Goal: Submit feedback/report problem: Submit feedback/report problem

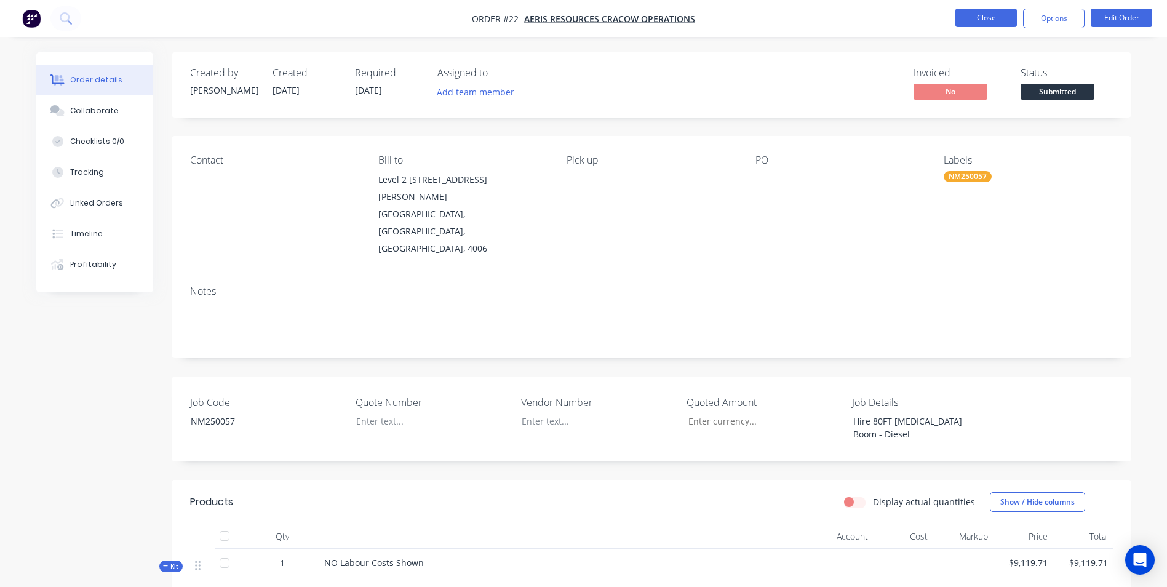
click at [999, 23] on button "Close" at bounding box center [987, 18] width 62 height 18
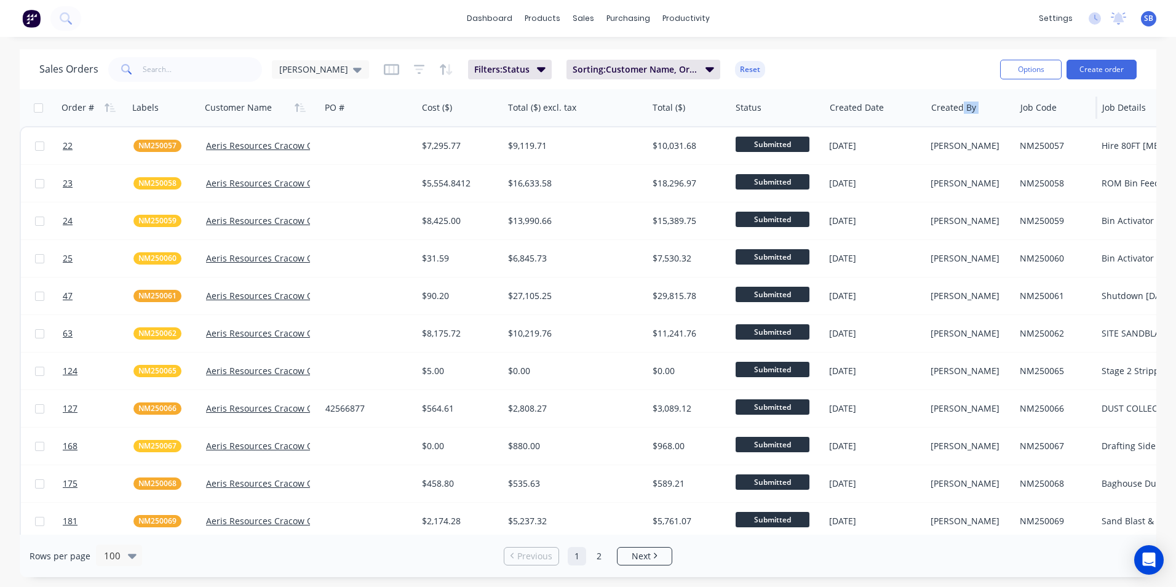
drag, startPoint x: 1044, startPoint y: 111, endPoint x: 1022, endPoint y: 120, distance: 24.0
click at [1022, 120] on div "Job Code" at bounding box center [1057, 107] width 82 height 37
drag, startPoint x: 1022, startPoint y: 120, endPoint x: 1020, endPoint y: 103, distance: 16.7
click at [1020, 103] on div "Job Code" at bounding box center [1057, 107] width 82 height 37
click at [1053, 108] on div at bounding box center [1055, 107] width 68 height 25
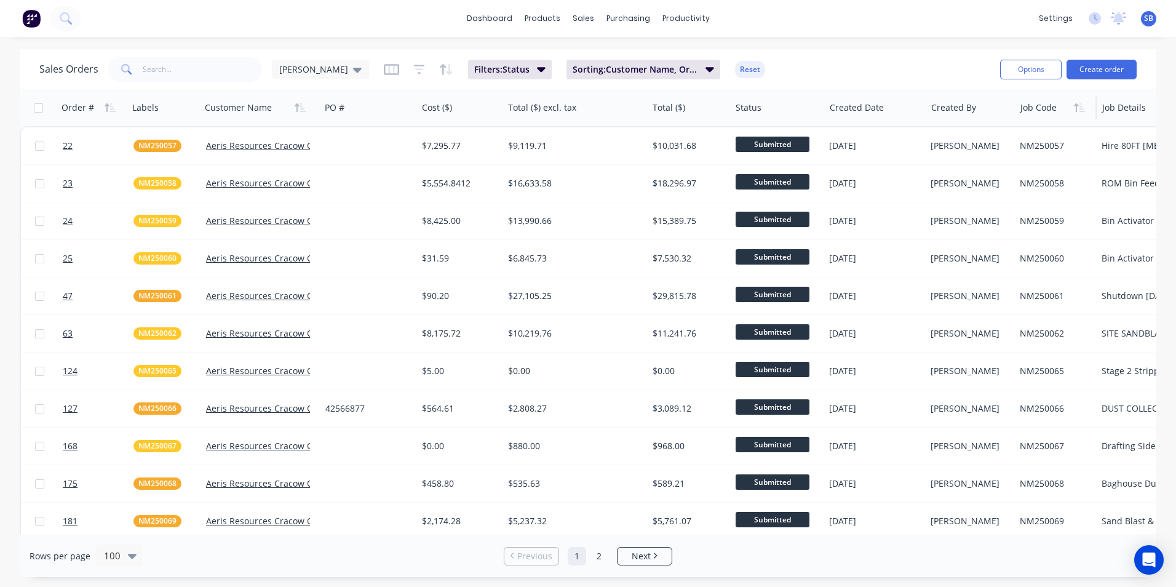
click at [1048, 109] on div at bounding box center [1055, 107] width 68 height 25
click at [1048, 106] on div at bounding box center [1055, 107] width 68 height 25
drag, startPoint x: 1048, startPoint y: 106, endPoint x: 1002, endPoint y: 121, distance: 48.9
click at [1037, 105] on div at bounding box center [1055, 107] width 68 height 25
drag, startPoint x: 1040, startPoint y: 111, endPoint x: 780, endPoint y: 106, distance: 259.7
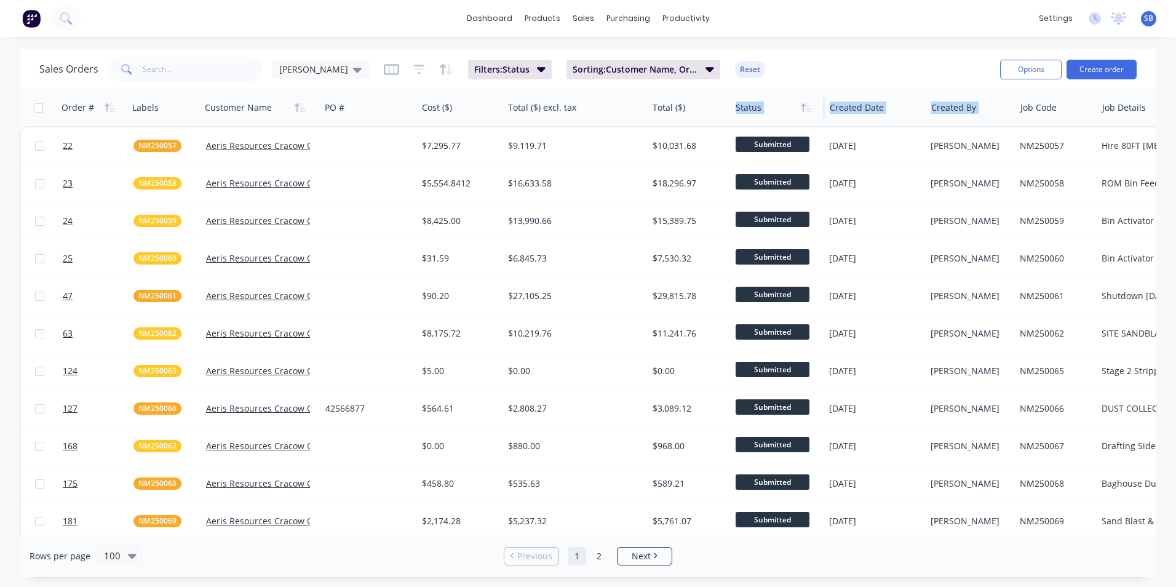
click at [780, 106] on div "Order # Labels Customer Name PO # Cost ($) Total ($) excl. tax Total ($) Status…" at bounding box center [610, 107] width 1180 height 37
click at [1151, 21] on span "SB" at bounding box center [1148, 18] width 9 height 11
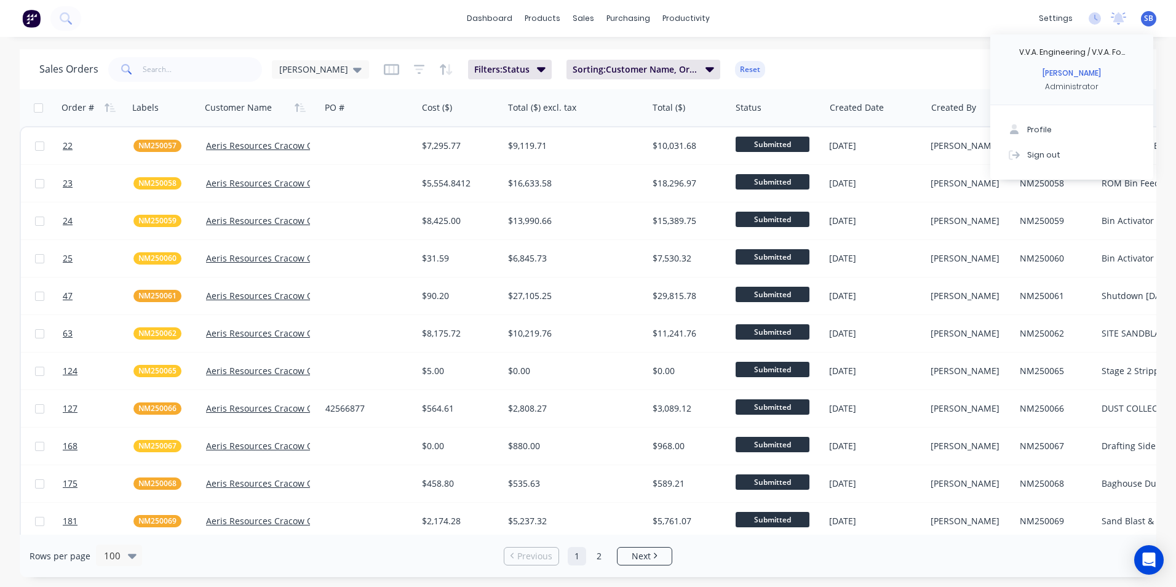
click at [839, 52] on div "Sales Orders Shannon Filters: Status Sorting: Customer Name, Order # Reset Opti…" at bounding box center [588, 69] width 1137 height 40
click at [1041, 111] on div at bounding box center [1055, 107] width 68 height 25
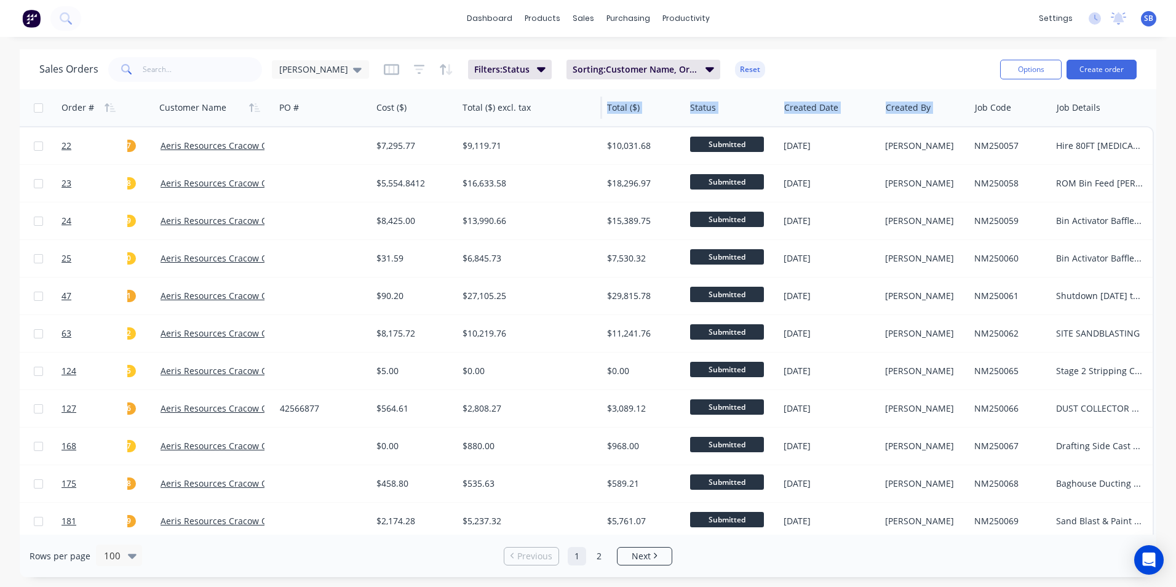
drag, startPoint x: 1041, startPoint y: 111, endPoint x: 526, endPoint y: 125, distance: 515.2
click at [526, 125] on div "Order # Labels Customer Name PO # Cost ($) Total ($) excl. tax Total ($) Status…" at bounding box center [564, 107] width 1180 height 37
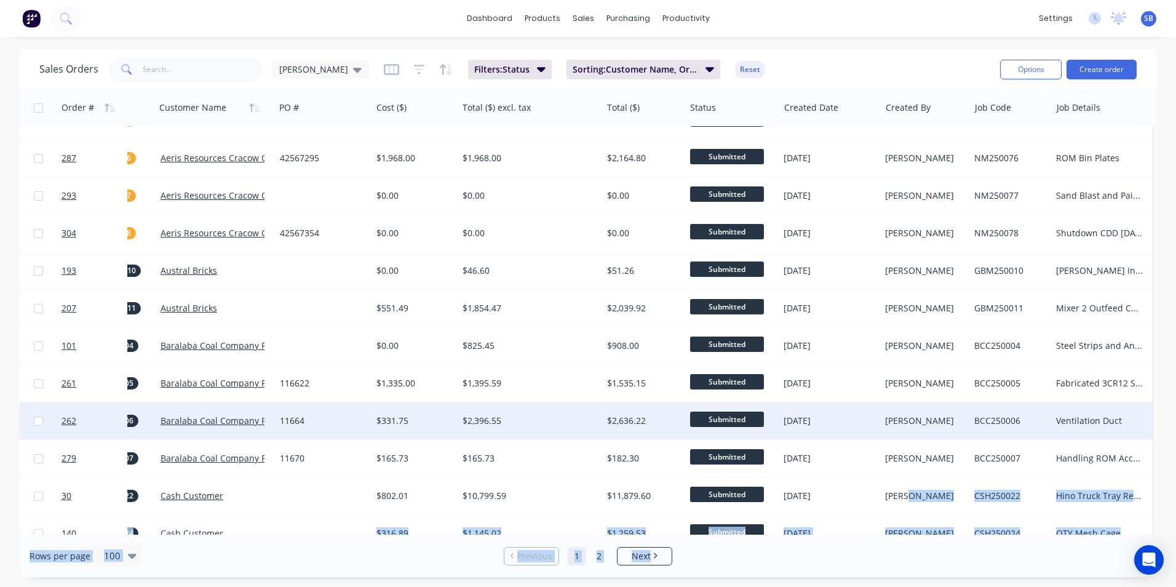
scroll to position [628, 52]
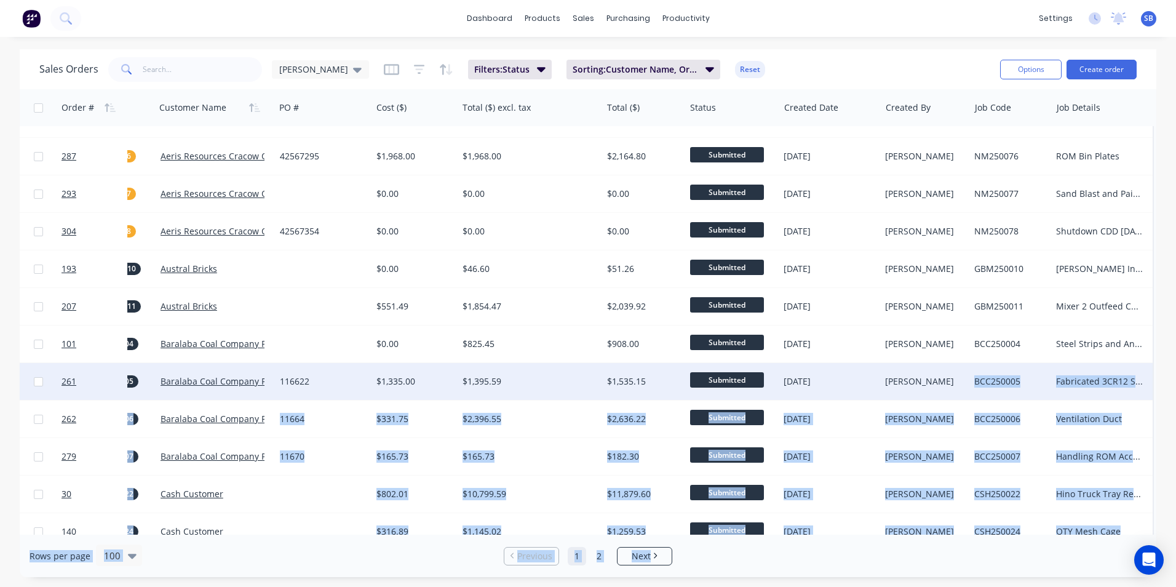
drag, startPoint x: 999, startPoint y: 535, endPoint x: 944, endPoint y: 370, distance: 173.2
click at [944, 370] on div "Sales Orders Shannon Filters: Status Sorting: Customer Name, Order # Reset Opti…" at bounding box center [588, 313] width 1137 height 528
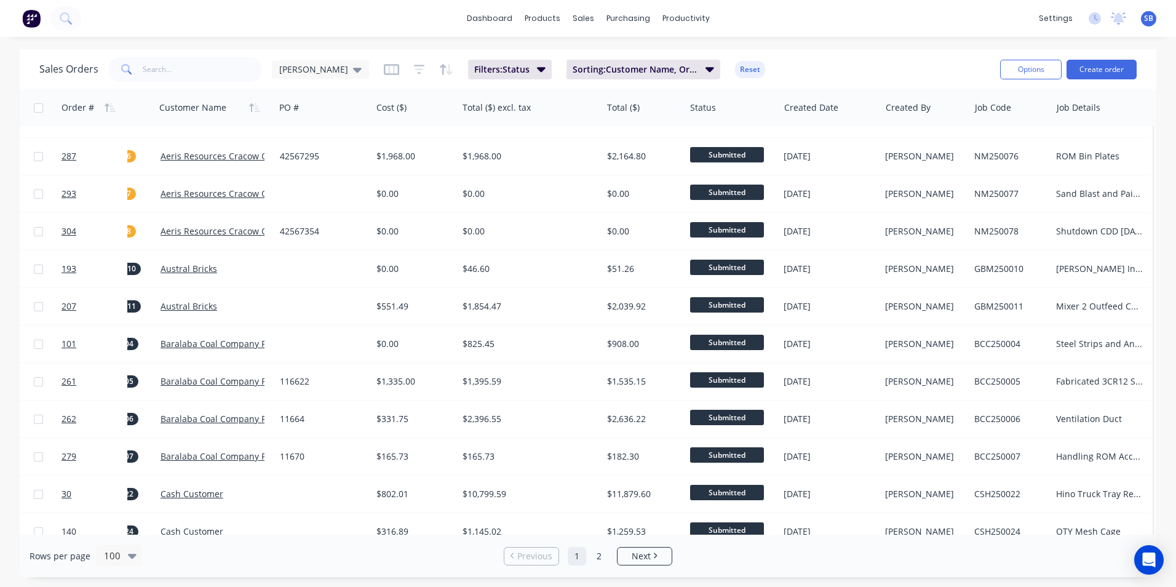
click at [725, 569] on div "Rows per page 100 Previous 1 2 Next" at bounding box center [588, 556] width 1137 height 42
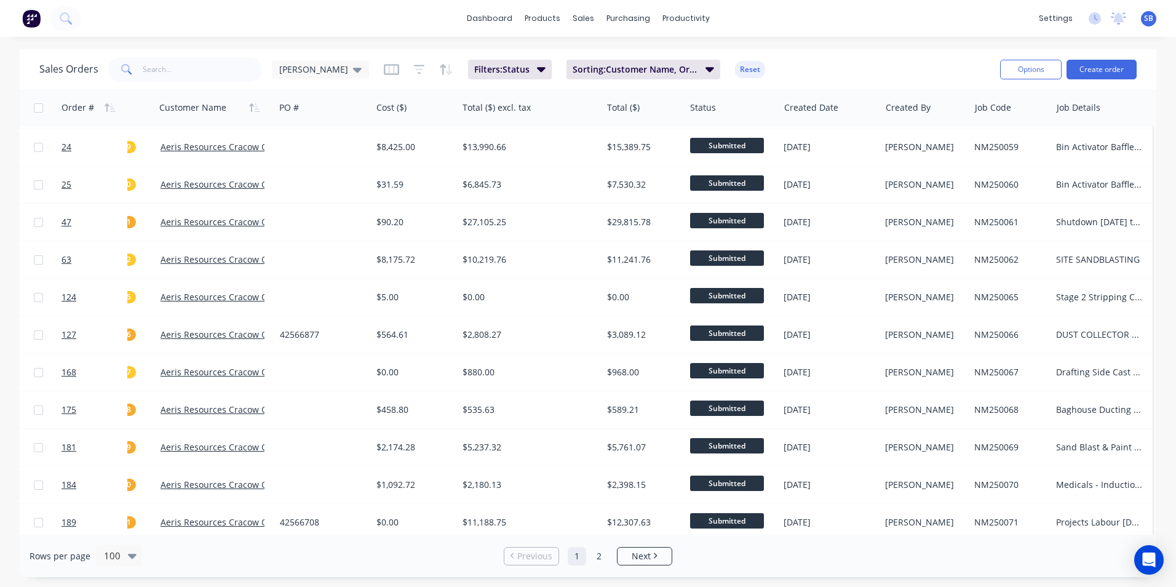
scroll to position [0, 52]
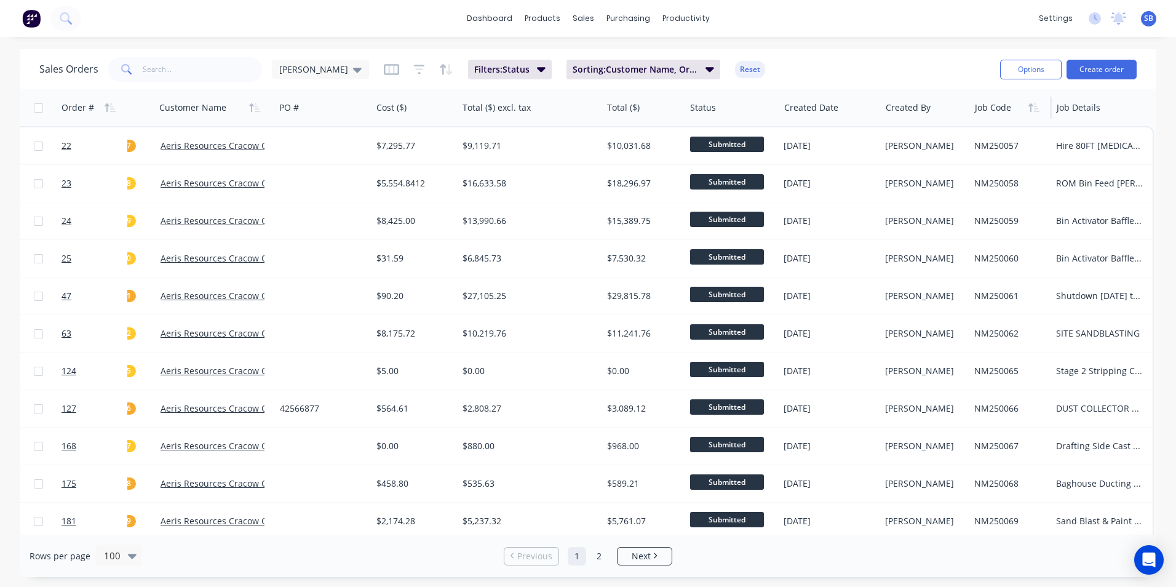
click at [986, 105] on div at bounding box center [1009, 107] width 68 height 25
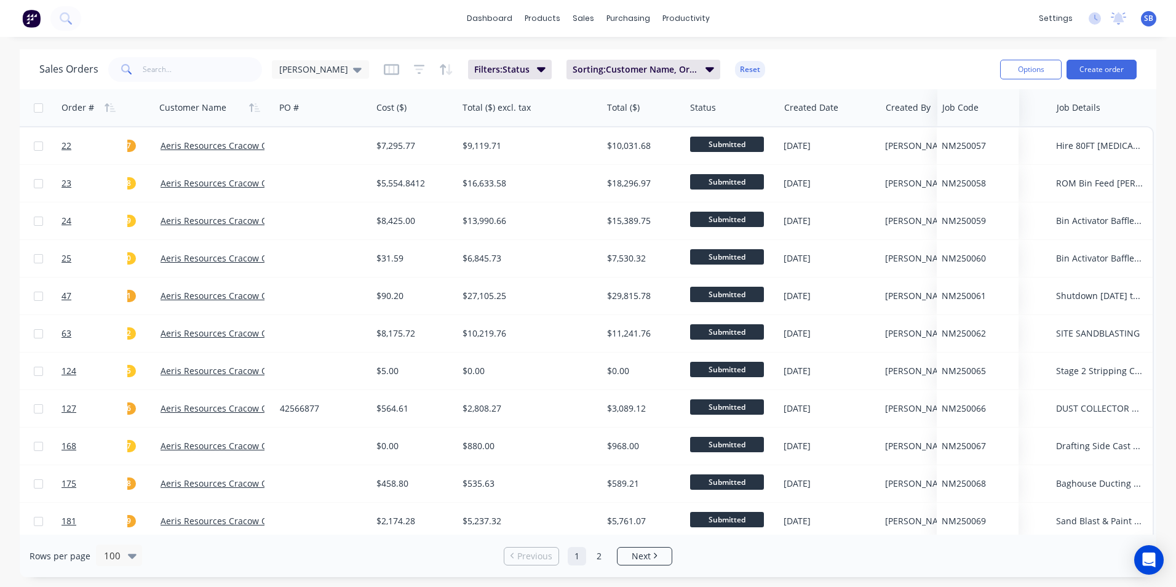
scroll to position [0, 46]
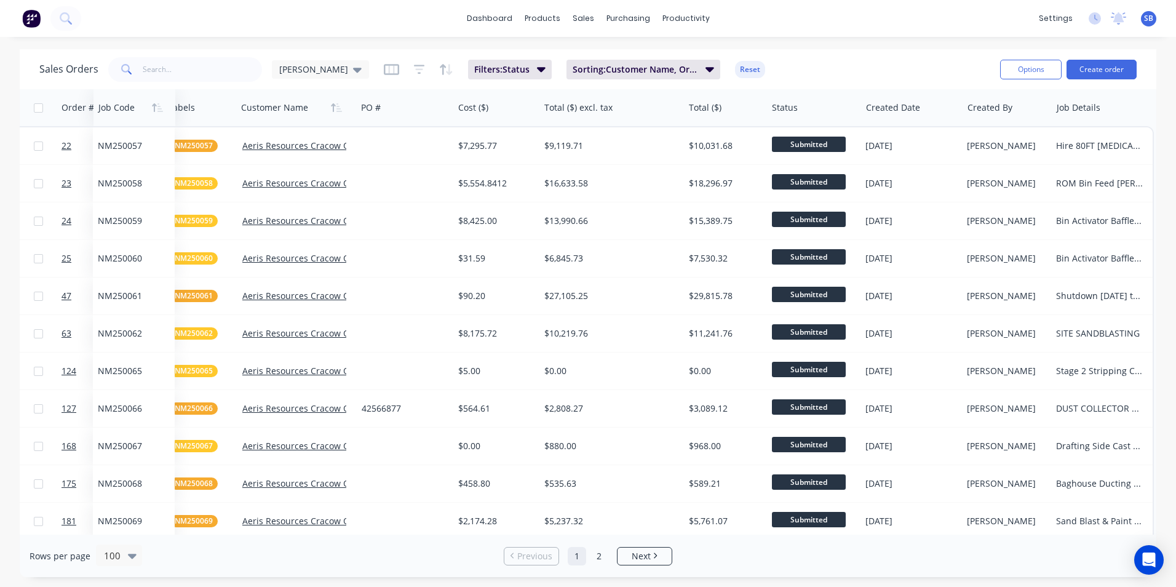
drag, startPoint x: 988, startPoint y: 114, endPoint x: 111, endPoint y: 114, distance: 876.8
click at [111, 114] on div at bounding box center [132, 107] width 68 height 25
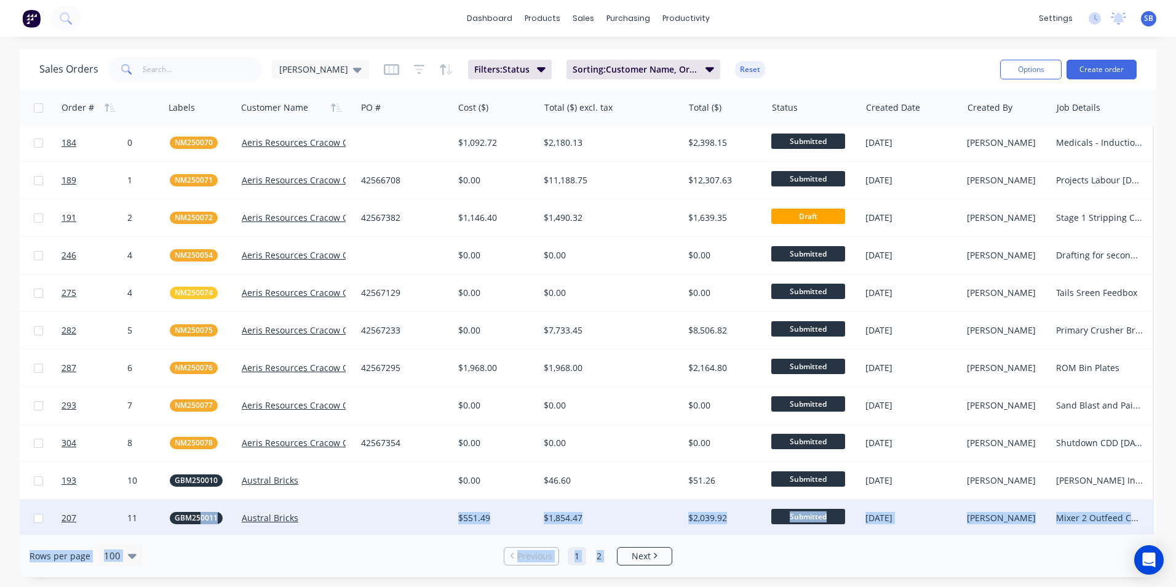
drag, startPoint x: 628, startPoint y: 537, endPoint x: 201, endPoint y: 523, distance: 426.6
click at [201, 523] on div "Sales Orders Shannon Filters: Status Sorting: Customer Name, Order # Reset Opti…" at bounding box center [588, 313] width 1137 height 528
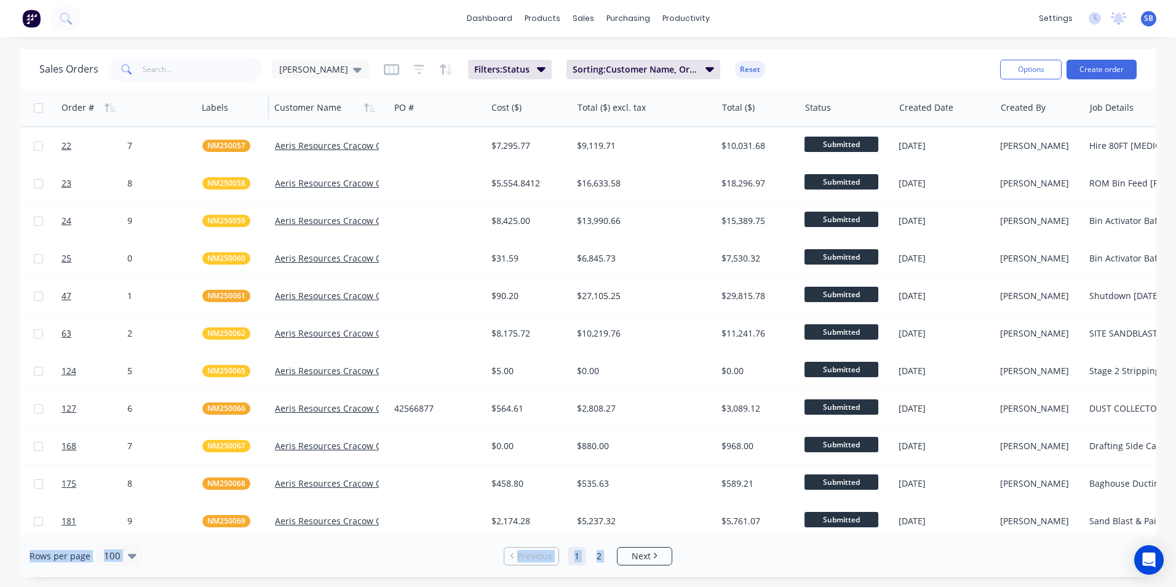
drag, startPoint x: 163, startPoint y: 105, endPoint x: 196, endPoint y: 110, distance: 33.6
click at [196, 110] on div at bounding box center [196, 108] width 2 height 22
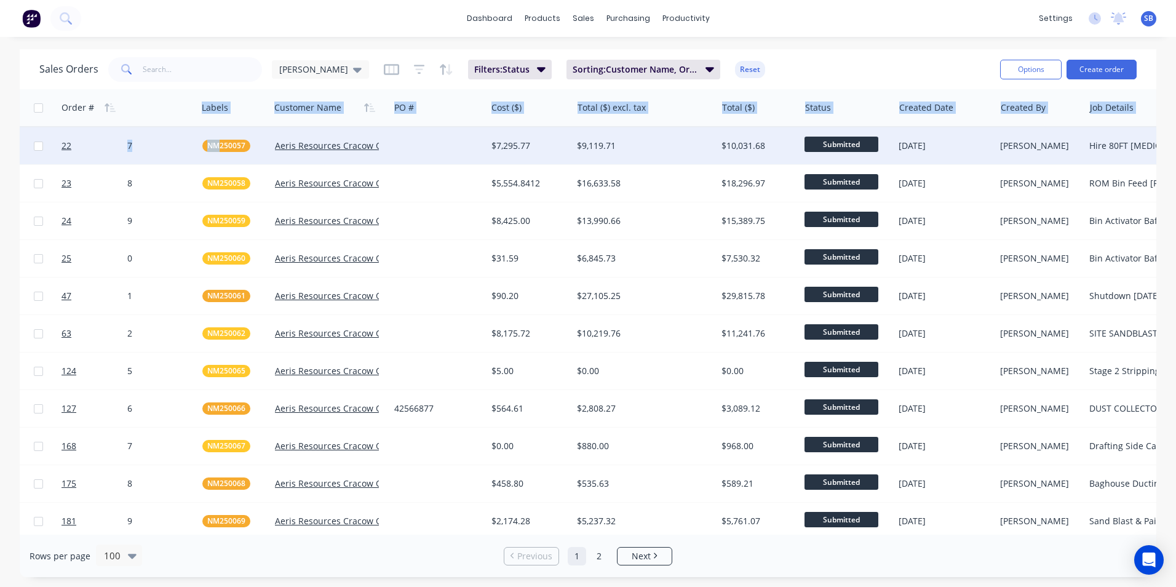
drag, startPoint x: 137, startPoint y: 107, endPoint x: 218, endPoint y: 135, distance: 86.0
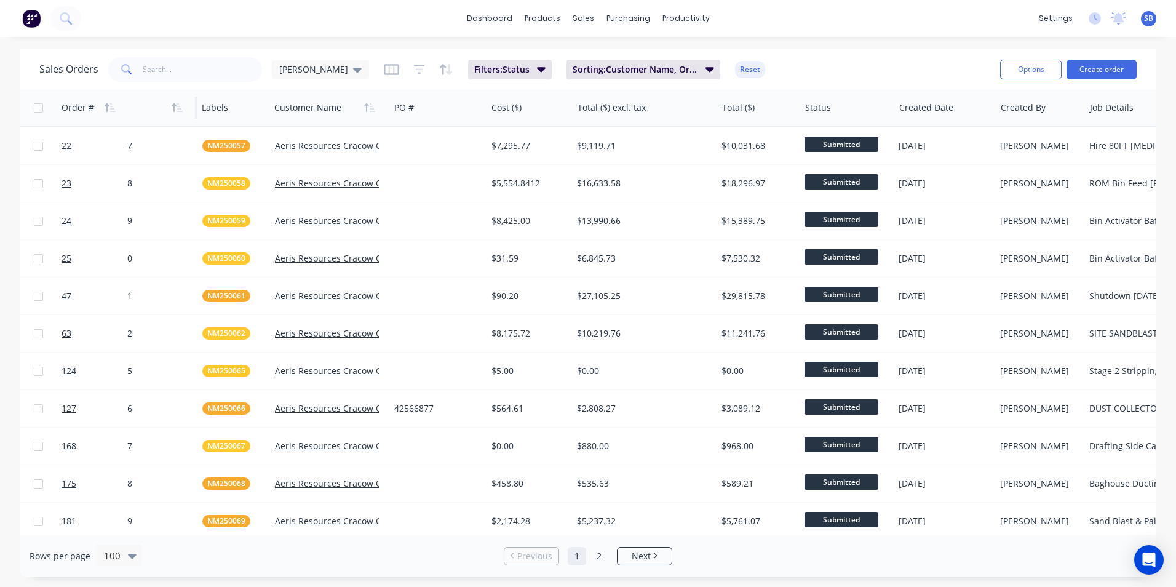
drag, startPoint x: 218, startPoint y: 135, endPoint x: 152, endPoint y: 113, distance: 70.2
click at [152, 113] on div "Job Code" at bounding box center [137, 107] width 100 height 25
click at [148, 111] on div at bounding box center [137, 107] width 100 height 25
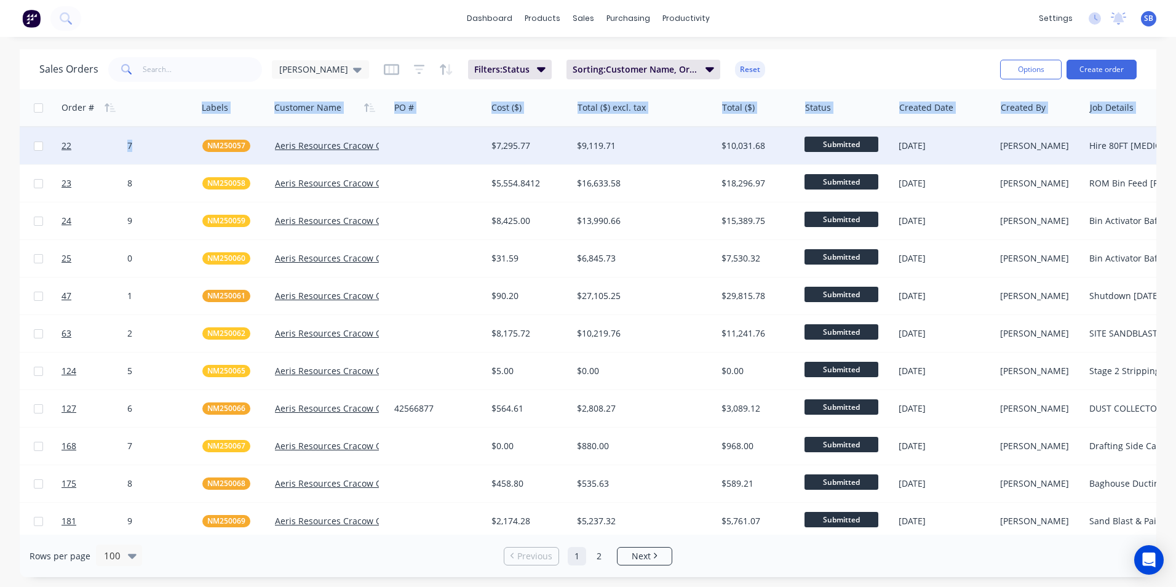
drag, startPoint x: 159, startPoint y: 107, endPoint x: 162, endPoint y: 145, distance: 37.7
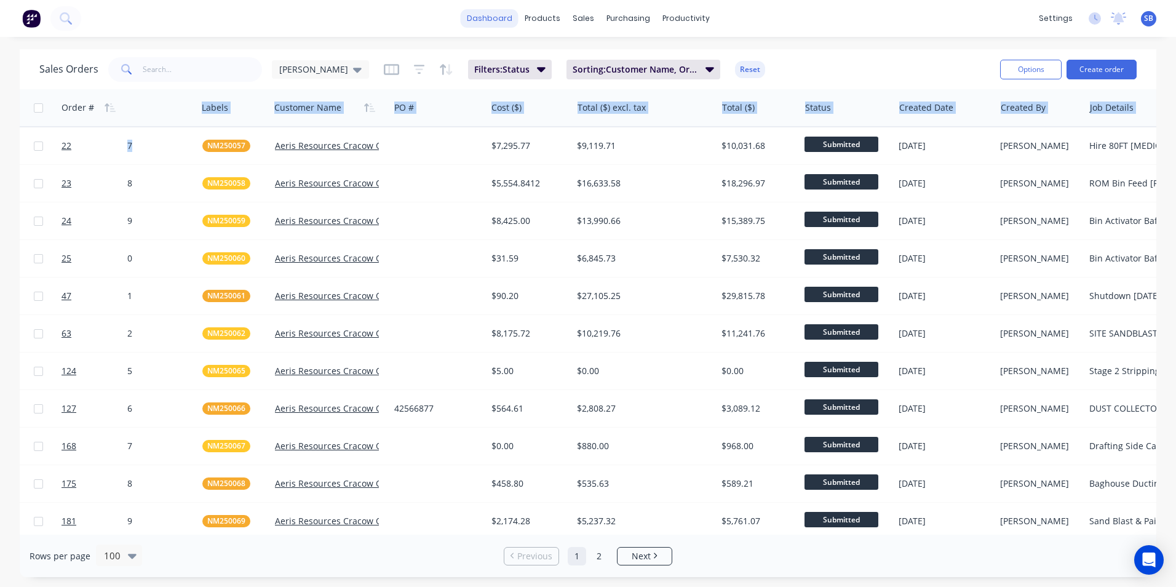
click at [473, 21] on link "dashboard" at bounding box center [490, 18] width 58 height 18
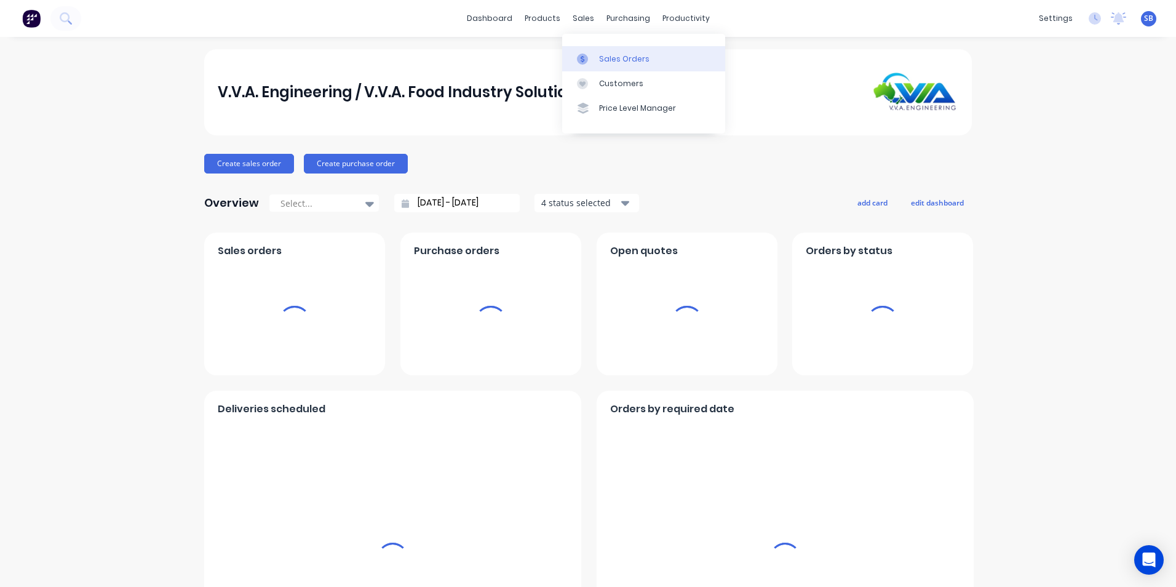
click at [615, 59] on div "Sales Orders" at bounding box center [624, 59] width 50 height 11
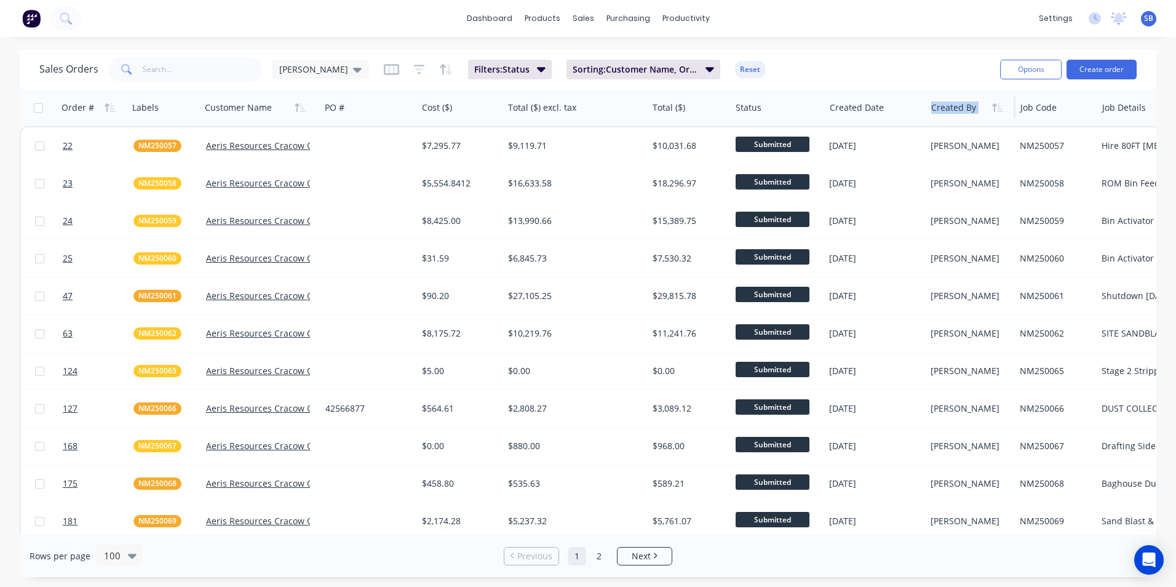
drag, startPoint x: 1043, startPoint y: 114, endPoint x: 948, endPoint y: 117, distance: 94.8
click at [948, 117] on div "Order # Labels Customer Name PO # Cost ($) Total ($) excl. tax Total ($) Status…" at bounding box center [610, 107] width 1180 height 37
drag, startPoint x: 948, startPoint y: 117, endPoint x: 1060, endPoint y: 111, distance: 112.2
click at [1063, 111] on div "Job Code" at bounding box center [1055, 107] width 68 height 25
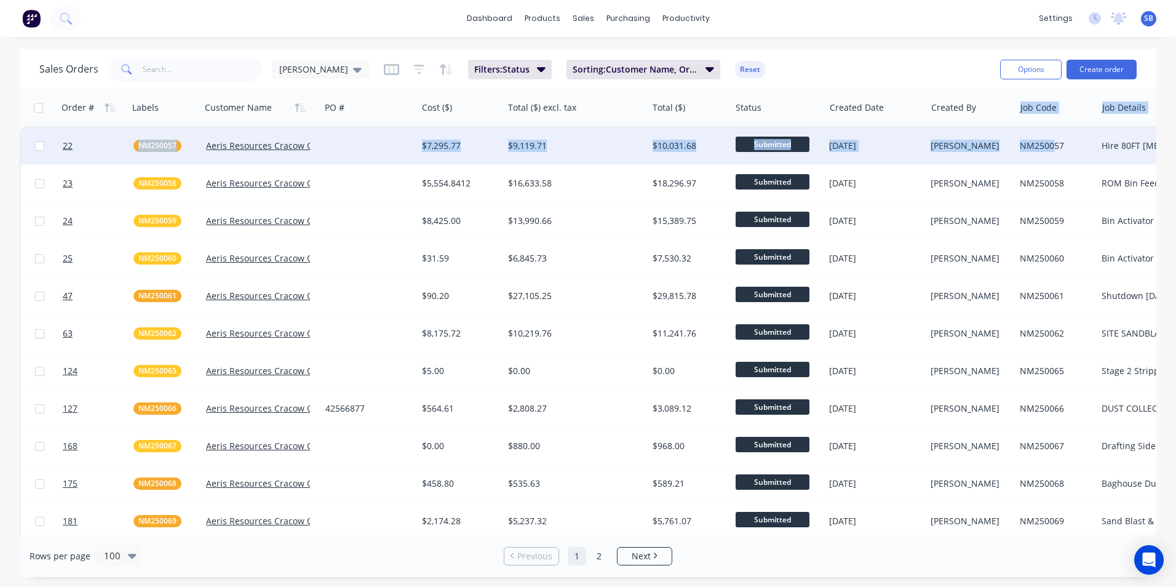
drag, startPoint x: 1042, startPoint y: 110, endPoint x: 1055, endPoint y: 140, distance: 32.8
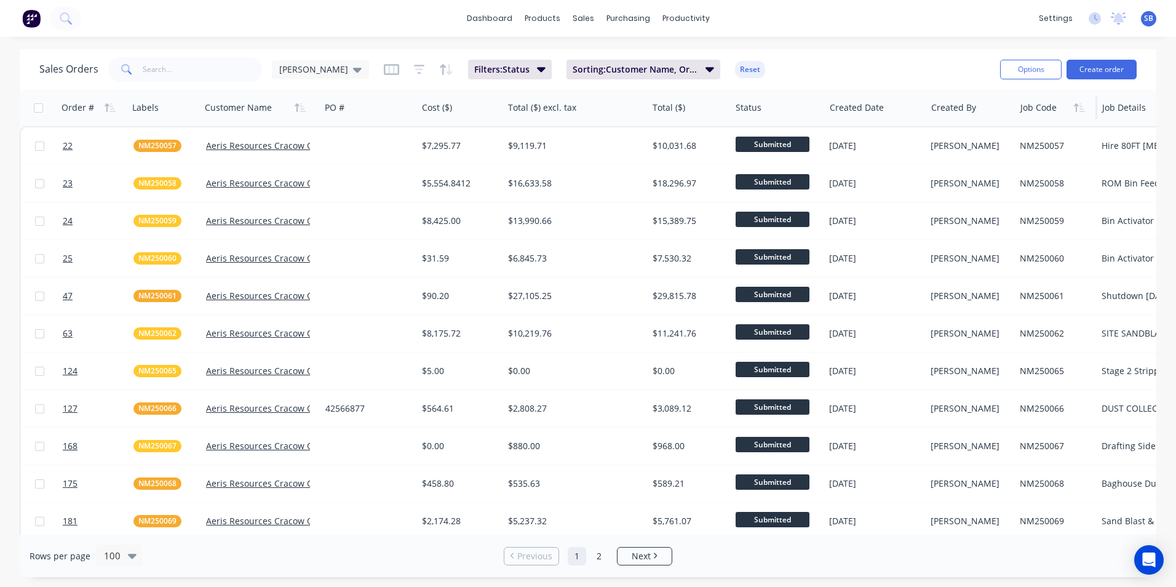
drag, startPoint x: 1055, startPoint y: 140, endPoint x: 1032, endPoint y: 108, distance: 40.1
click at [1032, 108] on div "Job Code" at bounding box center [1055, 107] width 68 height 25
drag, startPoint x: 1032, startPoint y: 108, endPoint x: 1060, endPoint y: 109, distance: 28.3
click at [1060, 109] on div at bounding box center [1055, 107] width 68 height 25
drag, startPoint x: 1043, startPoint y: 111, endPoint x: 1066, endPoint y: 109, distance: 22.8
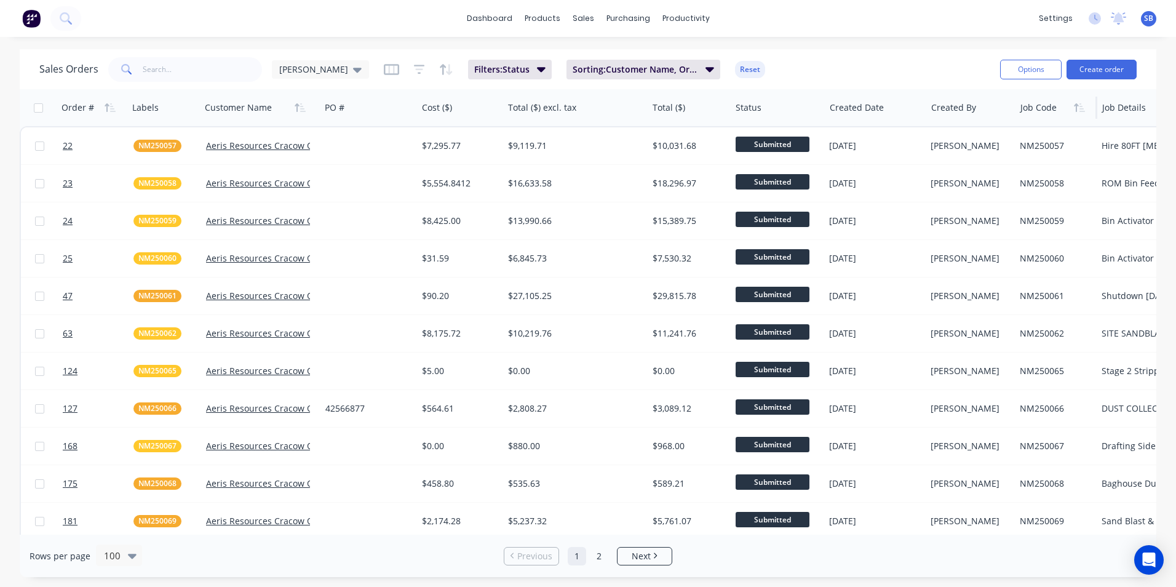
click at [1066, 109] on div at bounding box center [1055, 107] width 68 height 25
drag, startPoint x: 1066, startPoint y: 109, endPoint x: 1030, endPoint y: 104, distance: 36.0
click at [1030, 104] on div "Job Code" at bounding box center [1055, 107] width 68 height 25
drag, startPoint x: 1123, startPoint y: 114, endPoint x: 1135, endPoint y: 113, distance: 11.8
click at [1135, 113] on div at bounding box center [1147, 107] width 88 height 25
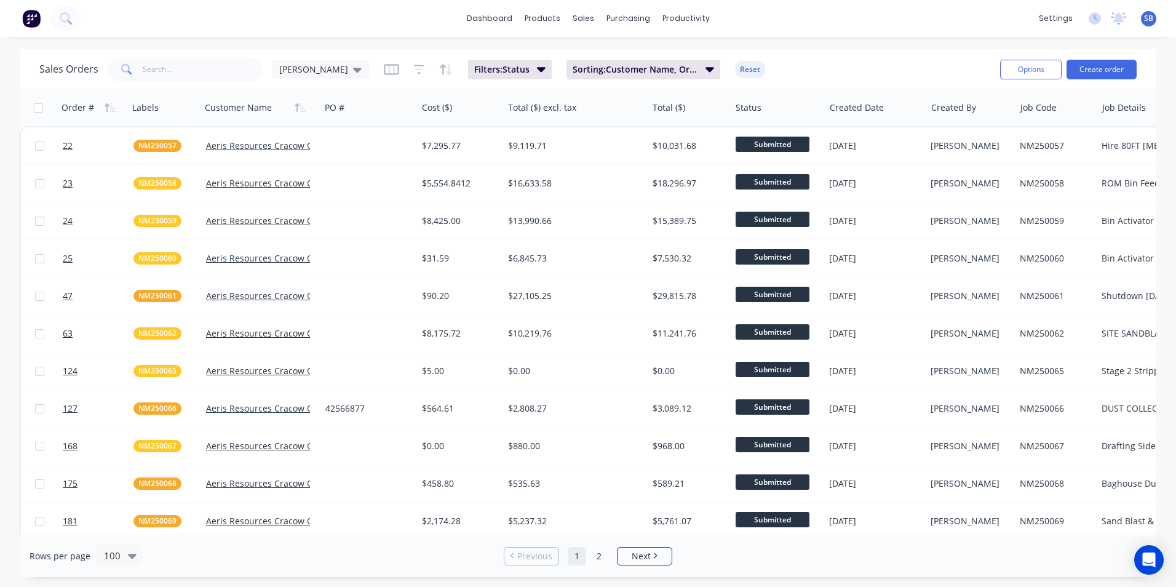
click at [1134, 113] on div "Job Details" at bounding box center [1147, 107] width 88 height 25
click at [1136, 115] on div at bounding box center [1147, 107] width 88 height 25
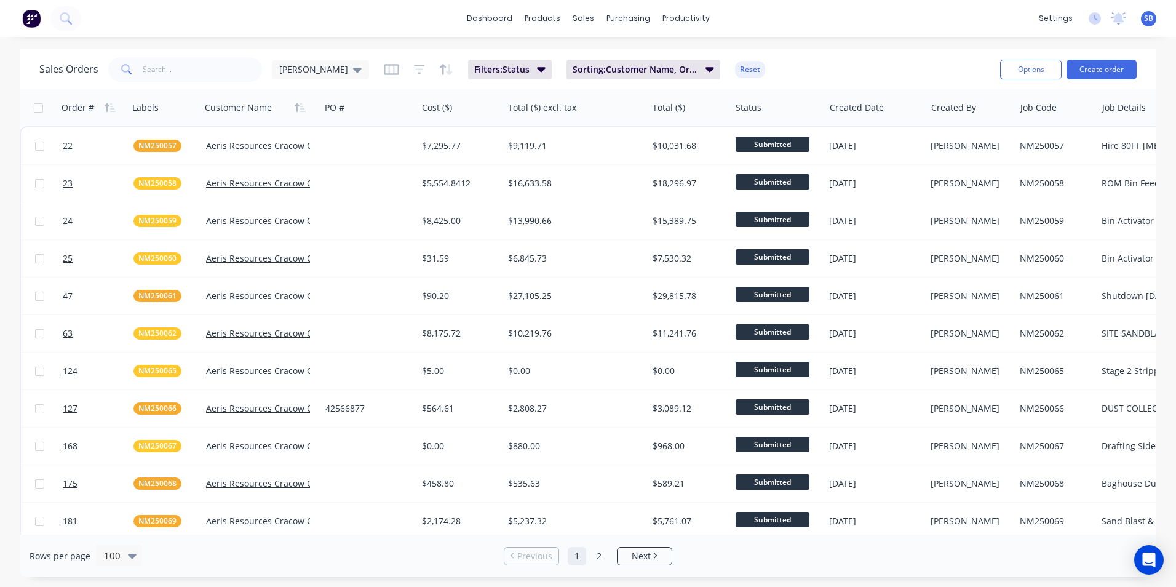
click at [1136, 115] on div at bounding box center [1147, 107] width 88 height 25
drag, startPoint x: 1031, startPoint y: 111, endPoint x: 1015, endPoint y: 112, distance: 15.4
click at [1015, 112] on div "Order # Labels Customer Name PO # Cost ($) Total ($) excl. tax Total ($) Status…" at bounding box center [610, 107] width 1180 height 37
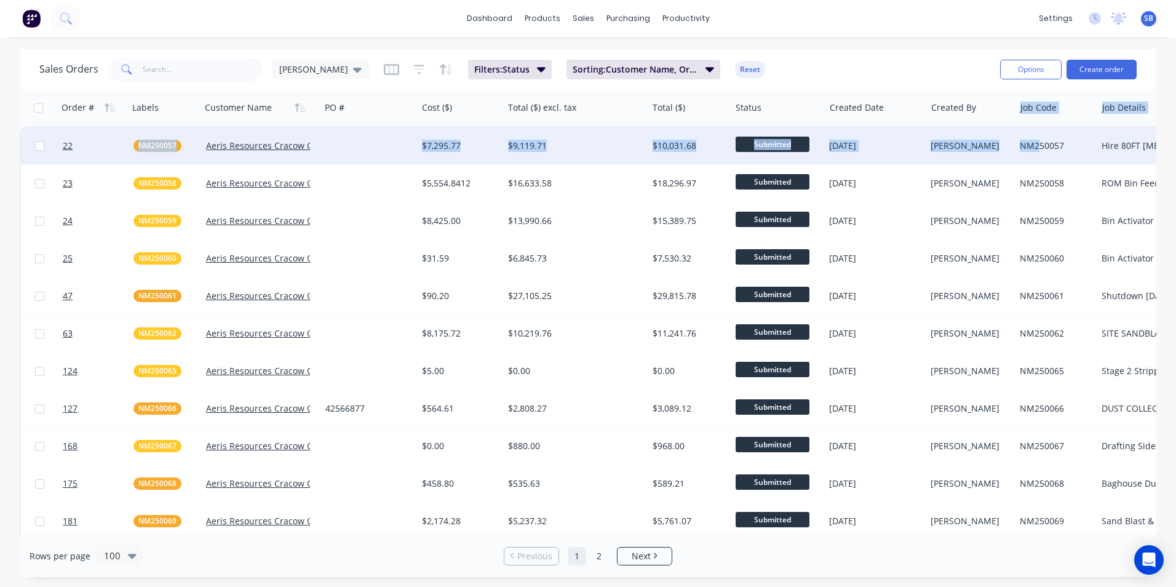
drag, startPoint x: 1047, startPoint y: 114, endPoint x: 1042, endPoint y: 130, distance: 16.2
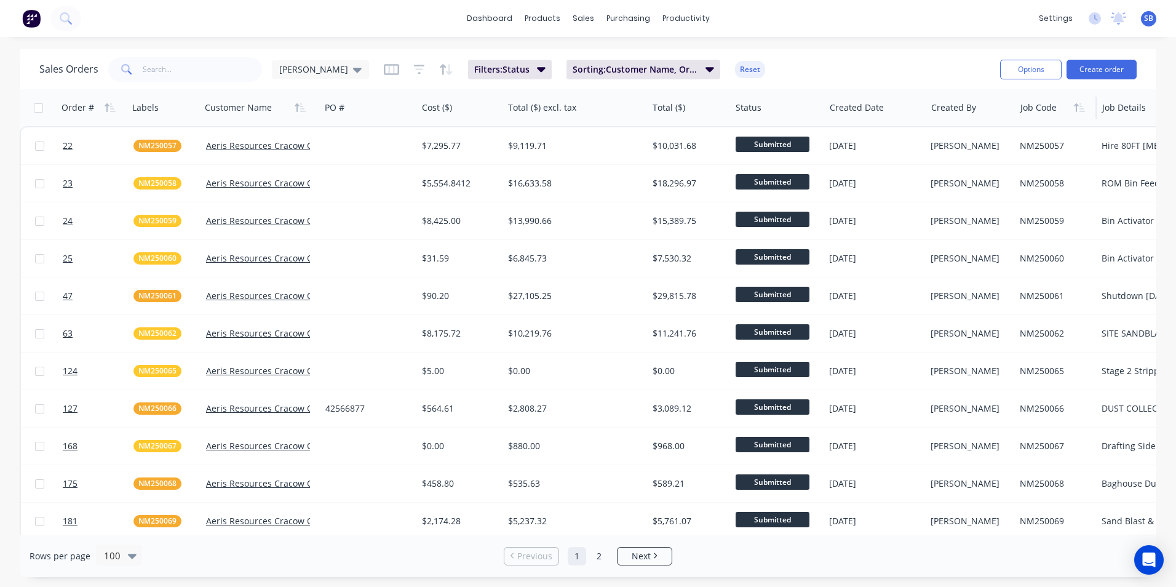
drag, startPoint x: 1042, startPoint y: 130, endPoint x: 1041, endPoint y: 104, distance: 25.9
click at [1041, 104] on div "Job Code" at bounding box center [1055, 107] width 68 height 25
drag, startPoint x: 1041, startPoint y: 108, endPoint x: 1010, endPoint y: 103, distance: 31.1
click at [1010, 103] on div "Order # Labels Customer Name PO # Cost ($) Total ($) excl. tax Total ($) Status…" at bounding box center [610, 107] width 1180 height 37
drag, startPoint x: 1010, startPoint y: 103, endPoint x: 1046, endPoint y: 103, distance: 35.7
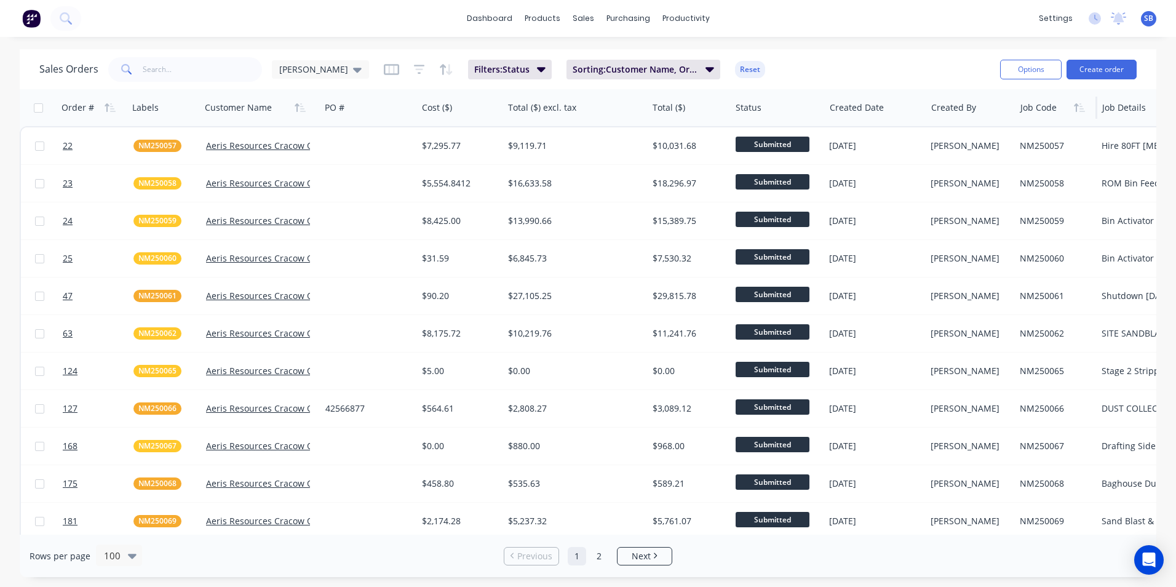
click at [1046, 103] on div "Job Code" at bounding box center [1055, 107] width 68 height 25
click at [1046, 103] on div at bounding box center [1055, 107] width 68 height 25
click at [1055, 110] on div at bounding box center [1055, 107] width 68 height 25
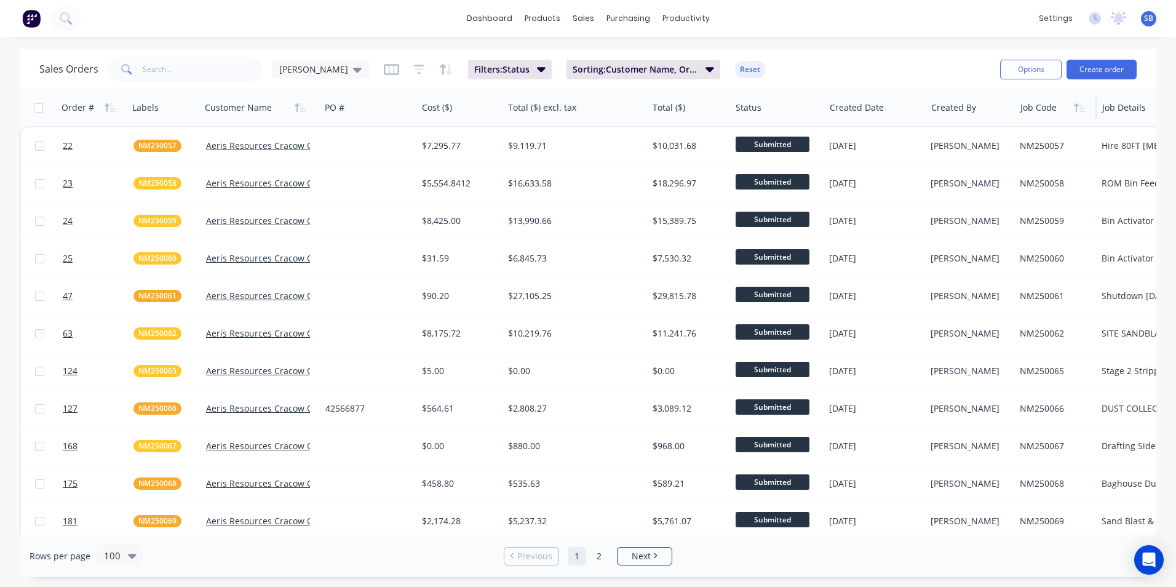
click at [1055, 110] on div at bounding box center [1055, 107] width 68 height 25
drag, startPoint x: 1055, startPoint y: 110, endPoint x: 1030, endPoint y: 110, distance: 25.2
click at [1030, 110] on div at bounding box center [1055, 107] width 68 height 25
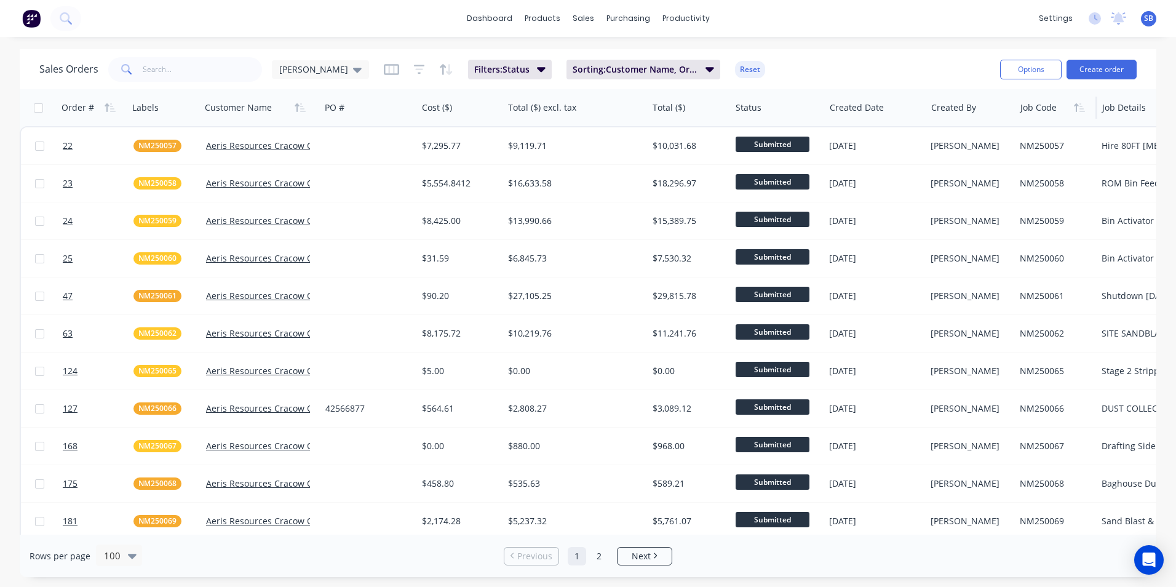
click at [1026, 110] on div at bounding box center [1055, 107] width 68 height 25
click at [1154, 18] on div "SB V.V.A. Engineering / V.V.A. Fo... Shannon Brown Administrator Profile Sign o…" at bounding box center [1148, 18] width 15 height 15
click at [1148, 20] on span "SB" at bounding box center [1148, 18] width 9 height 11
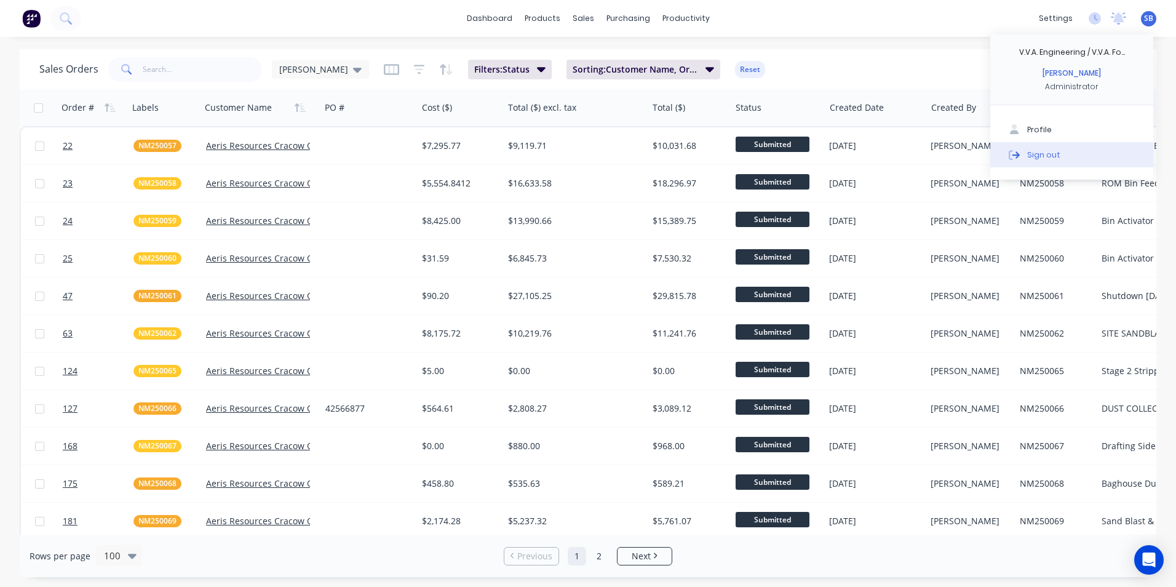
click at [1044, 150] on div "Sign out" at bounding box center [1044, 154] width 33 height 11
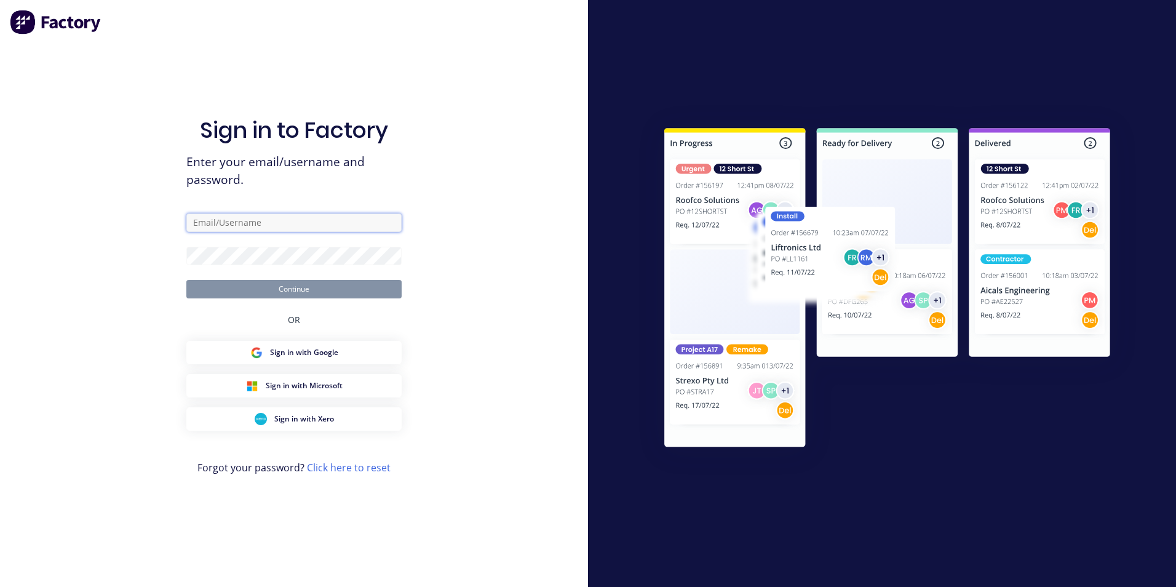
click at [219, 226] on input "text" at bounding box center [293, 223] width 215 height 18
type input "[PERSON_NAME][EMAIL_ADDRESS][DOMAIN_NAME]"
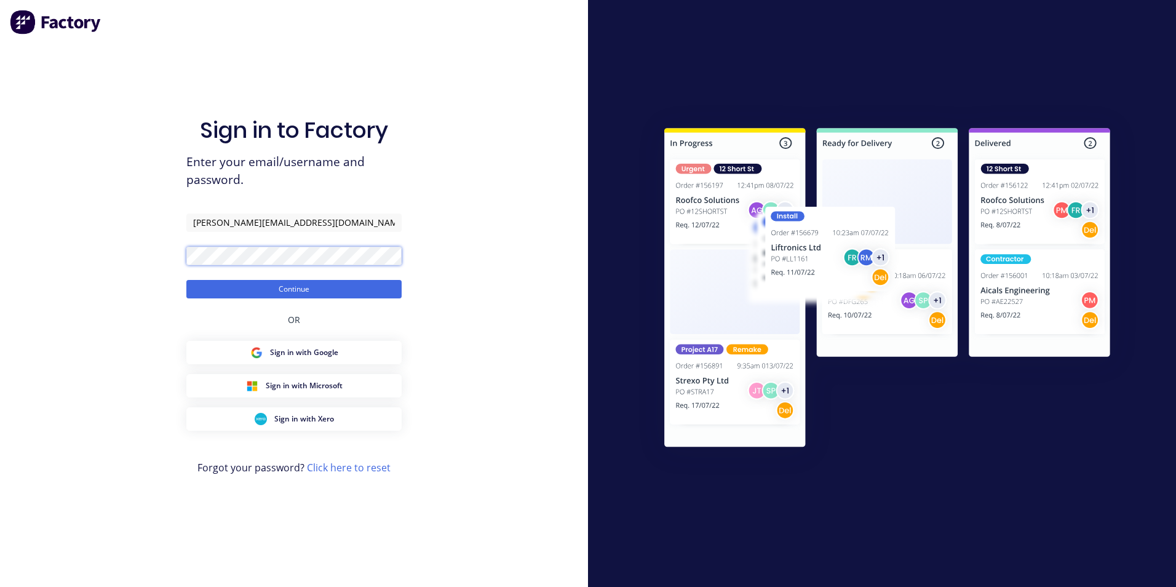
click at [186, 280] on button "Continue" at bounding box center [293, 289] width 215 height 18
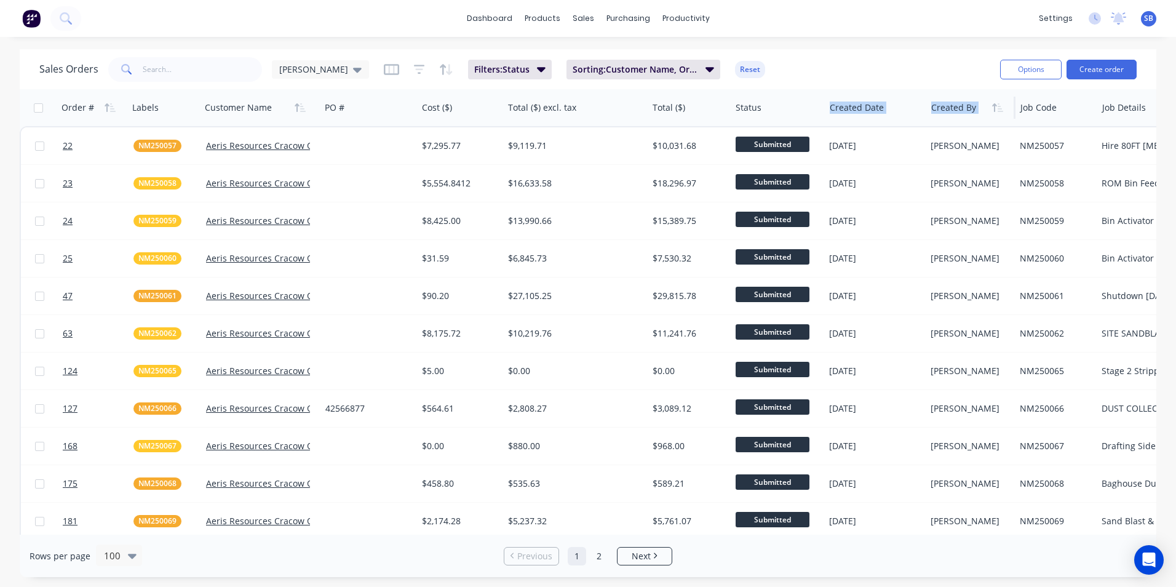
drag, startPoint x: 1045, startPoint y: 113, endPoint x: 938, endPoint y: 108, distance: 107.1
click at [938, 108] on div "Order # Labels Customer Name PO # Cost ($) Total ($) excl. tax Total ($) Status…" at bounding box center [610, 107] width 1180 height 37
click at [1033, 102] on div at bounding box center [1055, 107] width 68 height 25
drag, startPoint x: 1039, startPoint y: 112, endPoint x: 1093, endPoint y: 118, distance: 54.5
click at [996, 110] on div "Order # Labels Customer Name PO # Cost ($) Total ($) excl. tax Total ($) Status…" at bounding box center [610, 107] width 1180 height 37
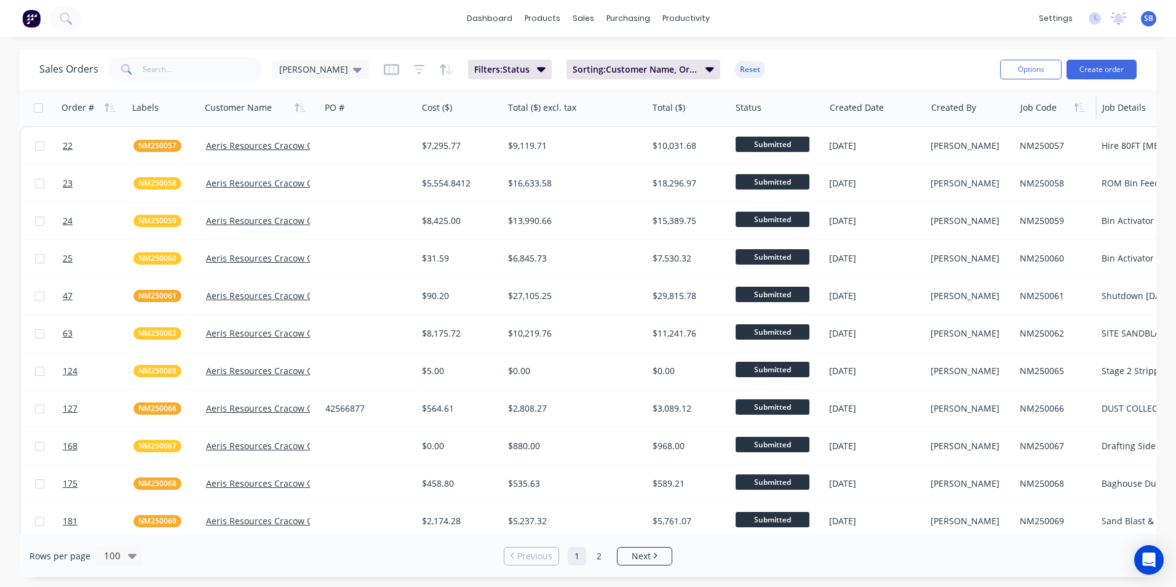
click at [1052, 106] on div at bounding box center [1055, 107] width 68 height 25
click at [1048, 112] on div at bounding box center [1055, 107] width 68 height 25
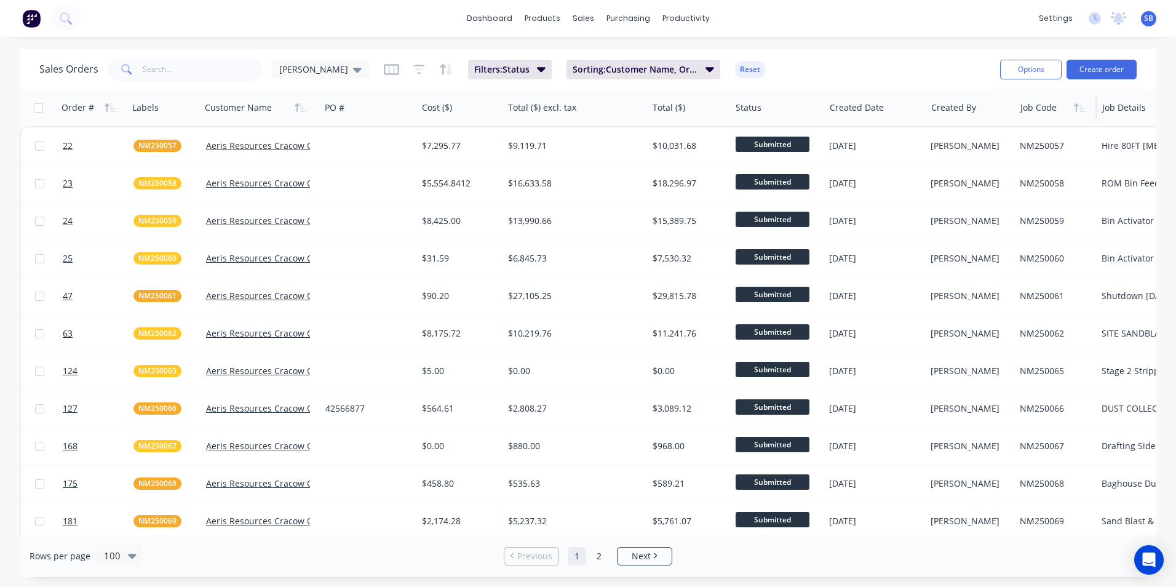
click at [1048, 112] on div at bounding box center [1055, 107] width 68 height 25
click at [1095, 112] on div "Job Code" at bounding box center [1057, 107] width 82 height 37
drag, startPoint x: 70, startPoint y: 104, endPoint x: 248, endPoint y: 103, distance: 177.8
click at [248, 103] on div "Order # Labels Customer Name PO # Cost ($) Total ($) excl. tax Total ($) Status…" at bounding box center [610, 107] width 1180 height 37
drag, startPoint x: 248, startPoint y: 103, endPoint x: 192, endPoint y: 65, distance: 68.1
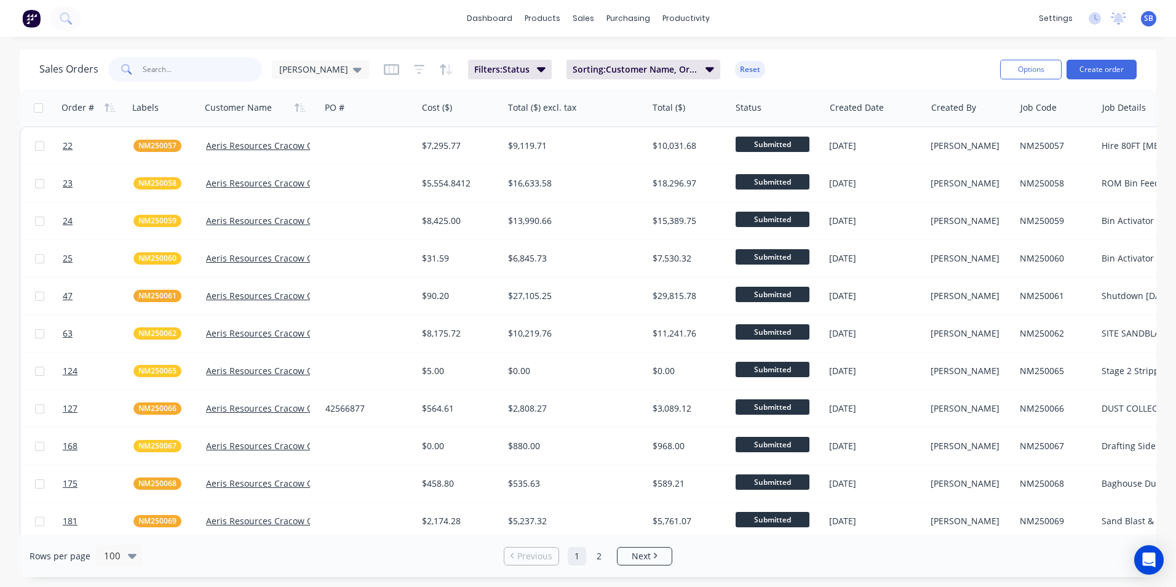
click at [192, 65] on input "text" at bounding box center [203, 69] width 120 height 25
click at [512, 25] on link "dashboard" at bounding box center [490, 18] width 58 height 18
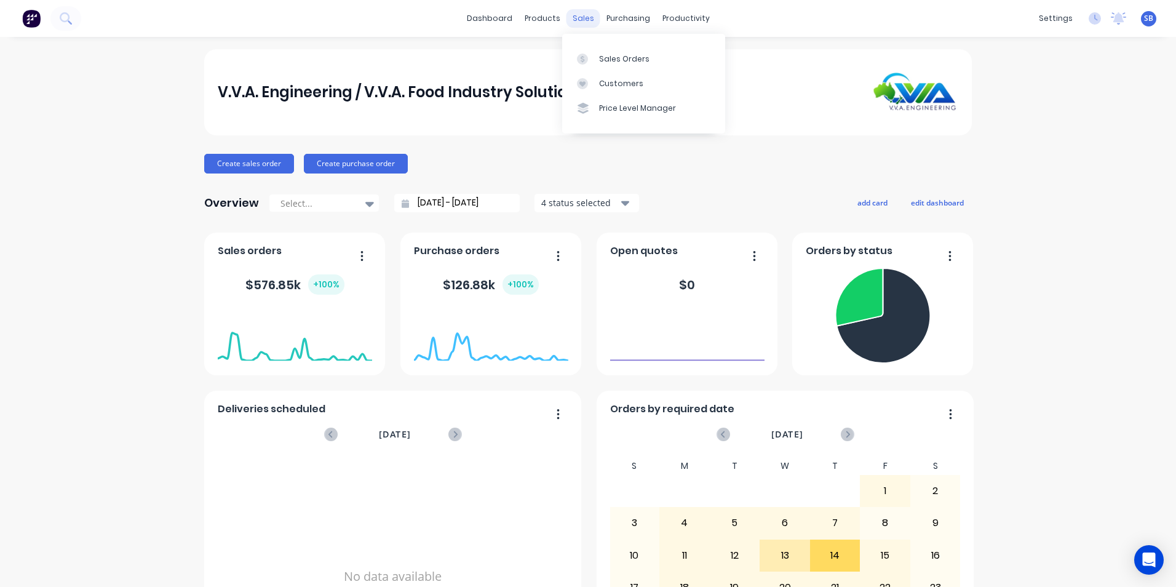
click at [578, 17] on div "sales" at bounding box center [584, 18] width 34 height 18
click at [581, 58] on icon at bounding box center [583, 58] width 4 height 7
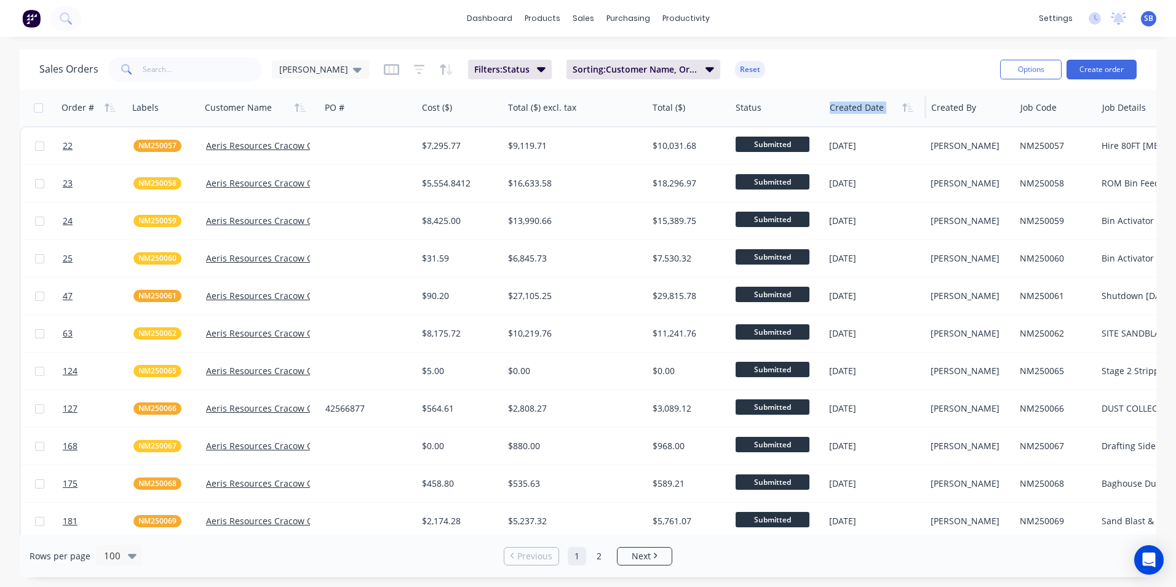
drag, startPoint x: 951, startPoint y: 116, endPoint x: 861, endPoint y: 102, distance: 90.8
click at [861, 102] on div "Order # Labels Customer Name PO # Cost ($) Total ($) excl. tax Total ($) Status…" at bounding box center [610, 107] width 1180 height 37
drag, startPoint x: 1037, startPoint y: 115, endPoint x: 1044, endPoint y: 111, distance: 8.3
click at [1041, 114] on div at bounding box center [1055, 107] width 68 height 25
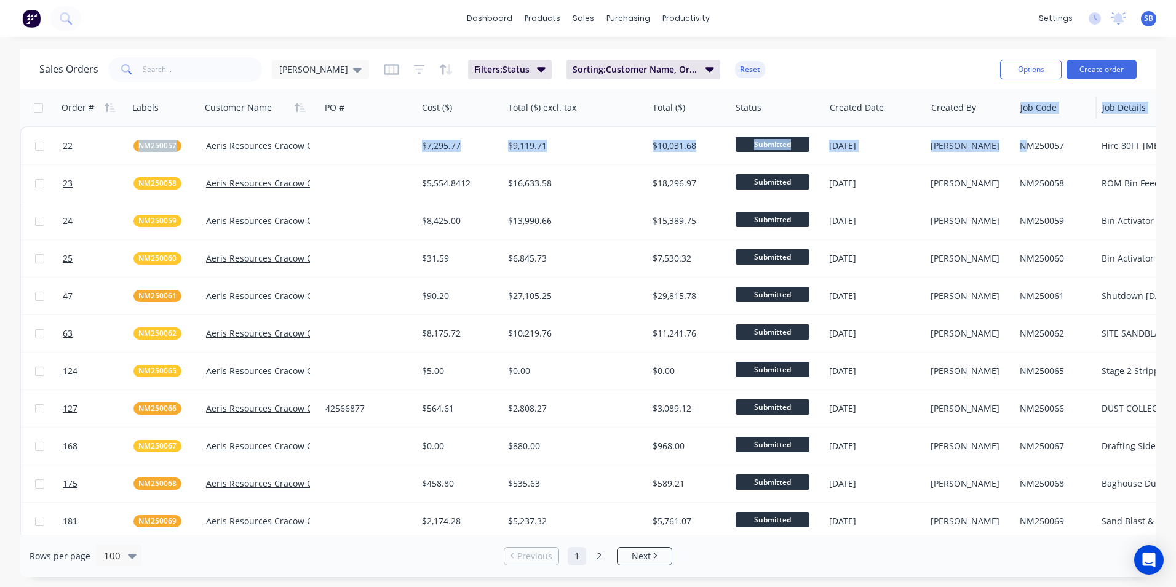
drag, startPoint x: 1044, startPoint y: 111, endPoint x: 1039, endPoint y: 124, distance: 14.1
click at [1039, 124] on div "Job Code" at bounding box center [1057, 107] width 82 height 37
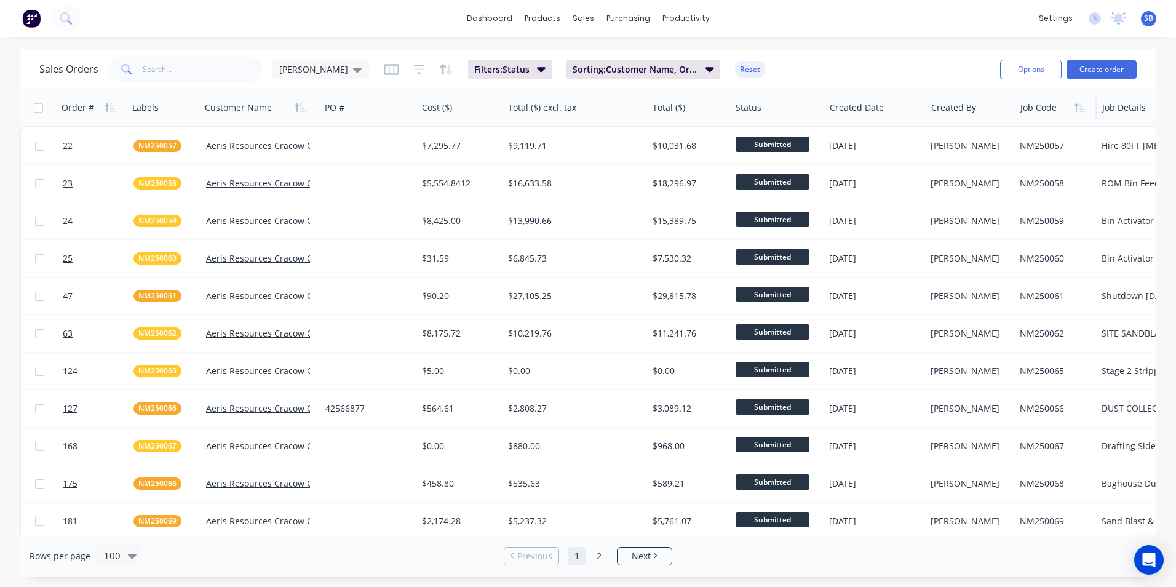
drag, startPoint x: 1039, startPoint y: 124, endPoint x: 1044, endPoint y: 108, distance: 16.3
click at [1044, 108] on div "Job Code" at bounding box center [1055, 107] width 68 height 25
drag, startPoint x: 1042, startPoint y: 110, endPoint x: 1035, endPoint y: 115, distance: 8.7
click at [1035, 115] on div at bounding box center [1055, 107] width 68 height 25
click at [1045, 123] on button "Edit" at bounding box center [1067, 132] width 92 height 25
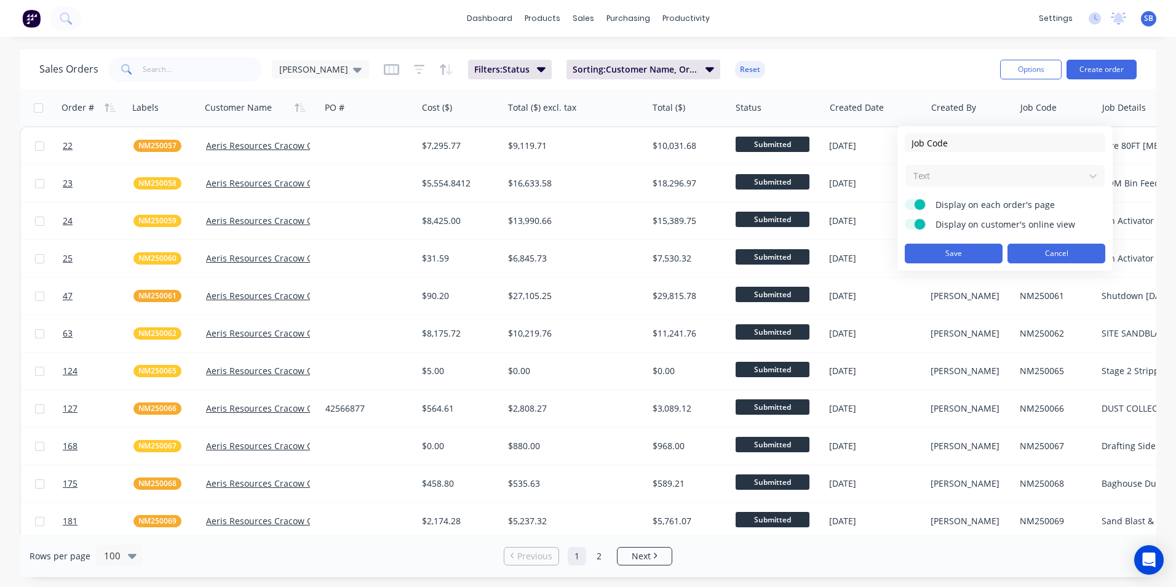
click at [1057, 259] on button "Cancel" at bounding box center [1057, 254] width 98 height 20
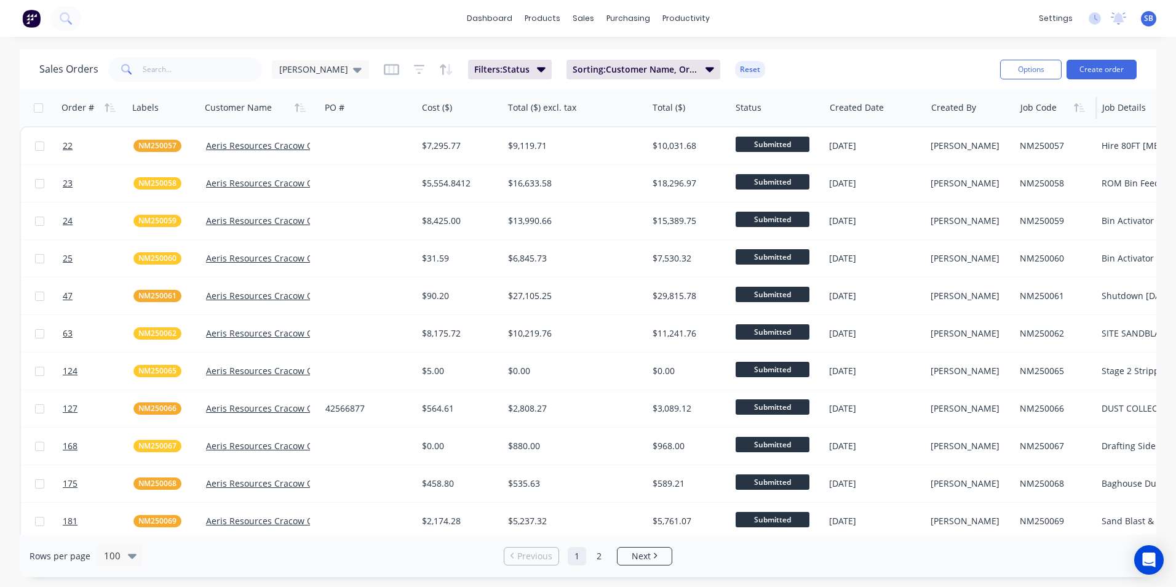
click at [1035, 110] on div at bounding box center [1055, 107] width 68 height 25
click at [1034, 109] on div at bounding box center [1055, 107] width 68 height 25
click at [1075, 261] on button "Move to start" at bounding box center [1067, 266] width 92 height 25
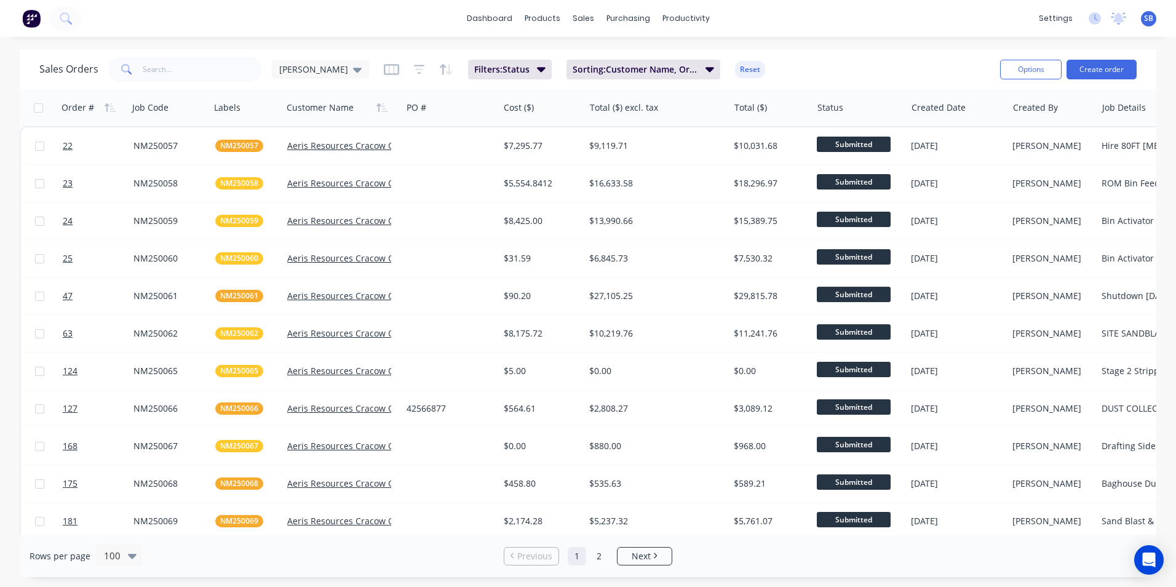
click at [1117, 86] on div "Sales Orders [PERSON_NAME] Filters: Status Sorting: Customer Name, Order # Rese…" at bounding box center [588, 69] width 1137 height 40
click at [1111, 113] on div at bounding box center [1147, 107] width 88 height 25
click at [1098, 270] on button "Move to start" at bounding box center [1099, 266] width 92 height 25
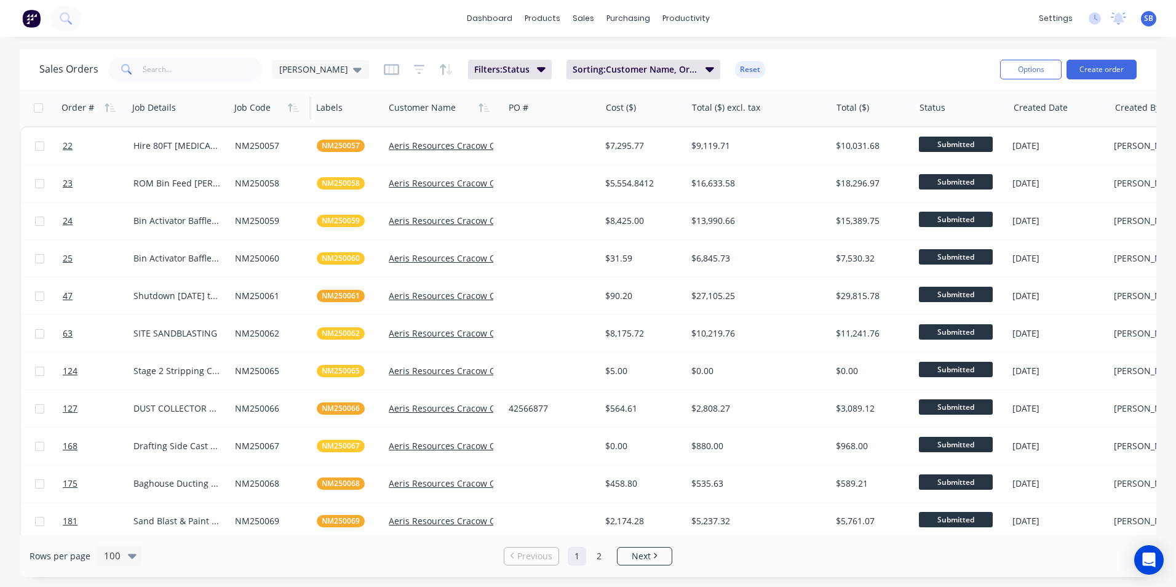
click at [260, 105] on div at bounding box center [268, 107] width 68 height 25
click at [354, 187] on button "Move to start" at bounding box center [362, 187] width 92 height 25
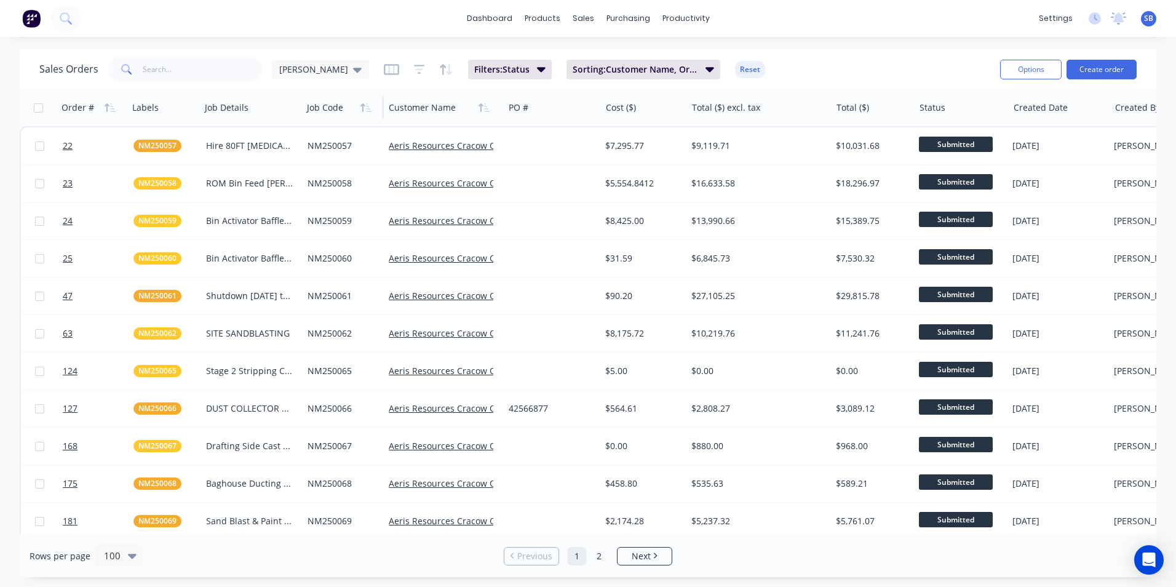
click at [340, 108] on div at bounding box center [341, 107] width 68 height 25
click at [343, 261] on button "Move to start" at bounding box center [353, 266] width 92 height 25
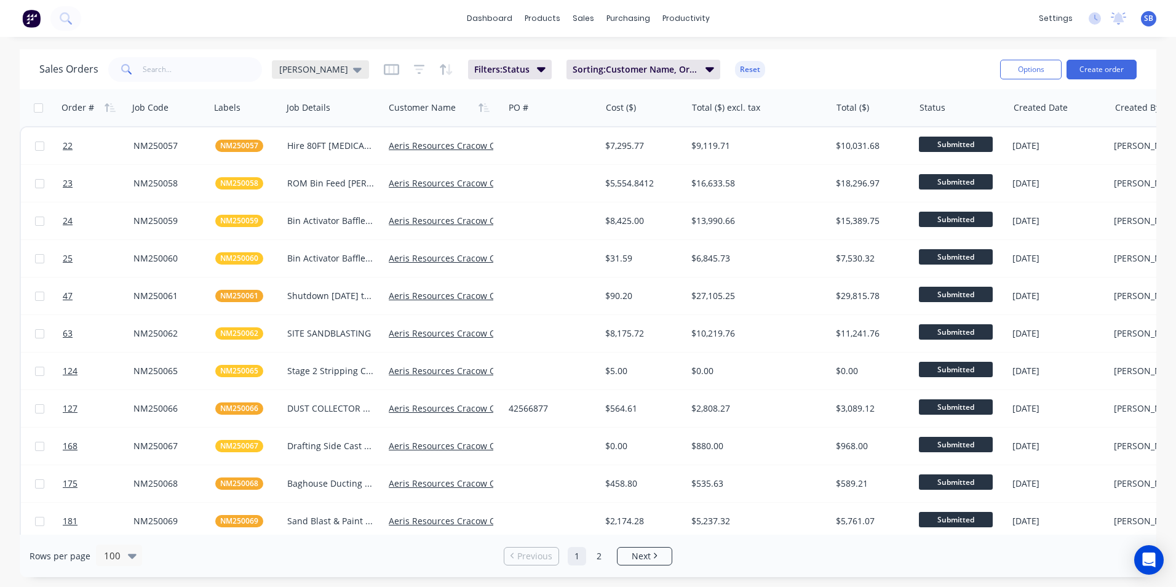
click at [300, 76] on div "[PERSON_NAME]" at bounding box center [320, 69] width 97 height 18
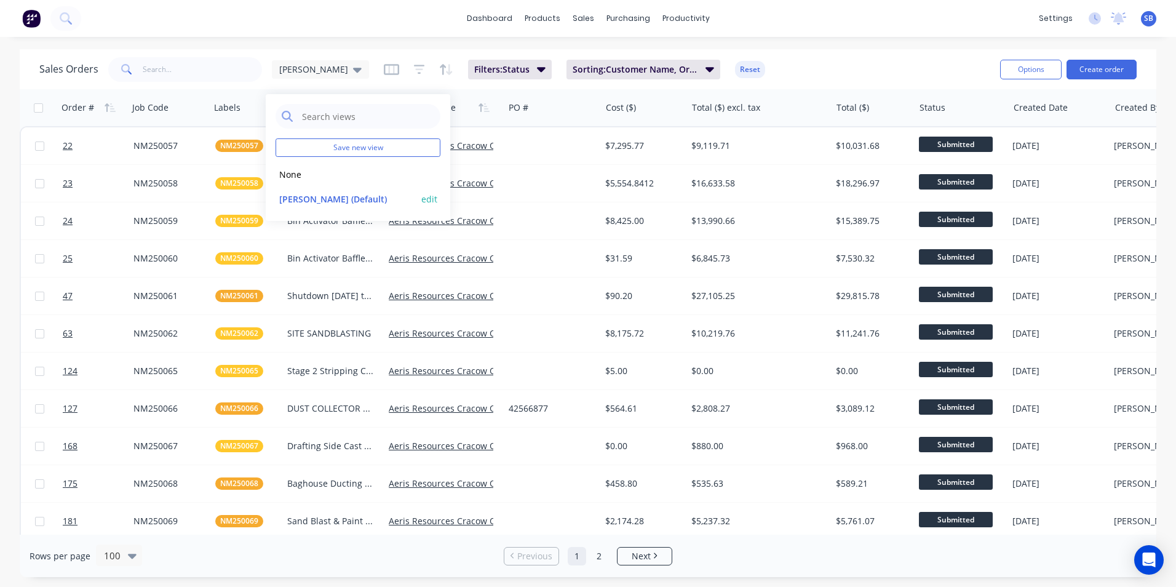
click at [438, 198] on div "Shannon (Default) edit" at bounding box center [358, 198] width 165 height 25
click at [429, 196] on button "edit" at bounding box center [429, 199] width 16 height 13
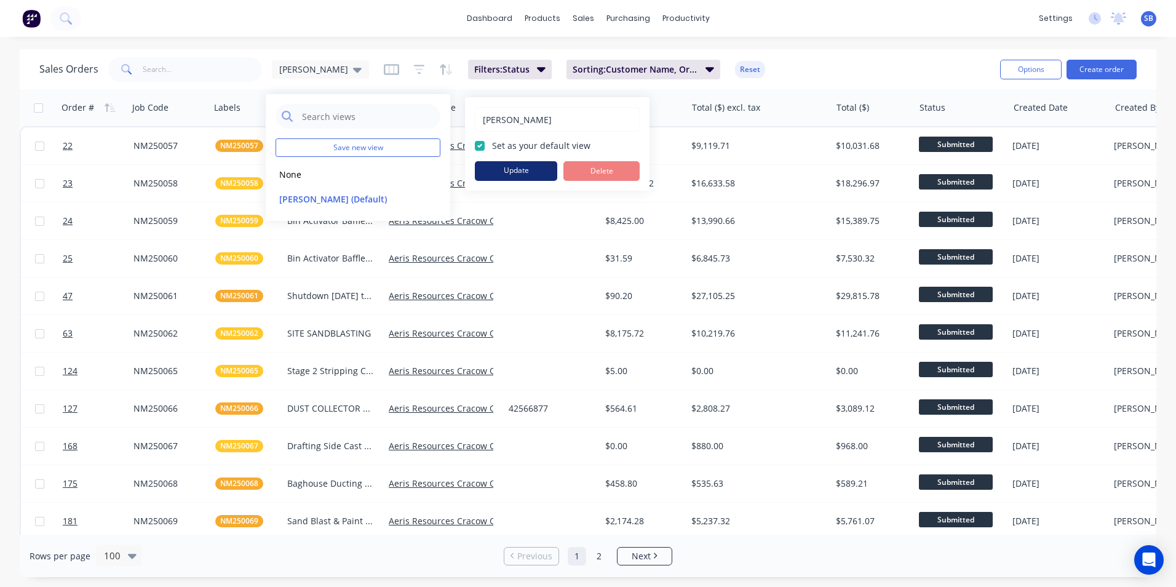
click at [519, 169] on button "Update" at bounding box center [516, 171] width 82 height 20
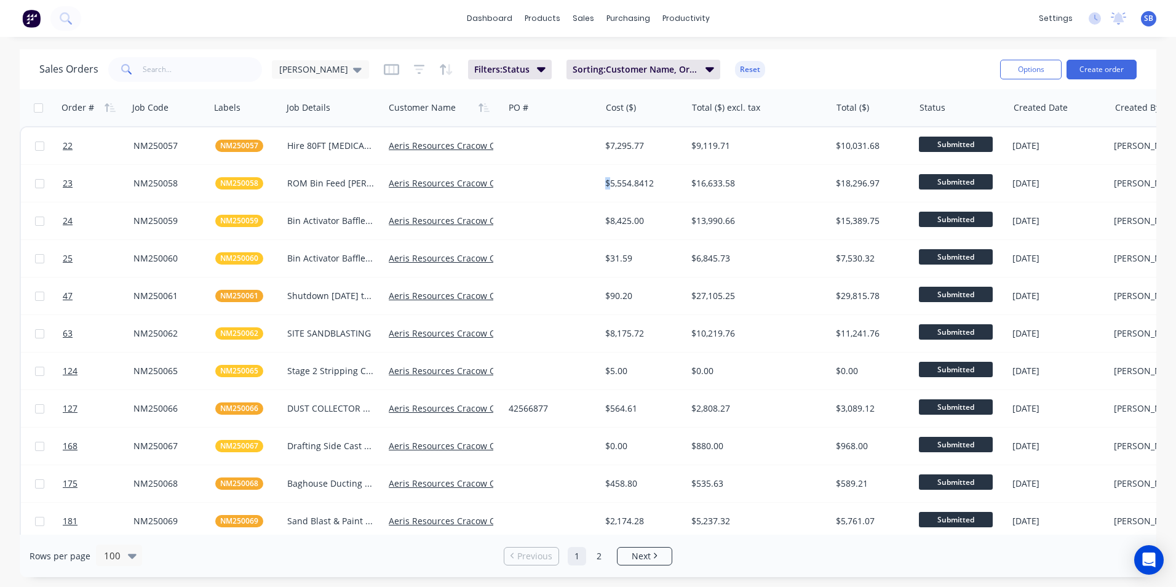
click at [519, 169] on div at bounding box center [552, 183] width 97 height 37
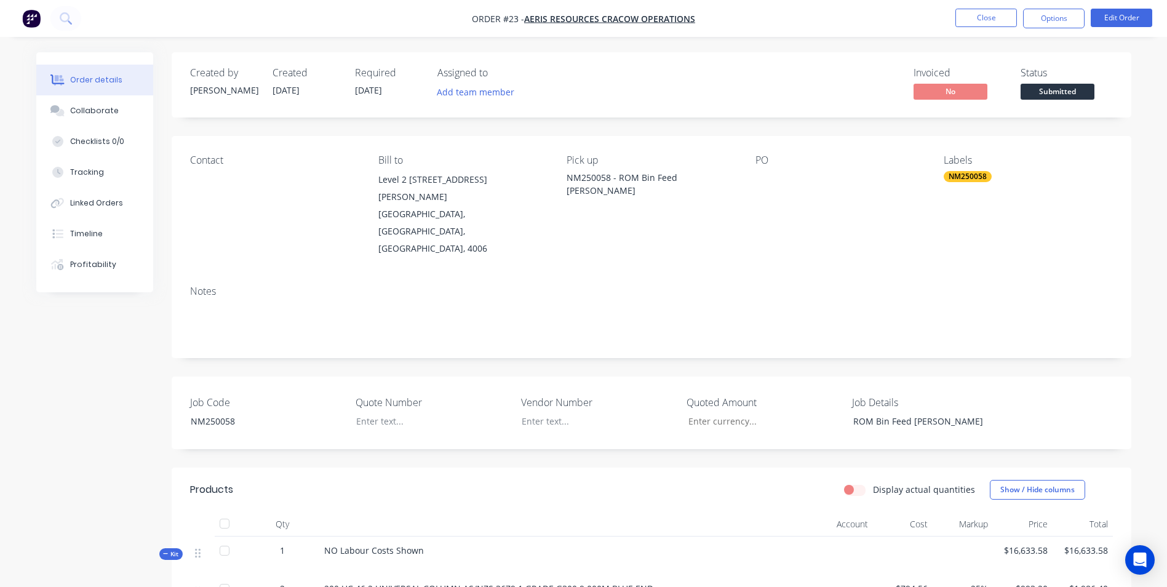
click at [991, 8] on nav "Order #23 - Aeris Resources Cracow Operations Close Options Edit Order" at bounding box center [583, 18] width 1167 height 37
click at [992, 10] on button "Close" at bounding box center [987, 18] width 62 height 18
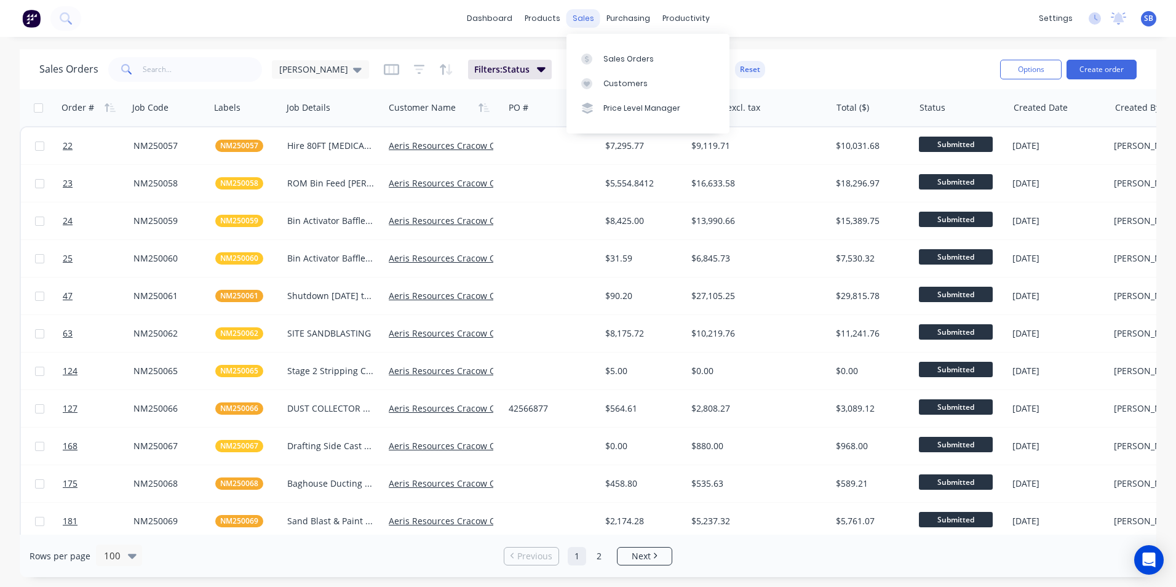
click at [591, 23] on div "sales" at bounding box center [584, 18] width 34 height 18
click at [489, 17] on link "dashboard" at bounding box center [490, 18] width 58 height 18
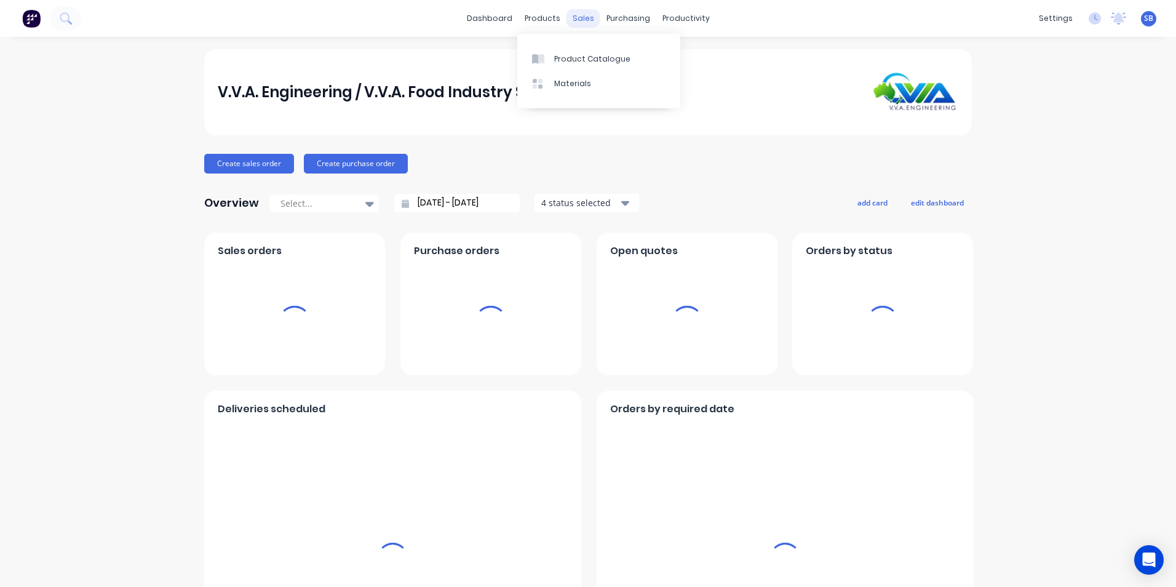
click at [580, 10] on div "sales" at bounding box center [584, 18] width 34 height 18
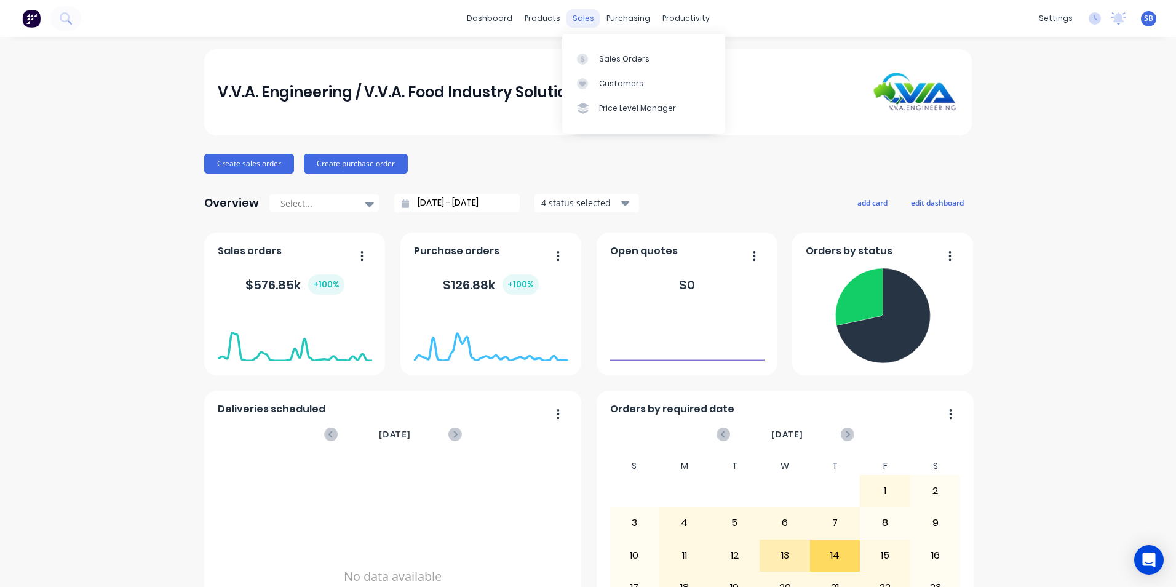
click at [584, 48] on link "Sales Orders" at bounding box center [643, 58] width 163 height 25
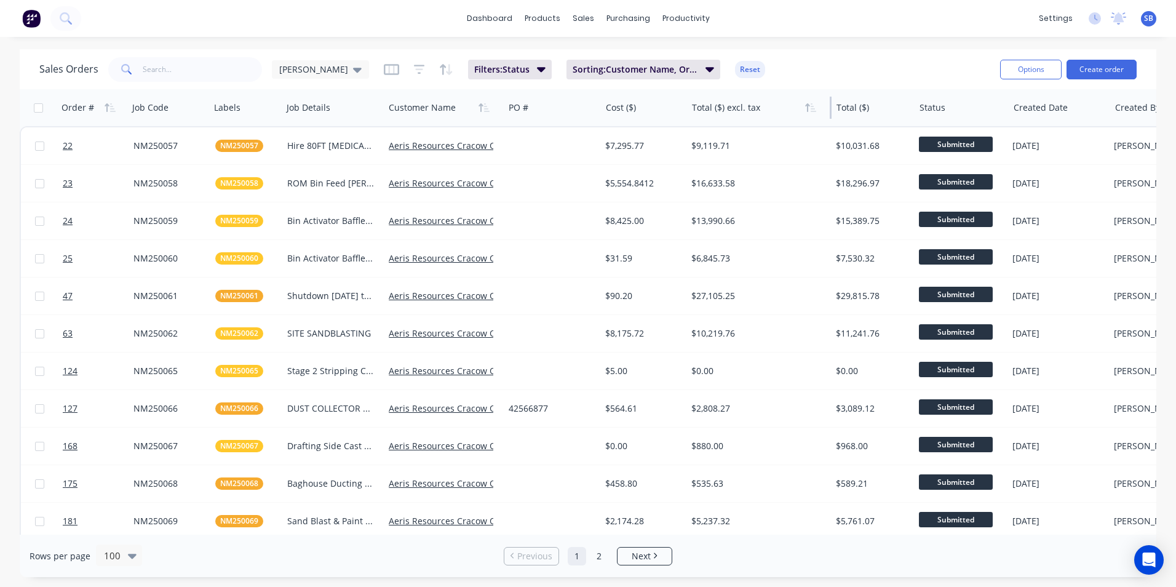
drag, startPoint x: 830, startPoint y: 107, endPoint x: 781, endPoint y: 97, distance: 50.2
click at [781, 97] on div "Total ($) excl. tax" at bounding box center [759, 107] width 145 height 37
drag, startPoint x: 831, startPoint y: 106, endPoint x: 810, endPoint y: 102, distance: 21.8
click at [810, 102] on div "Total ($) excl. tax" at bounding box center [759, 107] width 145 height 37
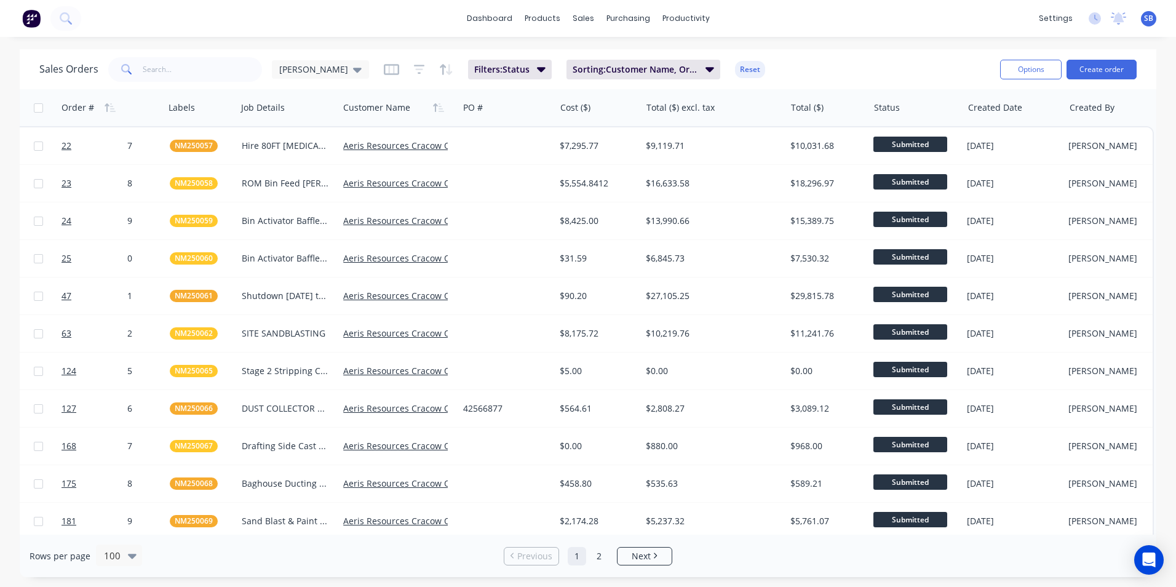
click at [384, 71] on div "Filters: Status Sorting: Customer Name, Order # Reset" at bounding box center [574, 70] width 381 height 20
click at [384, 72] on icon "button" at bounding box center [391, 69] width 15 height 12
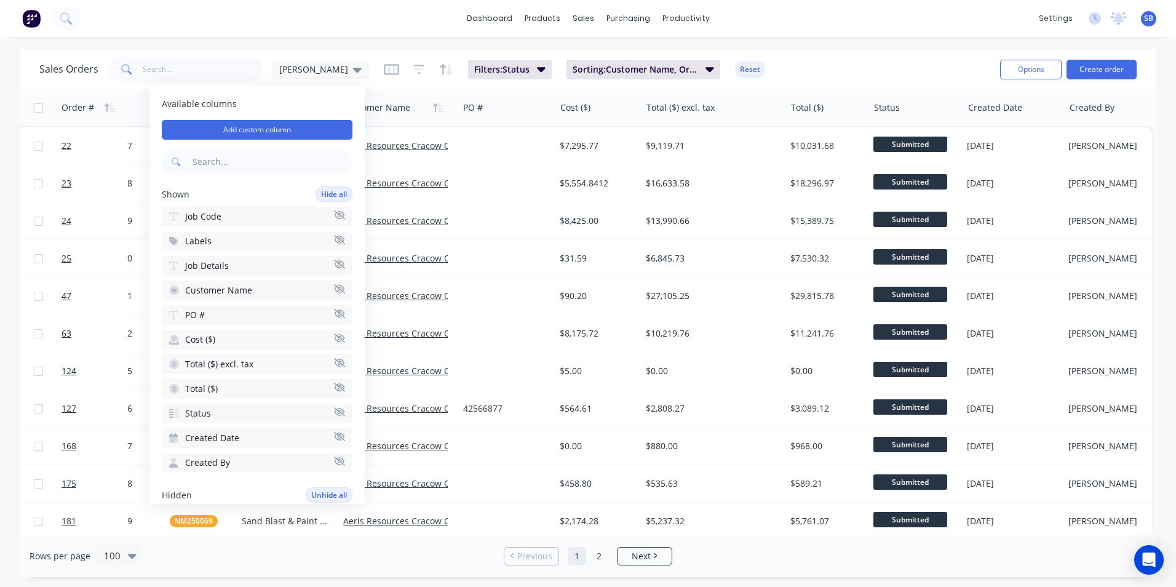
click at [269, 436] on button "Created Date" at bounding box center [257, 438] width 191 height 20
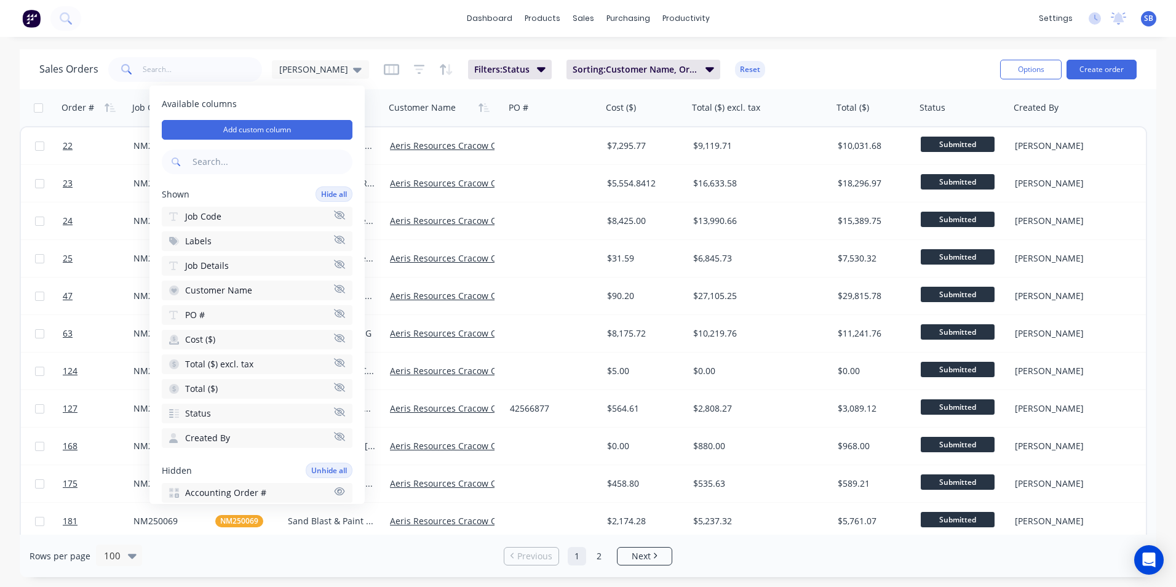
click at [201, 439] on span "Created By" at bounding box center [207, 438] width 45 height 12
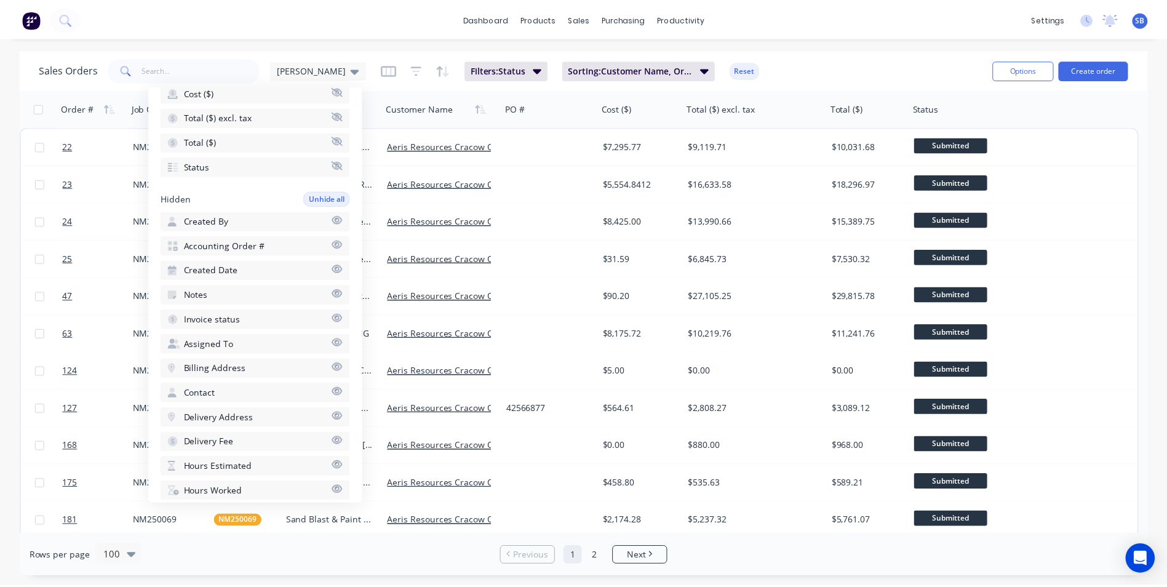
scroll to position [123, 0]
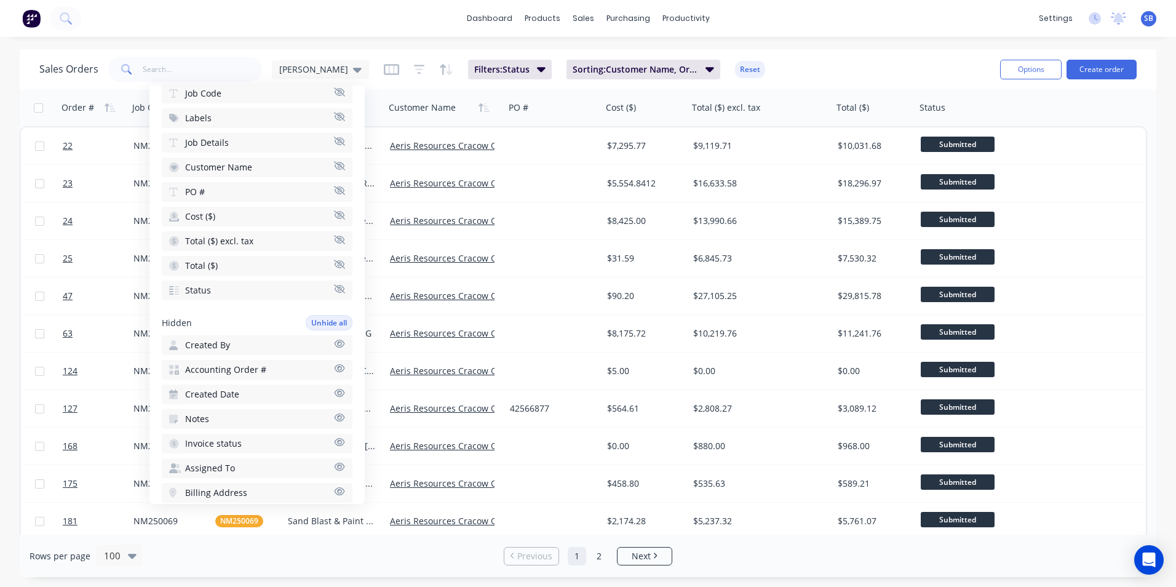
click at [269, 346] on button "Created By" at bounding box center [257, 345] width 191 height 20
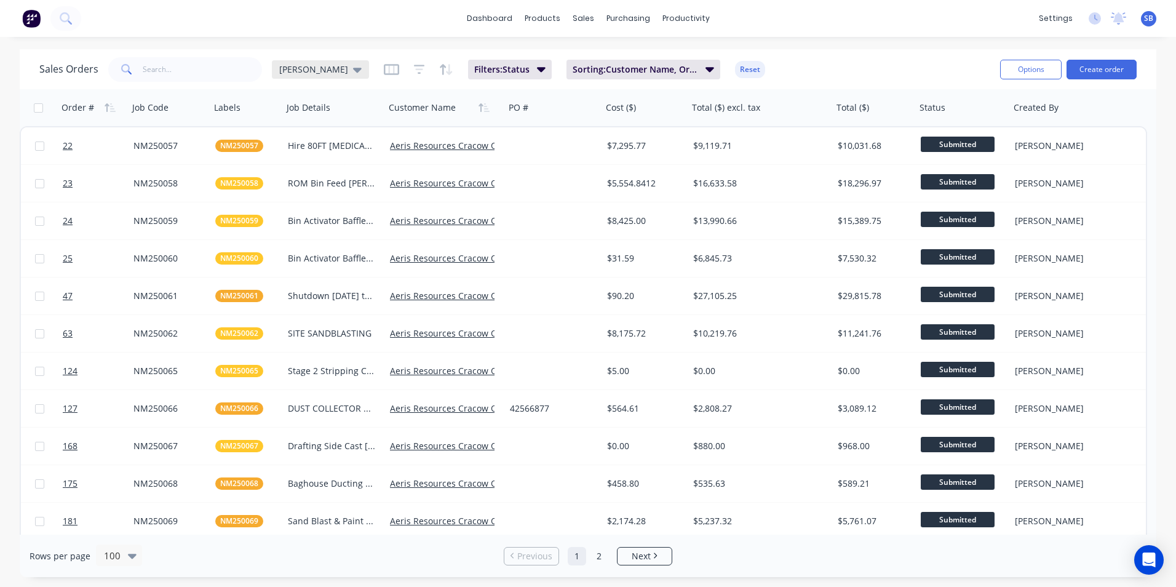
click at [353, 68] on icon at bounding box center [357, 70] width 9 height 5
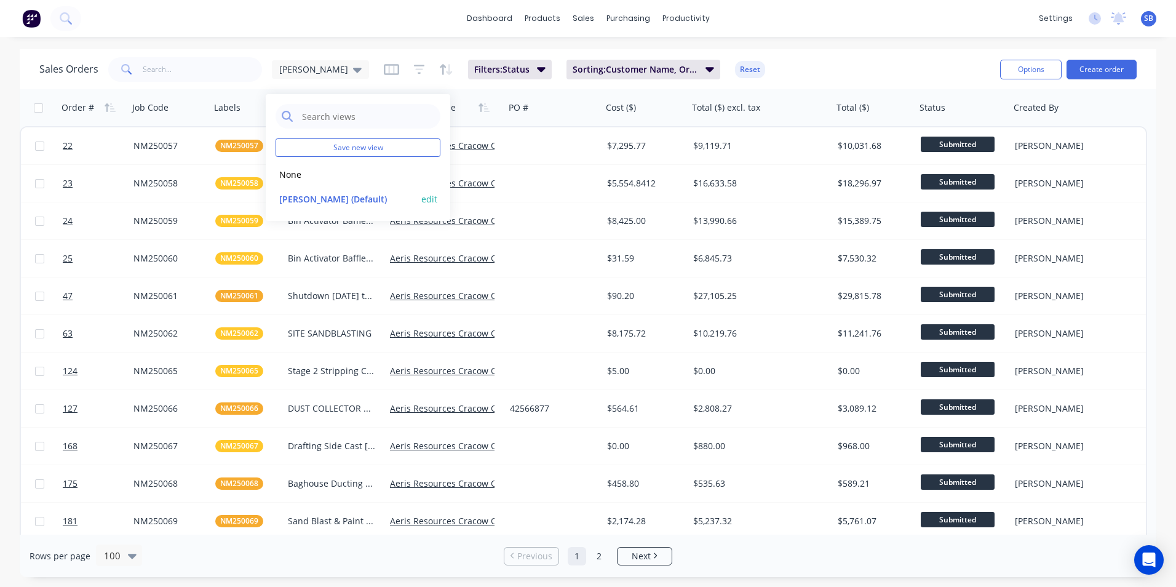
click at [430, 195] on button "edit" at bounding box center [429, 199] width 16 height 13
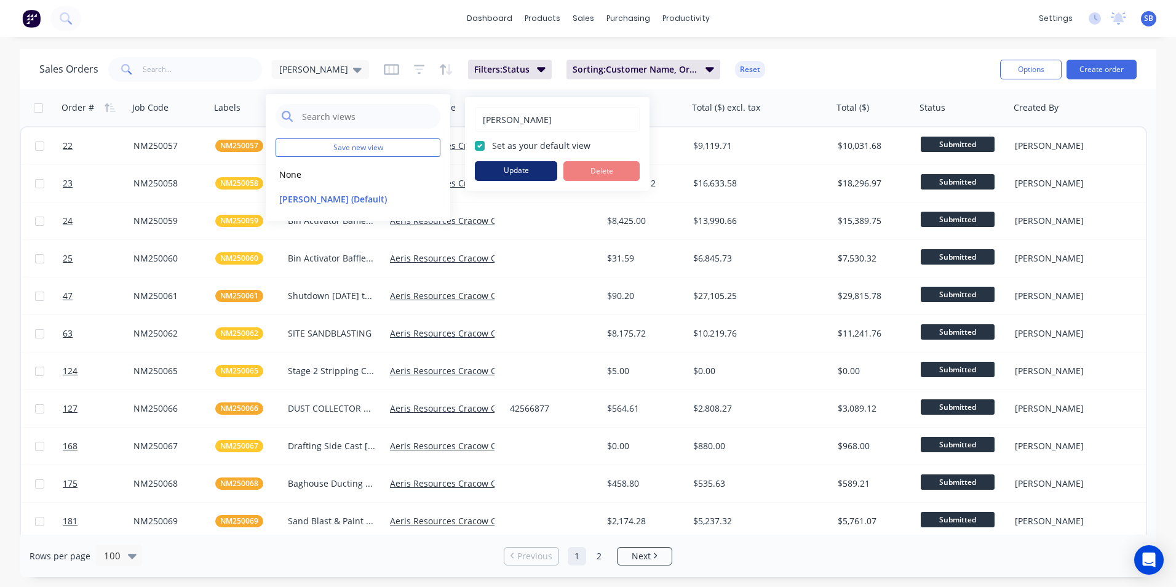
click at [513, 163] on button "Update" at bounding box center [516, 171] width 82 height 20
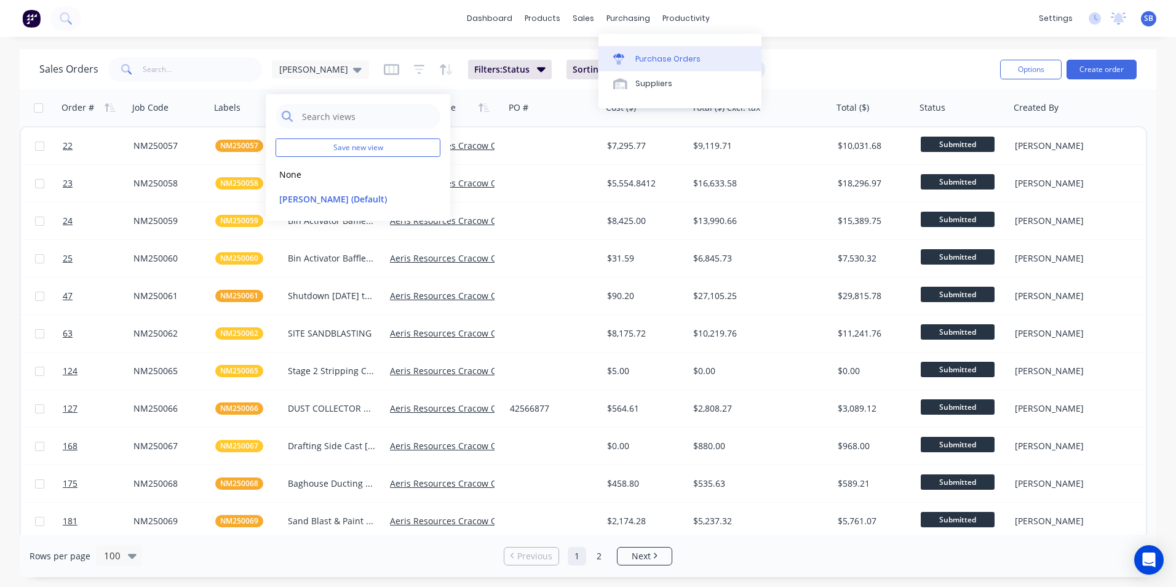
click at [681, 62] on div "Purchase Orders" at bounding box center [668, 59] width 65 height 11
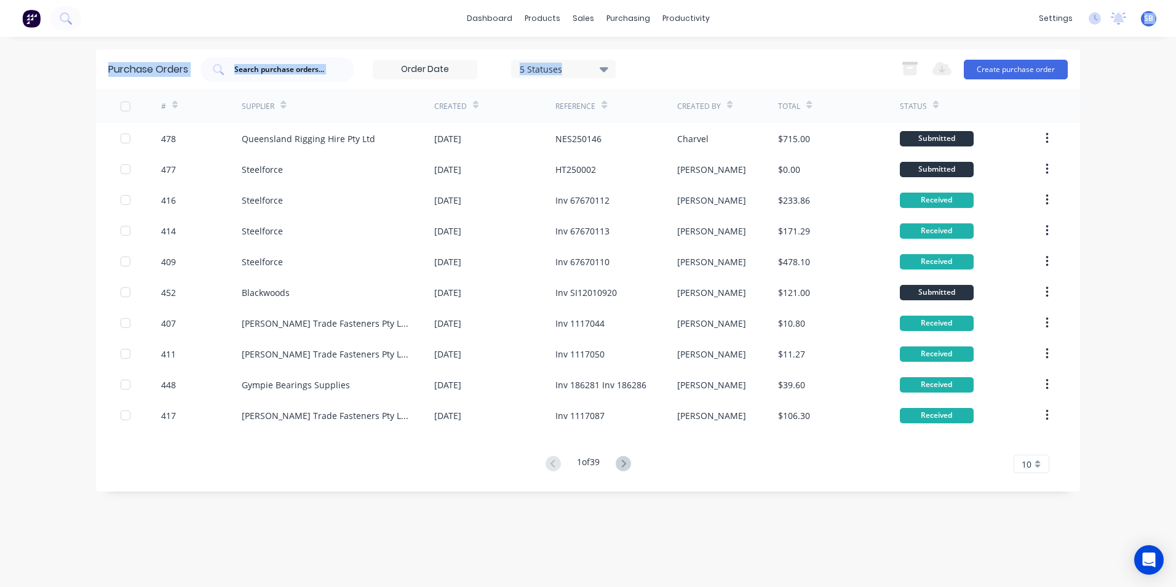
click at [1176, 0] on html "dashboard products sales purchasing productivity dashboard products Product Cat…" at bounding box center [588, 293] width 1176 height 587
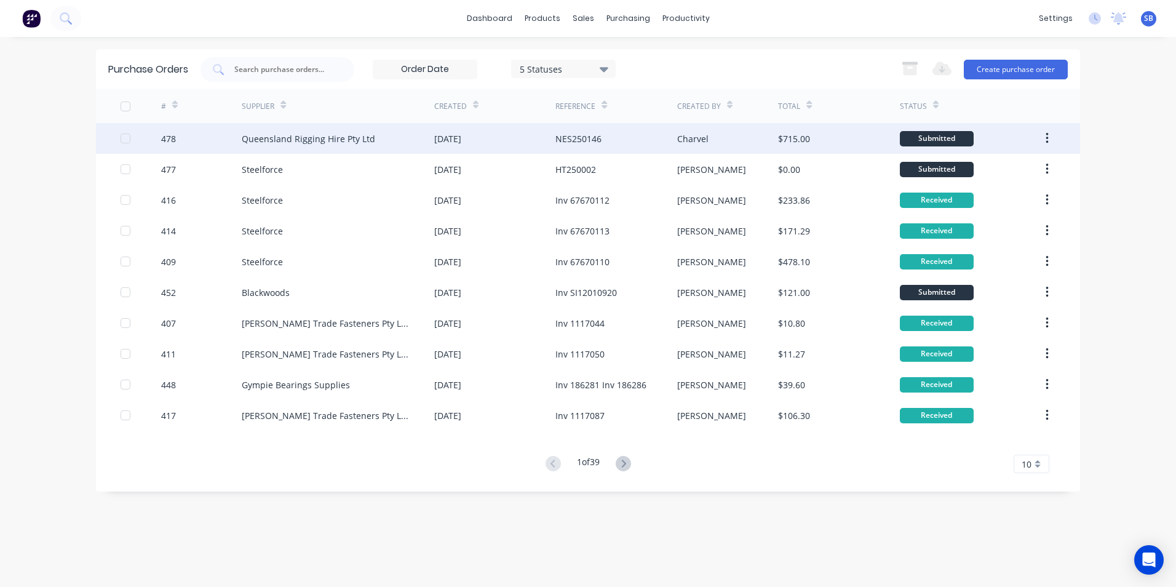
click at [100, 149] on div "478 Queensland Rigging Hire Pty Ltd 27 Aug 2025 NES250146 Charvel $715.00 Submi…" at bounding box center [588, 138] width 984 height 31
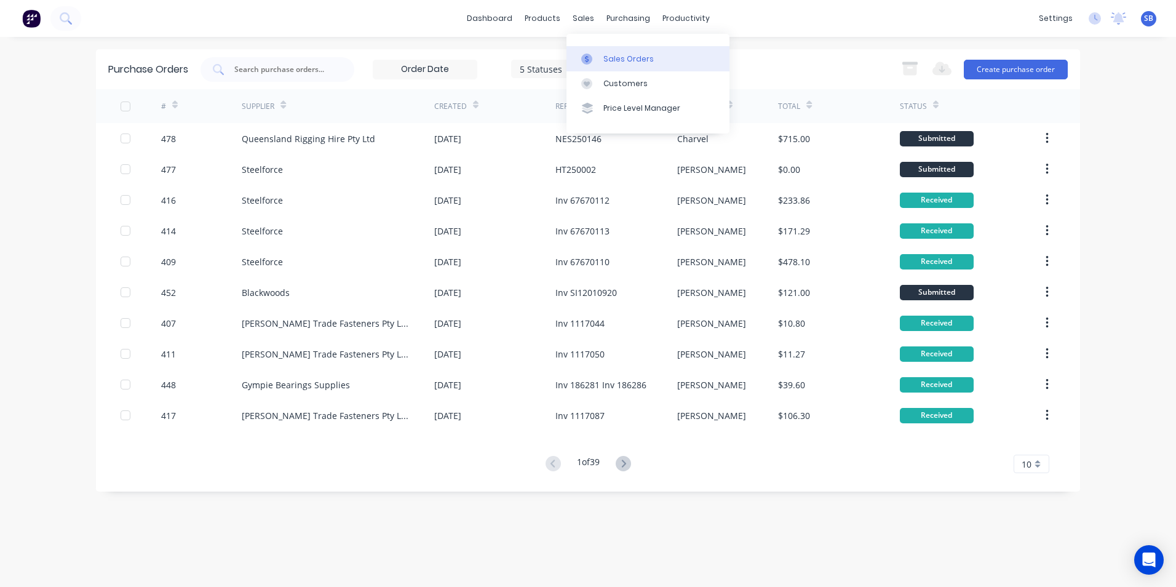
click at [634, 65] on link "Sales Orders" at bounding box center [648, 58] width 163 height 25
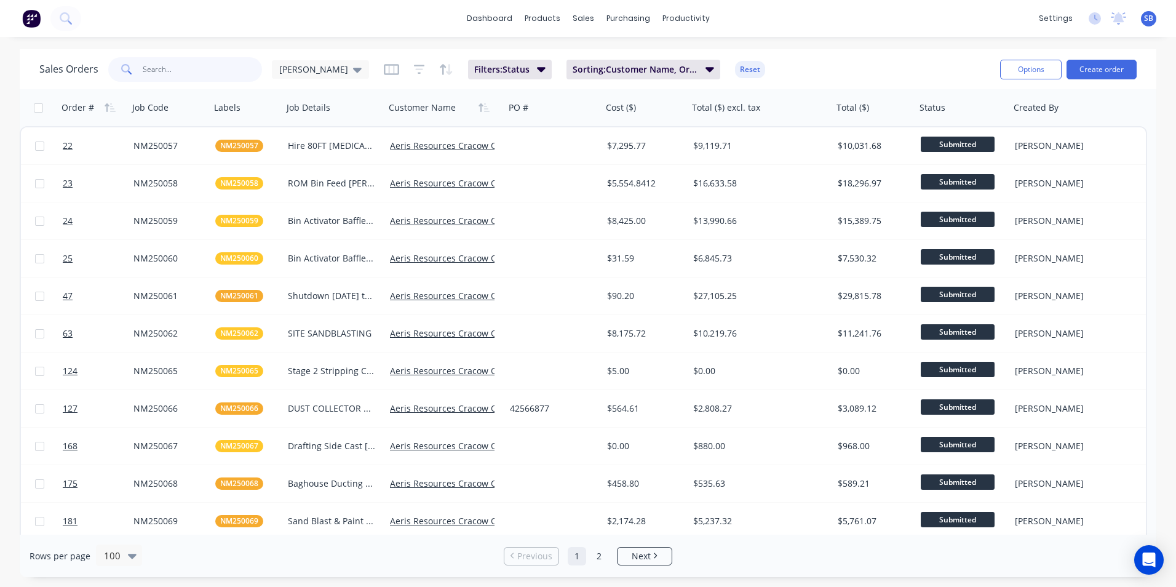
click at [154, 64] on input "text" at bounding box center [203, 69] width 120 height 25
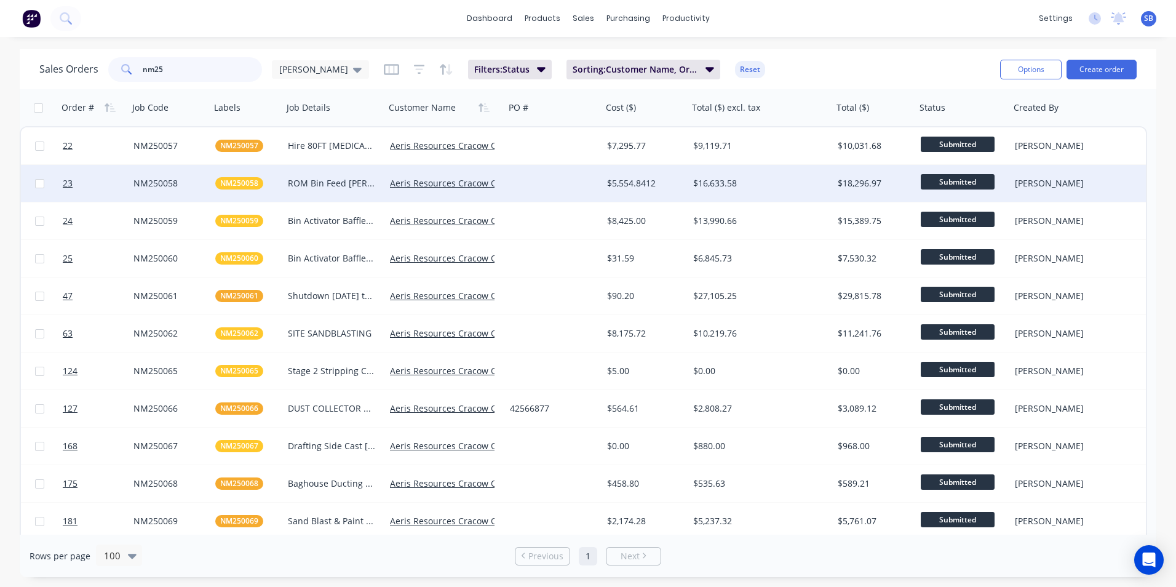
type input "nm25"
click at [627, 190] on div "$5,554.8412" at bounding box center [645, 183] width 86 height 37
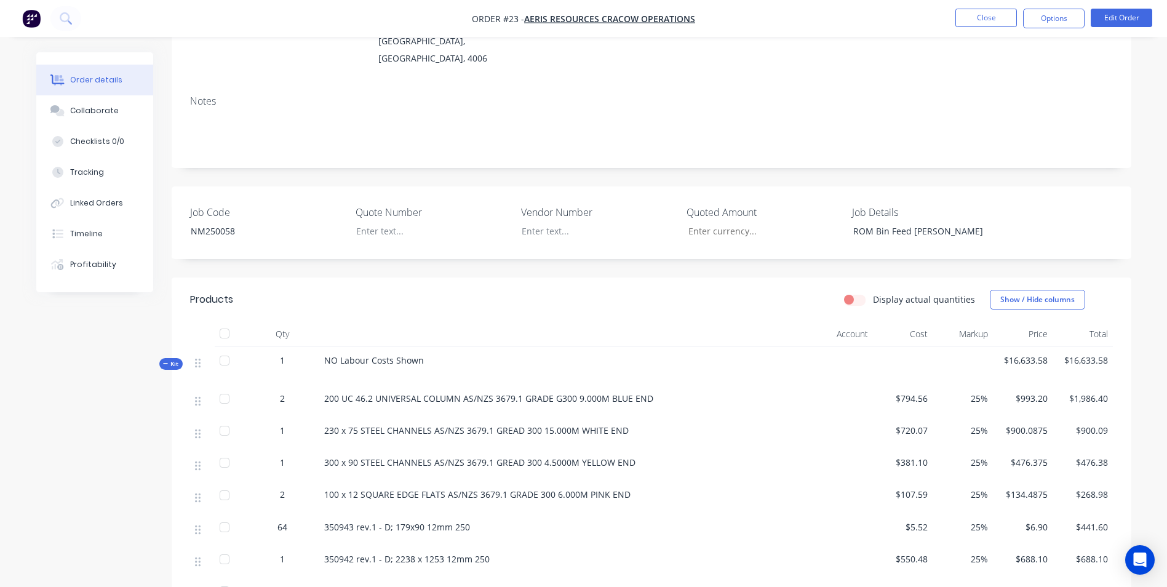
scroll to position [185, 0]
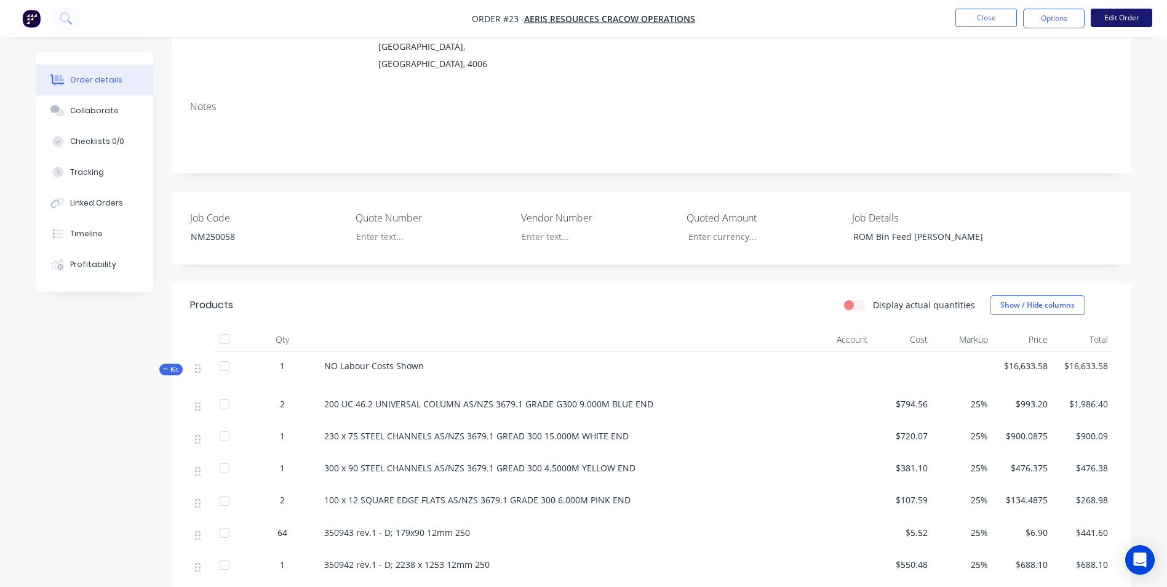
click at [1126, 15] on button "Edit Order" at bounding box center [1122, 18] width 62 height 18
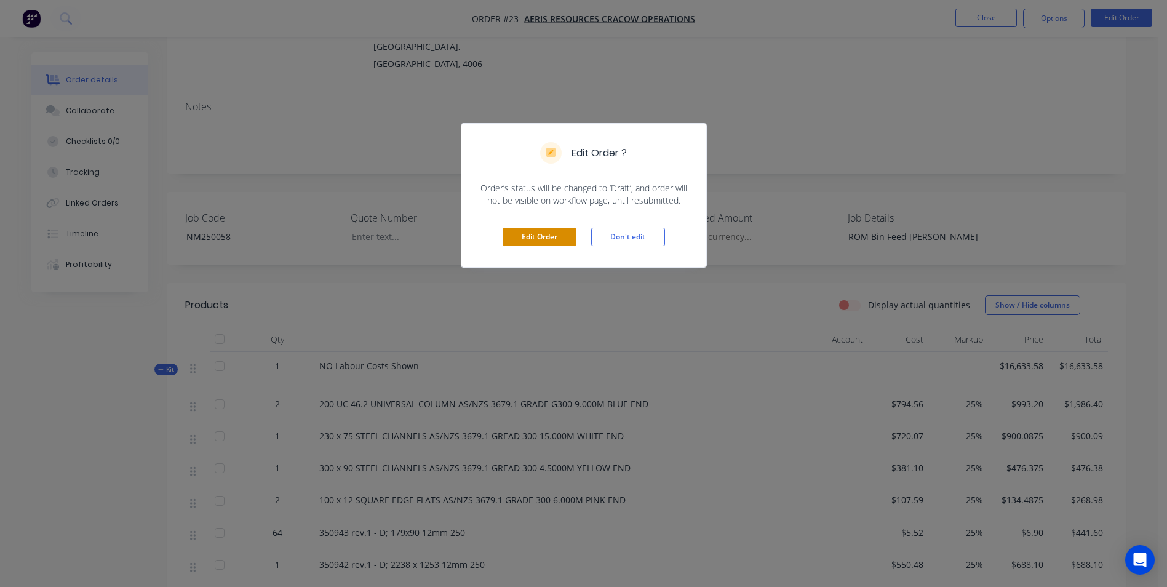
click at [522, 233] on button "Edit Order" at bounding box center [540, 237] width 74 height 18
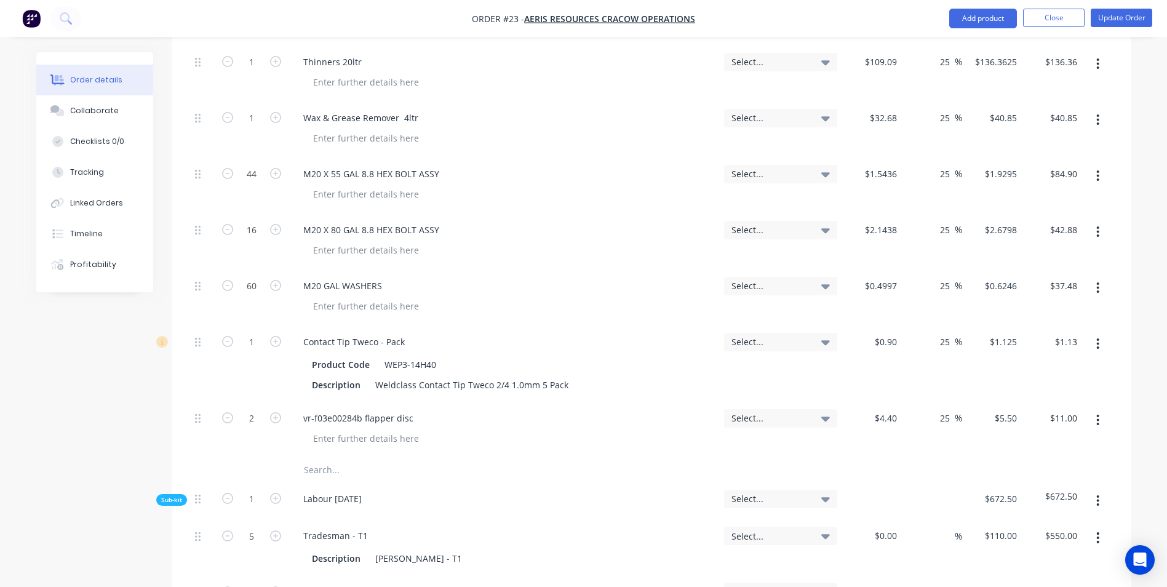
scroll to position [1477, 0]
click at [327, 458] on input "text" at bounding box center [426, 470] width 246 height 25
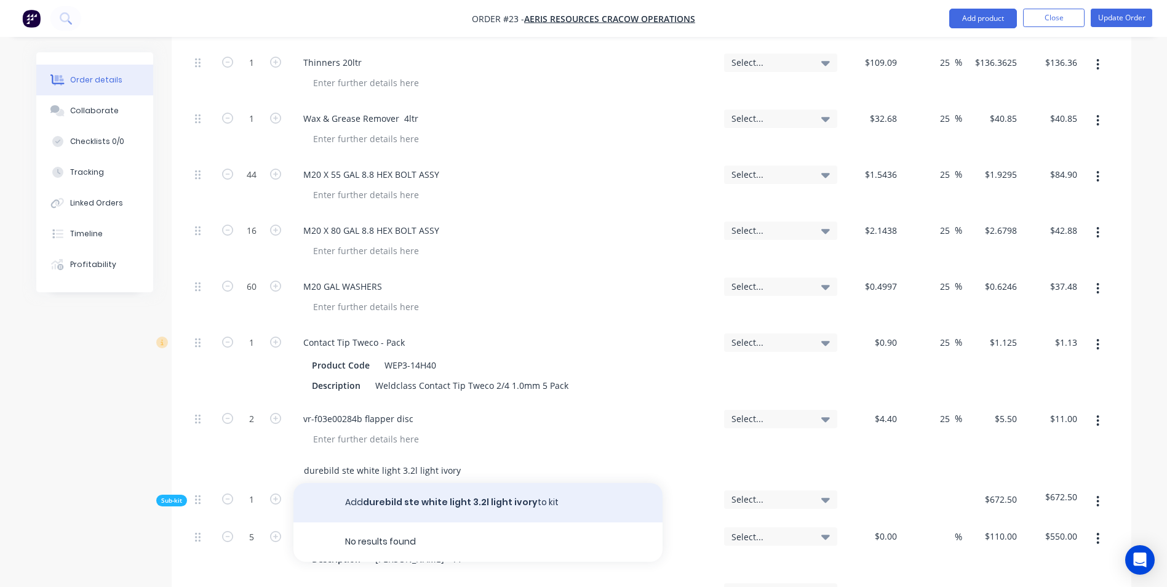
type input "durebild ste white light 3.2l light ivory"
click at [370, 483] on button "Add durebild ste white light 3.2l light ivory to kit" at bounding box center [478, 502] width 369 height 39
type input "24.99"
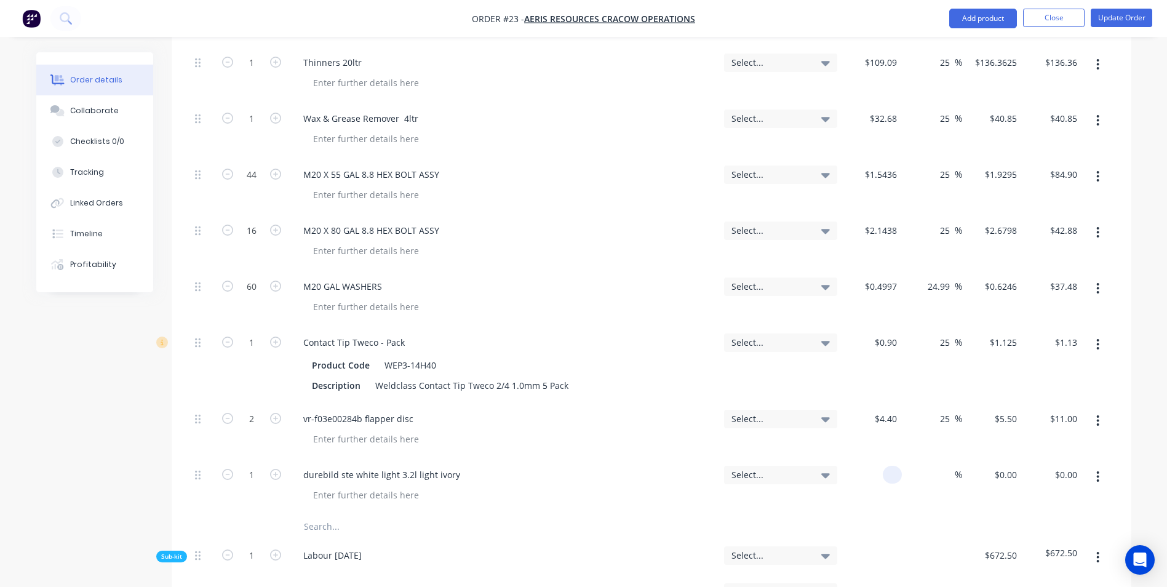
click at [881, 458] on div at bounding box center [872, 486] width 60 height 56
type input "$84.73"
type input "25"
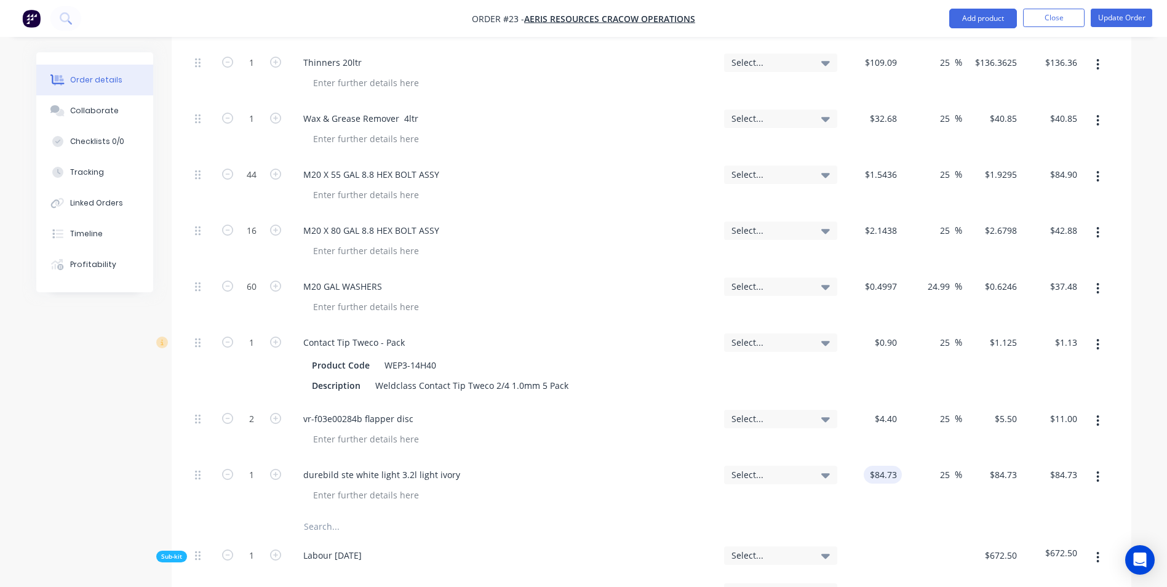
type input "105.9125"
type input "$105.91"
type input "$105.9125"
click at [815, 467] on div "Select..." at bounding box center [780, 486] width 123 height 56
click at [1128, 9] on button "Update Order" at bounding box center [1122, 18] width 62 height 18
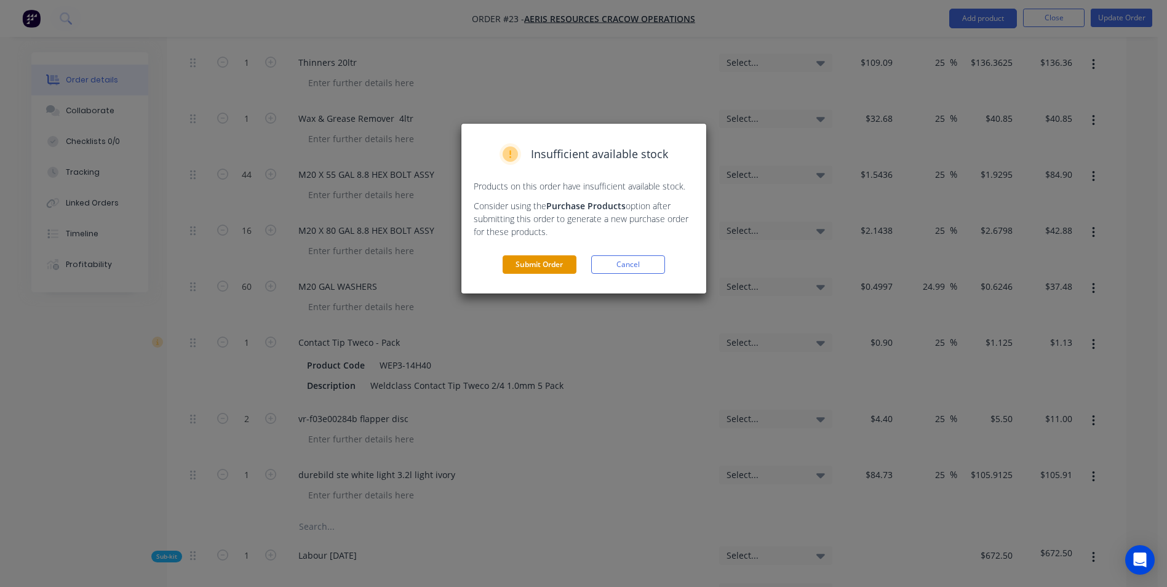
click at [538, 267] on button "Submit Order" at bounding box center [540, 264] width 74 height 18
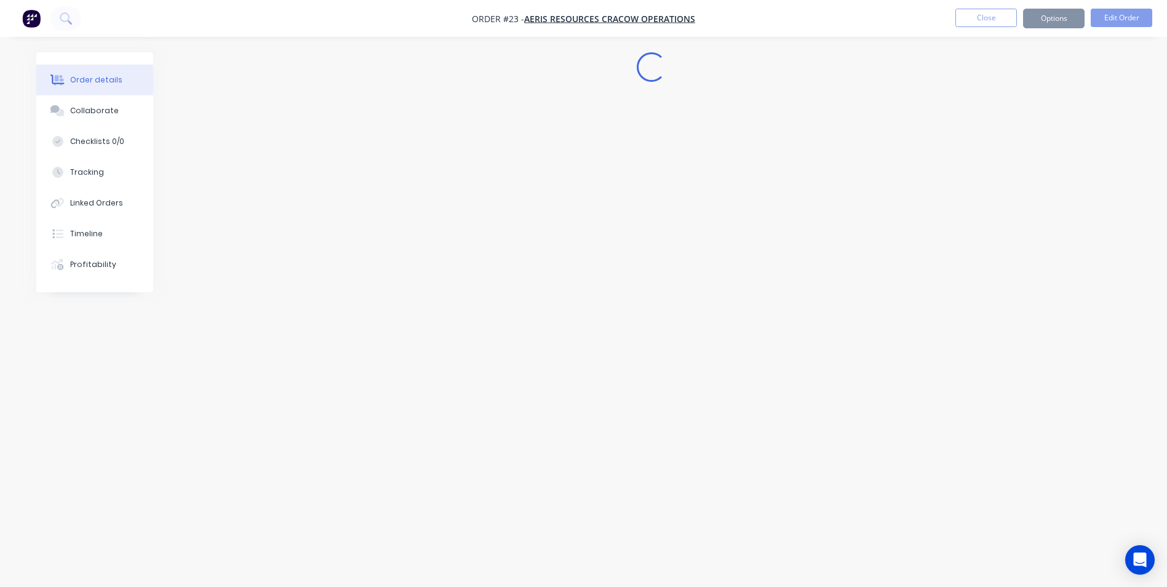
scroll to position [0, 0]
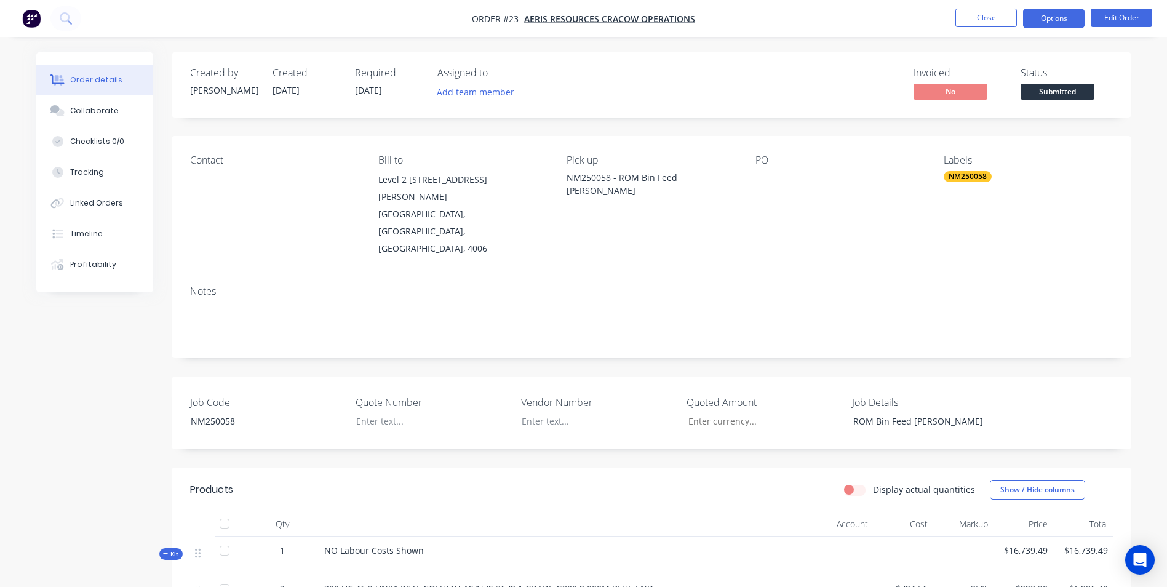
click at [1040, 18] on button "Options" at bounding box center [1054, 19] width 62 height 20
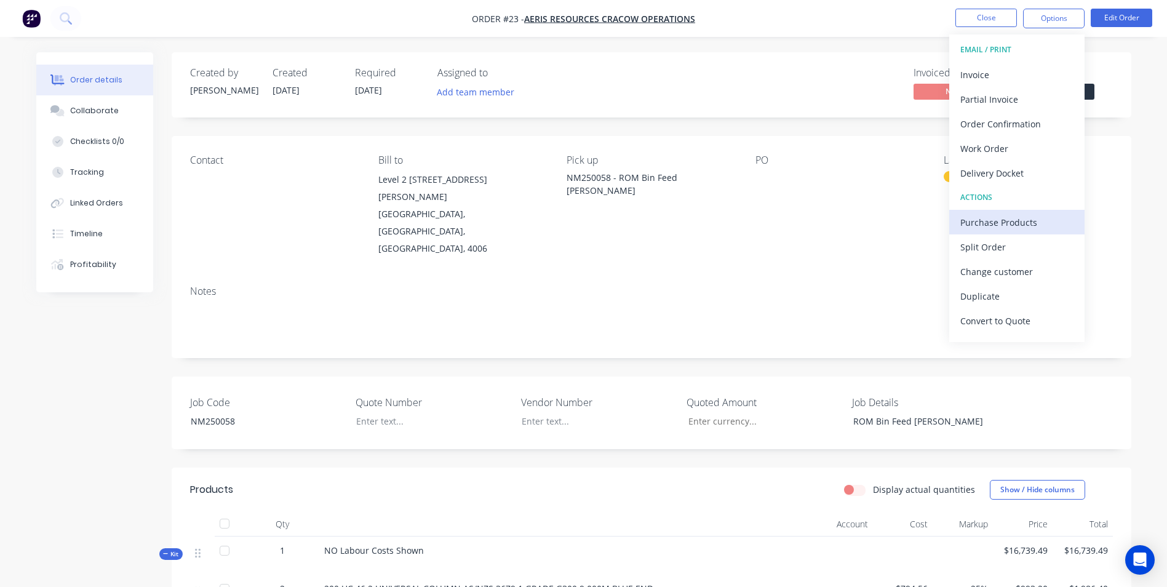
click at [996, 223] on div "Purchase Products" at bounding box center [1016, 223] width 113 height 18
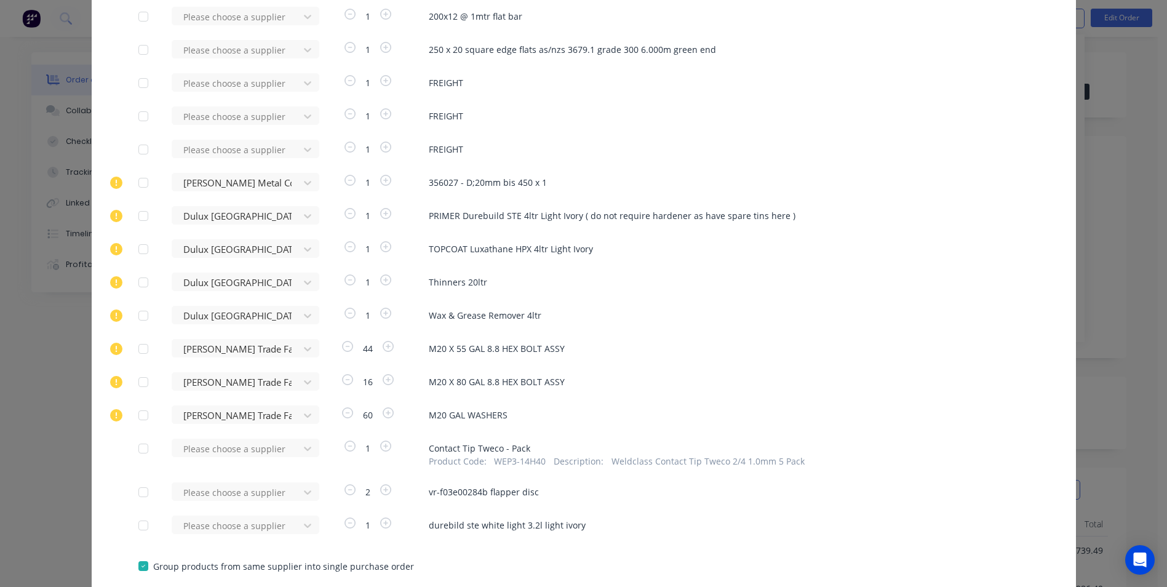
scroll to position [1433, 0]
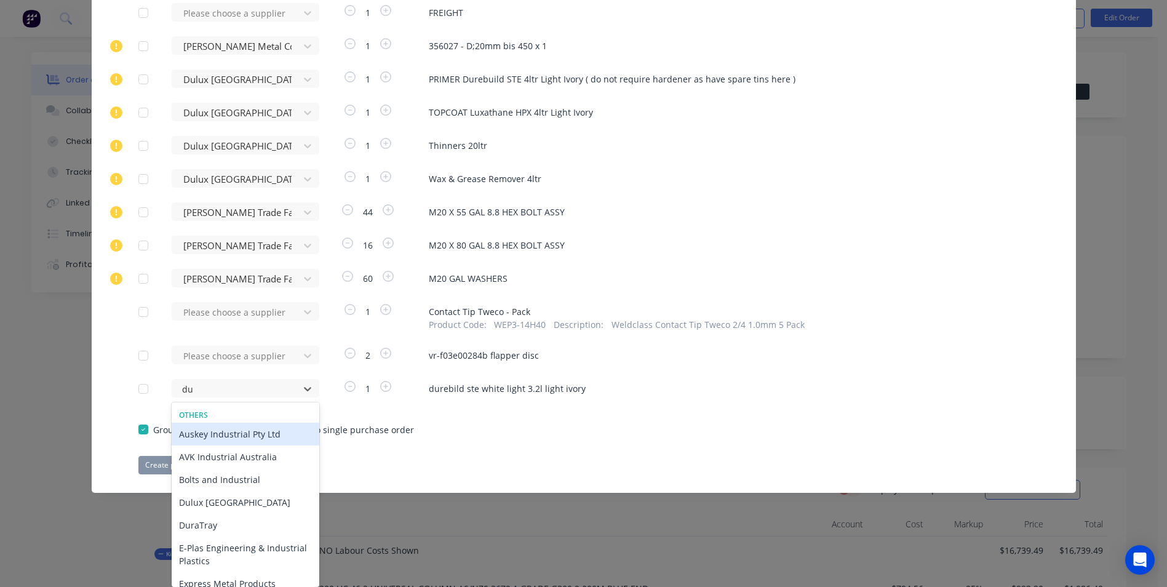
type input "dul"
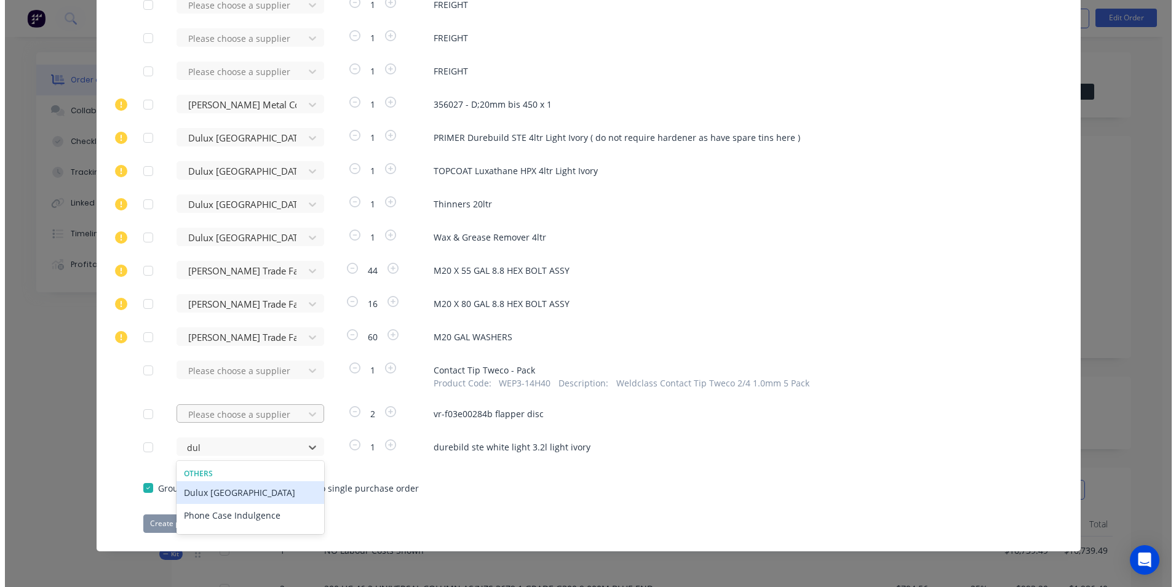
scroll to position [1433, 0]
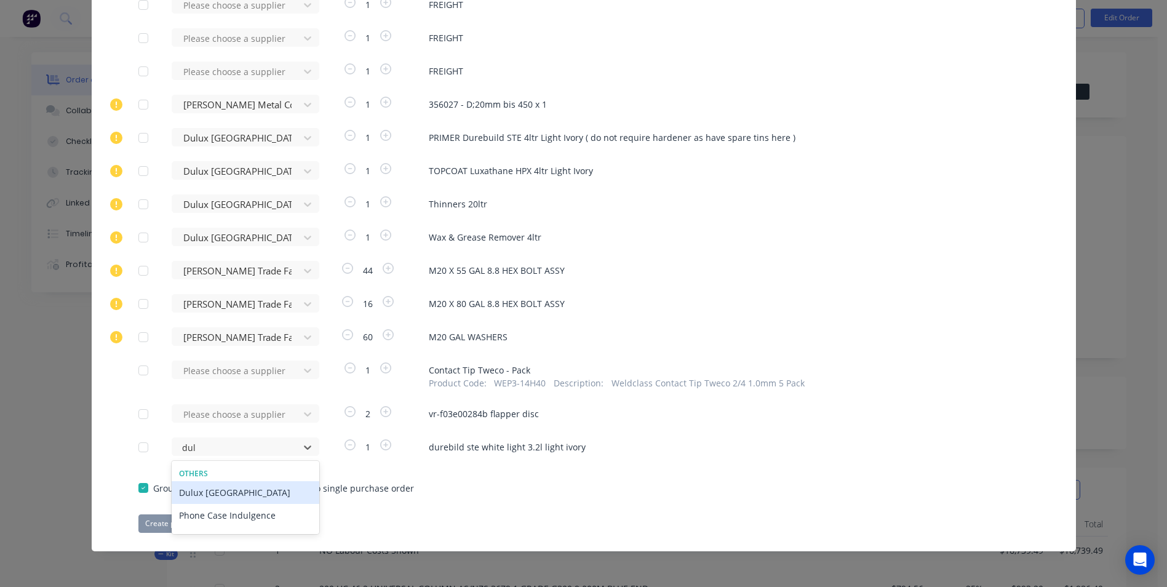
click at [225, 489] on div "Dulux Australia" at bounding box center [246, 492] width 148 height 23
click at [164, 518] on button "Create purchase(s)" at bounding box center [177, 523] width 79 height 18
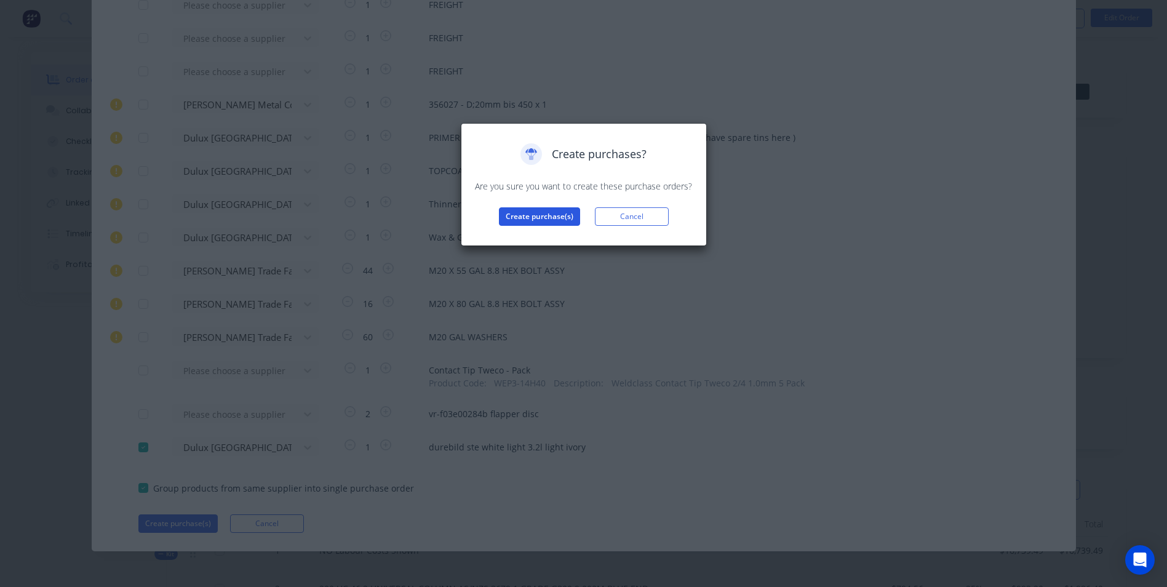
click at [535, 214] on button "Create purchase(s)" at bounding box center [539, 216] width 81 height 18
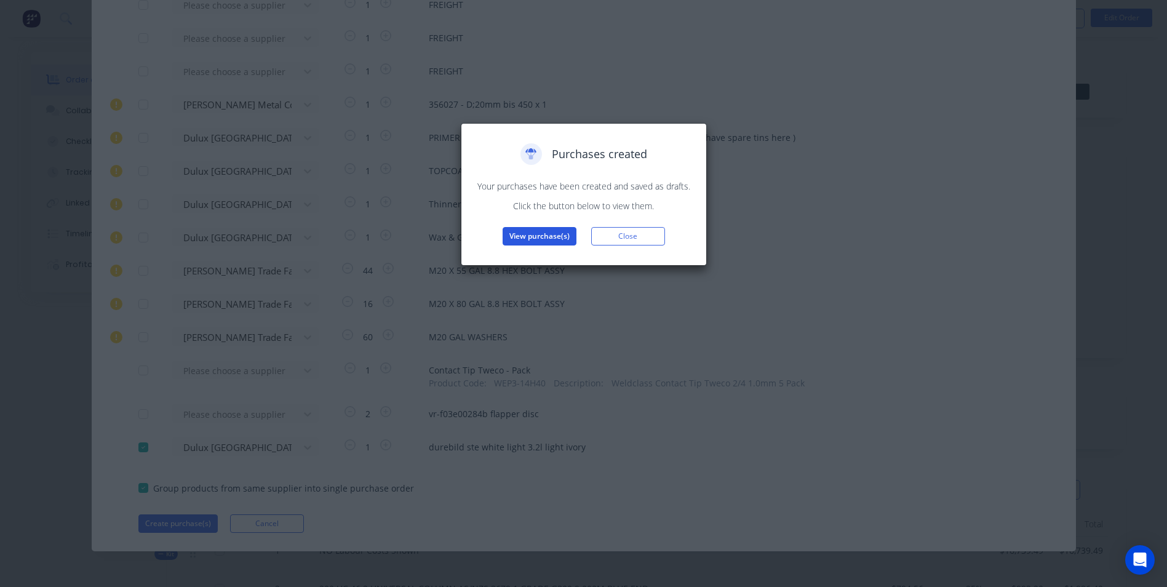
click at [537, 234] on button "View purchase(s)" at bounding box center [540, 236] width 74 height 18
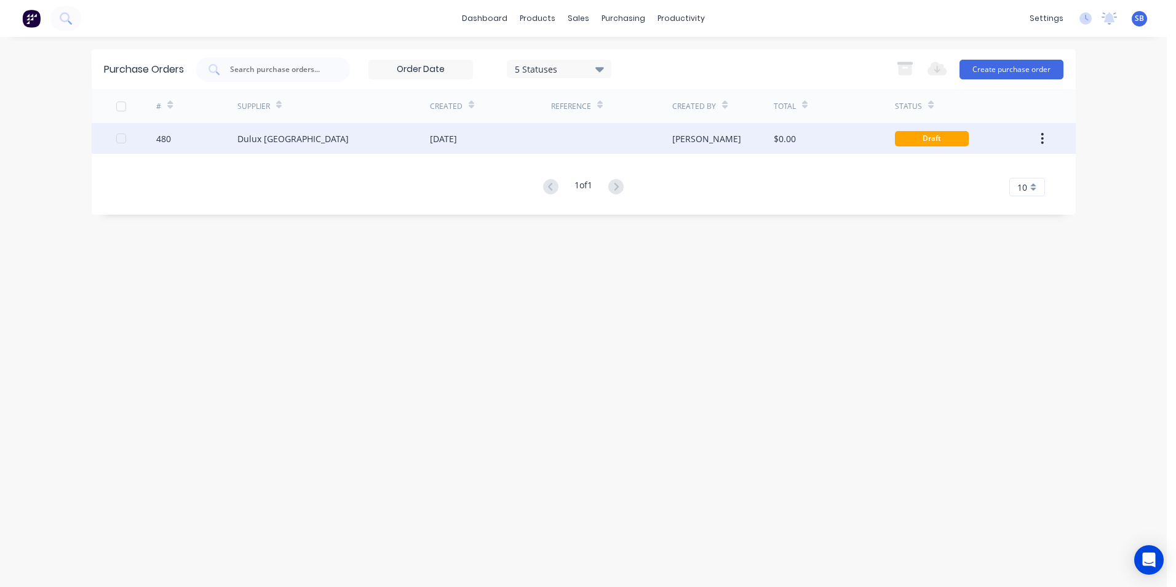
click at [718, 129] on div "[PERSON_NAME]" at bounding box center [724, 138] width 102 height 31
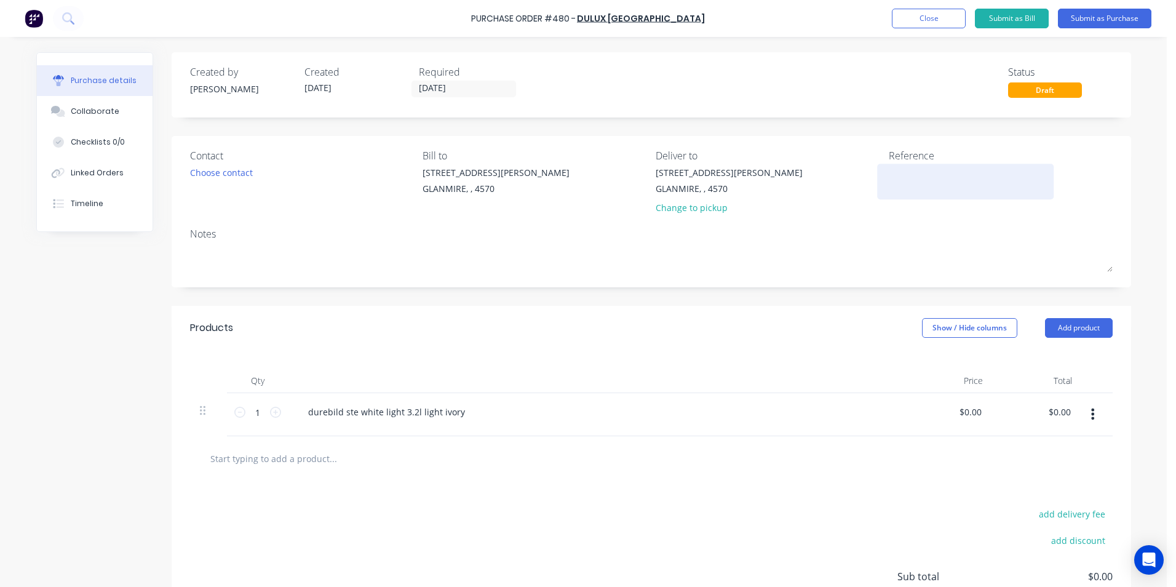
click at [972, 183] on textarea at bounding box center [966, 180] width 154 height 28
type textarea "90415501"
type textarea "x"
type textarea "904155017"
type textarea "x"
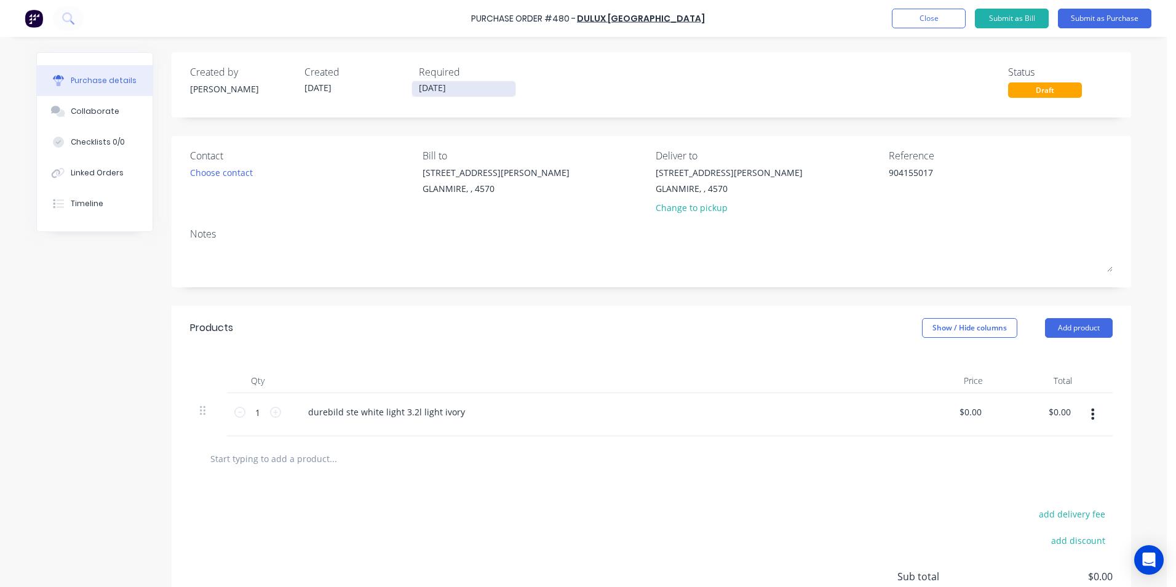
type textarea "904155017"
click at [455, 91] on input "[DATE]" at bounding box center [463, 88] width 103 height 15
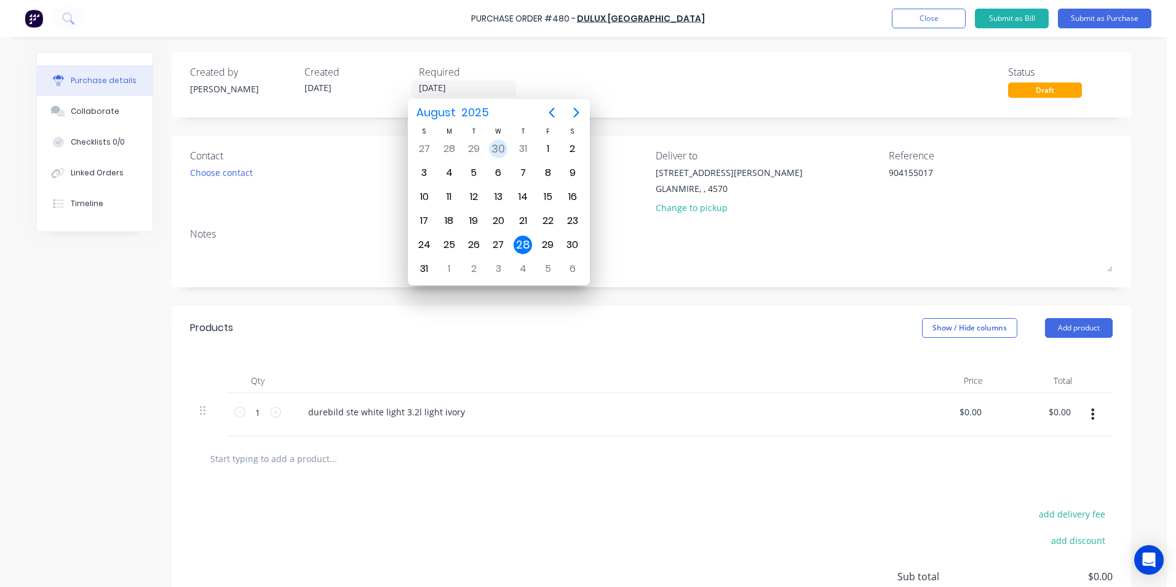
click at [502, 145] on div "30" at bounding box center [498, 149] width 18 height 18
type textarea "x"
type input "30/07/25"
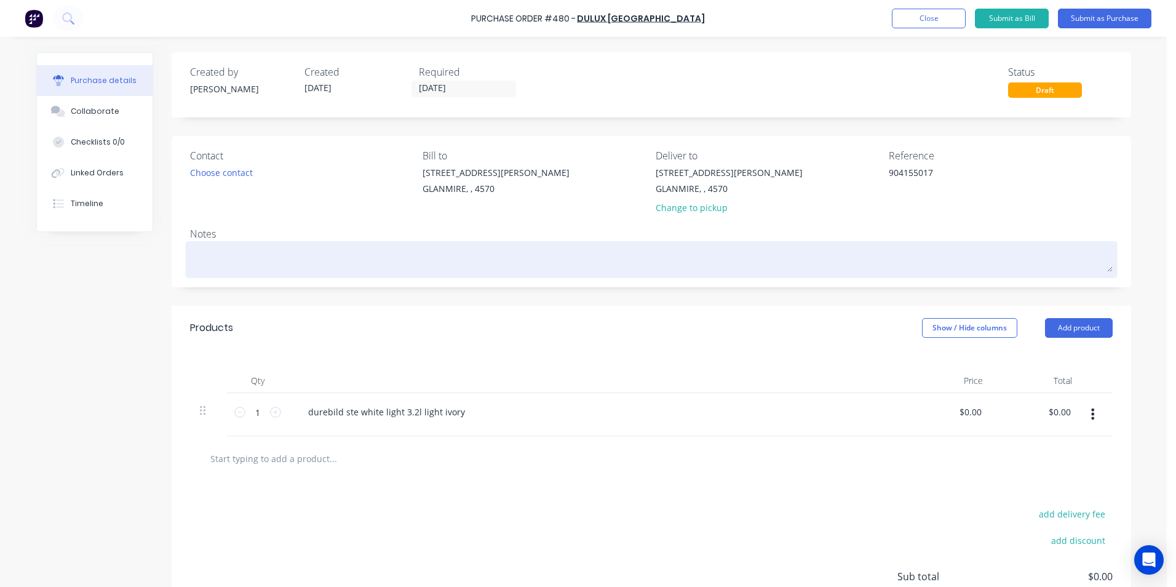
click at [318, 258] on textarea at bounding box center [651, 258] width 923 height 28
type textarea "x"
type textarea "n"
type textarea "x"
type textarea "nm"
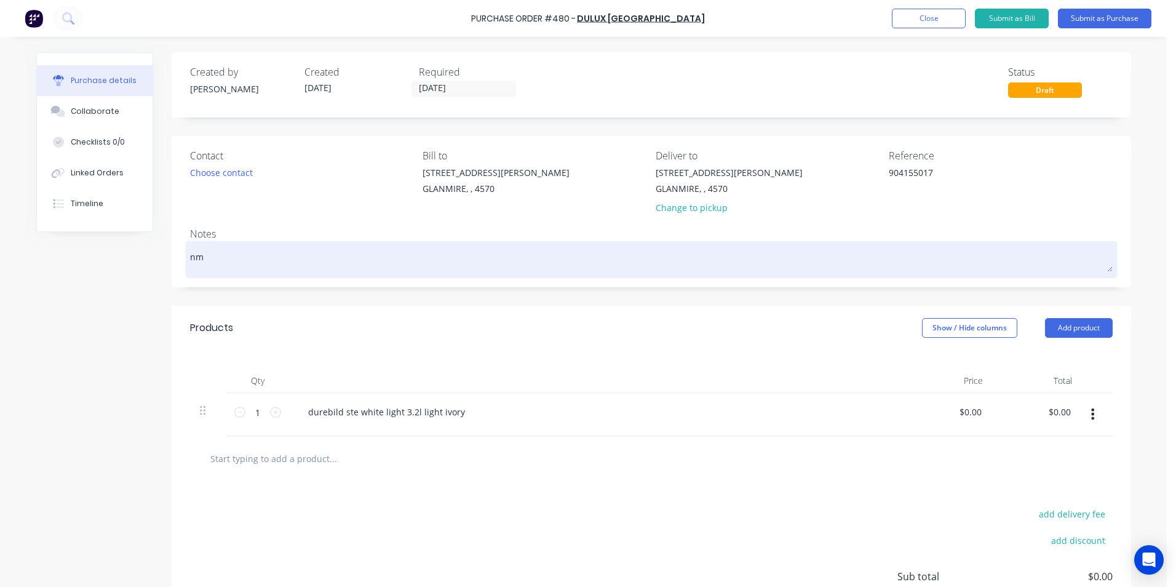
type textarea "x"
type textarea "n"
type textarea "x"
type textarea "N"
type textarea "x"
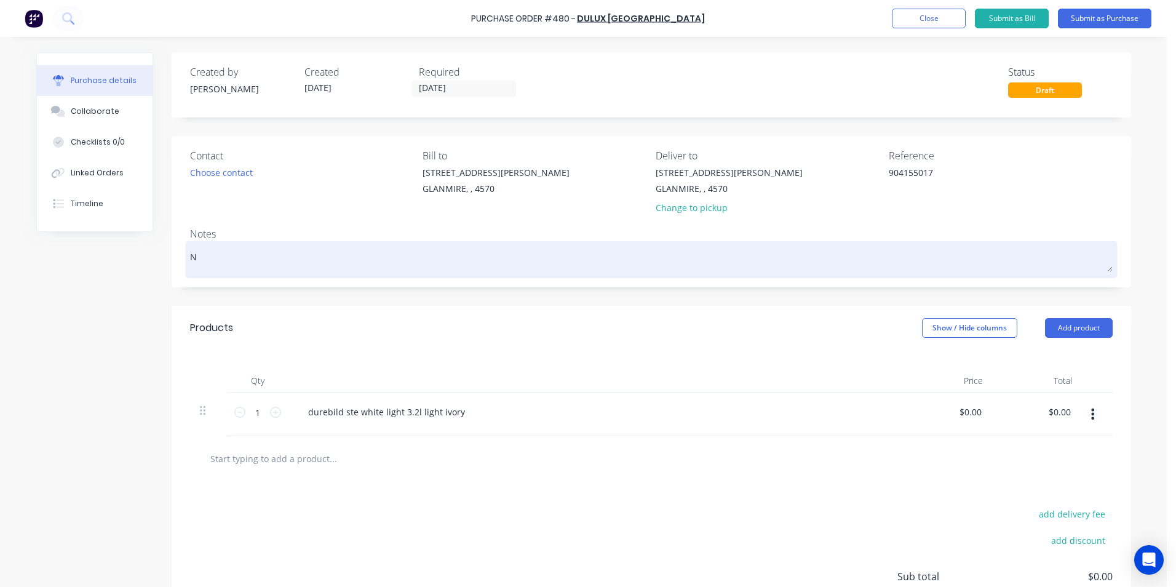
type textarea "NM"
type textarea "x"
type textarea "NM2"
type textarea "x"
type textarea "NM25"
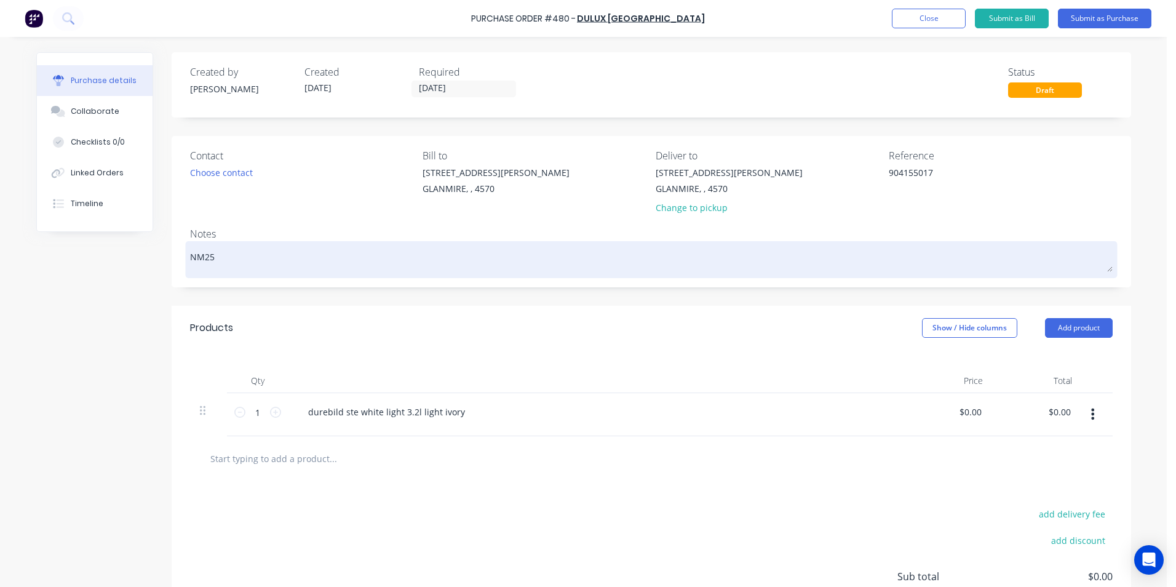
type textarea "x"
type textarea "NM250"
type textarea "x"
type textarea "NM2500"
type textarea "x"
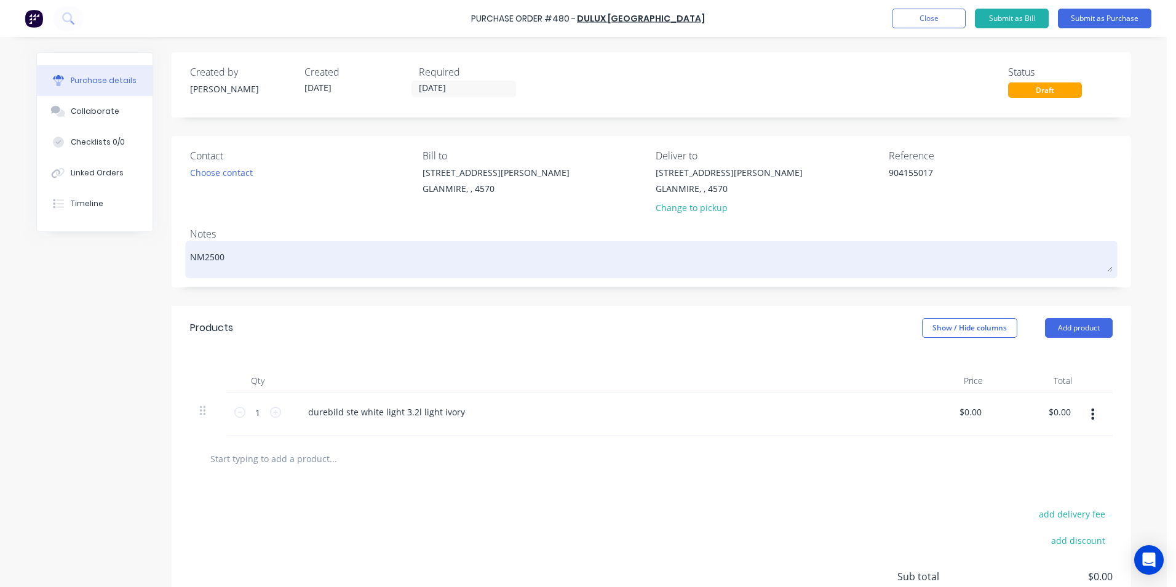
type textarea "NM25005"
type textarea "x"
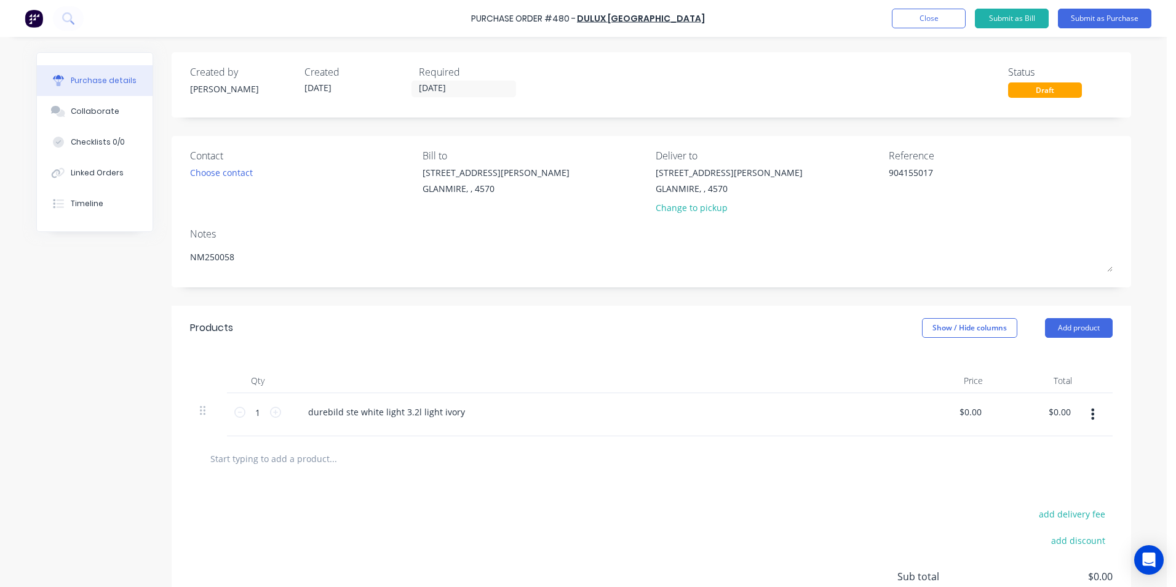
type textarea "NM250058"
type textarea "x"
type textarea "NM250058"
click at [940, 317] on div "Products Show / Hide columns Add product" at bounding box center [652, 328] width 960 height 44
click at [938, 325] on button "Show / Hide columns" at bounding box center [969, 328] width 95 height 20
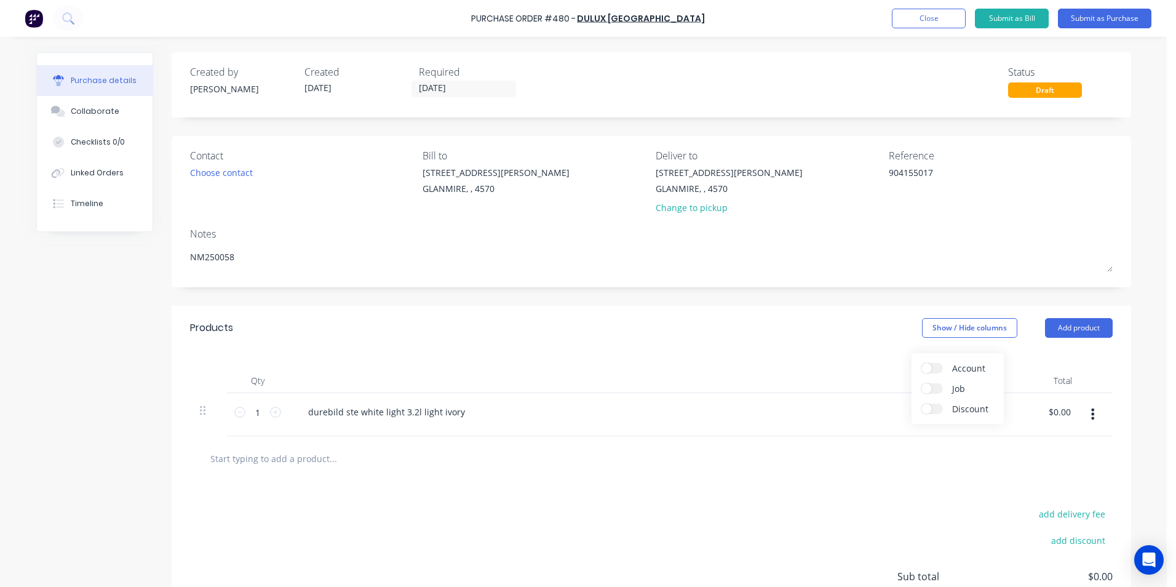
click at [934, 363] on label "Account" at bounding box center [933, 368] width 22 height 10
click at [922, 363] on input "Account" at bounding box center [922, 363] width 0 height 0
click at [874, 412] on span "Select..." at bounding box center [878, 412] width 37 height 13
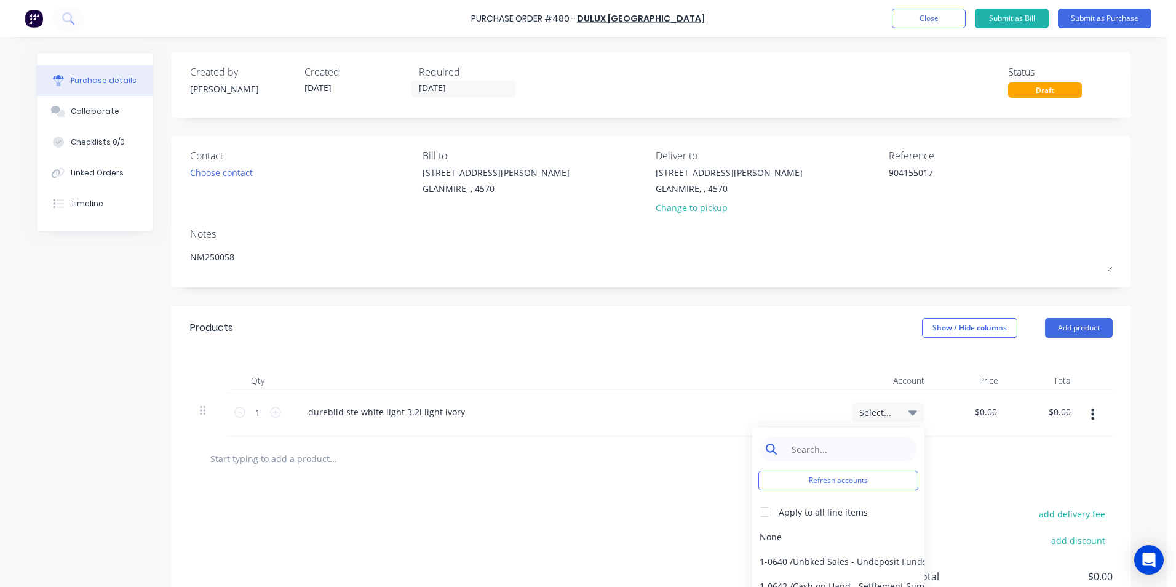
type textarea "x"
click at [804, 447] on input at bounding box center [848, 449] width 126 height 25
type input "MATER"
click at [823, 543] on div "5-0270 / Purchases - Materials" at bounding box center [839, 536] width 172 height 25
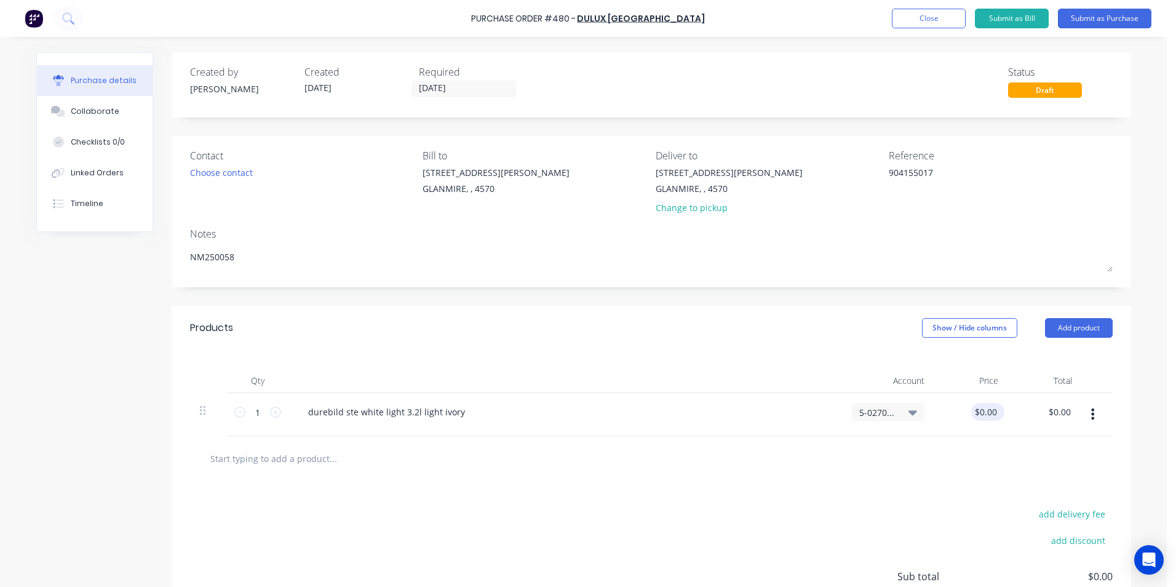
type textarea "x"
type input "0.0000"
click at [978, 418] on input "0.0000" at bounding box center [983, 412] width 33 height 18
type textarea "x"
drag, startPoint x: 966, startPoint y: 412, endPoint x: 1033, endPoint y: 410, distance: 67.1
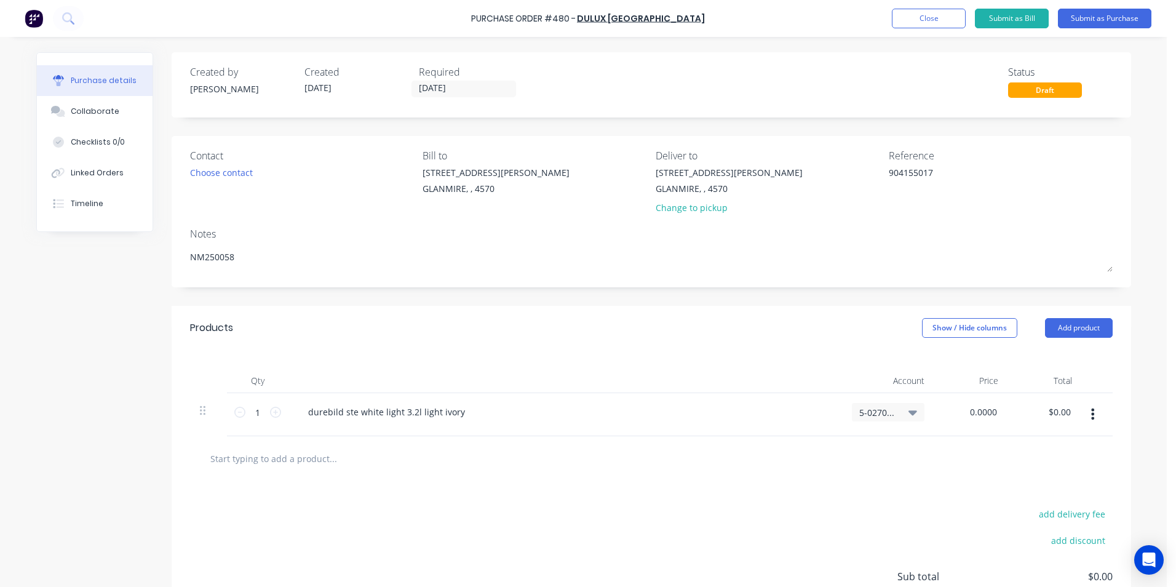
click at [1033, 410] on div "1 1 durebild ste white light 3.2l light ivory 5-0270 / Purchases - Materials 0.…" at bounding box center [651, 414] width 923 height 43
type input "84.73"
type textarea "x"
type input "$84.73"
type input "84.73"
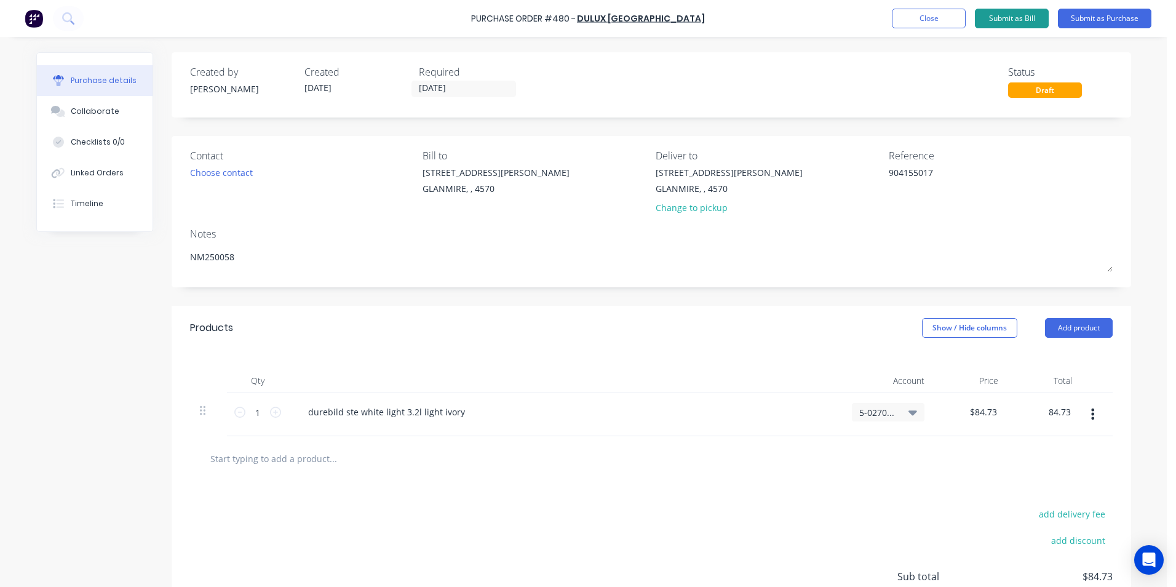
type textarea "x"
type input "$84.73"
click at [1013, 15] on button "Submit as Bill" at bounding box center [1012, 19] width 74 height 20
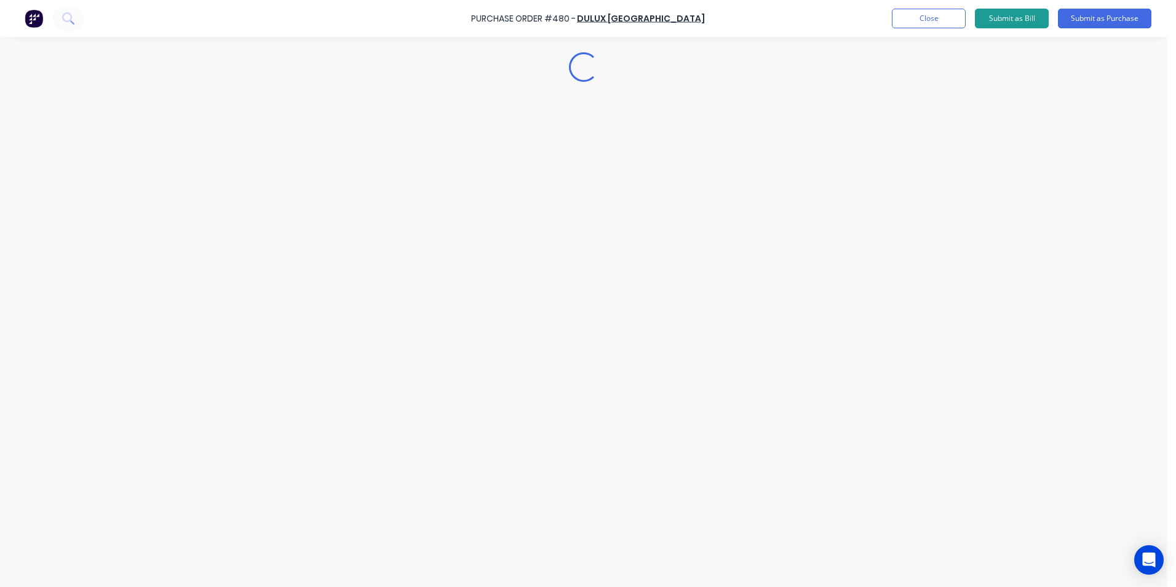
type textarea "x"
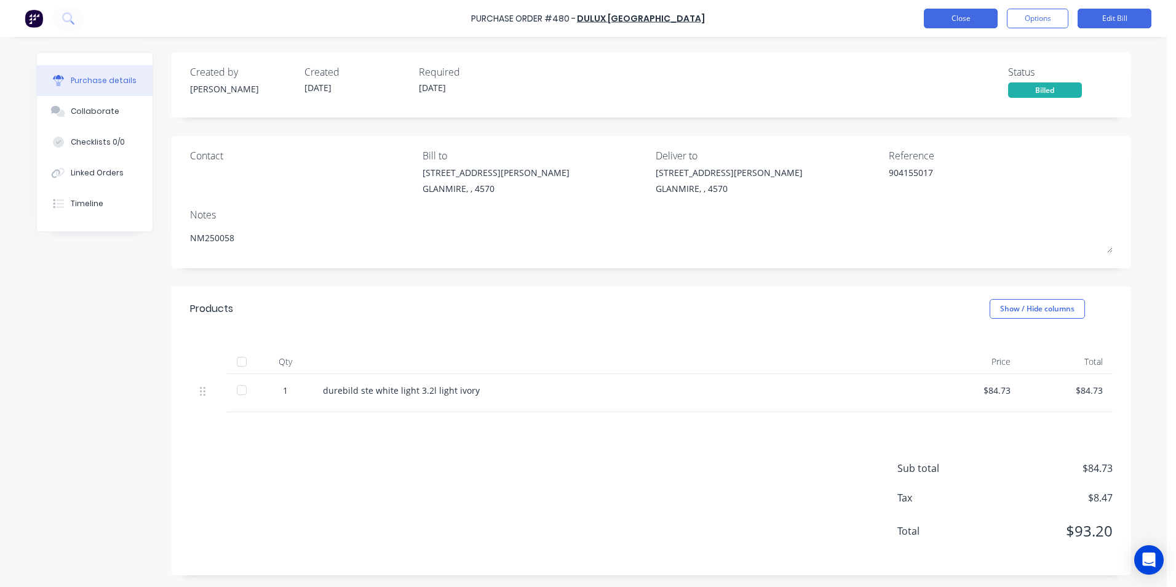
click at [980, 9] on button "Close" at bounding box center [961, 19] width 74 height 20
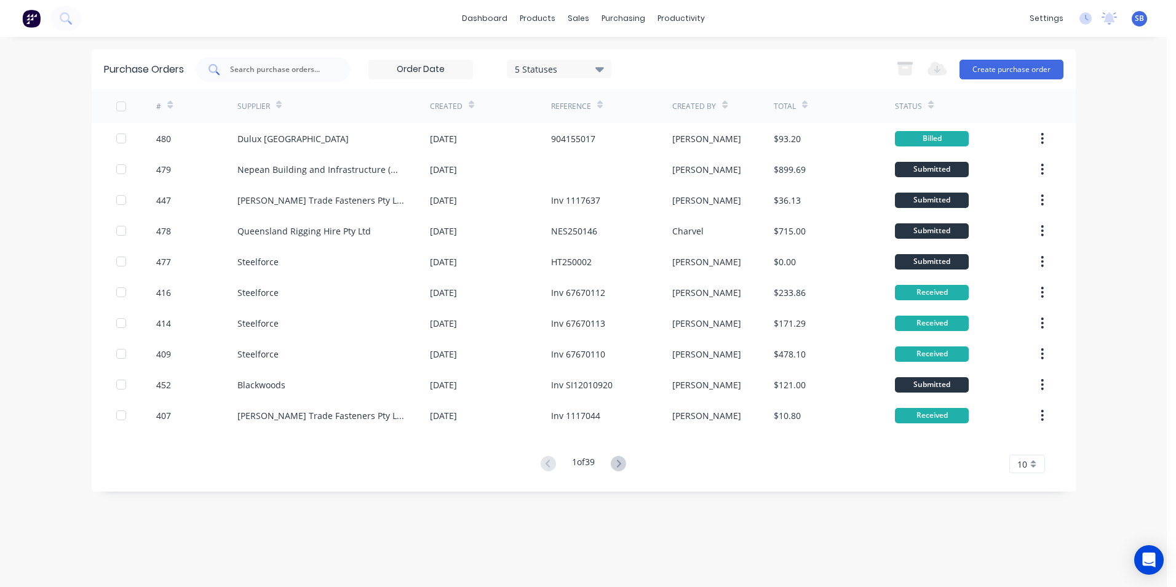
click at [297, 74] on input "text" at bounding box center [280, 69] width 102 height 12
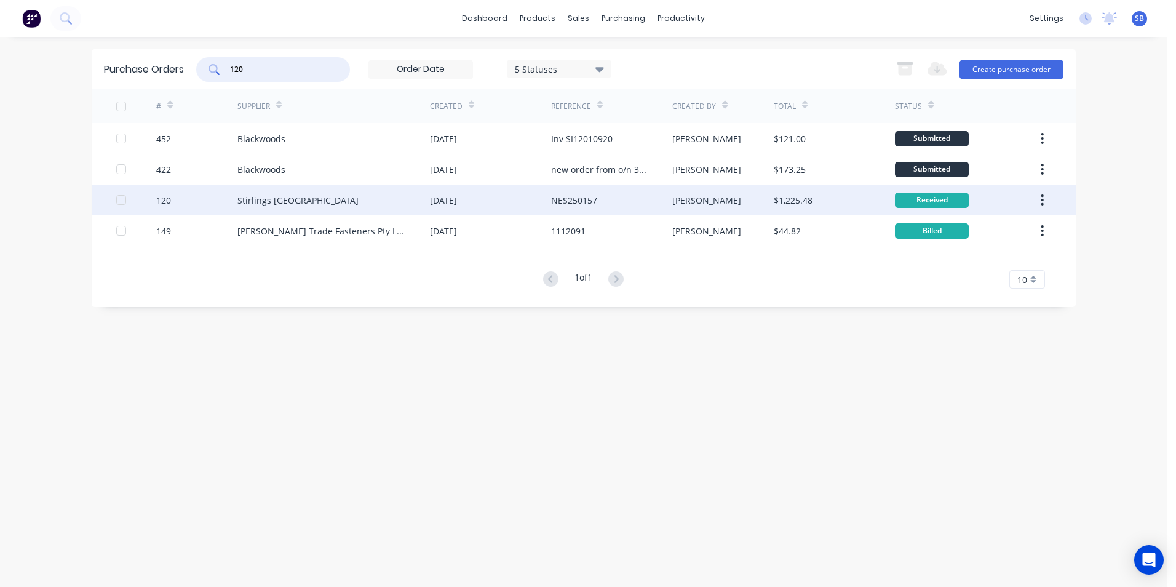
type input "120"
click at [601, 196] on div "NES250157" at bounding box center [611, 200] width 121 height 31
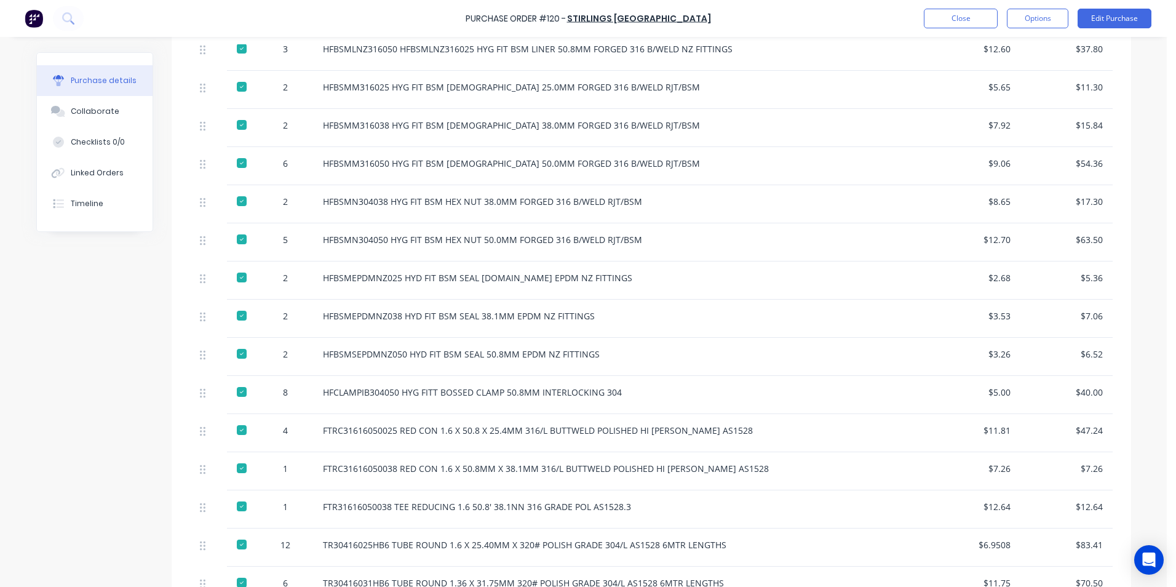
scroll to position [481, 0]
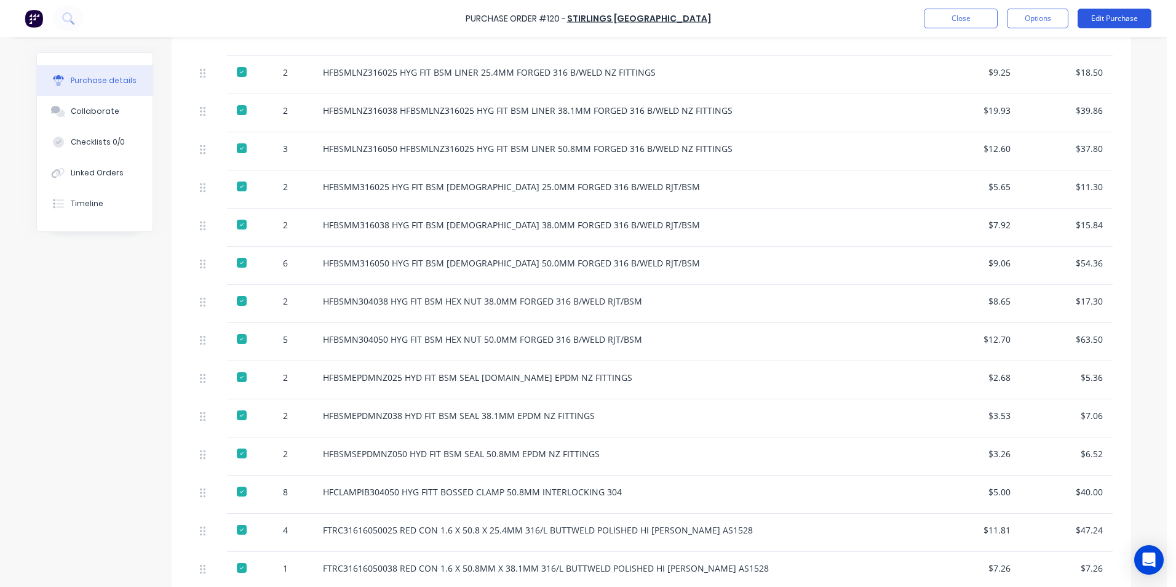
click at [1097, 26] on button "Edit Purchase" at bounding box center [1115, 19] width 74 height 20
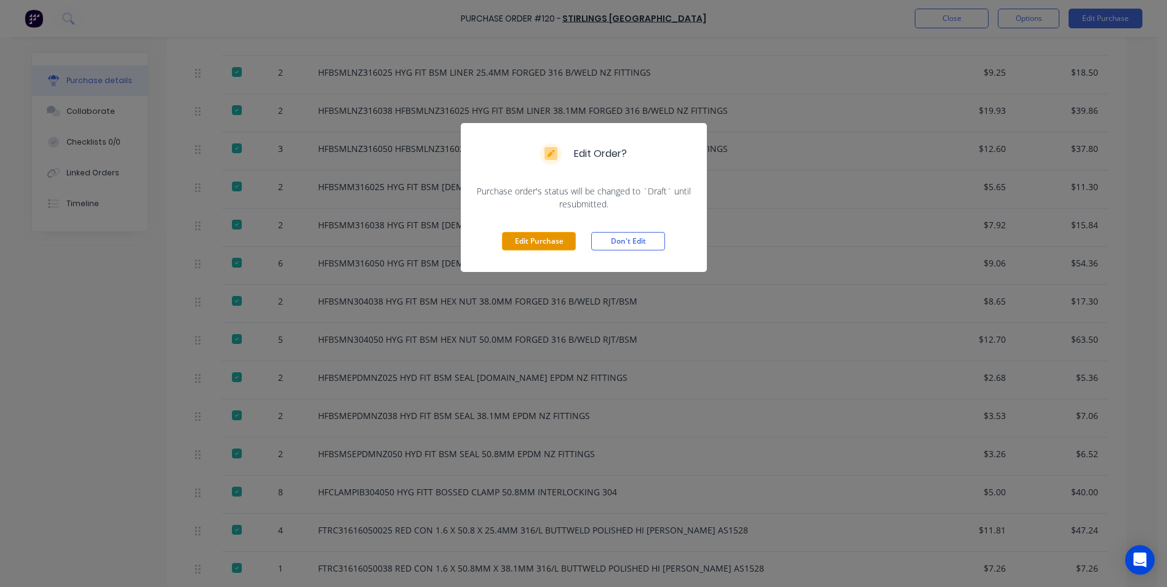
click at [537, 236] on button "Edit Purchase" at bounding box center [539, 241] width 74 height 18
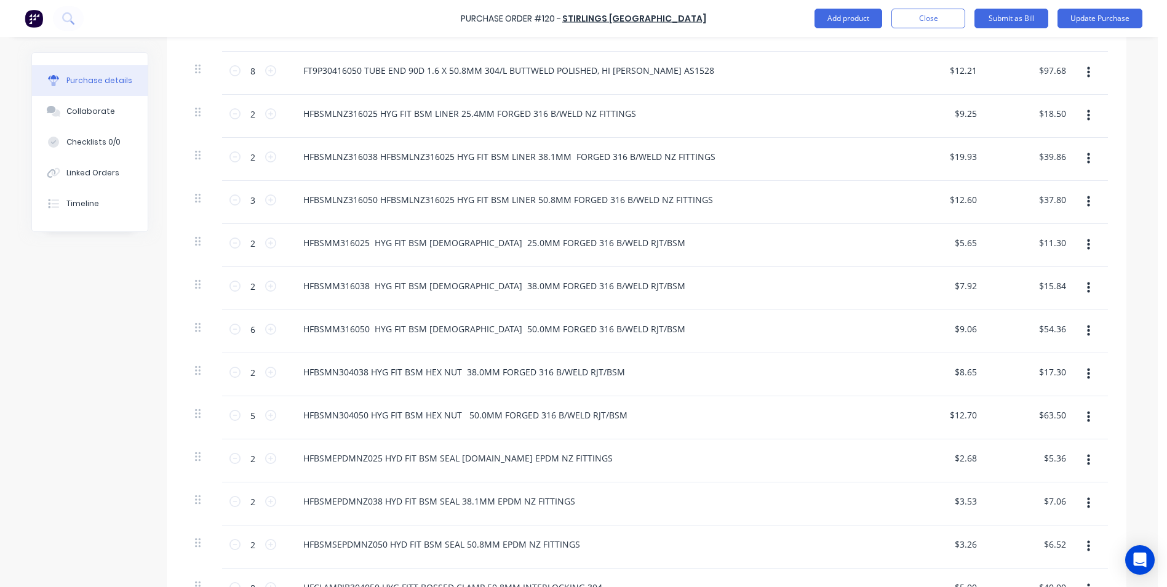
type textarea "x"
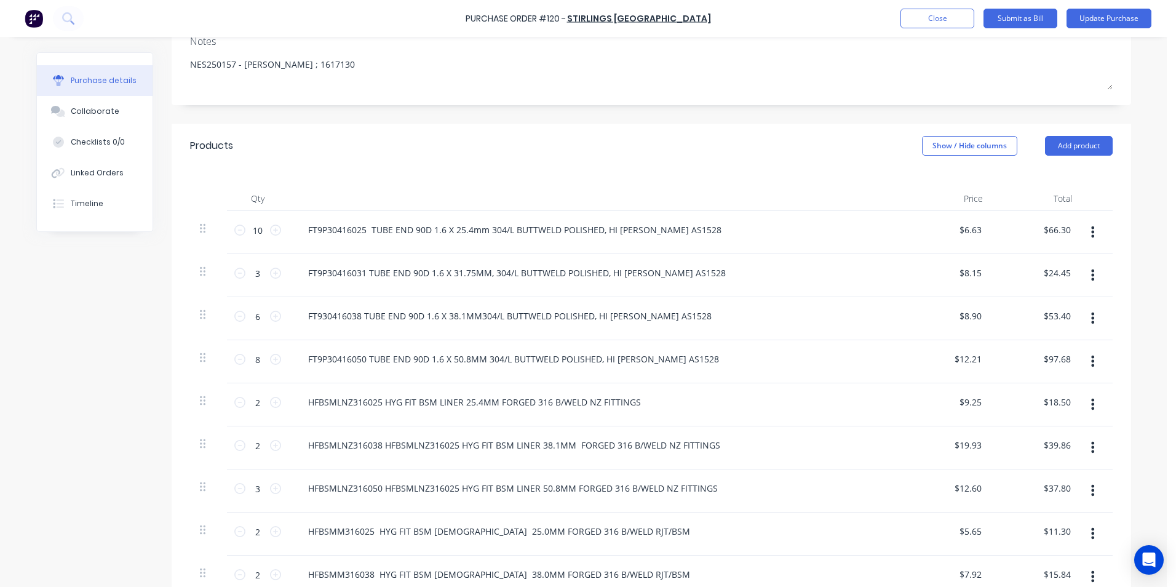
scroll to position [0, 0]
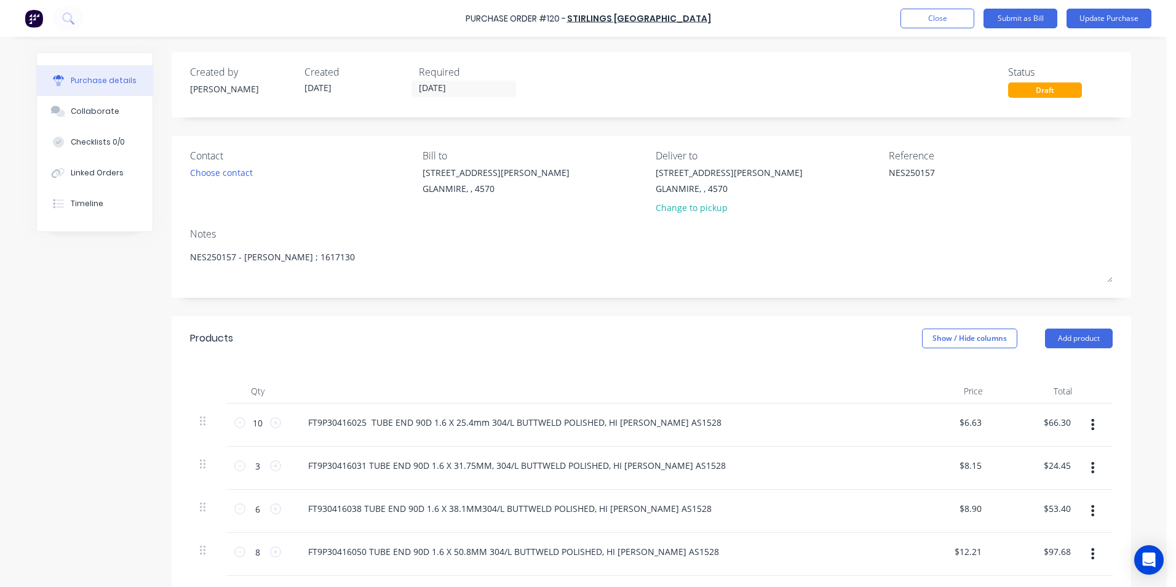
drag, startPoint x: 941, startPoint y: 175, endPoint x: 820, endPoint y: 162, distance: 122.6
click at [820, 162] on div "Contact Choose contact Bill to 9 Dennis Little Drive GLANMIRE, , 4570 Deliver t…" at bounding box center [651, 184] width 923 height 72
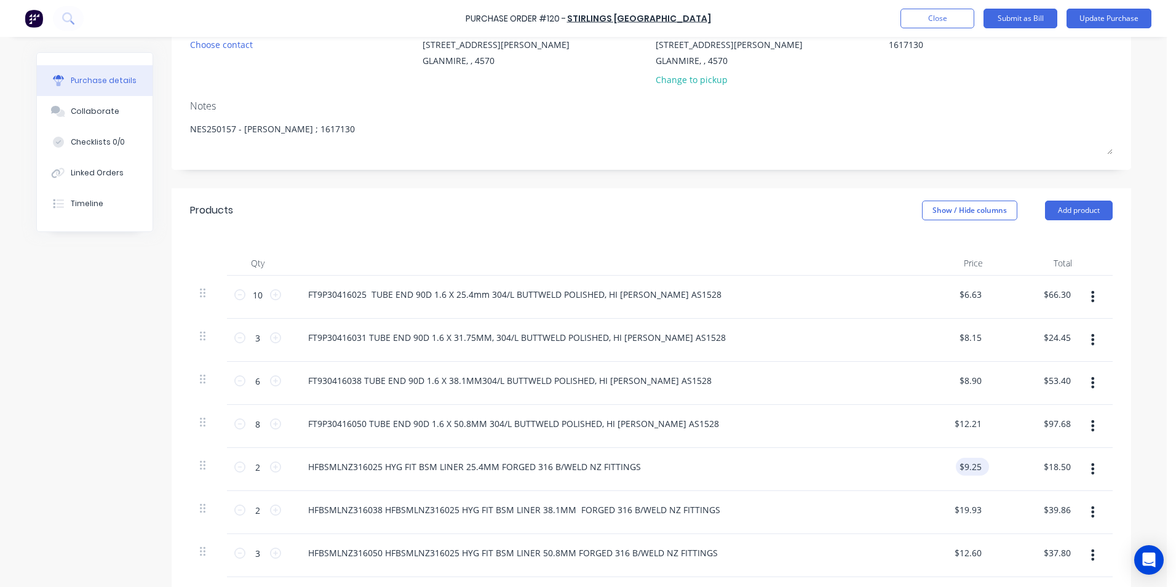
scroll to position [308, 0]
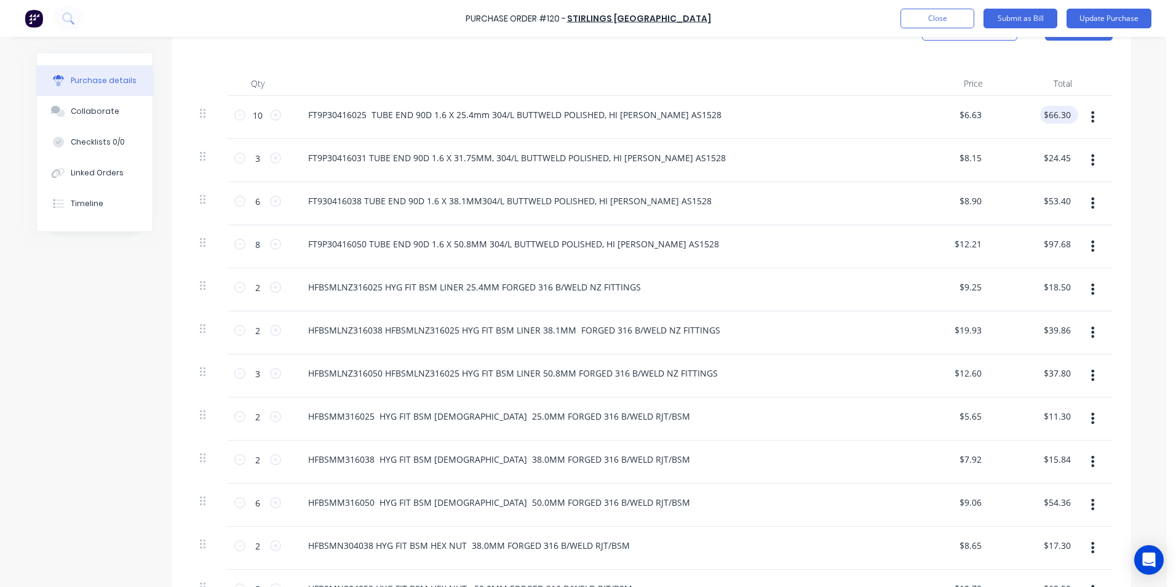
type textarea "1617130"
type textarea "x"
type textarea "1617130"
click at [1068, 115] on input "66.30" at bounding box center [1056, 115] width 33 height 18
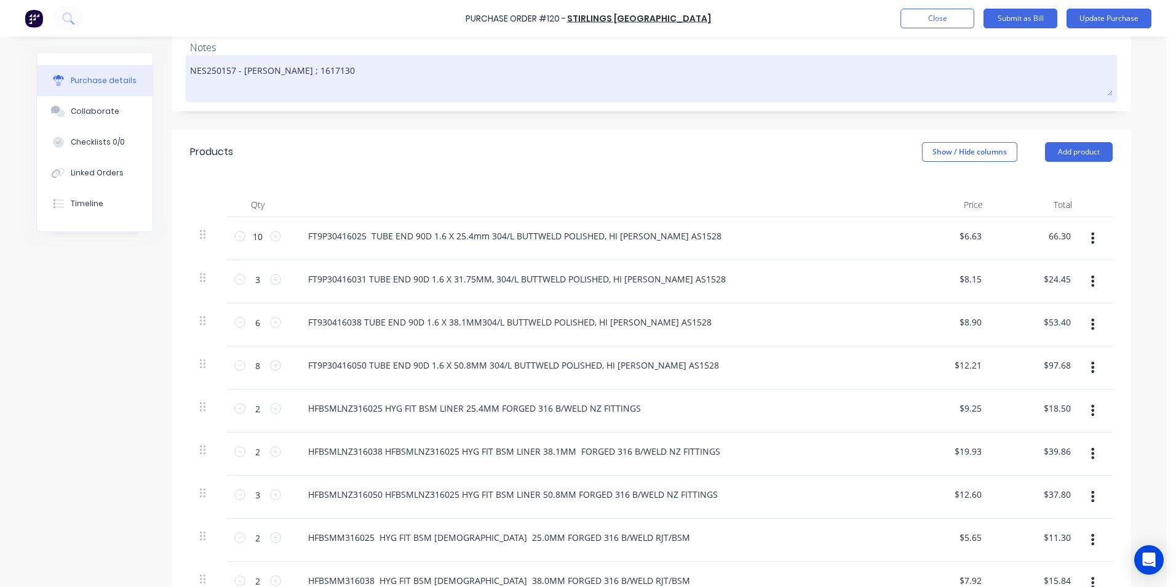
scroll to position [62, 0]
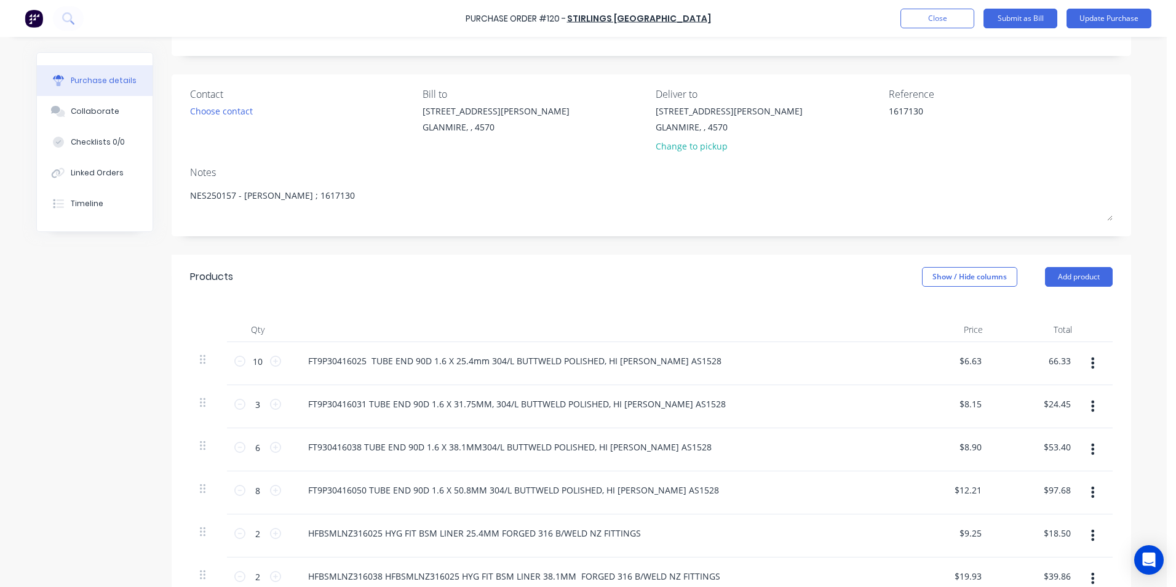
type input "66.33"
type textarea "x"
type input "$6.633"
type input "$66.33"
click at [890, 322] on div at bounding box center [596, 329] width 615 height 25
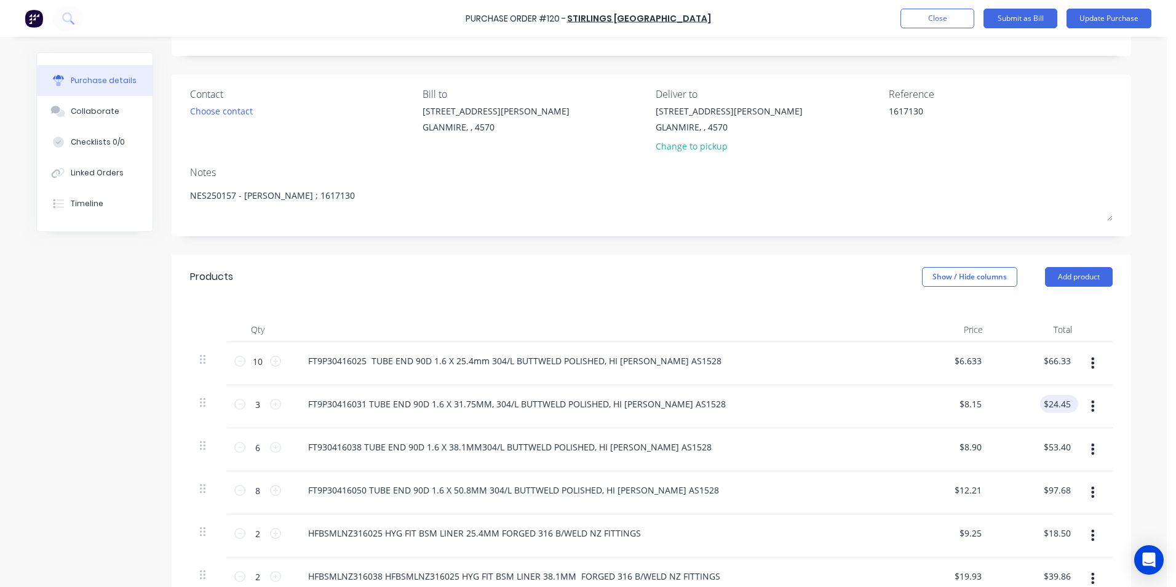
type textarea "x"
click at [1068, 406] on input "24.45" at bounding box center [1059, 404] width 28 height 18
type input "24.46"
type textarea "x"
type input "$8.1533"
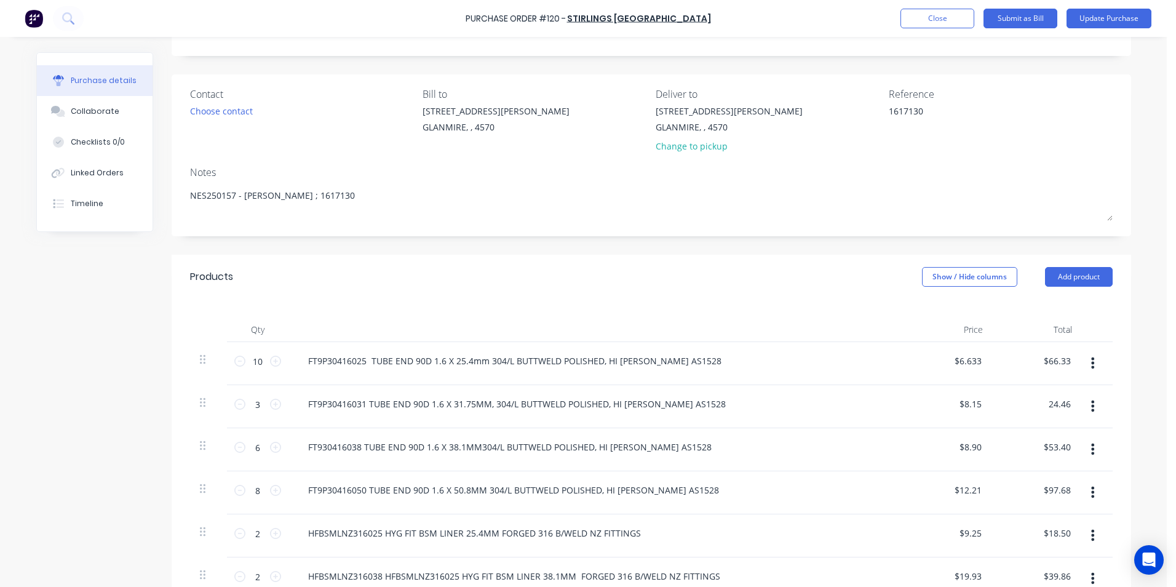
type input "$24.46"
drag, startPoint x: 624, startPoint y: 376, endPoint x: 642, endPoint y: 379, distance: 18.1
click at [631, 377] on div "FT9P30416025 TUBE END 90D 1.6 X 25.4mm 304/L BUTTWELD POLISHED, HI BEV AS1528" at bounding box center [596, 363] width 615 height 43
type textarea "x"
click at [1063, 448] on input "53.40" at bounding box center [1059, 447] width 28 height 18
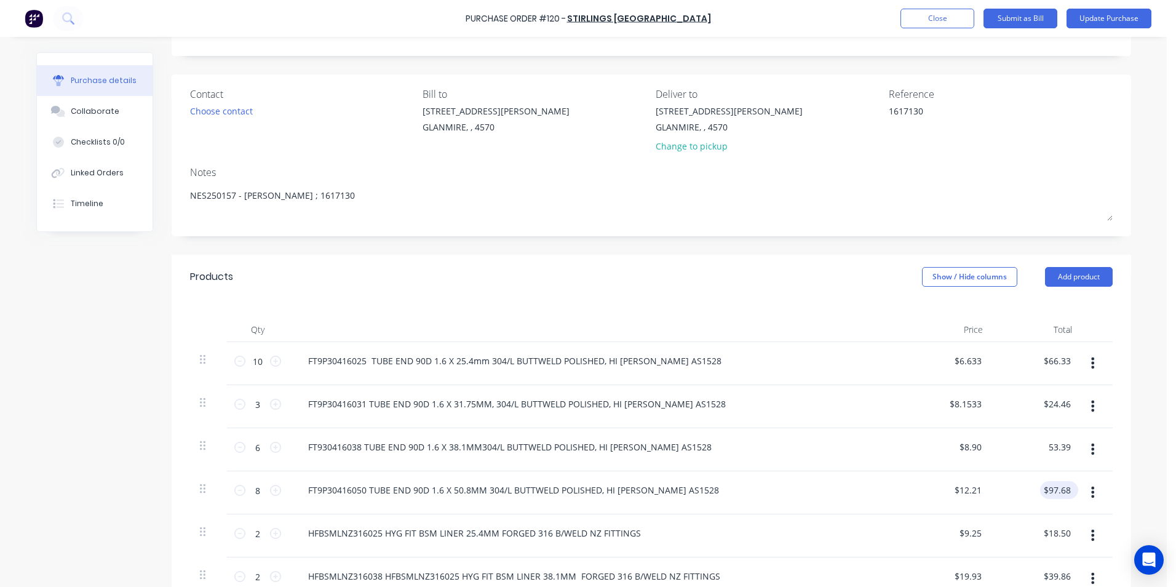
type input "53.39"
type textarea "x"
type input "$8.8983"
type input "$53.39"
click at [1066, 494] on input "97.68" at bounding box center [1059, 490] width 28 height 18
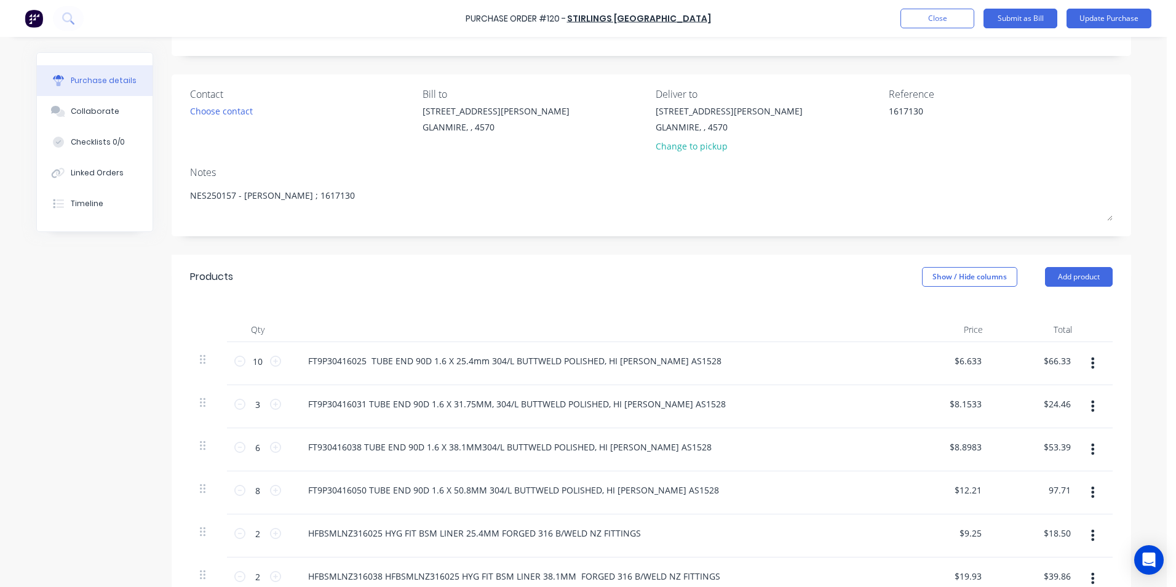
type input "97.71"
type textarea "x"
type input "$12.2138"
type input "$97.71"
click at [1066, 521] on div "$18.50 $18.50" at bounding box center [1037, 535] width 89 height 43
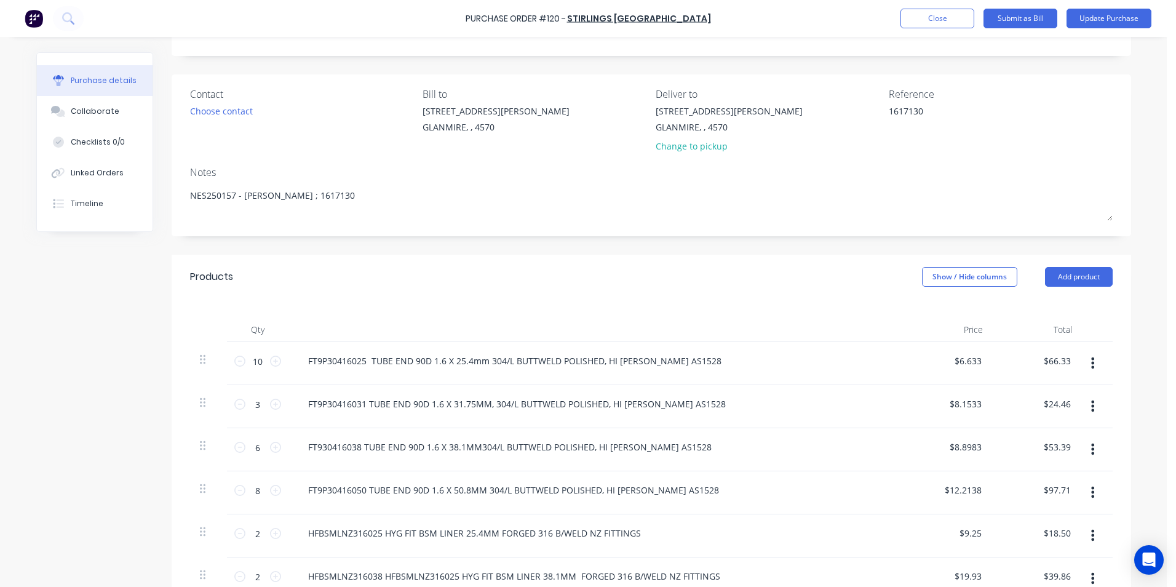
scroll to position [123, 0]
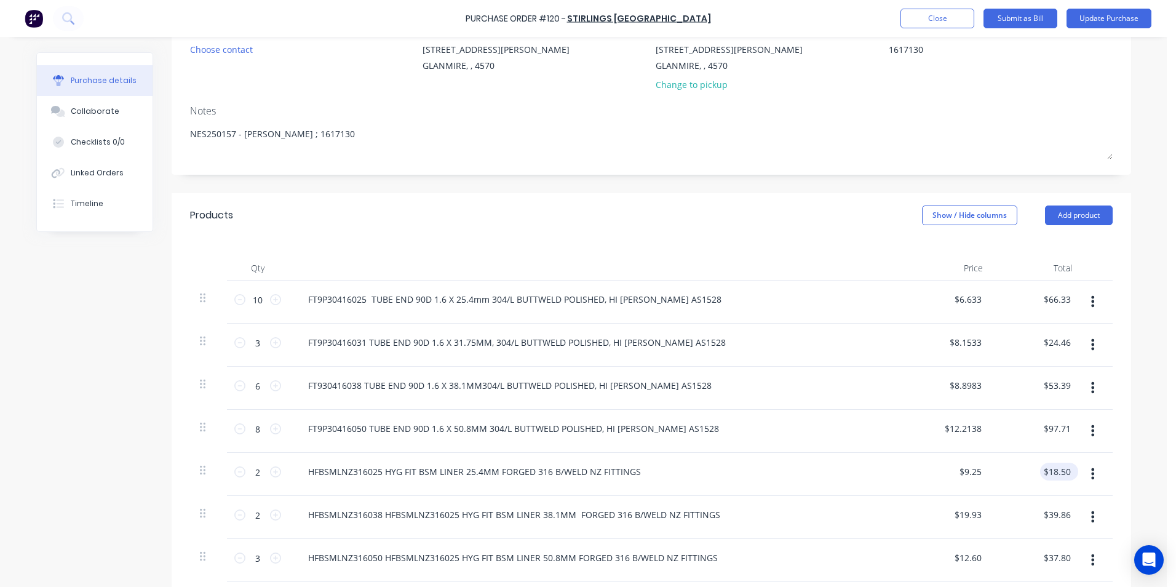
type textarea "x"
click at [1065, 469] on input "18.50" at bounding box center [1059, 472] width 28 height 18
type input "18.49"
type textarea "x"
type input "$9.245"
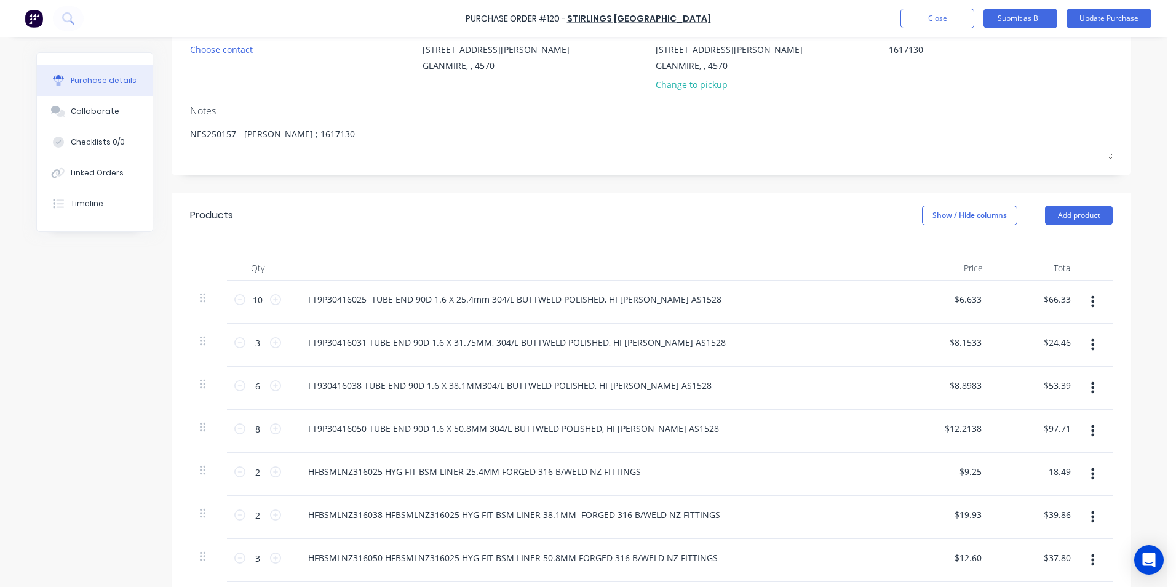
type input "$18.49"
click at [1074, 503] on div "$39.86 $39.86" at bounding box center [1037, 517] width 89 height 43
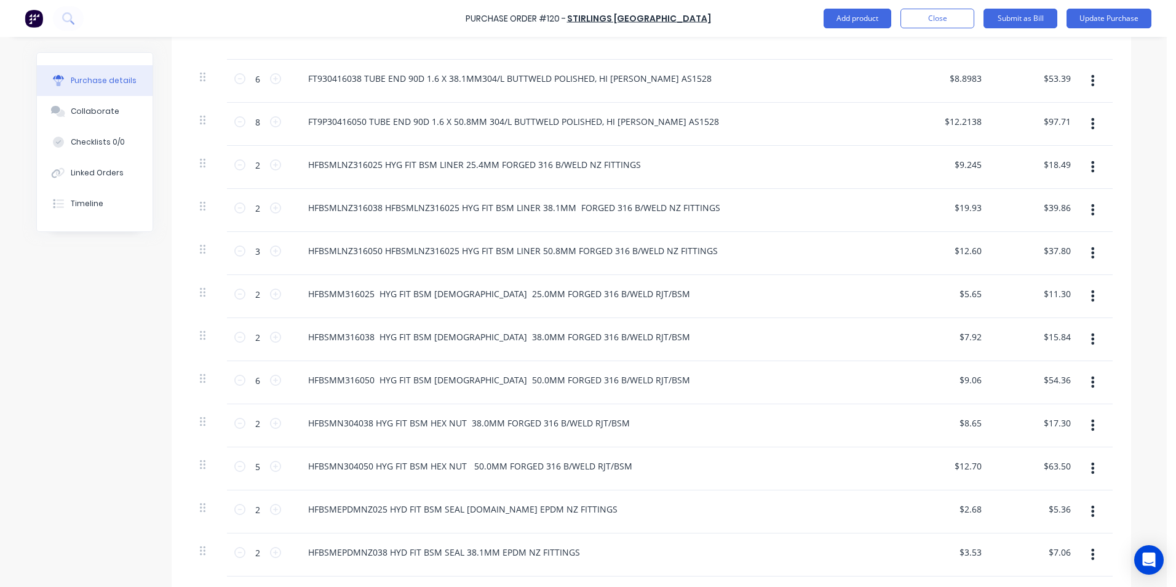
scroll to position [431, 0]
click at [1072, 424] on div "$17.30 $17.30" at bounding box center [1059, 422] width 38 height 18
type textarea "x"
click at [1068, 425] on input "17.30" at bounding box center [1059, 422] width 28 height 18
type input "17.34"
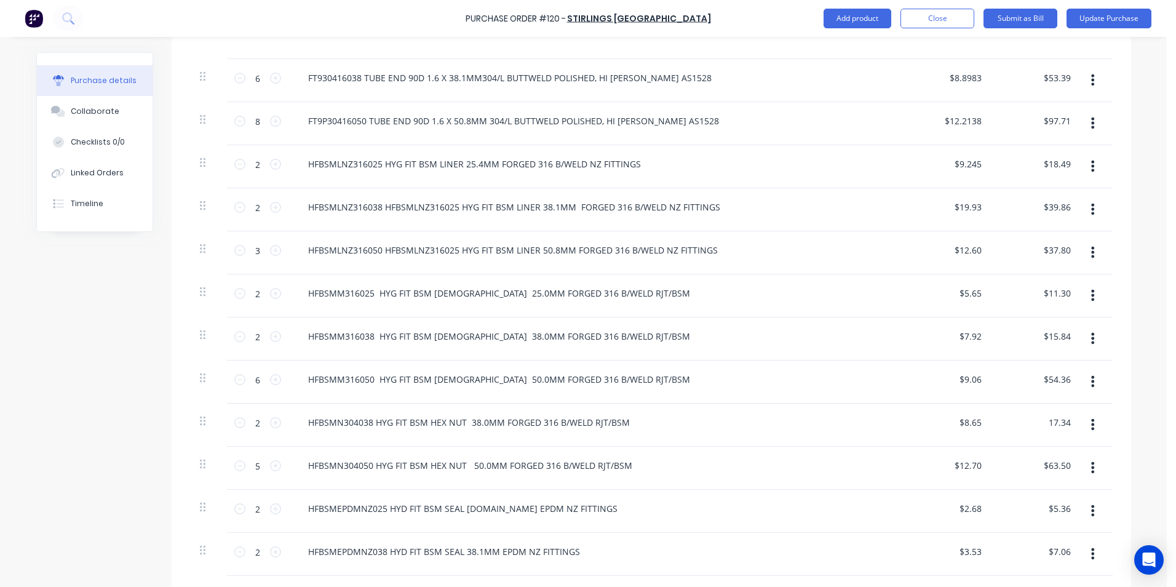
type textarea "x"
type input "$8.67"
type input "$17.34"
click at [1054, 442] on div "$17.34 $17.34" at bounding box center [1037, 425] width 89 height 43
type textarea "x"
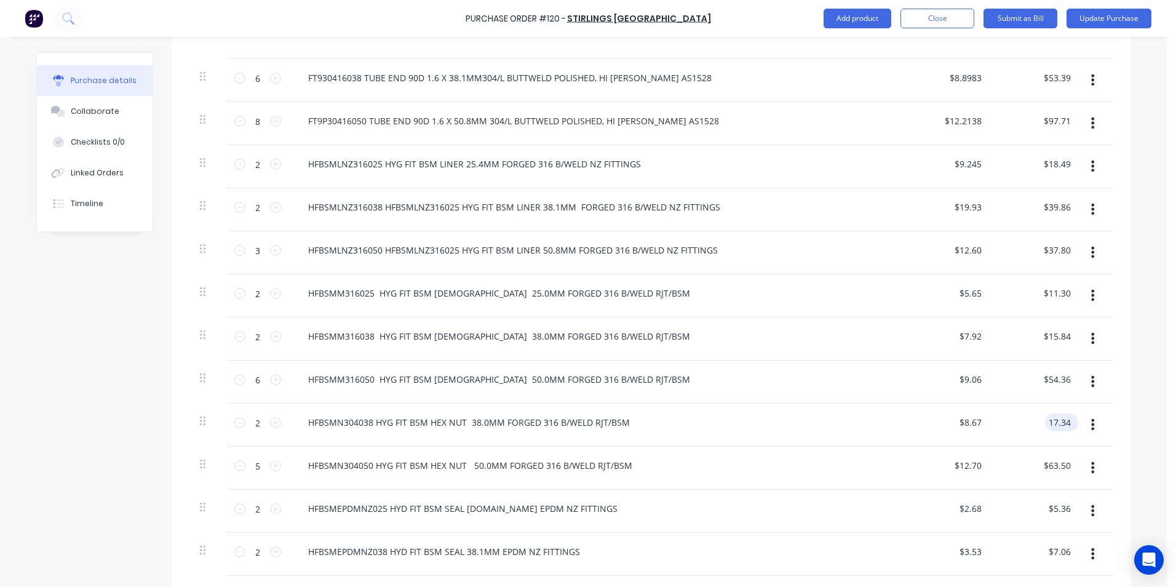
click at [1065, 418] on input "17.34" at bounding box center [1059, 422] width 28 height 18
type input "17.30"
type textarea "x"
type input "$8.65"
type input "$17.30"
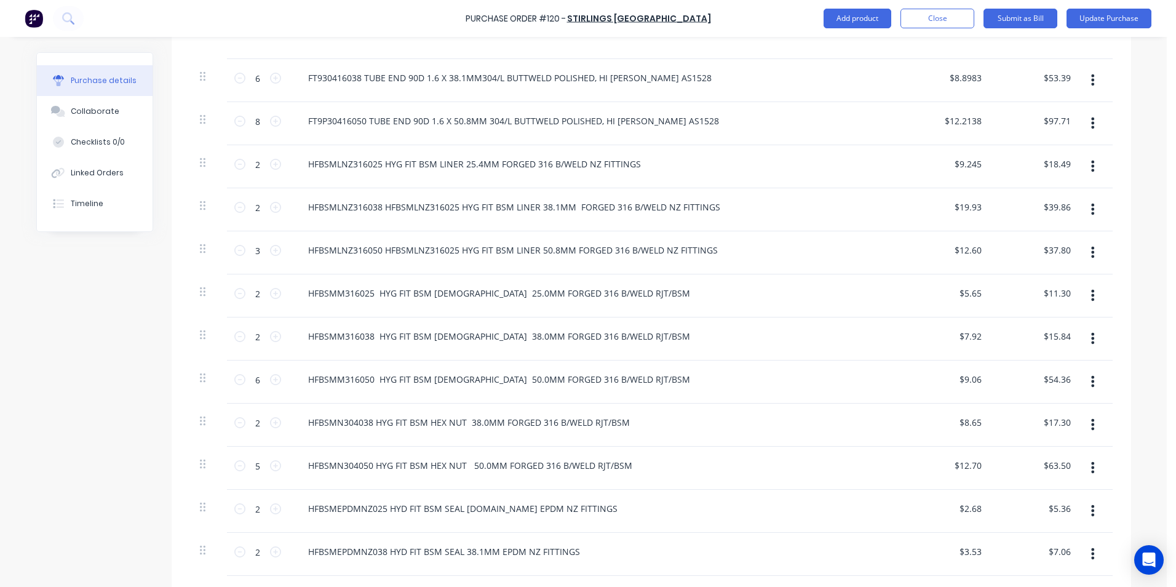
click at [1068, 435] on div "$17.30 $17.30" at bounding box center [1037, 425] width 89 height 43
click at [1079, 458] on div at bounding box center [1093, 468] width 29 height 22
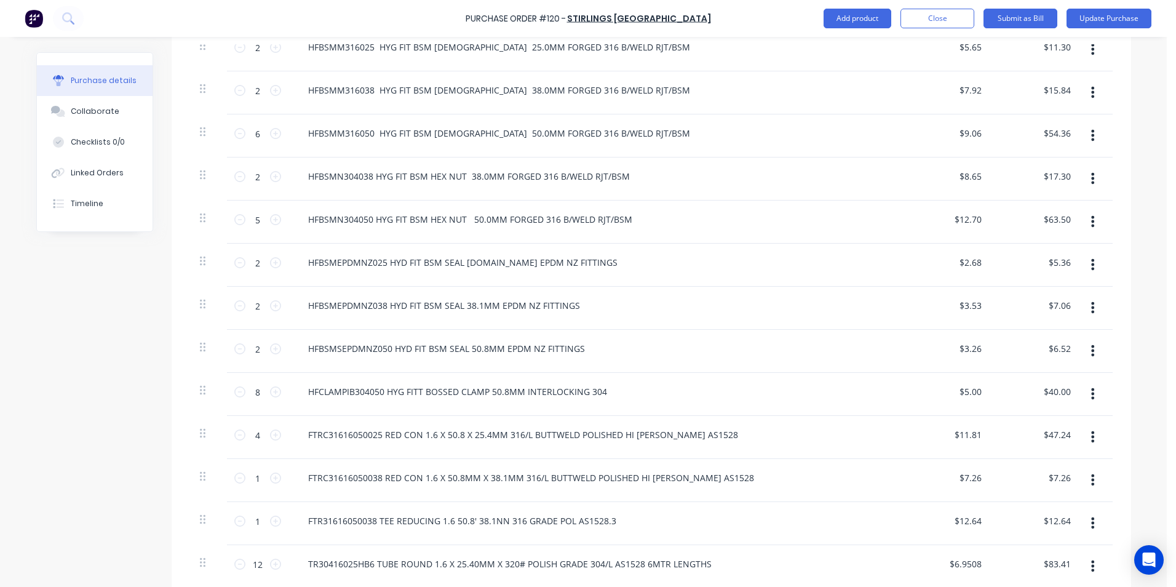
scroll to position [738, 0]
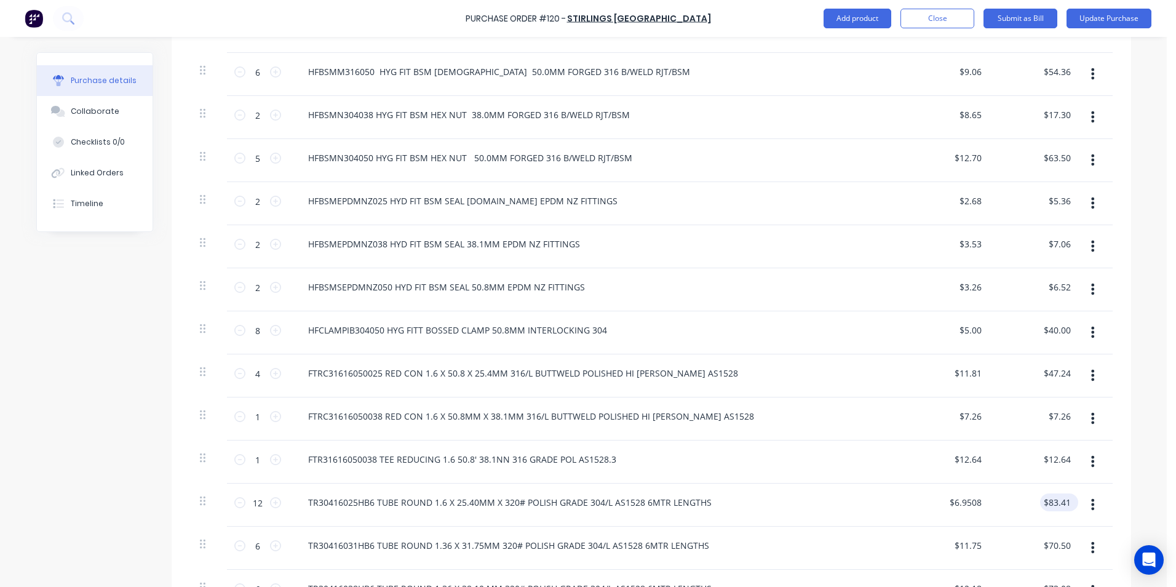
type textarea "x"
click at [1068, 502] on input "83.41" at bounding box center [1059, 502] width 28 height 18
type input "83.36"
type textarea "x"
type input "$6.9467"
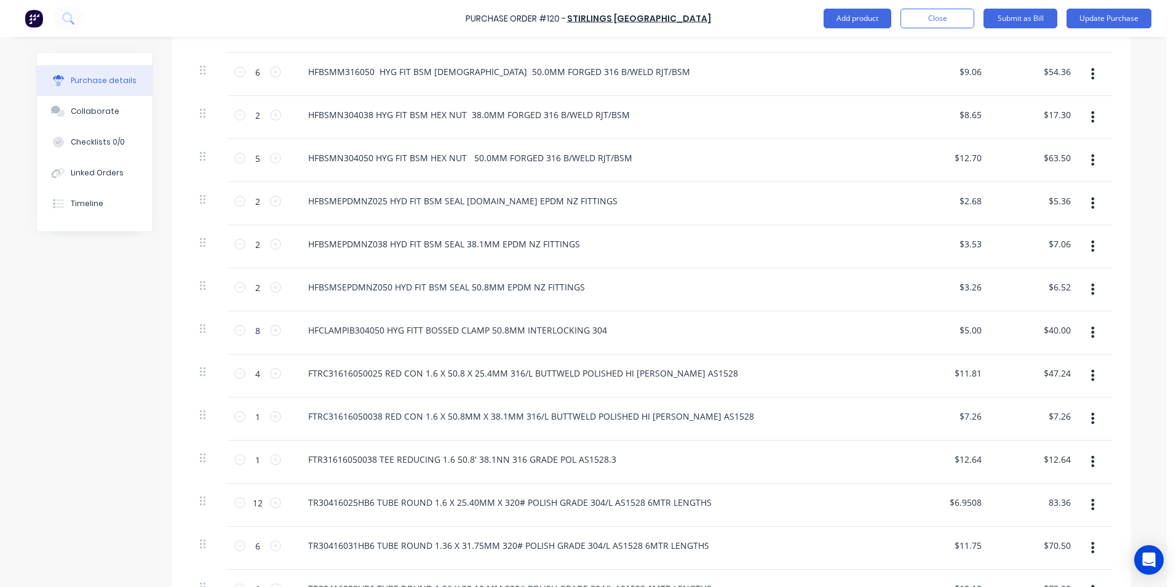
type input "$83.36"
click at [1068, 514] on div "$83.36 $83.36" at bounding box center [1037, 505] width 89 height 43
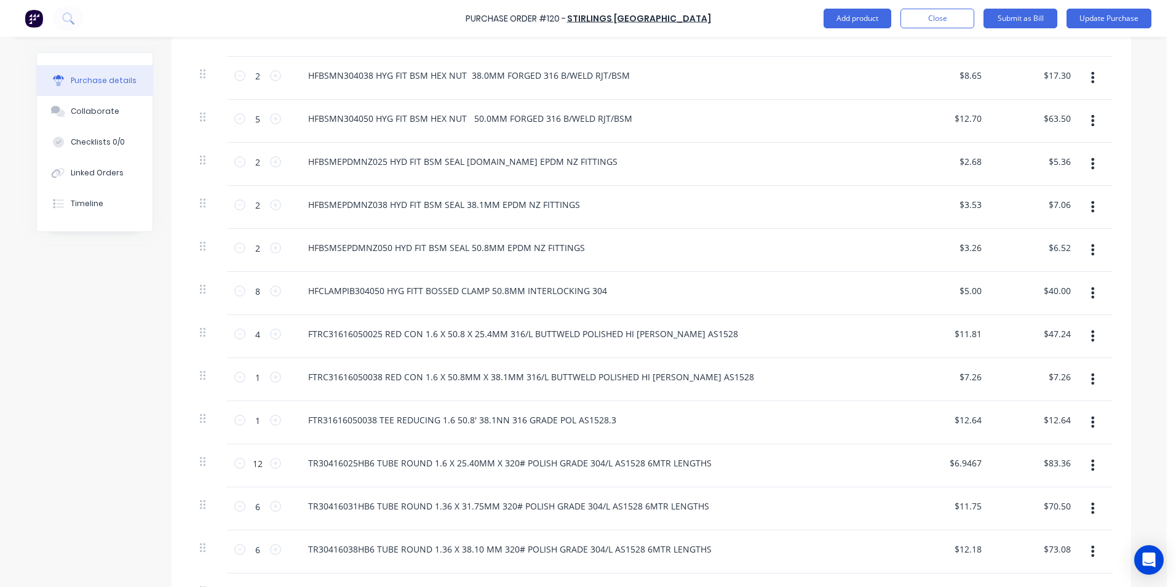
scroll to position [923, 0]
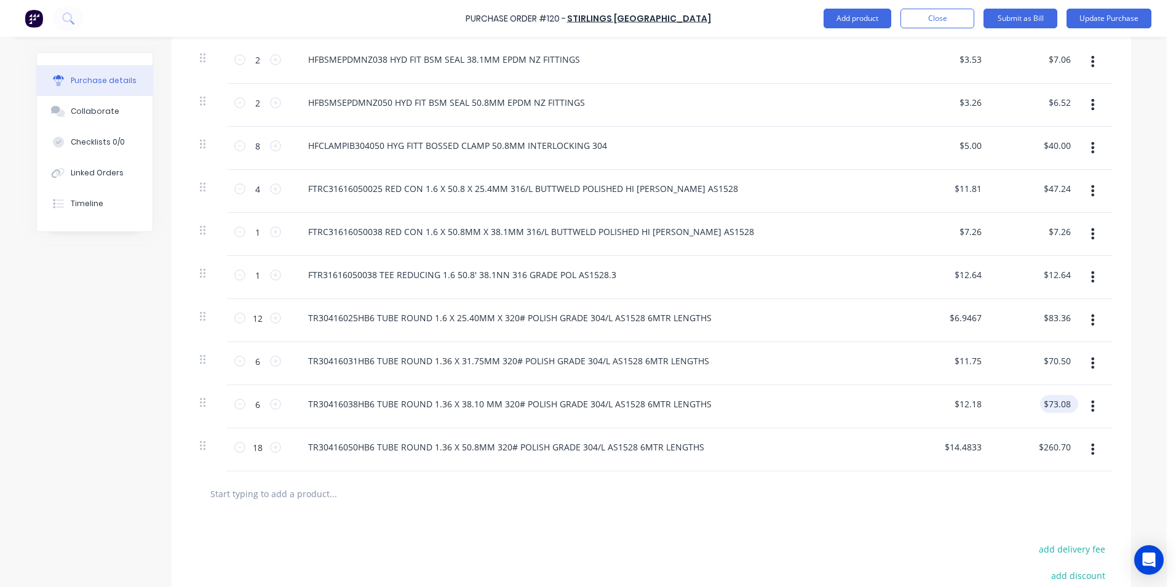
type textarea "x"
click at [1066, 405] on input "73.08" at bounding box center [1059, 404] width 28 height 18
type input "73.09"
type textarea "x"
type input "$12.1817"
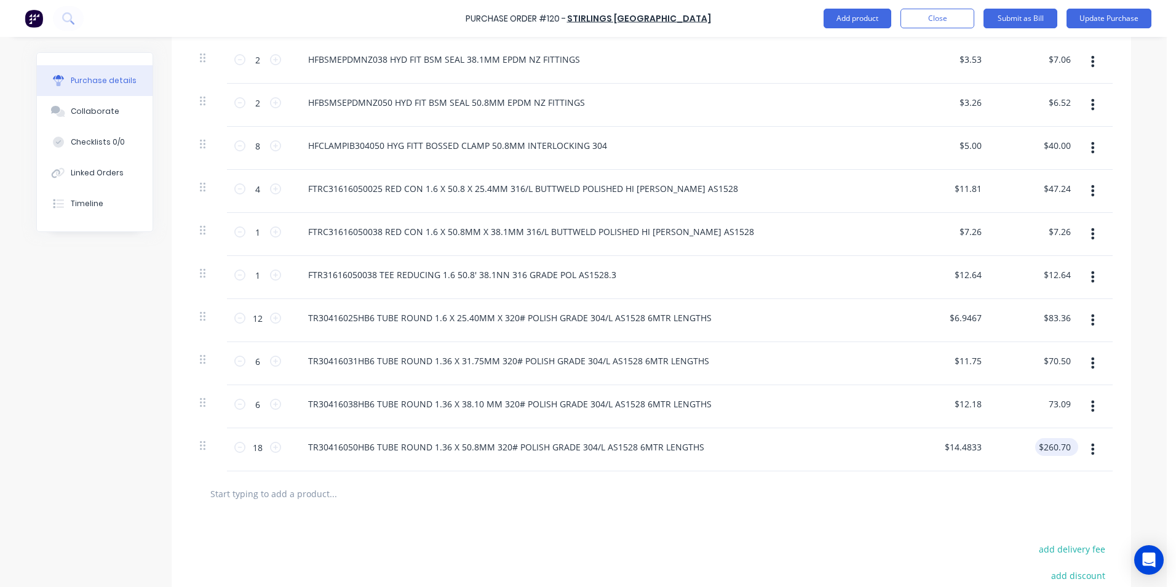
type input "$73.09"
type input "260.70"
click at [1066, 443] on input "260.70" at bounding box center [1055, 447] width 38 height 18
type textarea "x"
type input "$260.70"
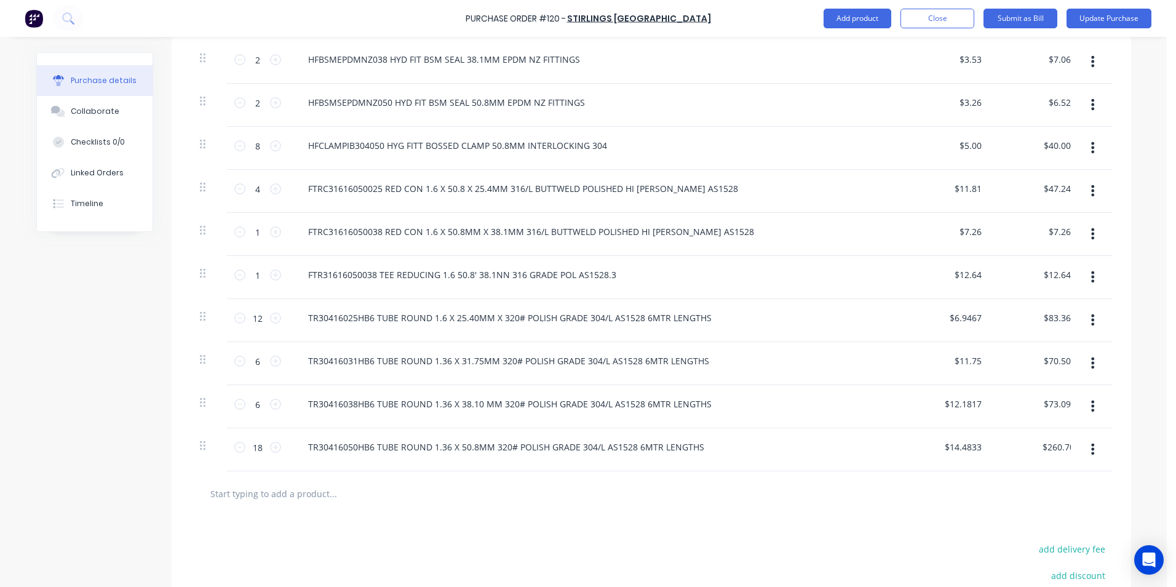
click at [1065, 483] on div at bounding box center [651, 493] width 903 height 25
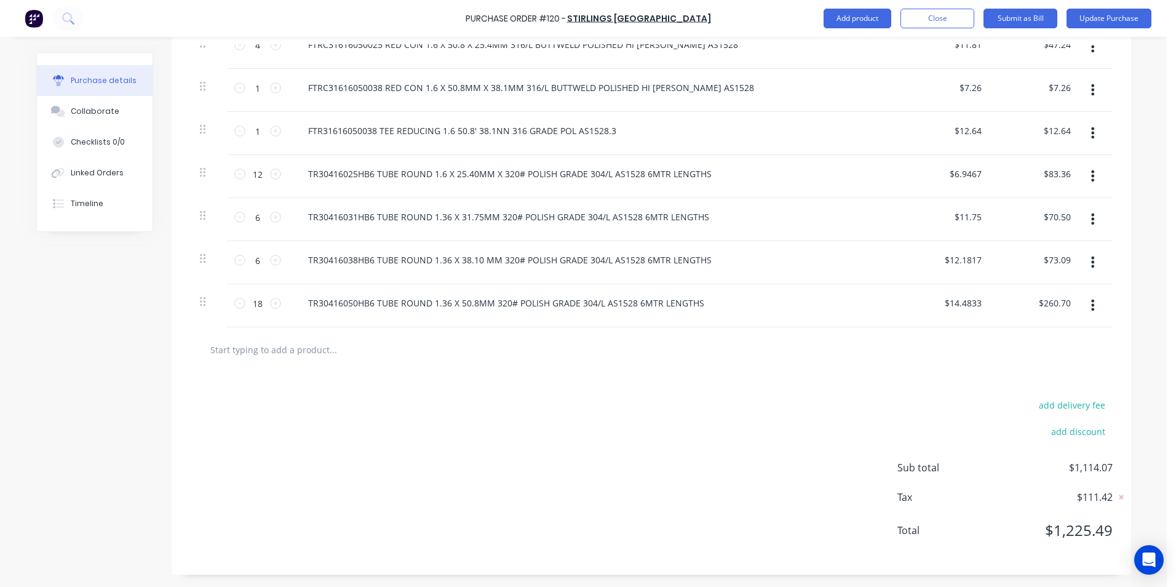
click at [305, 354] on input "text" at bounding box center [333, 349] width 246 height 25
type textarea "x"
type input "H"
type textarea "x"
type input "HF"
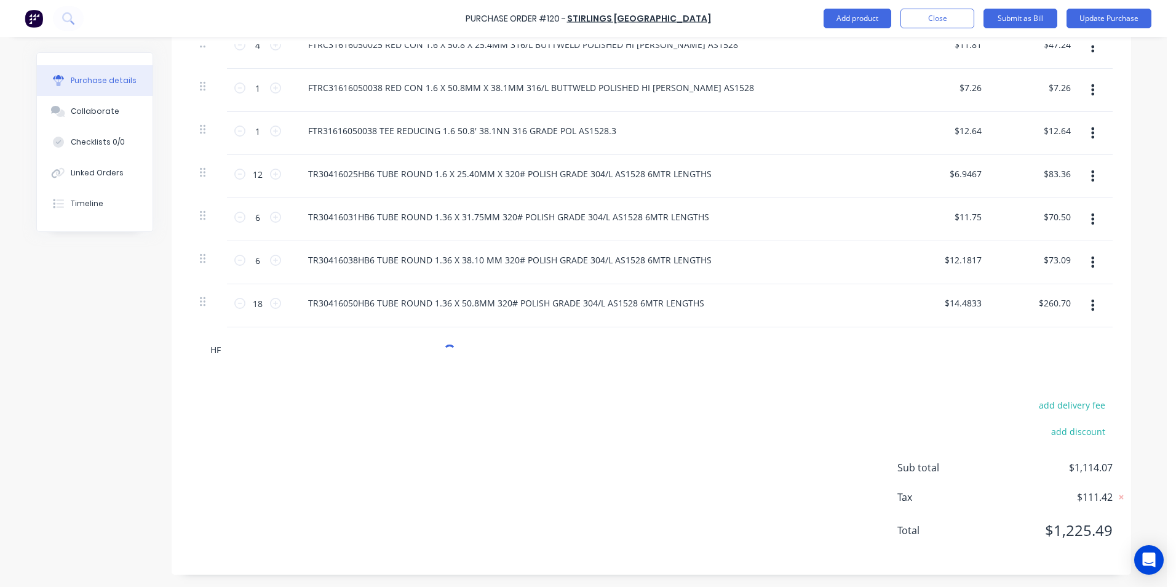
type textarea "x"
type input "HFB"
type textarea "x"
type input "HFBS"
type textarea "x"
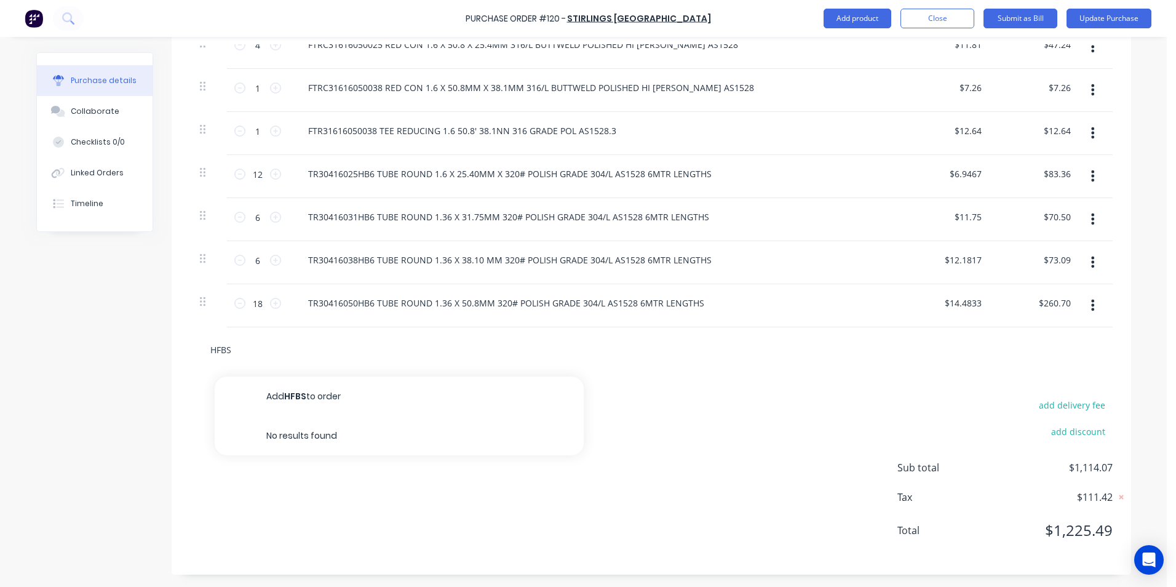
type input "HFBSM"
type textarea "x"
type input "HFBSMN"
type textarea "x"
type input "HFBSMN3"
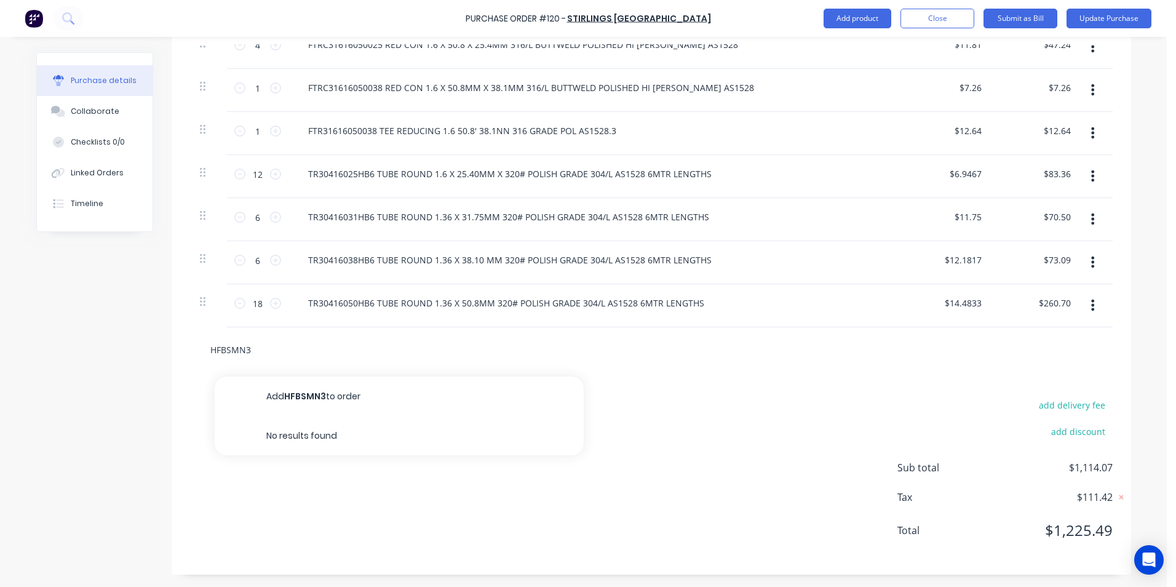
type textarea "x"
type input "HFBSMN30"
type textarea "x"
type input "HFBSMN304"
type textarea "x"
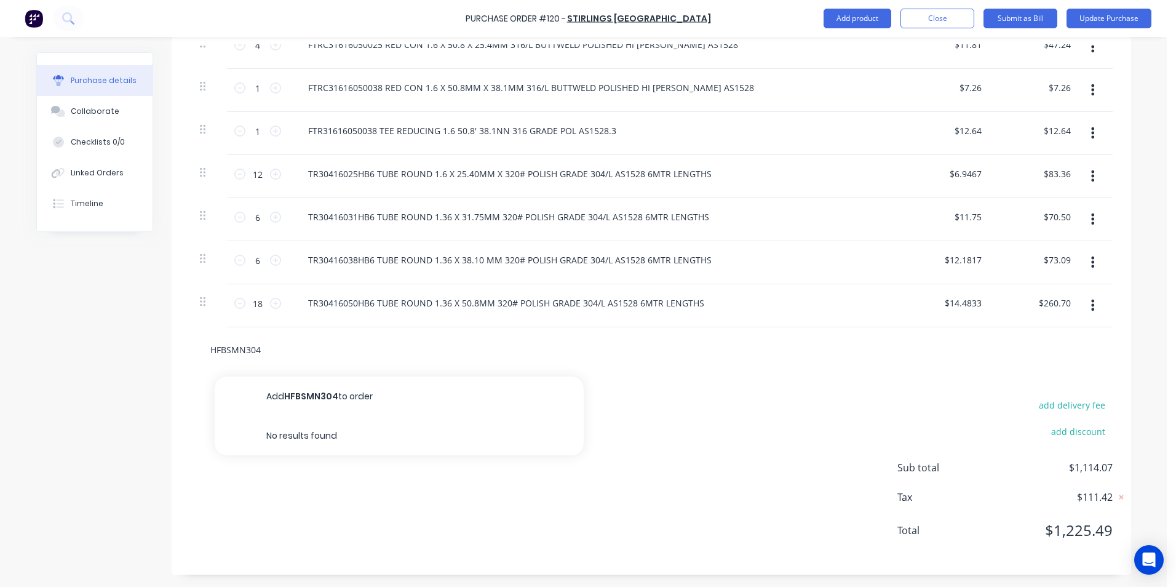
type input "HFBSMN3040"
type textarea "x"
type input "HFBSMN30402"
type textarea "x"
type input "HFBSMN304025"
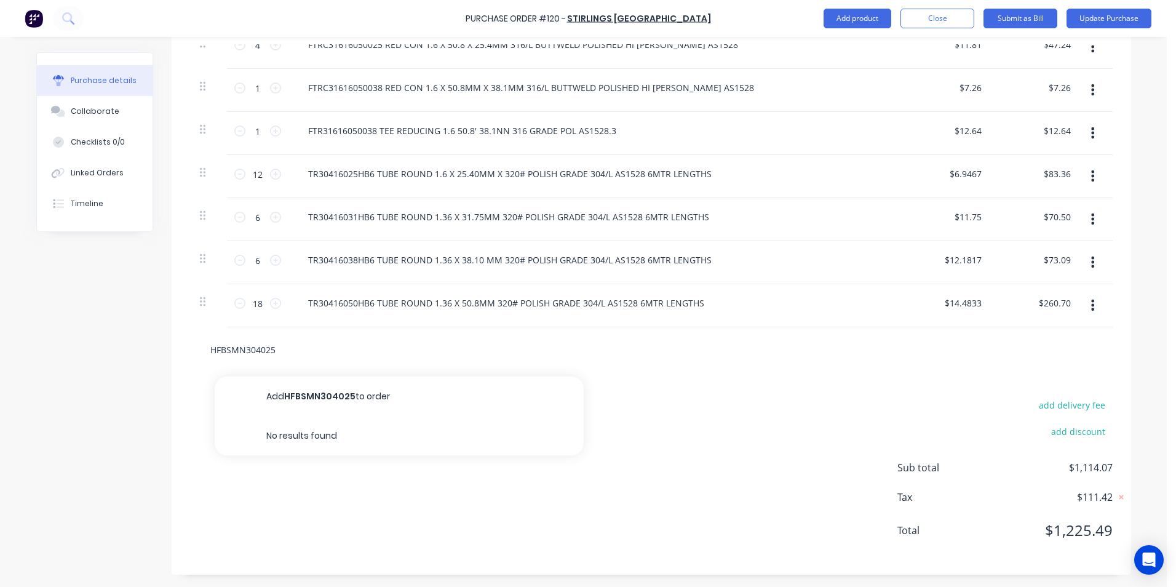
type textarea "x"
type input "HFBSMN304025"
type textarea "x"
type input "HFBSMN304025 H"
type textarea "x"
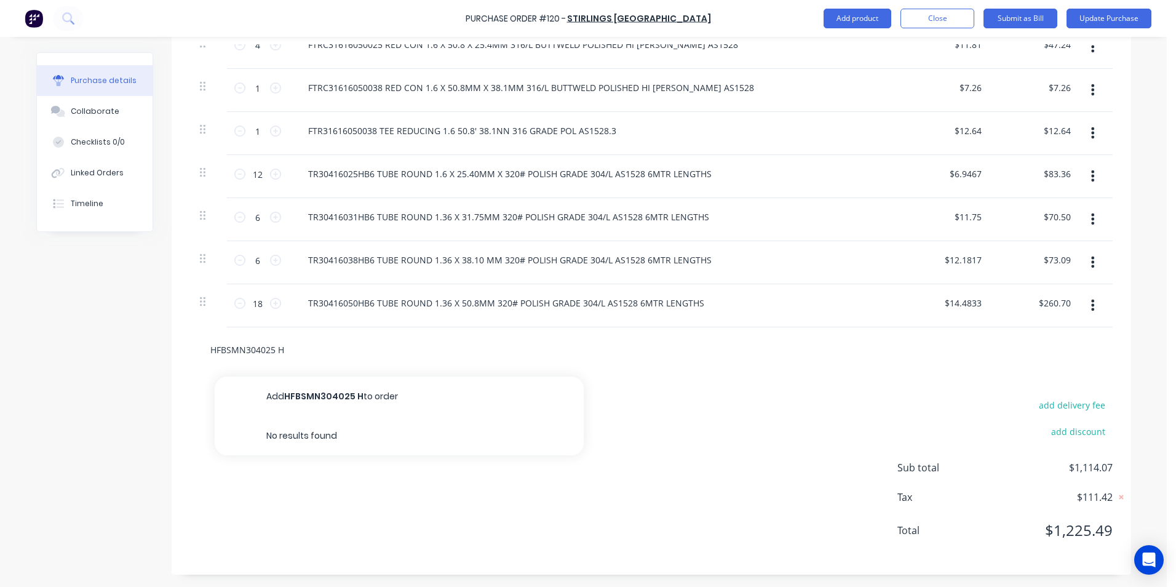
type input "HFBSMN304025 HY"
type textarea "x"
type input "HFBSMN304025 HYG"
type textarea "x"
type input "HFBSMN304025 HYG"
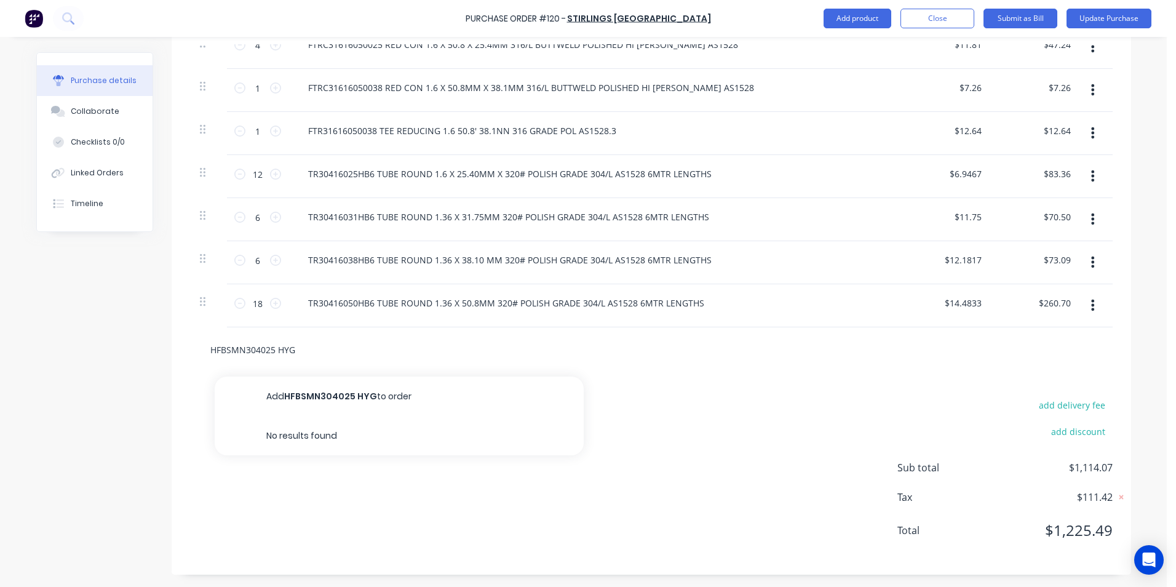
type textarea "x"
type input "HFBSMN304025 HYG F"
type textarea "x"
type input "HFBSMN304025 HYG FI"
type textarea "x"
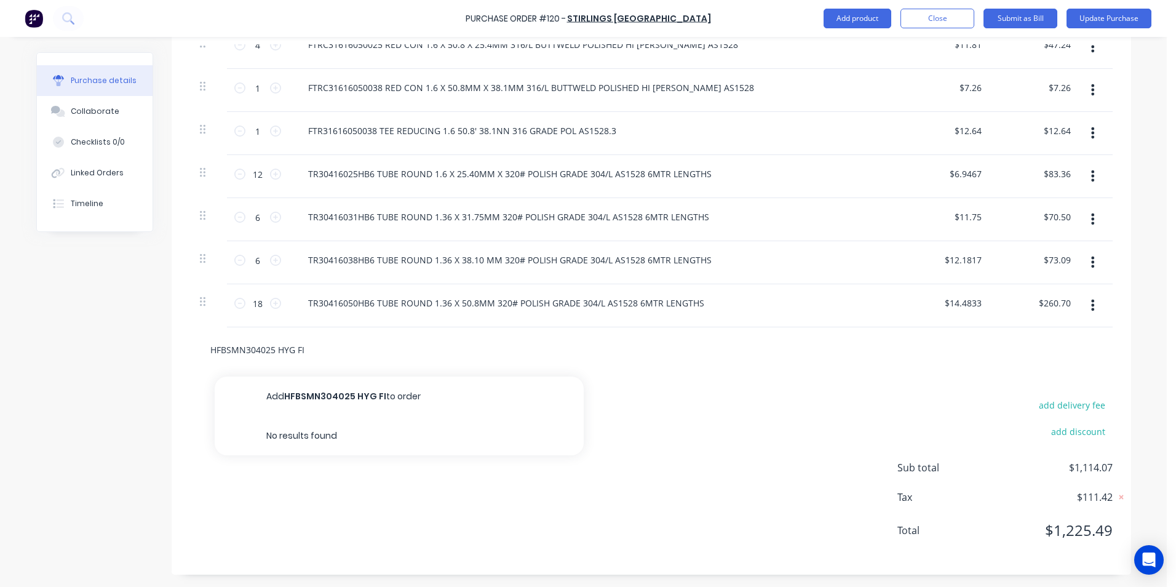
type input "HFBSMN304025 HYG FIT"
type textarea "x"
type input "HFBSMN304025 HYG FIT"
type textarea "x"
type input "HFBSMN304025 HYG FIT B"
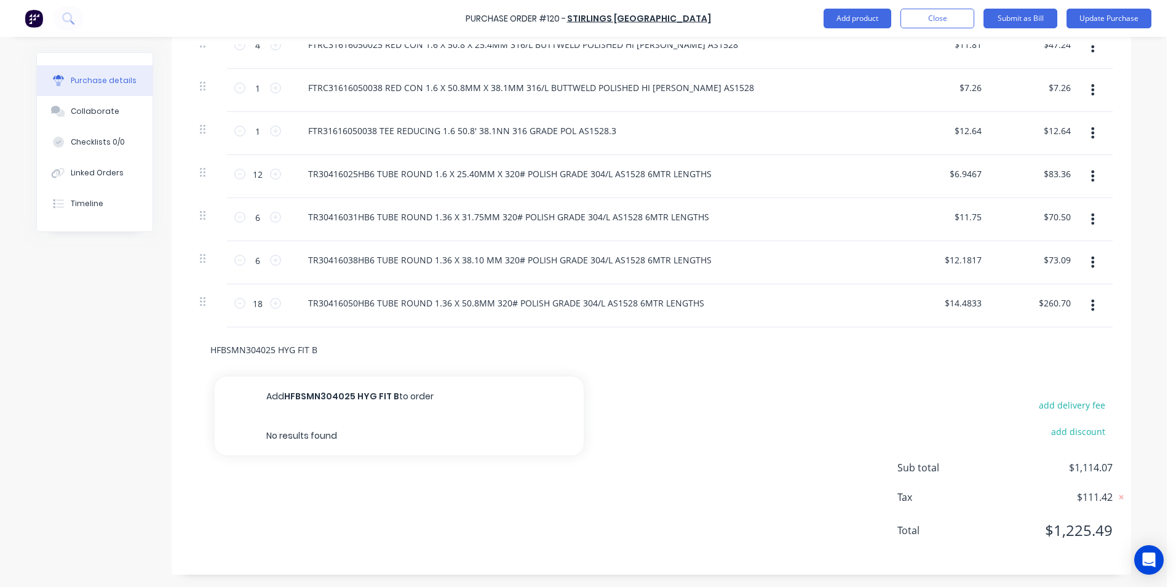
type textarea "x"
type input "HFBSMN304025 HYG FIT BS"
type textarea "x"
type input "HFBSMN304025 HYG FIT BSM"
type textarea "x"
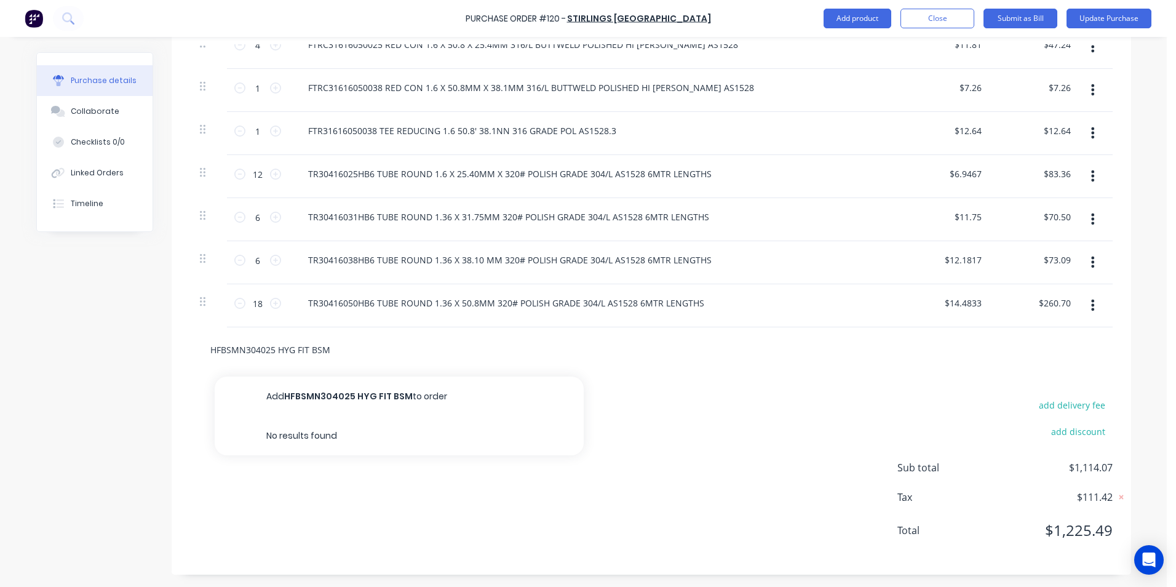
type input "HFBSMN304025 HYG FIT BSM"
type textarea "x"
type input "HFBSMN304025 HYG FIT BSM H"
type textarea "x"
type input "HFBSMN304025 HYG FIT BSM HE"
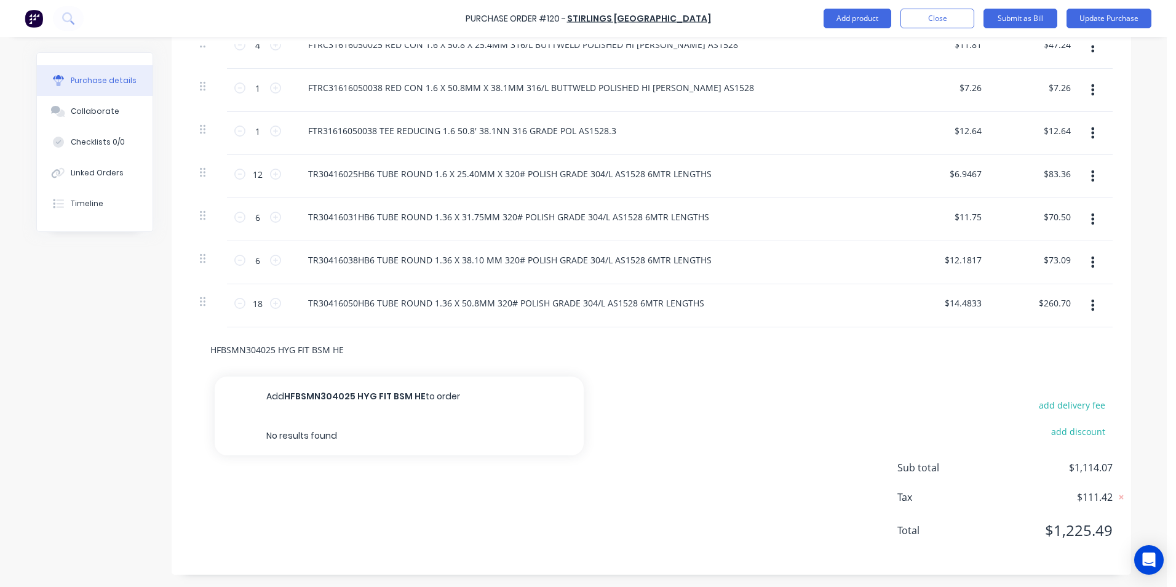
type textarea "x"
type input "HFBSMN304025 HYG FIT BSM HEX"
type textarea "x"
type input "HFBSMN304025 HYG FIT BSM HEX"
type textarea "x"
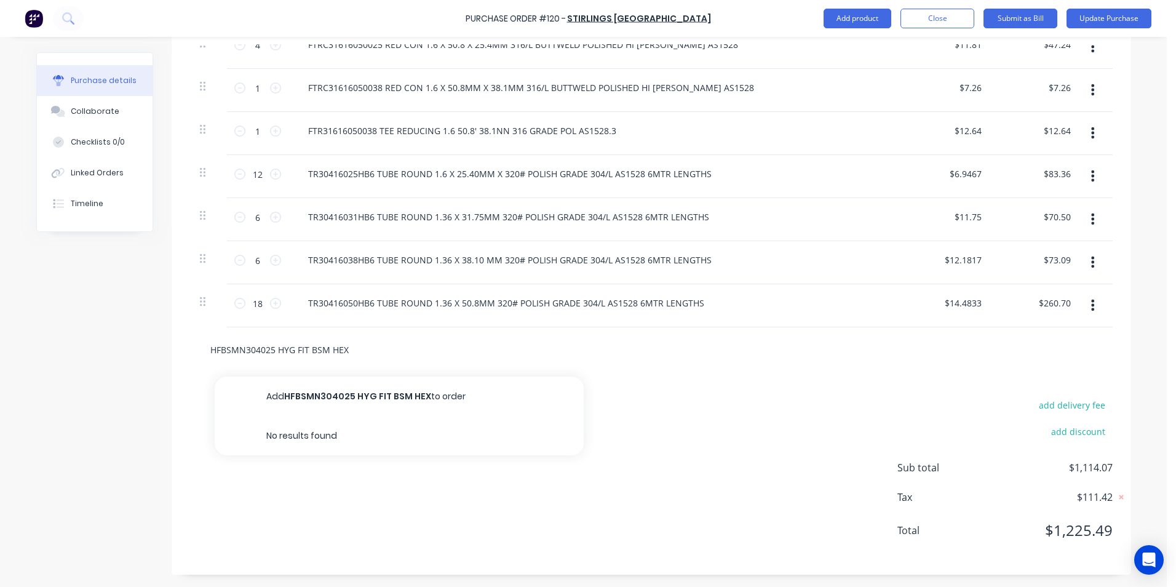
type input "HFBSMN304025 HYG FIT BSM HEX N"
type textarea "x"
type input "HFBSMN304025 HYG FIT BSM HEX NU"
type textarea "x"
type input "HFBSMN304025 HYG FIT BSM HEX NUT"
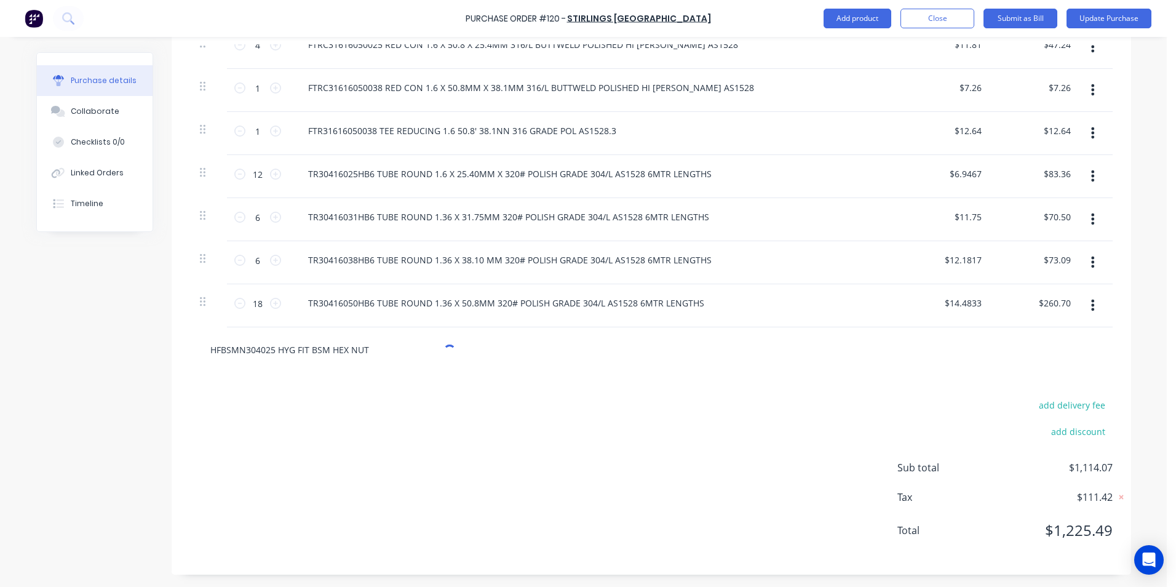
type textarea "x"
type input "HFBSMN304025 HYG FIT BSM HEX NUT"
type textarea "x"
type input "HFBSMN304025 HYG FIT BSM HEX NUT 2"
type textarea "x"
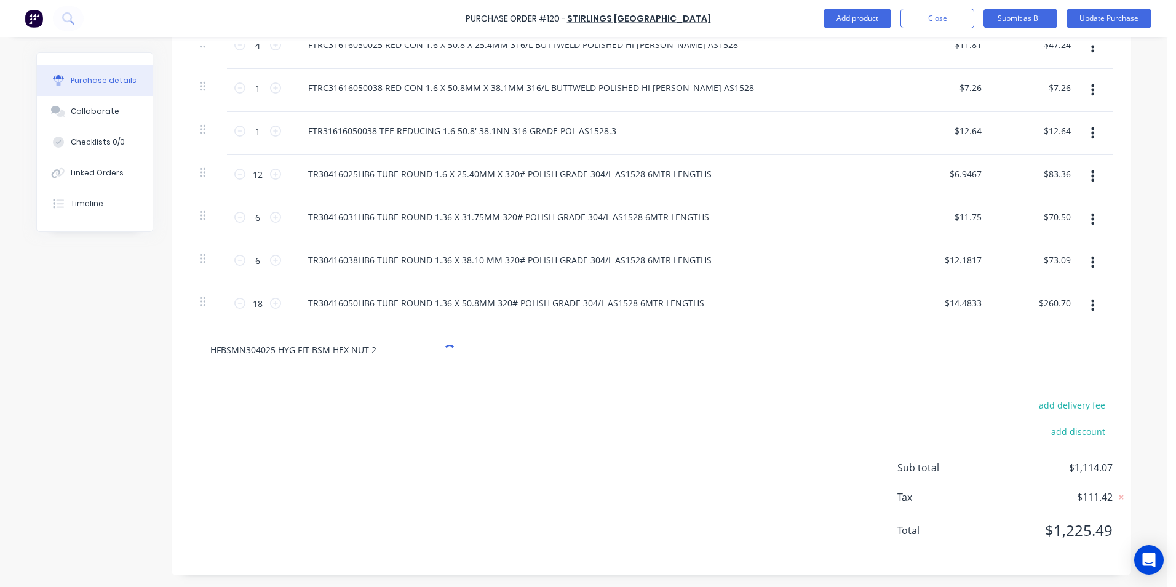
type input "HFBSMN304025 HYG FIT BSM HEX NUT 25"
type textarea "x"
type input "HFBSMN304025 HYG FIT BSM HEX NUT 25M"
type textarea "x"
type input "HFBSMN304025 HYG FIT BSM HEX NUT 25MM"
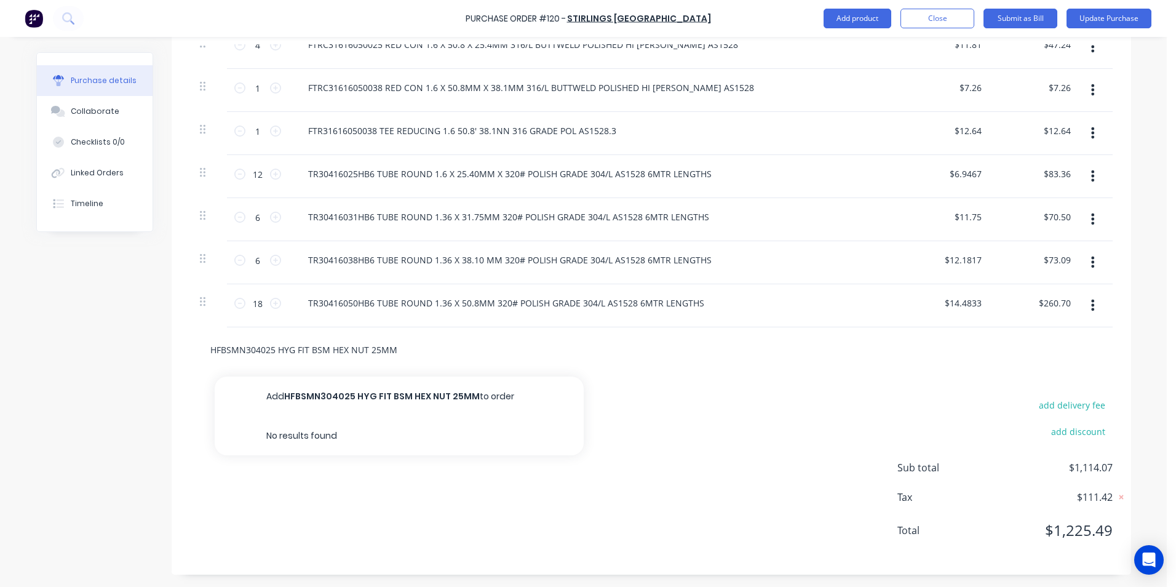
type textarea "x"
type input "HFBSMN304025 HYG FIT BSM HEX NUT 25MM,"
type textarea "x"
type input "HFBSMN304025 HYG FIT BSM HEX NUT 25MM,"
type textarea "x"
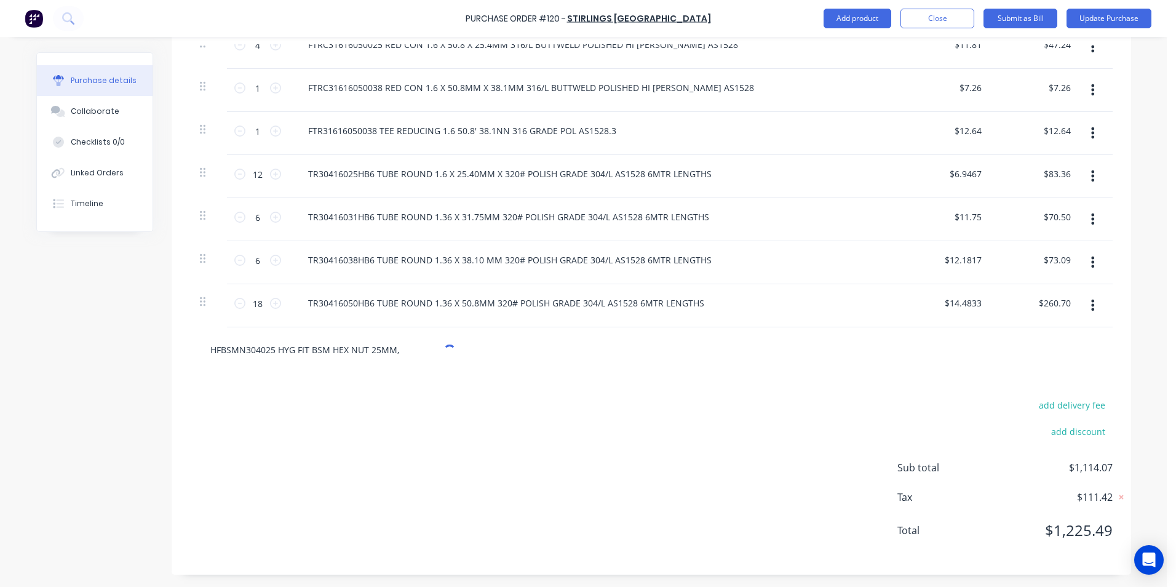
type input "HFBSMN304025 HYG FIT BSM HEX NUT 25MM, F"
type textarea "x"
type input "HFBSMN304025 HYG FIT BSM HEX NUT 25MM, FO"
type textarea "x"
type input "HFBSMN304025 HYG FIT BSM HEX NUT 25MM, FOR"
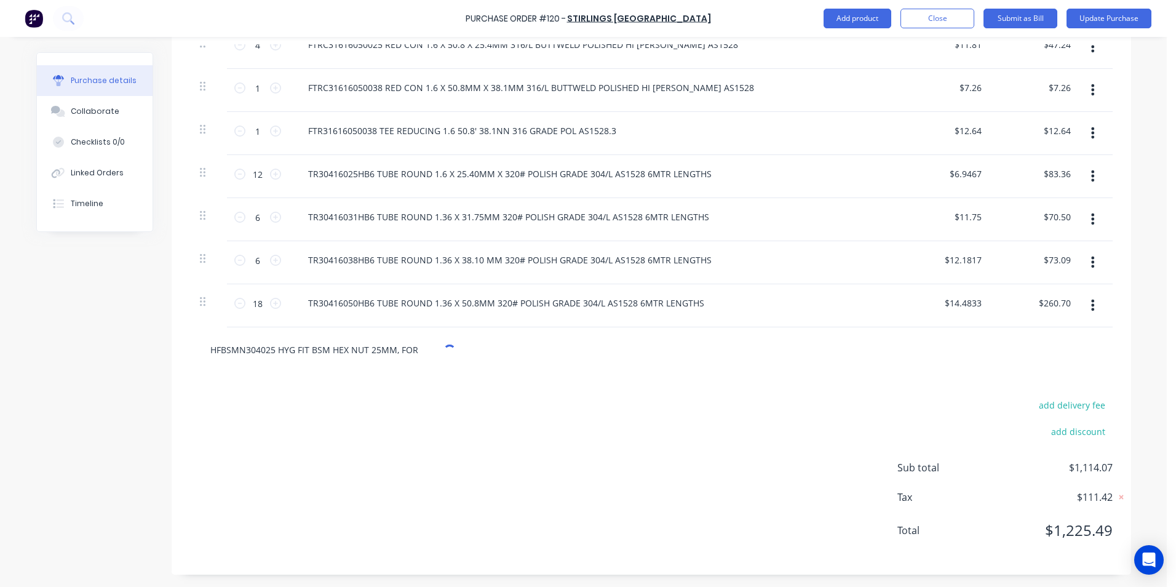
type textarea "x"
type input "HFBSMN304025 HYG FIT BSM HEX NUT 25MM, FORG"
type textarea "x"
type input "HFBSMN304025 HYG FIT BSM HEX NUT 25MM, FORGE"
type textarea "x"
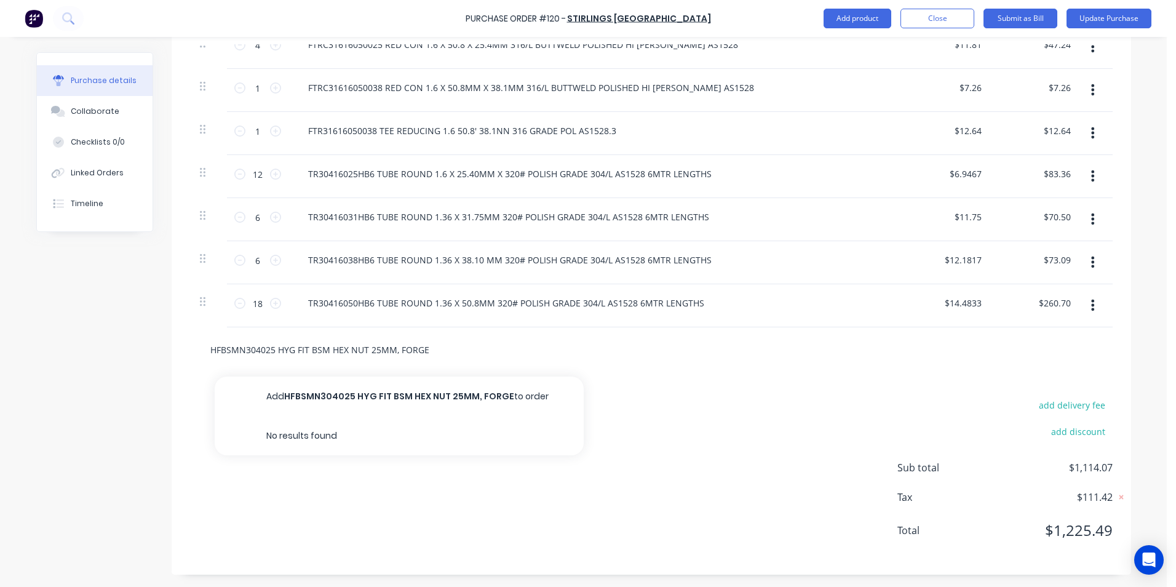
type input "HFBSMN304025 HYG FIT BSM HEX NUT 25MM, FORGED"
type textarea "x"
type input "HFBSMN304025 HYG FIT BSM HEX NUT 25MM, FORGED"
type textarea "x"
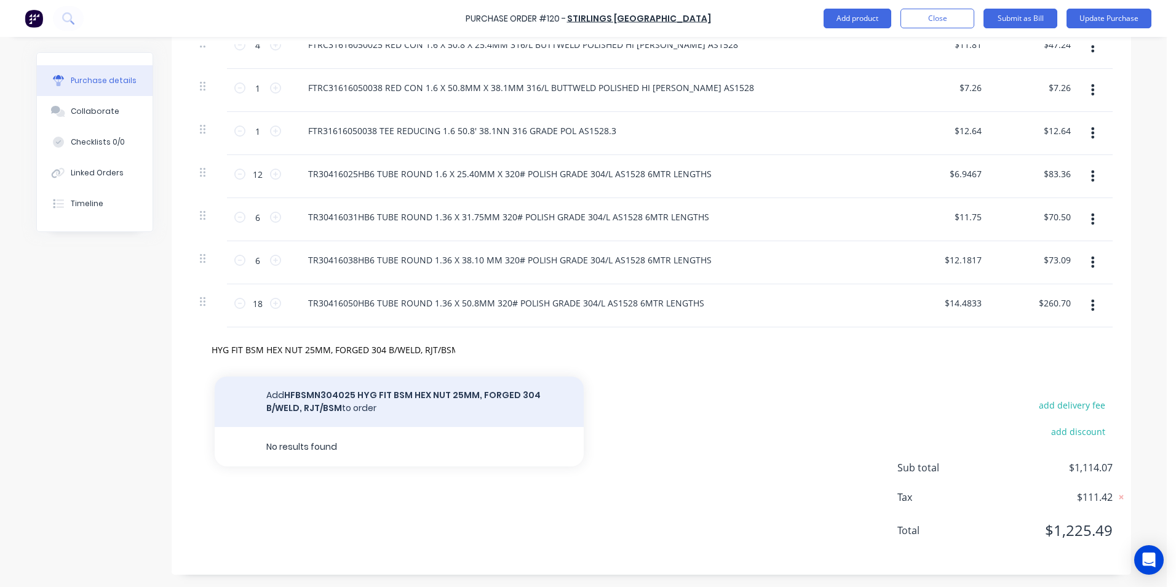
scroll to position [0, 0]
click at [444, 404] on button "Add HFBSMN304025 HYG FIT BSM HEX NUT 25MM, FORGED 304 B/WELD, RJT/BSM to order" at bounding box center [399, 402] width 369 height 50
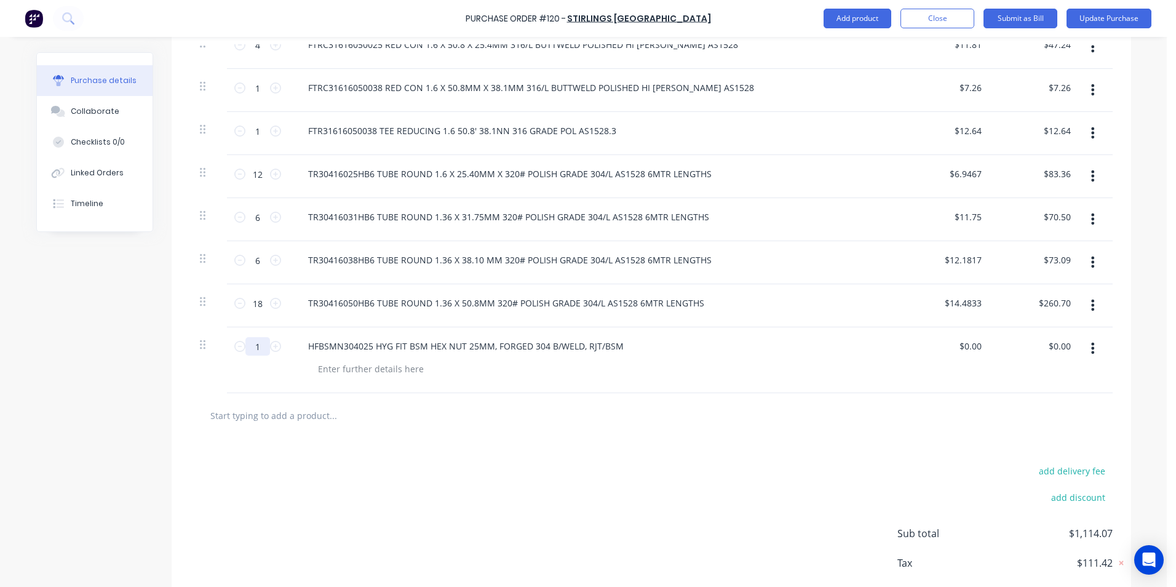
click at [258, 347] on input "1" at bounding box center [258, 346] width 25 height 18
click at [961, 353] on div "0.00 0.00" at bounding box center [972, 346] width 23 height 18
click at [1045, 341] on input "16.74" at bounding box center [1059, 346] width 28 height 18
click at [981, 397] on div at bounding box center [651, 415] width 923 height 45
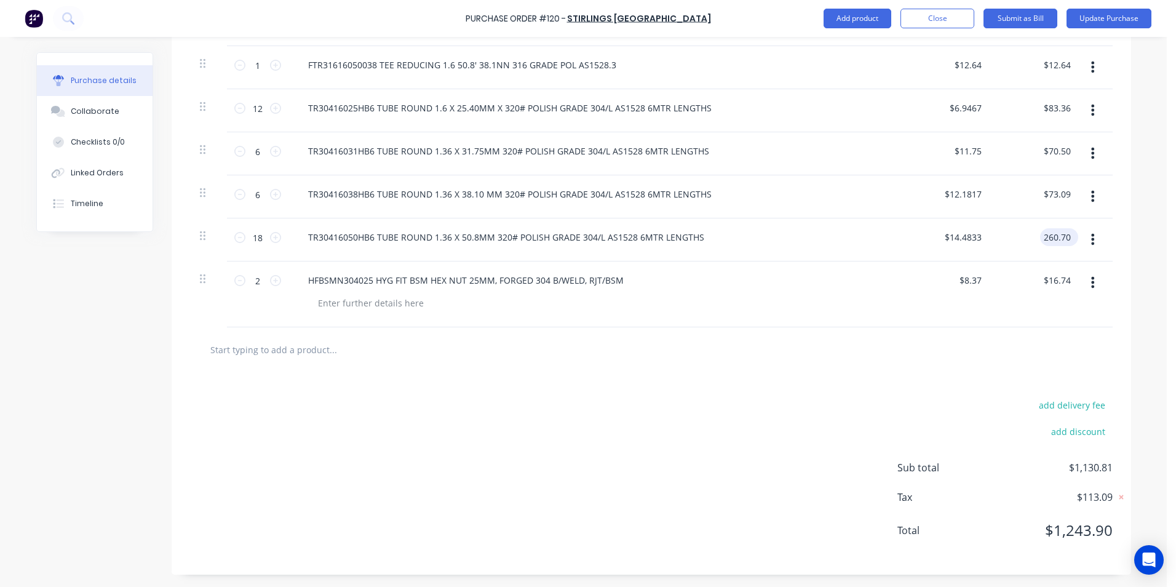
click at [1063, 234] on input "260.70" at bounding box center [1056, 237] width 33 height 18
click at [1034, 295] on div "$16.74 $16.74" at bounding box center [1037, 295] width 89 height 66
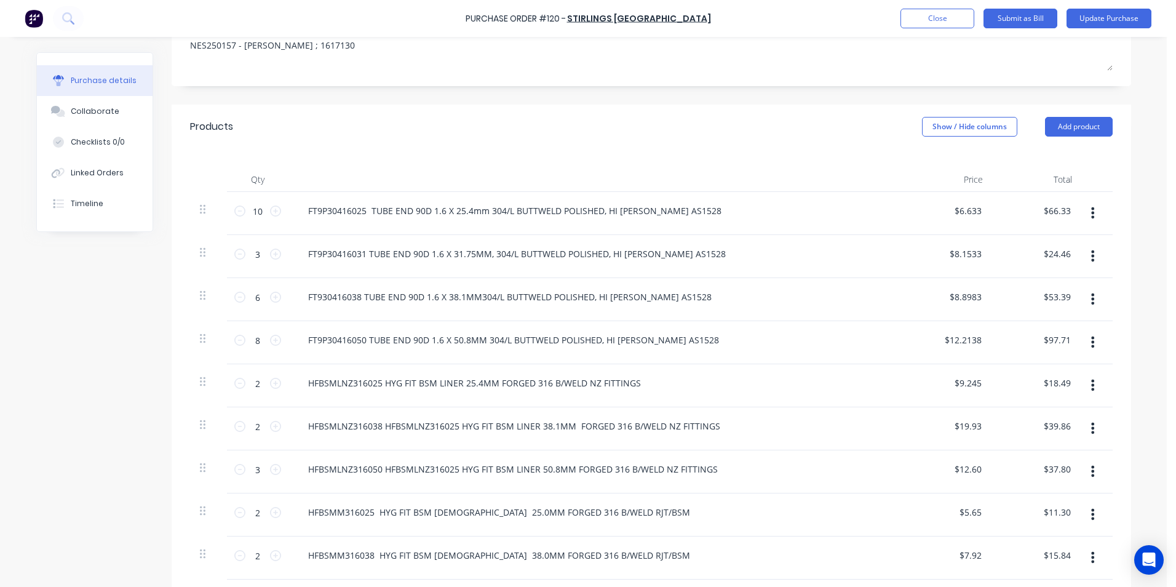
scroll to position [148, 0]
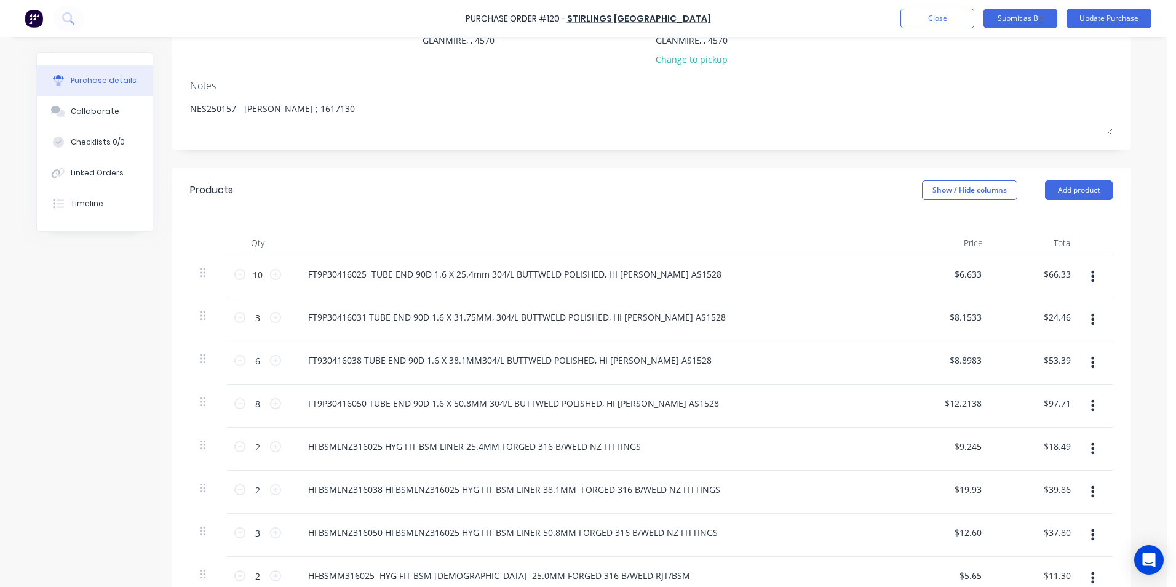
click at [954, 178] on div "Products Show / Hide columns Add product" at bounding box center [652, 190] width 960 height 44
click at [952, 188] on button "Show / Hide columns" at bounding box center [969, 190] width 95 height 20
click at [930, 229] on span at bounding box center [927, 230] width 10 height 10
click at [922, 225] on input "Account" at bounding box center [922, 225] width 0 height 0
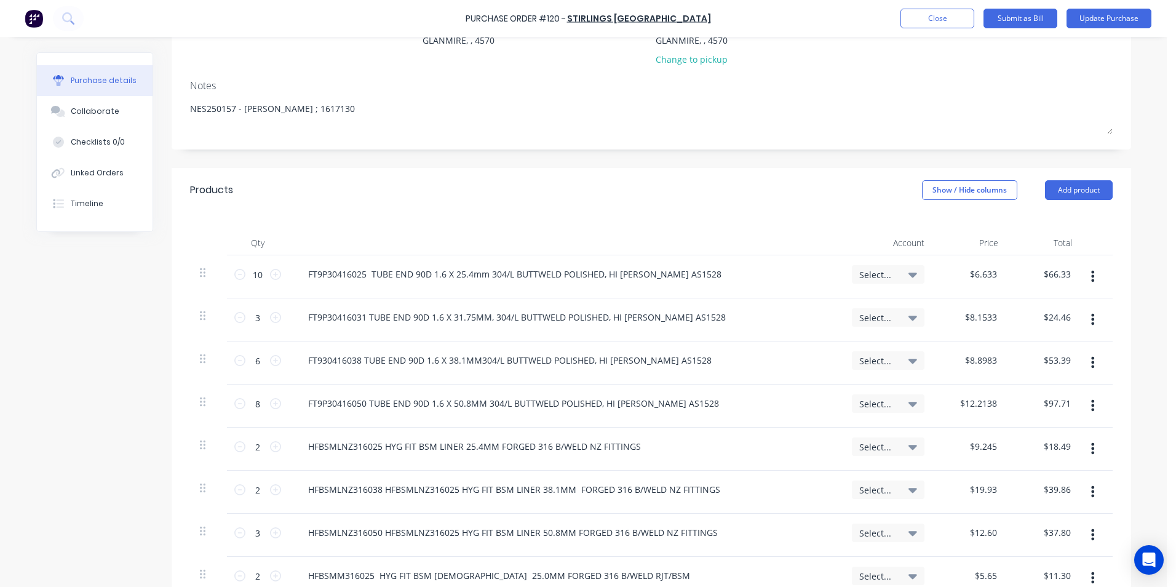
click at [878, 273] on span "Select..." at bounding box center [878, 274] width 37 height 13
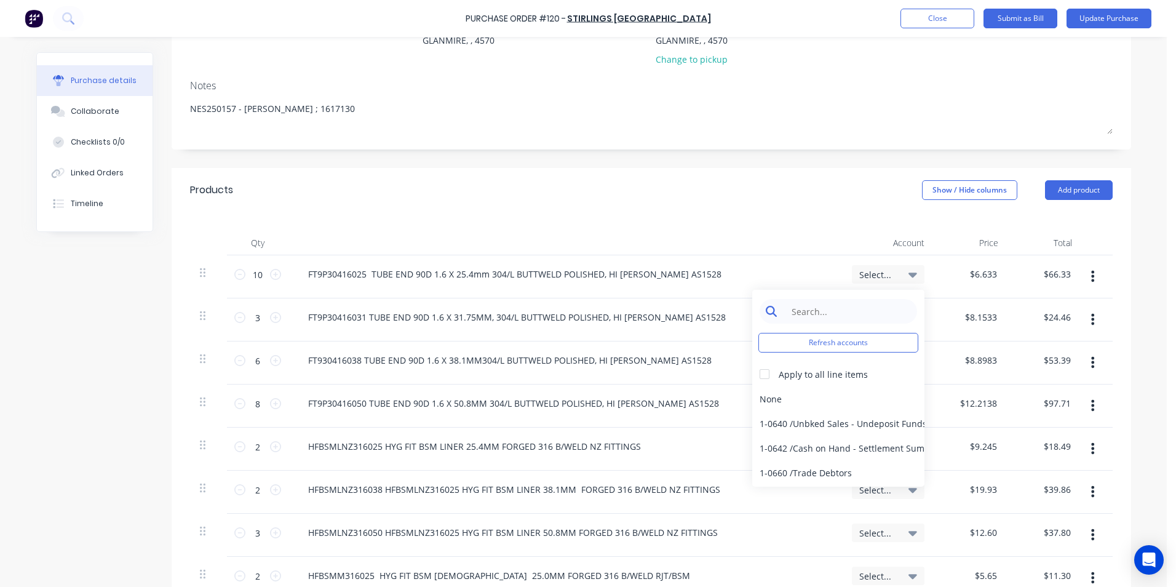
click at [809, 305] on input at bounding box center [848, 311] width 126 height 25
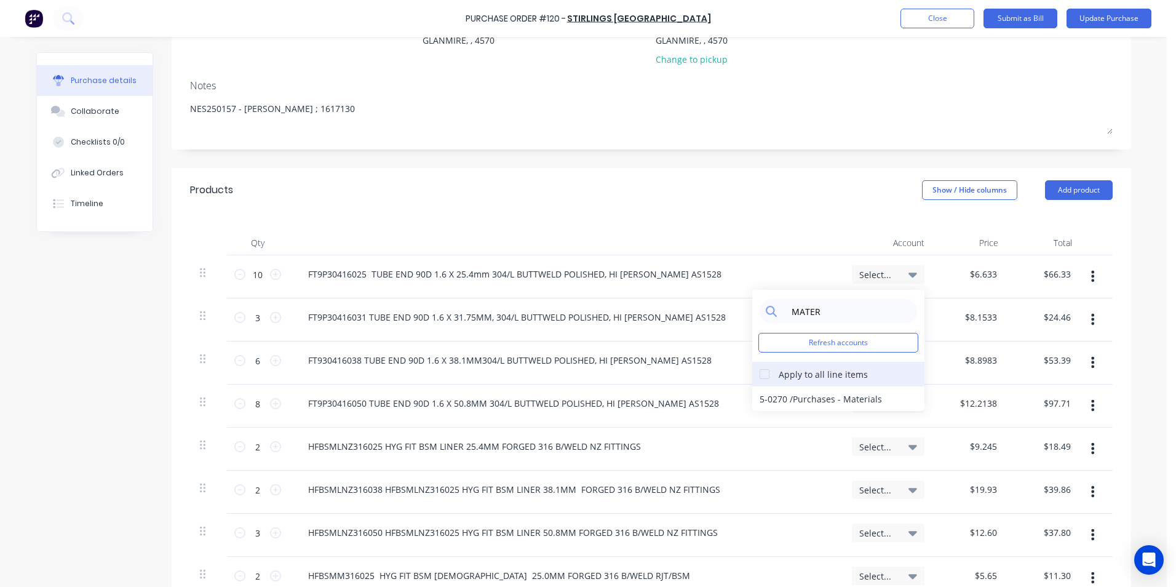
click at [760, 378] on div at bounding box center [765, 374] width 25 height 25
click at [765, 392] on div "5-0270 / Purchases - Materials" at bounding box center [839, 398] width 172 height 25
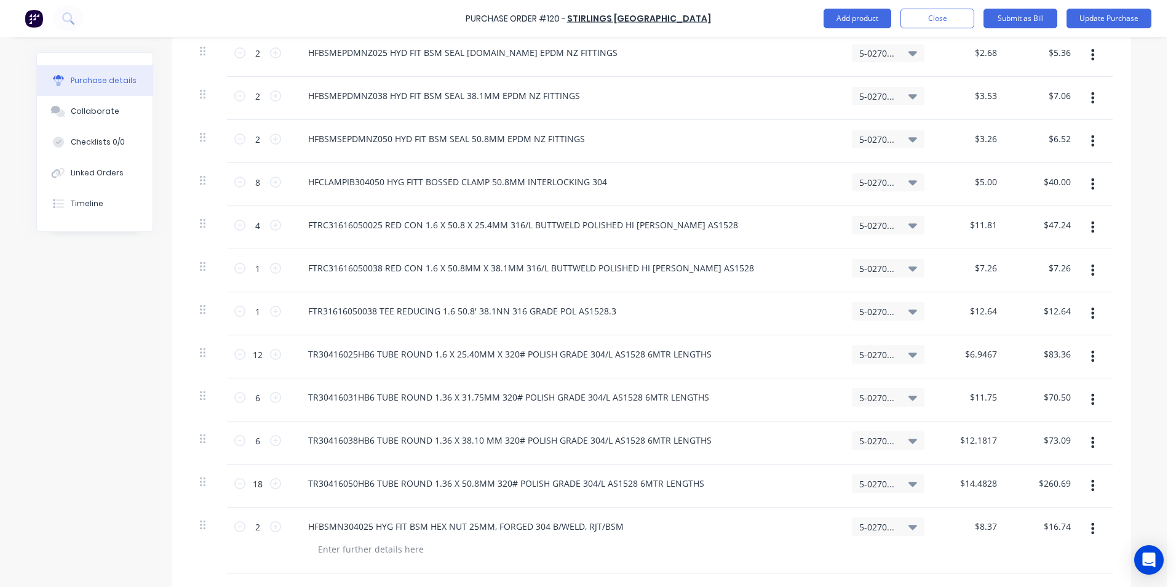
scroll to position [1133, 0]
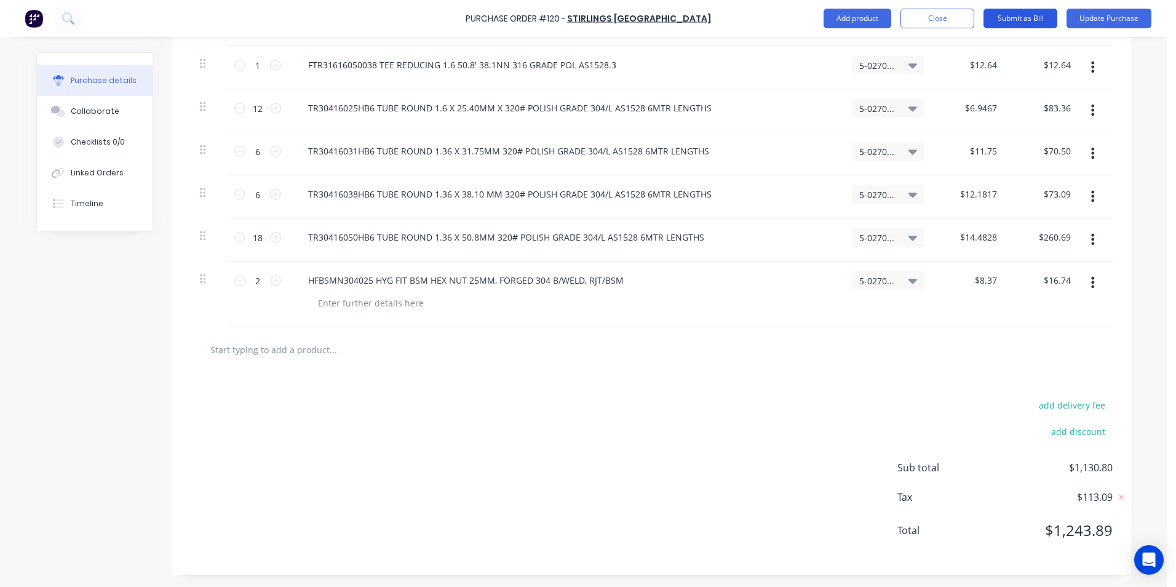
click at [1027, 19] on button "Submit as Bill" at bounding box center [1021, 19] width 74 height 20
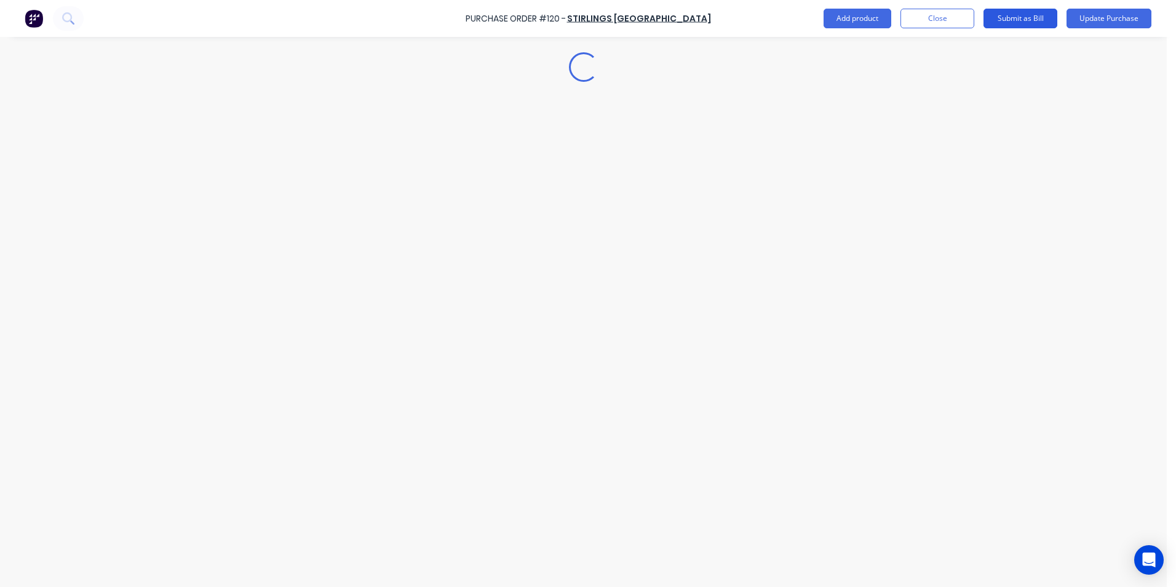
scroll to position [0, 0]
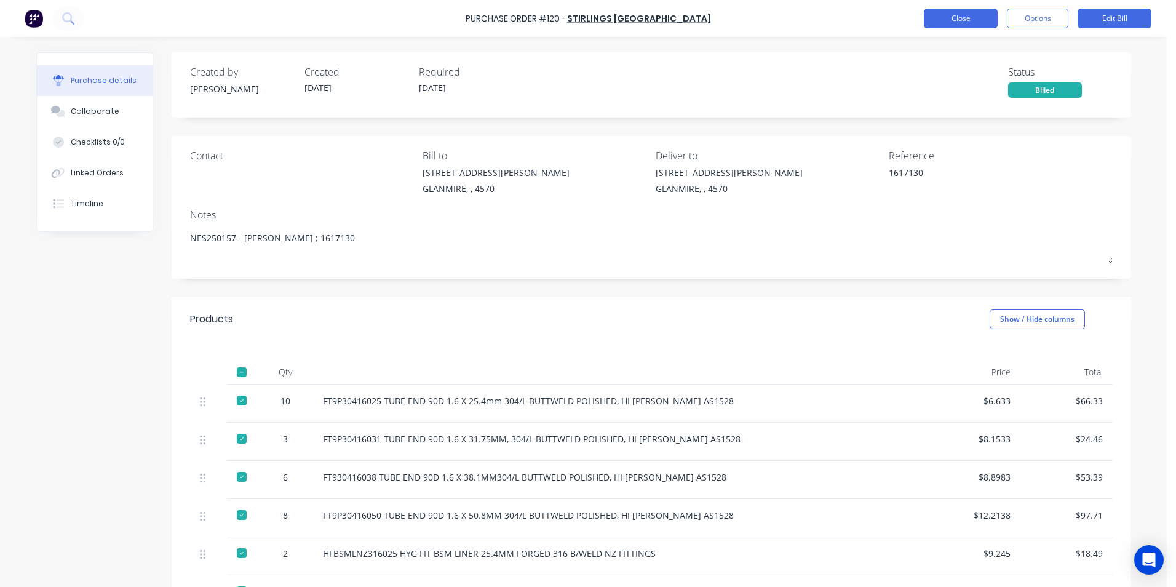
click at [951, 17] on button "Close" at bounding box center [961, 19] width 74 height 20
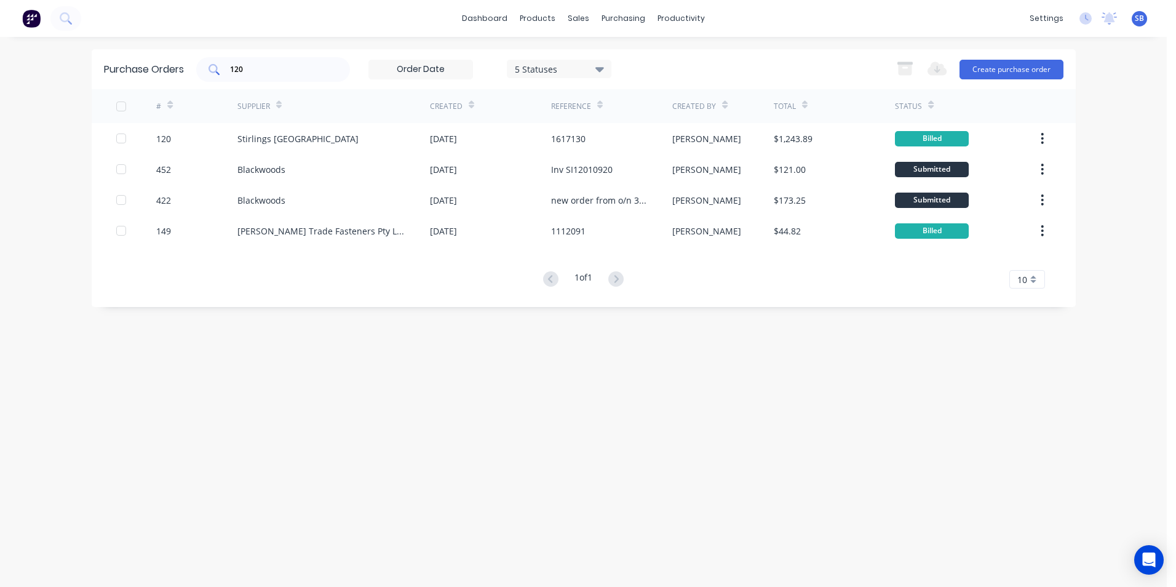
click at [308, 70] on input "120" at bounding box center [280, 69] width 102 height 12
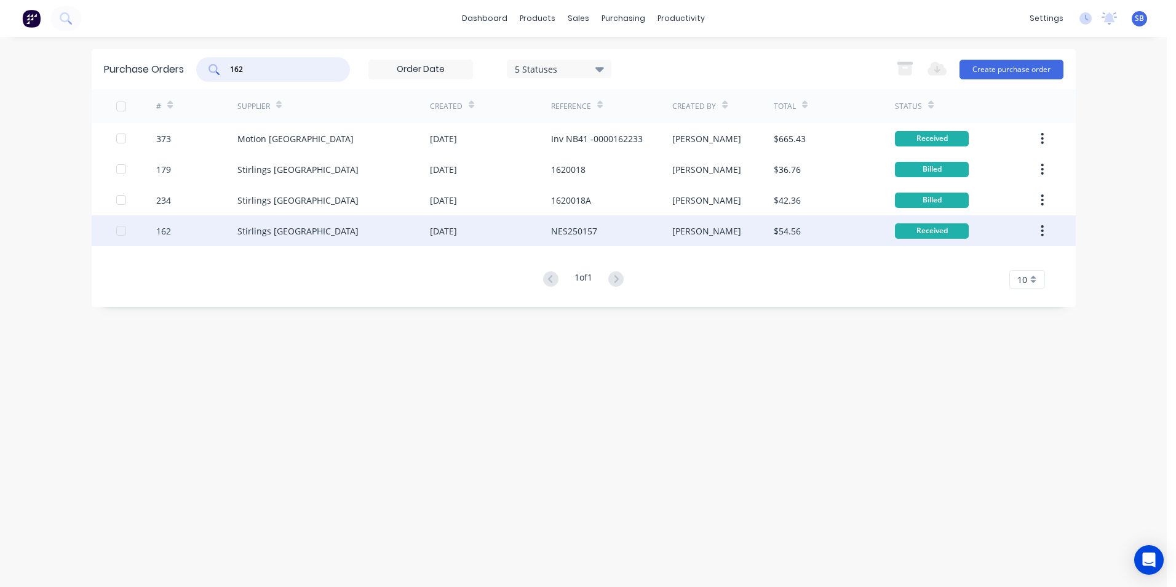
click at [690, 228] on div "neil" at bounding box center [724, 230] width 102 height 31
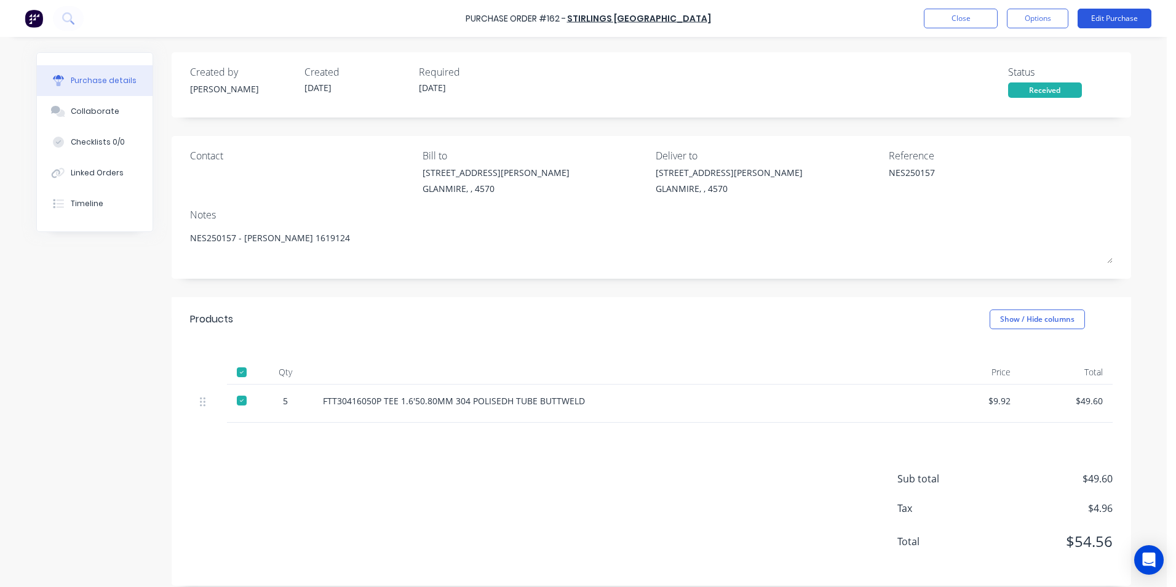
click at [1092, 23] on button "Edit Purchase" at bounding box center [1115, 19] width 74 height 20
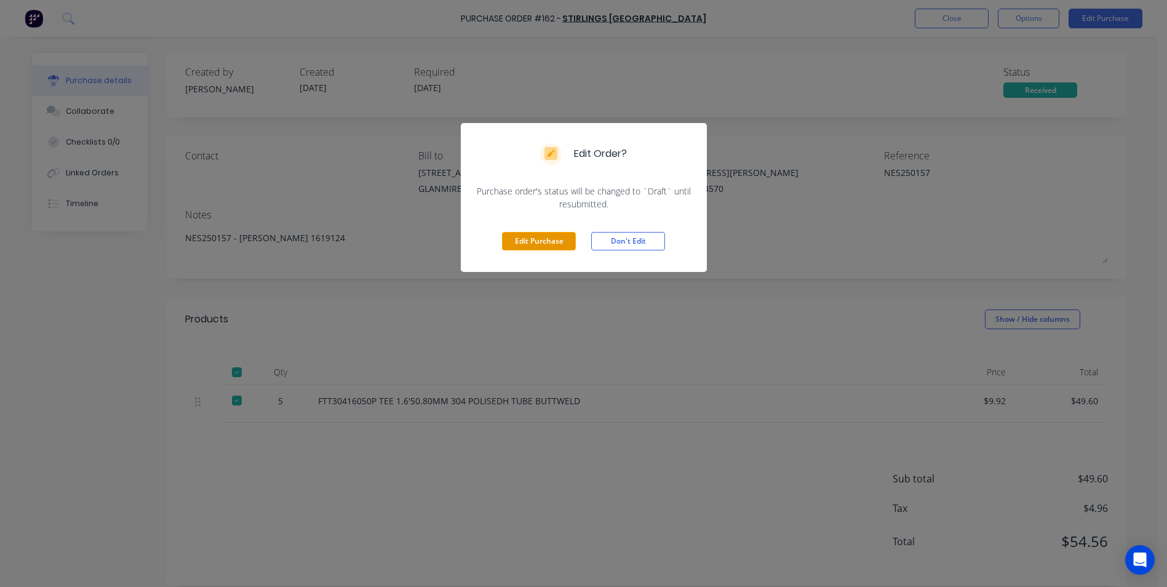
click at [513, 231] on div "Edit Purchase Don't Edit" at bounding box center [584, 241] width 246 height 62
click at [513, 242] on button "Edit Purchase" at bounding box center [539, 241] width 74 height 18
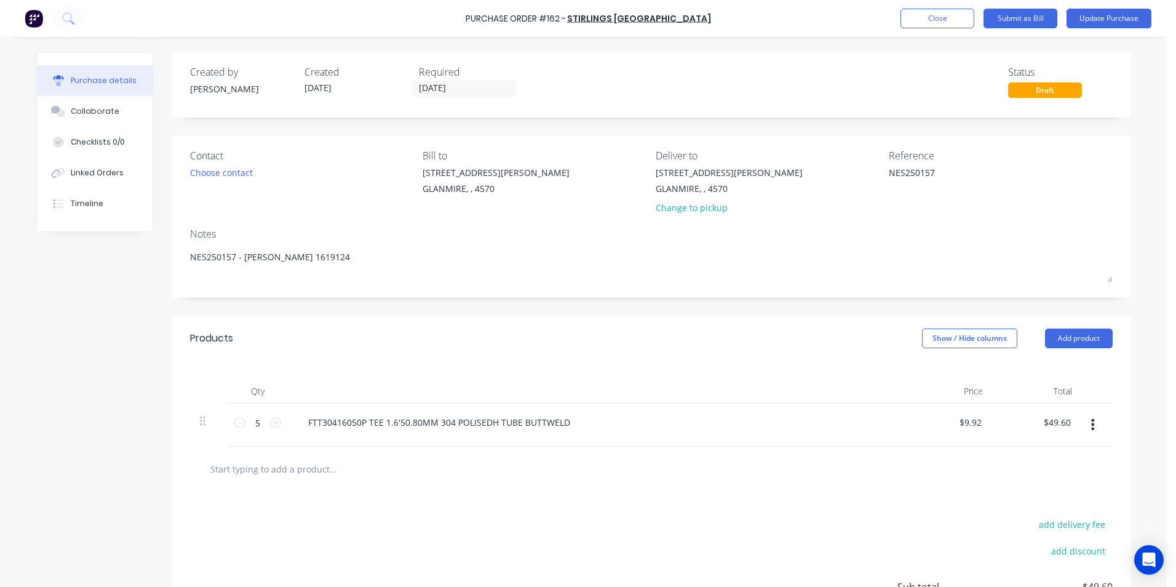
drag, startPoint x: 942, startPoint y: 171, endPoint x: 800, endPoint y: 153, distance: 143.3
click at [800, 153] on div "Contact Choose contact Bill to 9 Dennis Little Drive GLANMIRE, , 4570 Deliver t…" at bounding box center [651, 184] width 923 height 72
click at [457, 94] on input "25/07/25" at bounding box center [463, 88] width 103 height 15
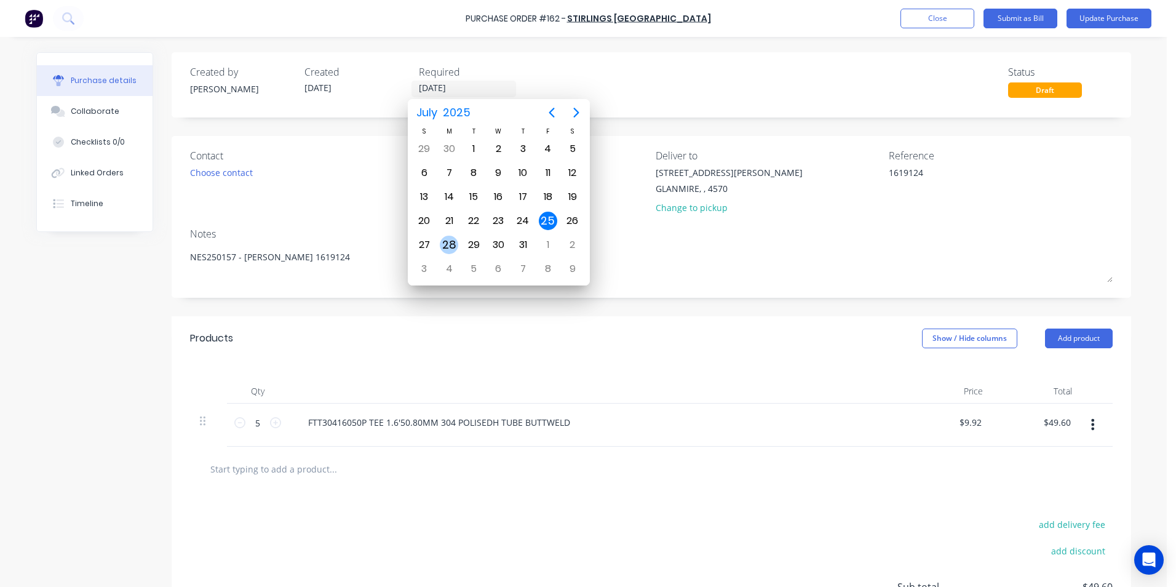
click at [450, 239] on div "28" at bounding box center [449, 245] width 18 height 18
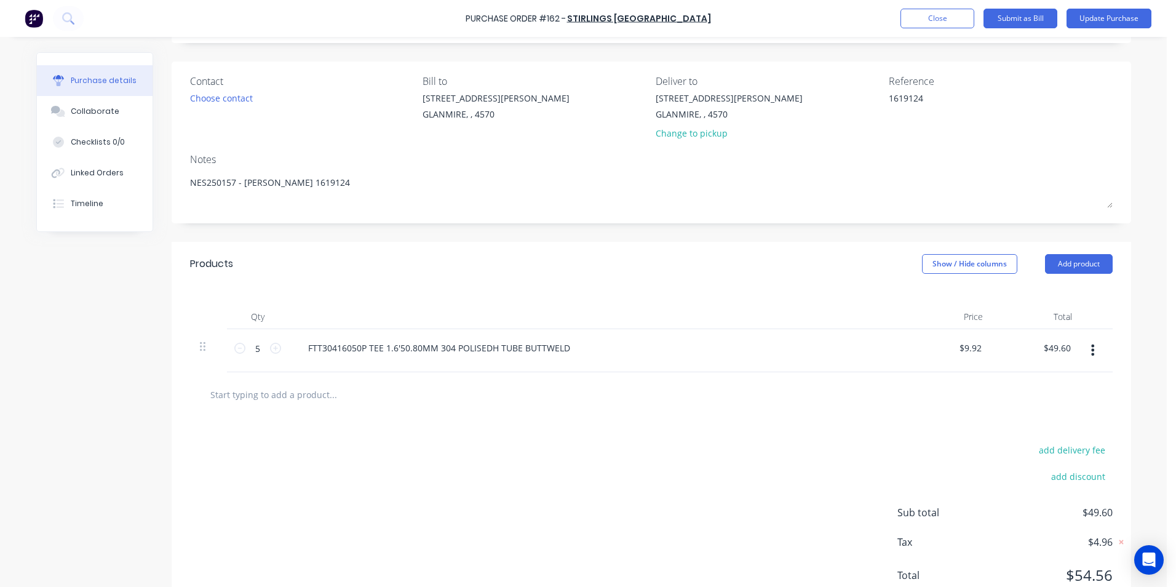
scroll to position [119, 0]
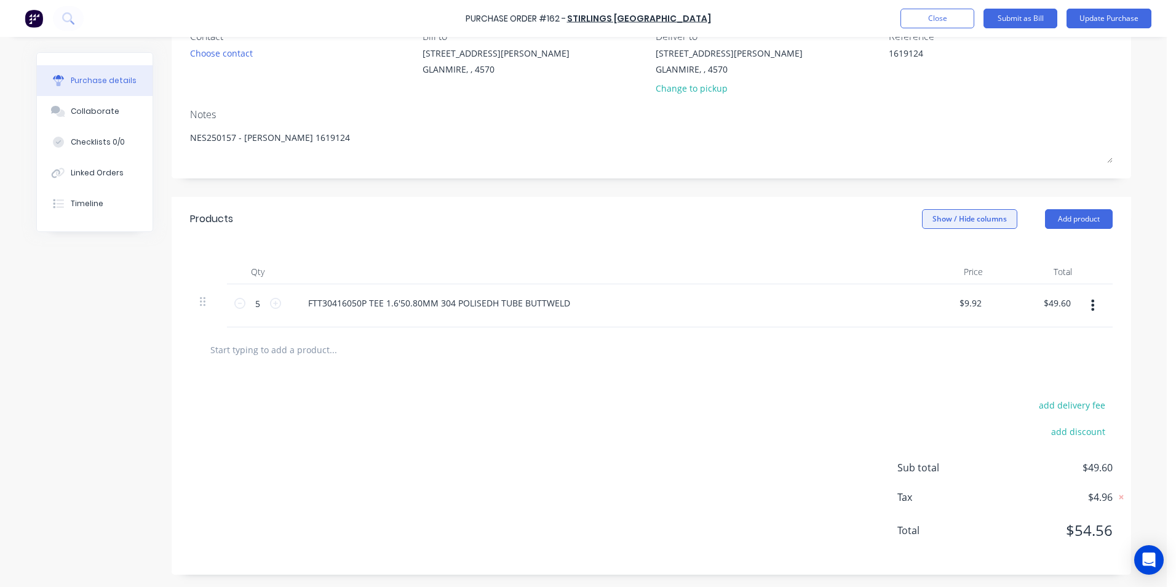
click at [956, 224] on button "Show / Hide columns" at bounding box center [969, 219] width 95 height 20
click at [935, 257] on label "Account" at bounding box center [933, 259] width 22 height 10
click at [922, 254] on input "Account" at bounding box center [922, 254] width 0 height 0
click at [852, 301] on div "Select..." at bounding box center [888, 303] width 73 height 18
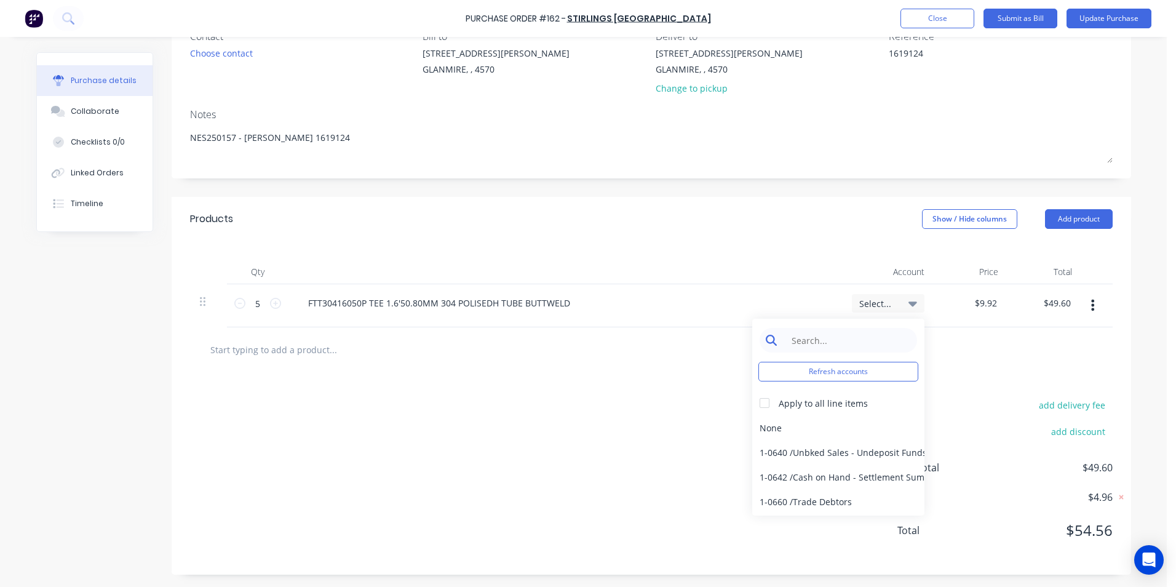
drag, startPoint x: 817, startPoint y: 342, endPoint x: 824, endPoint y: 338, distance: 7.7
click at [817, 341] on input at bounding box center [848, 340] width 126 height 25
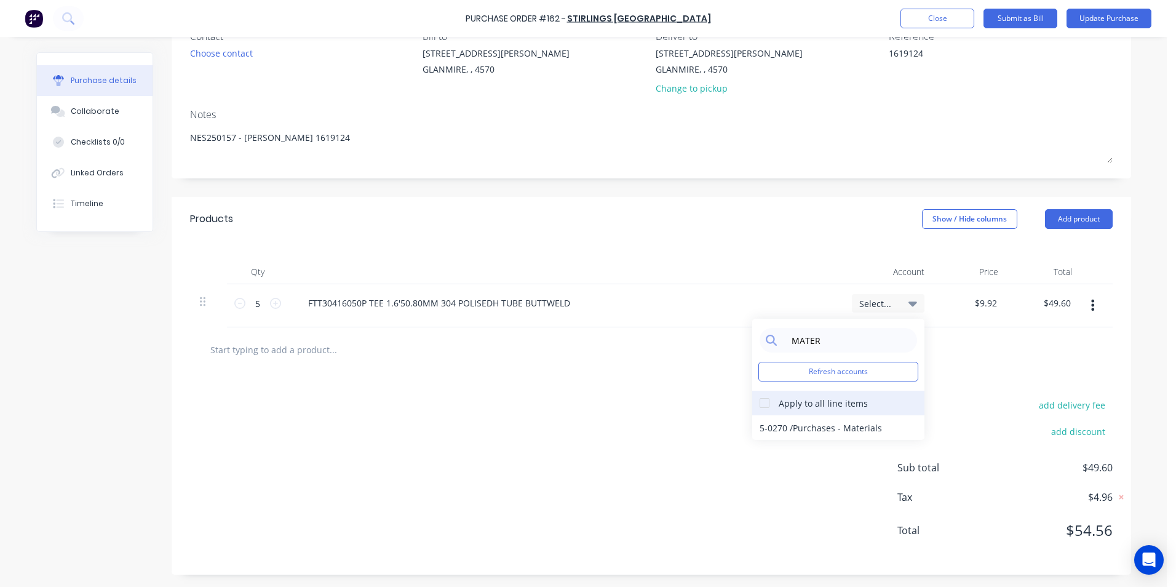
click at [757, 400] on div at bounding box center [765, 403] width 25 height 25
click at [764, 421] on div "5-0270 / Purchases - Materials" at bounding box center [839, 427] width 172 height 25
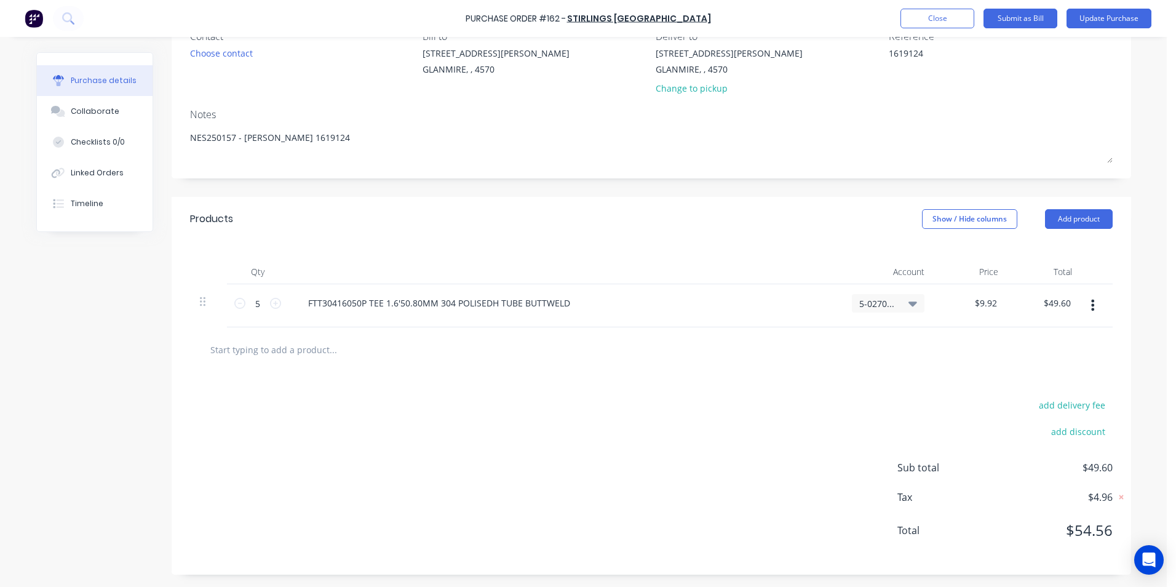
click at [856, 399] on div "add delivery fee add discount Sub total $49.60 Tax $4.96 Total $54.56" at bounding box center [652, 473] width 960 height 202
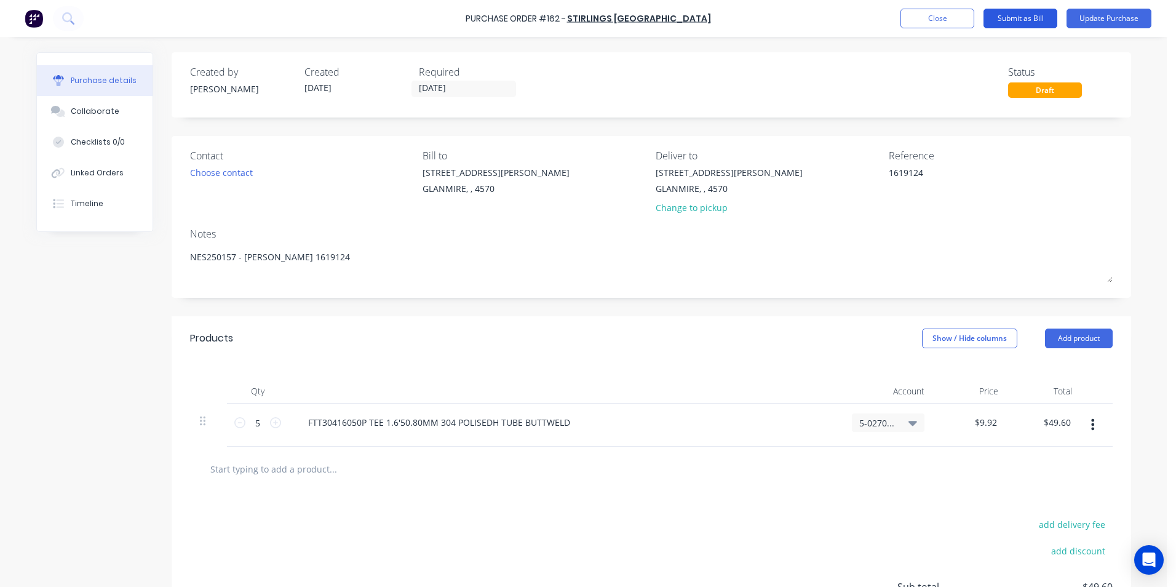
click at [1033, 15] on button "Submit as Bill" at bounding box center [1021, 19] width 74 height 20
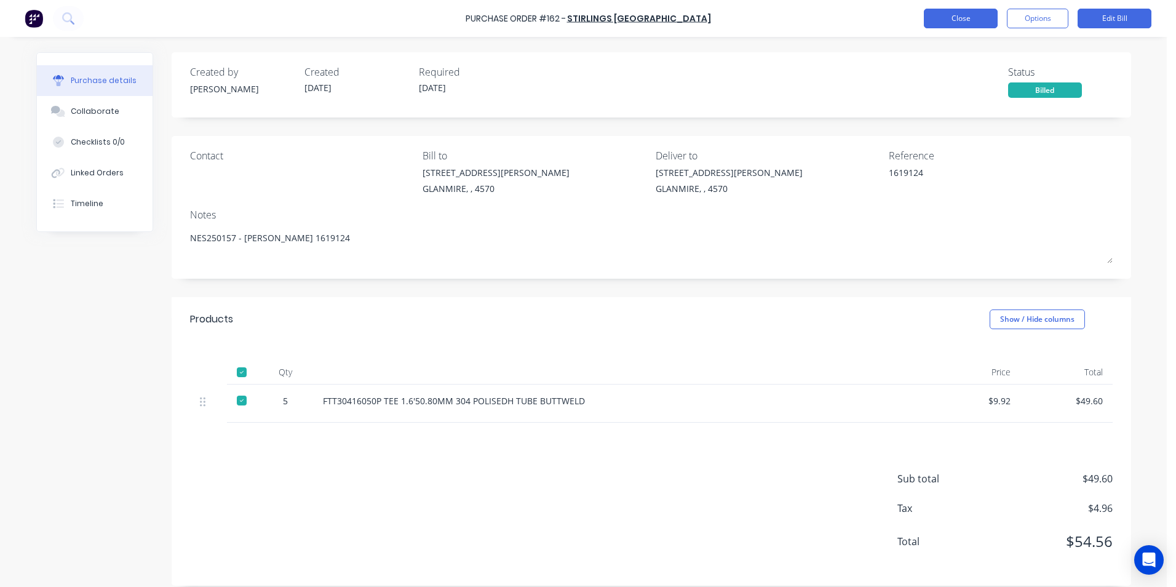
click at [944, 10] on button "Close" at bounding box center [961, 19] width 74 height 20
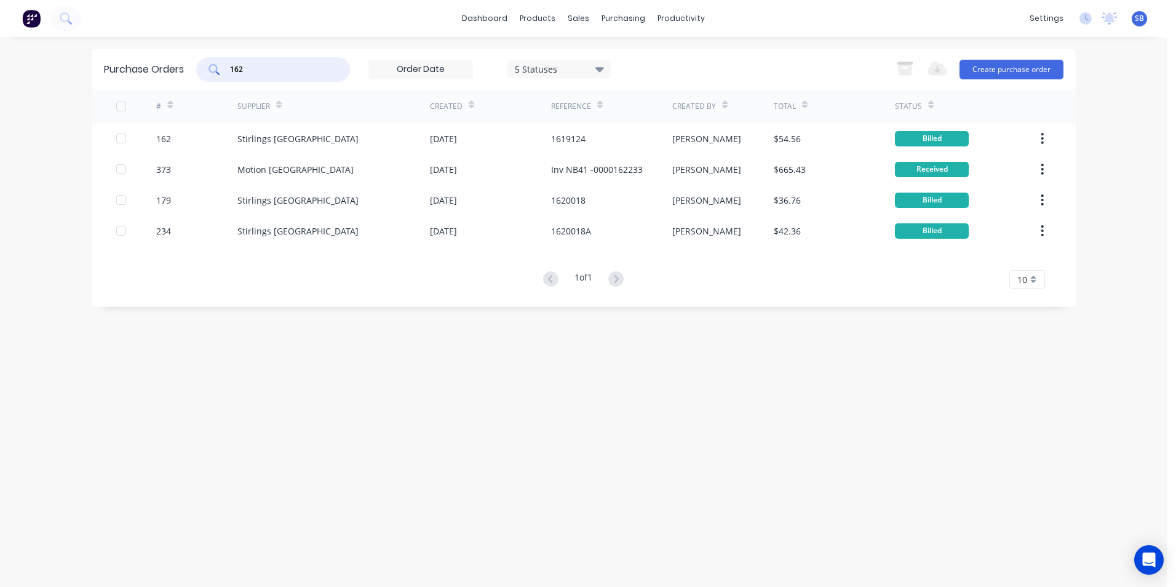
click at [261, 63] on input "162" at bounding box center [280, 69] width 102 height 12
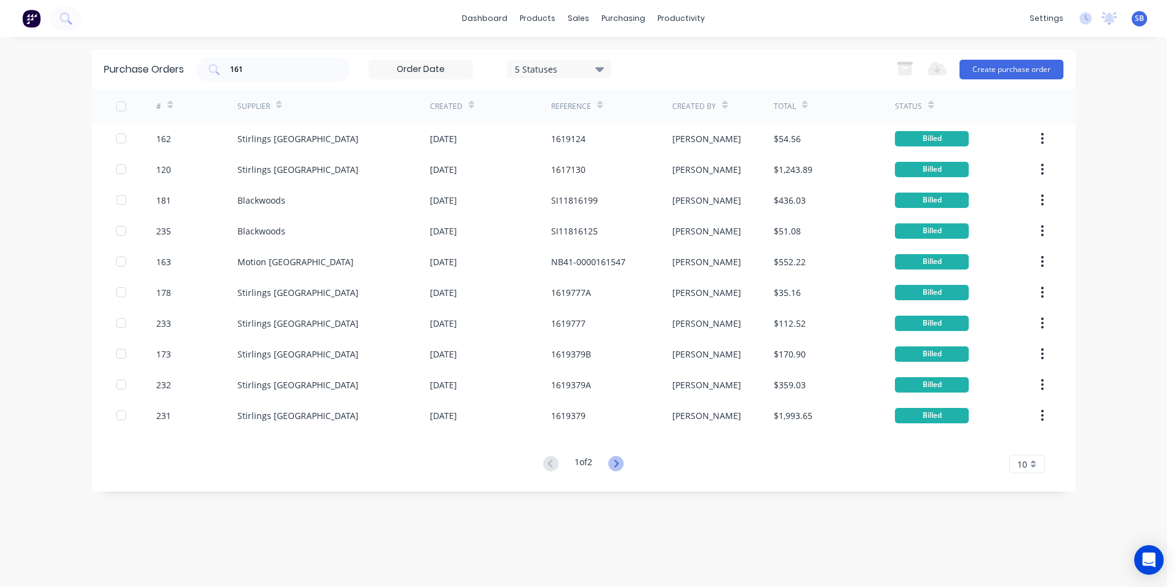
click at [623, 460] on icon at bounding box center [616, 463] width 15 height 15
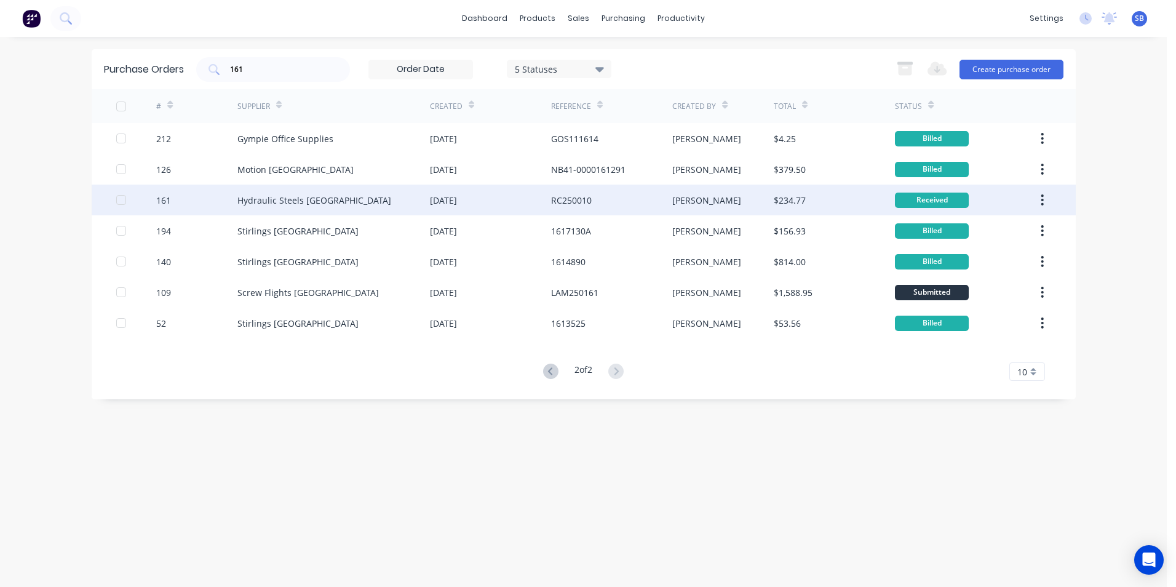
click at [629, 202] on div "RC250010" at bounding box center [611, 200] width 121 height 31
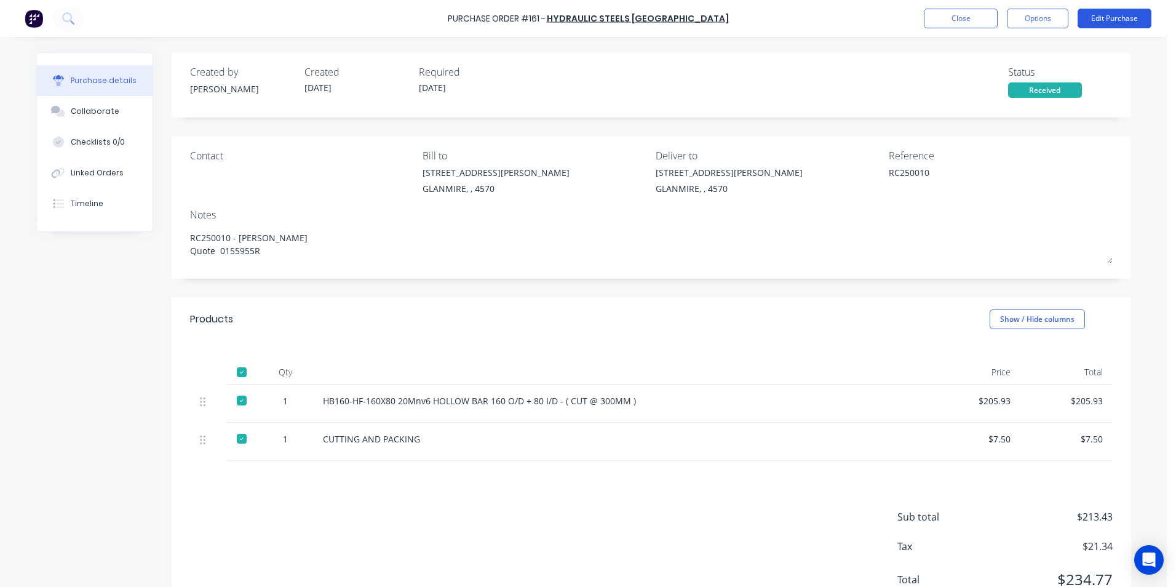
click at [1111, 20] on button "Edit Purchase" at bounding box center [1115, 19] width 74 height 20
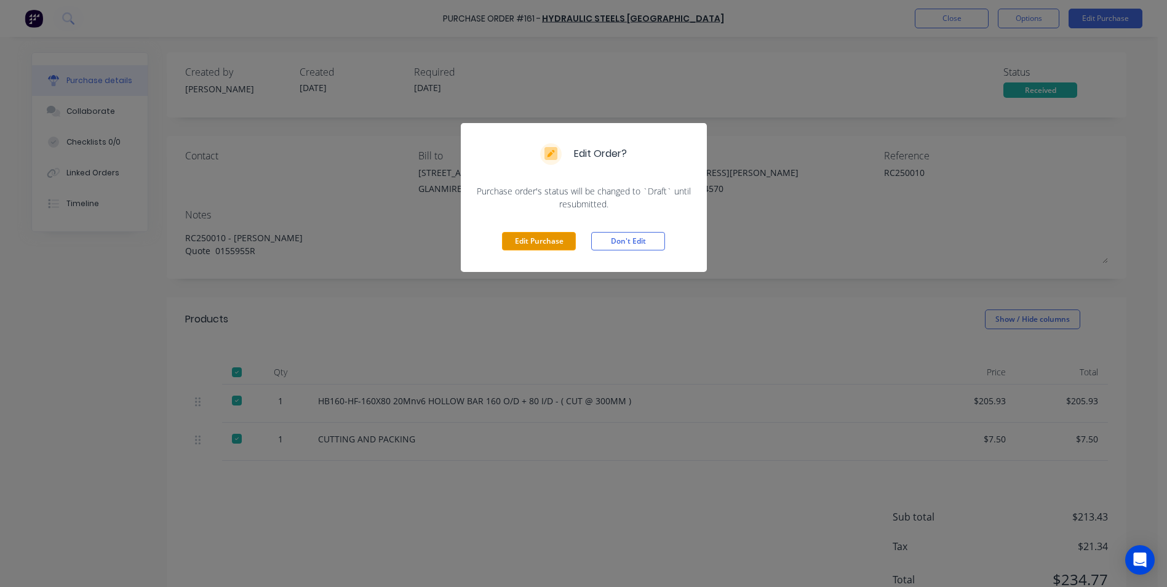
click at [540, 247] on button "Edit Purchase" at bounding box center [539, 241] width 74 height 18
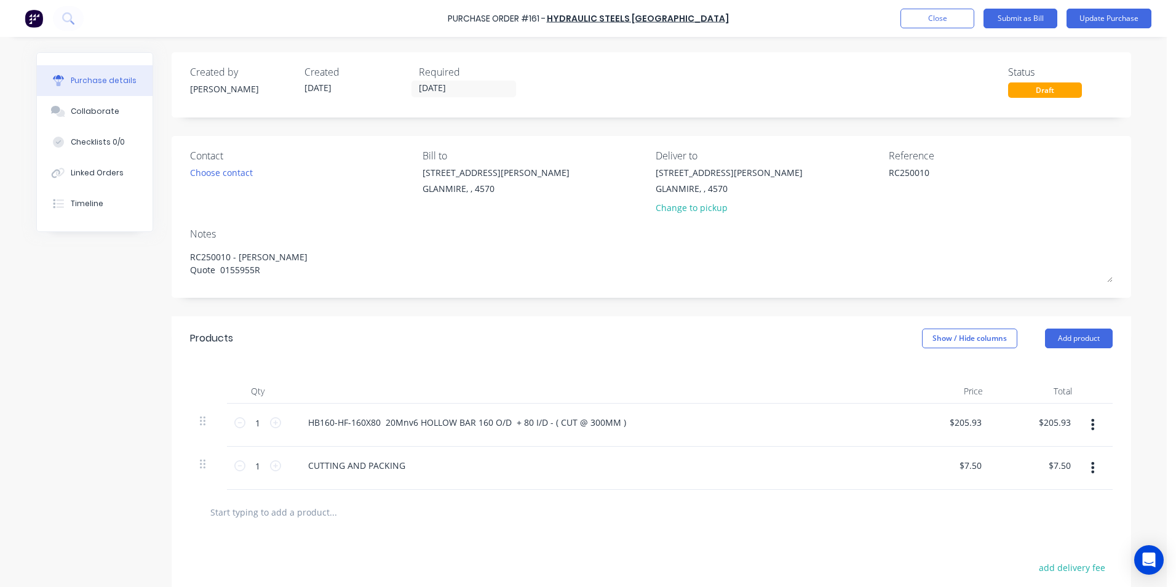
drag, startPoint x: 932, startPoint y: 174, endPoint x: 826, endPoint y: 166, distance: 105.5
click at [826, 166] on div "Contact Choose contact Bill to 9 Dennis Little Drive GLANMIRE, , 4570 Deliver t…" at bounding box center [651, 184] width 923 height 72
click at [449, 92] on input "24/07/25" at bounding box center [463, 88] width 103 height 15
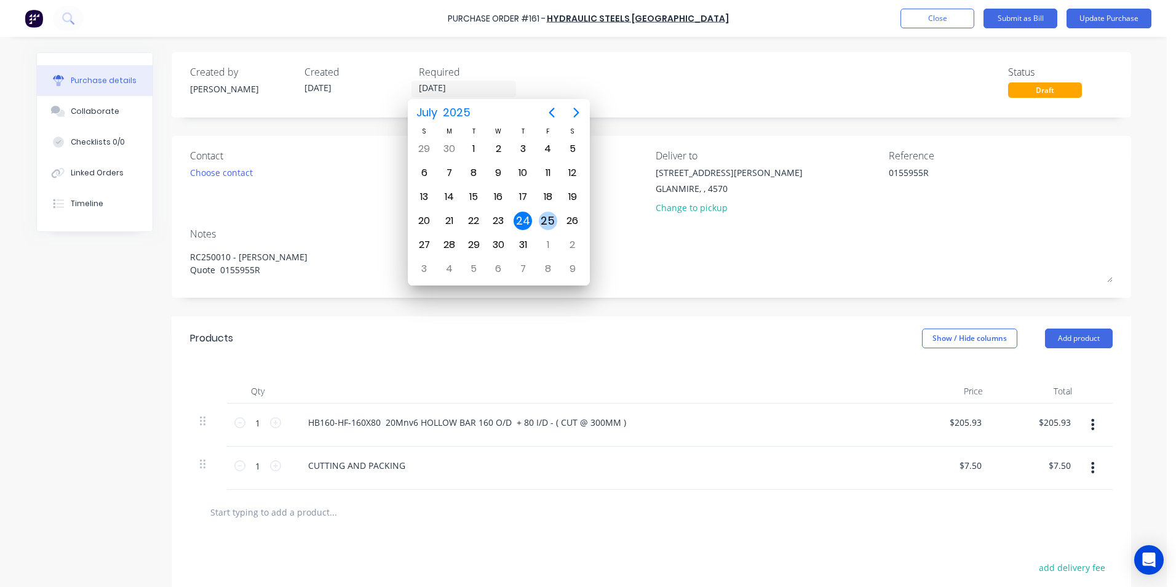
click at [544, 222] on div "25" at bounding box center [548, 221] width 18 height 18
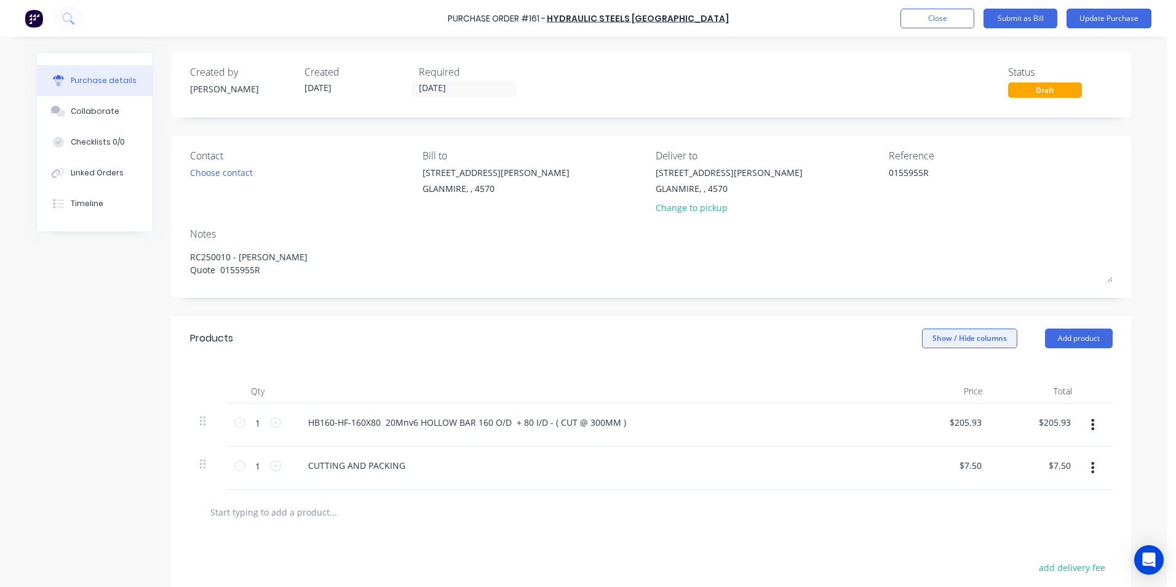
click at [975, 338] on button "Show / Hide columns" at bounding box center [969, 339] width 95 height 20
click at [927, 376] on span at bounding box center [927, 378] width 10 height 10
click at [922, 373] on input "Account" at bounding box center [922, 373] width 0 height 0
click at [874, 423] on span "Select..." at bounding box center [878, 423] width 37 height 13
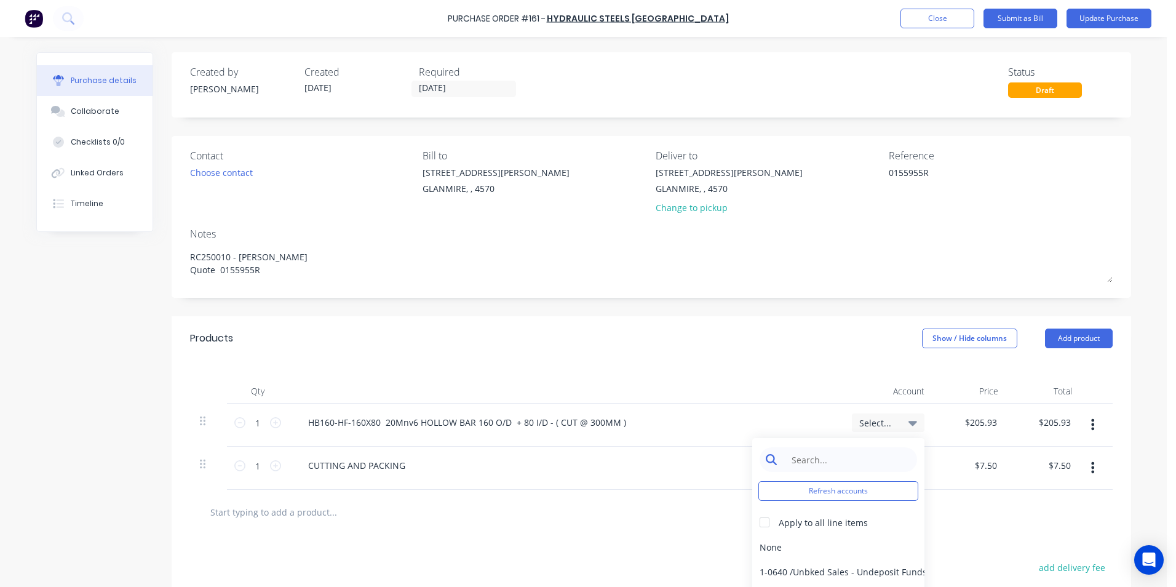
click at [843, 452] on input at bounding box center [848, 459] width 126 height 25
click at [823, 465] on input at bounding box center [848, 459] width 126 height 25
click at [764, 526] on div at bounding box center [765, 522] width 25 height 25
click at [763, 543] on div "5-0270 / Purchases - Materials" at bounding box center [839, 547] width 172 height 25
click at [761, 527] on div at bounding box center [651, 512] width 923 height 45
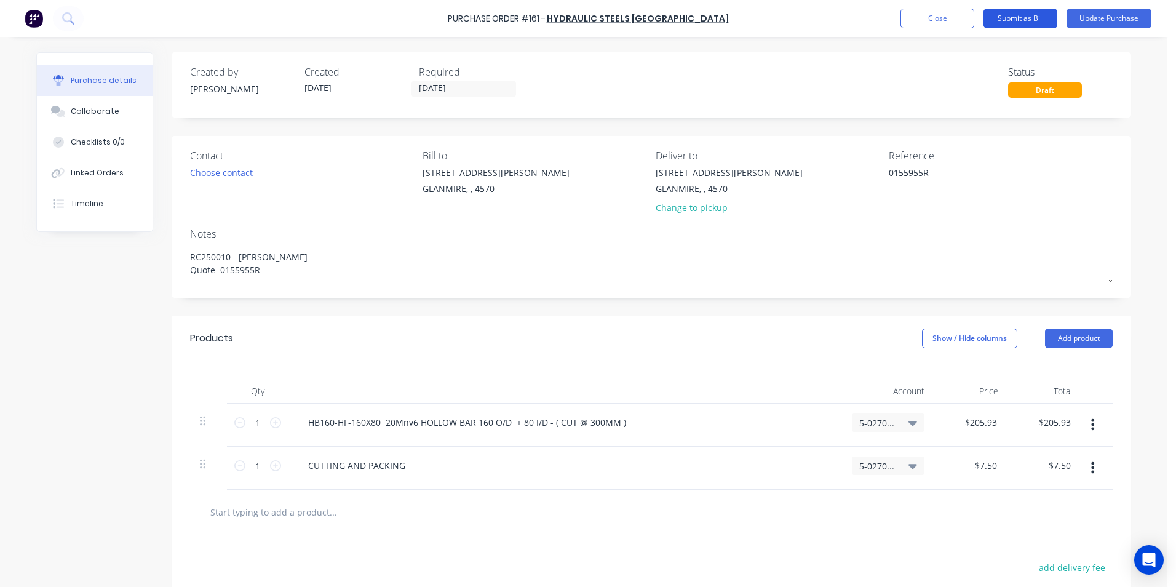
click at [1012, 10] on button "Submit as Bill" at bounding box center [1021, 19] width 74 height 20
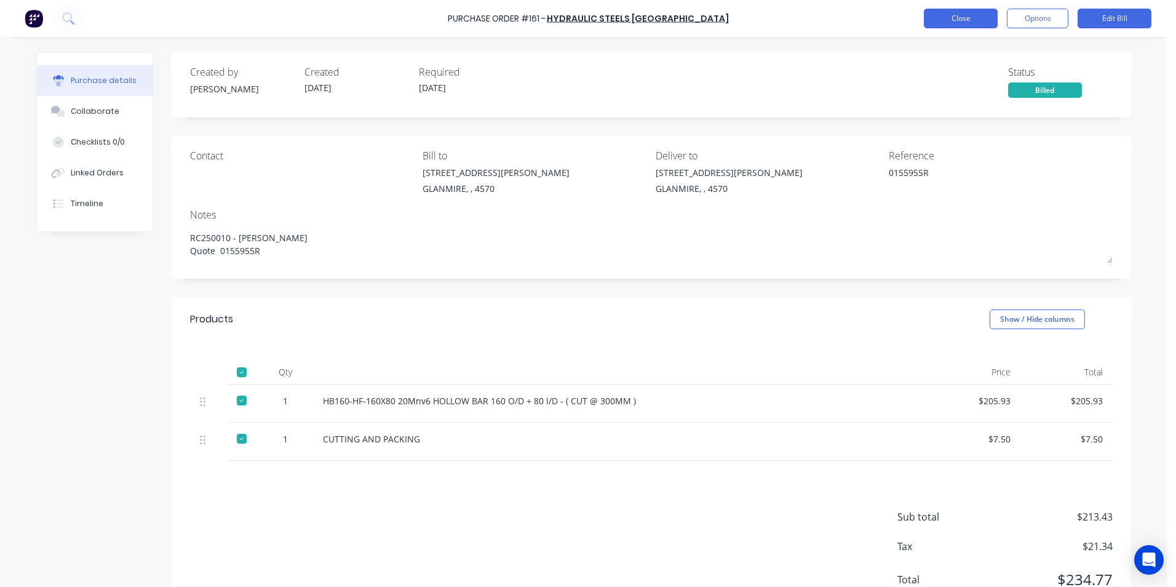
click at [963, 22] on button "Close" at bounding box center [961, 19] width 74 height 20
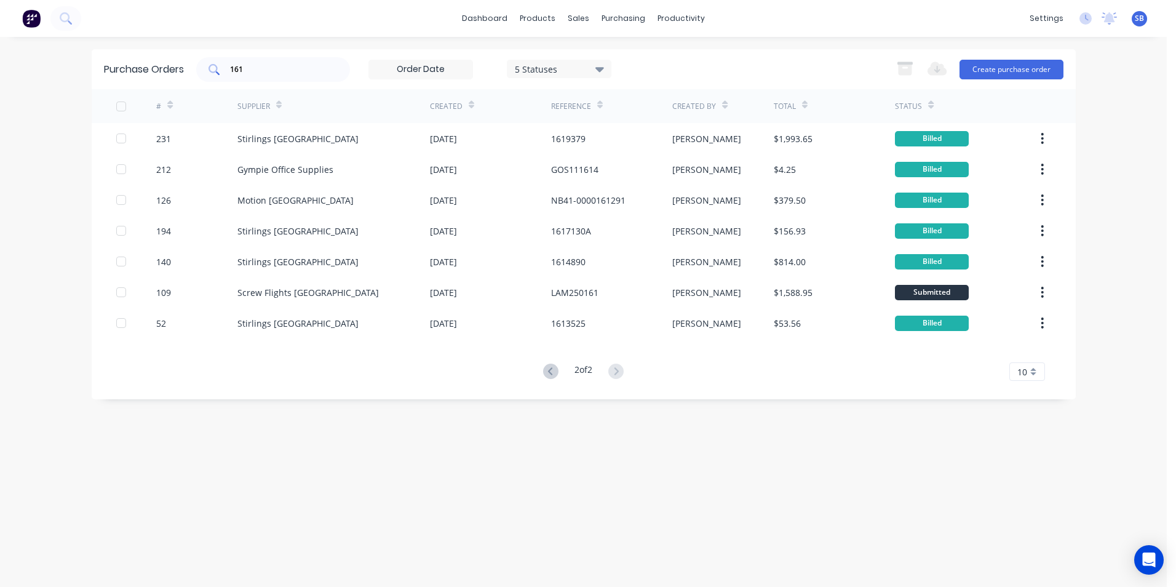
click at [270, 68] on input "161" at bounding box center [280, 69] width 102 height 12
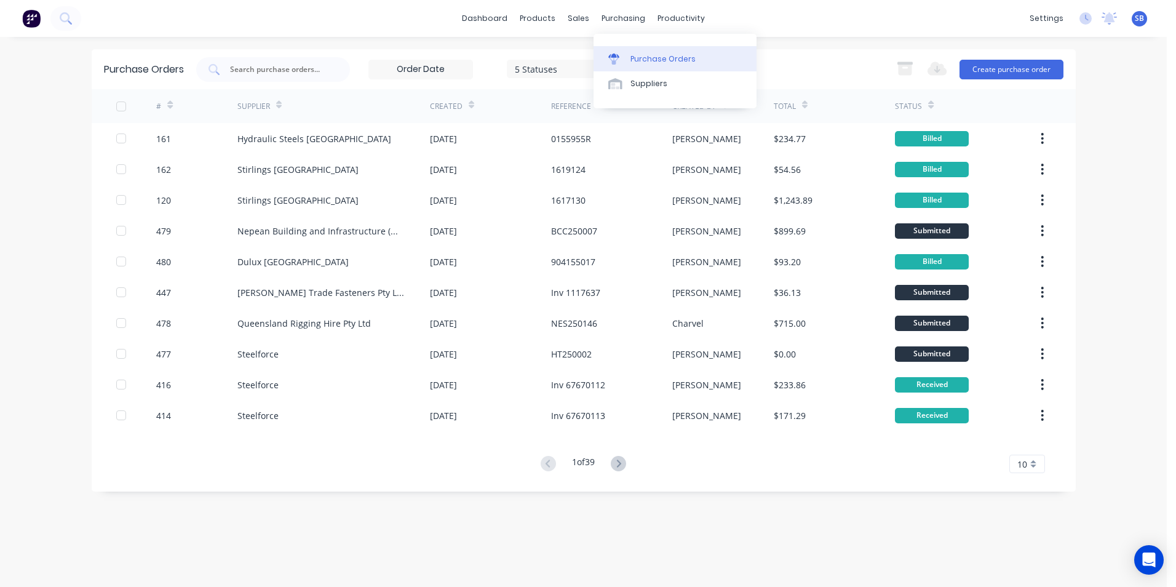
click at [636, 54] on div "Purchase Orders" at bounding box center [663, 59] width 65 height 11
click at [260, 75] on input "text" at bounding box center [280, 69] width 102 height 12
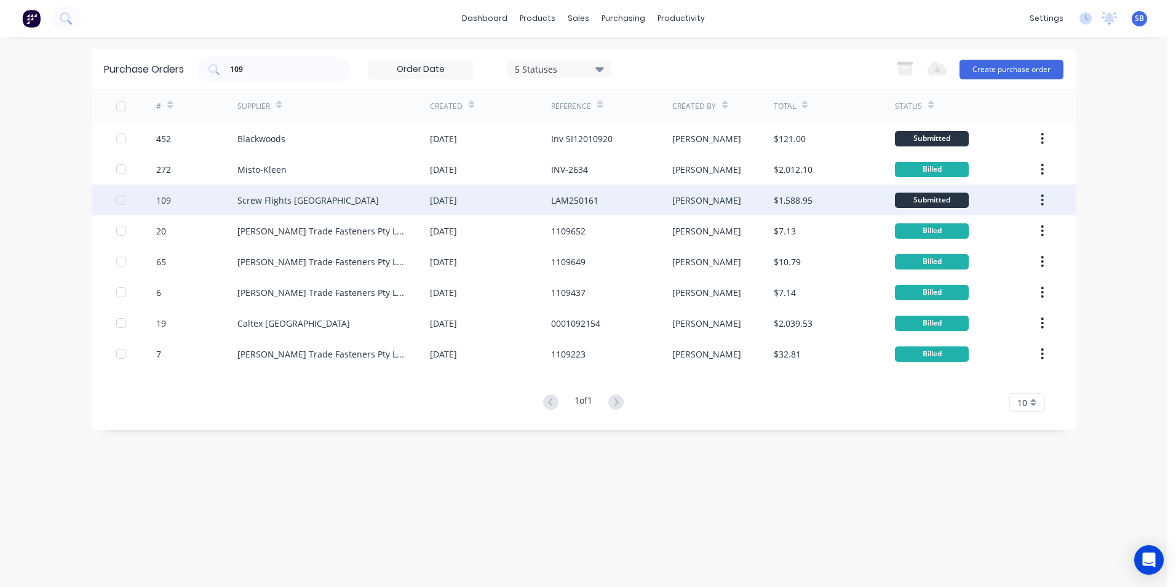
click at [634, 203] on div "LAM250161" at bounding box center [611, 200] width 121 height 31
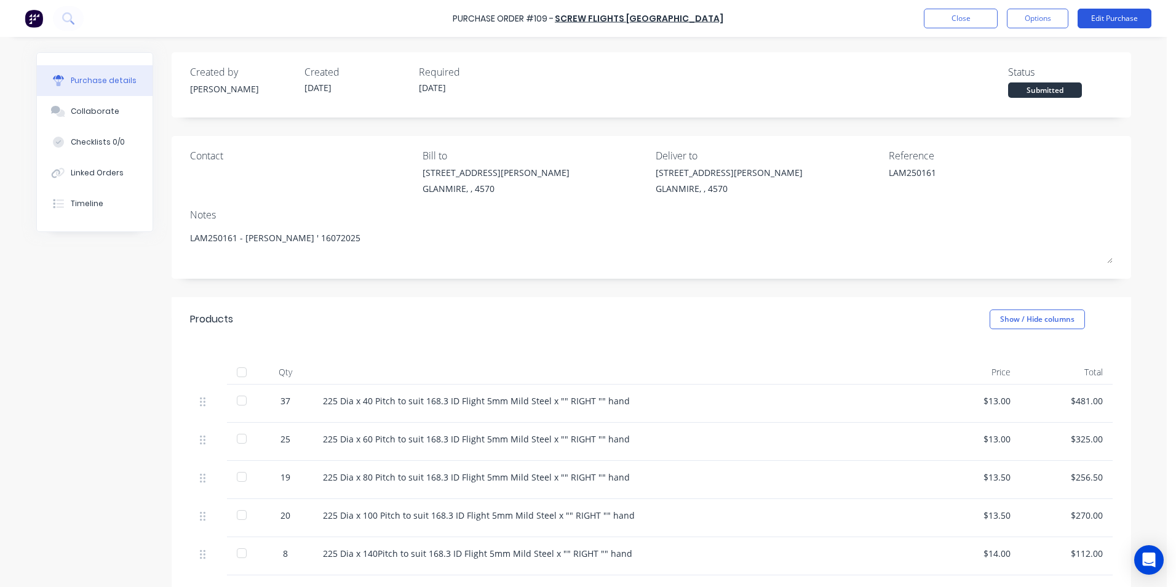
click at [1084, 25] on button "Edit Purchase" at bounding box center [1115, 19] width 74 height 20
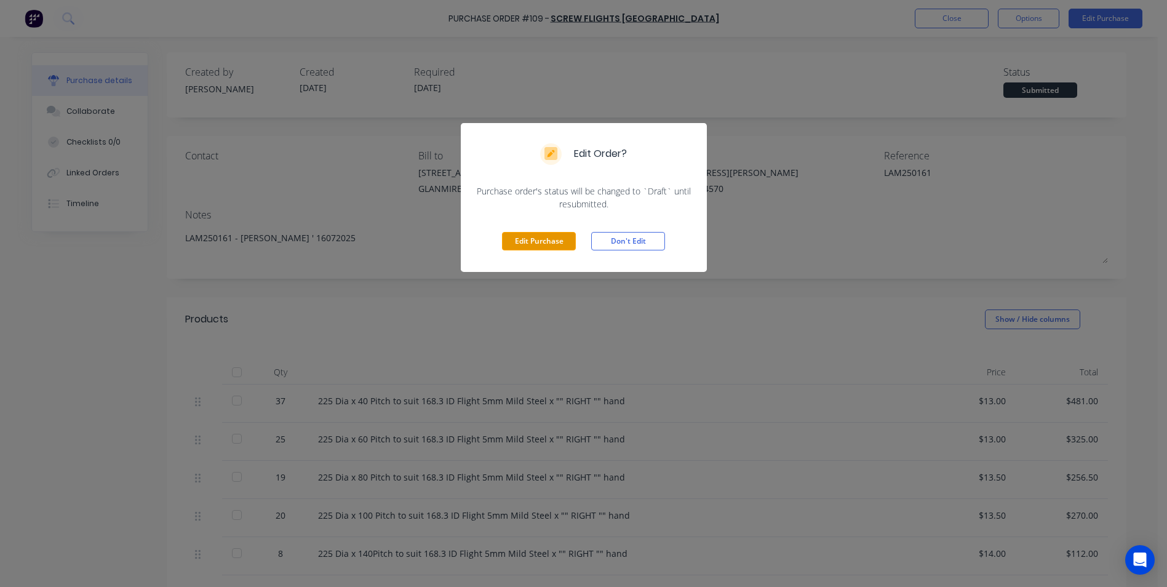
click at [562, 235] on button "Edit Purchase" at bounding box center [539, 241] width 74 height 18
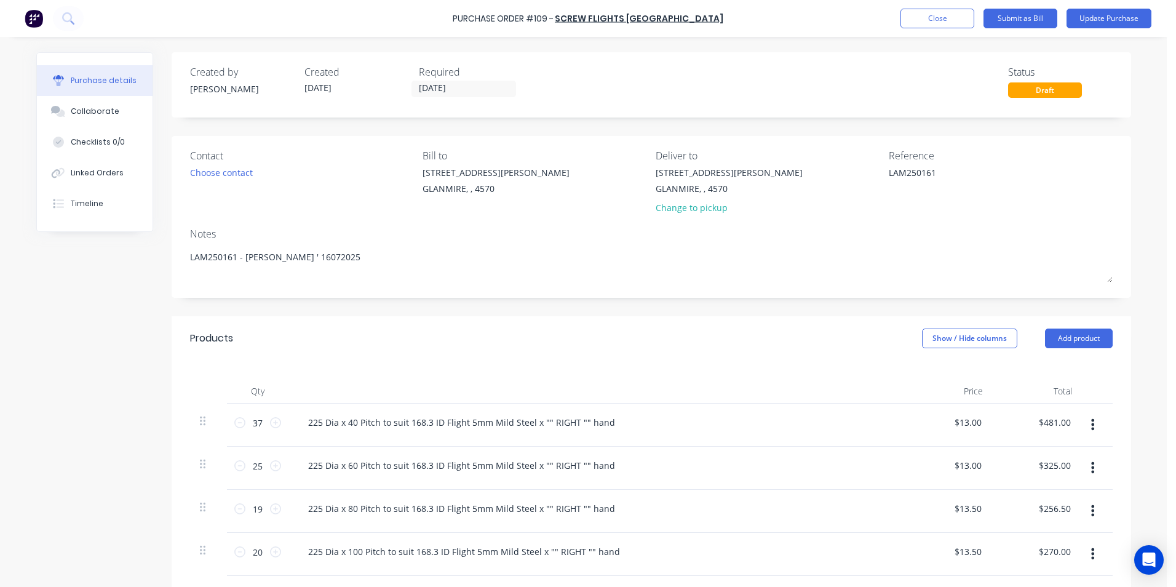
click at [485, 97] on div "Required 17/07/25" at bounding box center [471, 81] width 105 height 33
click at [483, 90] on input "17/07/25" at bounding box center [463, 88] width 103 height 15
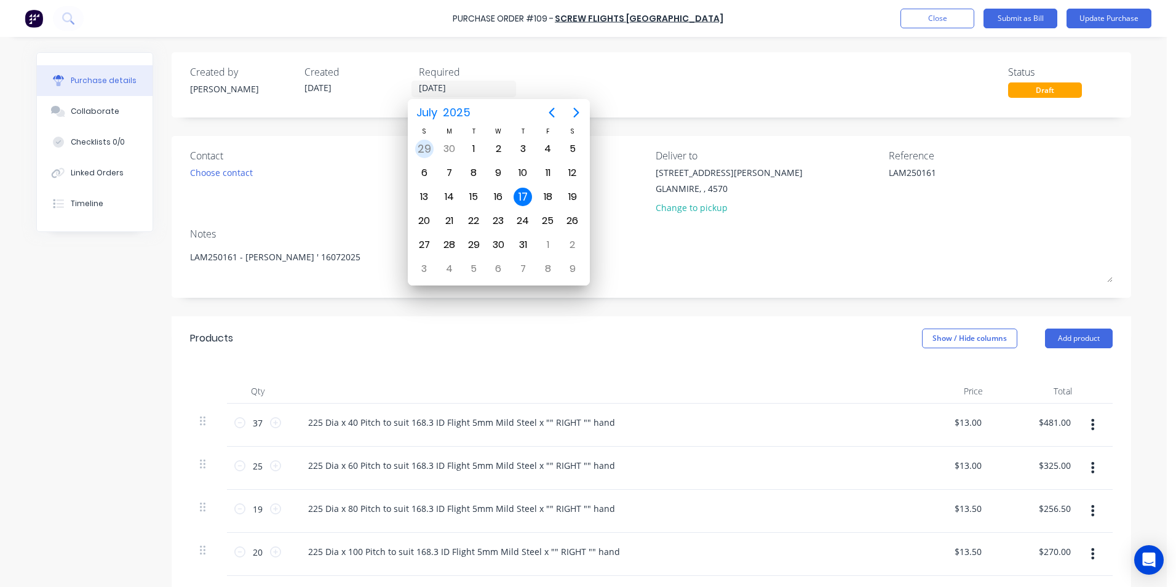
click at [423, 151] on div "29" at bounding box center [424, 149] width 18 height 18
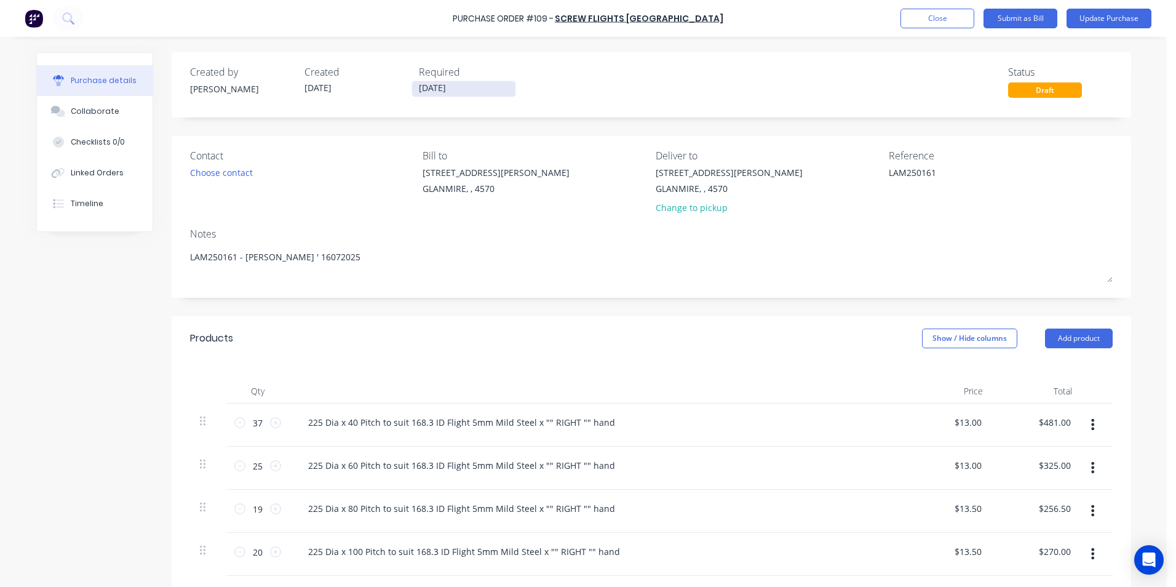
click at [428, 91] on input "29/06/25" at bounding box center [463, 88] width 103 height 15
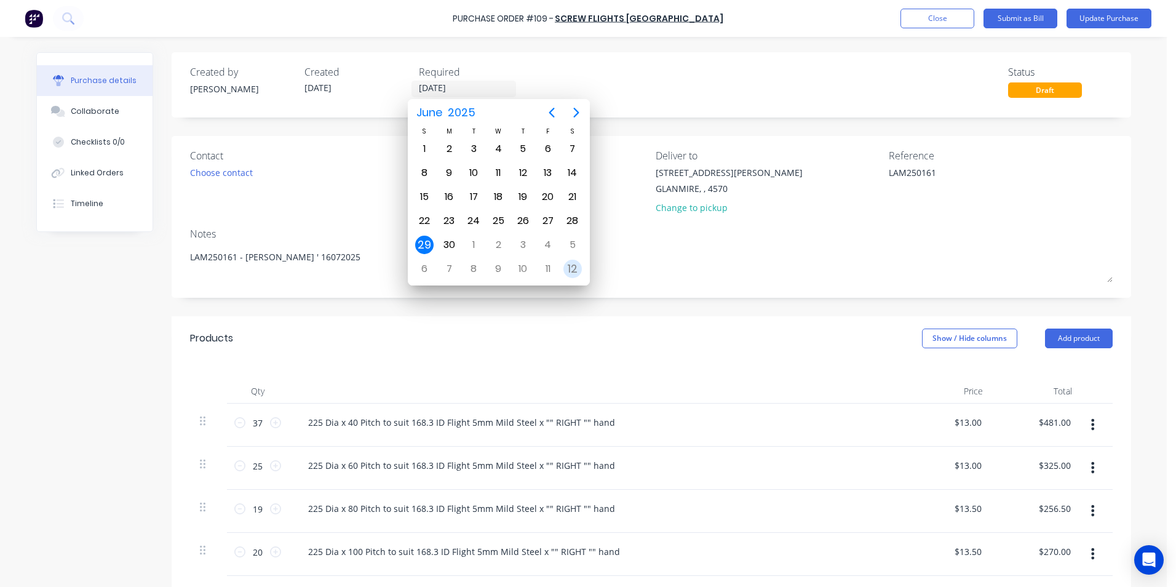
click at [568, 271] on div "12" at bounding box center [573, 269] width 18 height 18
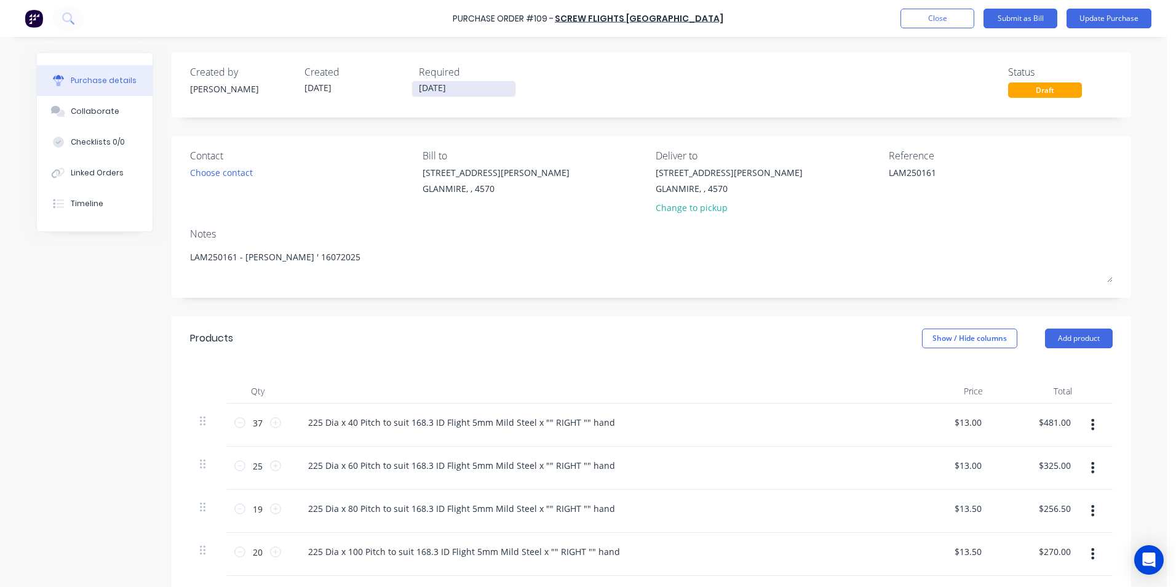
click at [455, 84] on input "12/07/25" at bounding box center [463, 88] width 103 height 15
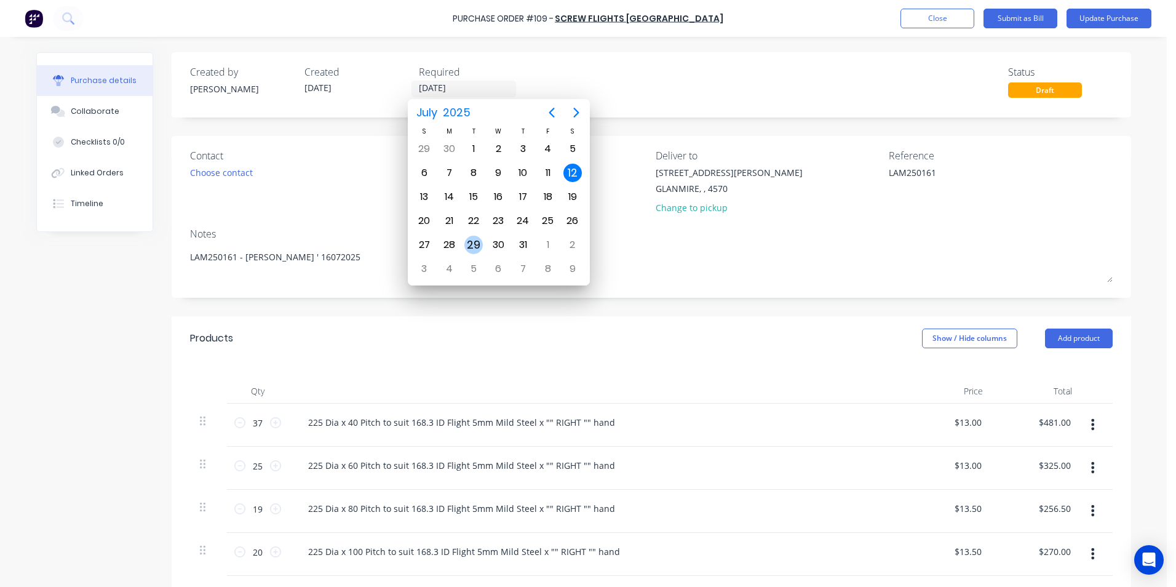
click at [472, 245] on div "29" at bounding box center [474, 245] width 18 height 18
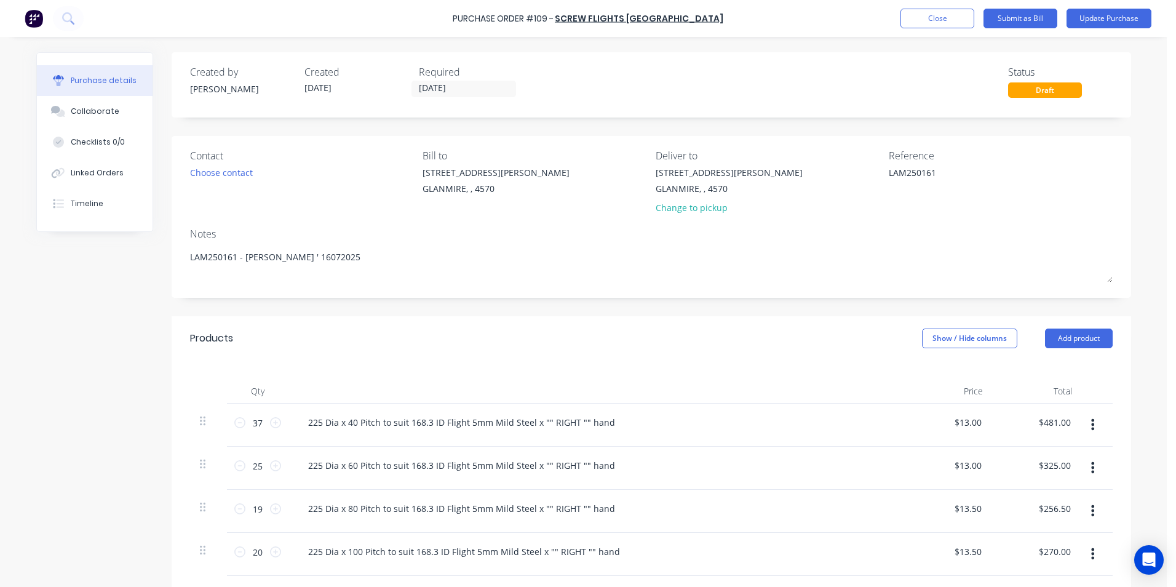
drag, startPoint x: 965, startPoint y: 172, endPoint x: 687, endPoint y: 131, distance: 281.2
click at [690, 127] on div "Created by neil Created 17/07/25 Required 29/07/25 Status Draft Contact Choose …" at bounding box center [652, 459] width 960 height 814
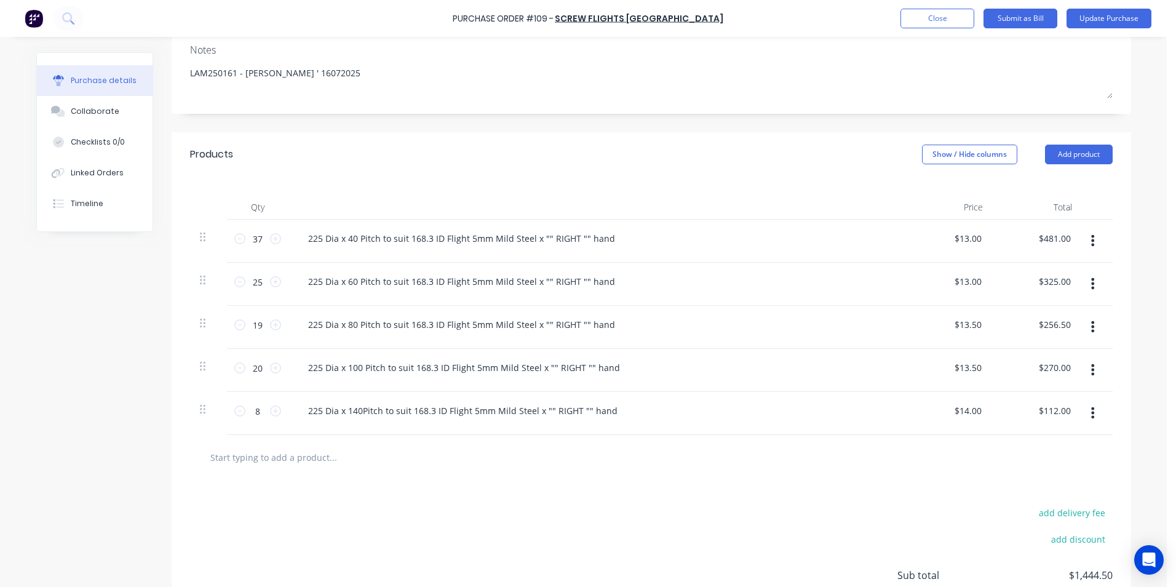
scroll to position [46, 0]
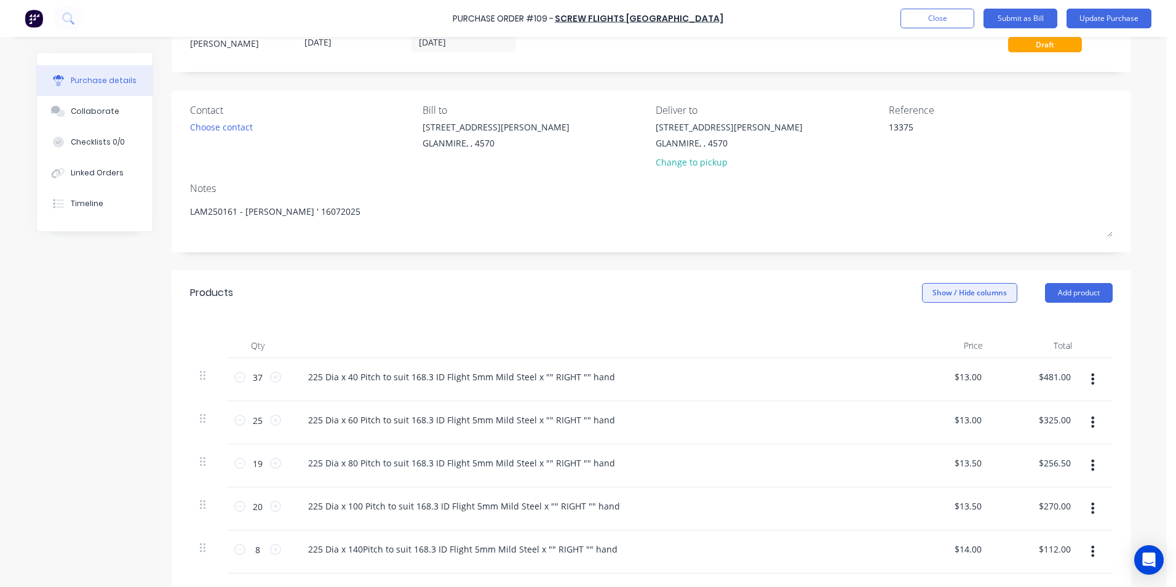
click at [964, 286] on button "Show / Hide columns" at bounding box center [969, 293] width 95 height 20
click at [929, 333] on span at bounding box center [927, 333] width 10 height 10
click at [922, 328] on input "Account" at bounding box center [922, 328] width 0 height 0
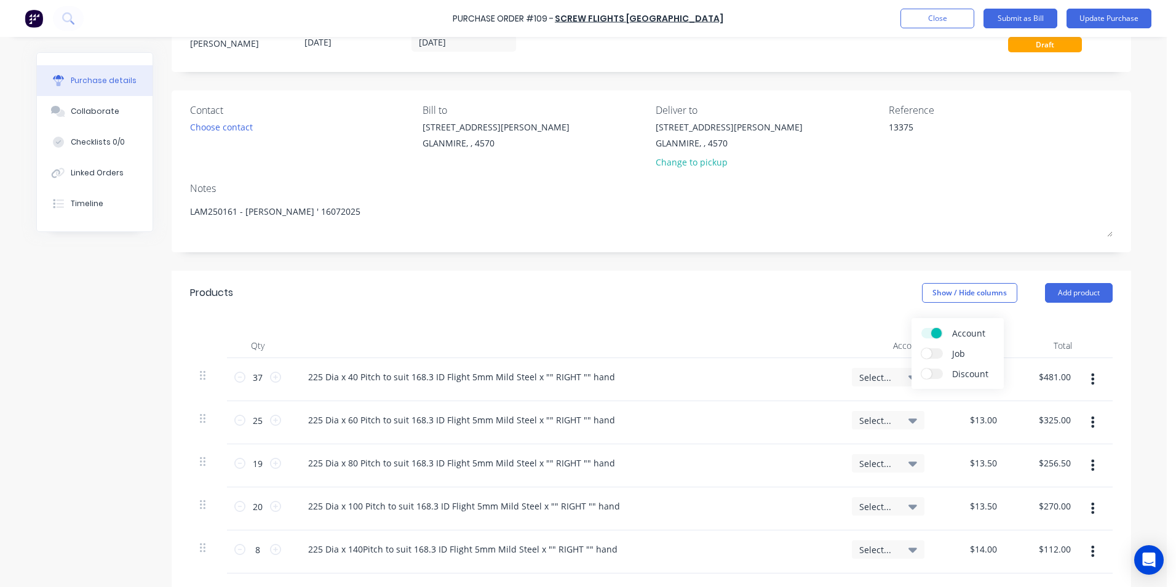
click at [890, 379] on span "Select..." at bounding box center [878, 377] width 37 height 13
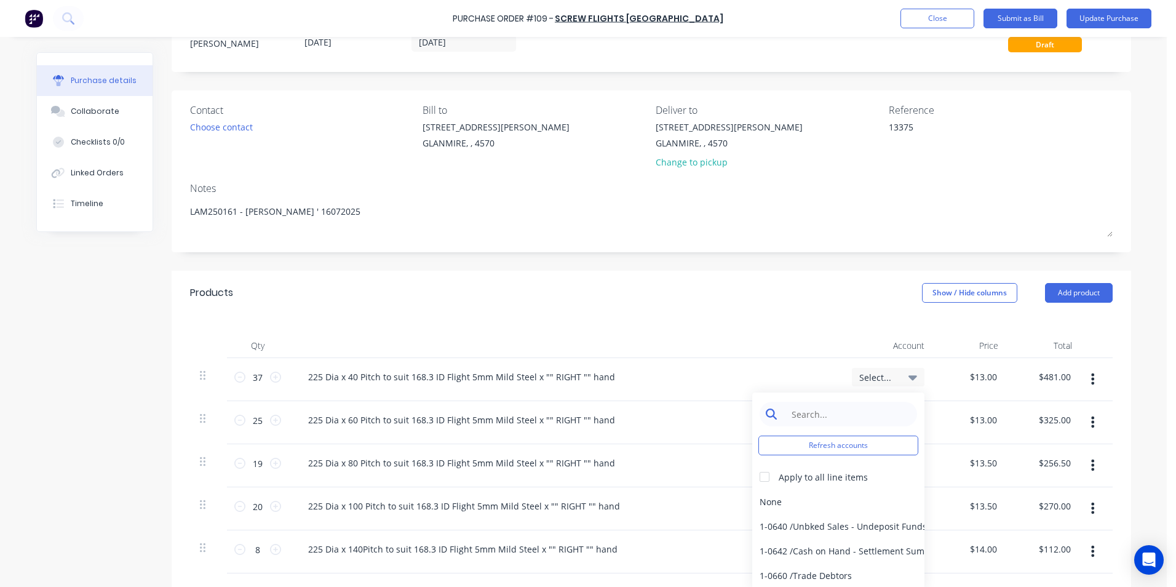
click at [876, 409] on input at bounding box center [848, 414] width 126 height 25
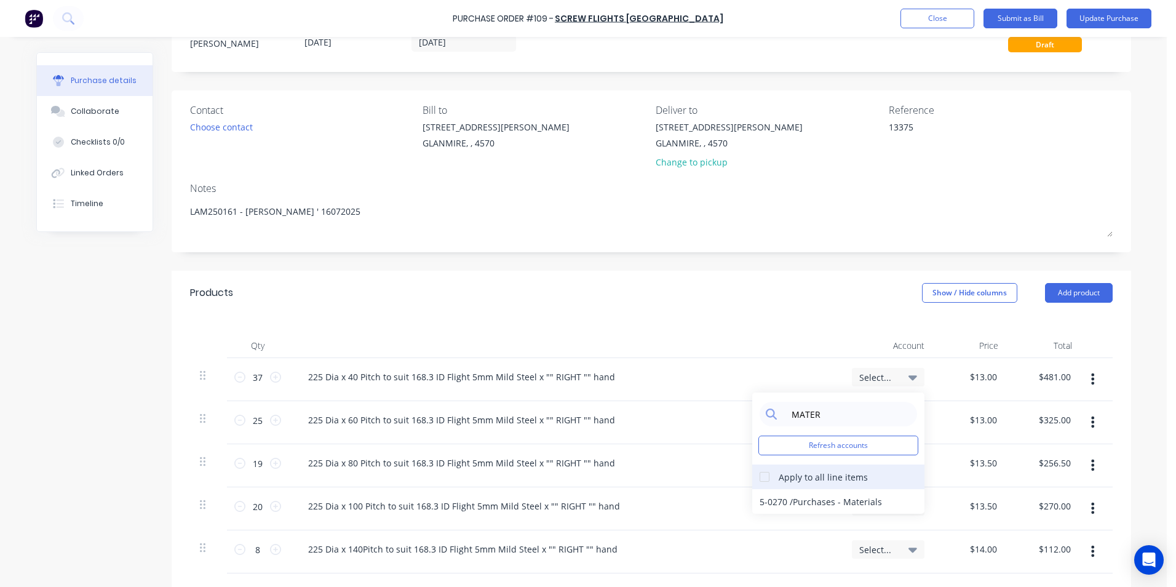
click at [761, 475] on div at bounding box center [765, 477] width 25 height 25
click at [772, 497] on div "5-0270 / Purchases - Materials" at bounding box center [839, 501] width 172 height 25
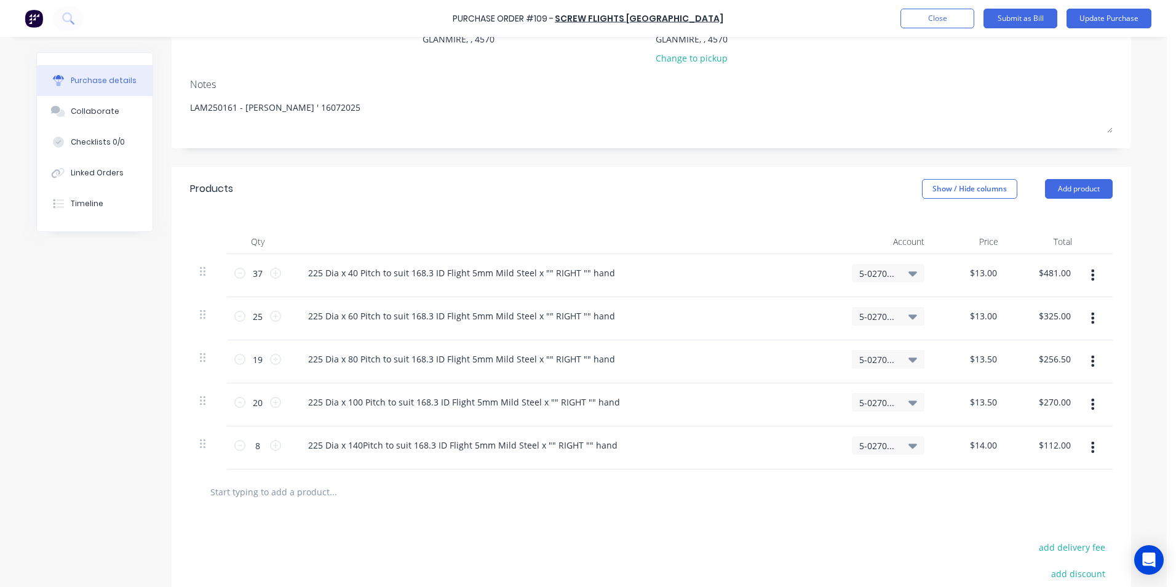
scroll to position [0, 0]
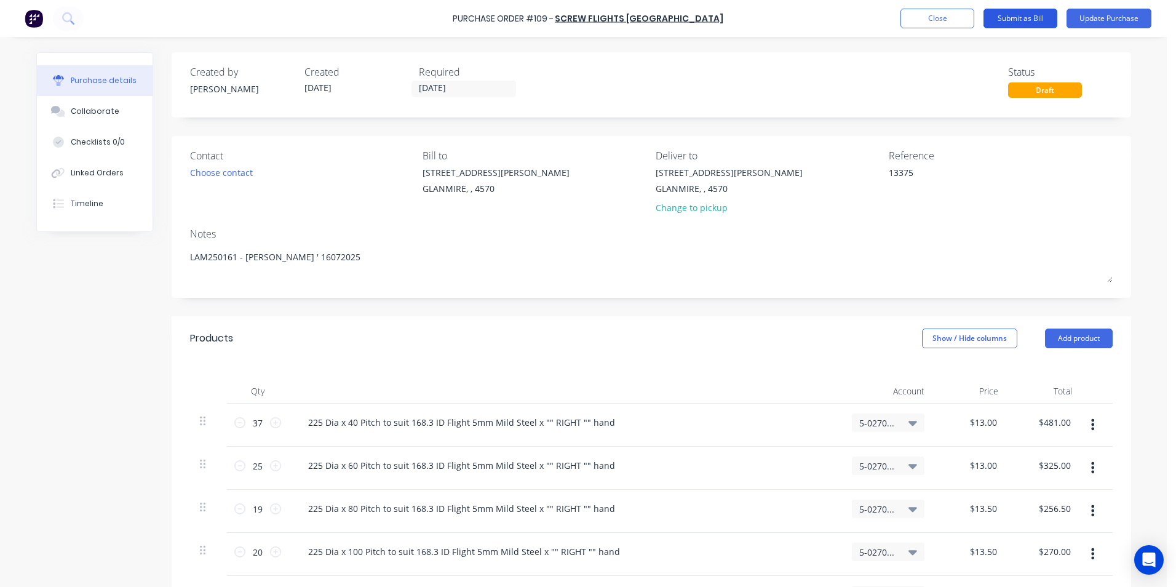
click at [1023, 17] on button "Submit as Bill" at bounding box center [1021, 19] width 74 height 20
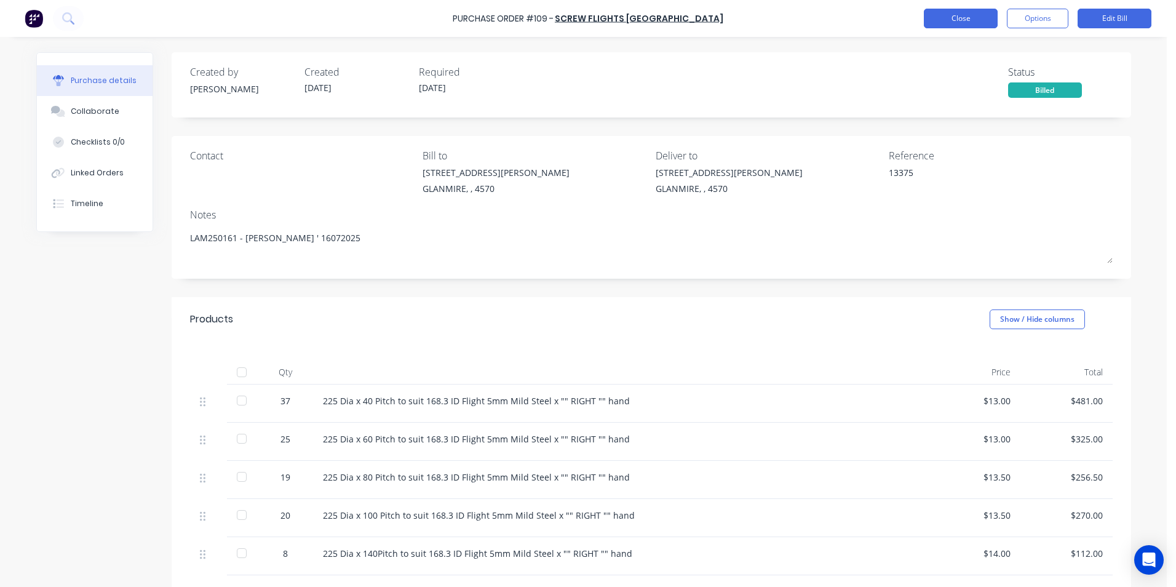
click at [983, 23] on button "Close" at bounding box center [961, 19] width 74 height 20
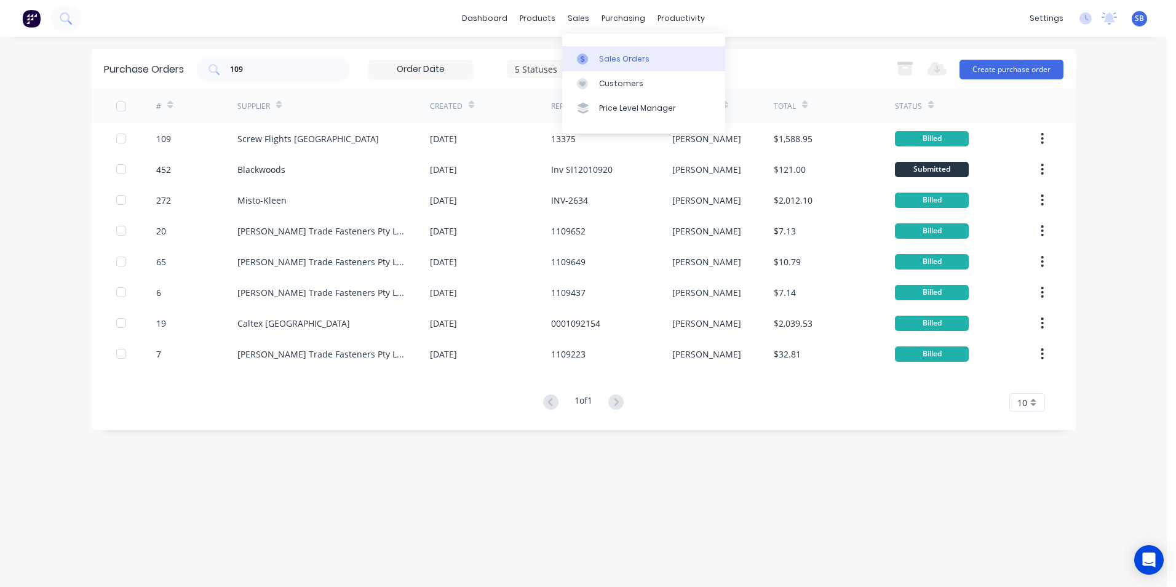
click at [582, 55] on icon at bounding box center [582, 59] width 11 height 11
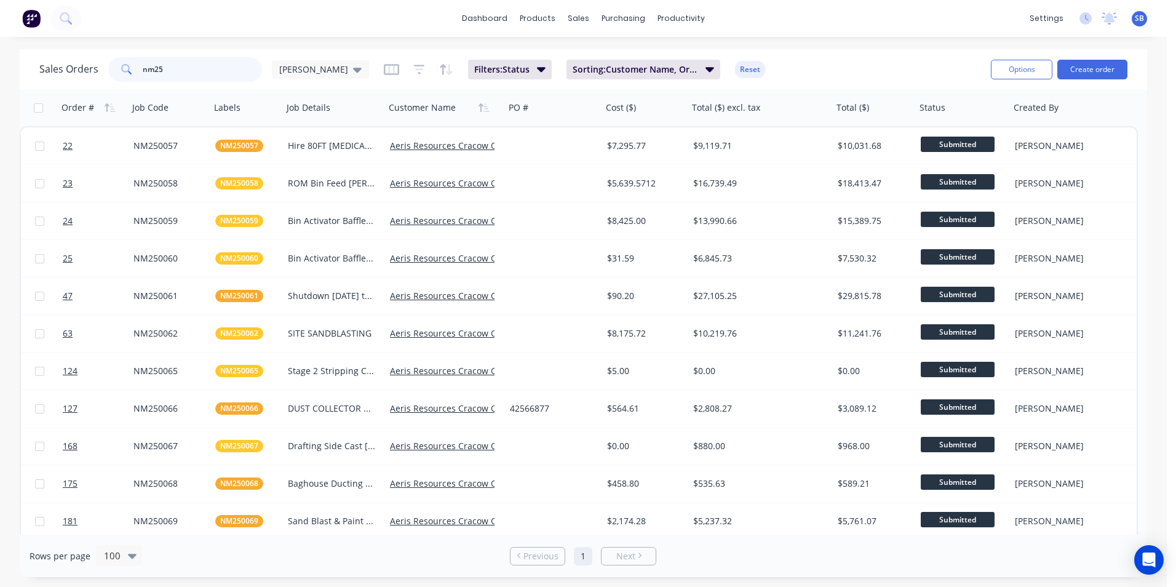
drag, startPoint x: 193, startPoint y: 69, endPoint x: 113, endPoint y: 47, distance: 82.2
click at [113, 47] on div "dashboard products sales purchasing productivity dashboard products Product Cat…" at bounding box center [583, 293] width 1167 height 587
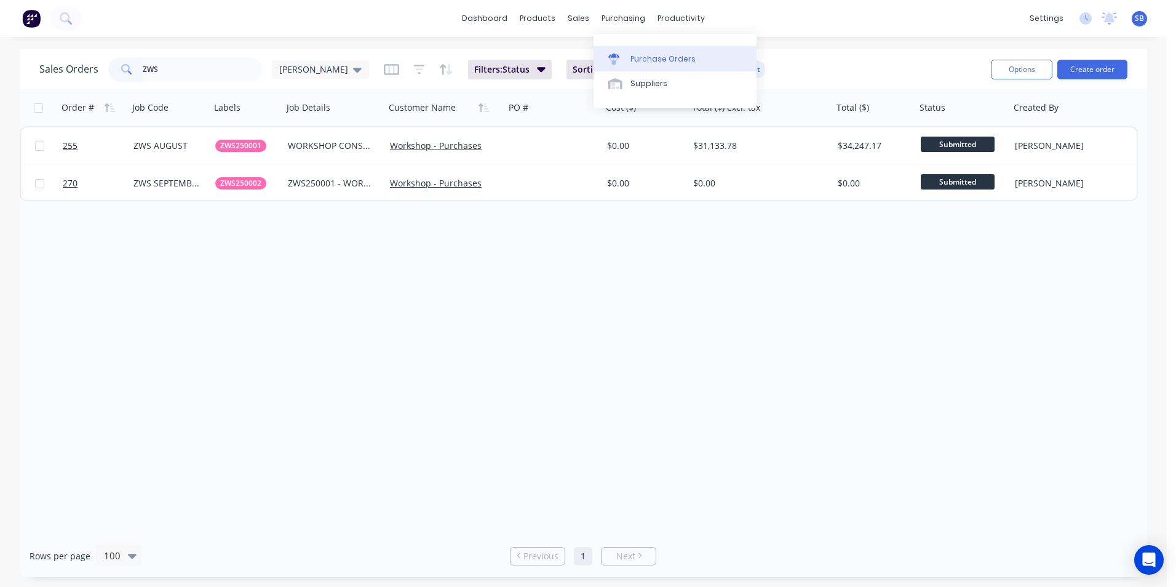
click at [655, 52] on link "Purchase Orders" at bounding box center [675, 58] width 163 height 25
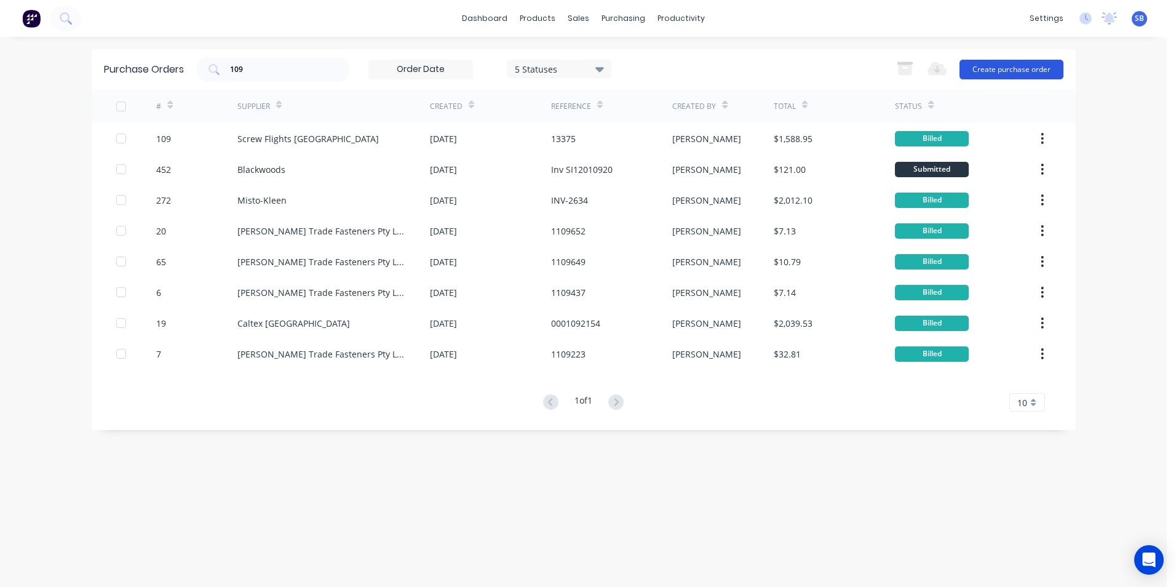
click at [1018, 73] on button "Create purchase order" at bounding box center [1012, 70] width 104 height 20
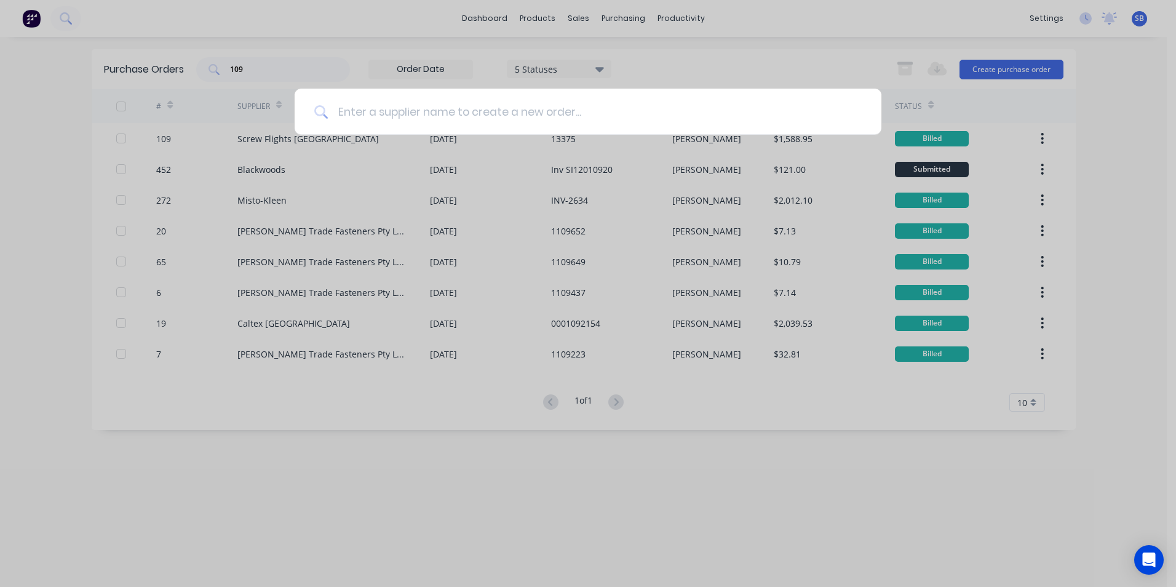
drag, startPoint x: -419, startPoint y: 618, endPoint x: 570, endPoint y: 100, distance: 1116.6
click at [570, 100] on input at bounding box center [595, 112] width 534 height 46
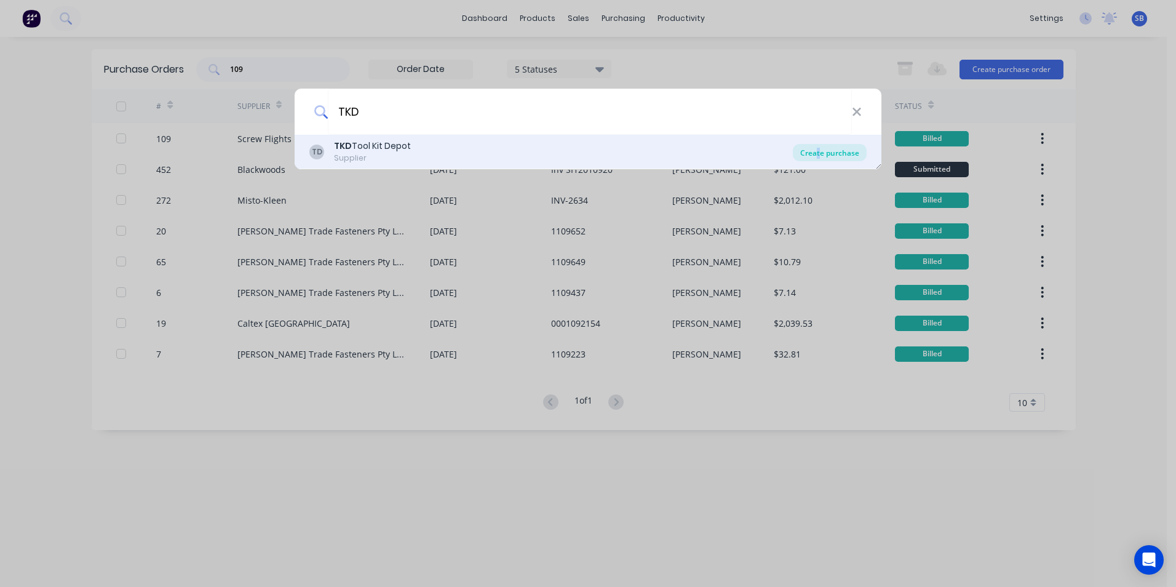
drag, startPoint x: 818, startPoint y: 141, endPoint x: 821, endPoint y: 148, distance: 7.4
click at [821, 148] on div "TD TKD Tool Kit Depot Supplier Create purchase" at bounding box center [588, 152] width 587 height 34
click at [821, 153] on div "Create purchase" at bounding box center [830, 152] width 74 height 17
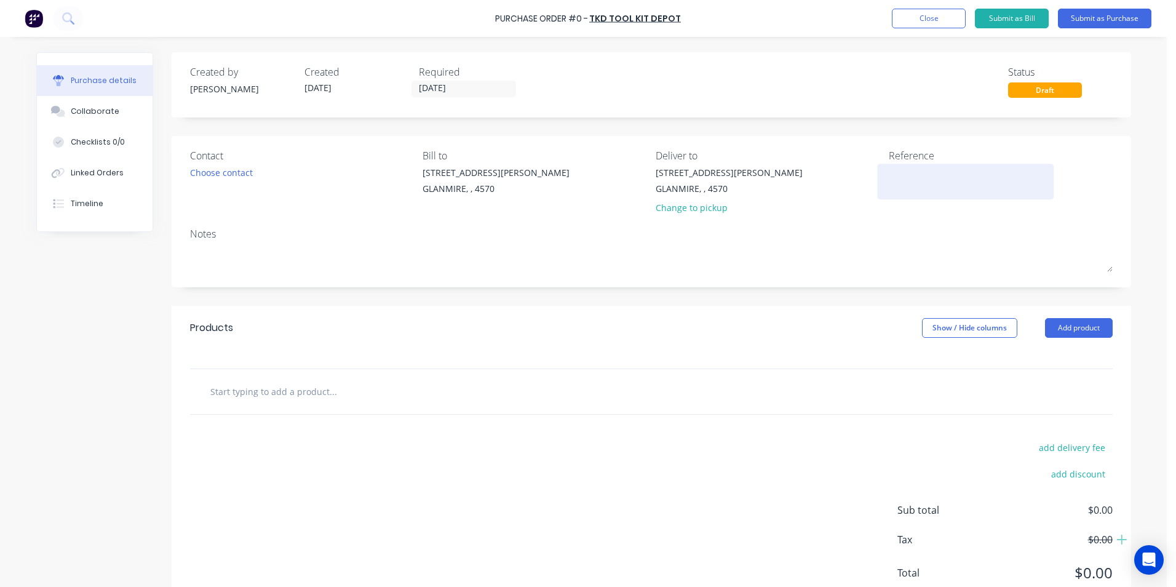
click at [913, 170] on textarea at bounding box center [966, 180] width 154 height 28
click at [478, 89] on input "[DATE]" at bounding box center [463, 88] width 103 height 15
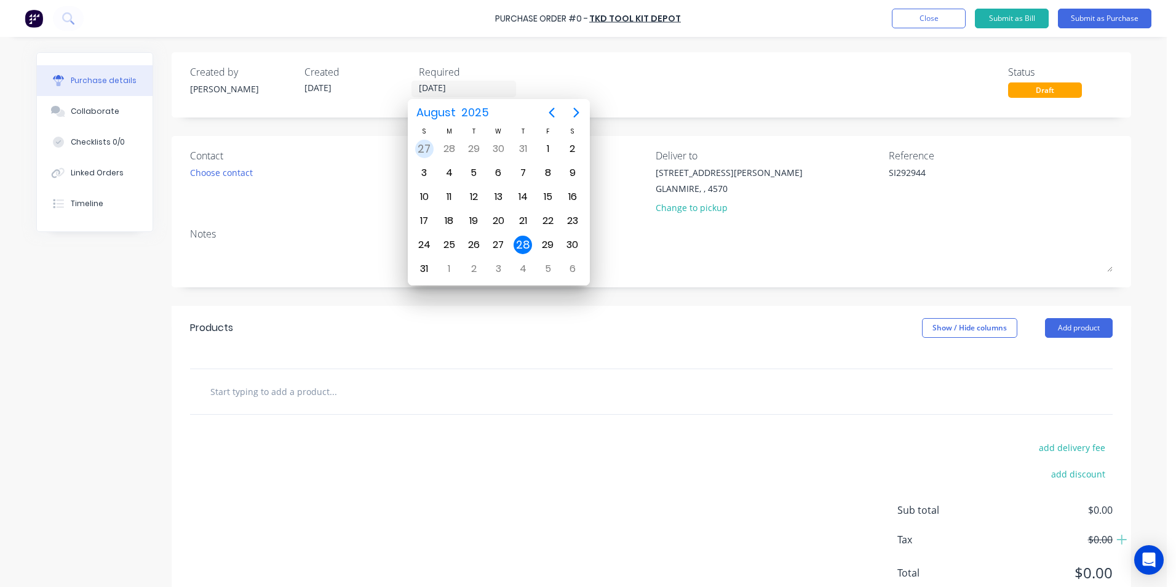
click at [428, 151] on div "27" at bounding box center [424, 149] width 18 height 18
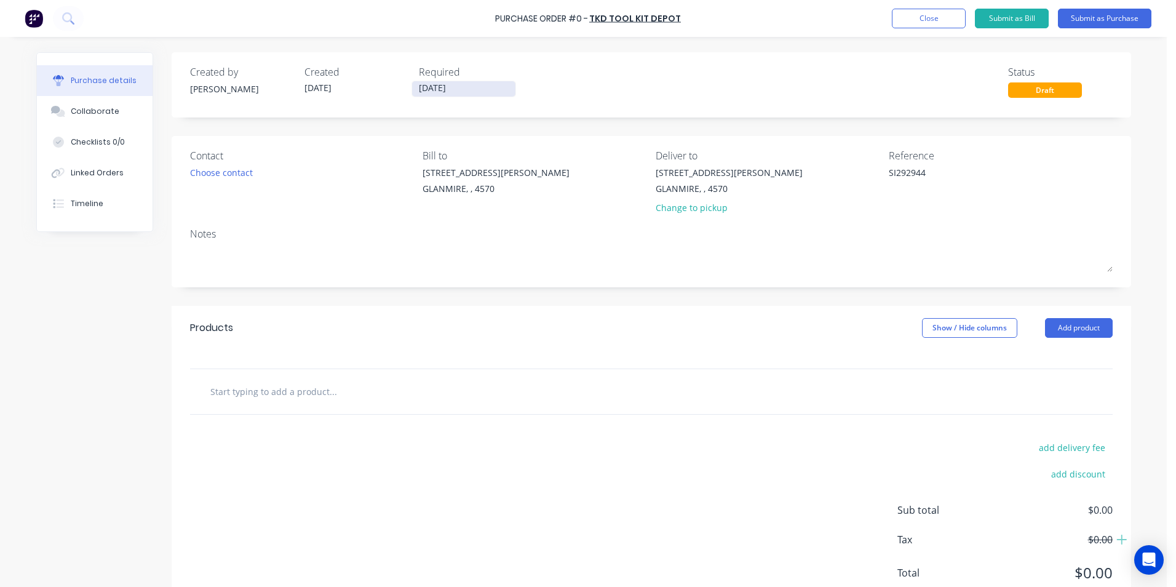
click at [417, 90] on input "27/07/25" at bounding box center [463, 88] width 103 height 15
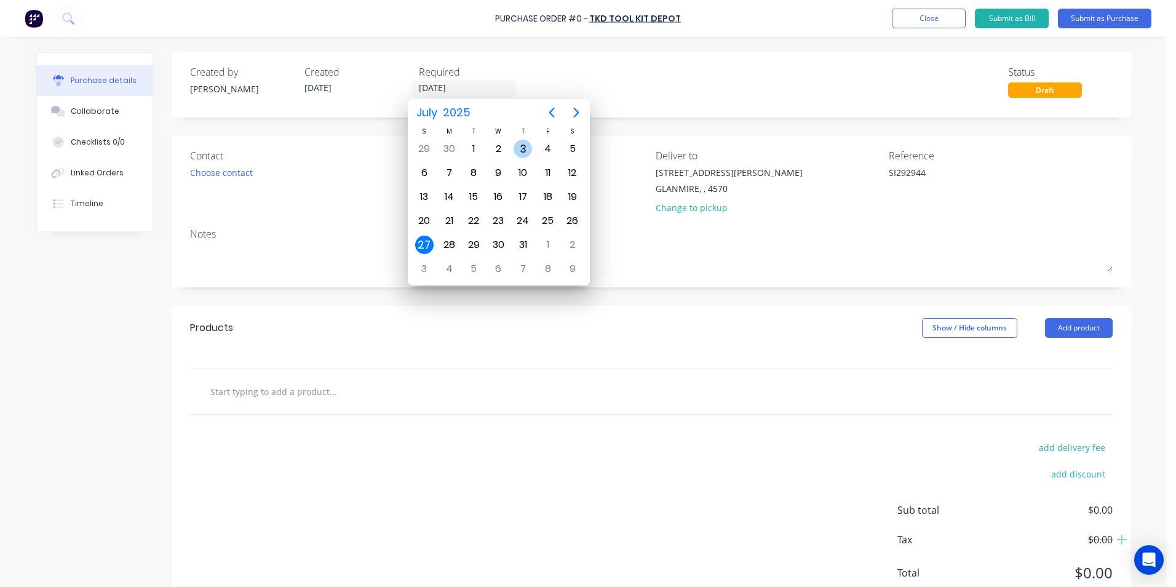
click at [530, 151] on div "3" at bounding box center [523, 149] width 18 height 18
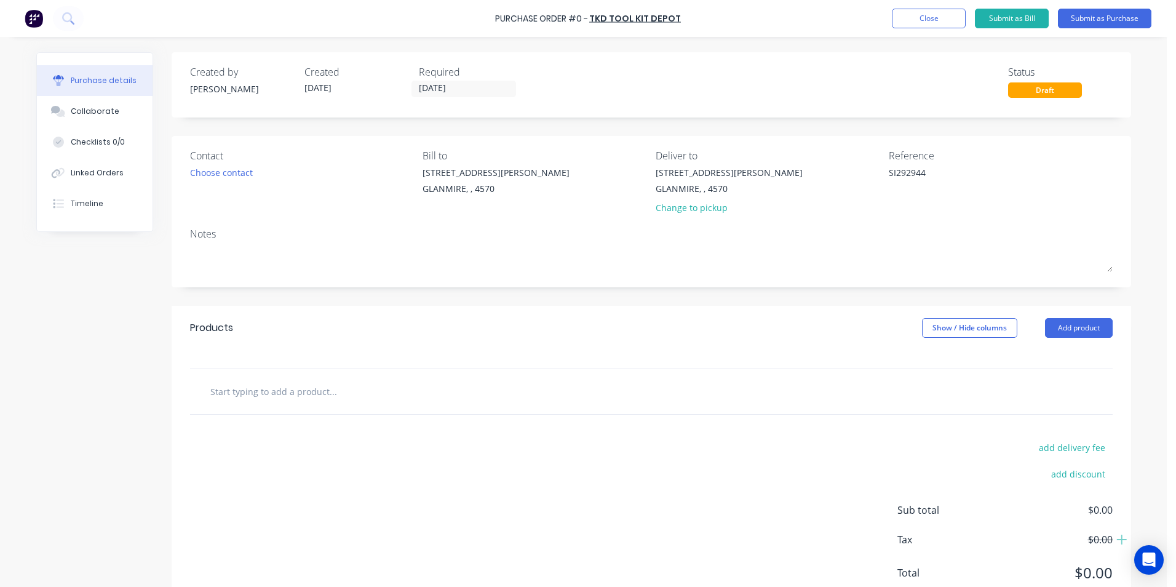
click at [257, 236] on div "Notes" at bounding box center [651, 233] width 923 height 15
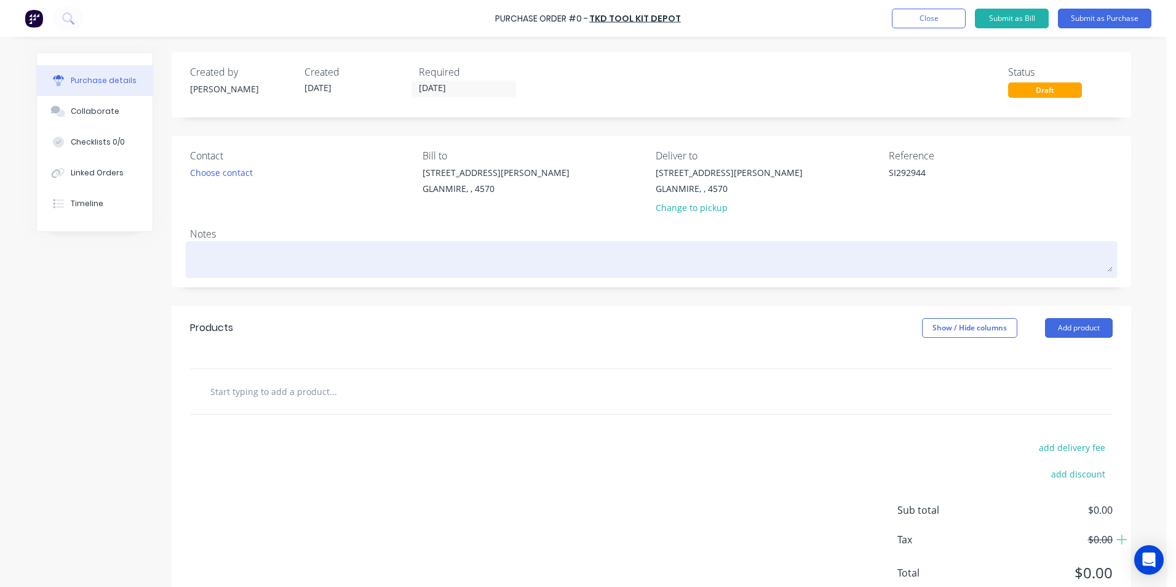
click at [249, 262] on textarea at bounding box center [651, 258] width 923 height 28
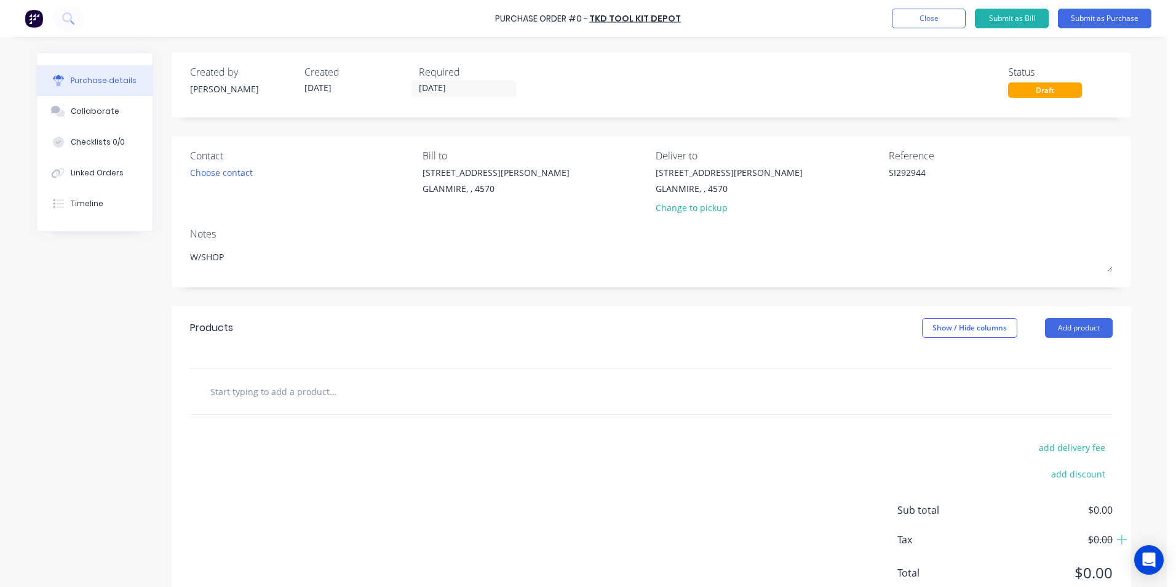
click at [275, 390] on input "text" at bounding box center [333, 391] width 246 height 25
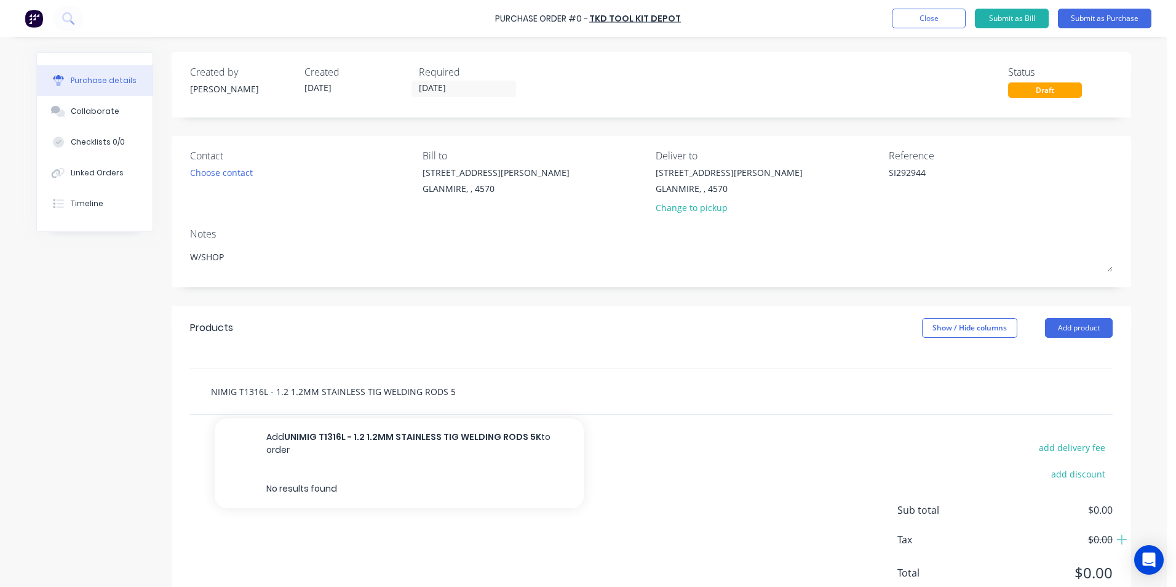
scroll to position [0, 12]
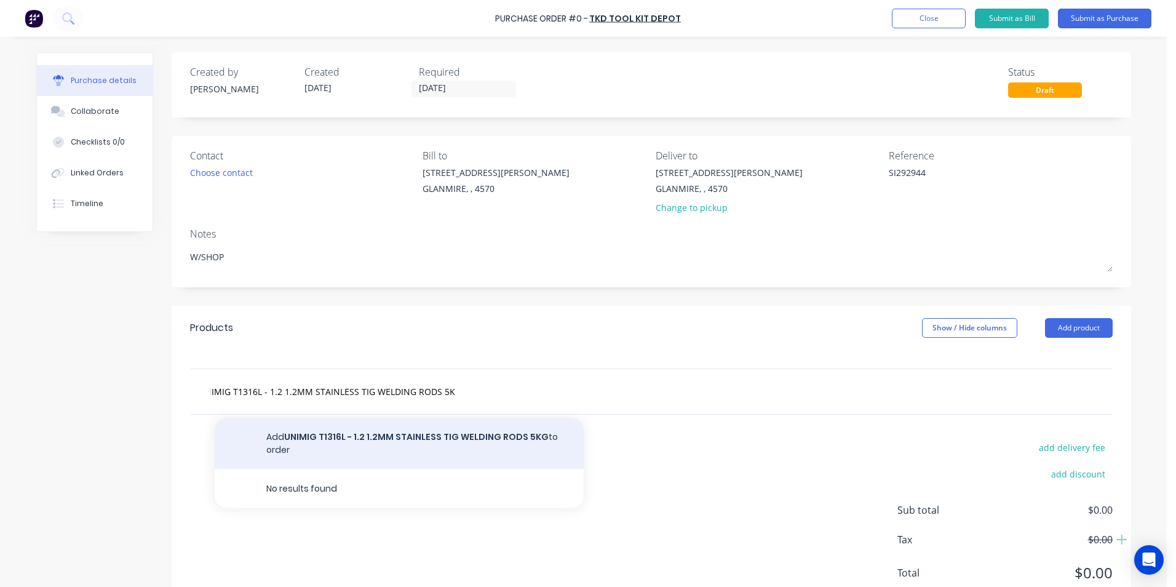
click at [316, 452] on button "Add UNIMIG T1316L - 1.2 1.2MM STAINLESS TIG WELDING RODS 5KG to order" at bounding box center [399, 443] width 369 height 50
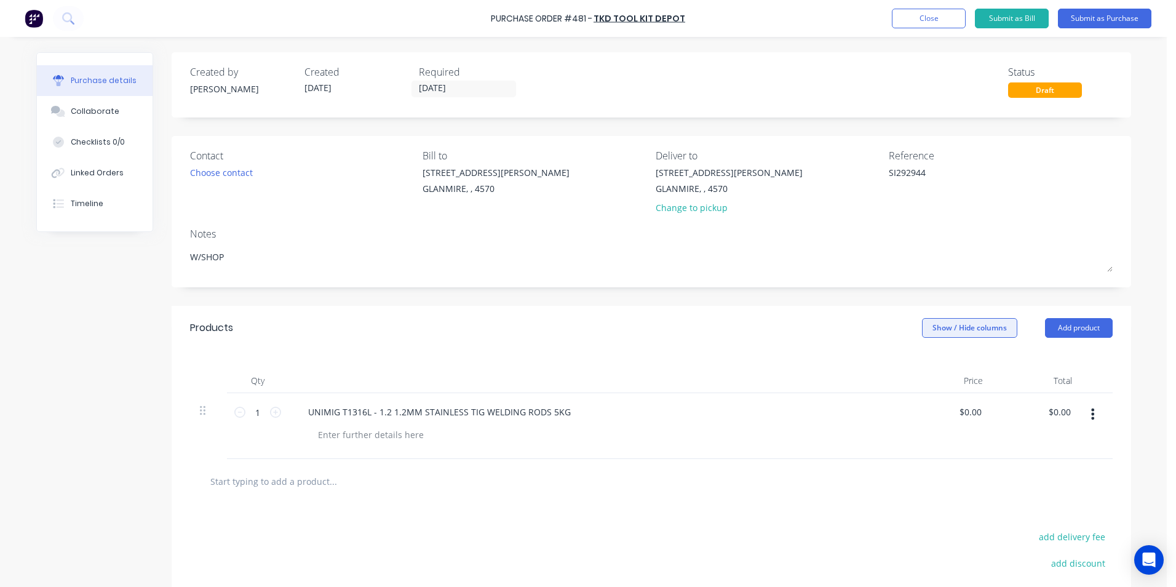
click at [937, 325] on button "Show / Hide columns" at bounding box center [969, 328] width 95 height 20
click at [941, 368] on label "Account" at bounding box center [933, 368] width 22 height 10
click at [922, 363] on input "Account" at bounding box center [922, 363] width 0 height 0
click at [876, 410] on span "Select..." at bounding box center [878, 412] width 37 height 13
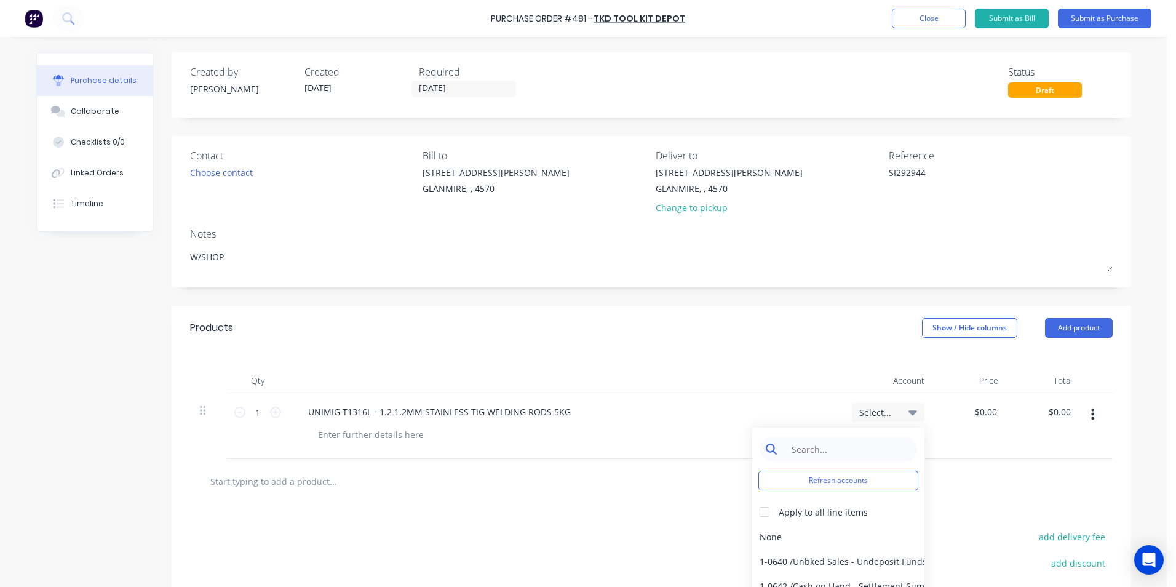
click at [865, 439] on input at bounding box center [848, 449] width 126 height 25
click at [825, 562] on div "6-0462 / Tools & Hware-W/S Consum" at bounding box center [839, 561] width 172 height 25
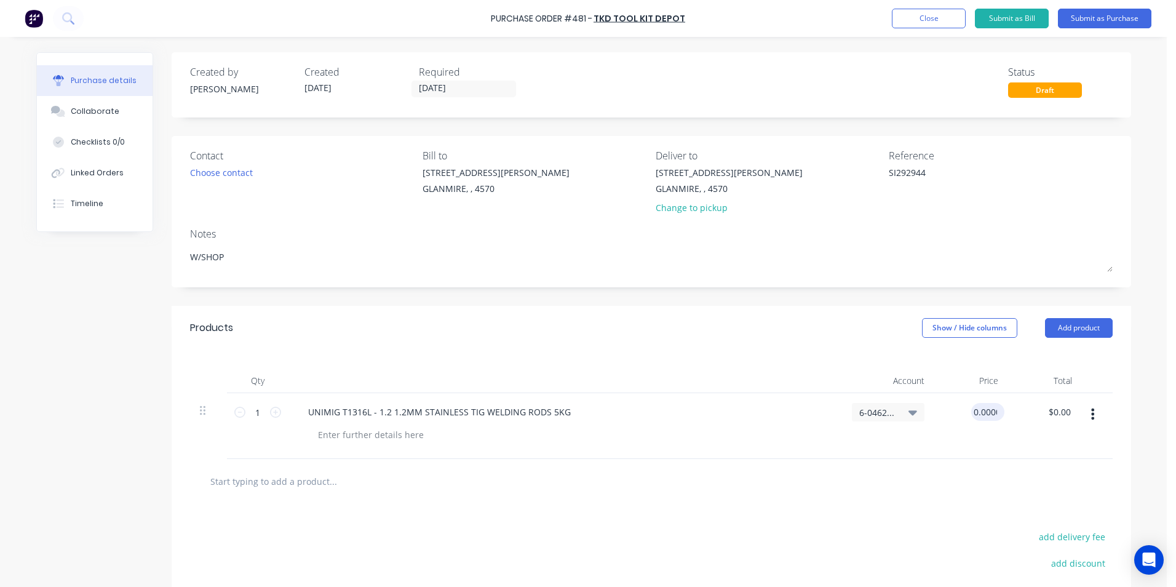
click at [989, 413] on input "0.0000" at bounding box center [986, 412] width 28 height 18
click at [976, 434] on div "$159.90 159.90" at bounding box center [972, 426] width 74 height 66
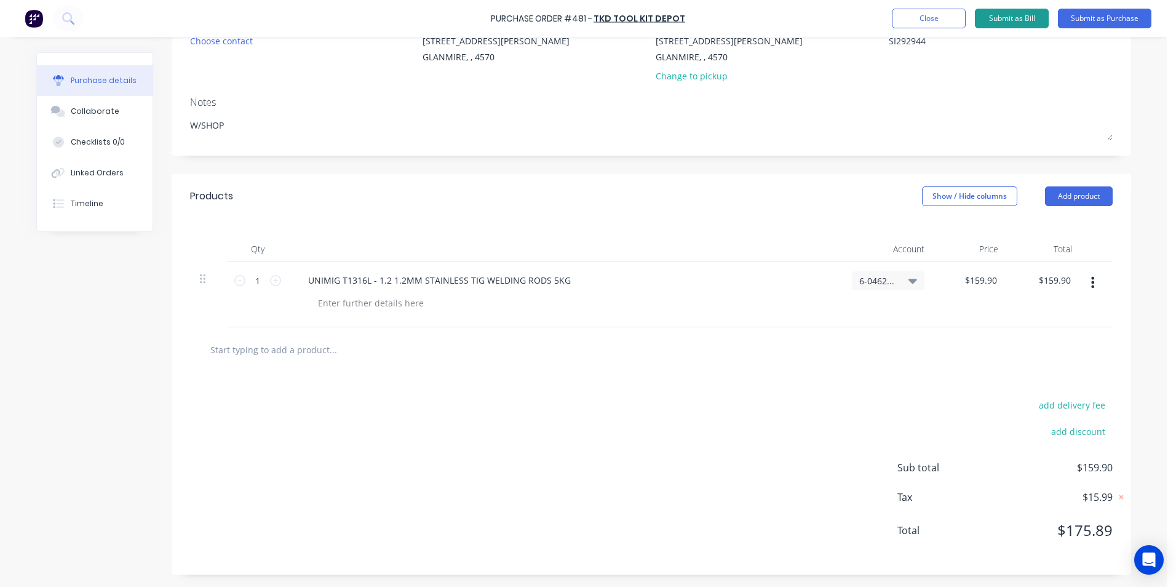
click at [1014, 19] on button "Submit as Bill" at bounding box center [1012, 19] width 74 height 20
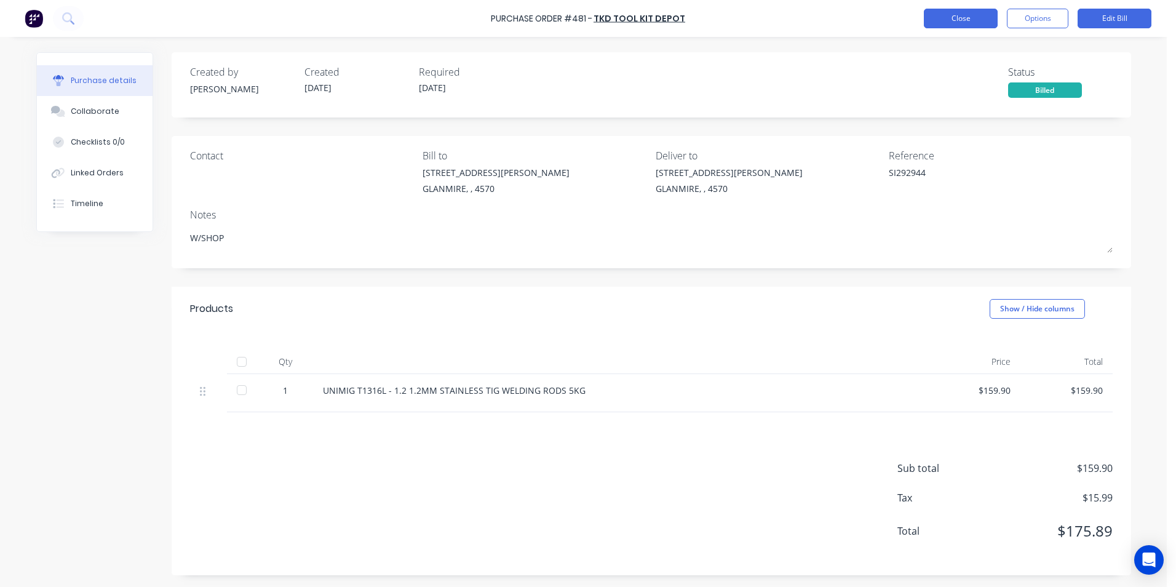
click at [940, 26] on button "Close" at bounding box center [961, 19] width 74 height 20
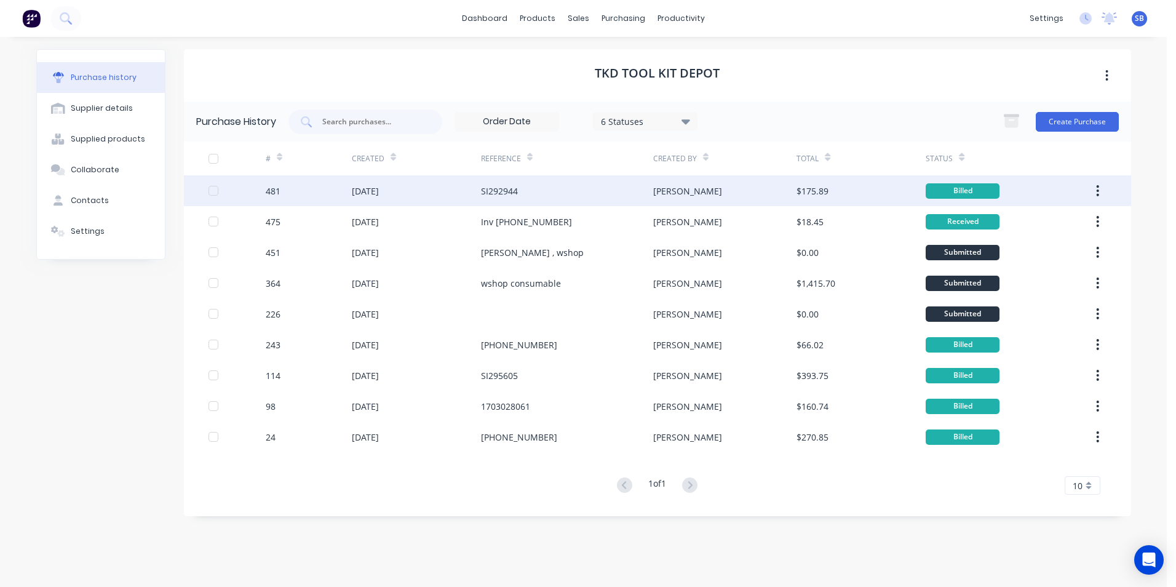
click at [680, 195] on div "[PERSON_NAME]" at bounding box center [687, 191] width 69 height 13
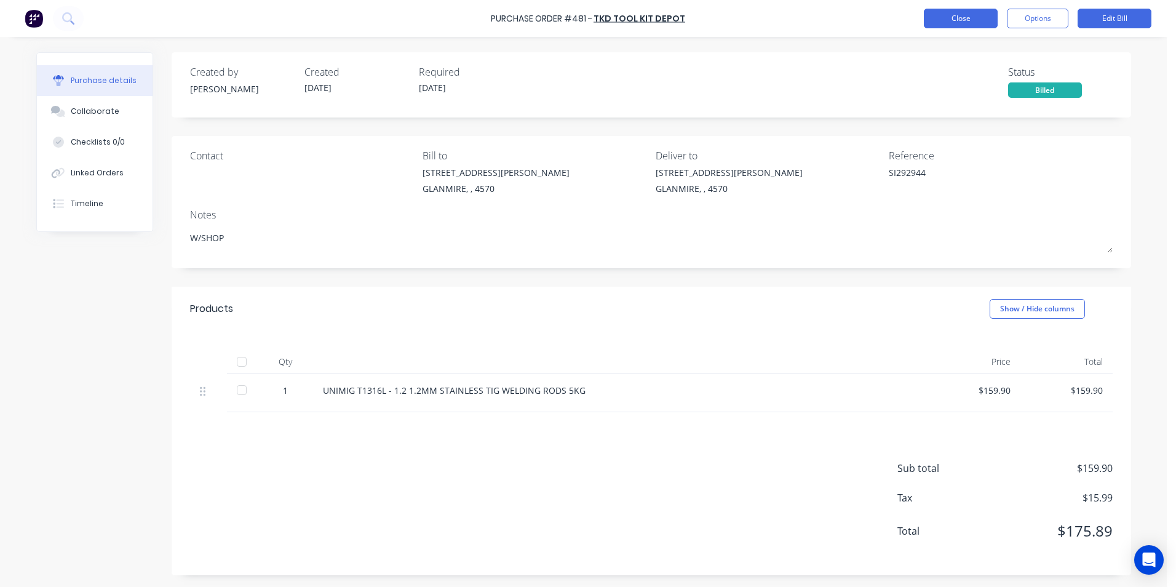
click at [947, 27] on button "Close" at bounding box center [961, 19] width 74 height 20
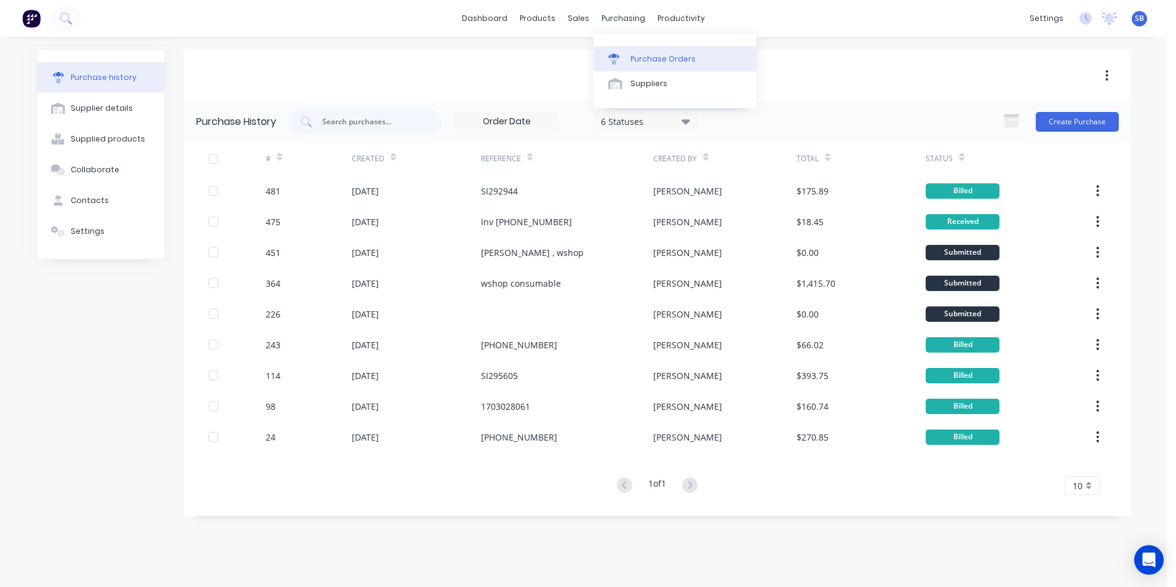
click at [639, 58] on div "Purchase Orders" at bounding box center [663, 59] width 65 height 11
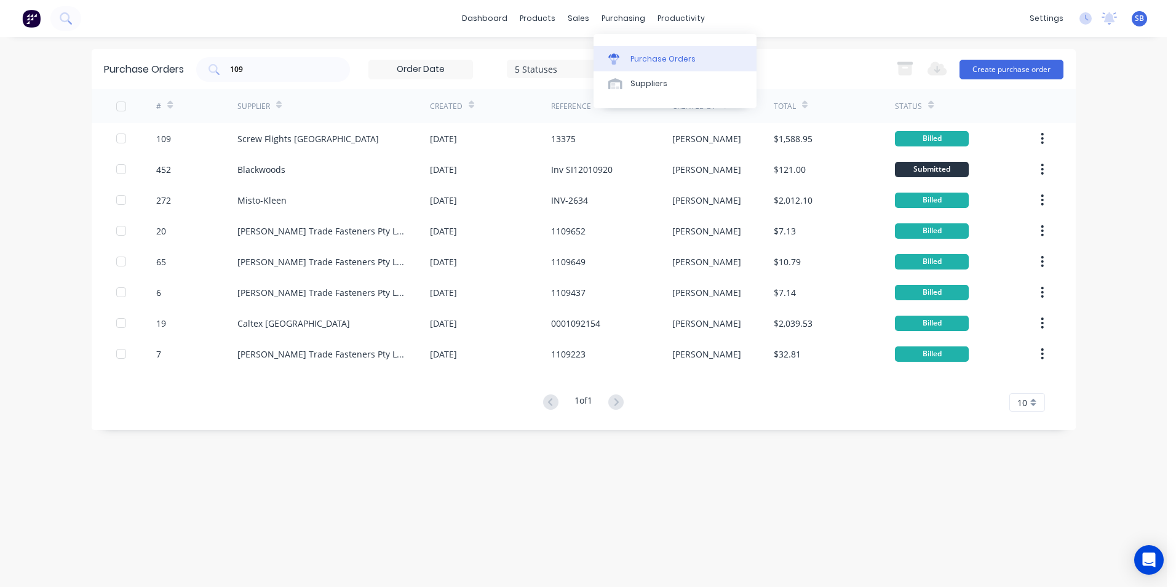
click at [650, 57] on div "Purchase Orders" at bounding box center [663, 59] width 65 height 11
click at [1058, 70] on button "Create purchase order" at bounding box center [1012, 70] width 104 height 20
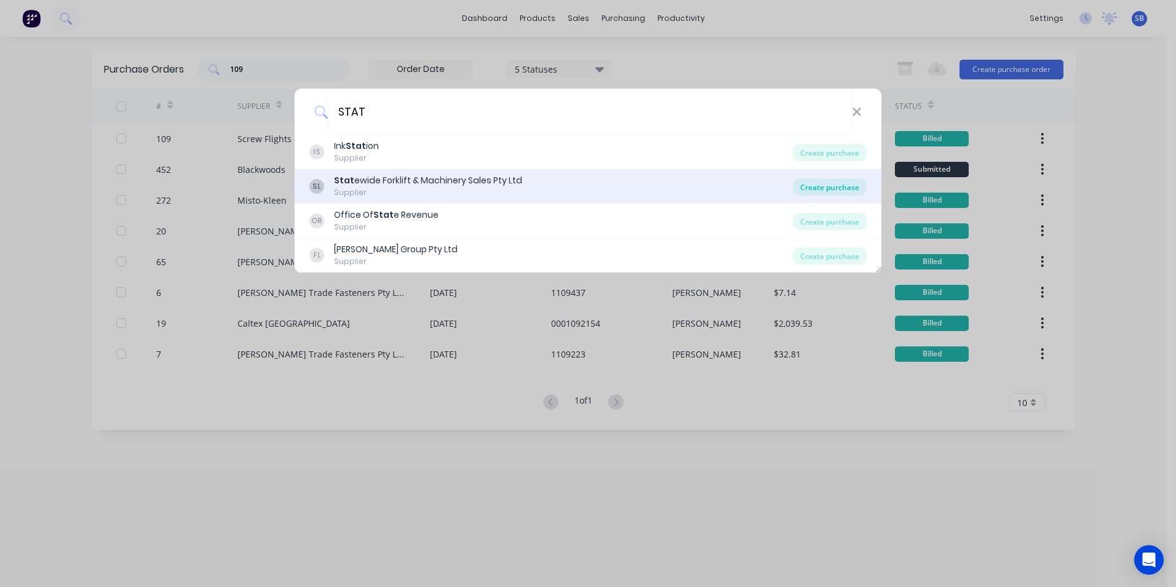
click at [807, 191] on div "Create purchase" at bounding box center [830, 186] width 74 height 17
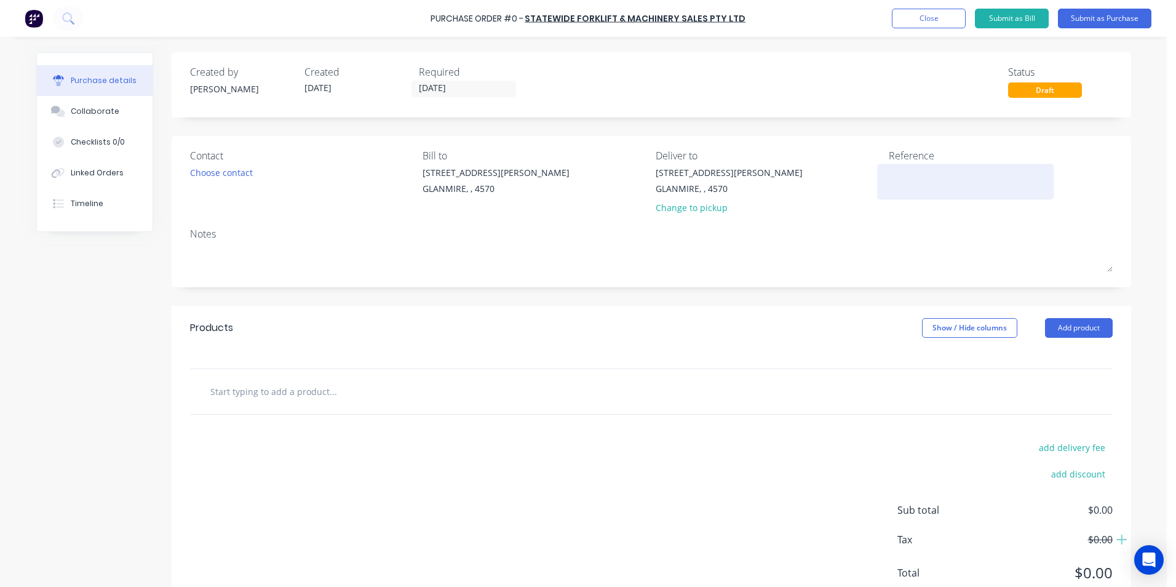
click at [997, 191] on textarea at bounding box center [966, 180] width 154 height 28
click at [464, 81] on label "[DATE]" at bounding box center [464, 89] width 105 height 17
click at [464, 81] on input "[DATE]" at bounding box center [463, 88] width 103 height 15
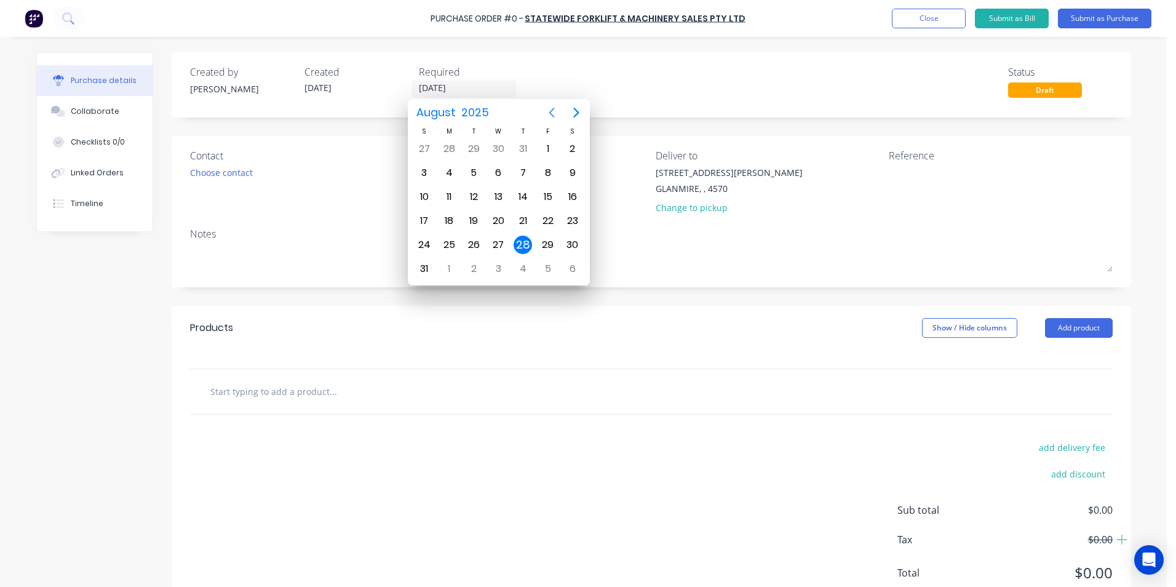
click at [554, 109] on icon "Previous page" at bounding box center [552, 112] width 15 height 15
click at [471, 175] on div "8" at bounding box center [474, 173] width 18 height 18
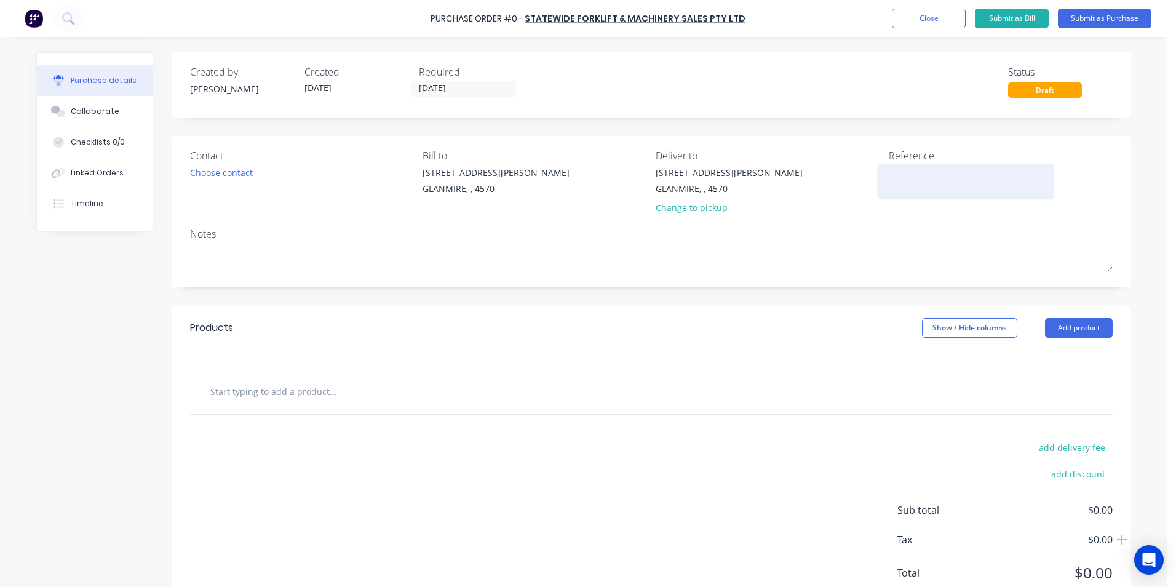
click at [939, 178] on textarea at bounding box center [966, 180] width 154 height 28
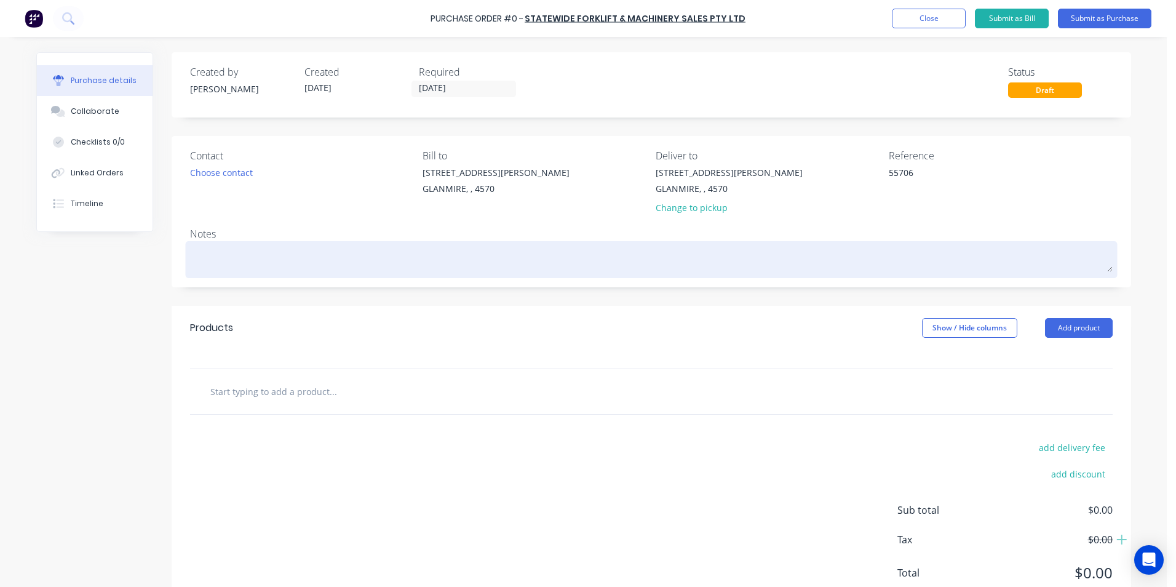
click at [402, 244] on div at bounding box center [651, 259] width 923 height 31
click at [389, 258] on textarea at bounding box center [651, 258] width 923 height 28
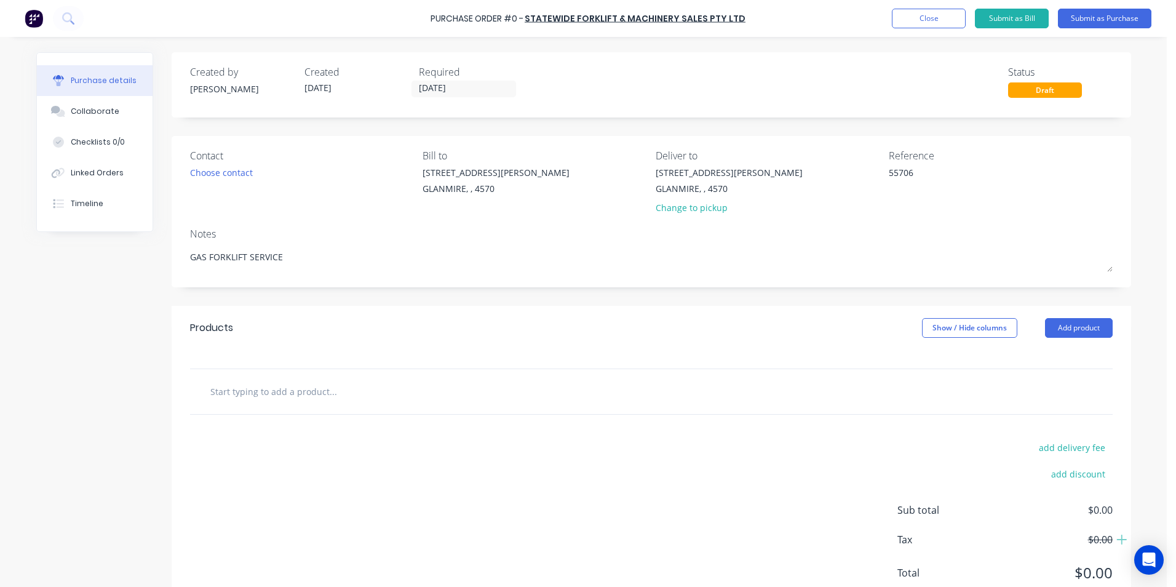
click at [300, 396] on input "text" at bounding box center [333, 391] width 246 height 25
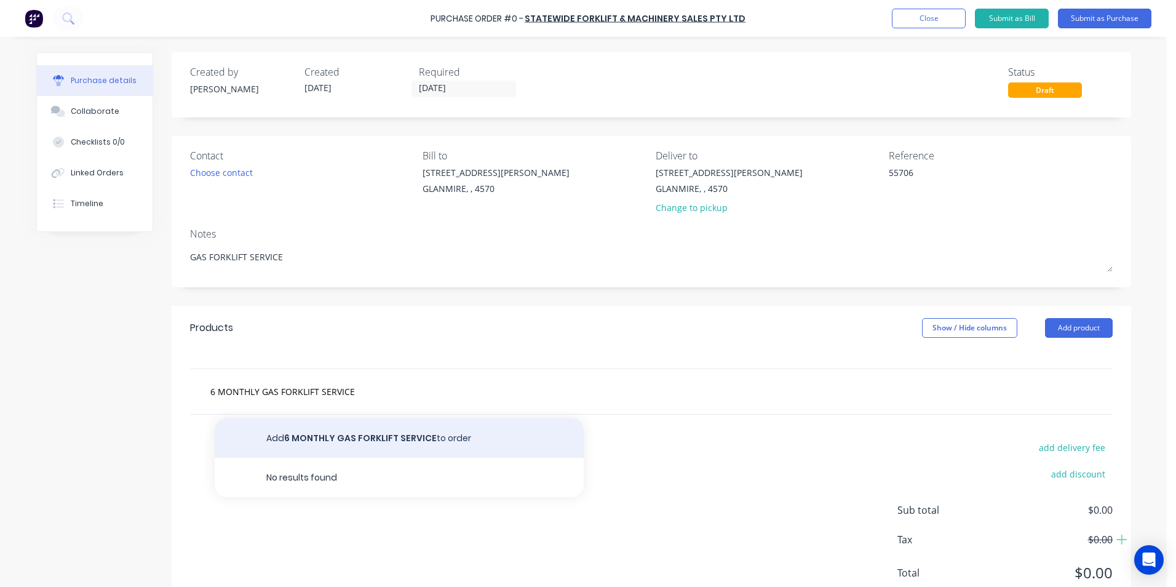
click at [334, 451] on button "Add 6 MONTHLY GAS FORKLIFT SERVICE to order" at bounding box center [399, 437] width 369 height 39
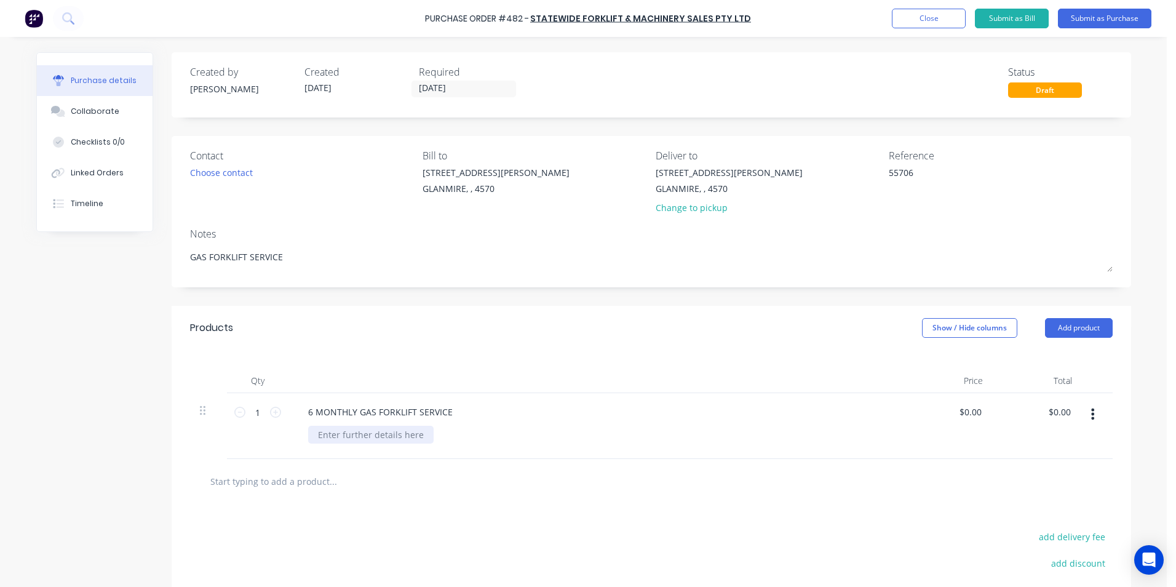
click at [330, 436] on div at bounding box center [371, 435] width 126 height 18
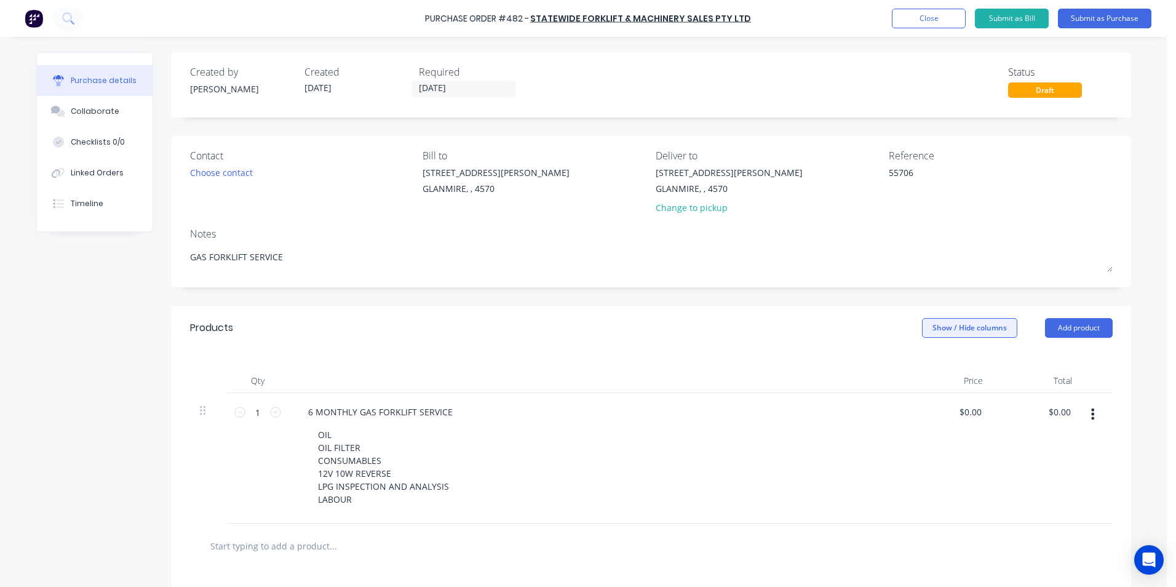
click at [980, 322] on button "Show / Hide columns" at bounding box center [969, 328] width 95 height 20
click at [943, 362] on div "Account Job Discount" at bounding box center [958, 388] width 92 height 71
click at [935, 365] on label "Account" at bounding box center [933, 368] width 22 height 10
click at [922, 363] on input "Account" at bounding box center [922, 363] width 0 height 0
click at [860, 411] on span "Select..." at bounding box center [878, 412] width 37 height 13
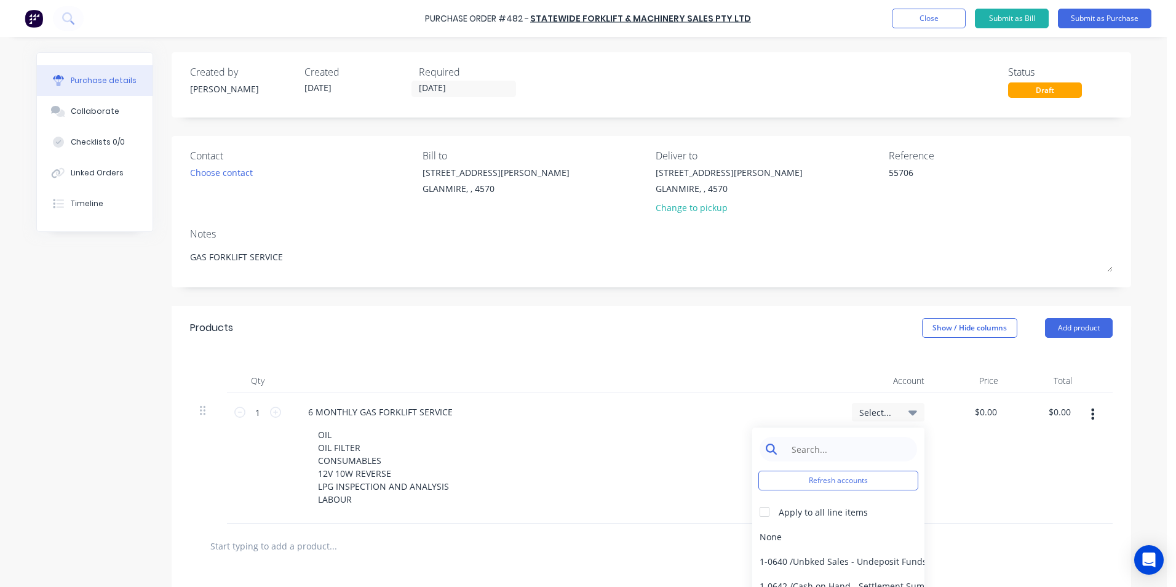
drag, startPoint x: 839, startPoint y: 452, endPoint x: 842, endPoint y: 442, distance: 10.3
click at [836, 452] on input at bounding box center [848, 449] width 126 height 25
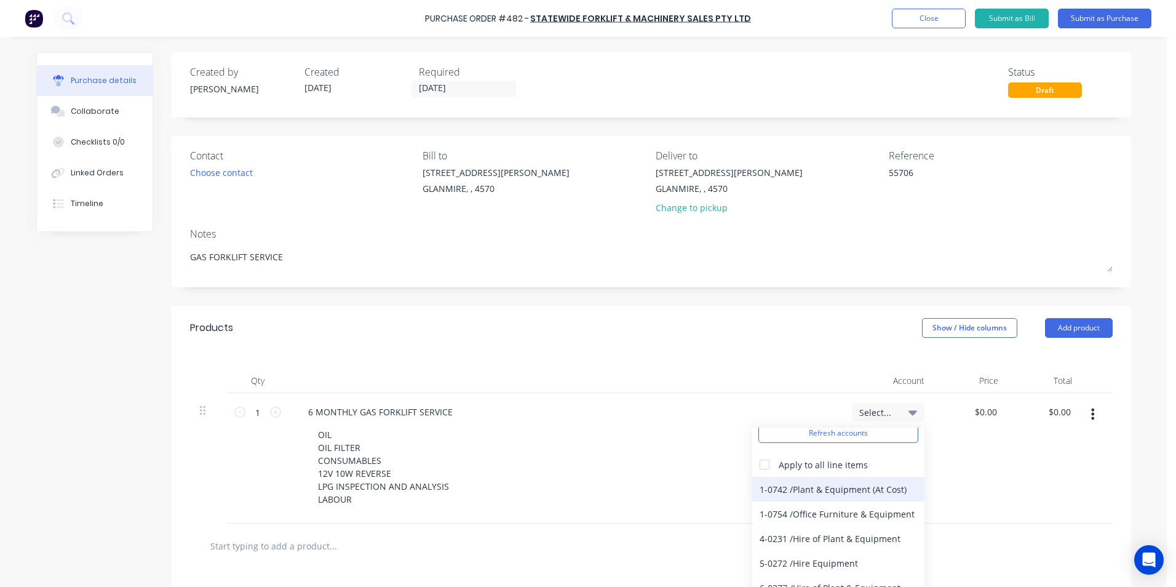
scroll to position [123, 0]
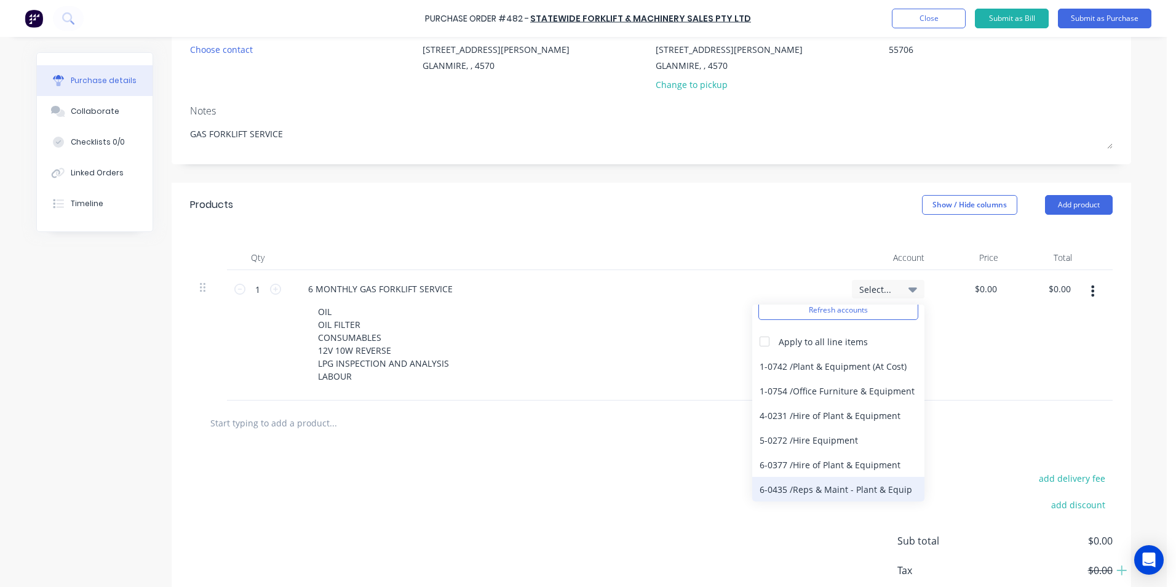
click at [847, 494] on div "6-0435 / Reps & Maint - Plant & Equip" at bounding box center [839, 489] width 172 height 25
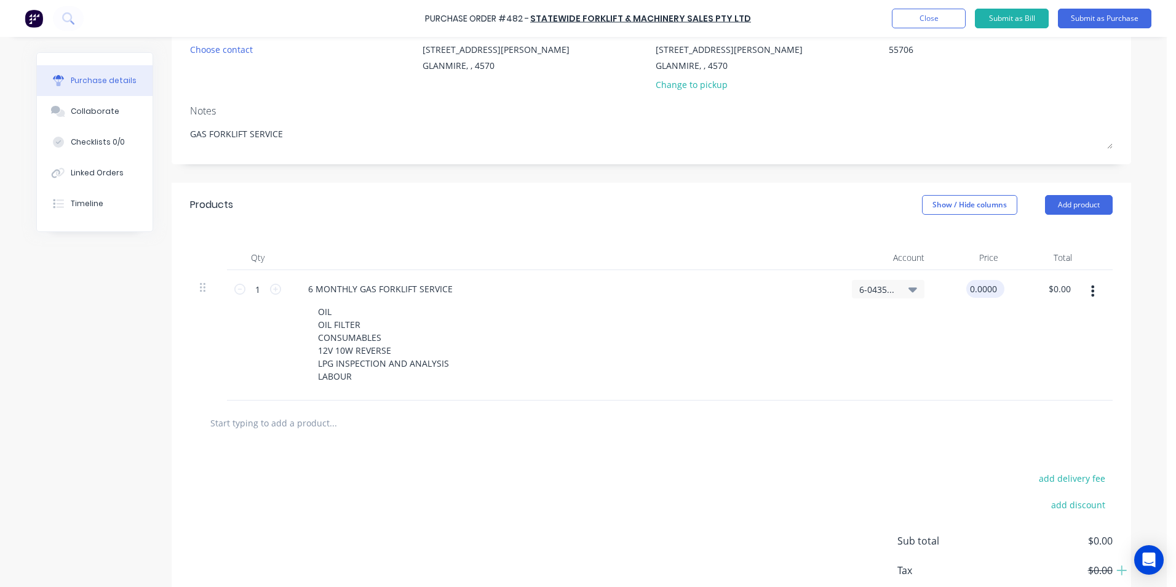
click at [981, 286] on input "0.0000" at bounding box center [983, 289] width 33 height 18
drag, startPoint x: 965, startPoint y: 286, endPoint x: 1053, endPoint y: 283, distance: 88.0
click at [1053, 283] on div "1 1 6 MONTHLY GAS FORKLIFT SERVICE OIL OIL FILTER CONSUMABLES 12V 10W REVERSE L…" at bounding box center [651, 335] width 923 height 130
click at [961, 337] on div "$545.91 $545.91" at bounding box center [972, 335] width 74 height 130
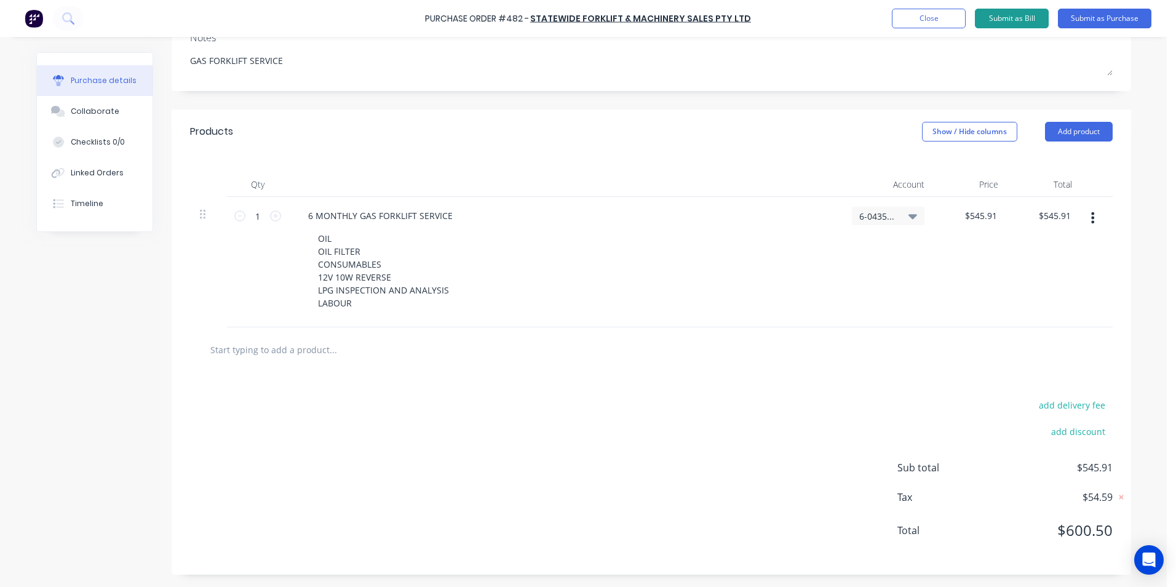
click at [1018, 18] on button "Submit as Bill" at bounding box center [1012, 19] width 74 height 20
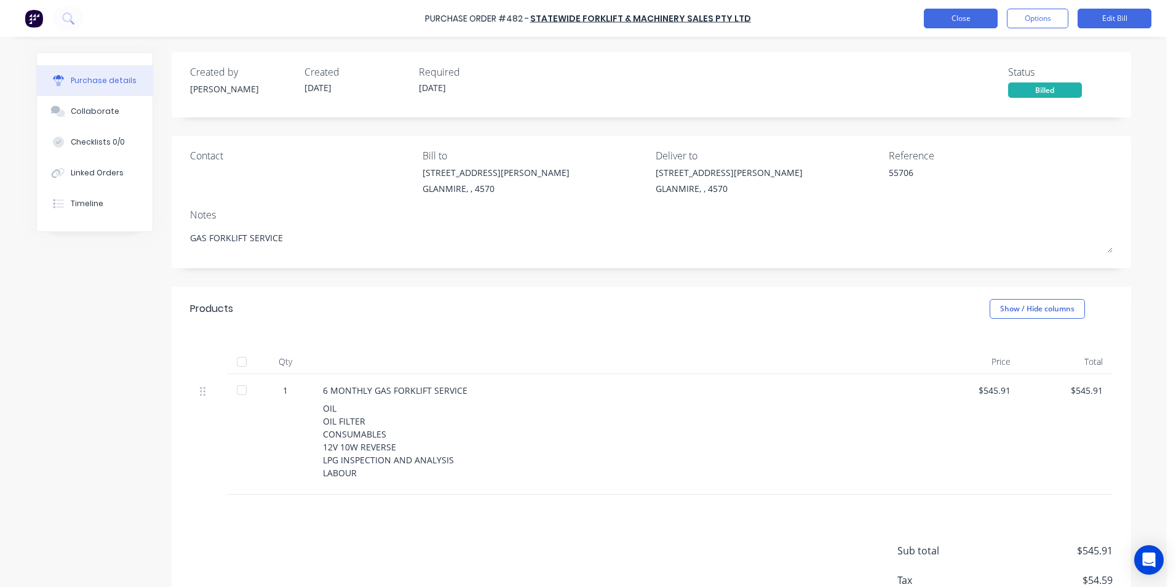
click at [970, 21] on button "Close" at bounding box center [961, 19] width 74 height 20
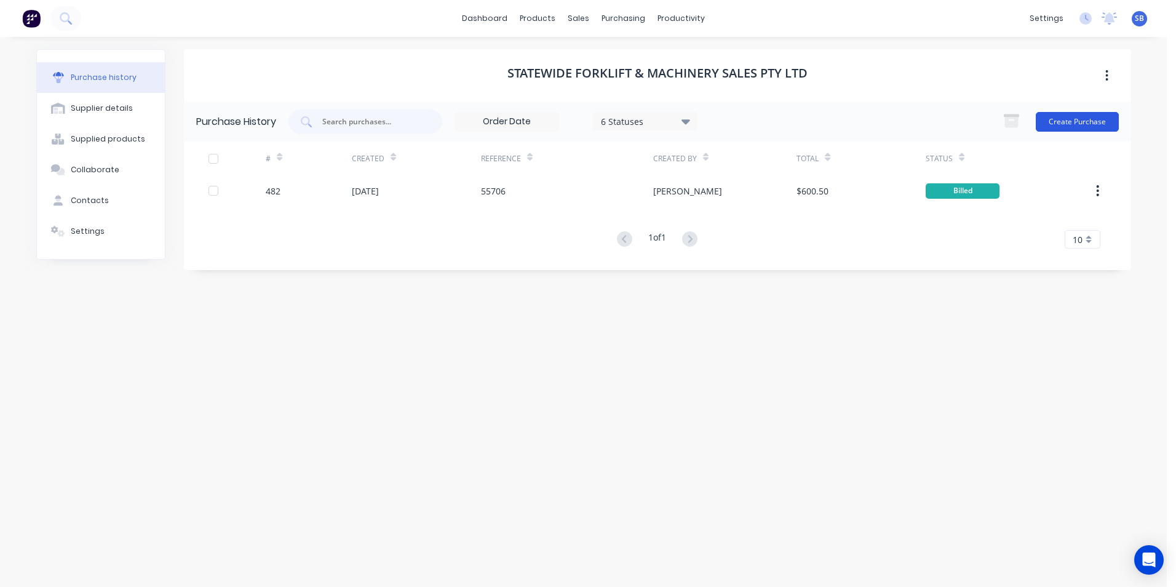
click at [1060, 115] on button "Create Purchase" at bounding box center [1077, 122] width 83 height 20
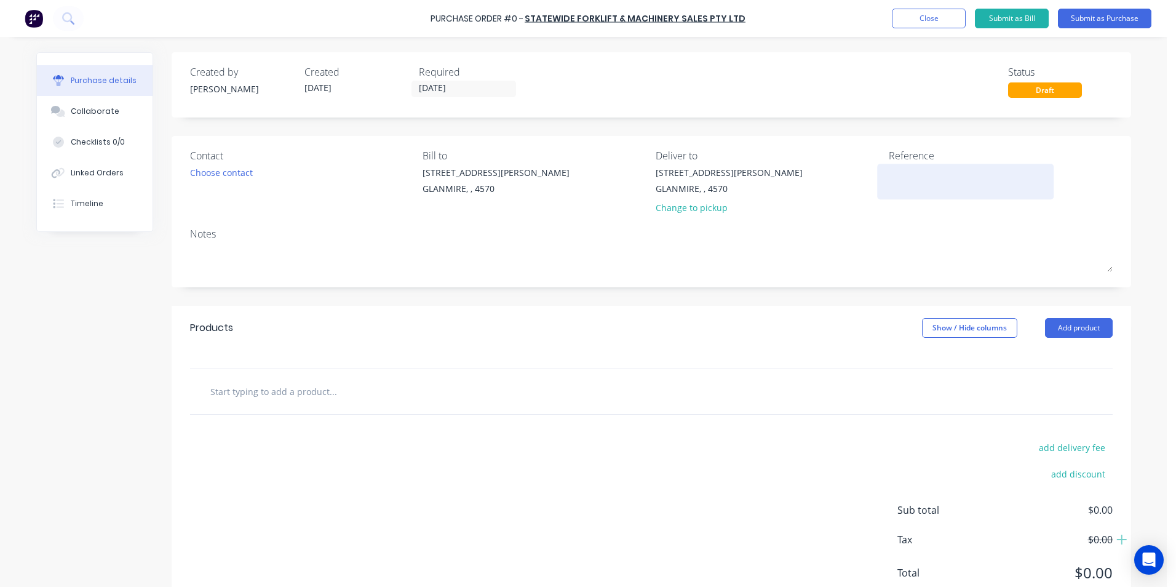
click at [984, 179] on textarea at bounding box center [966, 180] width 154 height 28
click at [460, 86] on input "[DATE]" at bounding box center [463, 88] width 103 height 15
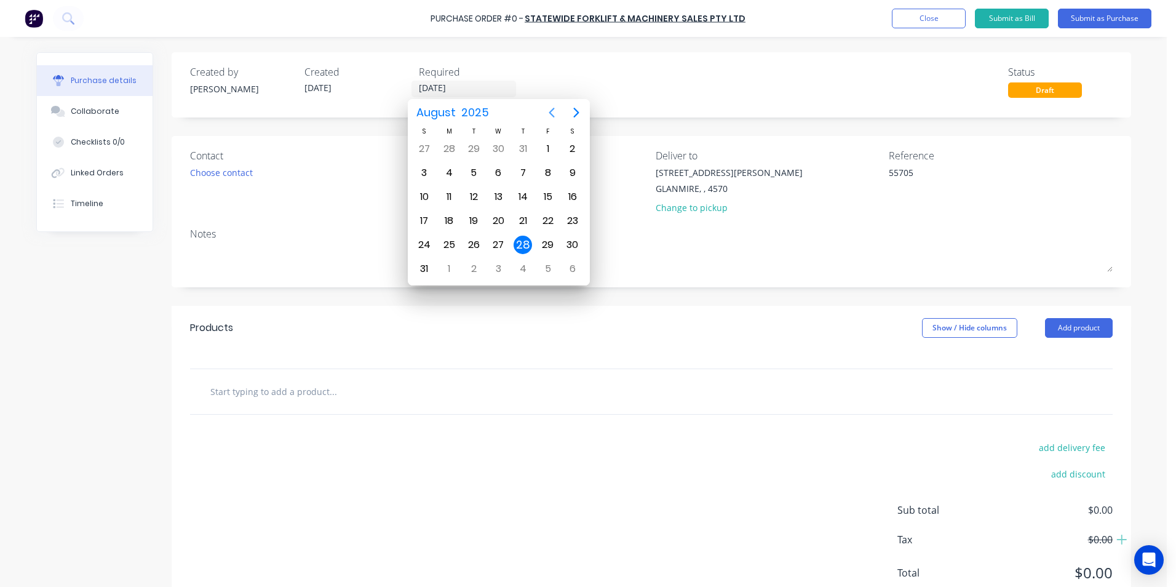
click at [556, 117] on icon "Previous page" at bounding box center [552, 112] width 15 height 15
click at [469, 167] on div "8" at bounding box center [474, 173] width 18 height 18
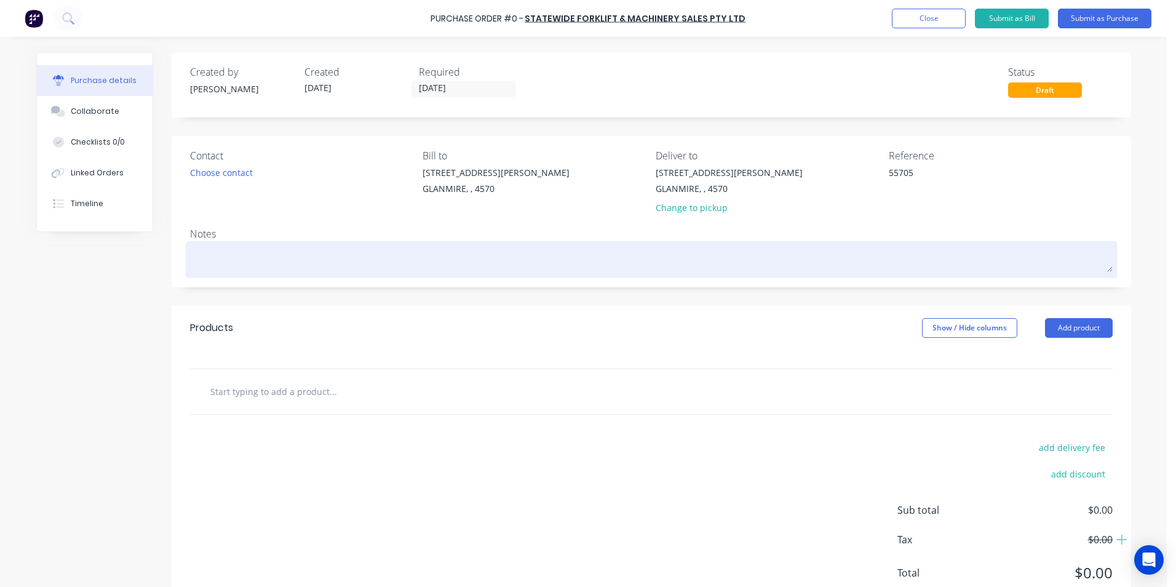
click at [447, 244] on textarea at bounding box center [651, 258] width 923 height 28
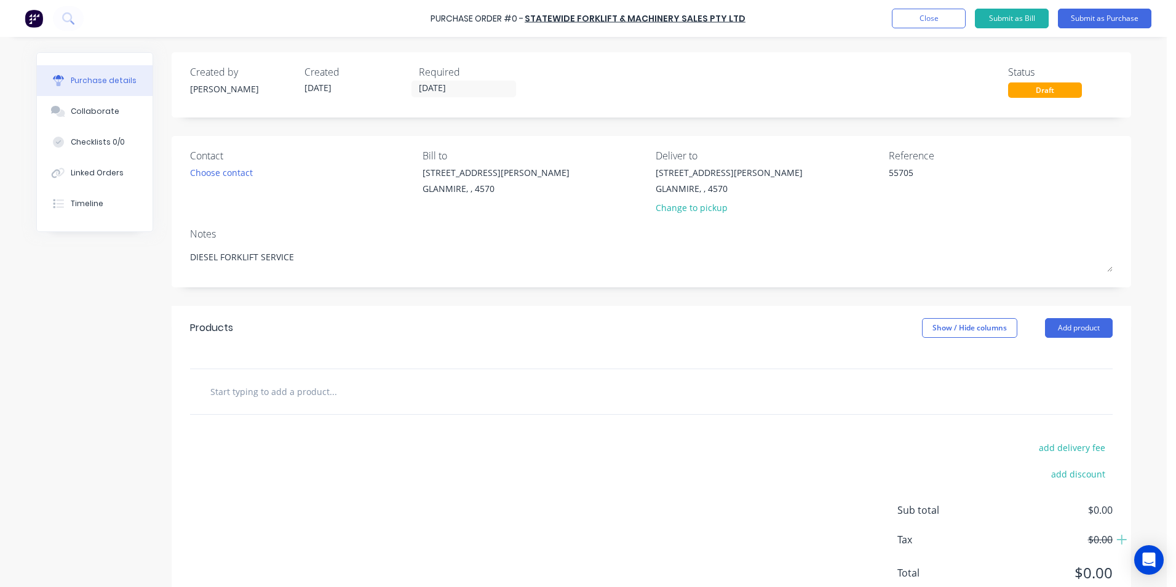
click at [362, 401] on input "text" at bounding box center [333, 391] width 246 height 25
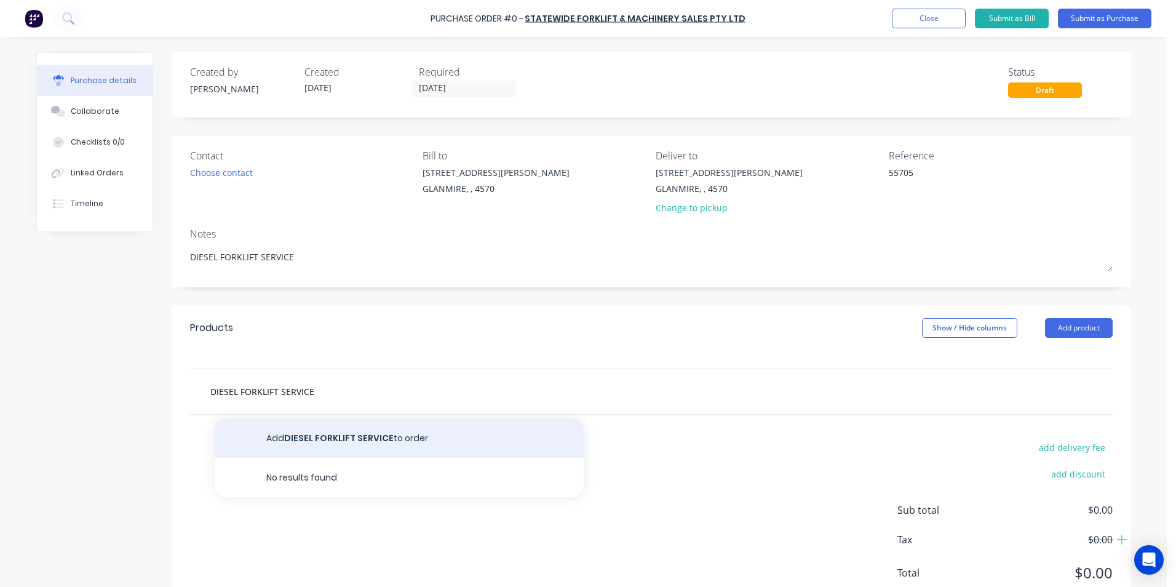
click at [391, 438] on button "Add DIESEL FORKLIFT SERVICE to order" at bounding box center [399, 437] width 369 height 39
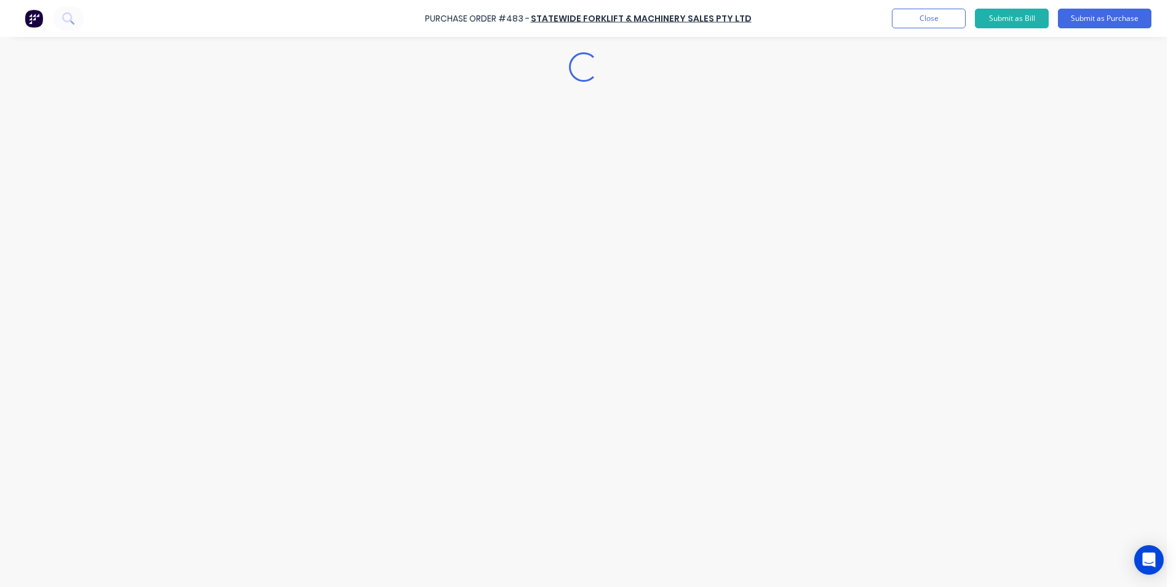
click at [380, 434] on div "Loading..." at bounding box center [584, 274] width 1120 height 525
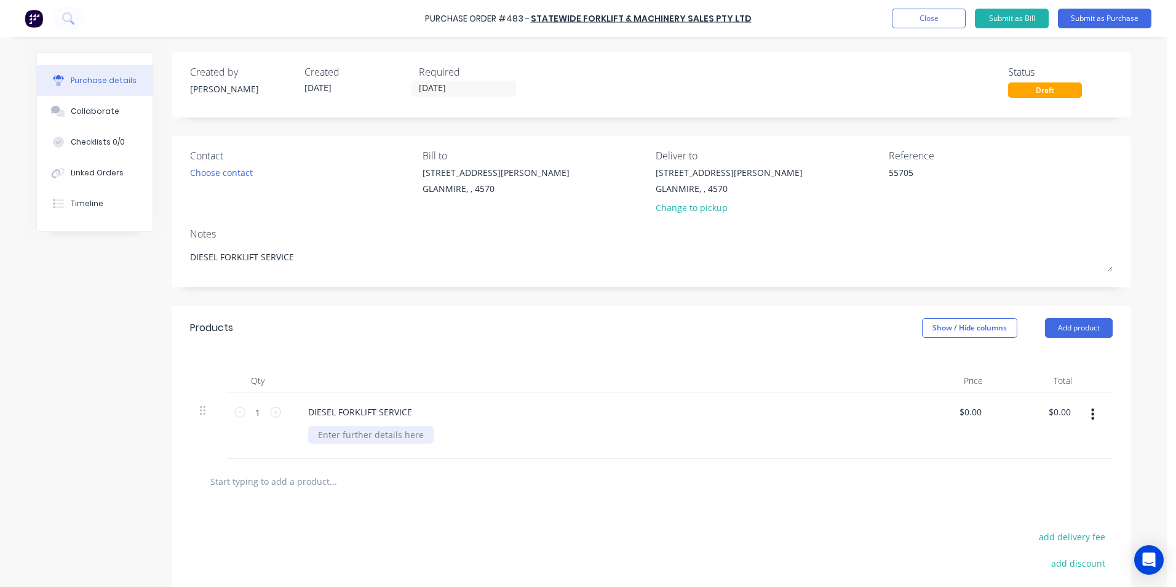
click at [380, 434] on div at bounding box center [371, 435] width 126 height 18
drag, startPoint x: 894, startPoint y: 404, endPoint x: 936, endPoint y: 383, distance: 47.3
click at [898, 403] on div "DIESEL FORKLIFT SERVICE SUMP PLUG WASHER ALL FLEET PLUS E9020 ENGINE OIL LABOUR" at bounding box center [596, 445] width 615 height 105
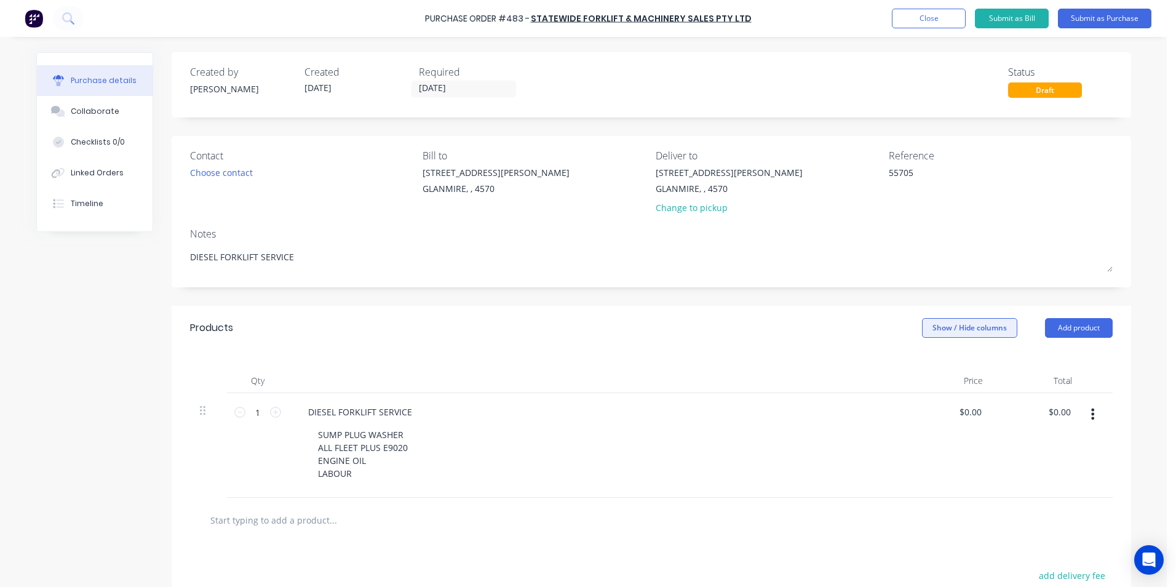
click at [984, 333] on button "Show / Hide columns" at bounding box center [969, 328] width 95 height 20
click at [938, 362] on div "Account Job Discount" at bounding box center [958, 388] width 92 height 71
click at [935, 364] on label "Account" at bounding box center [933, 368] width 22 height 10
click at [922, 363] on input "Account" at bounding box center [922, 363] width 0 height 0
click at [852, 411] on div "Select..." at bounding box center [888, 412] width 73 height 18
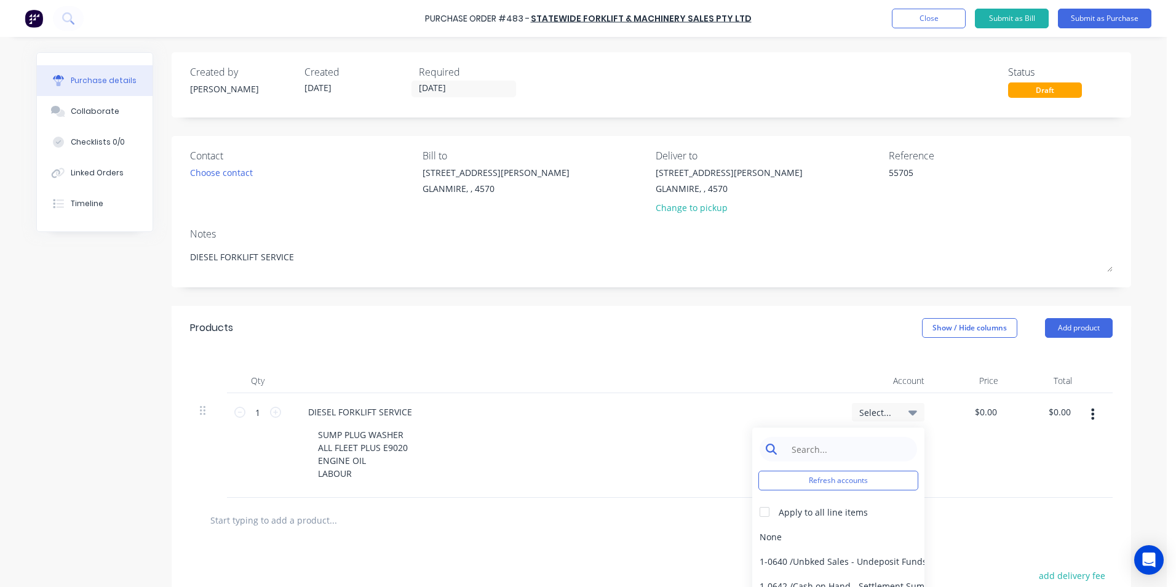
click at [820, 450] on input at bounding box center [848, 449] width 126 height 25
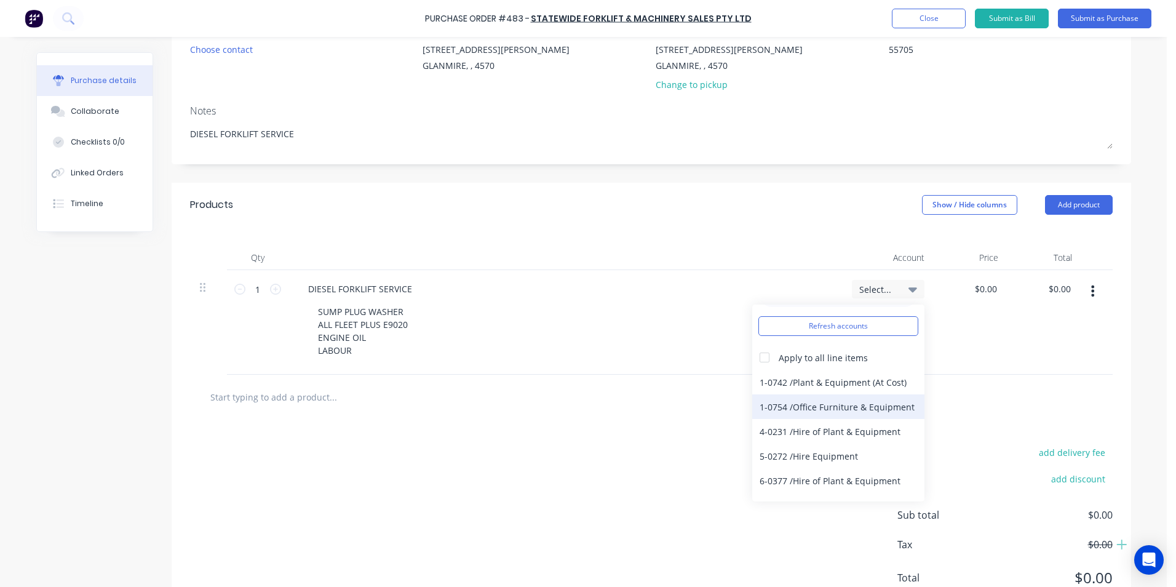
scroll to position [47, 0]
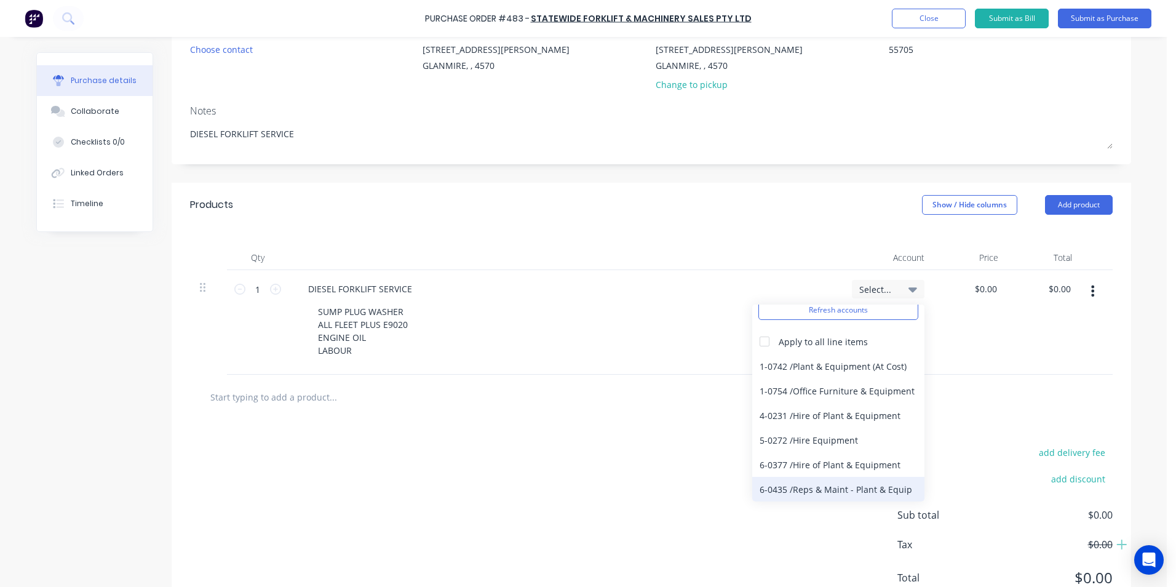
drag, startPoint x: 860, startPoint y: 488, endPoint x: 857, endPoint y: 481, distance: 7.8
click at [859, 485] on div "6-0435 / Reps & Maint - Plant & Equip" at bounding box center [839, 489] width 172 height 25
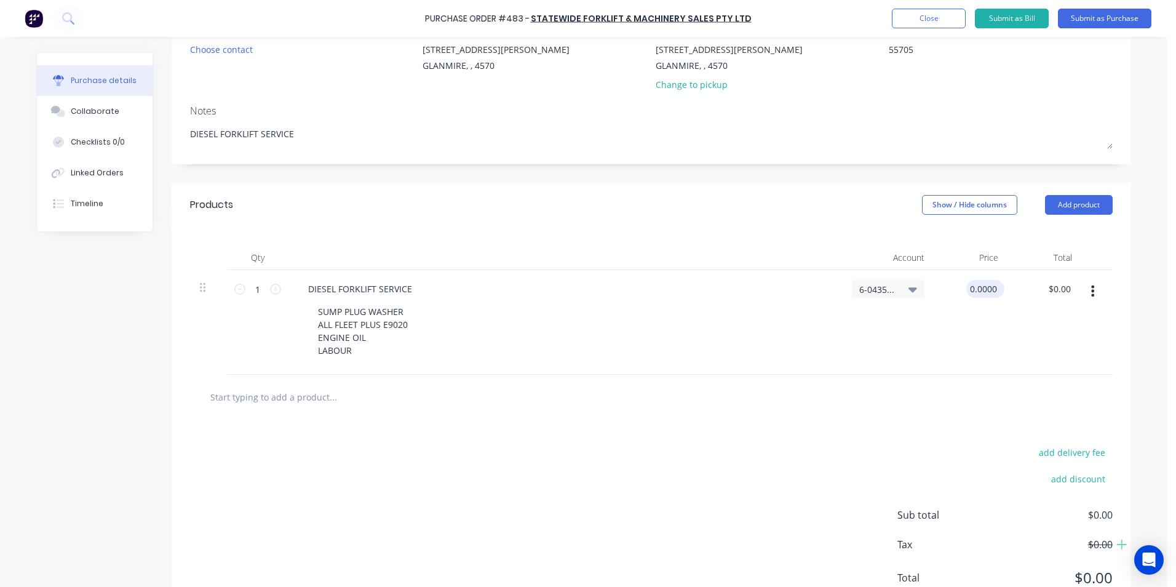
click at [983, 294] on input "0.0000" at bounding box center [983, 289] width 33 height 18
drag, startPoint x: 967, startPoint y: 287, endPoint x: 1120, endPoint y: 286, distance: 152.6
click at [1119, 287] on div "Qty Account Price Total 1 1 DIESEL FORKLIFT SERVICE SUMP PLUG WASHER ALL FLEET …" at bounding box center [652, 301] width 960 height 148
click at [1090, 340] on div at bounding box center [1097, 322] width 31 height 105
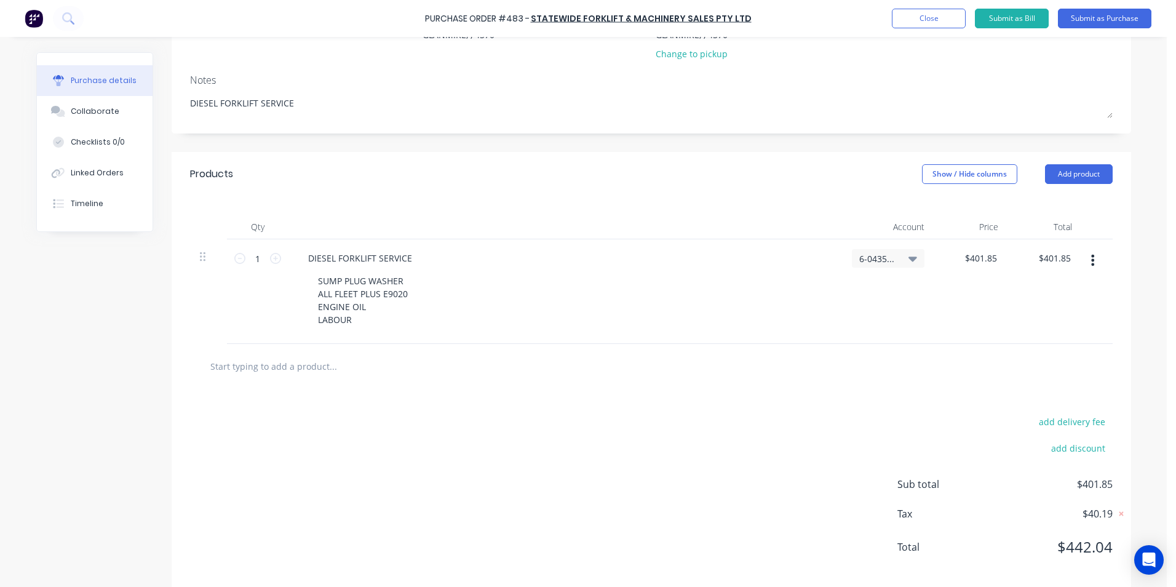
scroll to position [170, 0]
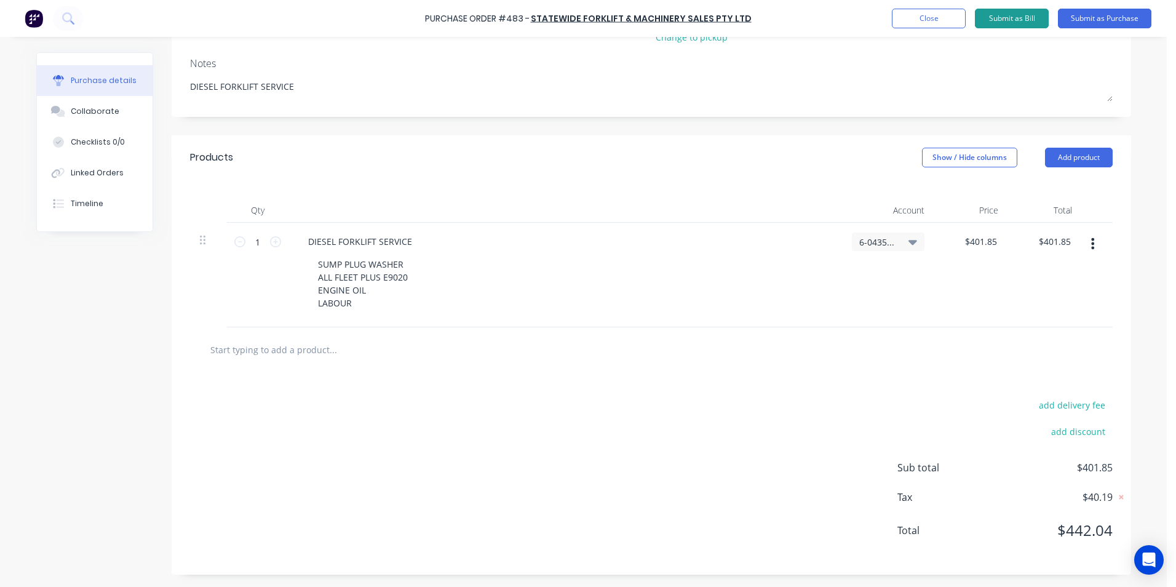
click at [992, 20] on button "Submit as Bill" at bounding box center [1012, 19] width 74 height 20
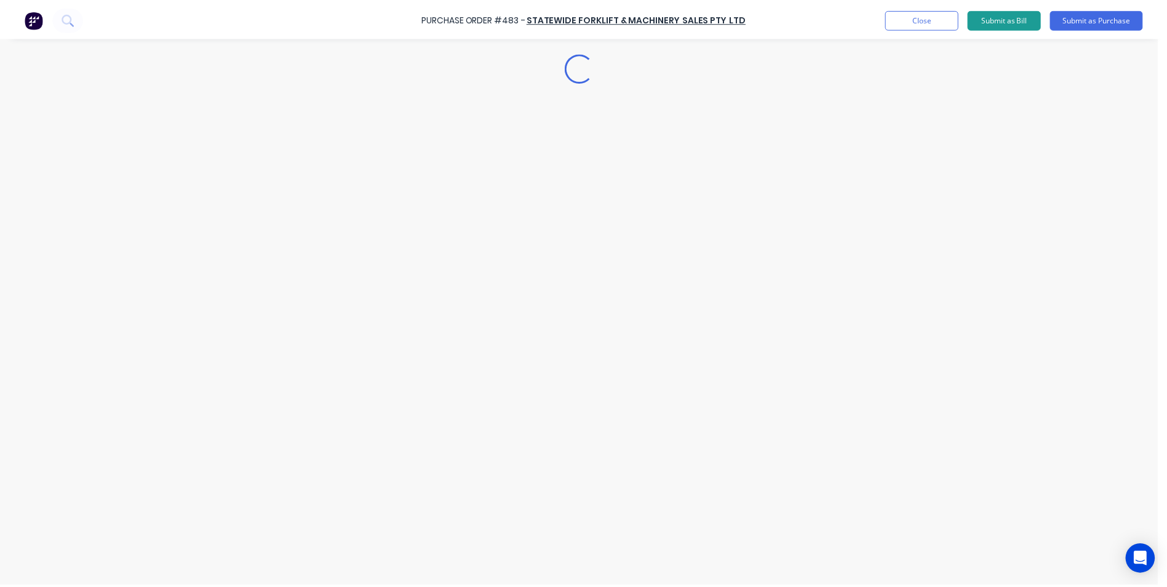
scroll to position [0, 0]
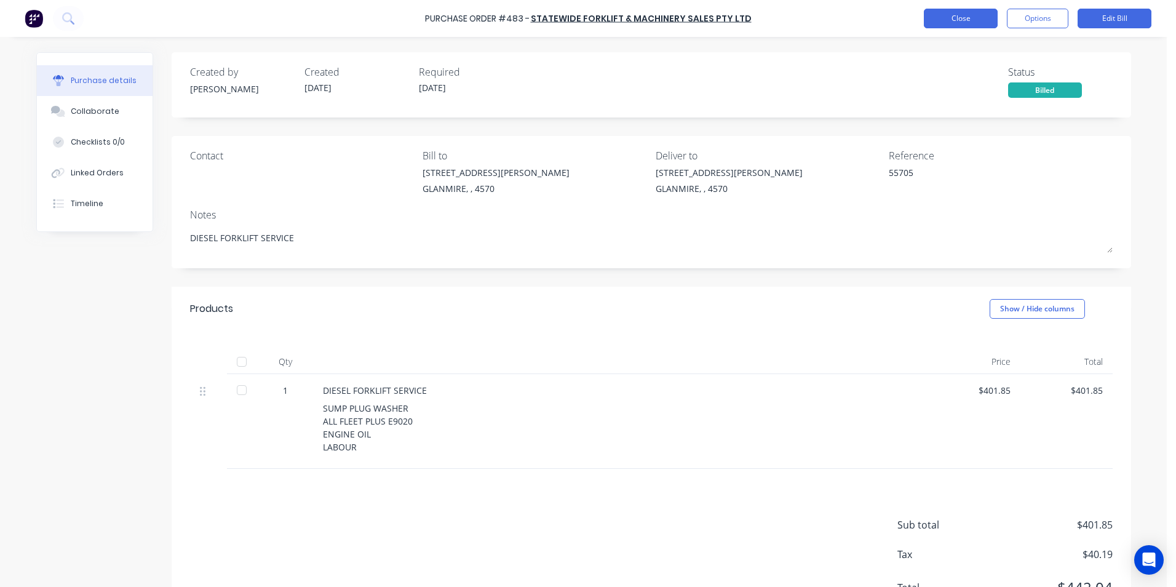
click at [941, 11] on button "Close" at bounding box center [961, 19] width 74 height 20
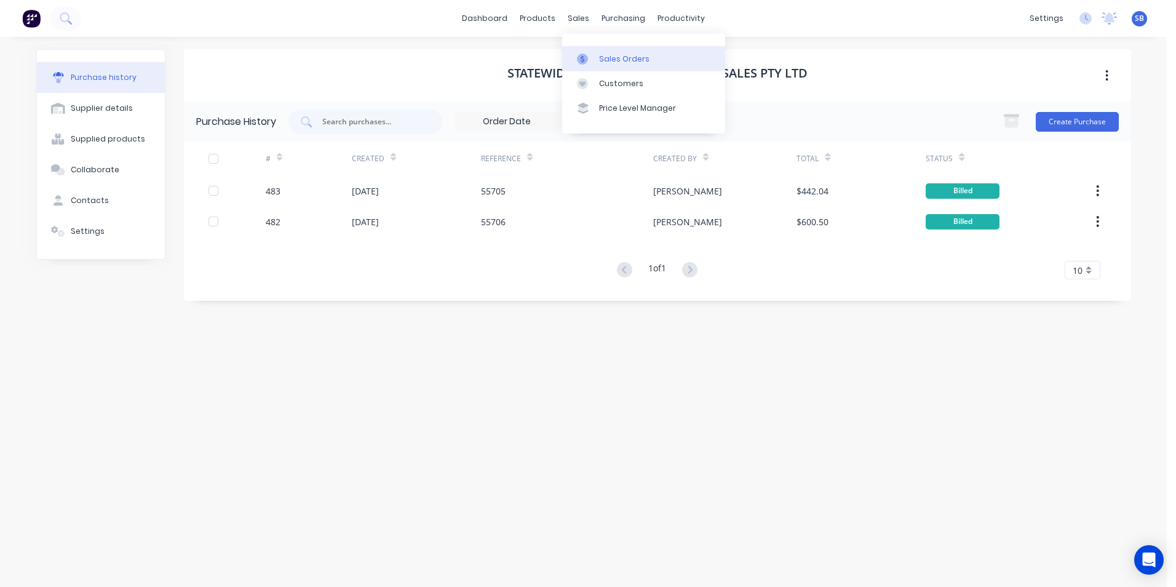
click at [607, 61] on div "Sales Orders" at bounding box center [624, 59] width 50 height 11
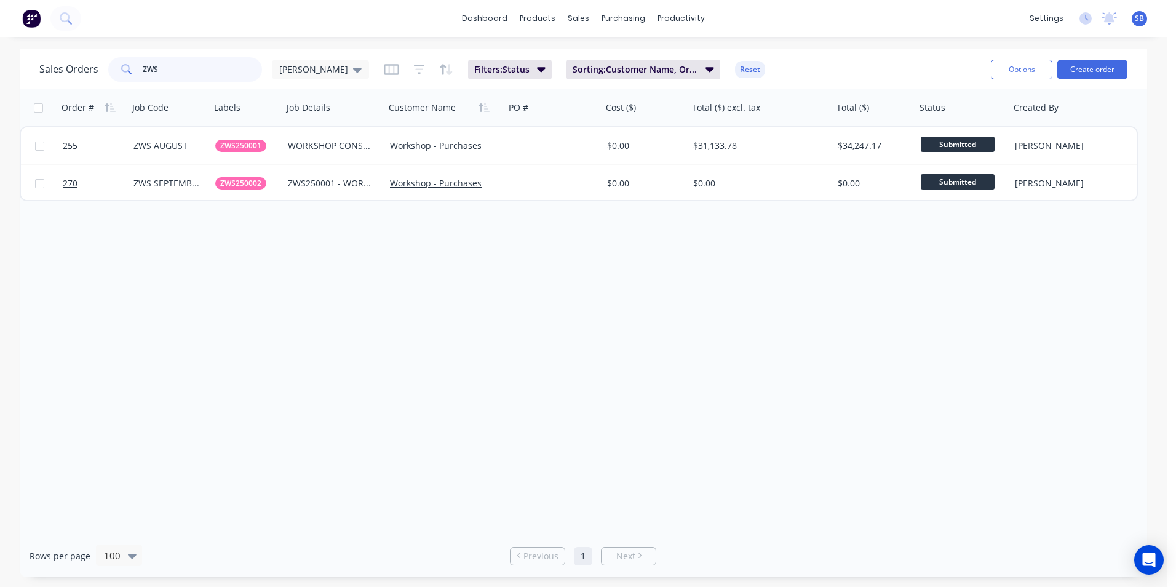
drag, startPoint x: 190, startPoint y: 71, endPoint x: 88, endPoint y: 58, distance: 102.4
click at [88, 58] on div "Sales Orders ZWS Shannon" at bounding box center [204, 69] width 330 height 25
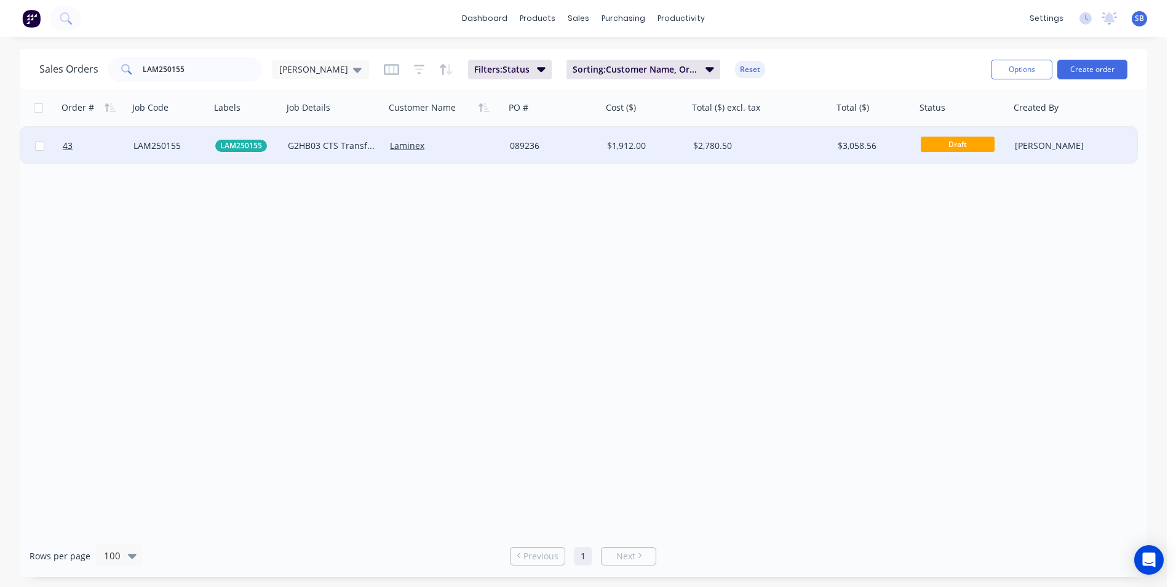
click at [733, 158] on div "$2,780.50" at bounding box center [761, 145] width 145 height 37
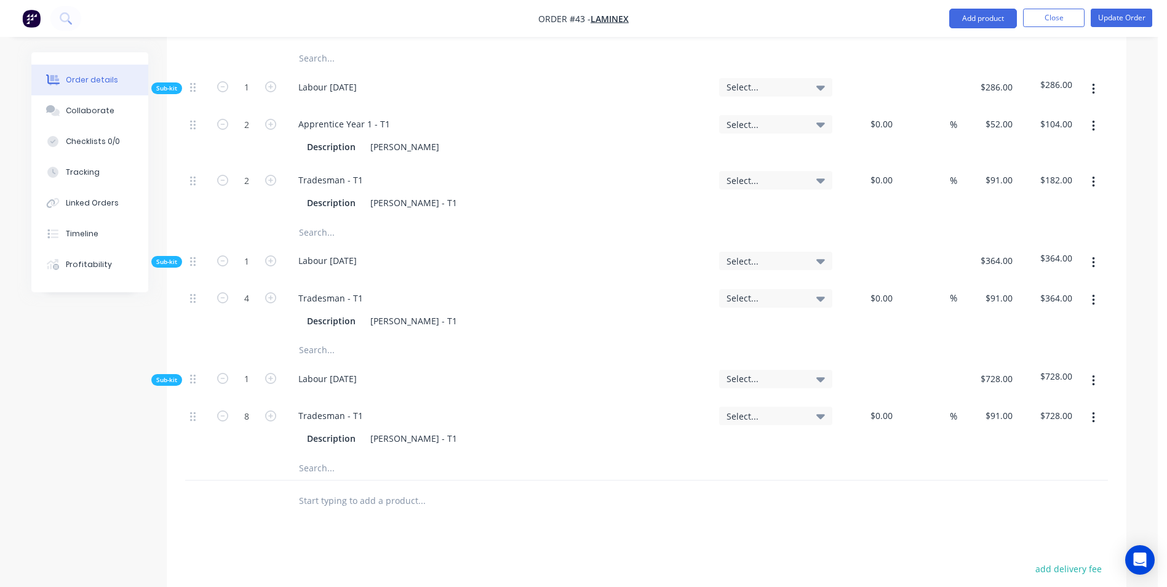
scroll to position [431, 0]
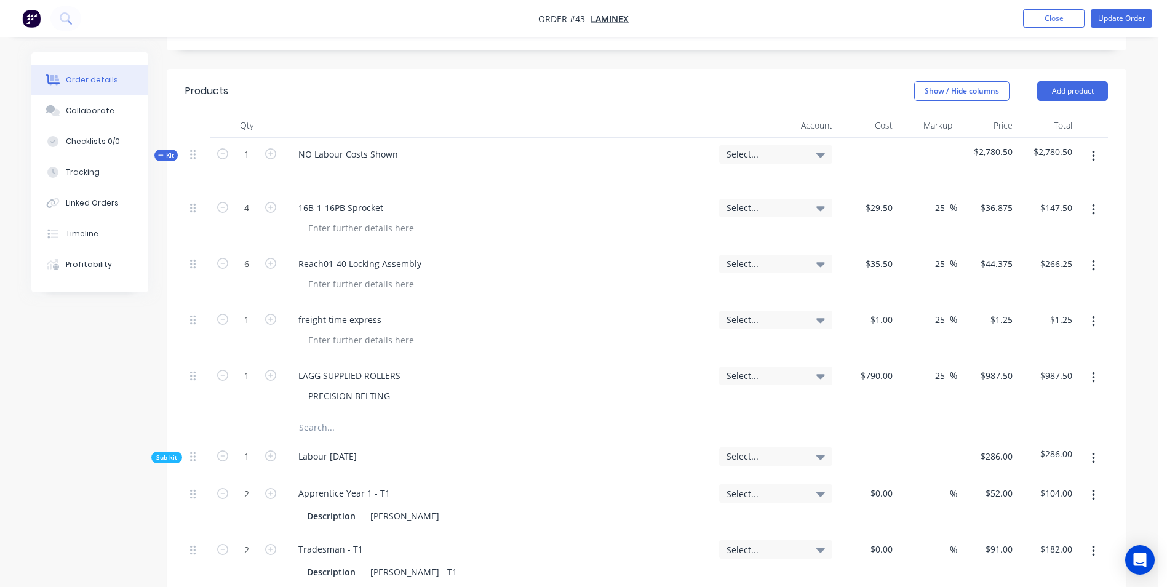
click at [311, 415] on input "text" at bounding box center [421, 427] width 246 height 25
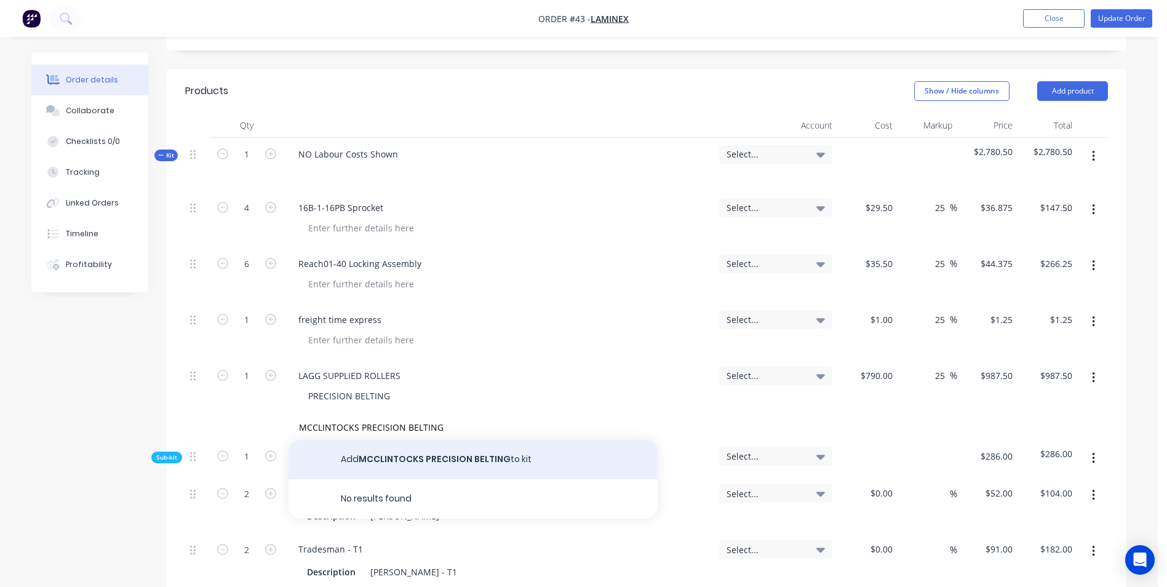
click at [401, 440] on button "Add MCCLINTOCKS PRECISION BELTING to kit" at bounding box center [473, 459] width 369 height 39
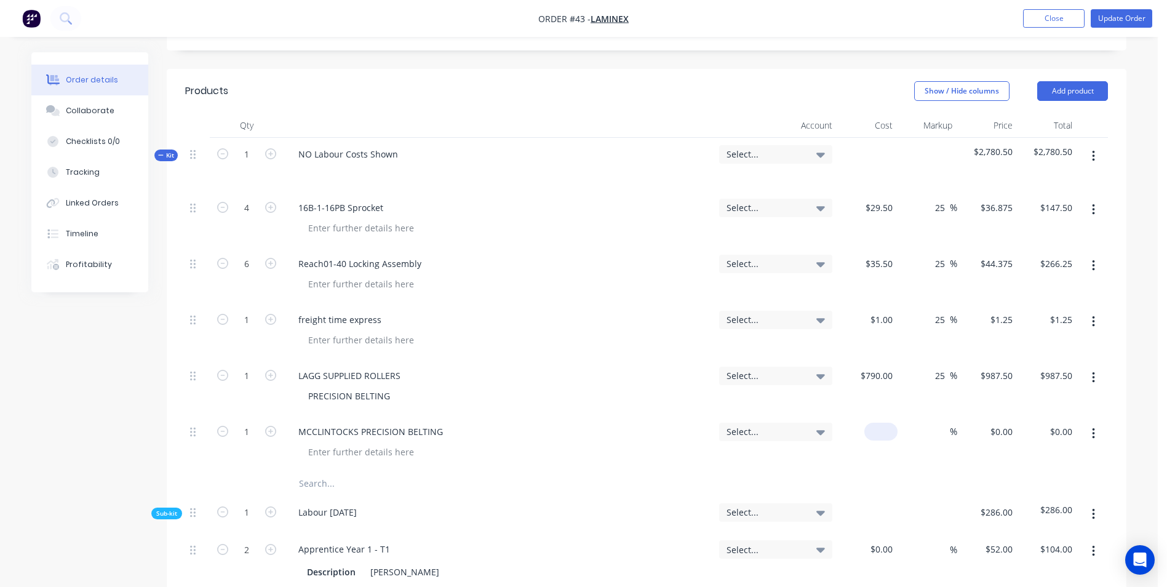
click at [896, 423] on input at bounding box center [883, 432] width 28 height 18
click at [855, 425] on div "$80.00 $80.00" at bounding box center [867, 443] width 60 height 56
click at [1128, 17] on button "Update Order" at bounding box center [1122, 18] width 62 height 18
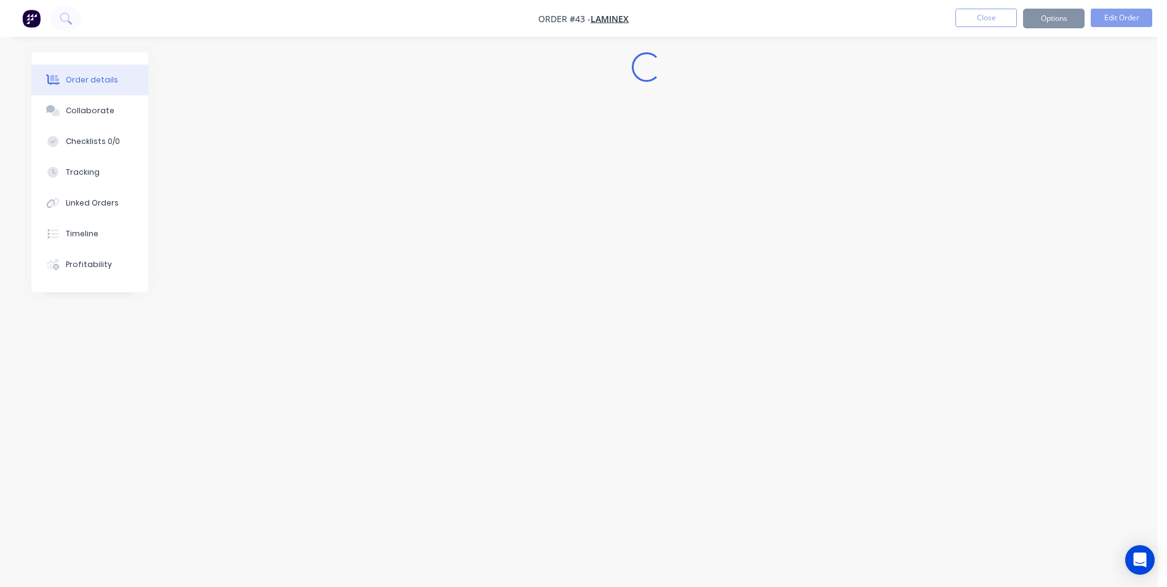
scroll to position [0, 0]
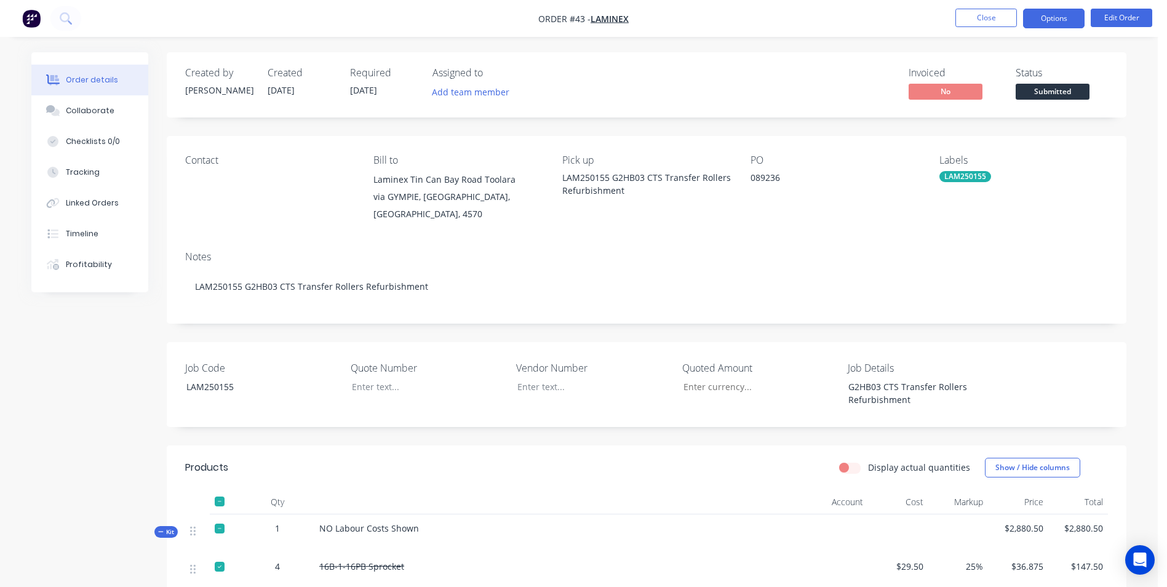
click at [1061, 18] on button "Options" at bounding box center [1054, 19] width 62 height 20
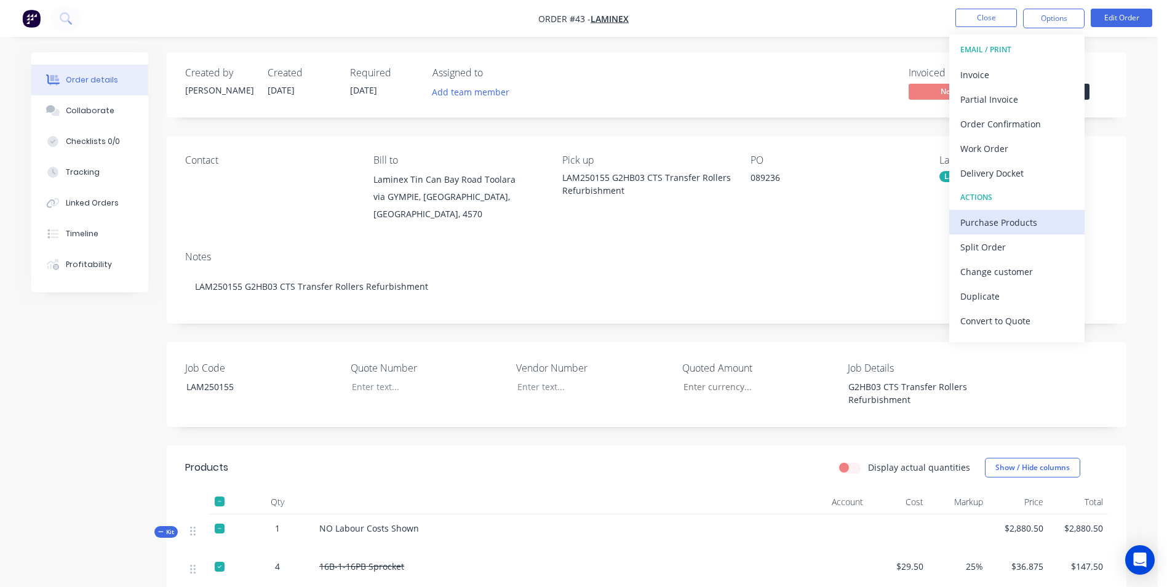
click at [1027, 231] on div "Purchase Products" at bounding box center [1016, 223] width 113 height 18
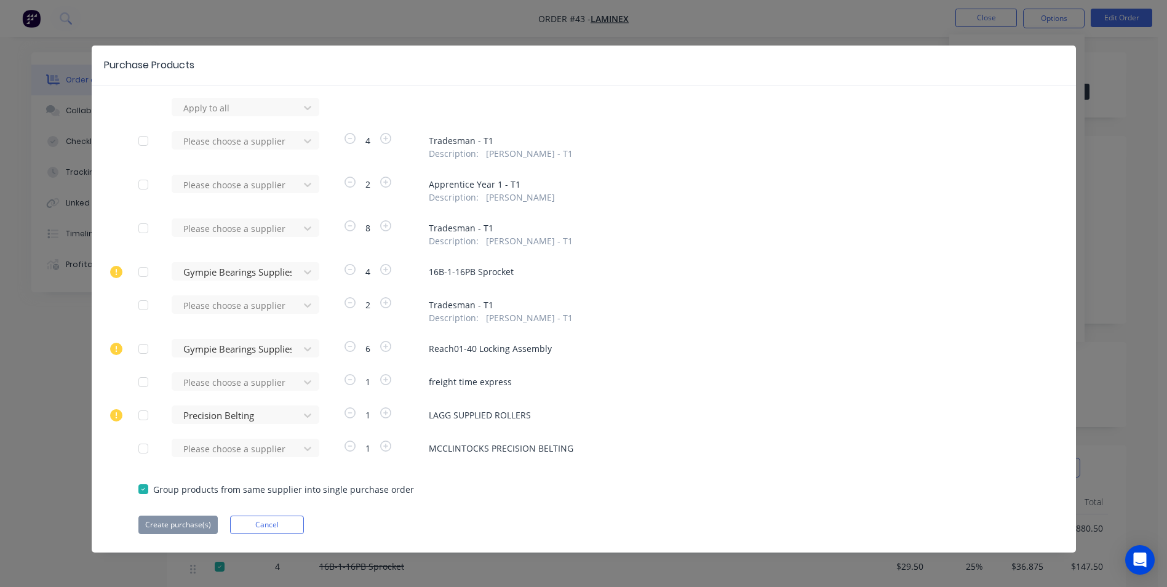
scroll to position [5, 0]
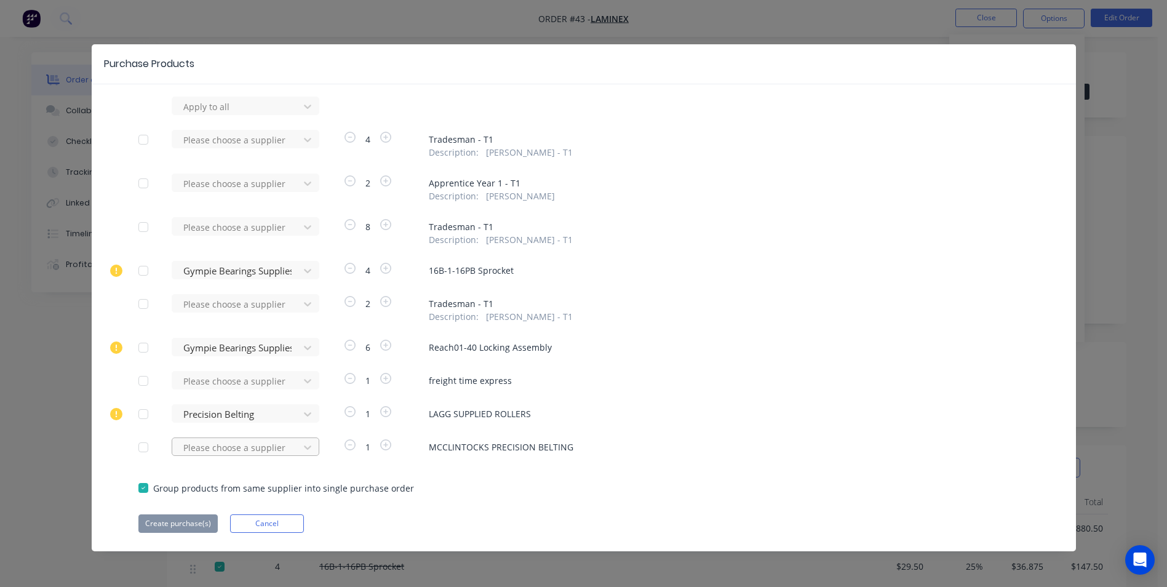
click at [240, 114] on div at bounding box center [237, 106] width 111 height 15
click at [271, 505] on div "Others McClintocks Transport" at bounding box center [246, 486] width 148 height 46
click at [262, 493] on div "McClintocks Transport" at bounding box center [246, 492] width 148 height 23
click at [170, 523] on button "Create purchase(s)" at bounding box center [177, 523] width 79 height 18
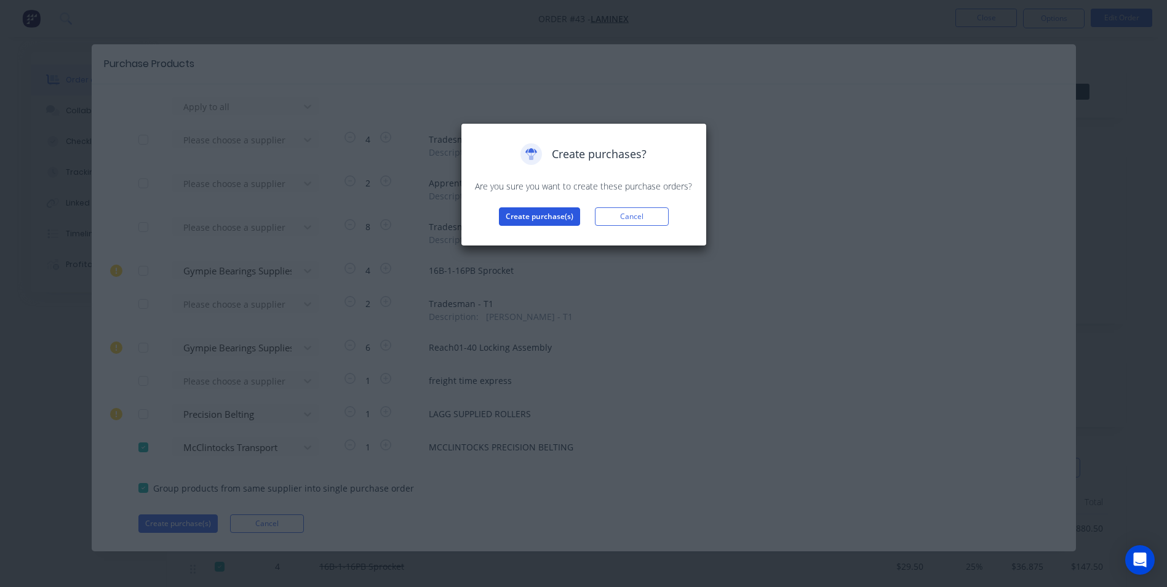
click at [531, 209] on button "Create purchase(s)" at bounding box center [539, 216] width 81 height 18
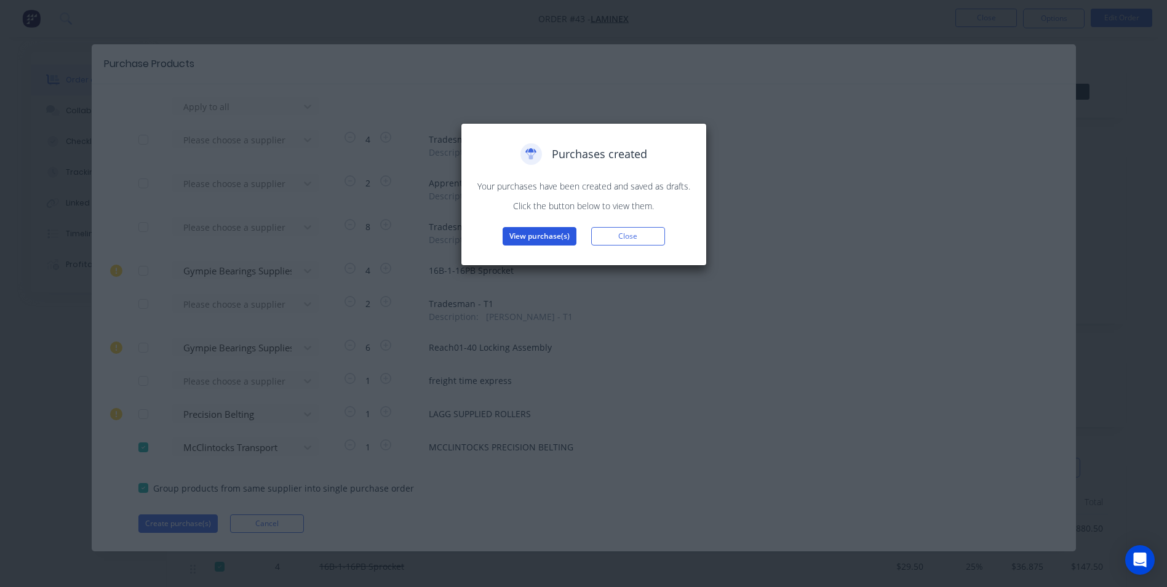
click at [555, 231] on button "View purchase(s)" at bounding box center [540, 236] width 74 height 18
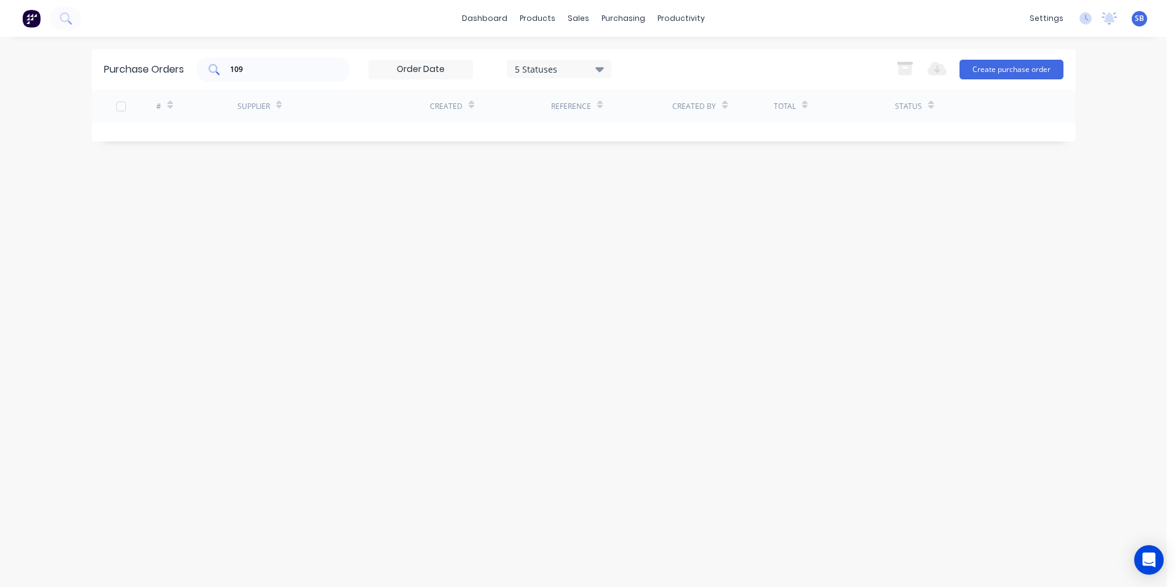
click at [317, 62] on div "109" at bounding box center [273, 69] width 154 height 25
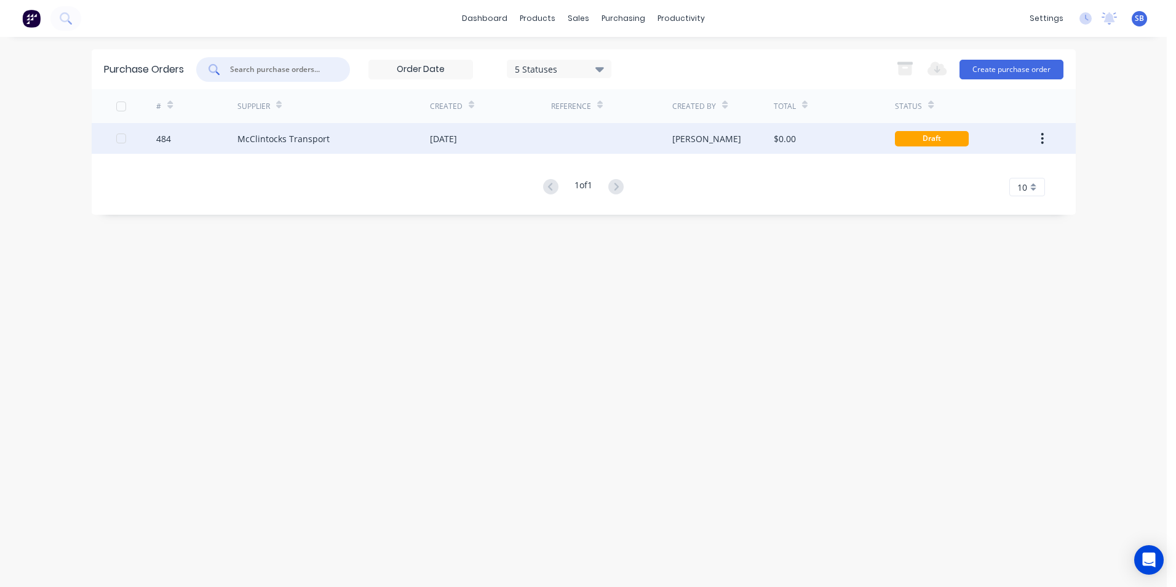
click at [597, 137] on div at bounding box center [611, 138] width 121 height 31
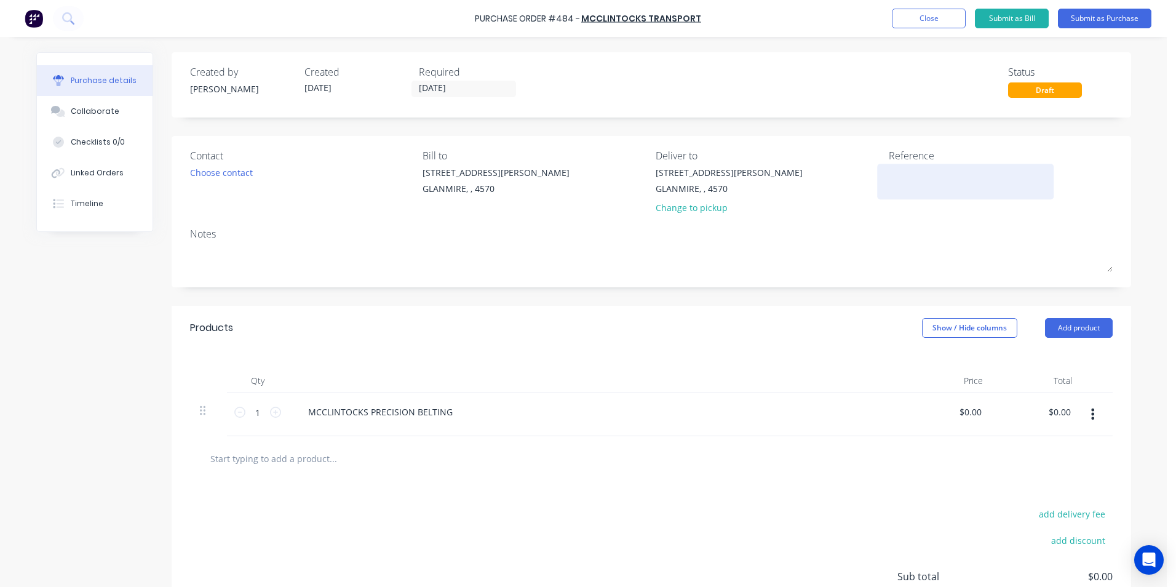
click at [895, 191] on textarea at bounding box center [966, 180] width 154 height 28
click at [415, 82] on input "[DATE]" at bounding box center [463, 88] width 103 height 15
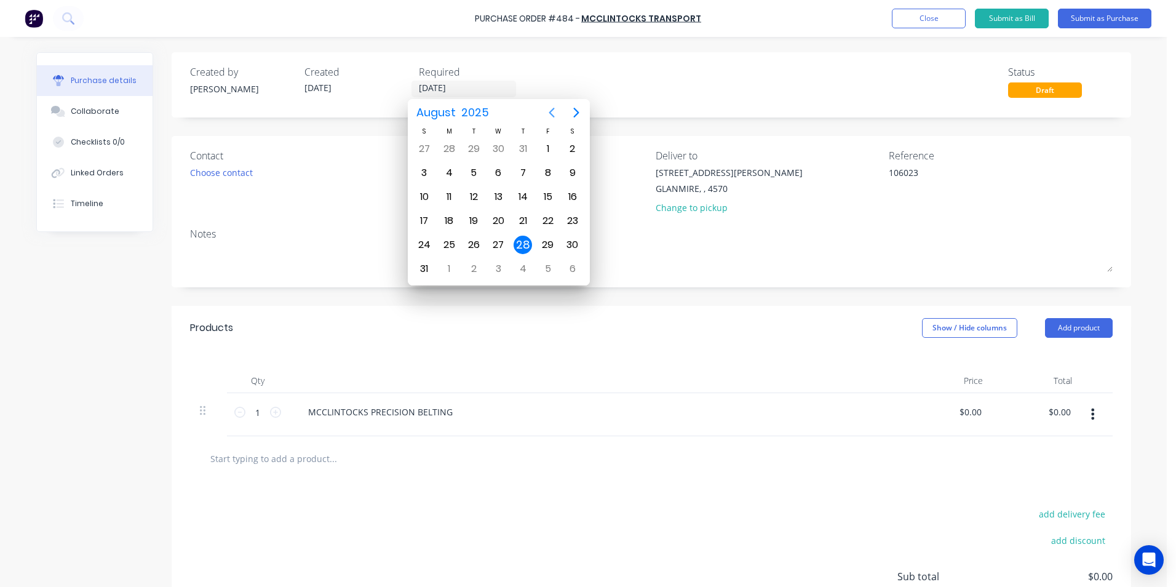
click at [550, 113] on icon "Previous page" at bounding box center [552, 113] width 6 height 10
click at [536, 175] on div "11" at bounding box center [548, 172] width 25 height 23
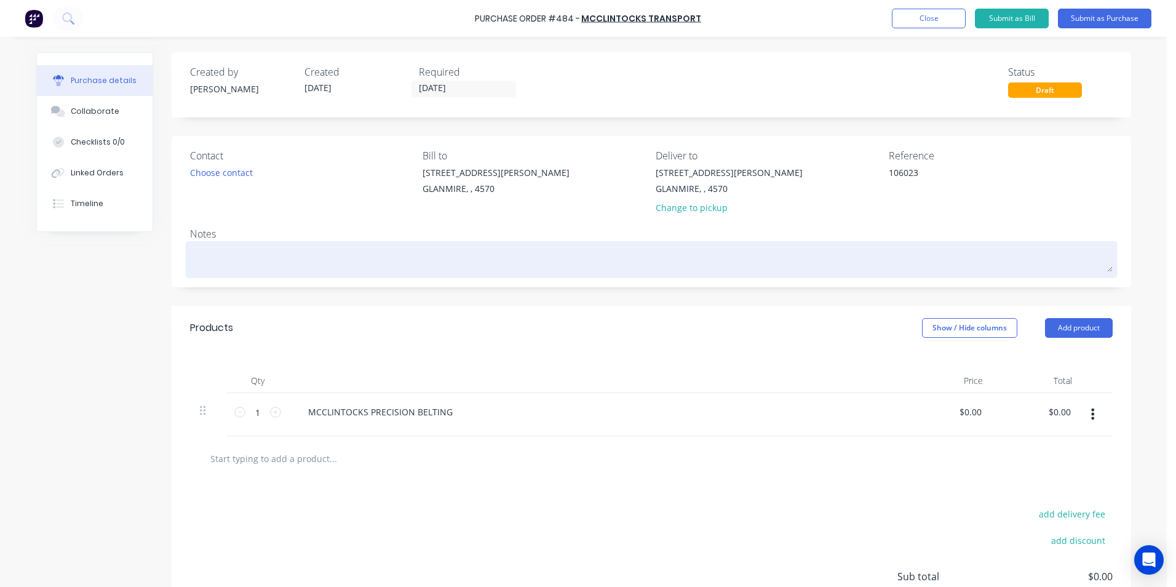
click at [377, 261] on textarea at bounding box center [651, 258] width 923 height 28
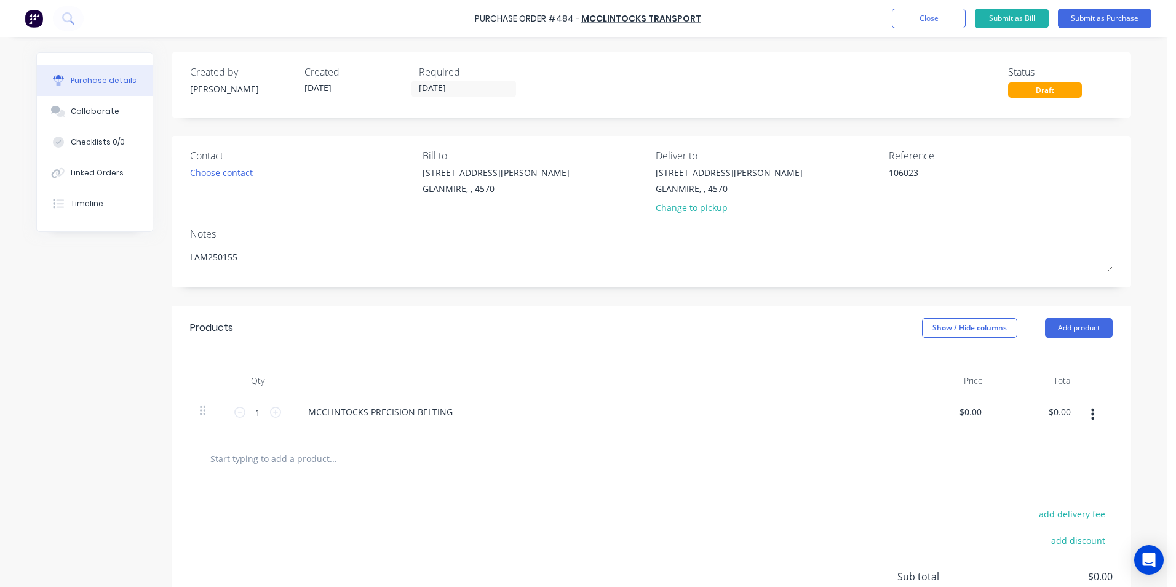
click at [474, 415] on div "MCCLINTOCKS PRECISION BELTING" at bounding box center [596, 412] width 596 height 18
click at [993, 330] on button "Show / Hide columns" at bounding box center [969, 328] width 95 height 20
click at [934, 367] on label "Account" at bounding box center [933, 368] width 22 height 10
click at [922, 363] on input "Account" at bounding box center [922, 363] width 0 height 0
click at [861, 415] on span "Select..." at bounding box center [878, 412] width 37 height 13
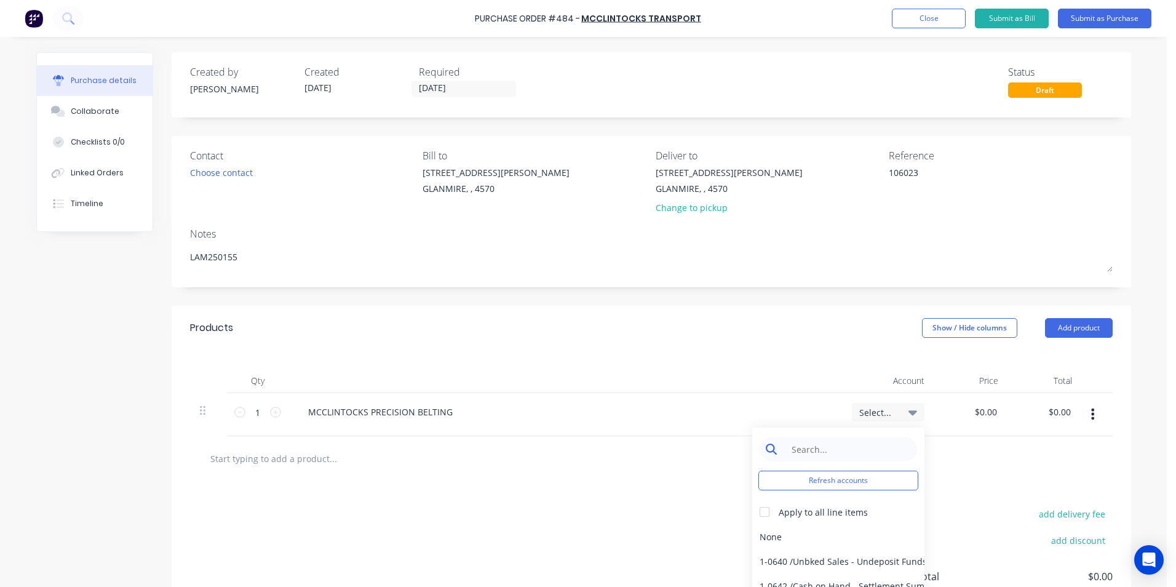
click at [852, 453] on input at bounding box center [848, 449] width 126 height 25
click at [788, 540] on div "5-0268 / Freight & Cartage" at bounding box center [839, 536] width 172 height 25
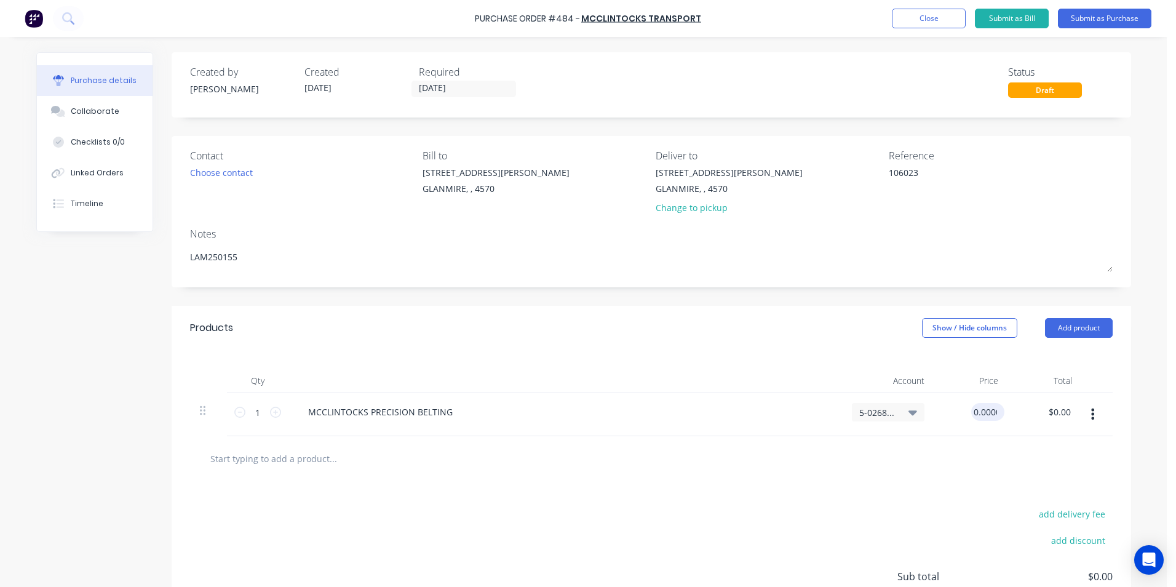
click at [984, 411] on input "0.0000" at bounding box center [986, 412] width 28 height 18
drag, startPoint x: 964, startPoint y: 413, endPoint x: 1053, endPoint y: 405, distance: 90.2
click at [1053, 405] on div "1 1 MCCLINTOCKS PRECISION BELTING 5-0268 / Freight & Cartage 0.0000 0.0000 $0.0…" at bounding box center [651, 414] width 923 height 43
click at [1008, 460] on div at bounding box center [651, 458] width 903 height 25
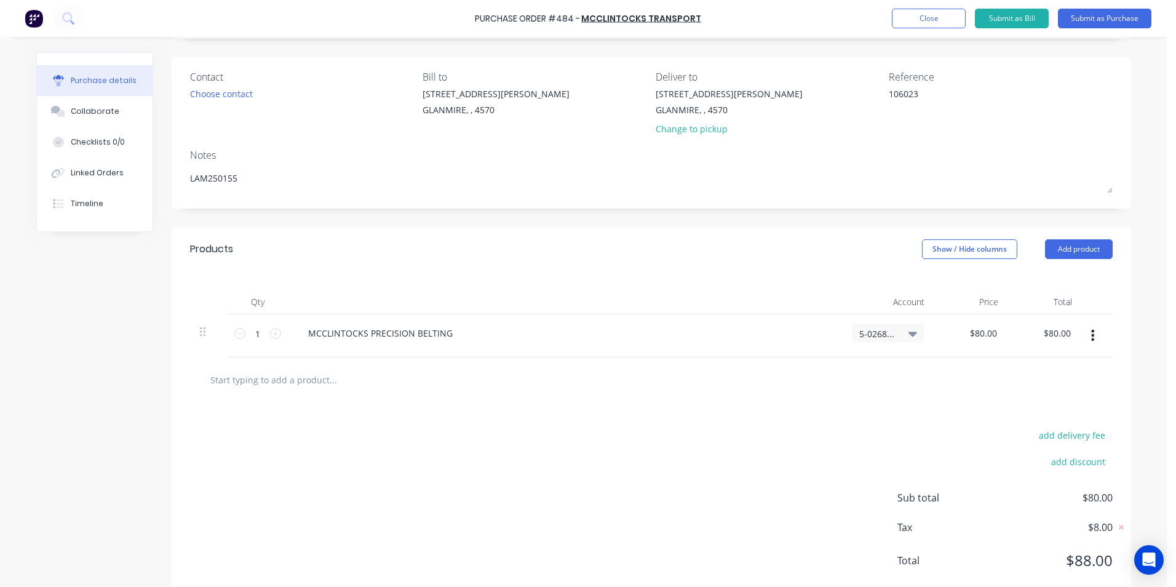
scroll to position [109, 0]
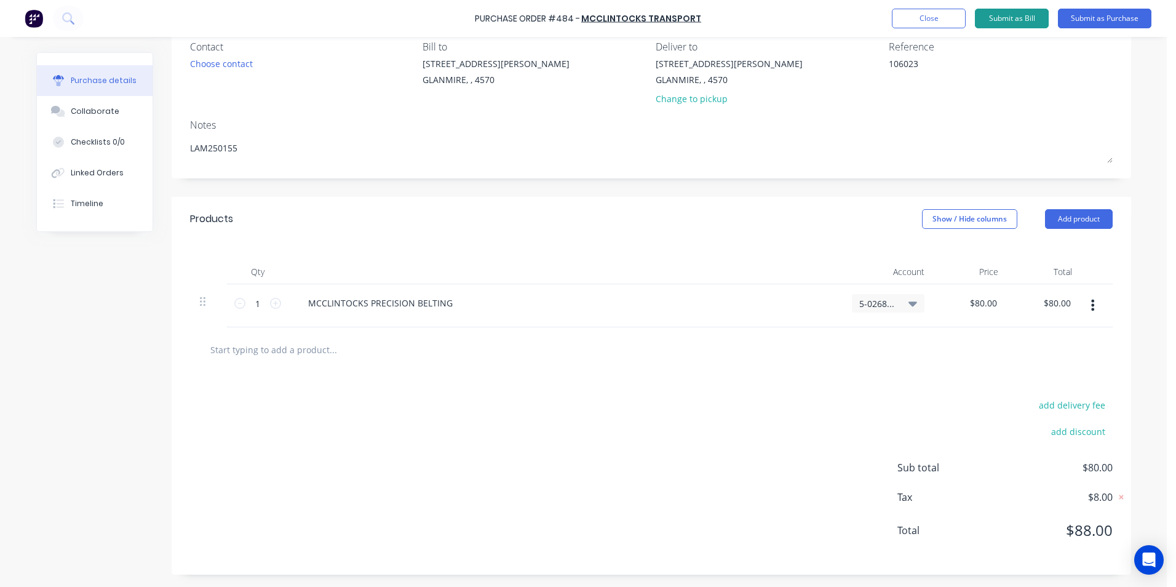
click at [1029, 19] on button "Submit as Bill" at bounding box center [1012, 19] width 74 height 20
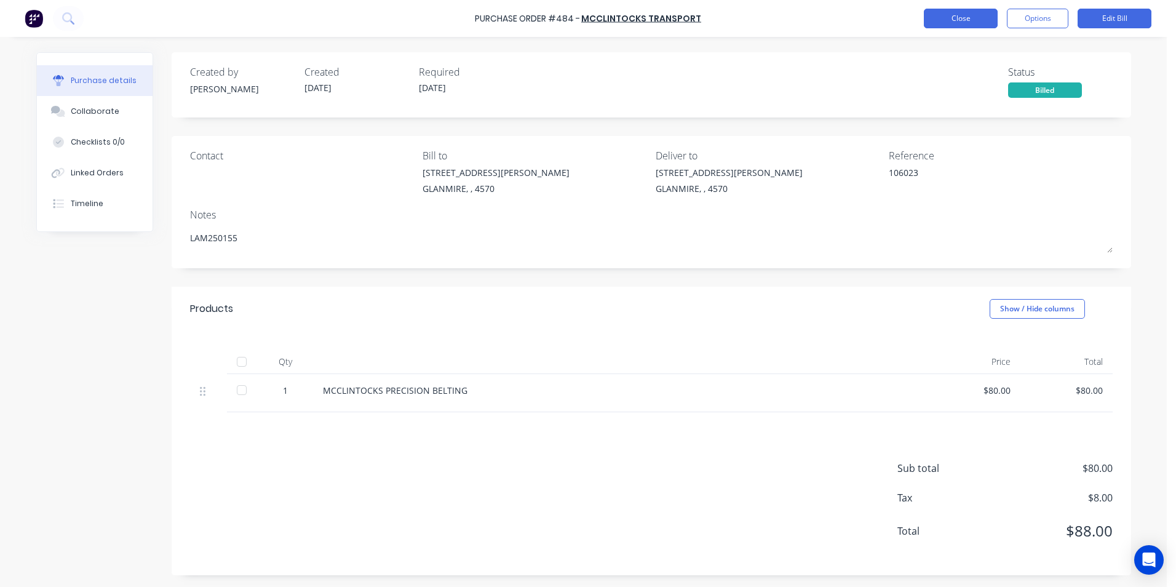
click at [968, 16] on button "Close" at bounding box center [961, 19] width 74 height 20
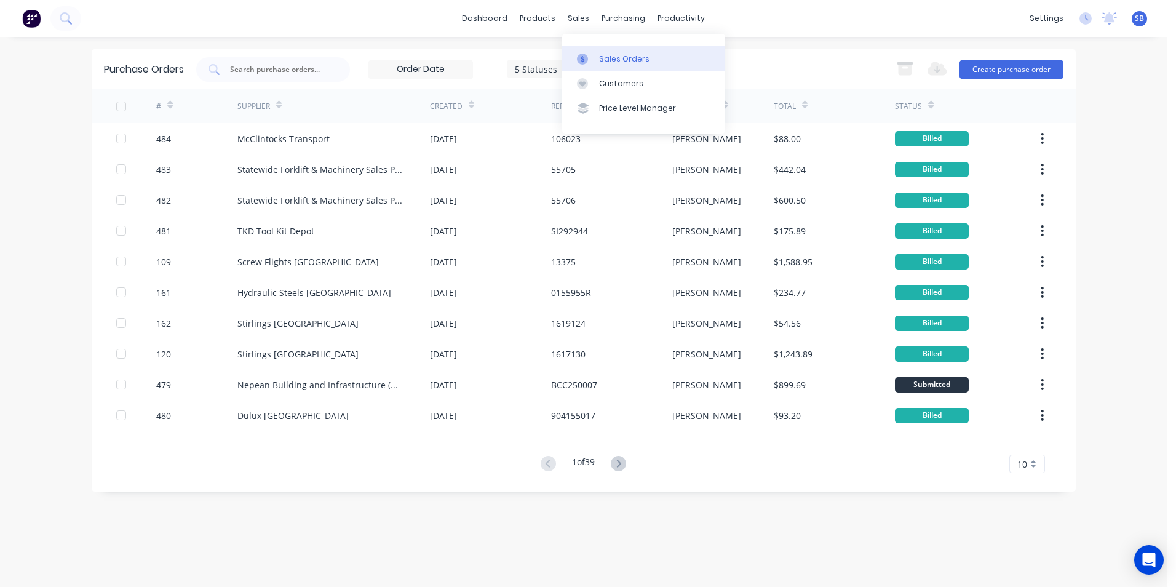
click at [618, 64] on div "Sales Orders" at bounding box center [624, 59] width 50 height 11
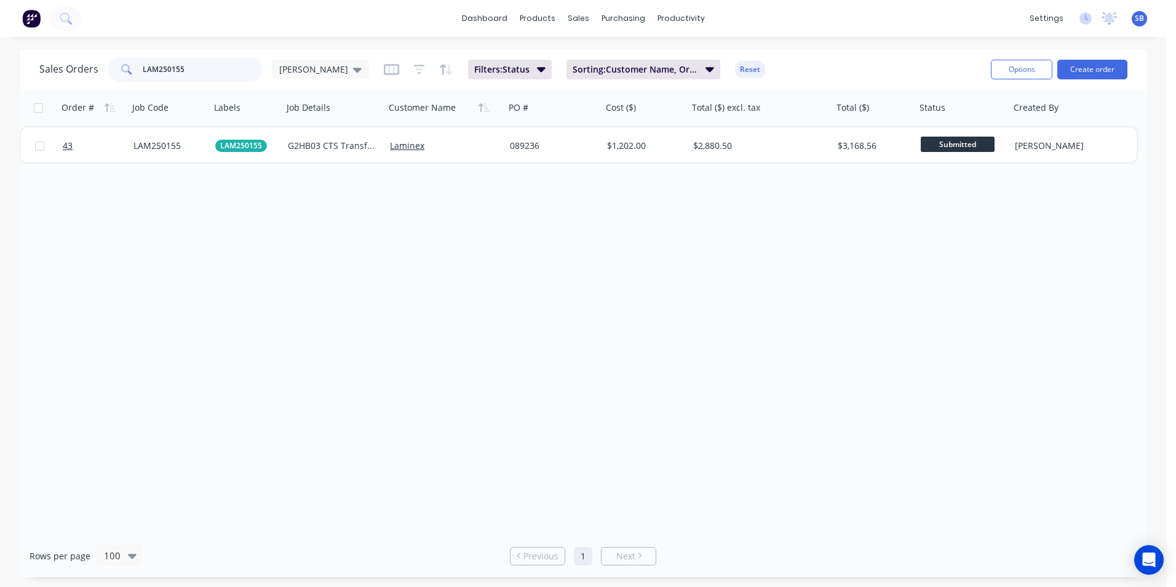
drag, startPoint x: 193, startPoint y: 77, endPoint x: -131, endPoint y: 22, distance: 328.9
click at [0, 22] on html "dashboard products sales purchasing productivity dashboard products Product Cat…" at bounding box center [588, 293] width 1176 height 587
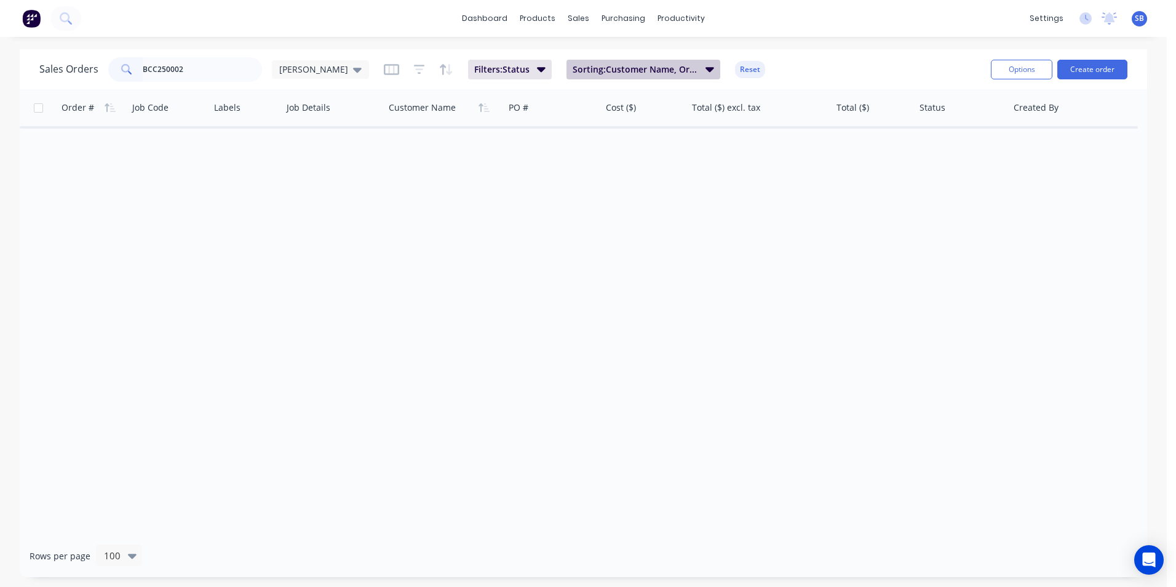
click at [641, 66] on span "Sorting: Customer Name, Order #" at bounding box center [636, 69] width 126 height 12
click at [474, 71] on span "Filters: Status" at bounding box center [501, 69] width 55 height 12
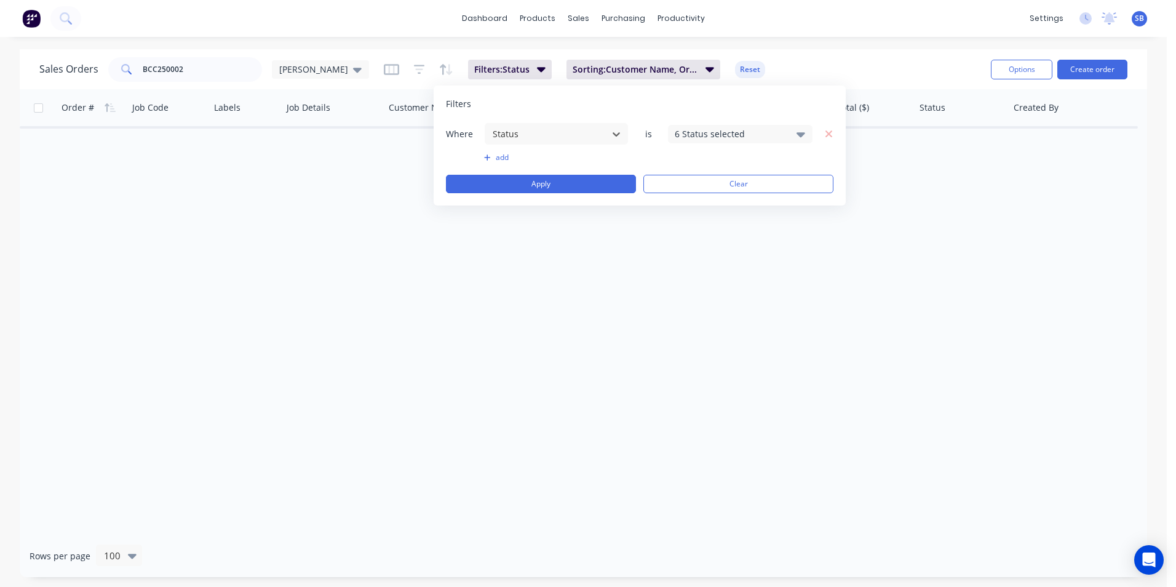
click at [716, 131] on div "6 Status selected" at bounding box center [730, 133] width 111 height 13
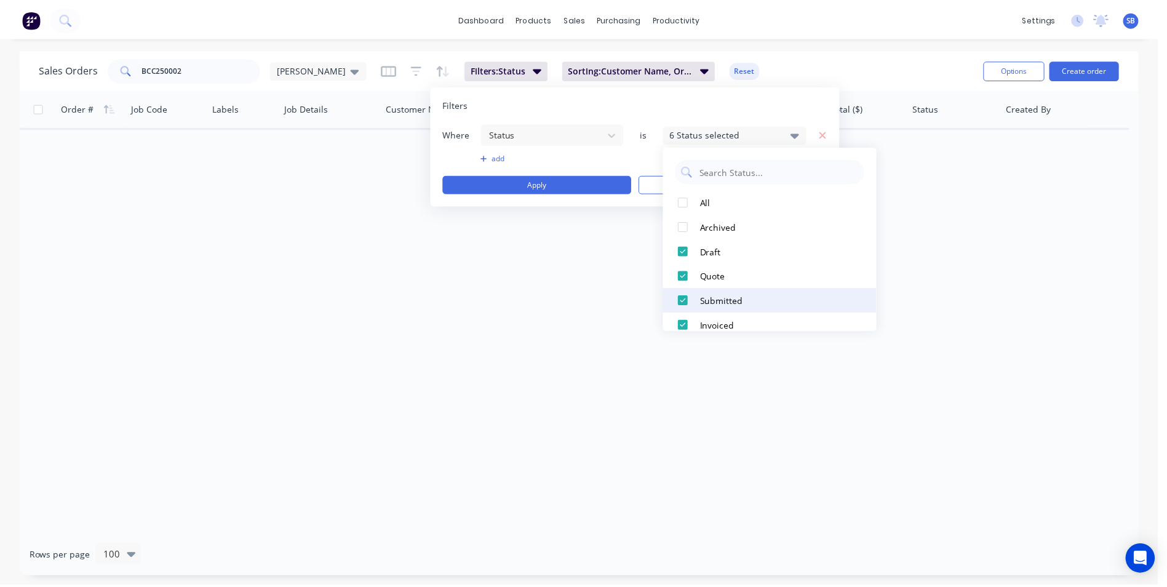
scroll to position [62, 0]
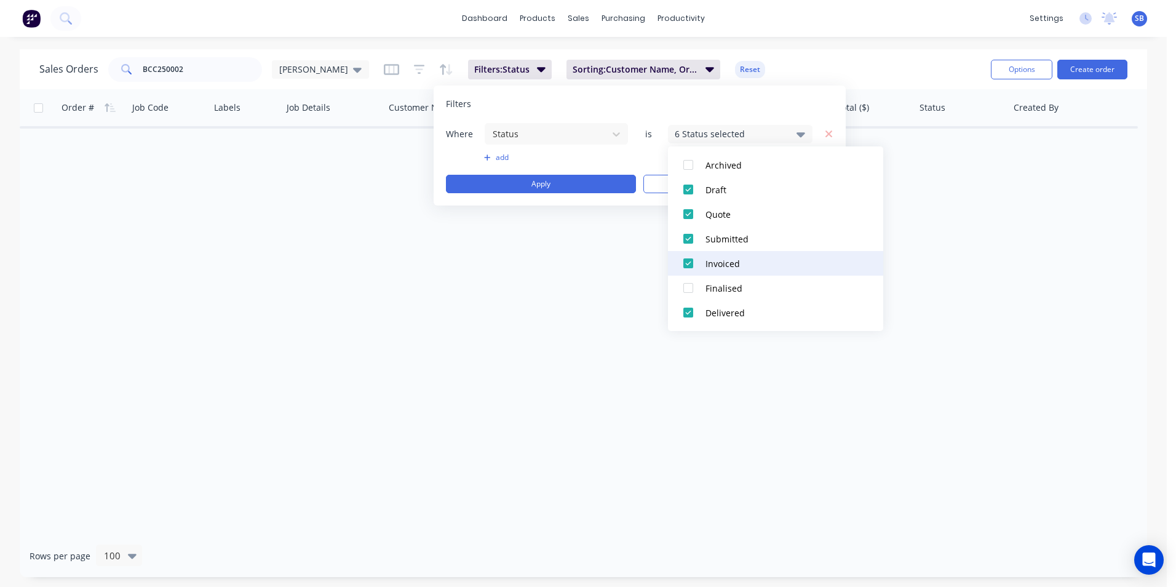
click at [685, 263] on div at bounding box center [688, 263] width 25 height 25
click at [685, 266] on div at bounding box center [688, 263] width 25 height 25
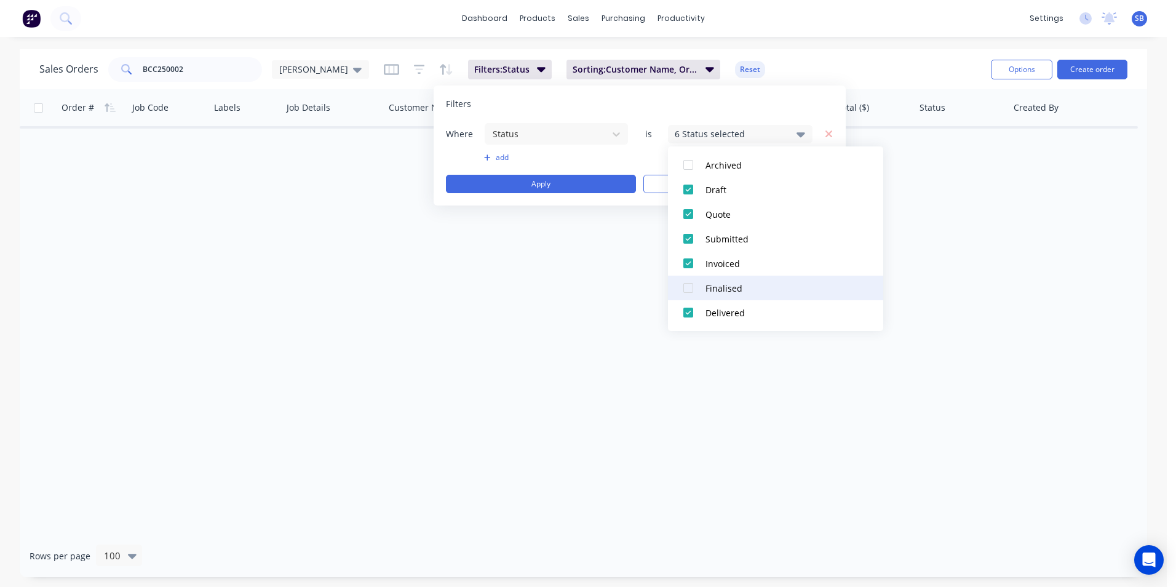
click at [694, 292] on div at bounding box center [688, 288] width 25 height 25
click at [457, 288] on div "Order # Job Code Labels Job Details Customer Name PO # Cost ($) Total ($) excl.…" at bounding box center [584, 311] width 1128 height 445
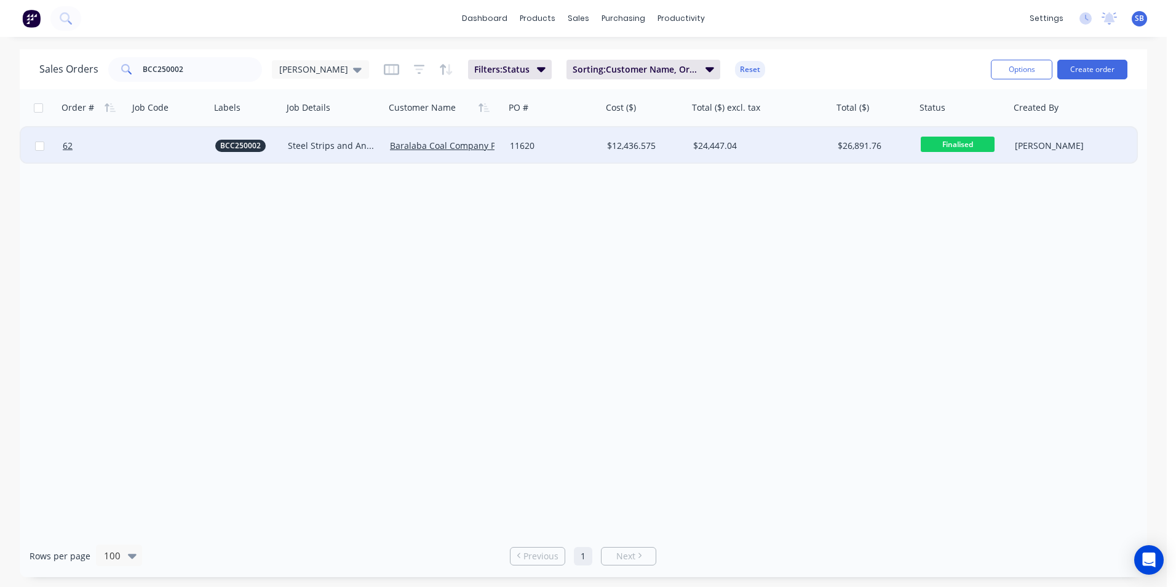
click at [730, 149] on div "$24,447.04" at bounding box center [757, 146] width 128 height 12
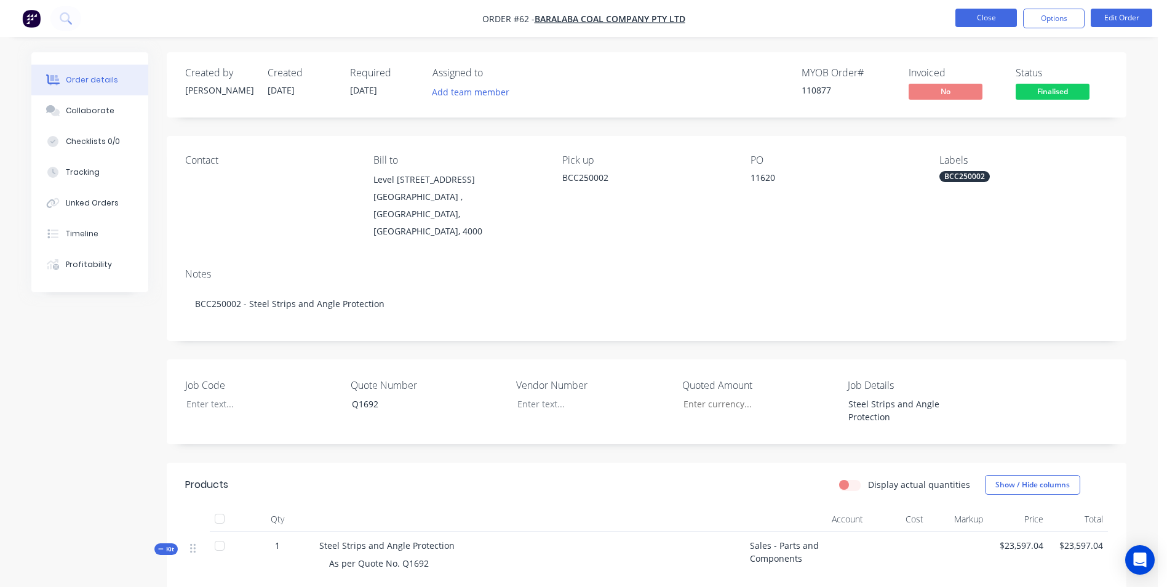
click at [956, 18] on button "Close" at bounding box center [987, 18] width 62 height 18
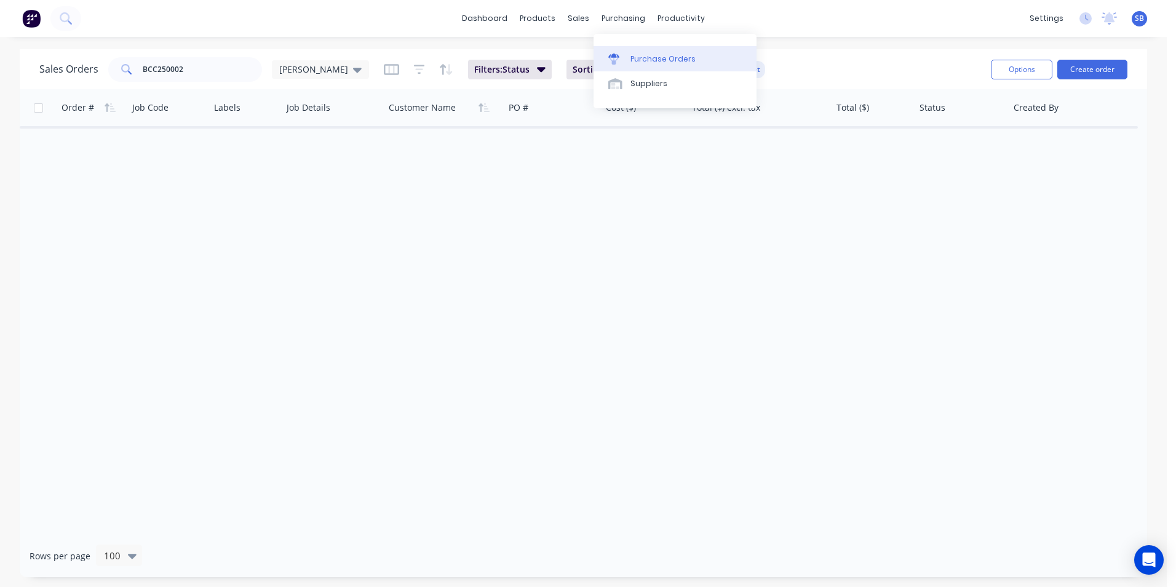
click at [687, 49] on link "Purchase Orders" at bounding box center [675, 58] width 163 height 25
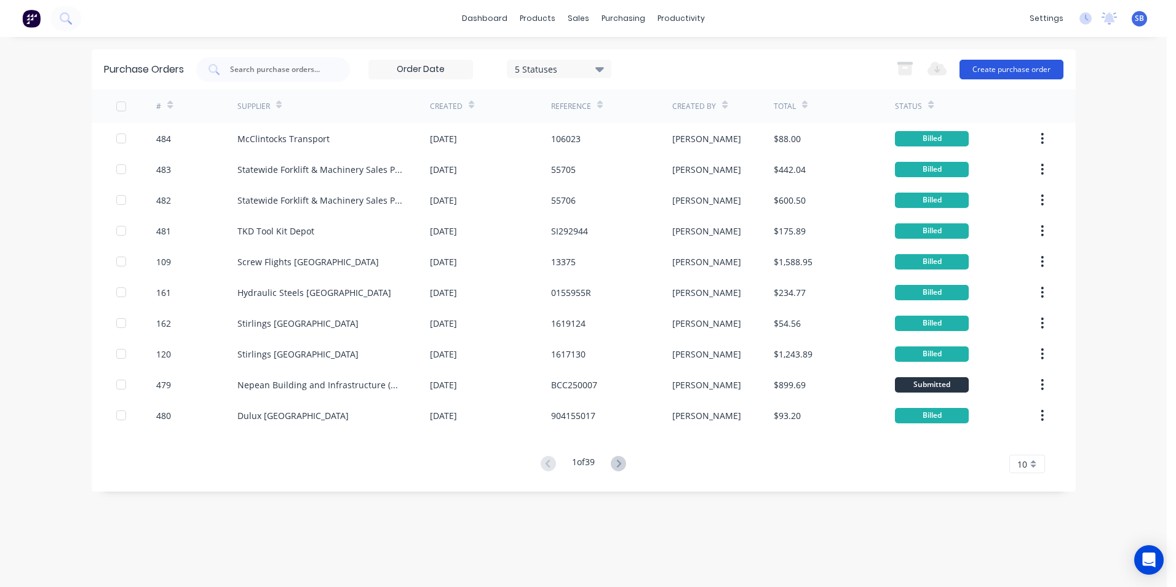
click at [1013, 68] on button "Create purchase order" at bounding box center [1012, 70] width 104 height 20
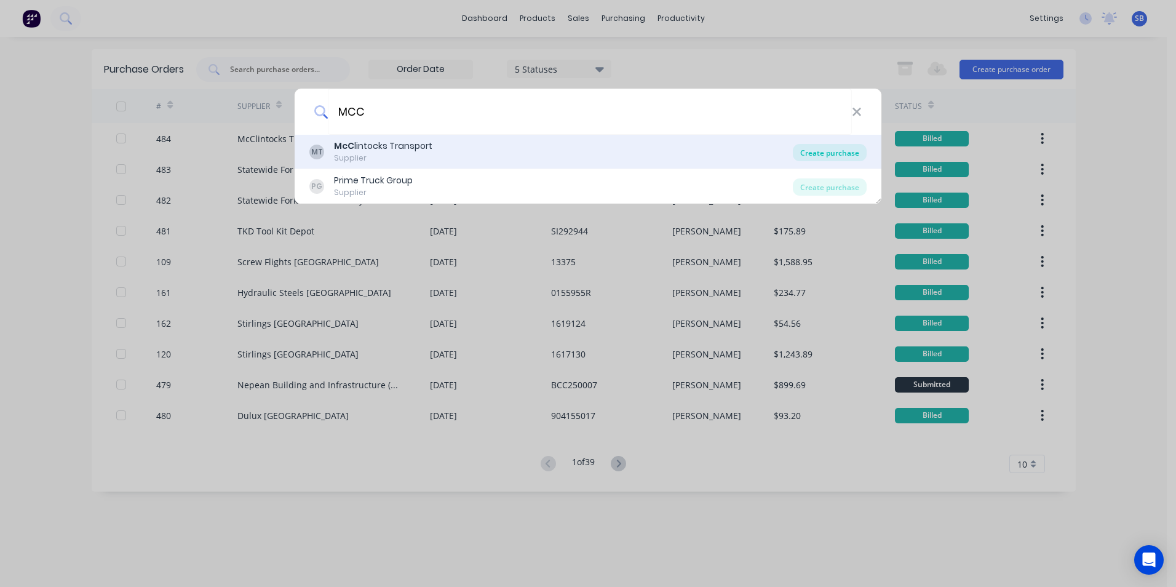
click at [823, 148] on div "Create purchase" at bounding box center [830, 152] width 74 height 17
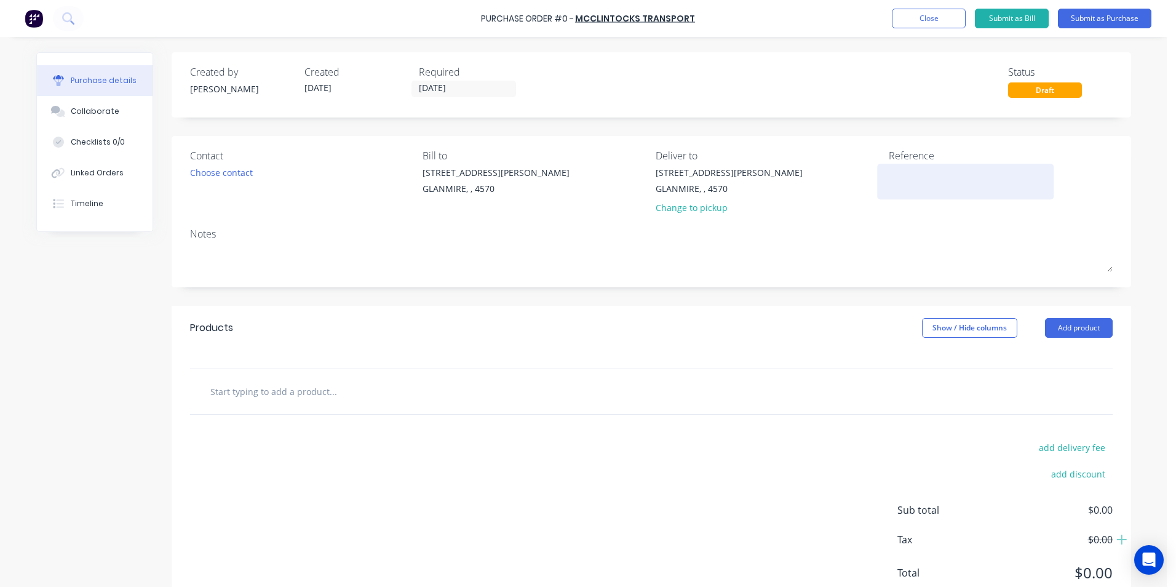
click at [956, 178] on textarea at bounding box center [966, 180] width 154 height 28
click at [444, 94] on input "[DATE]" at bounding box center [463, 88] width 103 height 15
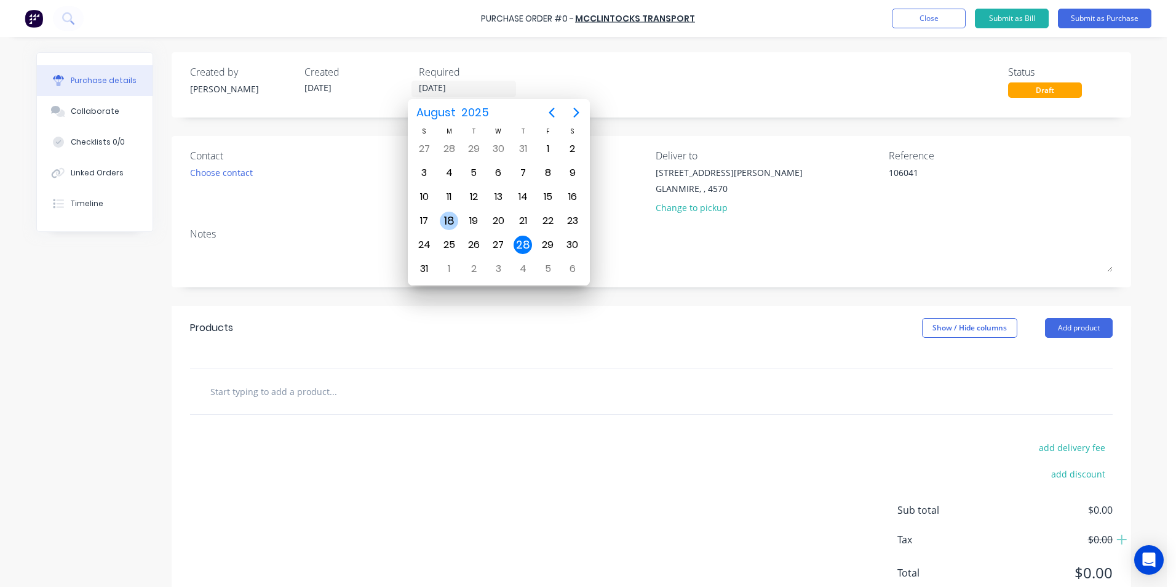
click at [452, 215] on div "18" at bounding box center [449, 221] width 18 height 18
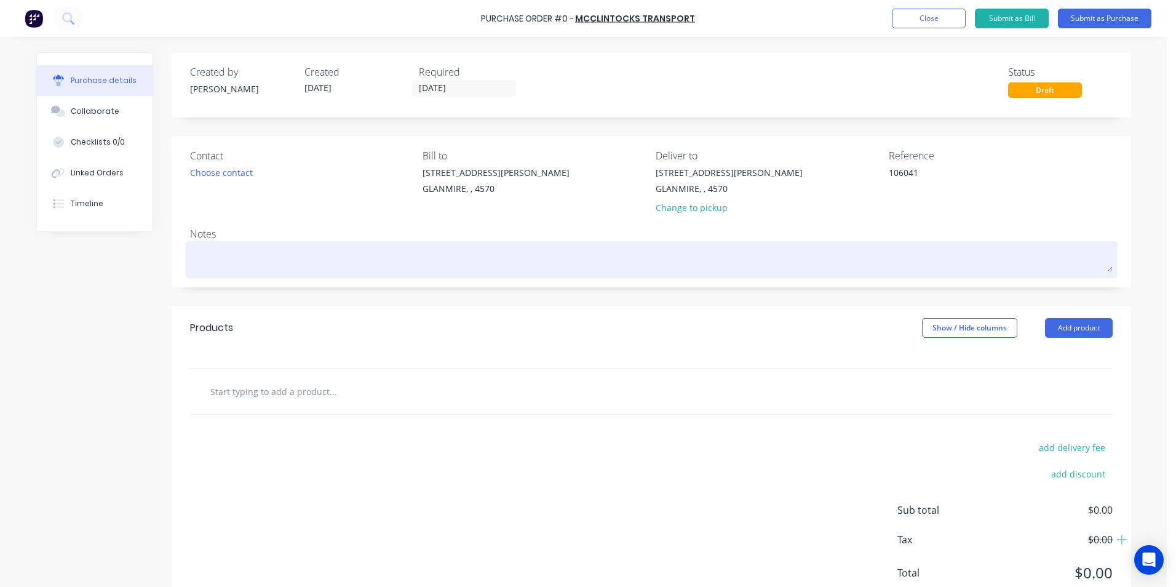
click at [346, 254] on textarea at bounding box center [651, 258] width 923 height 28
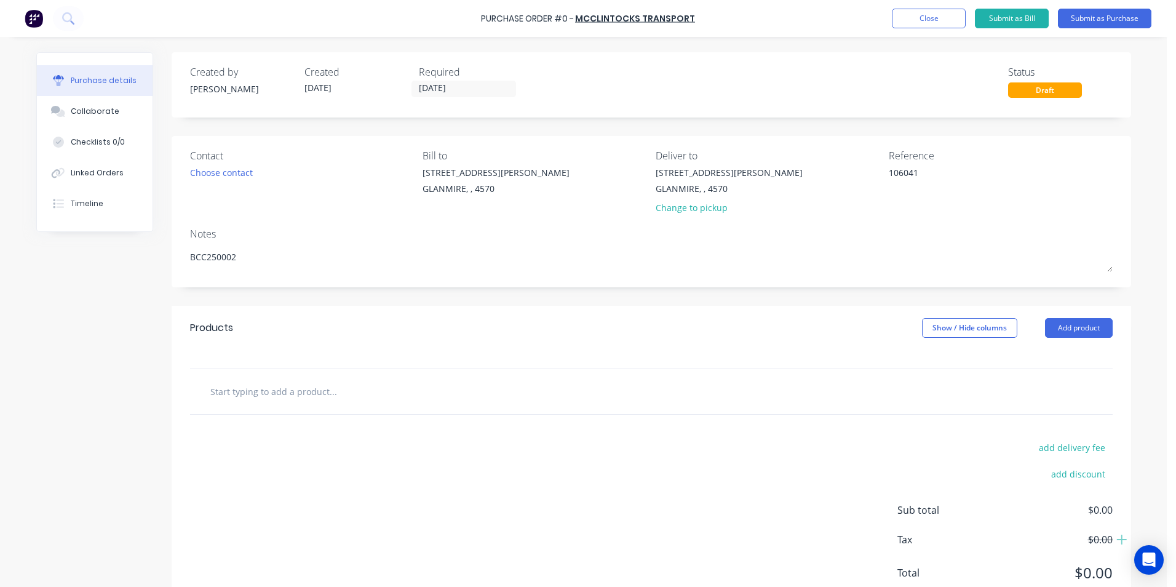
click at [341, 386] on input "text" at bounding box center [333, 391] width 246 height 25
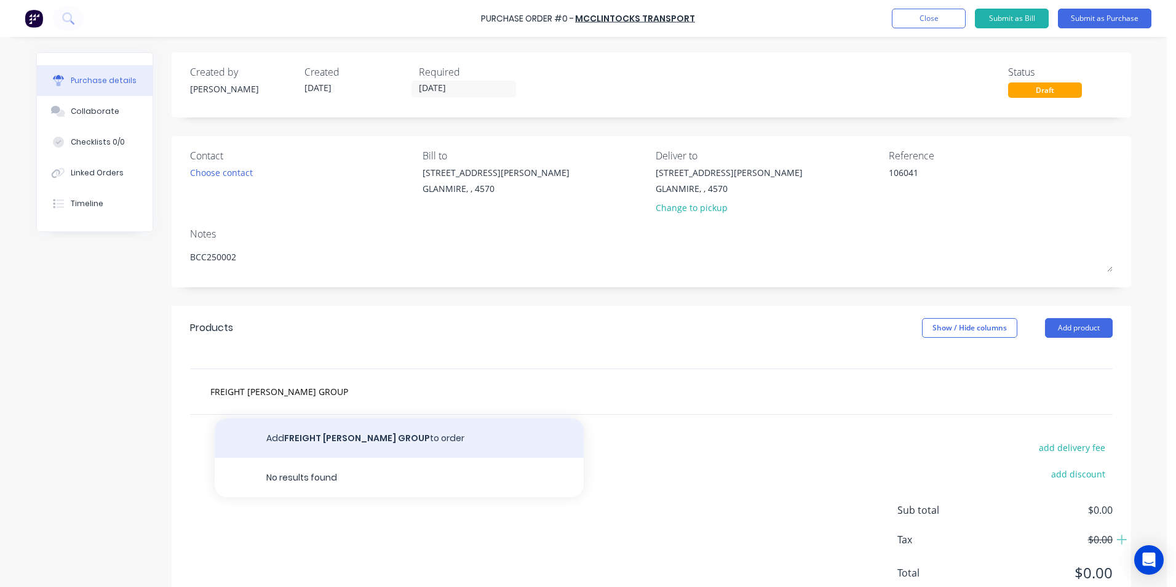
click at [314, 433] on button "Add FREIGHT [PERSON_NAME] GROUP to order" at bounding box center [399, 437] width 369 height 39
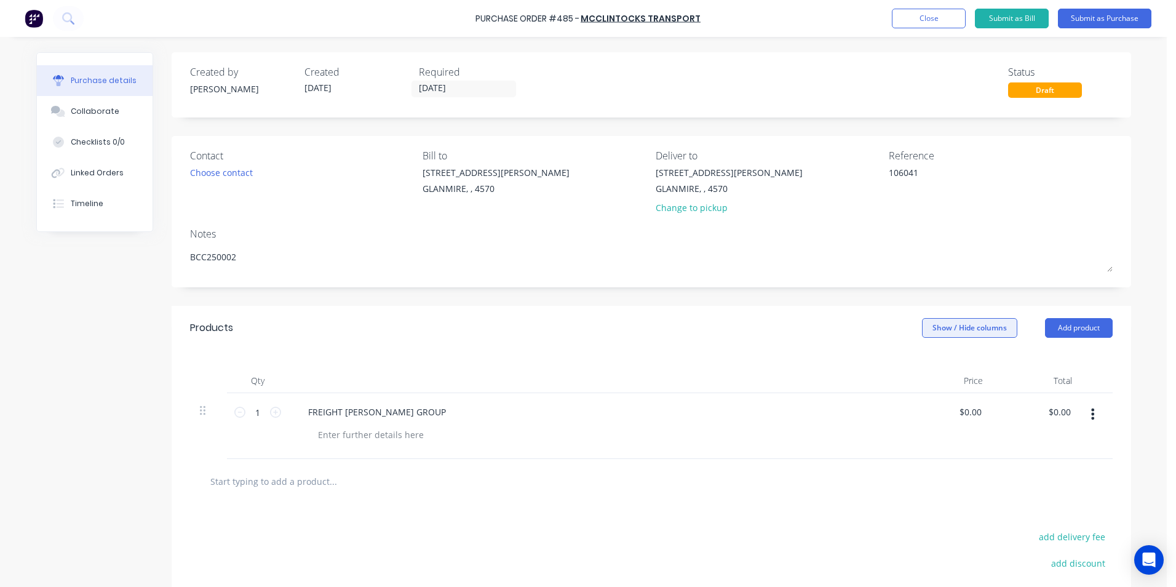
click at [922, 327] on button "Show / Hide columns" at bounding box center [969, 328] width 95 height 20
click at [938, 365] on label "Account" at bounding box center [933, 368] width 22 height 10
click at [922, 363] on input "Account" at bounding box center [922, 363] width 0 height 0
click at [871, 425] on div "Select..." at bounding box center [888, 426] width 92 height 66
click at [871, 418] on div "Select..." at bounding box center [888, 412] width 73 height 18
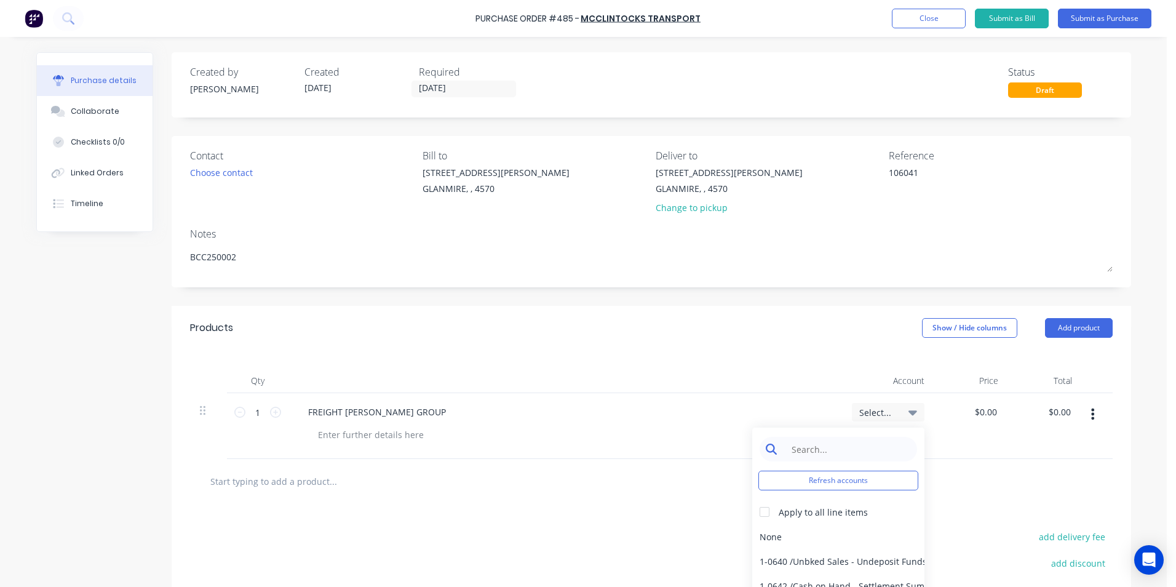
click at [798, 447] on input at bounding box center [848, 449] width 126 height 25
click at [836, 538] on div "5-0268 / Freight & Cartage" at bounding box center [839, 536] width 172 height 25
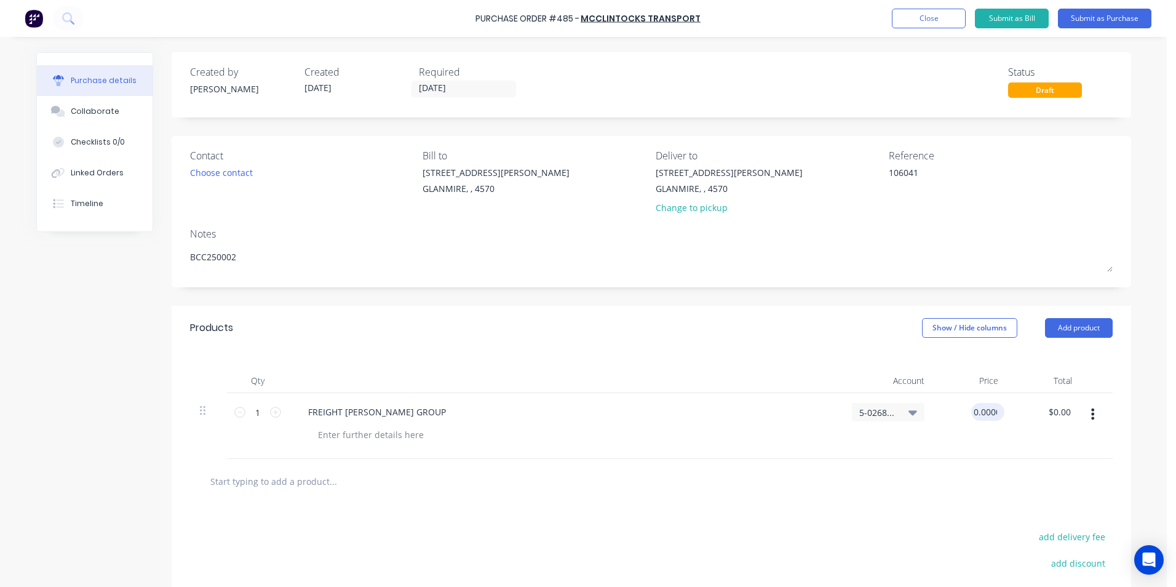
click at [983, 415] on input "0.0000" at bounding box center [986, 412] width 28 height 18
drag, startPoint x: 961, startPoint y: 416, endPoint x: 1055, endPoint y: 397, distance: 95.5
click at [1055, 397] on div "1 1 FREIGHT FERO GROUP 5-0268 / Freight & Cartage $0.00 $0.00 $0.00 $0.00" at bounding box center [651, 426] width 923 height 66
drag, startPoint x: 1055, startPoint y: 397, endPoint x: 982, endPoint y: 407, distance: 73.4
click at [983, 407] on input "0" at bounding box center [991, 412] width 17 height 18
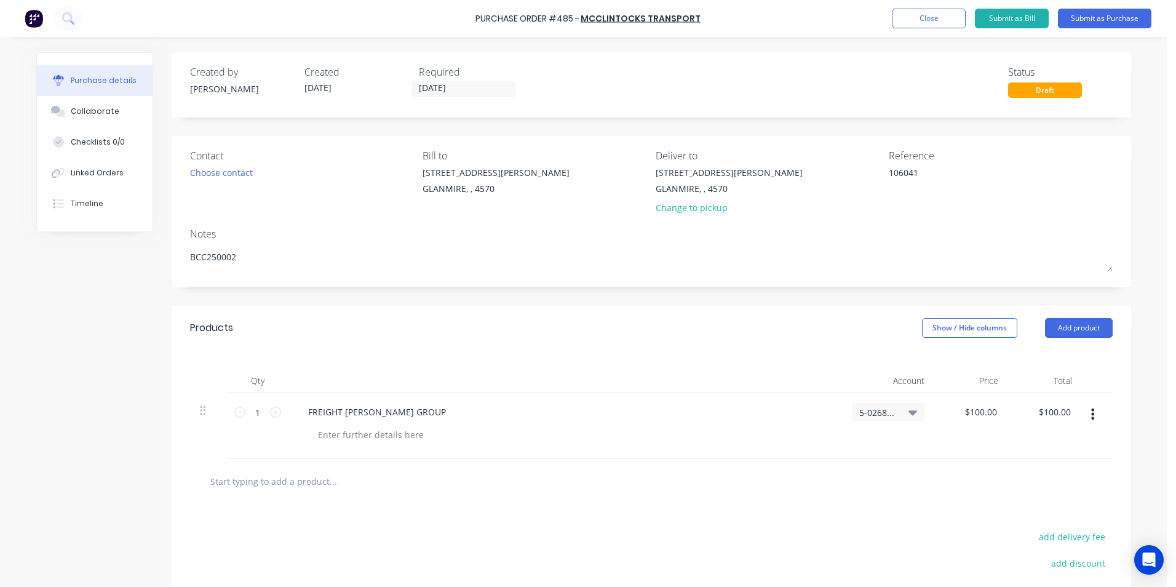
click at [1000, 447] on div "$100.00 $100.00" at bounding box center [972, 426] width 74 height 66
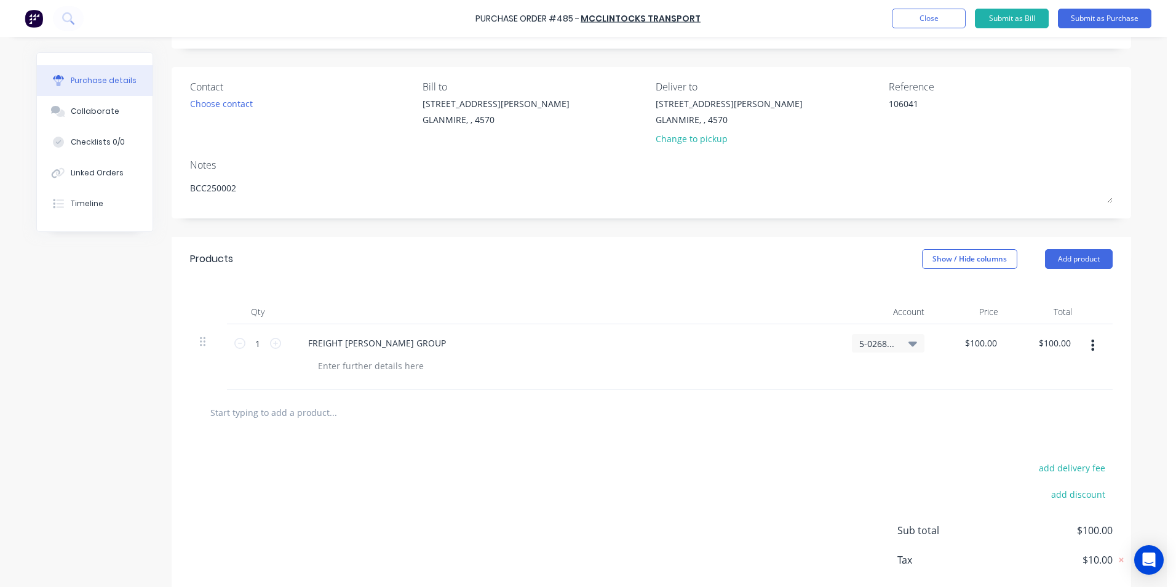
scroll to position [132, 0]
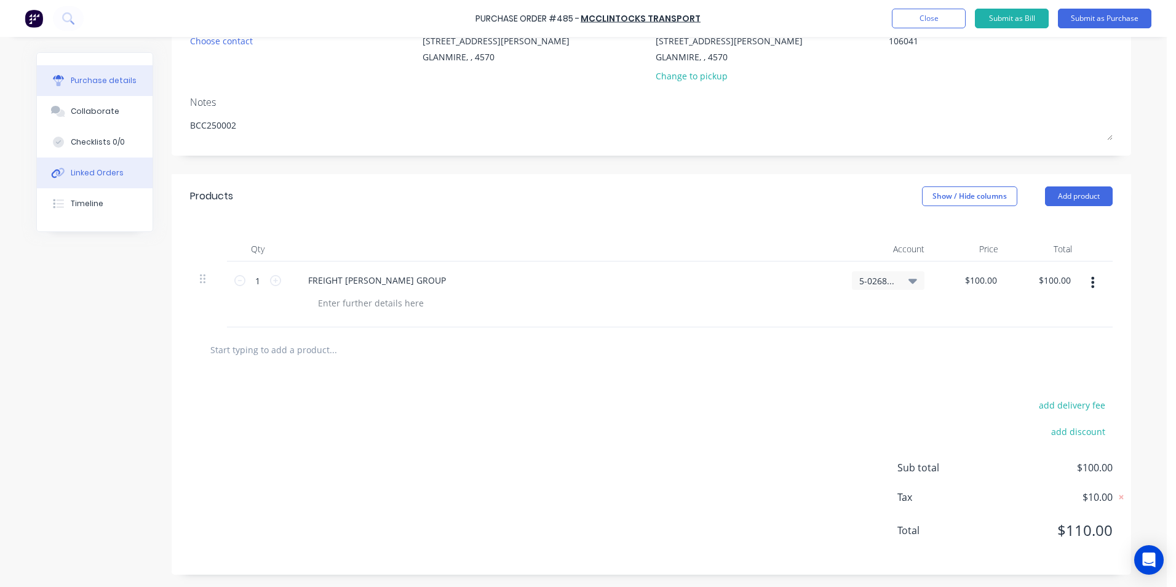
click at [84, 173] on div "Linked Orders" at bounding box center [97, 172] width 53 height 11
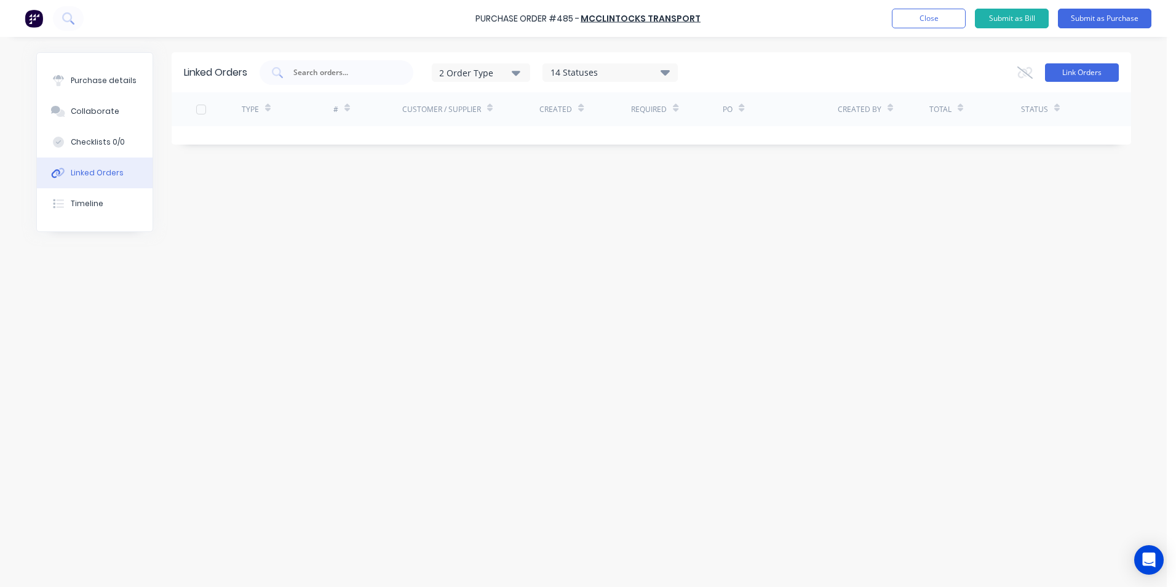
click at [1077, 78] on button "Link Orders" at bounding box center [1082, 72] width 74 height 18
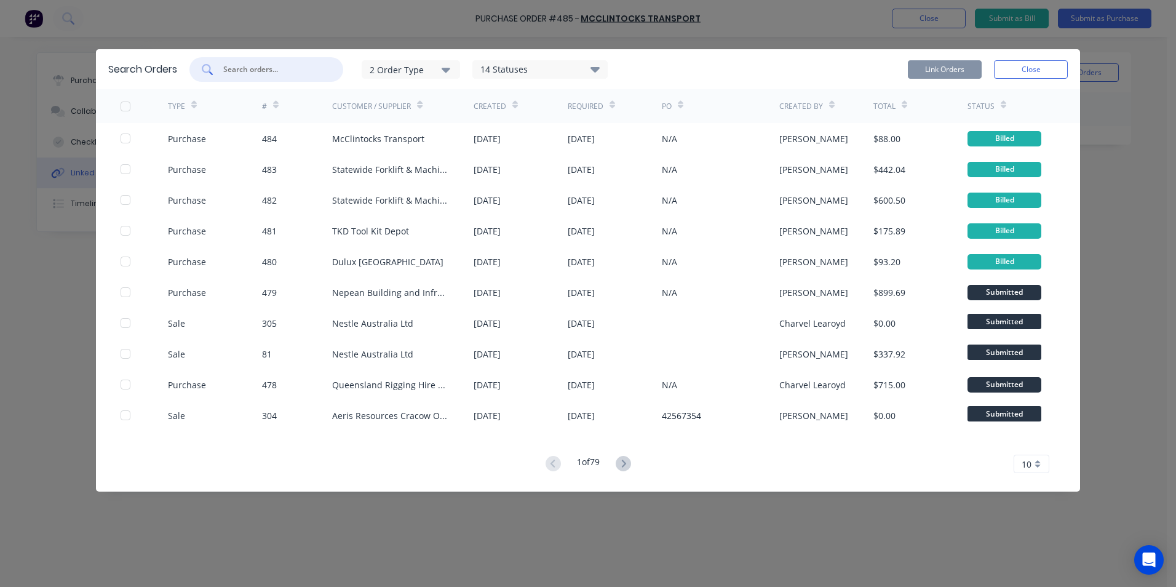
click at [252, 69] on input "text" at bounding box center [273, 69] width 102 height 12
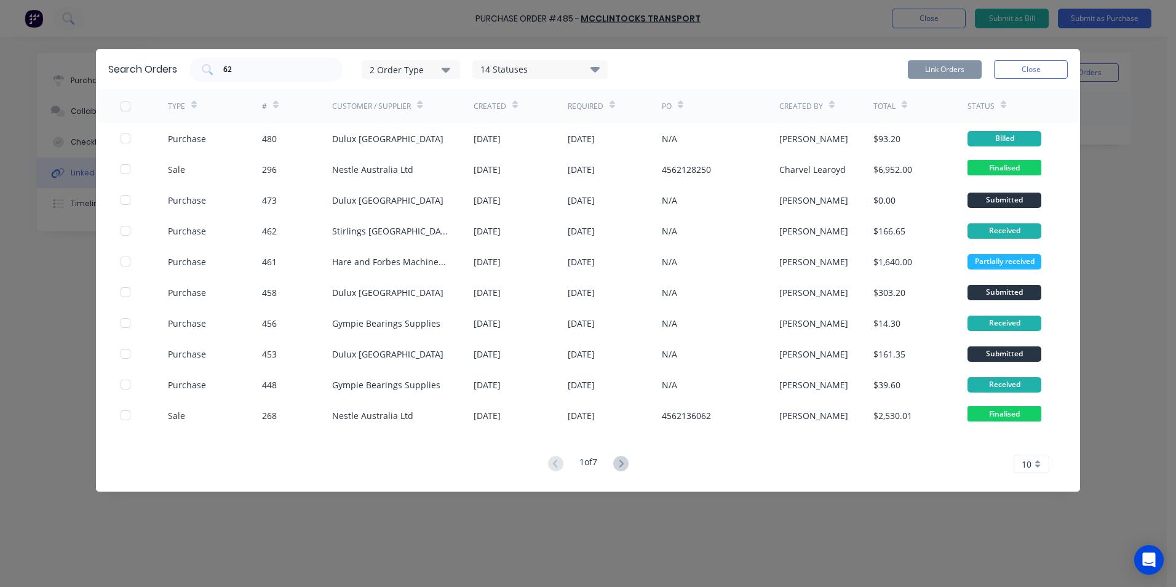
click at [444, 69] on icon "button" at bounding box center [446, 70] width 9 height 5
click at [416, 128] on div "Purchase" at bounding box center [412, 124] width 71 height 13
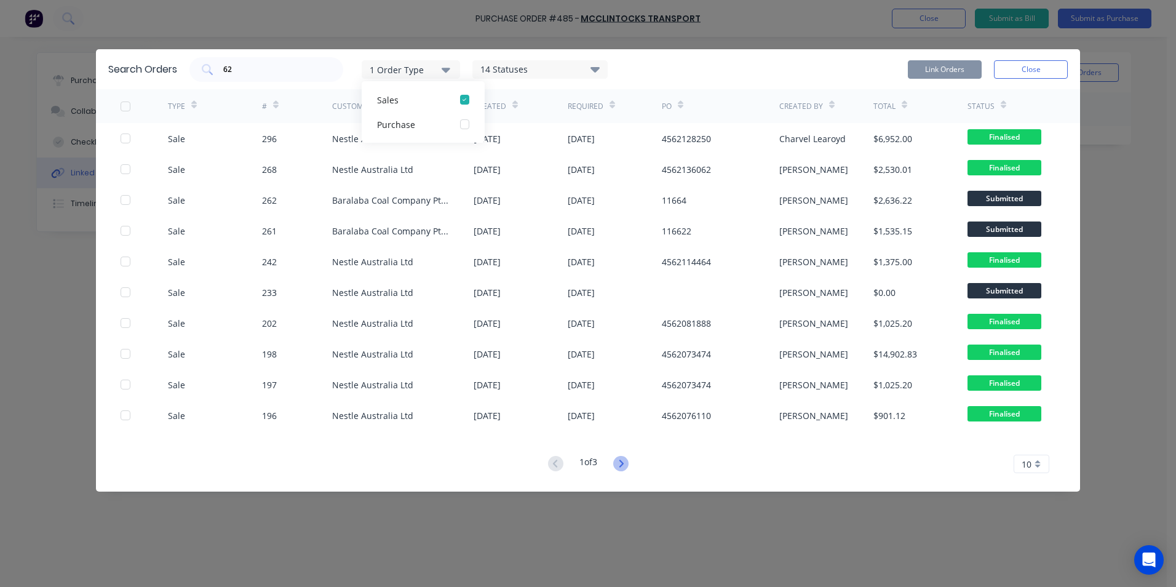
click at [623, 458] on icon at bounding box center [620, 463] width 15 height 15
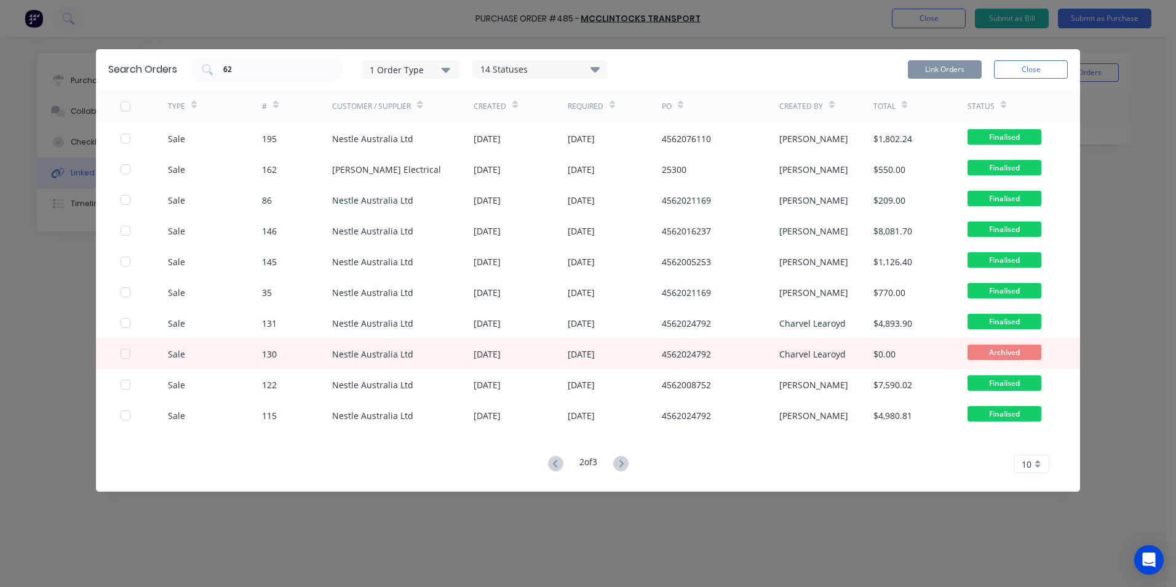
click at [626, 461] on icon at bounding box center [620, 463] width 15 height 15
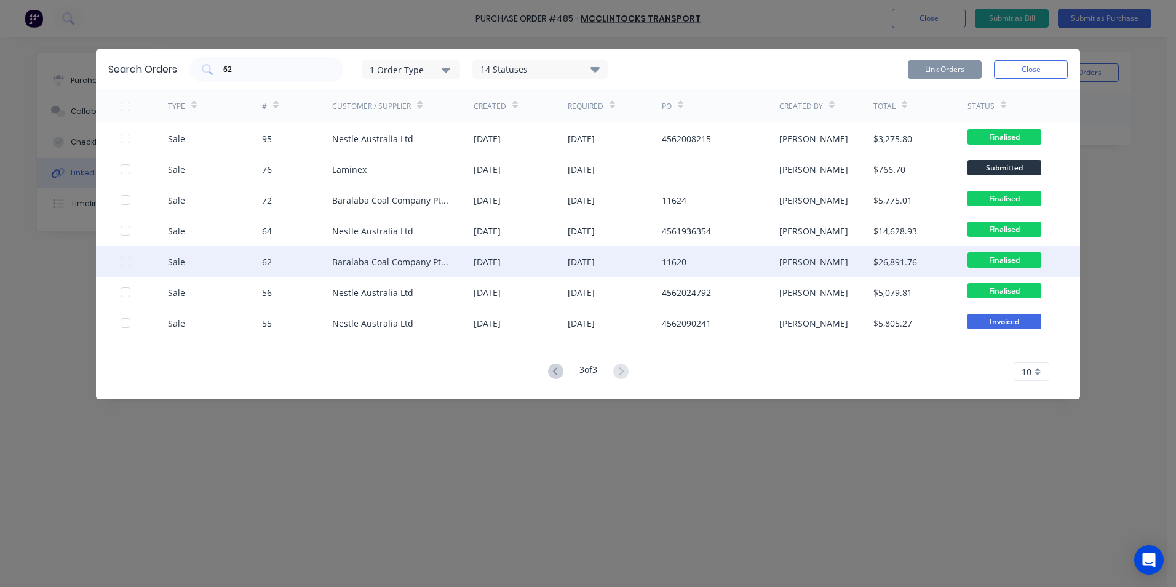
click at [125, 260] on div at bounding box center [125, 261] width 25 height 25
click at [934, 66] on button "Link Orders" at bounding box center [945, 69] width 74 height 18
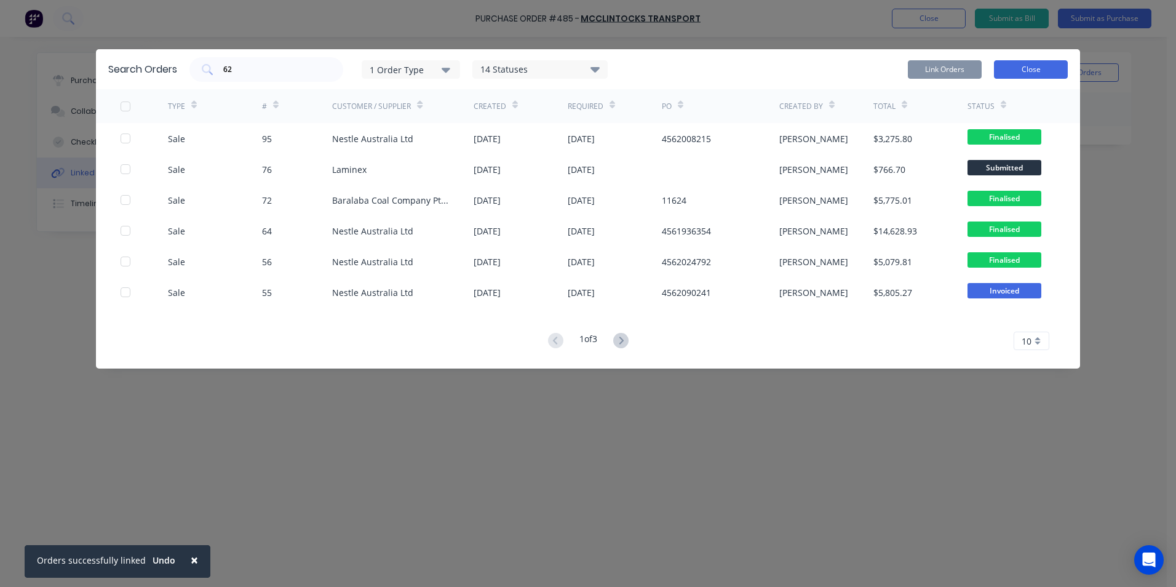
click at [1004, 71] on button "Close" at bounding box center [1031, 69] width 74 height 18
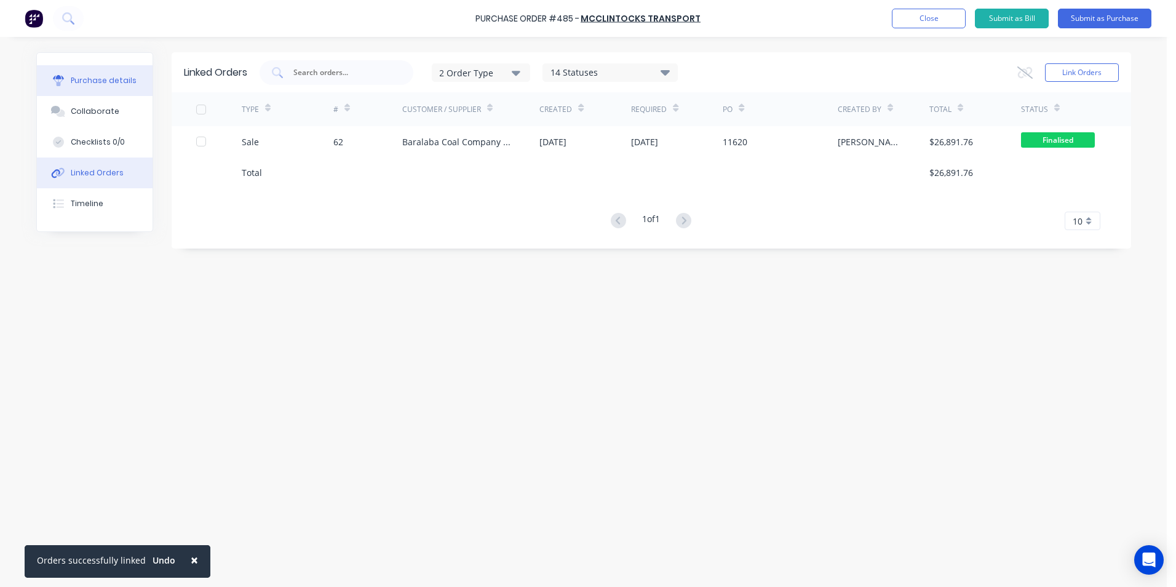
click at [102, 77] on div "Purchase details" at bounding box center [104, 80] width 66 height 11
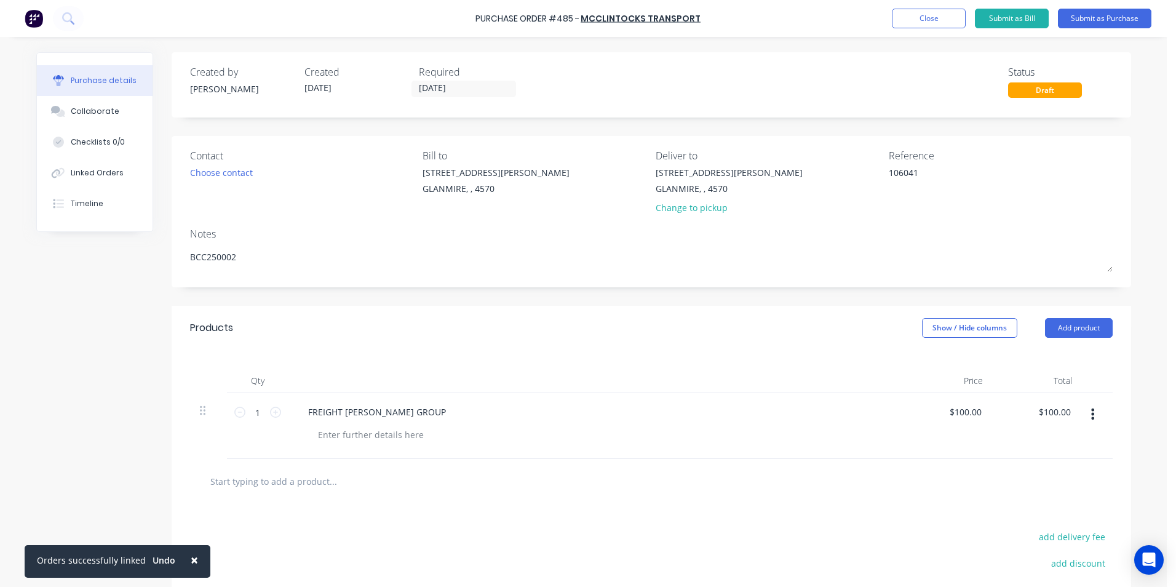
click at [943, 317] on div "Products Show / Hide columns Add product" at bounding box center [652, 328] width 960 height 44
click at [941, 331] on button "Show / Hide columns" at bounding box center [969, 328] width 95 height 20
click at [928, 365] on span at bounding box center [927, 368] width 10 height 10
click at [922, 363] on input "Account" at bounding box center [922, 363] width 0 height 0
click at [888, 493] on div at bounding box center [651, 481] width 923 height 45
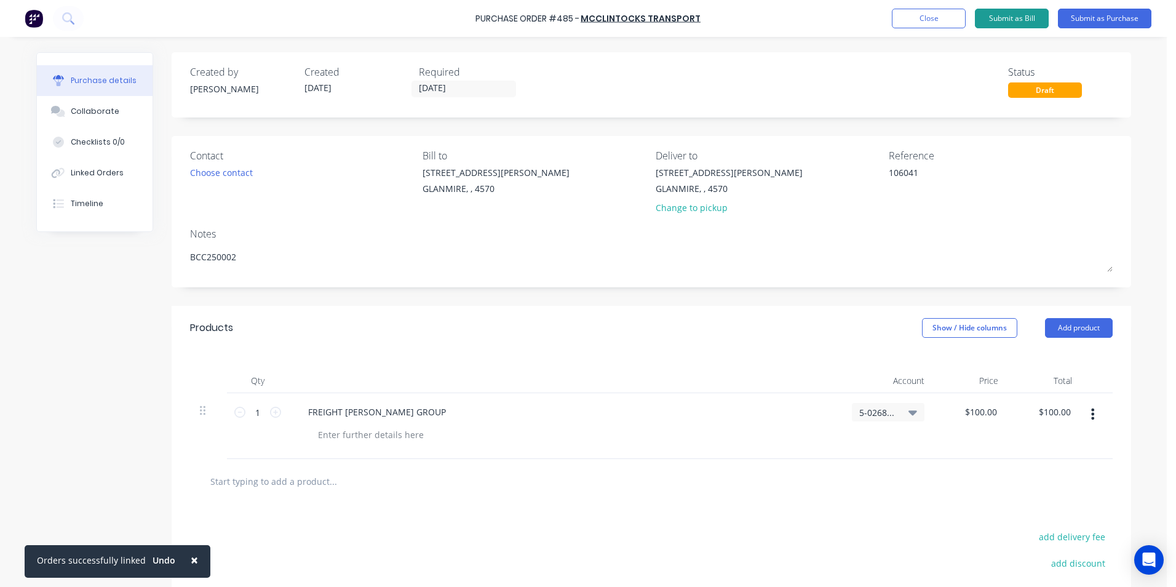
click at [1020, 16] on button "Submit as Bill" at bounding box center [1012, 19] width 74 height 20
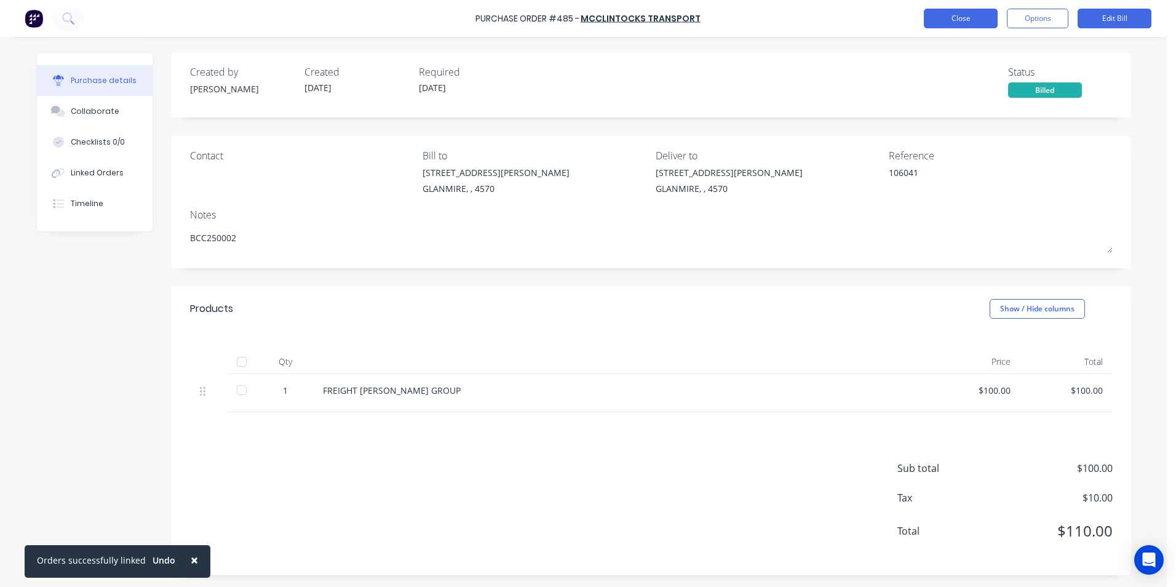
click at [949, 17] on button "Close" at bounding box center [961, 19] width 74 height 20
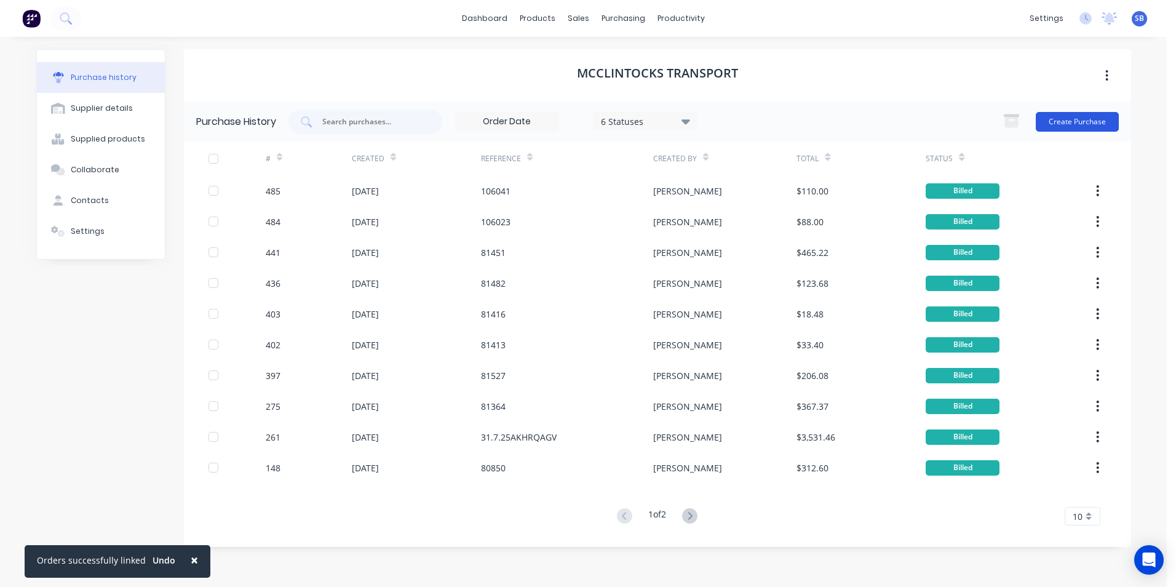
click at [1068, 122] on button "Create Purchase" at bounding box center [1077, 122] width 83 height 20
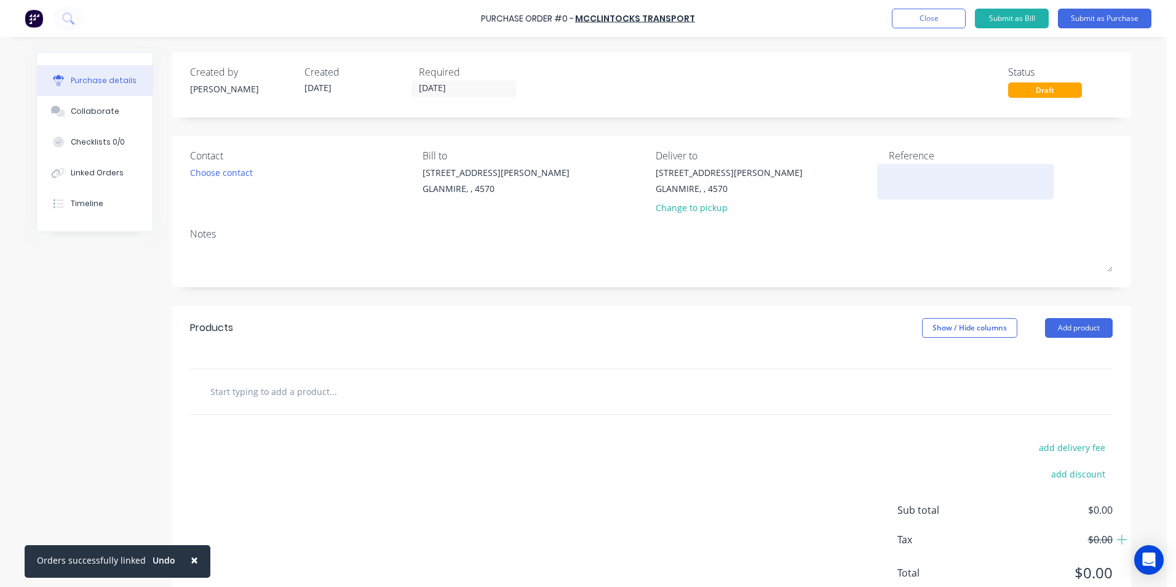
click at [959, 169] on textarea at bounding box center [966, 180] width 154 height 28
click at [439, 86] on input "[DATE]" at bounding box center [463, 88] width 103 height 15
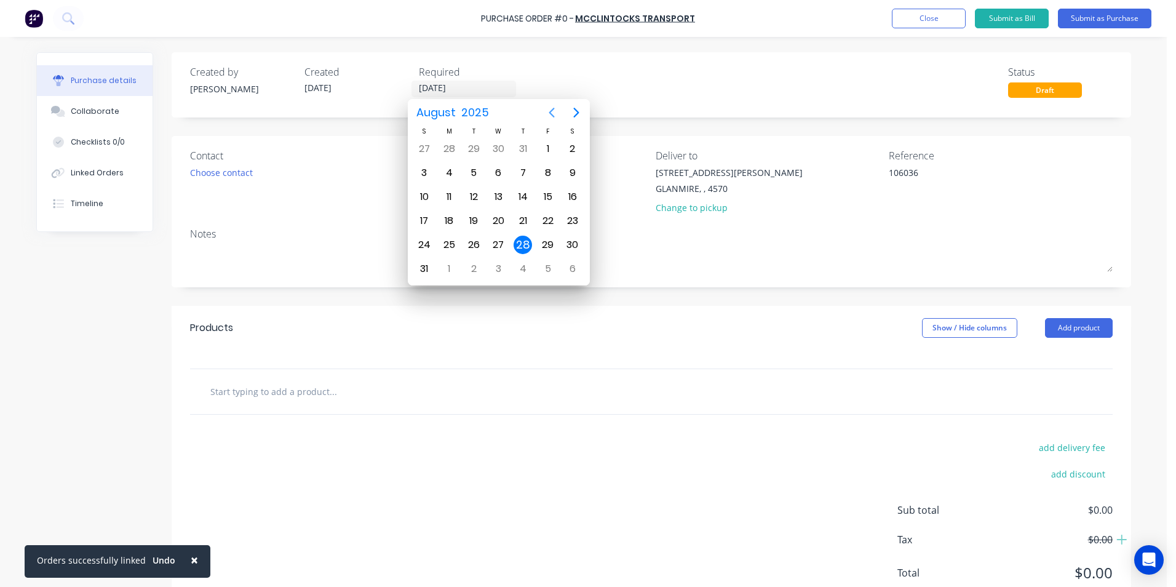
click at [551, 116] on icon "Previous page" at bounding box center [552, 112] width 15 height 15
click at [522, 200] on div "17" at bounding box center [523, 197] width 18 height 18
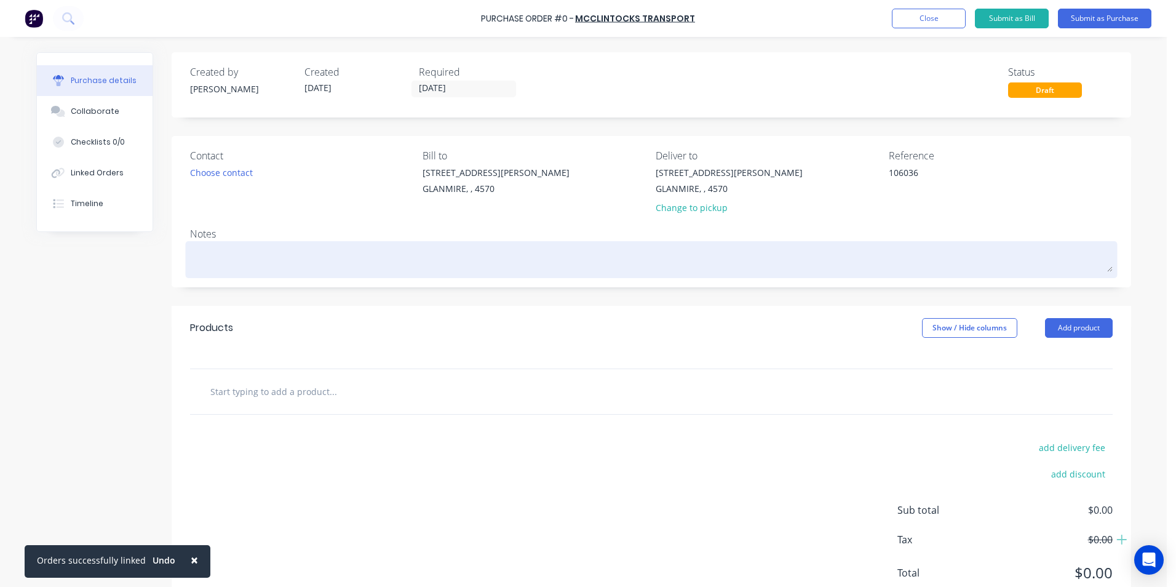
drag, startPoint x: 339, startPoint y: 272, endPoint x: 338, endPoint y: 266, distance: 6.2
click at [339, 270] on div at bounding box center [651, 259] width 923 height 31
click at [338, 265] on textarea at bounding box center [651, 258] width 923 height 28
click at [338, 262] on textarea at bounding box center [651, 258] width 923 height 28
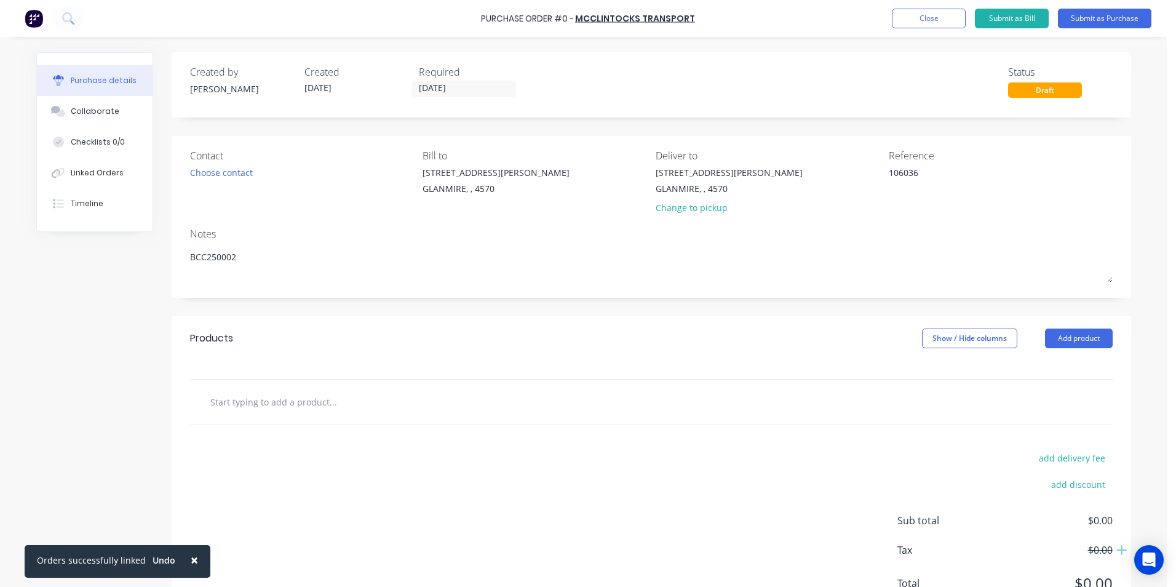
click at [337, 393] on input "text" at bounding box center [333, 401] width 246 height 25
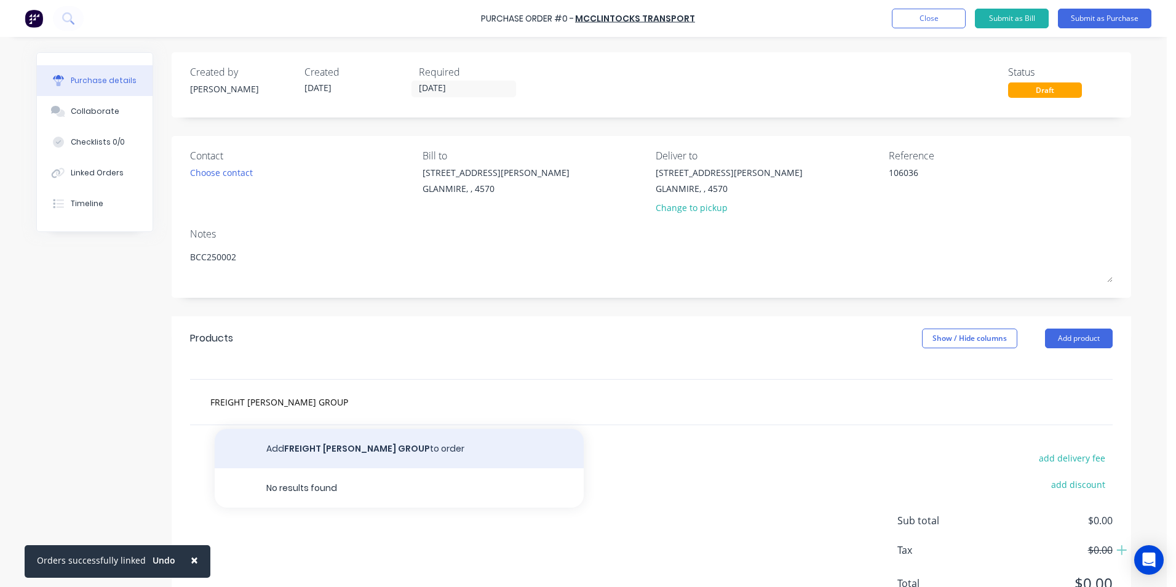
click at [430, 446] on button "Add FREIGHT [PERSON_NAME] GROUP to order" at bounding box center [399, 448] width 369 height 39
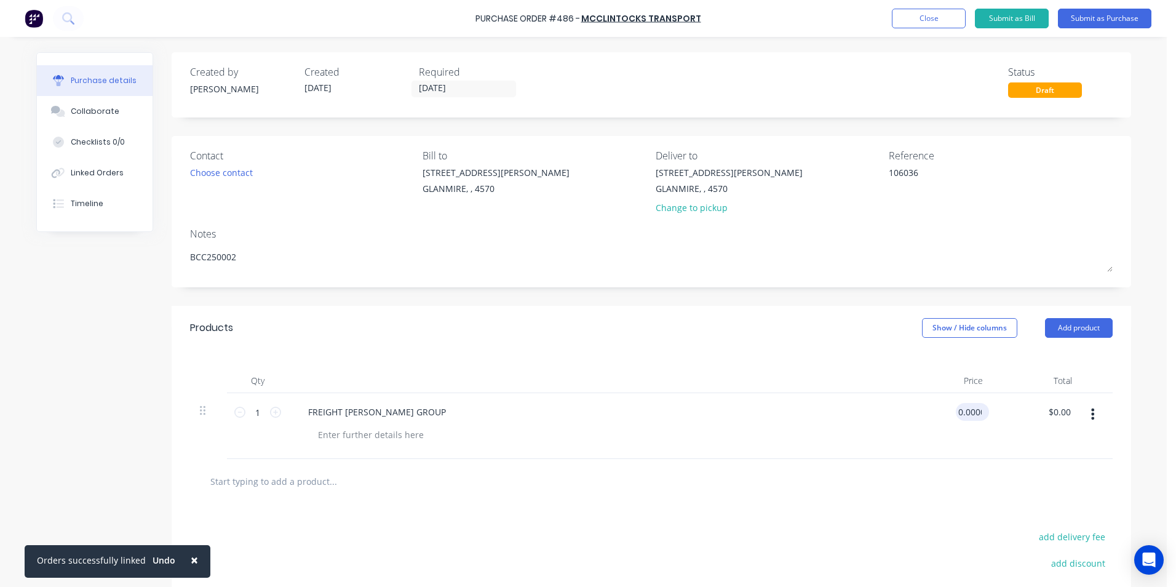
click at [967, 417] on input "0.0000" at bounding box center [970, 412] width 28 height 18
click at [940, 449] on div "$120.00 $120.00" at bounding box center [948, 426] width 89 height 66
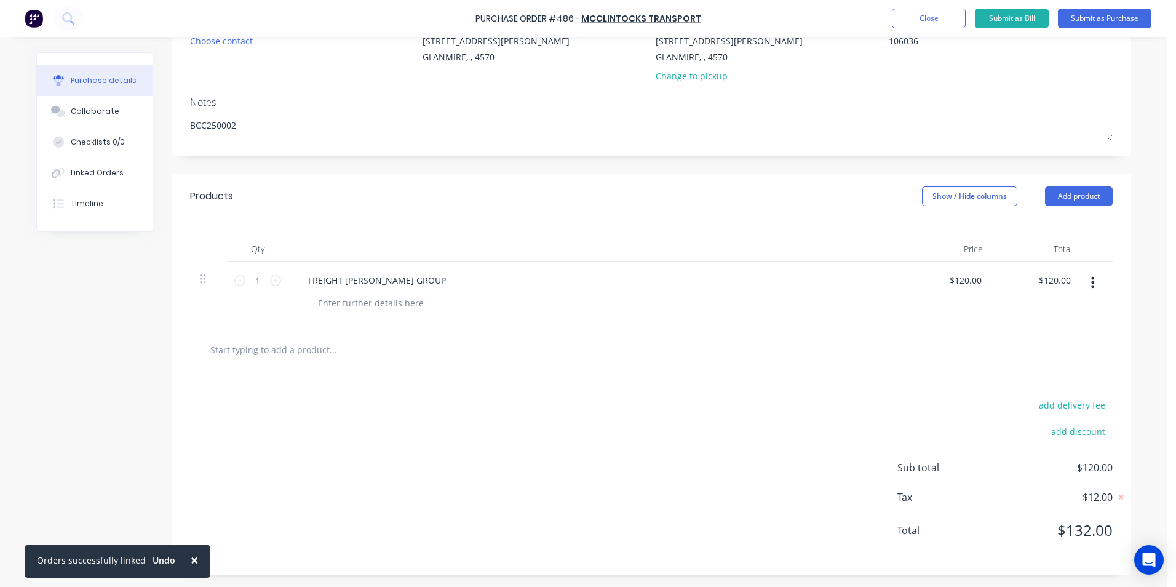
click at [943, 207] on div "Products Show / Hide columns Add product" at bounding box center [652, 196] width 960 height 44
click at [938, 191] on button "Show / Hide columns" at bounding box center [969, 196] width 95 height 20
click at [922, 222] on div "Account Job Discount" at bounding box center [958, 257] width 92 height 71
click at [922, 233] on span at bounding box center [927, 236] width 10 height 10
click at [922, 231] on input "Account" at bounding box center [922, 231] width 0 height 0
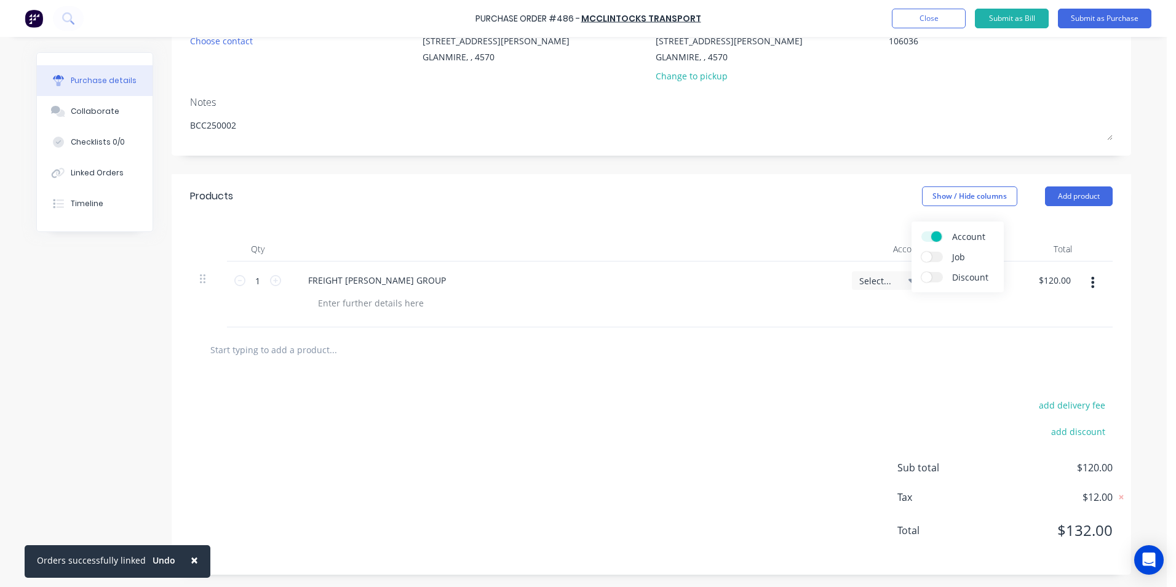
click at [884, 276] on span "Select..." at bounding box center [878, 280] width 37 height 13
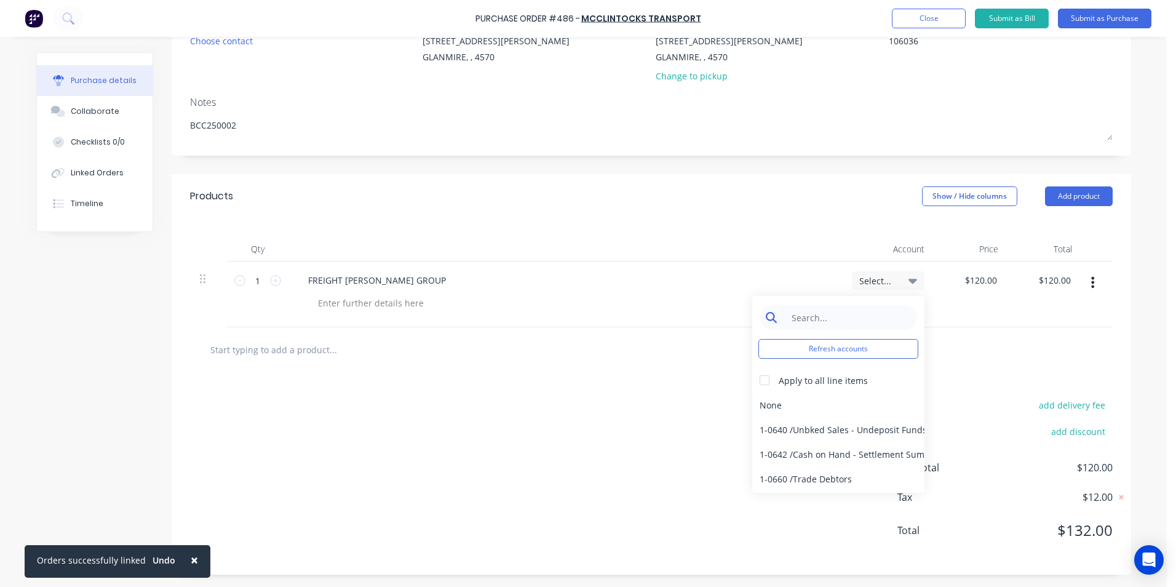
click at [858, 308] on input at bounding box center [848, 317] width 126 height 25
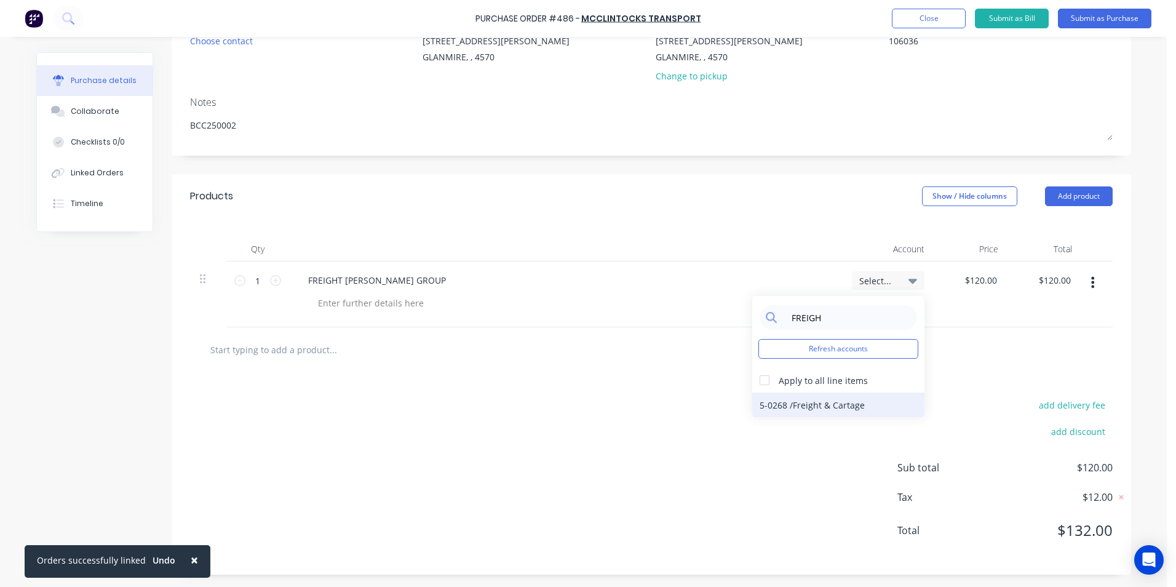
click at [811, 399] on div "5-0268 / Freight & Cartage" at bounding box center [839, 405] width 172 height 25
click at [603, 421] on div "add delivery fee add discount Sub total $120.00 Tax $12.00 Total $132.00" at bounding box center [652, 473] width 960 height 202
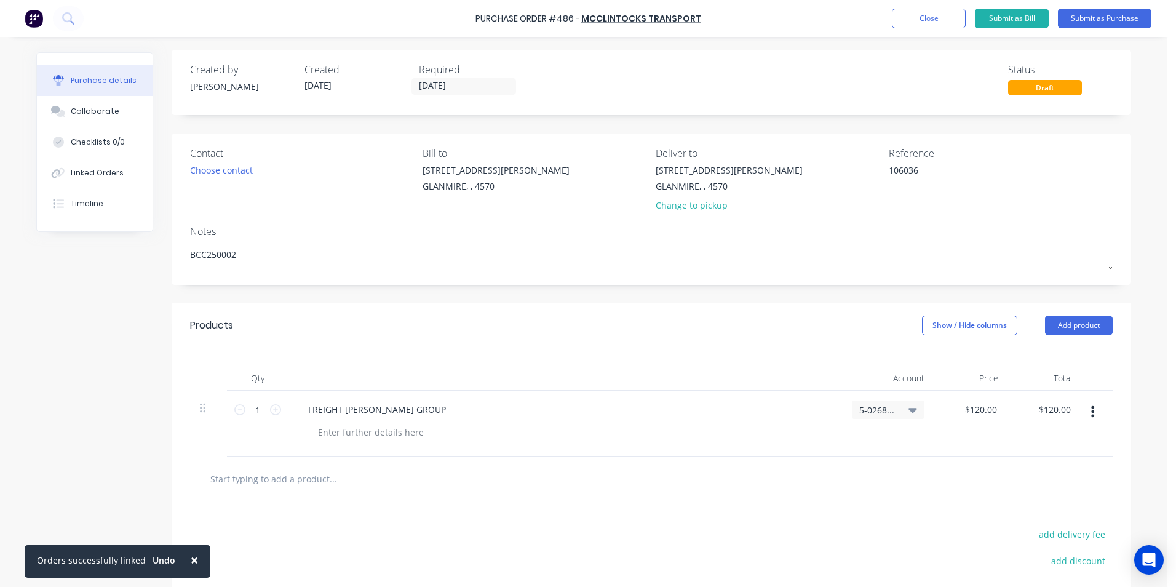
scroll to position [0, 0]
click at [95, 169] on div "Linked Orders" at bounding box center [97, 172] width 53 height 11
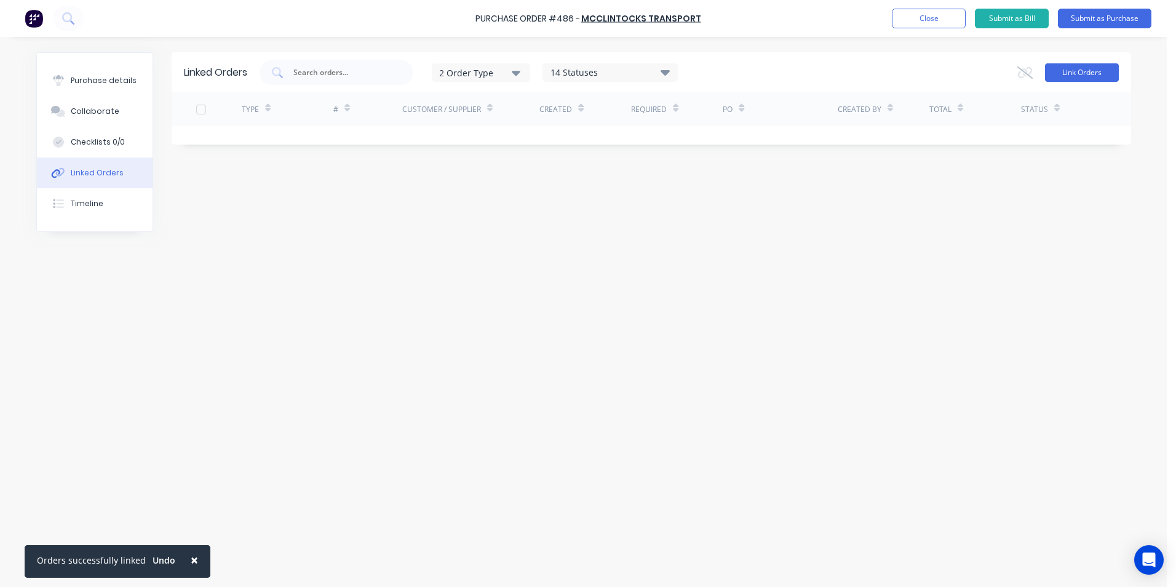
click at [1096, 74] on button "Link Orders" at bounding box center [1082, 72] width 74 height 18
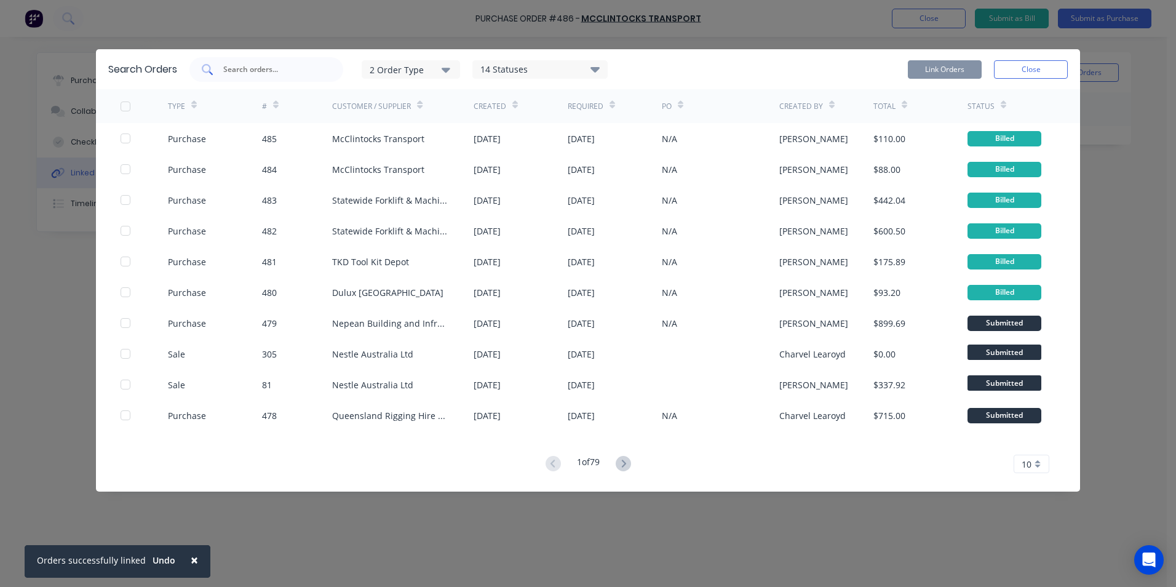
click at [250, 63] on input "text" at bounding box center [273, 69] width 102 height 12
click at [386, 69] on div "2 Order Type" at bounding box center [411, 69] width 82 height 13
click at [410, 118] on div "Purchase" at bounding box center [412, 124] width 71 height 13
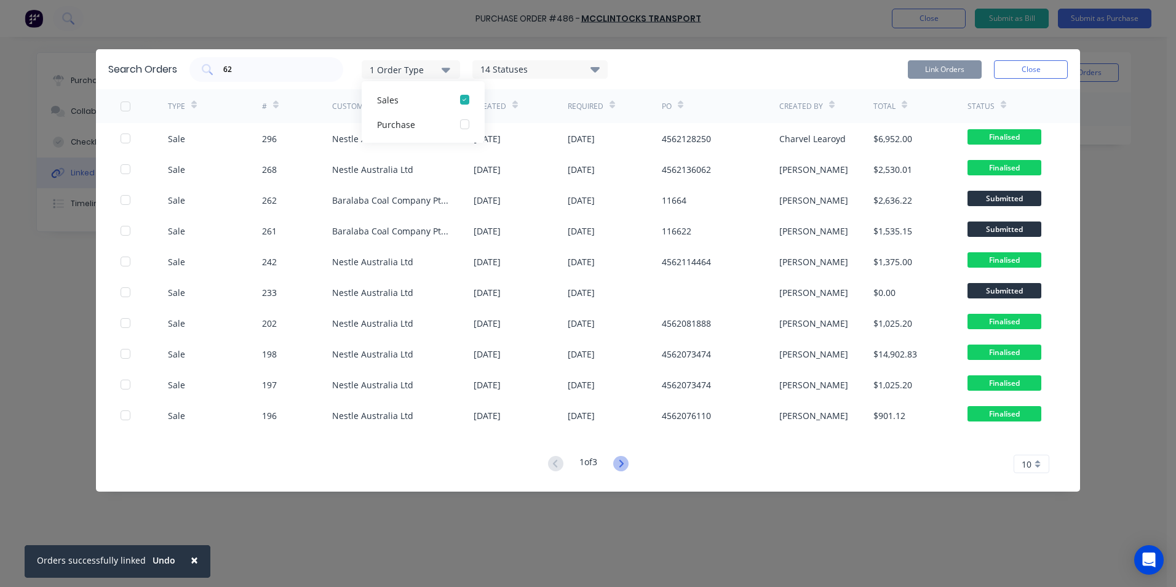
click at [620, 466] on icon at bounding box center [620, 463] width 15 height 15
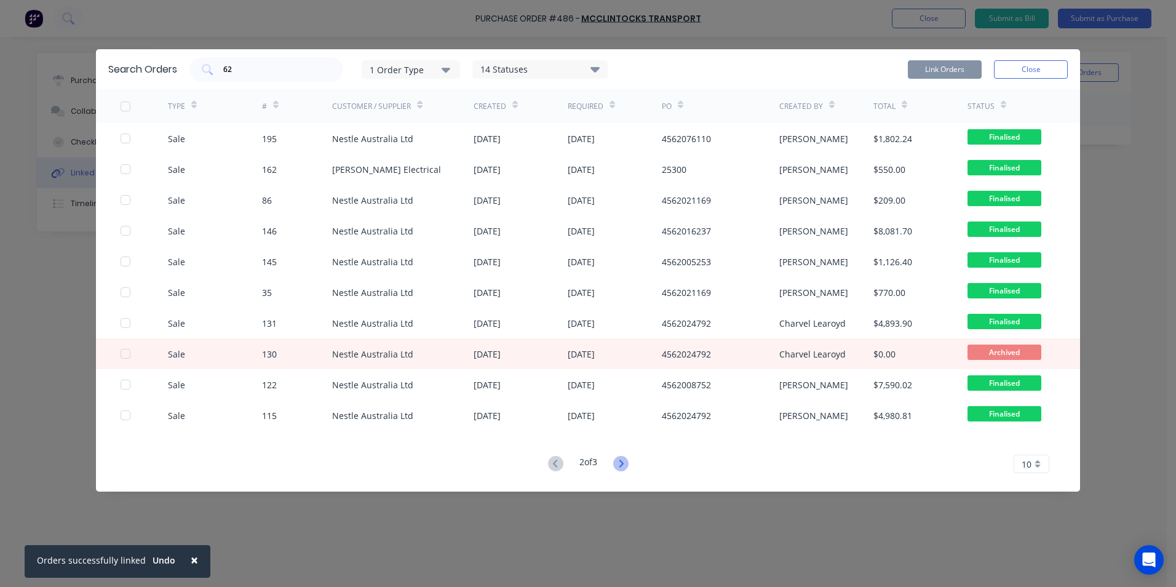
click at [626, 460] on icon at bounding box center [620, 463] width 15 height 15
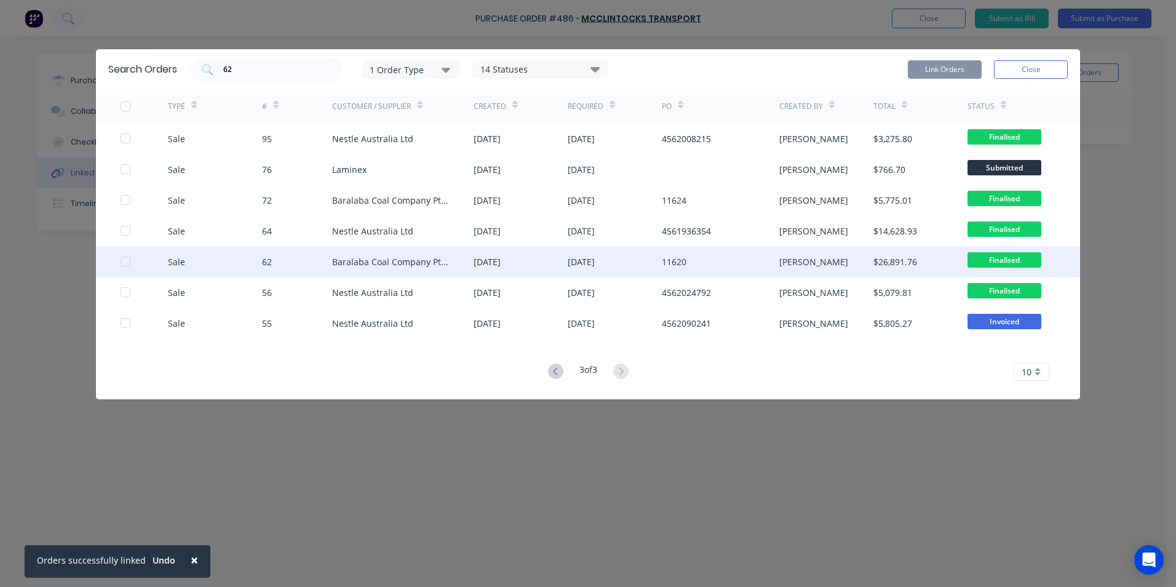
click at [119, 259] on div "Sale 62 Baralaba Coal Company Pty Ltd 14 Jul 2025 14 Jul 2025 11620 Shannon Bro…" at bounding box center [588, 261] width 984 height 31
click at [126, 259] on div at bounding box center [125, 261] width 25 height 25
drag, startPoint x: 944, startPoint y: 63, endPoint x: 933, endPoint y: 63, distance: 10.5
click at [940, 63] on button "Link Orders" at bounding box center [945, 69] width 74 height 18
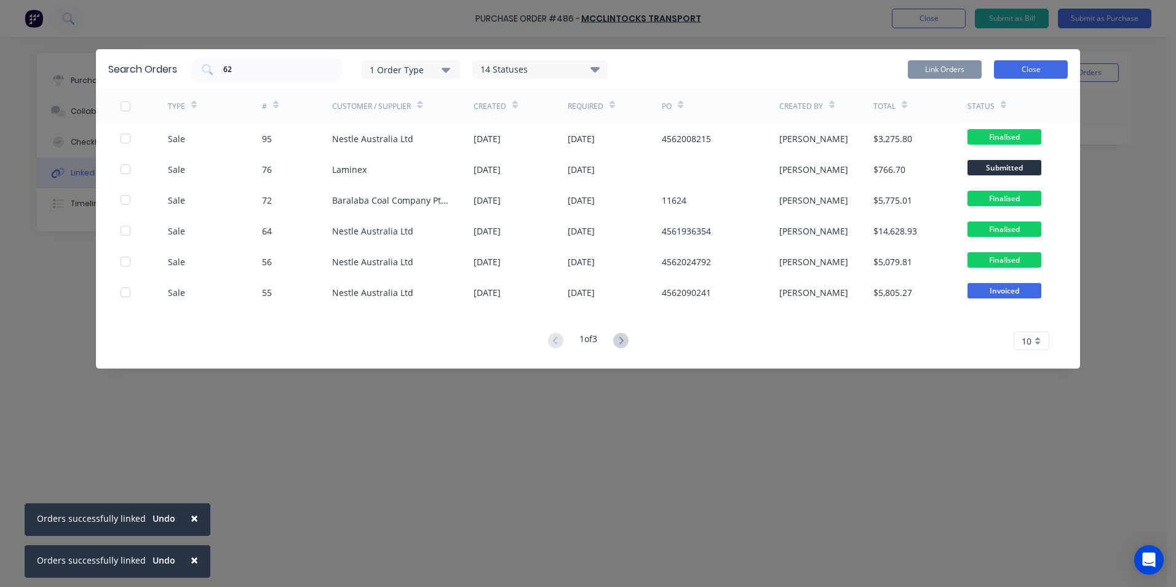
click at [1047, 63] on button "Close" at bounding box center [1031, 69] width 74 height 18
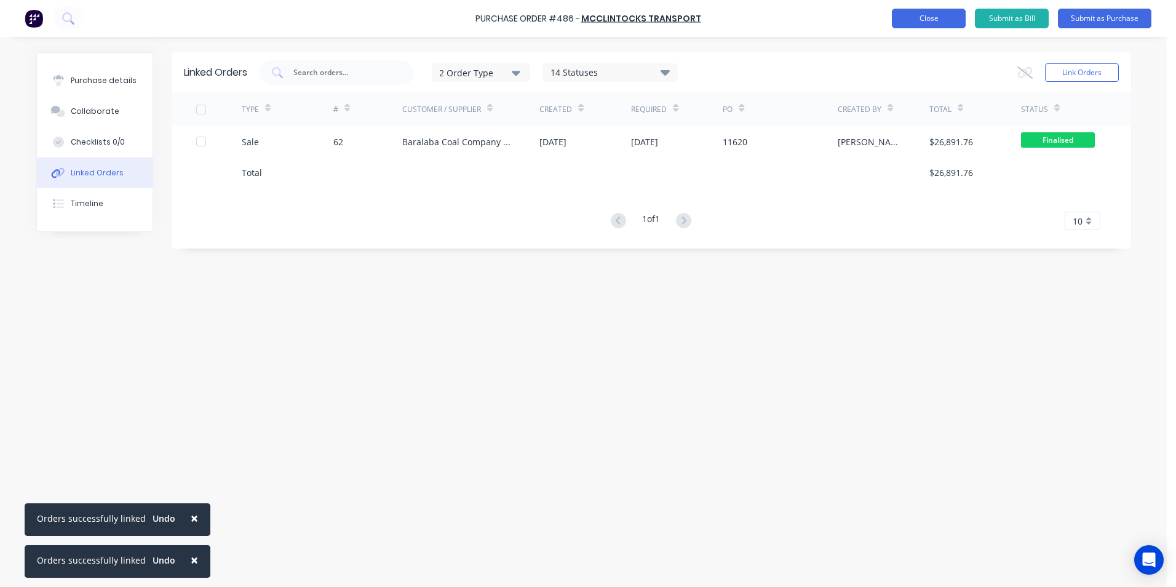
click at [908, 20] on button "Close" at bounding box center [929, 19] width 74 height 20
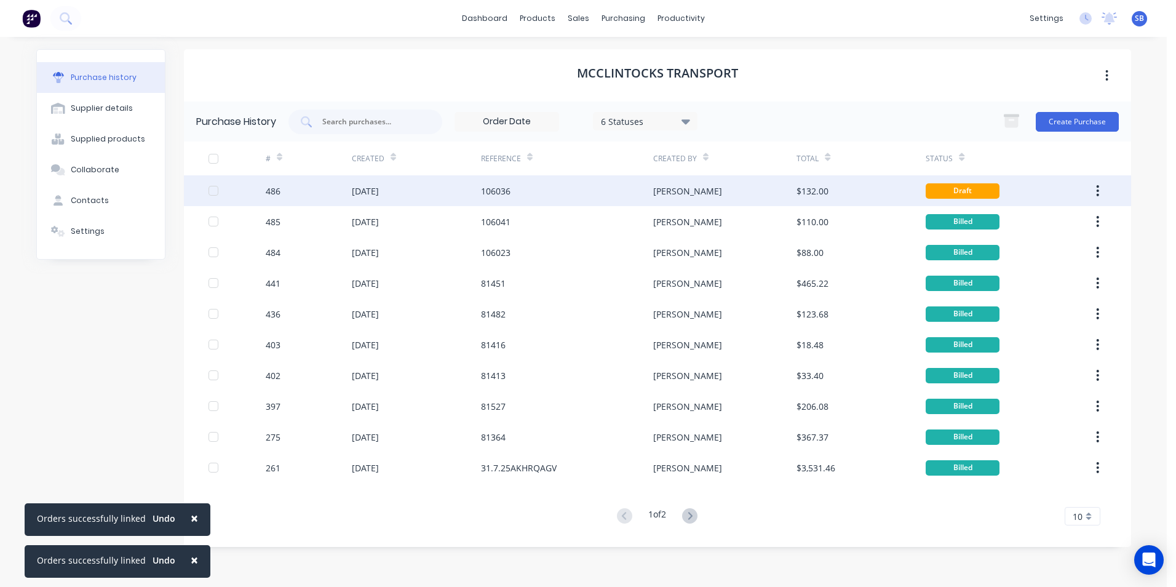
click at [740, 184] on div "[PERSON_NAME]" at bounding box center [724, 190] width 143 height 31
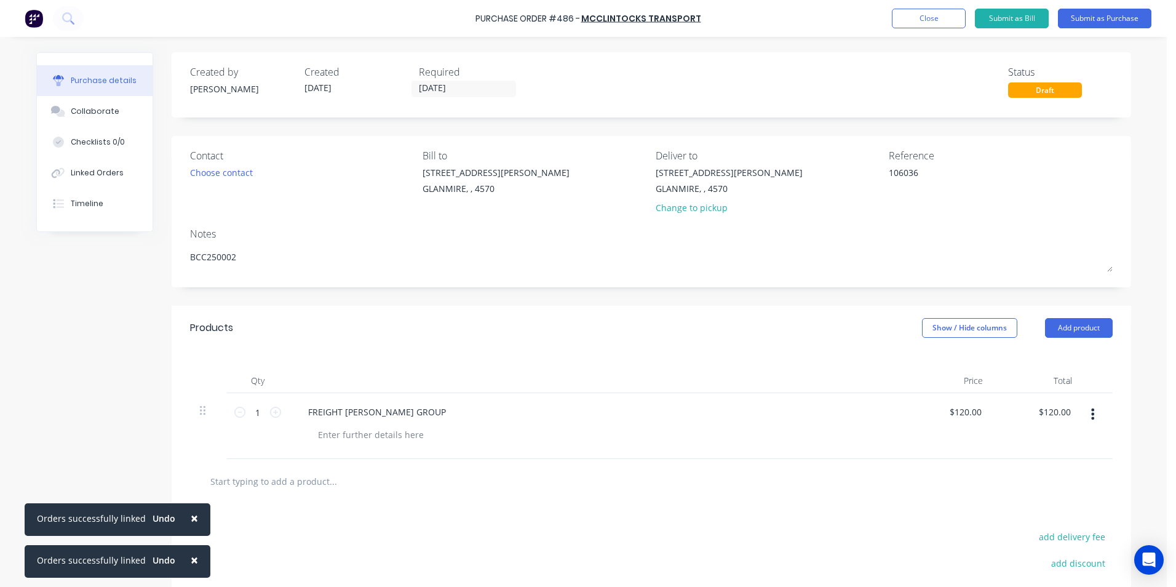
drag, startPoint x: 887, startPoint y: 440, endPoint x: 916, endPoint y: 438, distance: 29.6
click at [914, 439] on div "1 1 FREIGHT FERO GROUP $120.00 $120.00 $120.00 $120.00" at bounding box center [651, 426] width 923 height 66
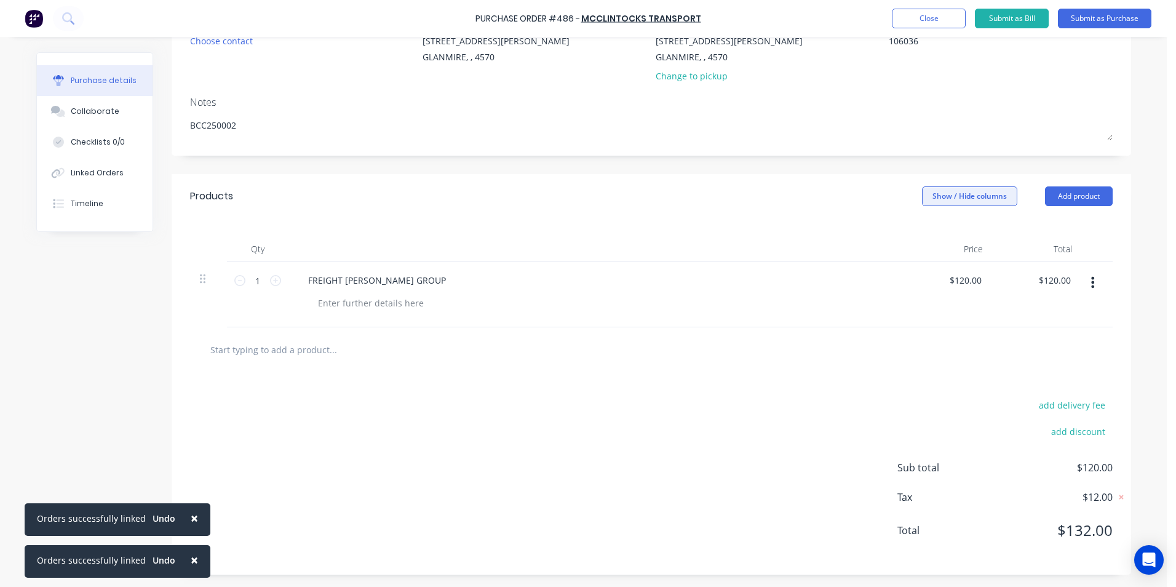
click at [964, 192] on button "Show / Hide columns" at bounding box center [969, 196] width 95 height 20
click at [938, 233] on label "Account" at bounding box center [933, 236] width 22 height 10
click at [922, 231] on input "Account" at bounding box center [922, 231] width 0 height 0
click at [1005, 17] on button "Submit as Bill" at bounding box center [1012, 19] width 74 height 20
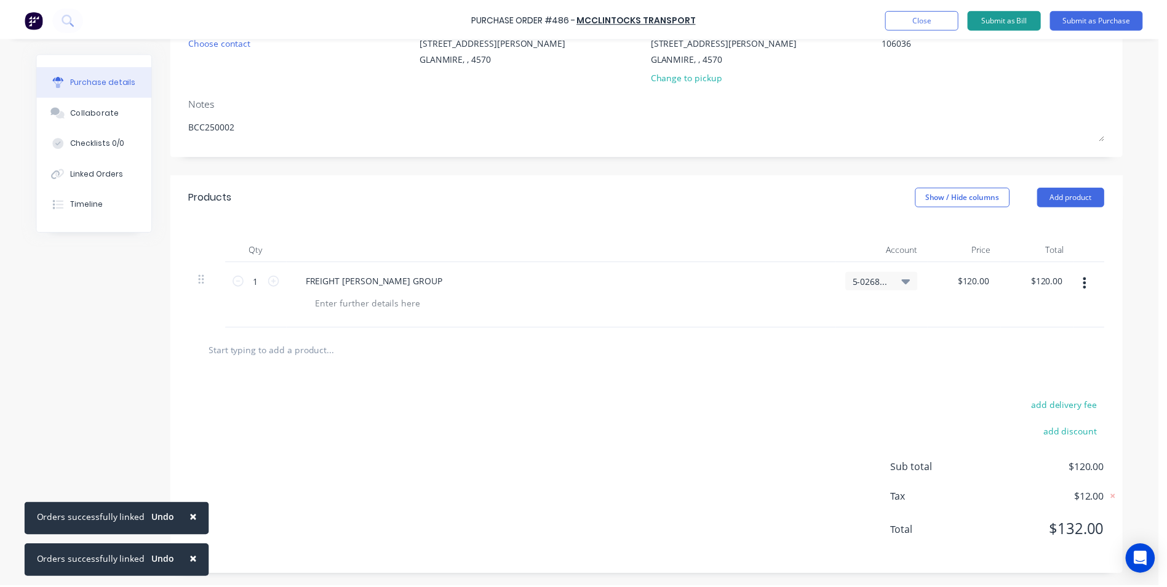
scroll to position [0, 0]
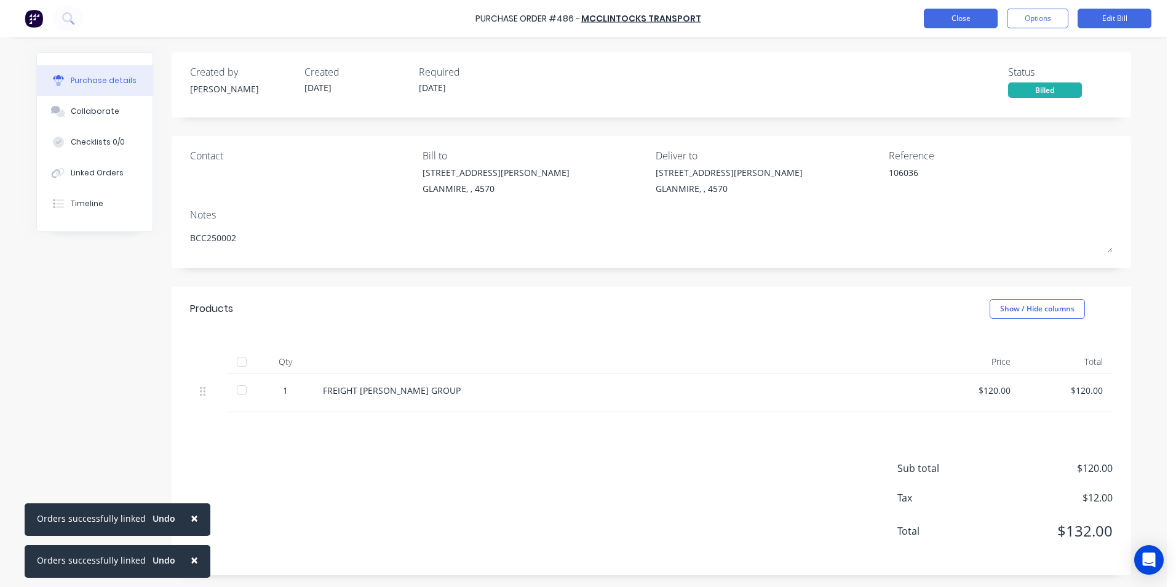
click at [950, 19] on button "Close" at bounding box center [961, 19] width 74 height 20
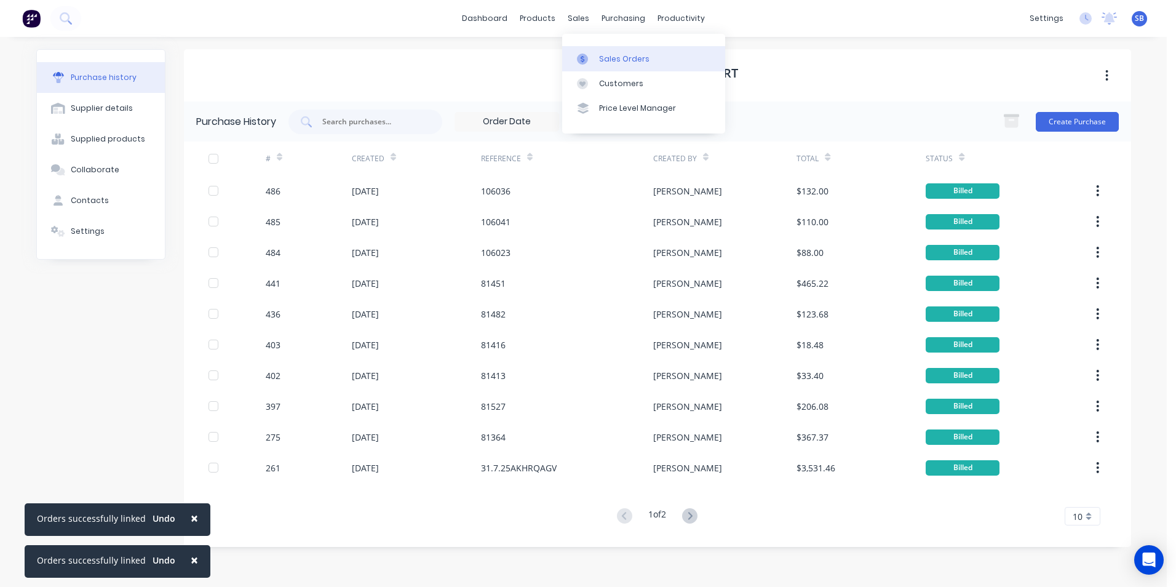
click at [606, 52] on link "Sales Orders" at bounding box center [643, 58] width 163 height 25
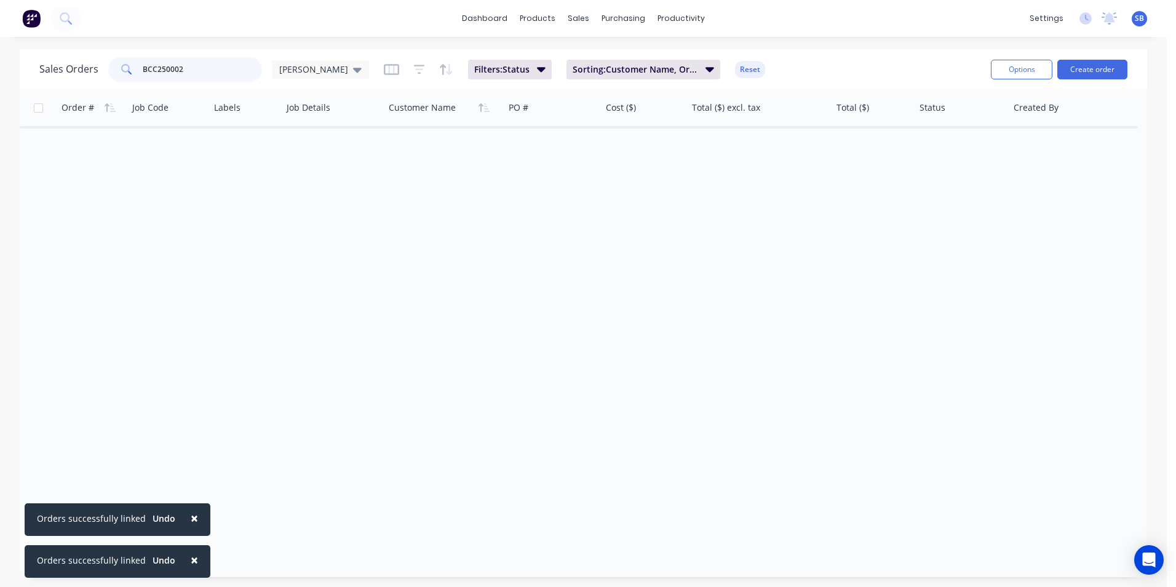
drag, startPoint x: 189, startPoint y: 70, endPoint x: -116, endPoint y: 29, distance: 307.3
click at [0, 29] on html "× Orders successfully linked Undo × Orders successfully linked Undo dashboard p…" at bounding box center [588, 293] width 1176 height 587
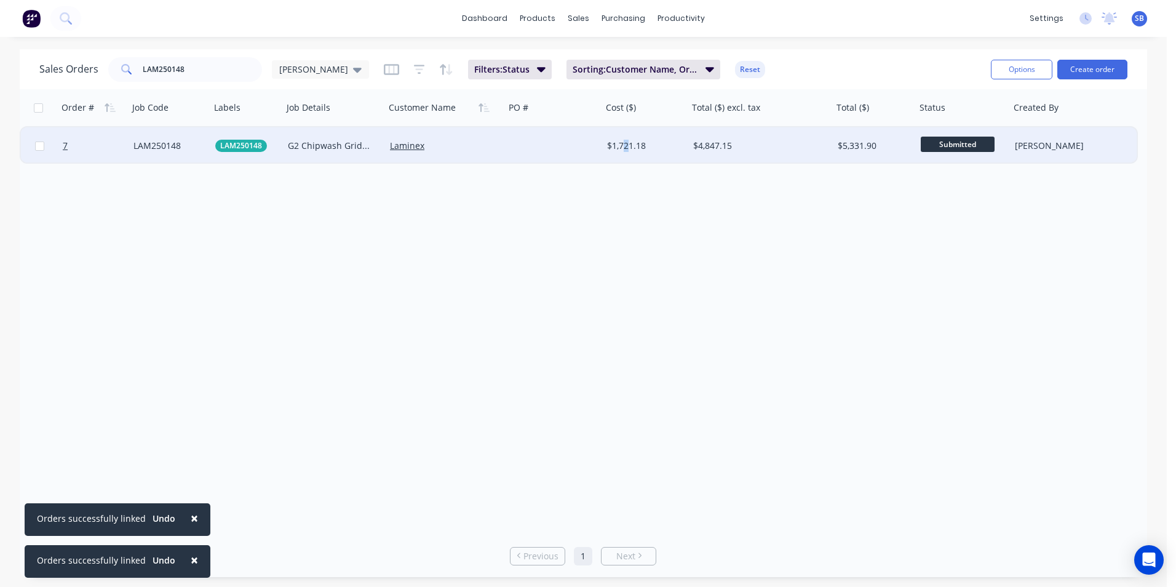
click at [627, 144] on div "$1,721.18" at bounding box center [643, 146] width 73 height 12
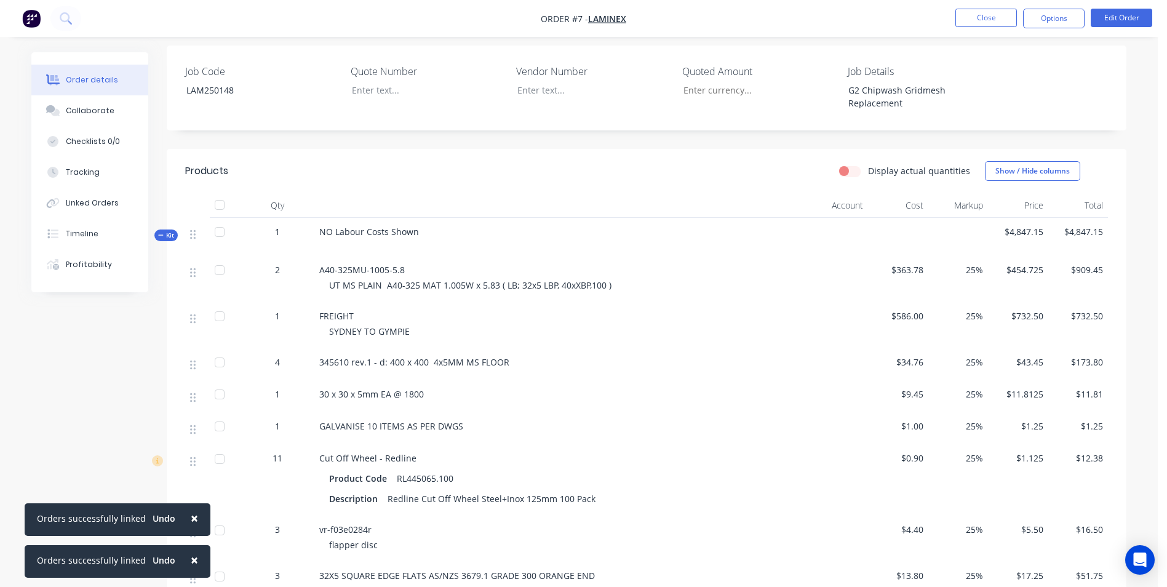
scroll to position [308, 0]
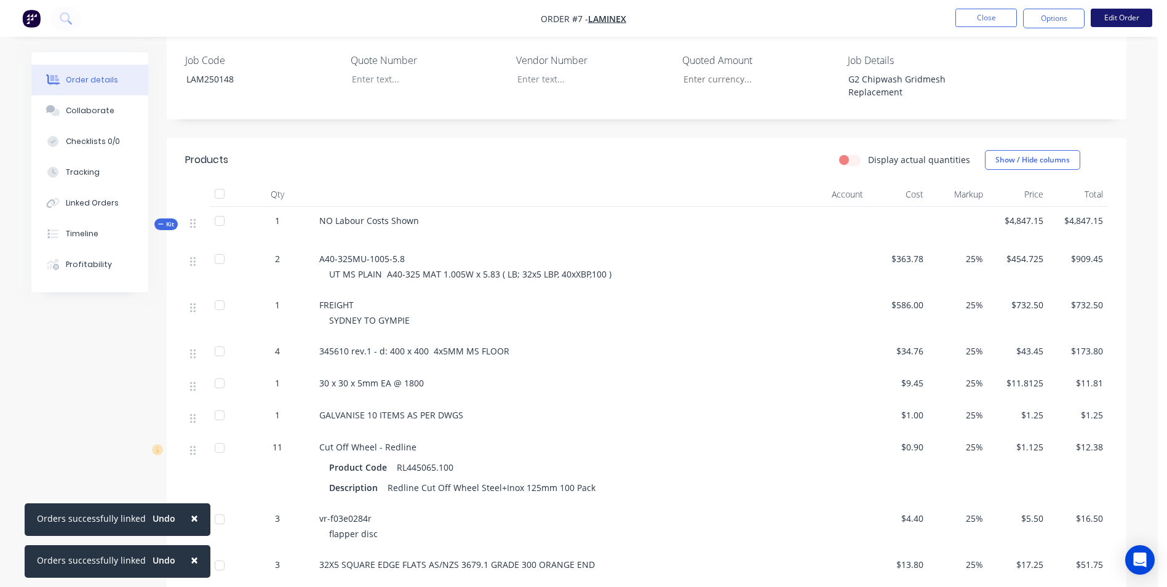
click at [1103, 14] on button "Edit Order" at bounding box center [1122, 18] width 62 height 18
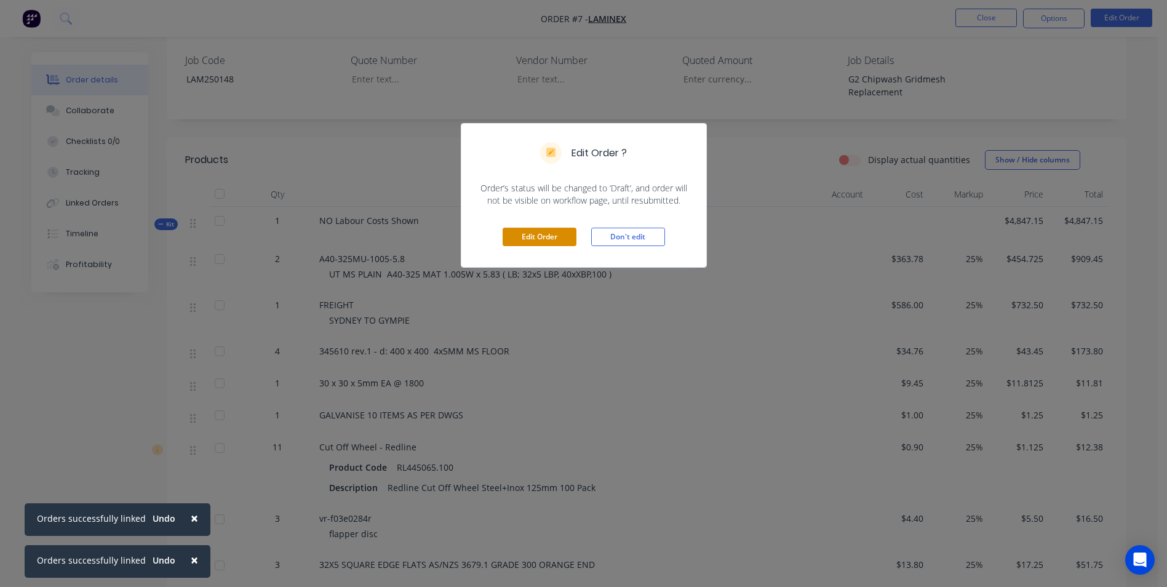
click at [521, 241] on button "Edit Order" at bounding box center [540, 237] width 74 height 18
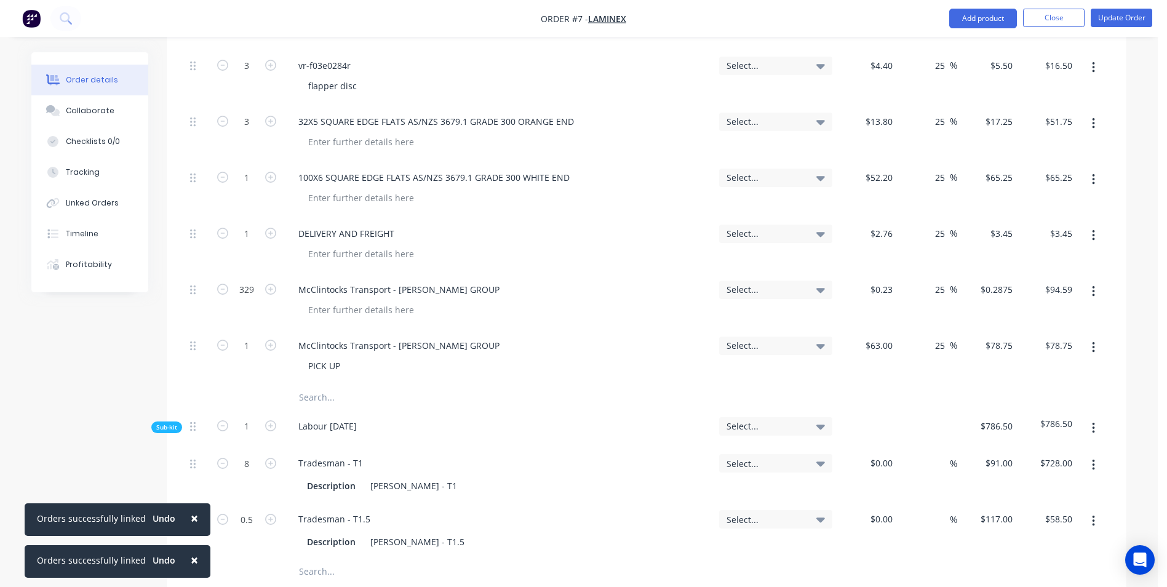
scroll to position [1108, 0]
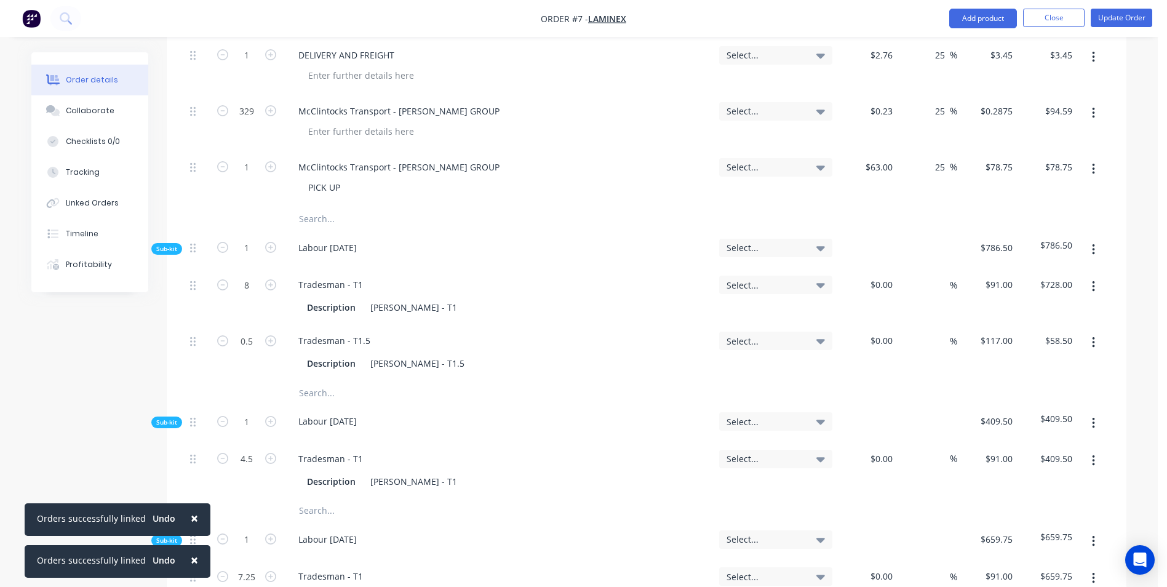
click at [331, 207] on input "text" at bounding box center [421, 219] width 246 height 25
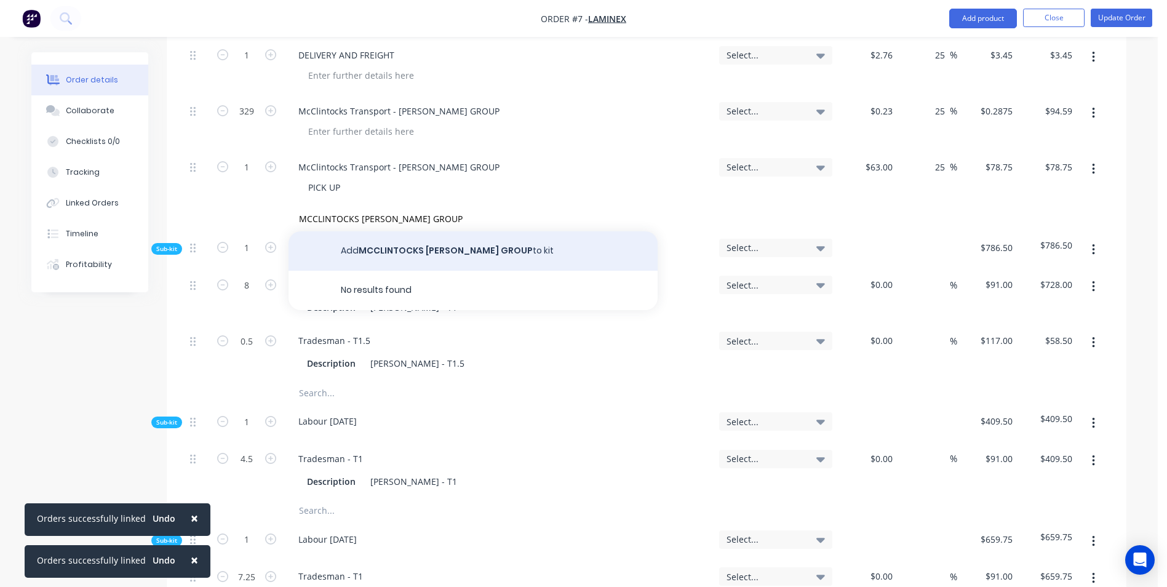
click at [435, 231] on button "Add MCCLINTOCKS FERO GROUP to kit" at bounding box center [473, 250] width 369 height 39
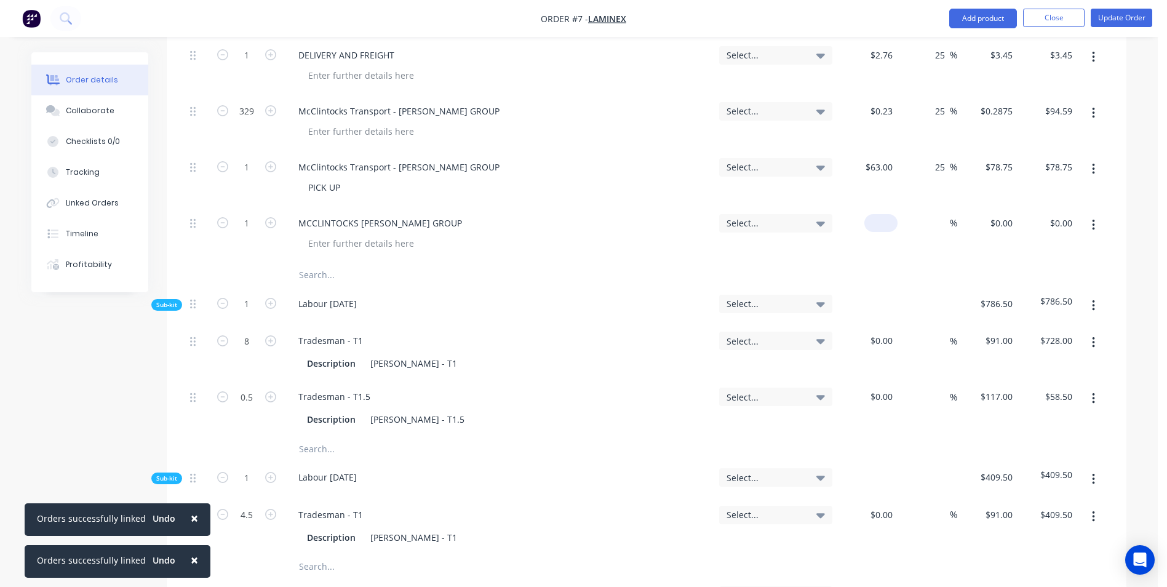
click at [884, 214] on input at bounding box center [883, 223] width 28 height 18
click at [884, 214] on input at bounding box center [891, 223] width 14 height 18
drag, startPoint x: 873, startPoint y: 242, endPoint x: 886, endPoint y: 215, distance: 30.8
click at [873, 263] on div at bounding box center [646, 275] width 923 height 25
click at [941, 214] on input at bounding box center [943, 223] width 14 height 18
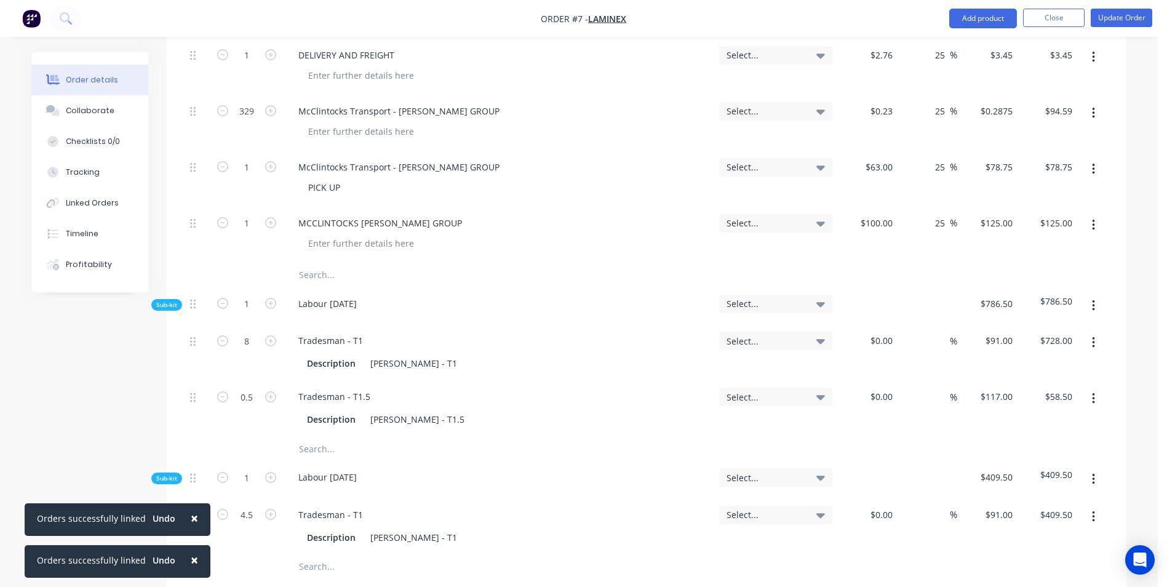
click at [956, 263] on div at bounding box center [646, 275] width 923 height 25
click at [640, 263] on div at bounding box center [473, 275] width 369 height 25
click at [1103, 21] on button "Update Order" at bounding box center [1122, 18] width 62 height 18
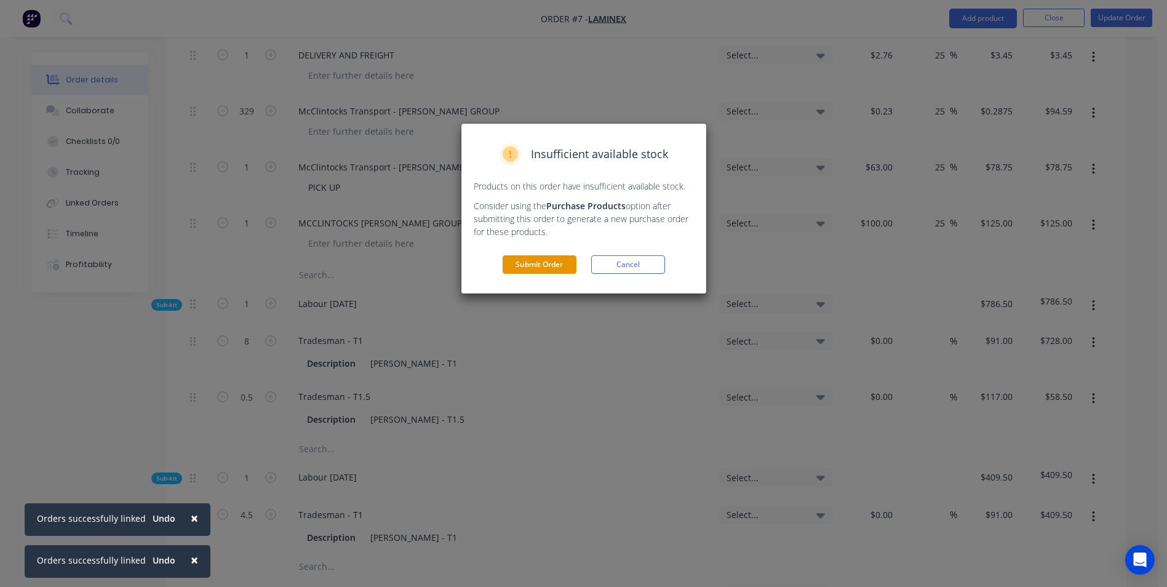
click at [537, 264] on button "Submit Order" at bounding box center [540, 264] width 74 height 18
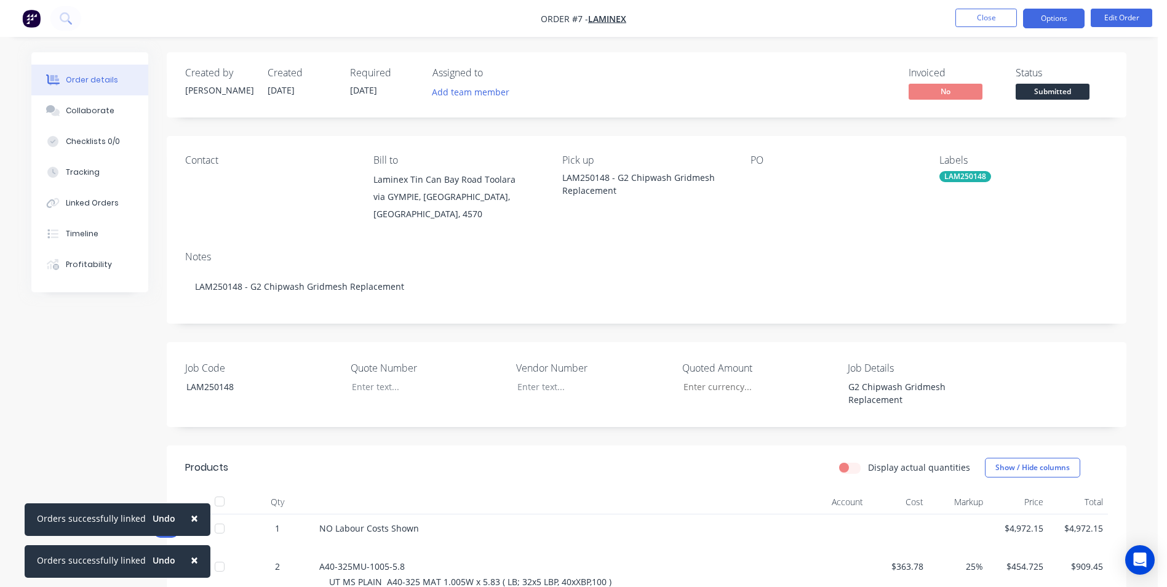
click at [1032, 16] on button "Options" at bounding box center [1054, 19] width 62 height 20
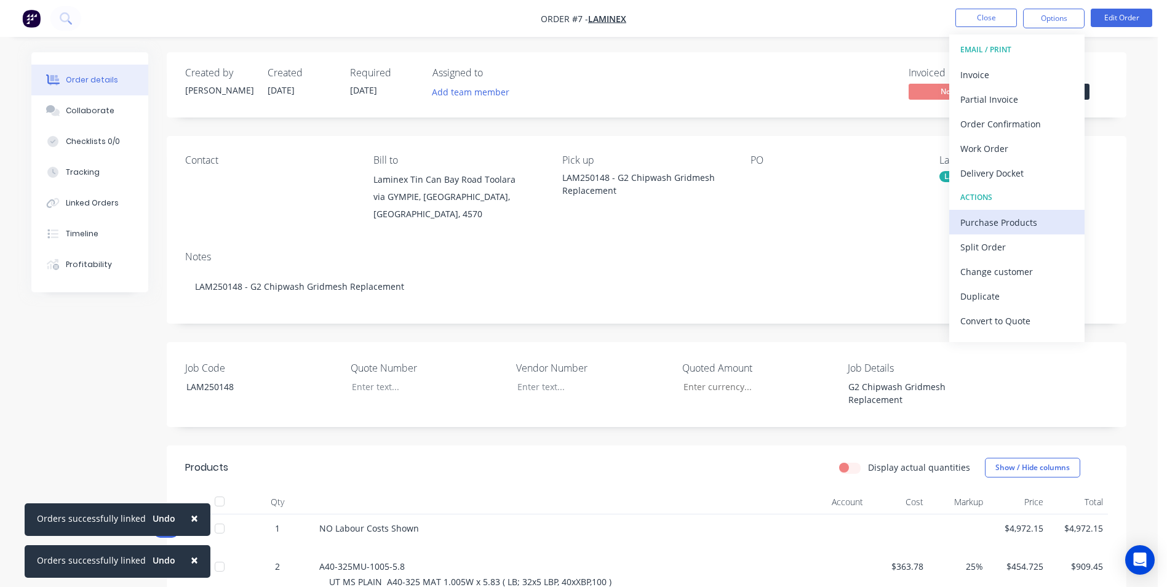
click at [994, 217] on div "Purchase Products" at bounding box center [1016, 223] width 113 height 18
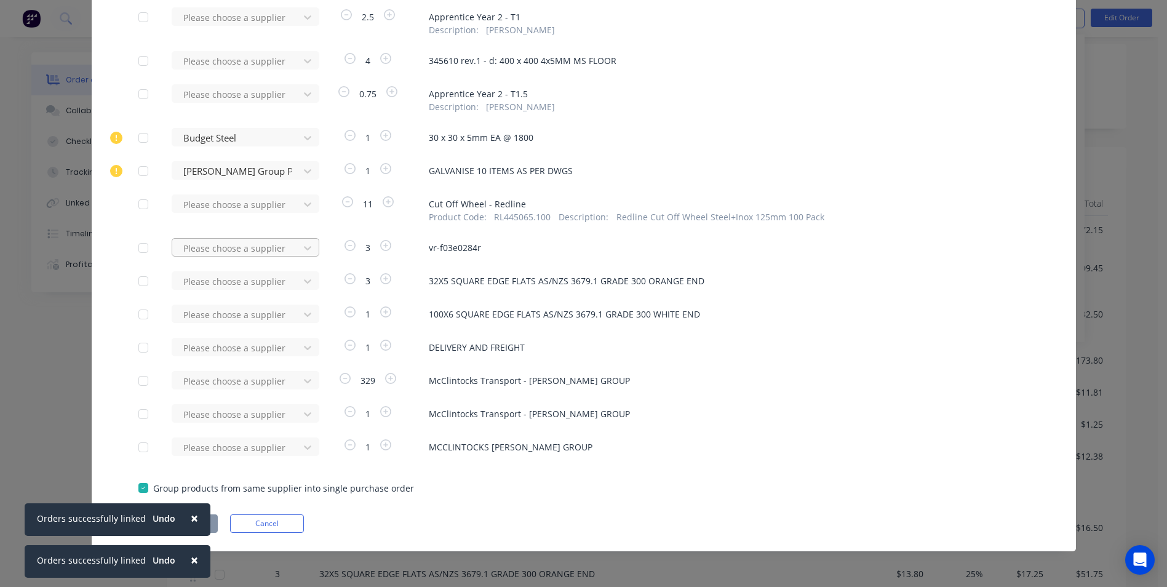
scroll to position [431, 0]
click at [241, 494] on div "McClintocks Transport" at bounding box center [246, 492] width 148 height 23
click at [192, 517] on span "×" at bounding box center [194, 517] width 7 height 17
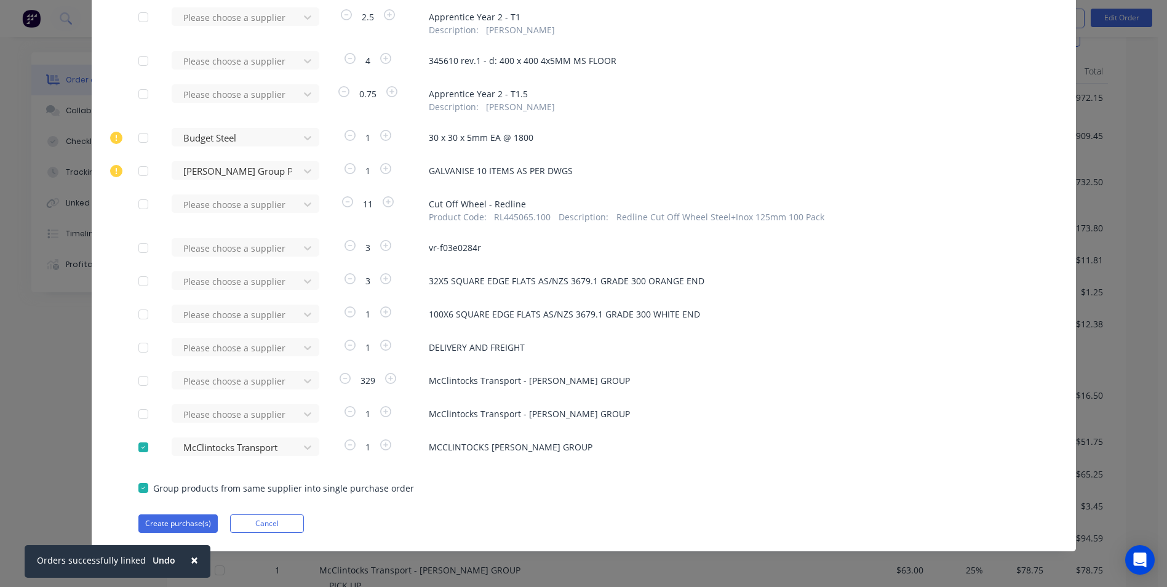
click at [191, 565] on span "×" at bounding box center [194, 559] width 7 height 17
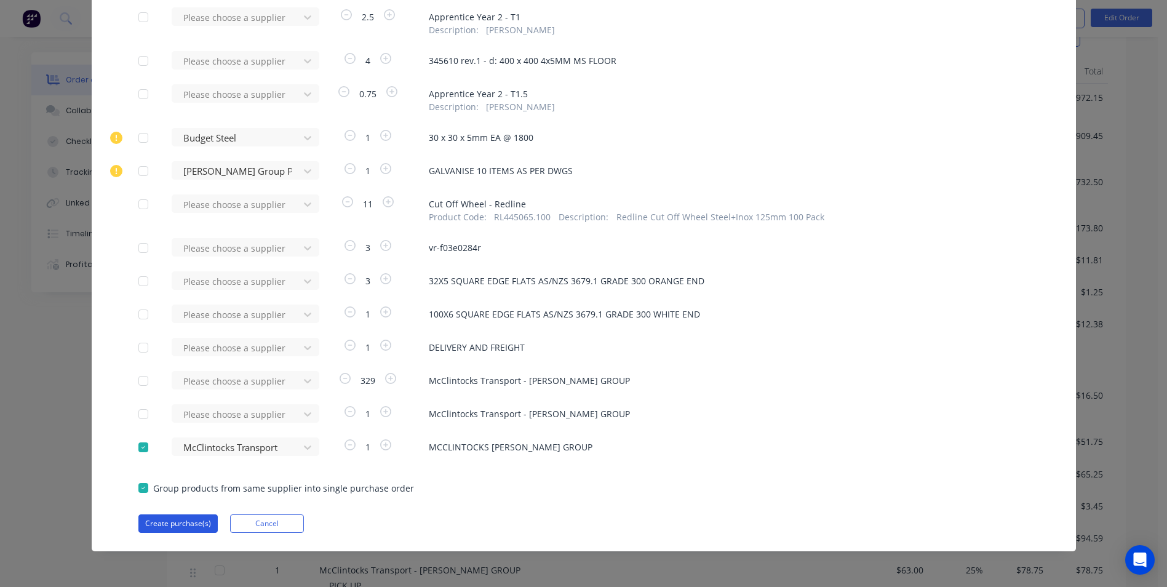
click at [182, 530] on button "Create purchase(s)" at bounding box center [177, 523] width 79 height 18
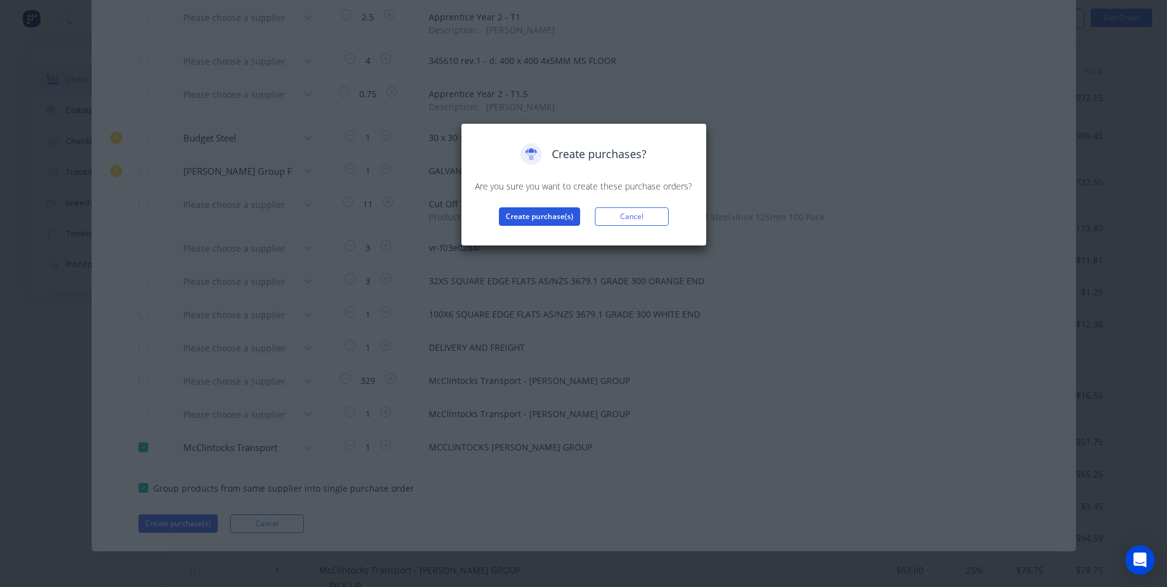
click at [554, 210] on button "Create purchase(s)" at bounding box center [539, 216] width 81 height 18
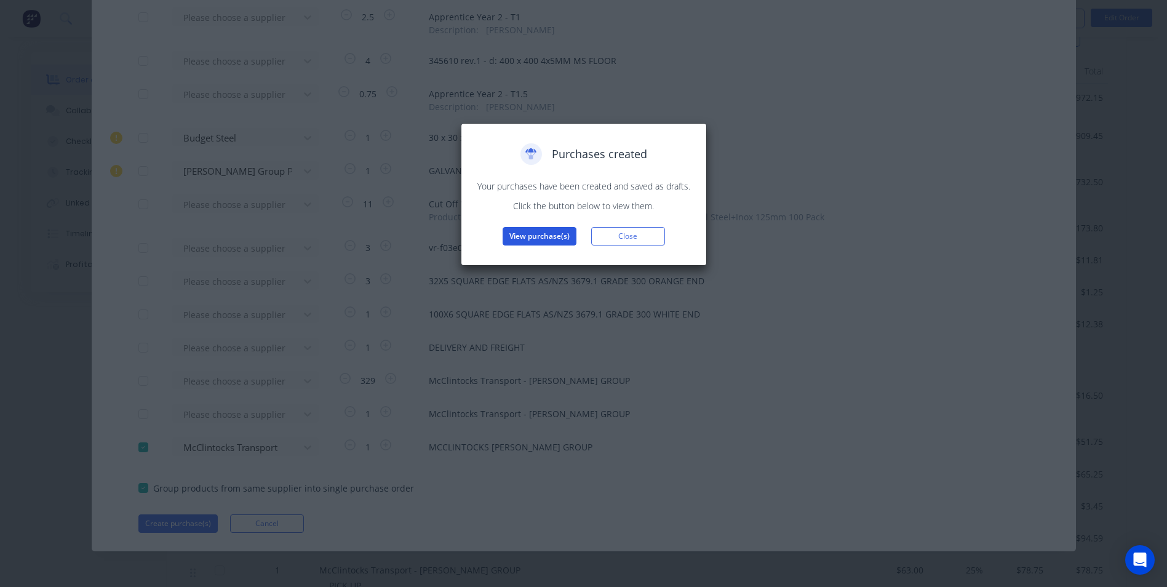
click at [549, 239] on button "View purchase(s)" at bounding box center [540, 236] width 74 height 18
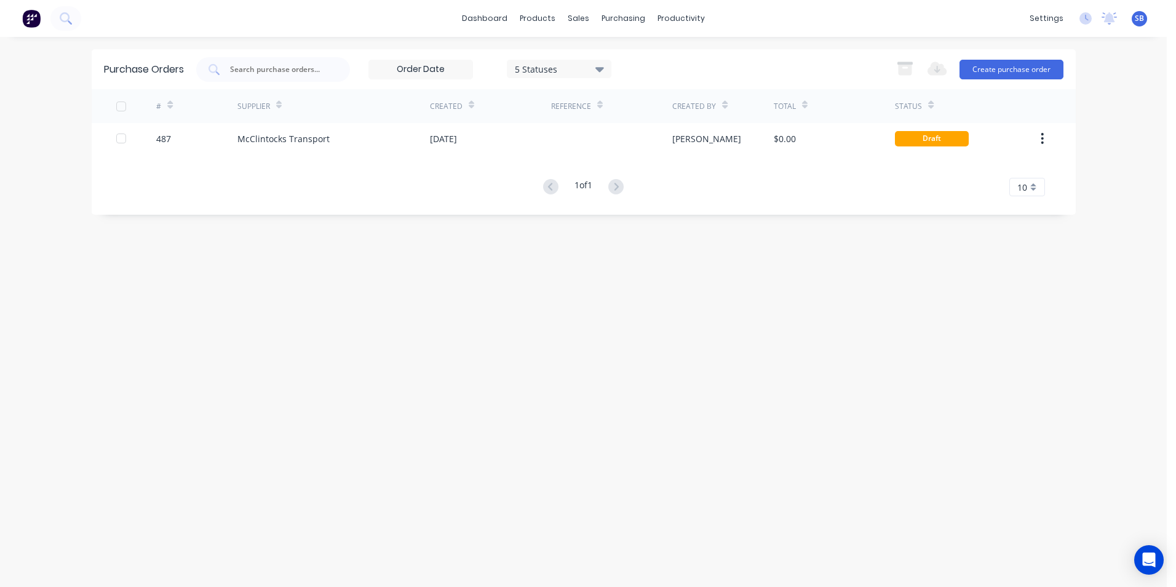
click at [549, 239] on div "Purchase Orders 5 Statuses 5 Statuses Export to Excel (XLSX) Create purchase or…" at bounding box center [584, 311] width 984 height 525
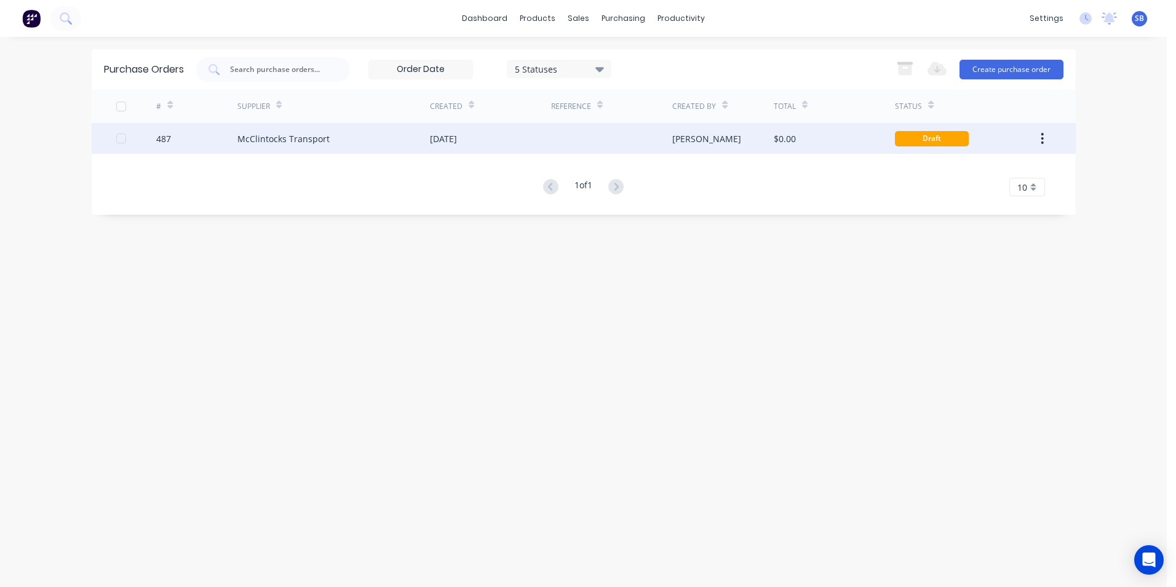
drag, startPoint x: 549, startPoint y: 239, endPoint x: 621, endPoint y: 129, distance: 131.9
click at [621, 129] on div at bounding box center [611, 138] width 121 height 31
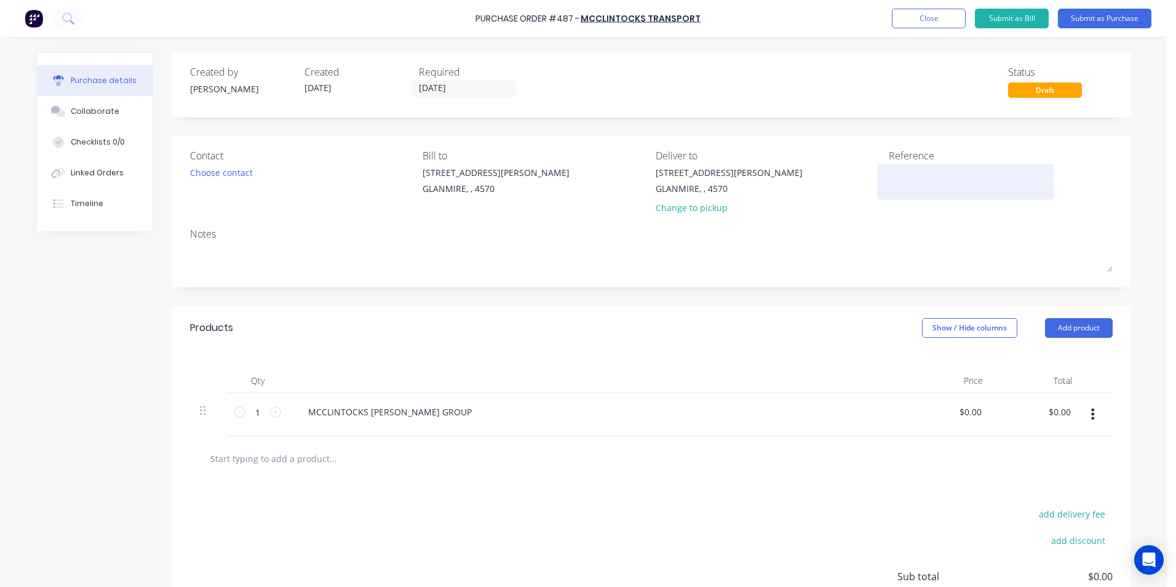
click at [943, 188] on textarea at bounding box center [966, 180] width 154 height 28
click at [461, 84] on input "[DATE]" at bounding box center [463, 88] width 103 height 15
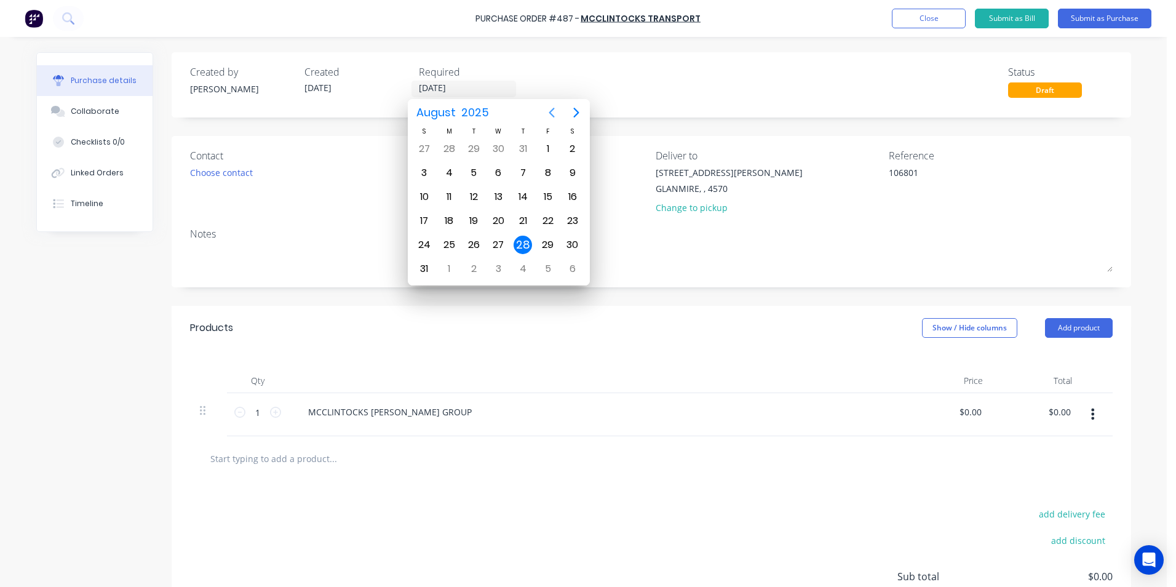
click at [547, 113] on icon "Previous page" at bounding box center [552, 112] width 15 height 15
click at [455, 219] on div "21" at bounding box center [449, 221] width 18 height 18
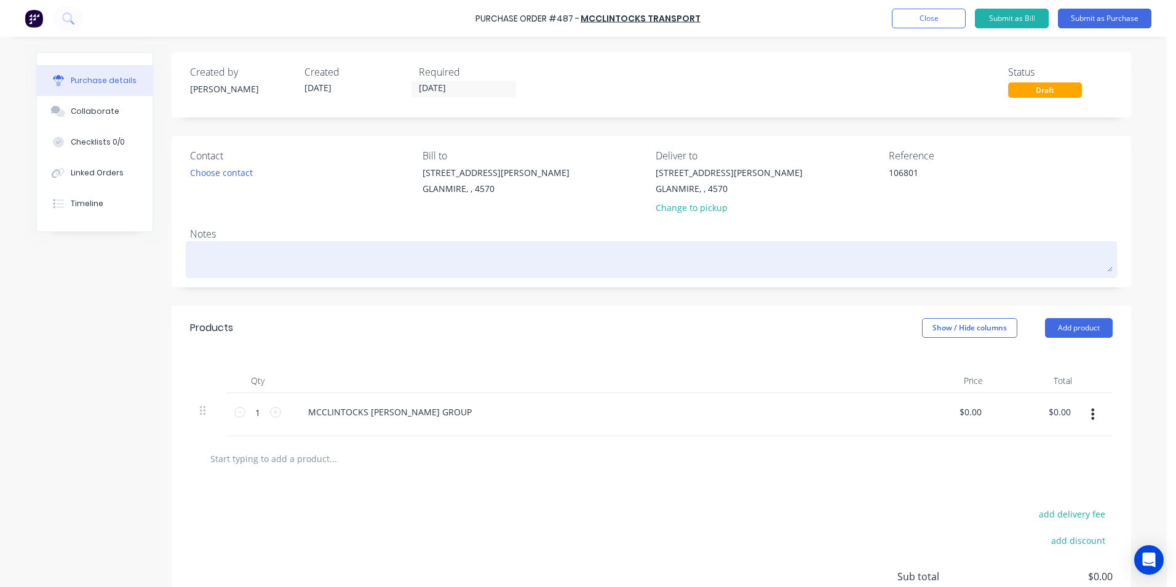
click at [444, 252] on textarea at bounding box center [651, 258] width 923 height 28
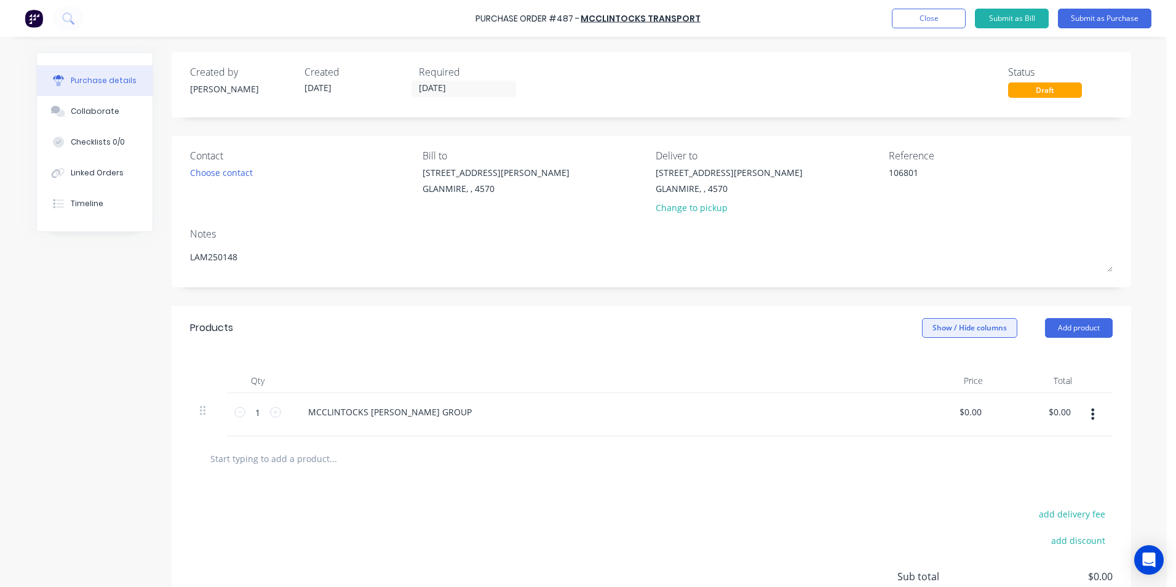
click at [960, 325] on button "Show / Hide columns" at bounding box center [969, 328] width 95 height 20
click at [938, 371] on label "Account" at bounding box center [933, 368] width 22 height 10
click at [922, 363] on input "Account" at bounding box center [922, 363] width 0 height 0
click at [887, 411] on span "Select..." at bounding box center [878, 412] width 37 height 13
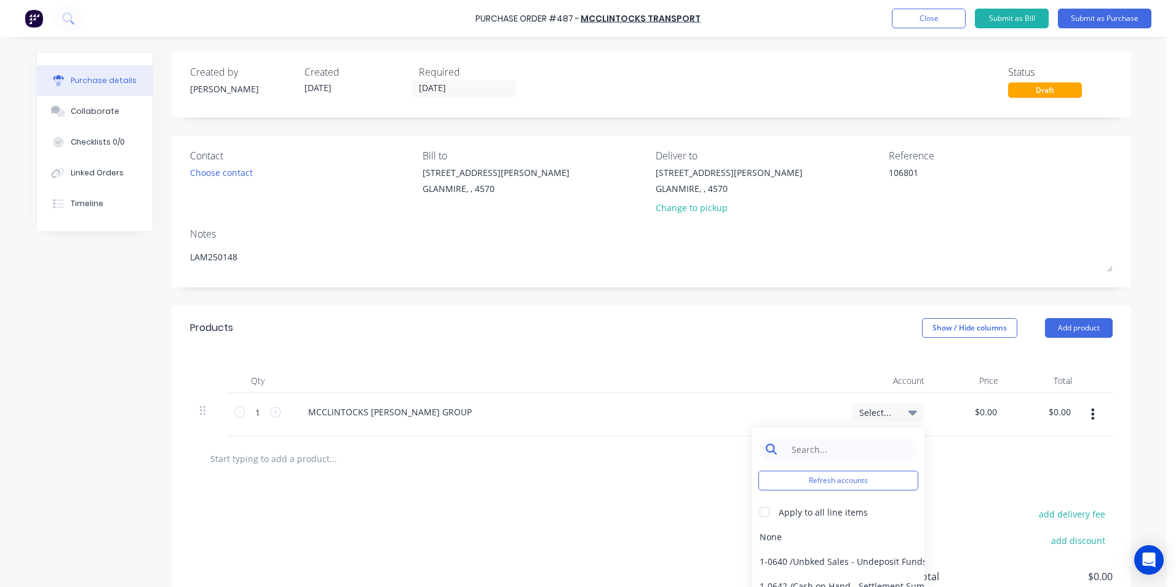
click at [789, 451] on input at bounding box center [848, 449] width 126 height 25
click at [824, 540] on div "5-0268 / Freight & Cartage" at bounding box center [839, 536] width 172 height 25
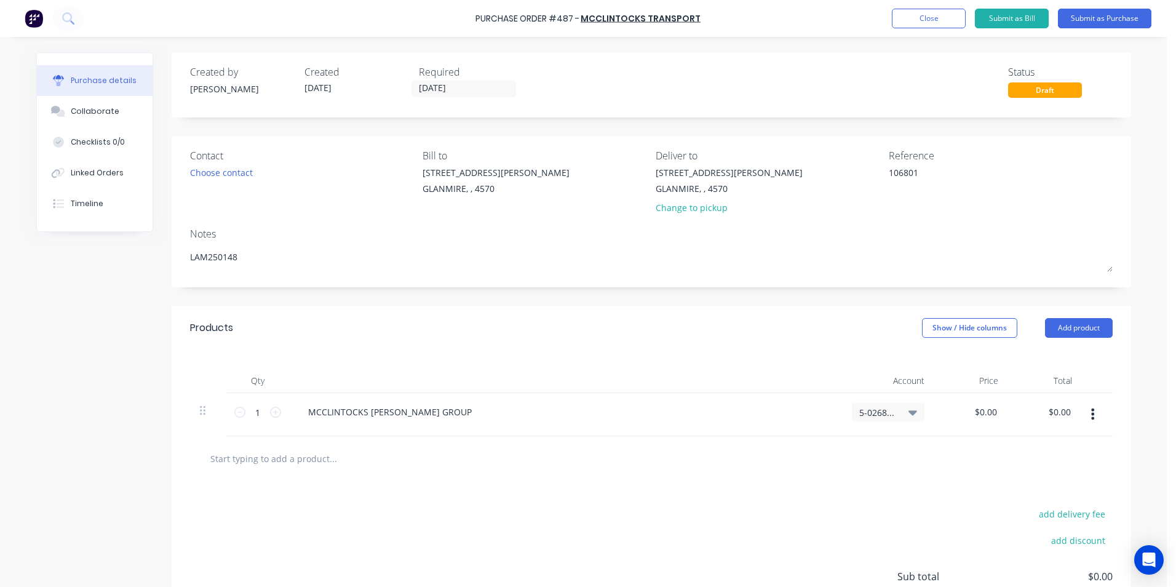
click at [612, 478] on div at bounding box center [651, 458] width 923 height 45
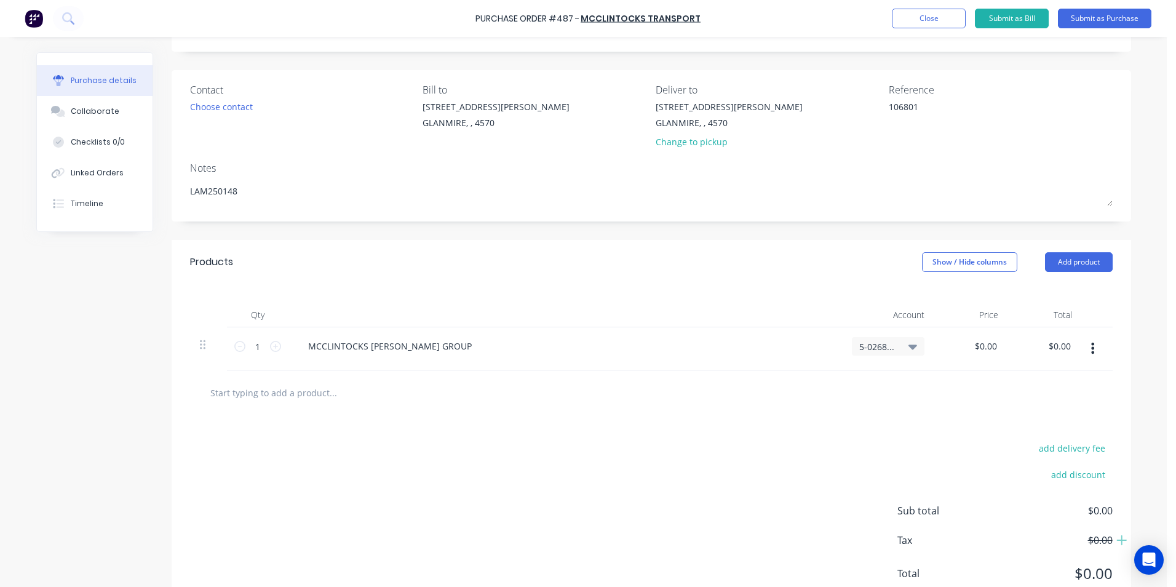
scroll to position [109, 0]
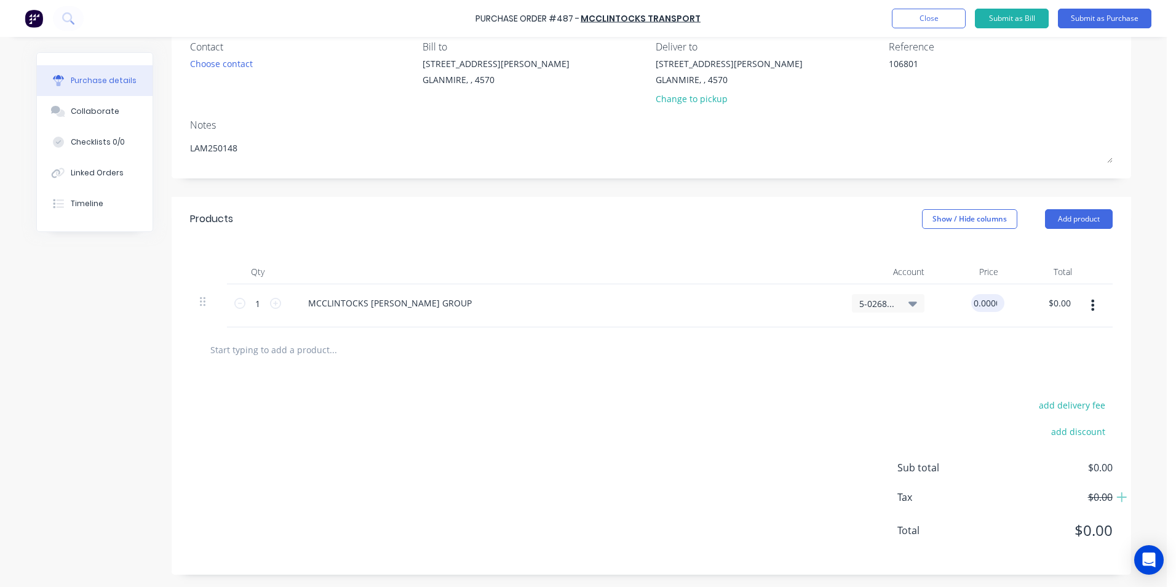
click at [992, 301] on input "0.0000" at bounding box center [986, 303] width 28 height 18
click at [1029, 18] on button "Submit as Bill" at bounding box center [1012, 19] width 74 height 20
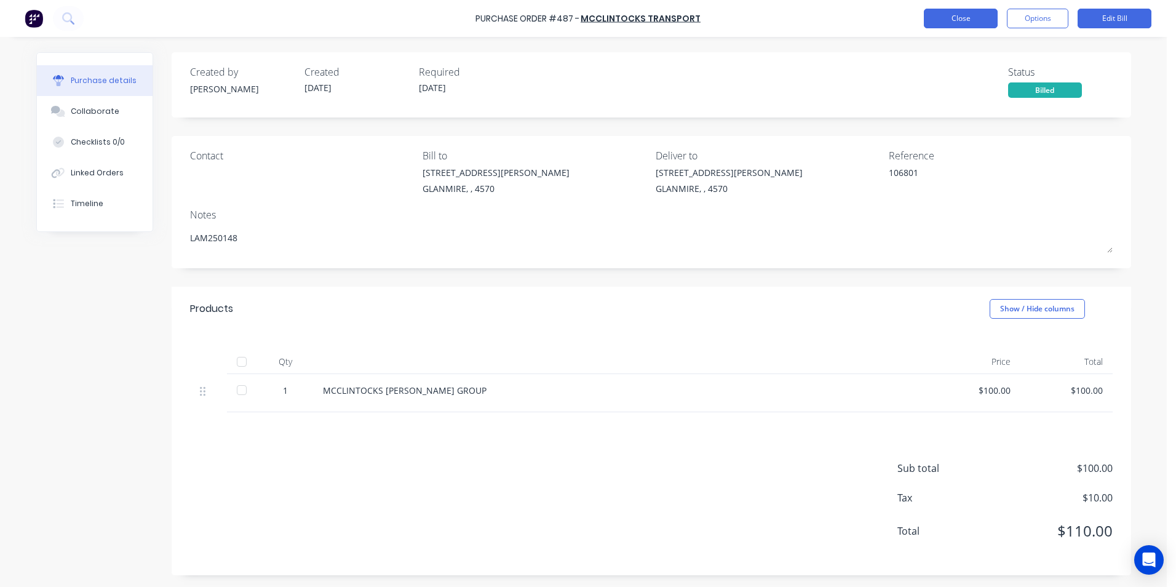
click at [980, 18] on button "Close" at bounding box center [961, 19] width 74 height 20
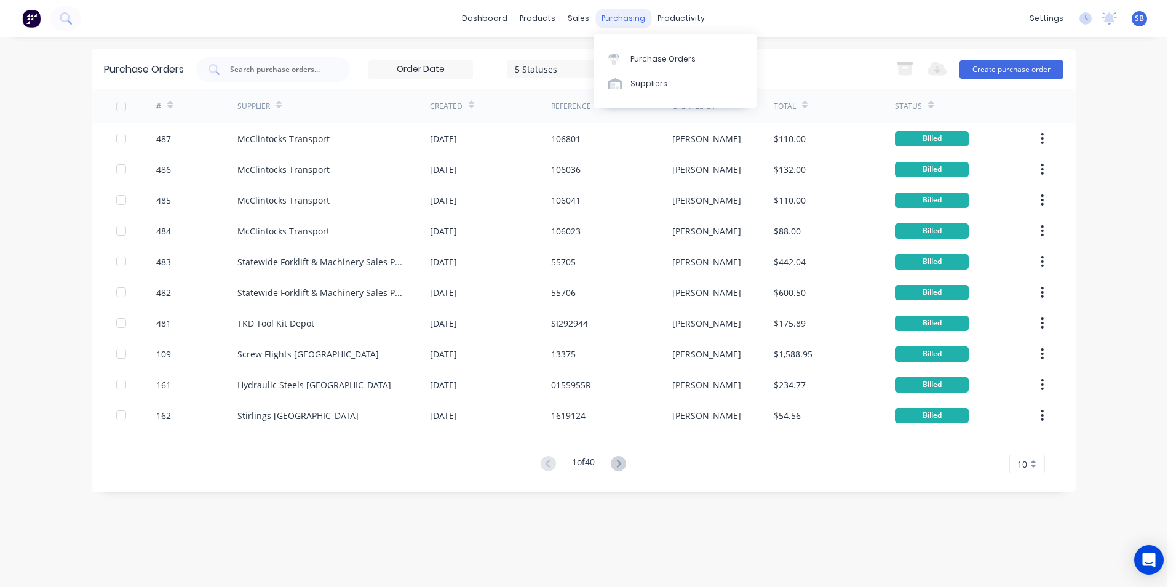
click at [623, 14] on div "purchasing" at bounding box center [624, 18] width 56 height 18
drag, startPoint x: 622, startPoint y: 14, endPoint x: 610, endPoint y: 16, distance: 12.4
click at [610, 16] on div "purchasing" at bounding box center [624, 18] width 56 height 18
click at [637, 52] on link "Purchase Orders" at bounding box center [675, 58] width 163 height 25
click at [238, 65] on input "text" at bounding box center [280, 69] width 102 height 12
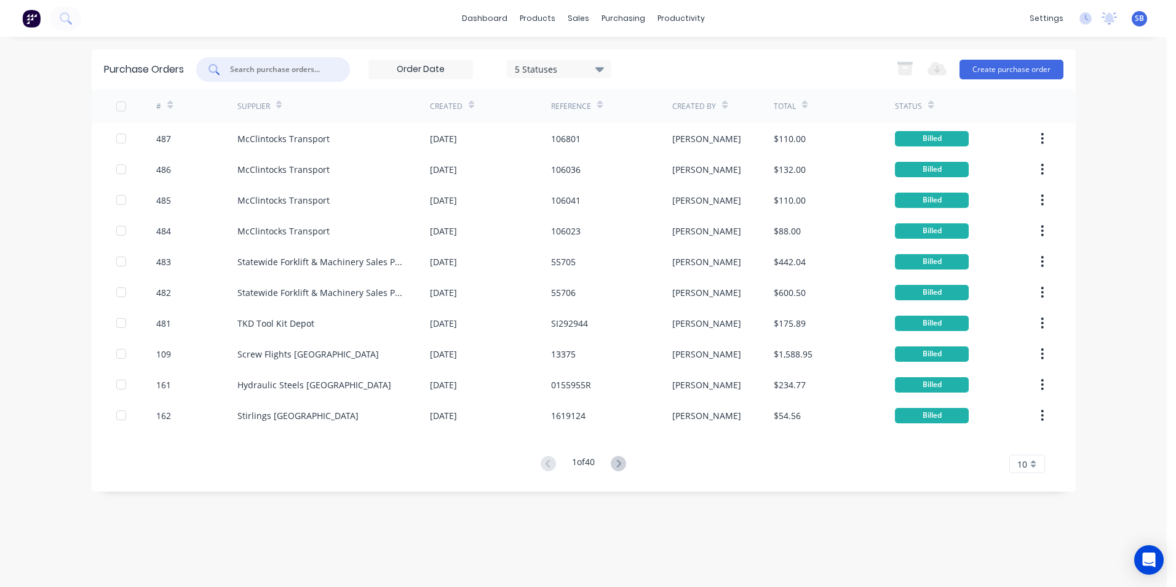
click at [303, 68] on input "text" at bounding box center [280, 69] width 102 height 12
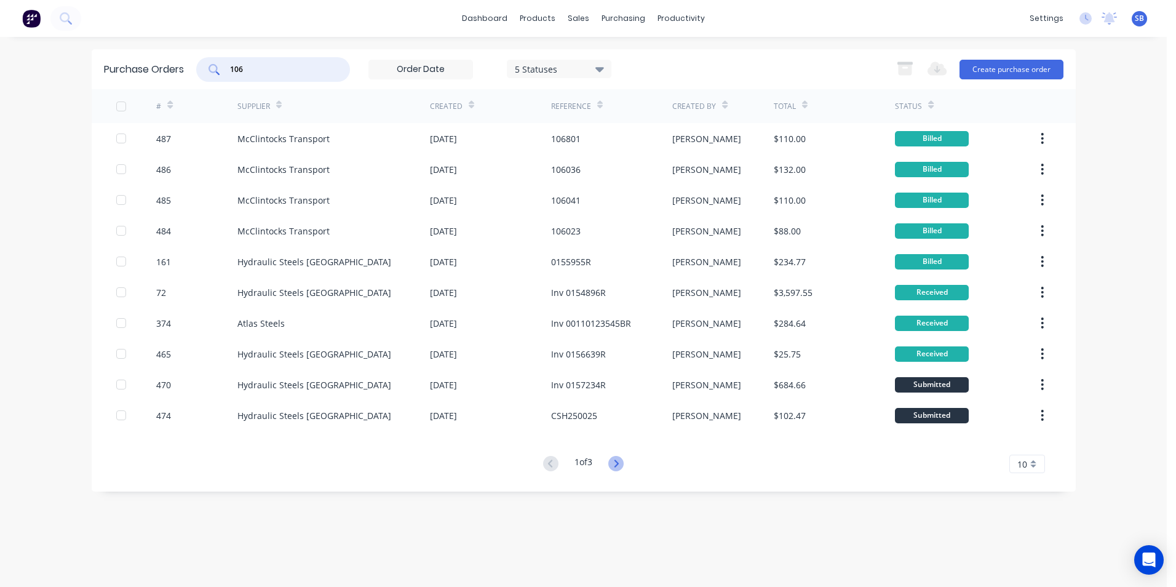
click at [619, 463] on icon at bounding box center [617, 463] width 4 height 7
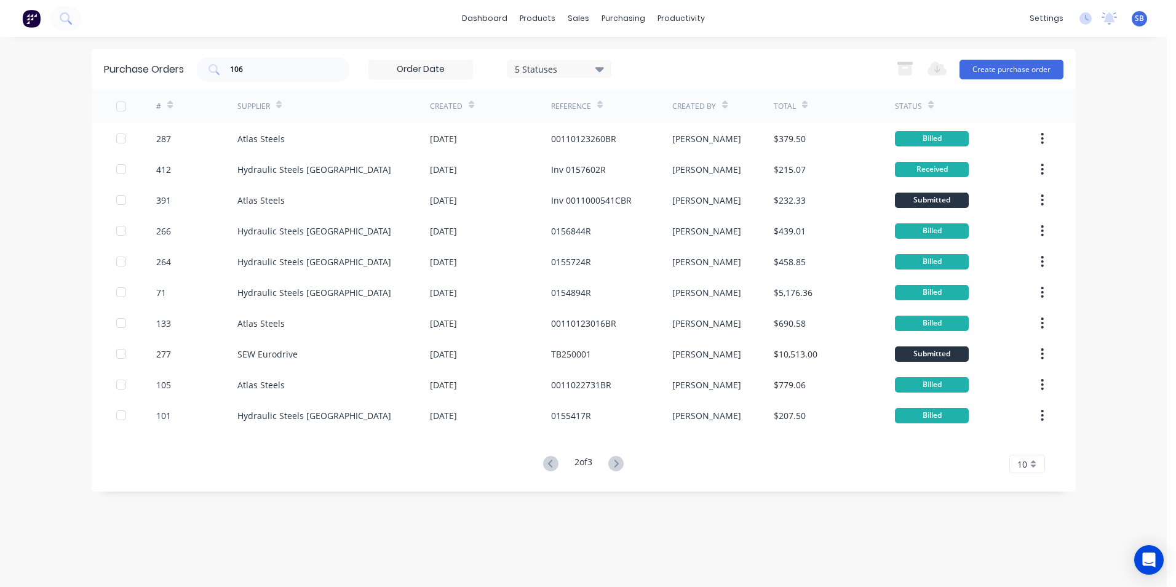
click at [586, 65] on div "5 Statuses" at bounding box center [559, 68] width 88 height 13
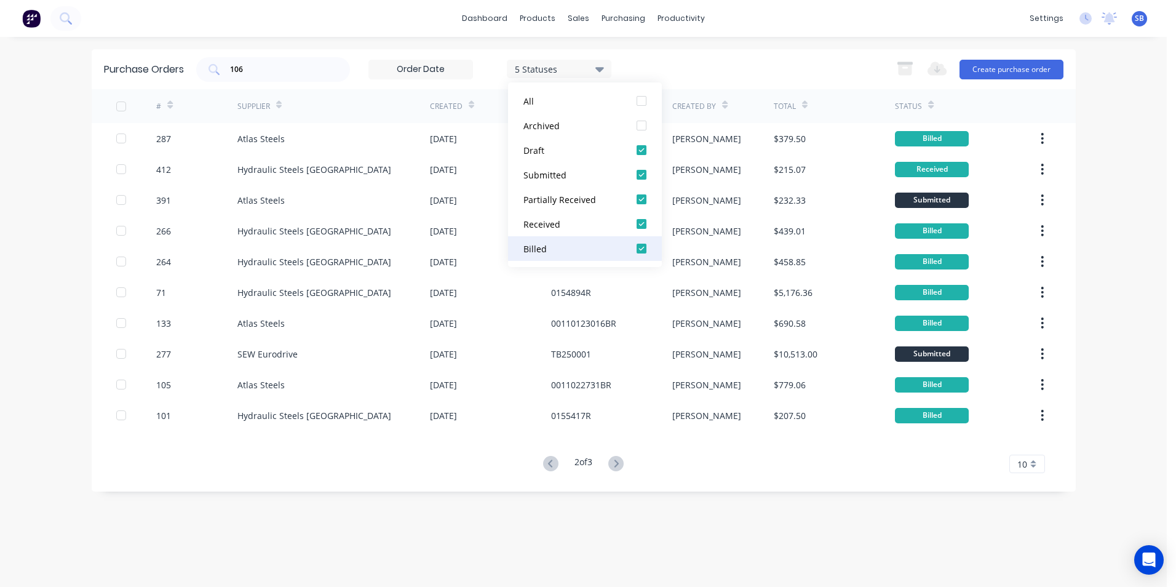
click at [559, 237] on button "Billed" at bounding box center [585, 248] width 154 height 25
click at [72, 111] on div "dashboard products sales purchasing productivity dashboard products Product Cat…" at bounding box center [583, 293] width 1167 height 587
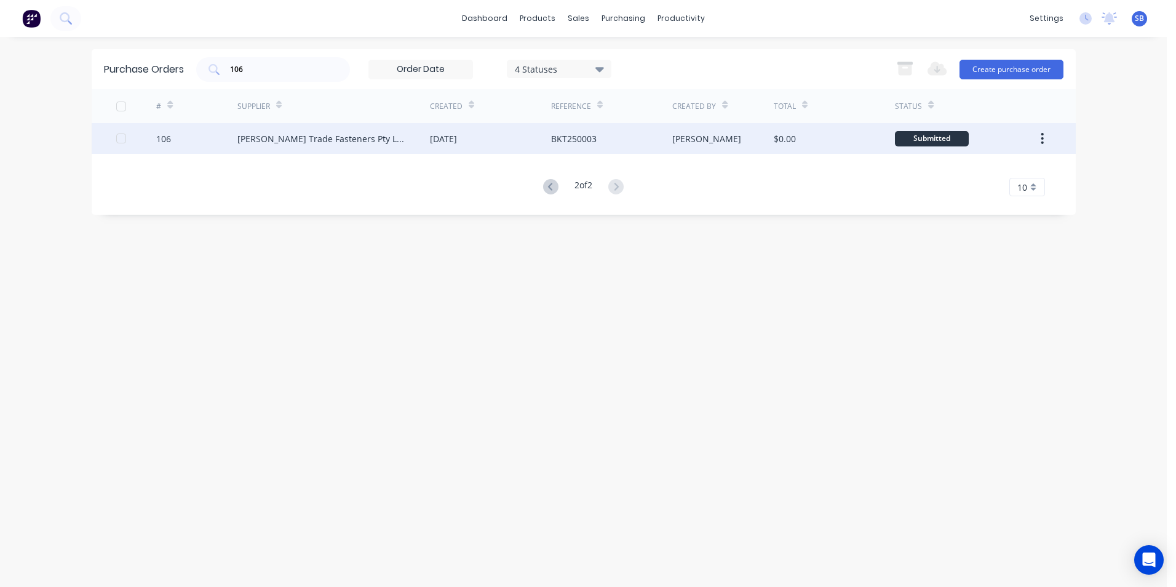
click at [516, 130] on div "17 Jul 2025" at bounding box center [490, 138] width 121 height 31
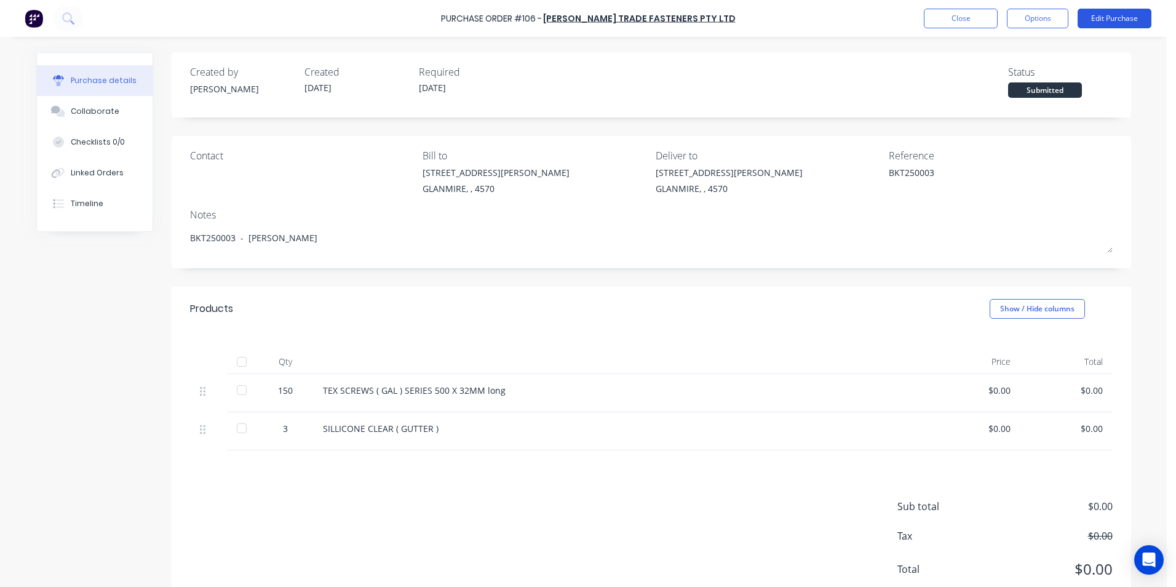
click at [1098, 10] on div "Purchase Order #106 - KJ Bolt Trade Fasteners Pty Ltd Close Options Edit Purcha…" at bounding box center [588, 18] width 1176 height 37
click at [1098, 14] on button "Edit Purchase" at bounding box center [1115, 19] width 74 height 20
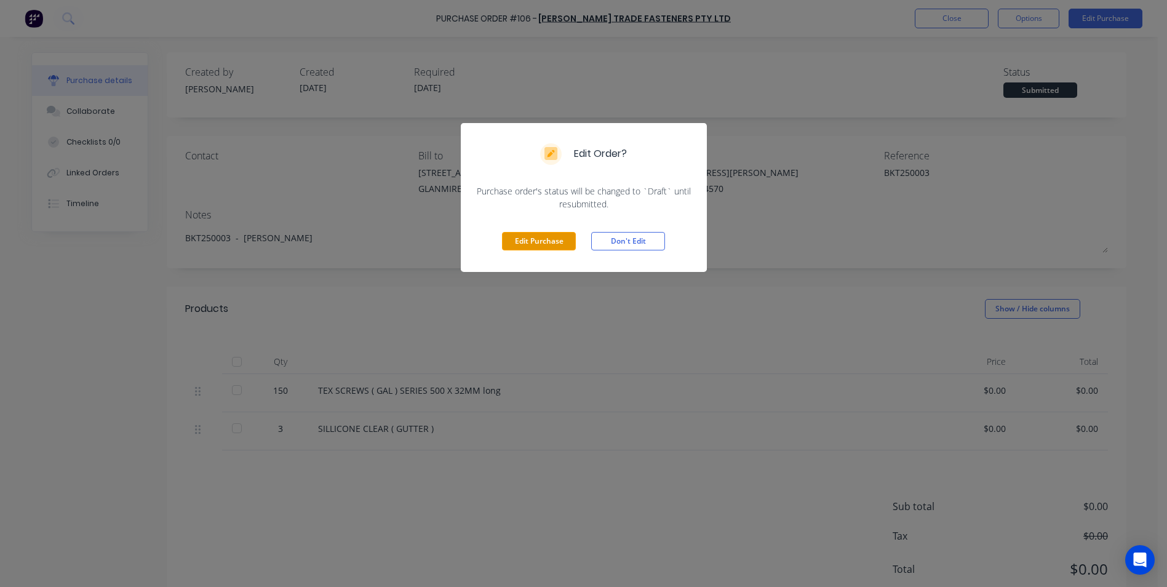
click at [547, 236] on button "Edit Purchase" at bounding box center [539, 241] width 74 height 18
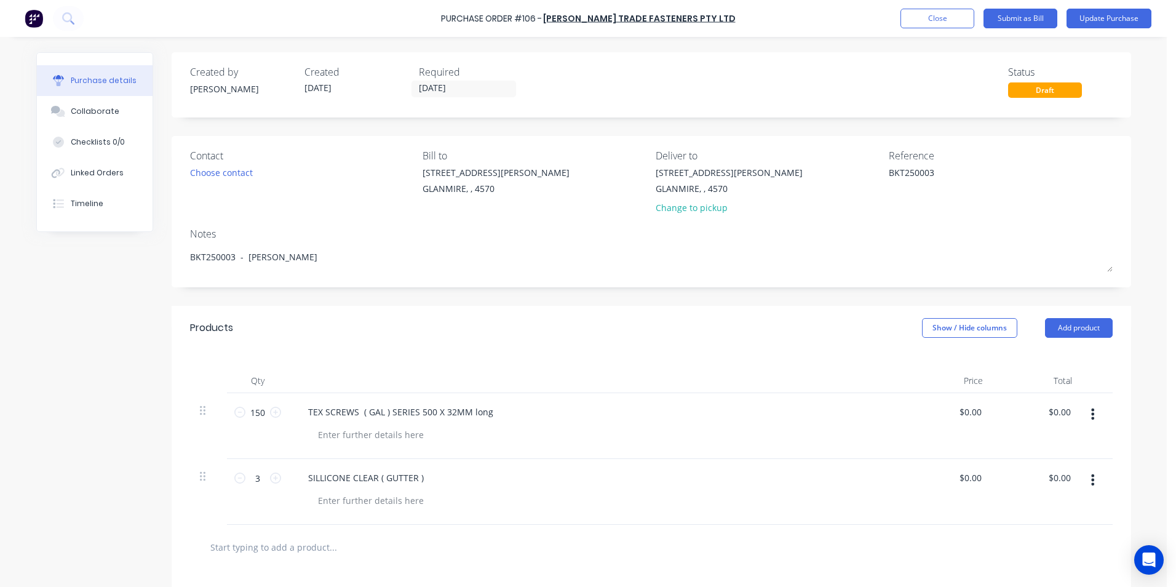
drag, startPoint x: 930, startPoint y: 172, endPoint x: 803, endPoint y: 171, distance: 127.4
click at [804, 171] on div "Contact Choose contact Bill to 9 Dennis Little Drive GLANMIRE, , 4570 Deliver t…" at bounding box center [651, 184] width 923 height 72
click at [458, 85] on input "17/07/25" at bounding box center [463, 88] width 103 height 15
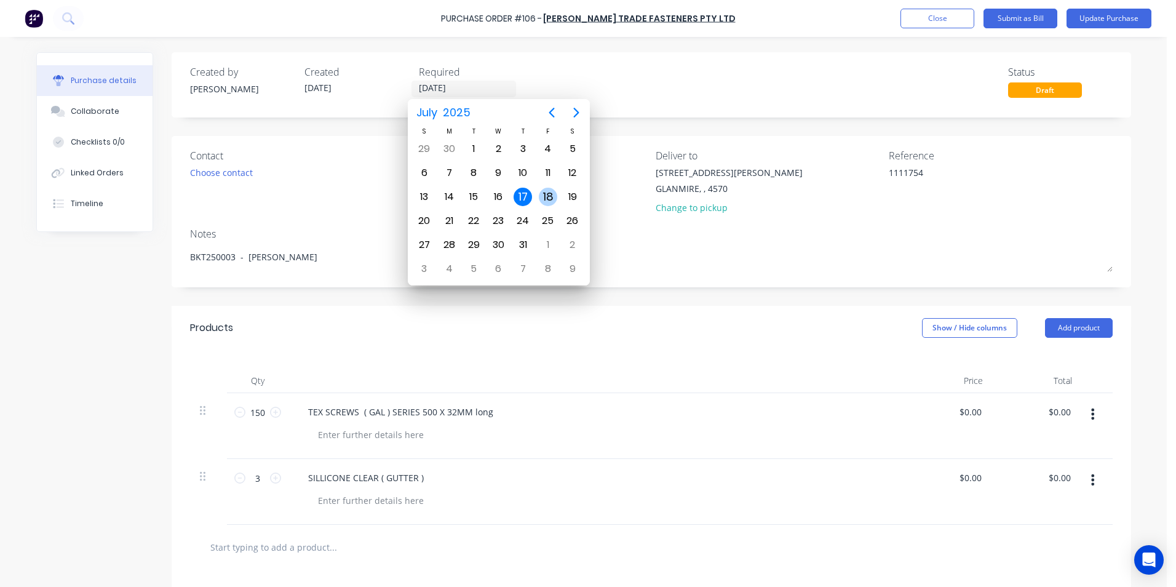
click at [553, 198] on div "18" at bounding box center [548, 197] width 18 height 18
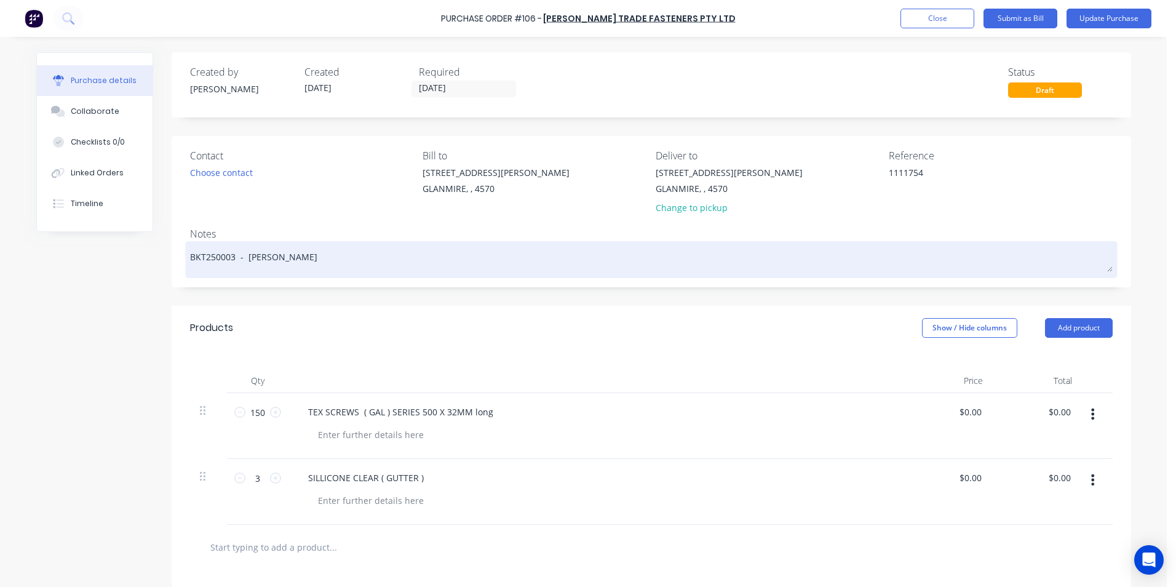
click at [419, 266] on textarea "BKT250003 - glen" at bounding box center [651, 258] width 923 height 28
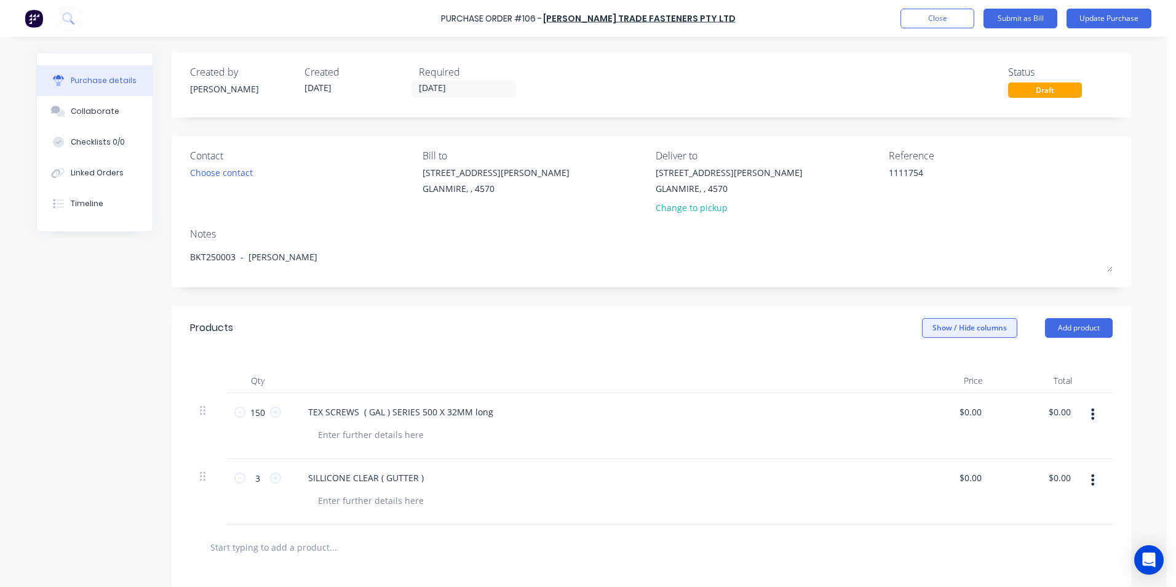
click at [967, 325] on button "Show / Hide columns" at bounding box center [969, 328] width 95 height 20
click at [927, 362] on div "Account Job Discount" at bounding box center [958, 388] width 92 height 71
click at [925, 367] on span at bounding box center [927, 368] width 10 height 10
click at [922, 363] on input "Account" at bounding box center [922, 363] width 0 height 0
click at [866, 410] on span "Select..." at bounding box center [878, 412] width 37 height 13
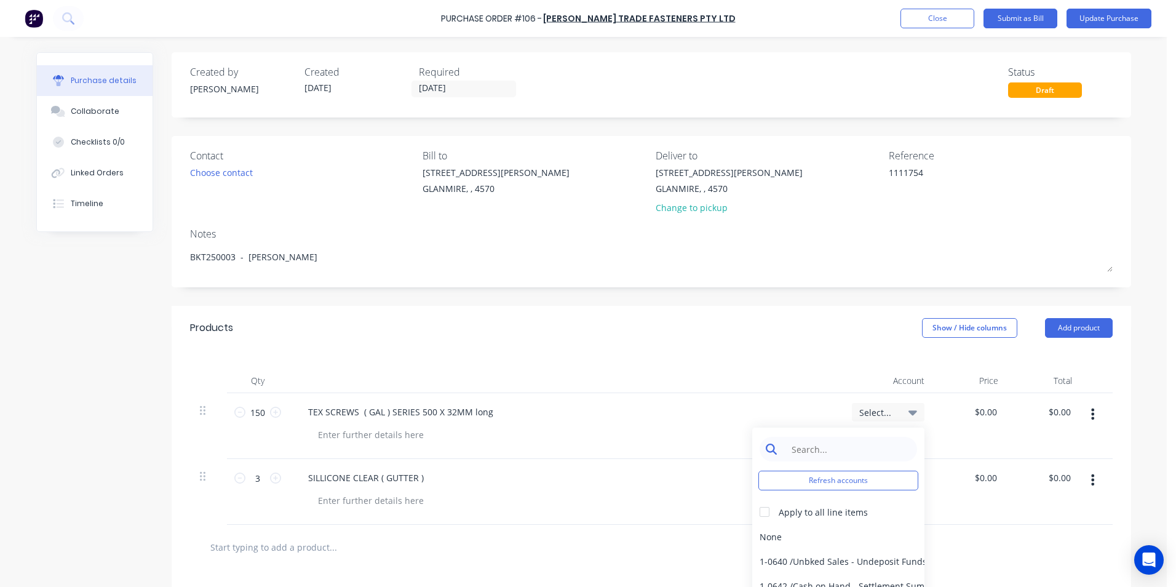
click at [811, 445] on input at bounding box center [848, 449] width 126 height 25
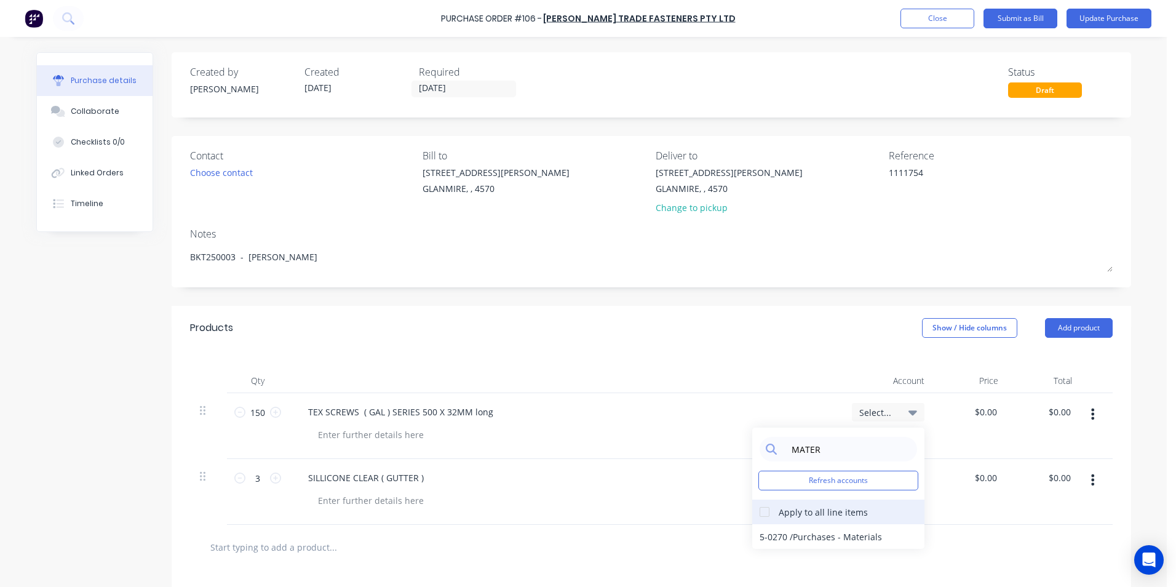
click at [759, 511] on div at bounding box center [765, 512] width 25 height 25
click at [765, 530] on div "5-0270 / Purchases - Materials" at bounding box center [839, 536] width 172 height 25
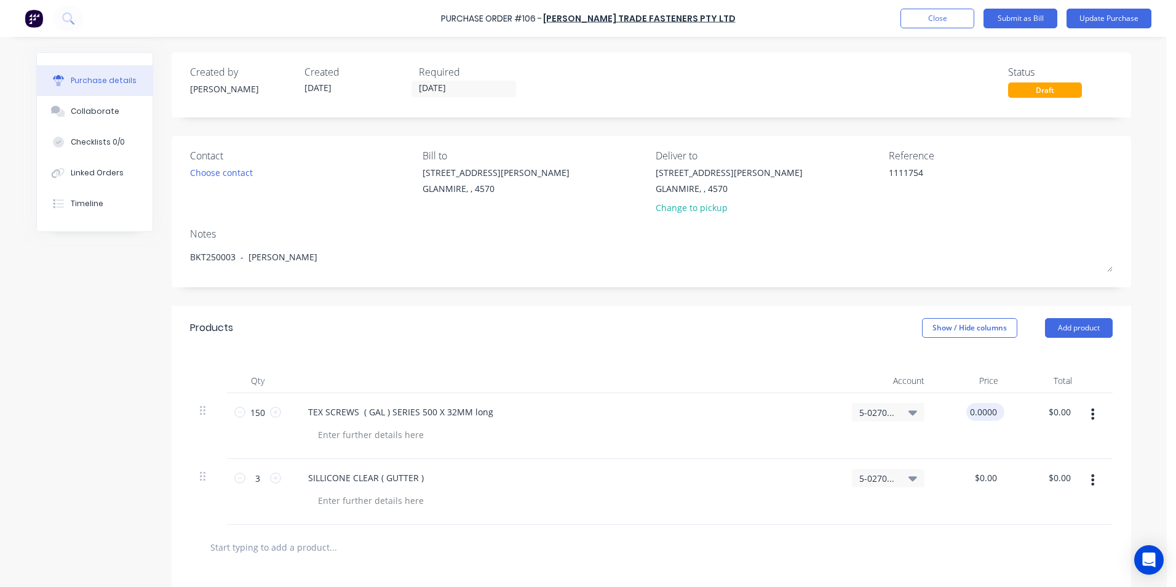
click at [983, 417] on input "0.0000" at bounding box center [983, 412] width 33 height 18
drag, startPoint x: 1043, startPoint y: 409, endPoint x: 1110, endPoint y: 404, distance: 67.3
click at [1110, 404] on div "Qty Account Price Total 150 150 TEX SCREWS ( GAL ) SERIES 500 X 32MM long 5-027…" at bounding box center [652, 437] width 960 height 175
click at [1050, 476] on input "0.00" at bounding box center [1061, 478] width 23 height 18
drag, startPoint x: 1048, startPoint y: 476, endPoint x: 1125, endPoint y: 468, distance: 76.8
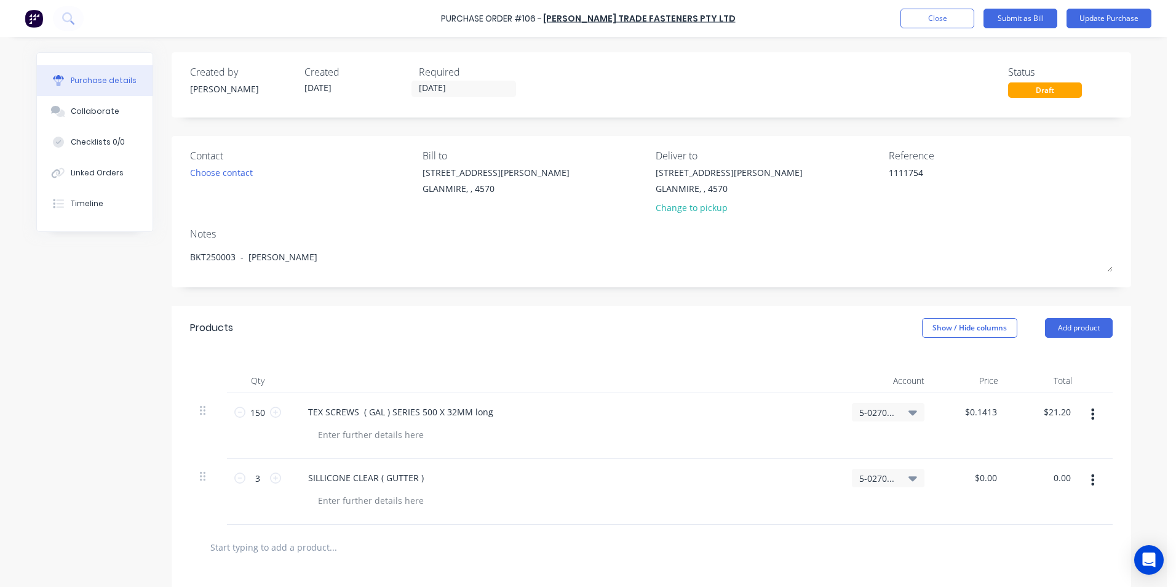
click at [1125, 468] on div "Qty Account Price Total 150 150 TEX SCREWS ( GAL ) SERIES 500 X 32MM long 5-027…" at bounding box center [652, 437] width 960 height 175
click at [1072, 511] on div "$24.13 $24.13" at bounding box center [1045, 492] width 74 height 66
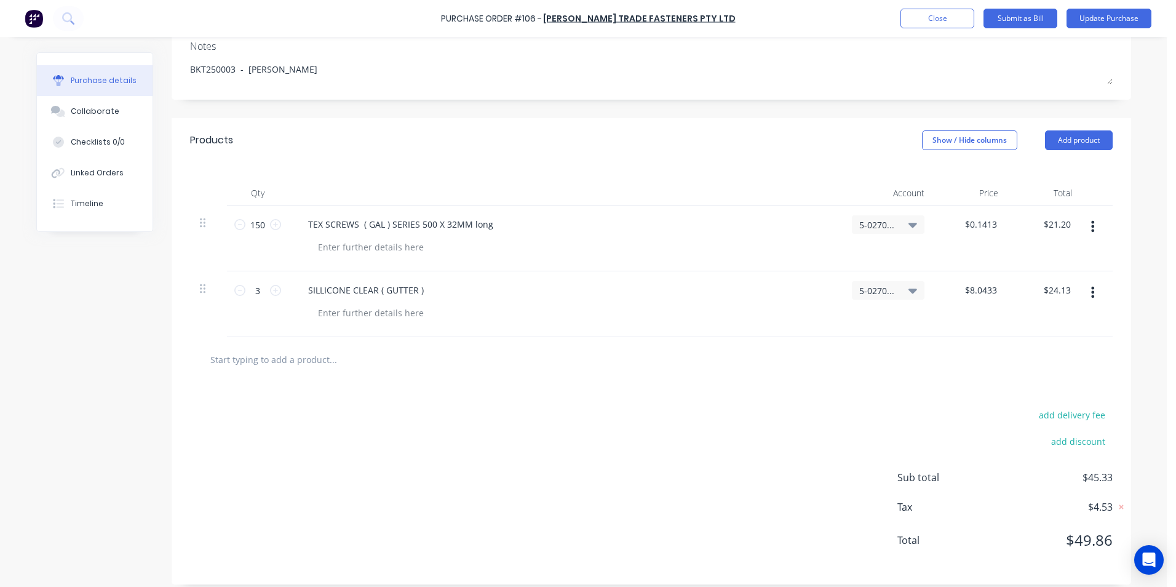
scroll to position [198, 0]
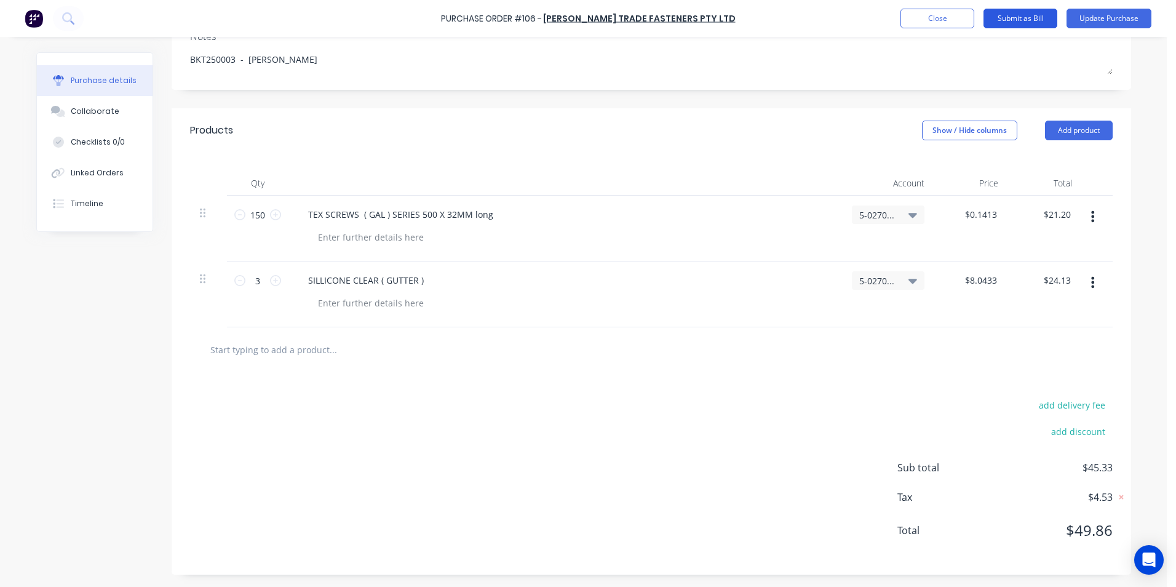
click at [1027, 14] on button "Submit as Bill" at bounding box center [1021, 19] width 74 height 20
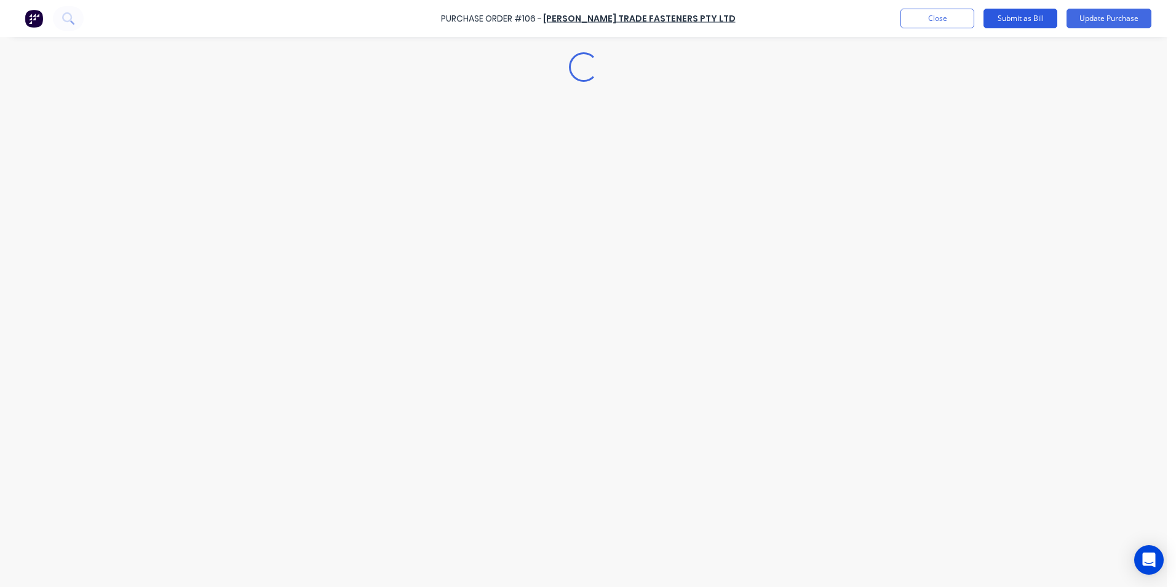
scroll to position [0, 0]
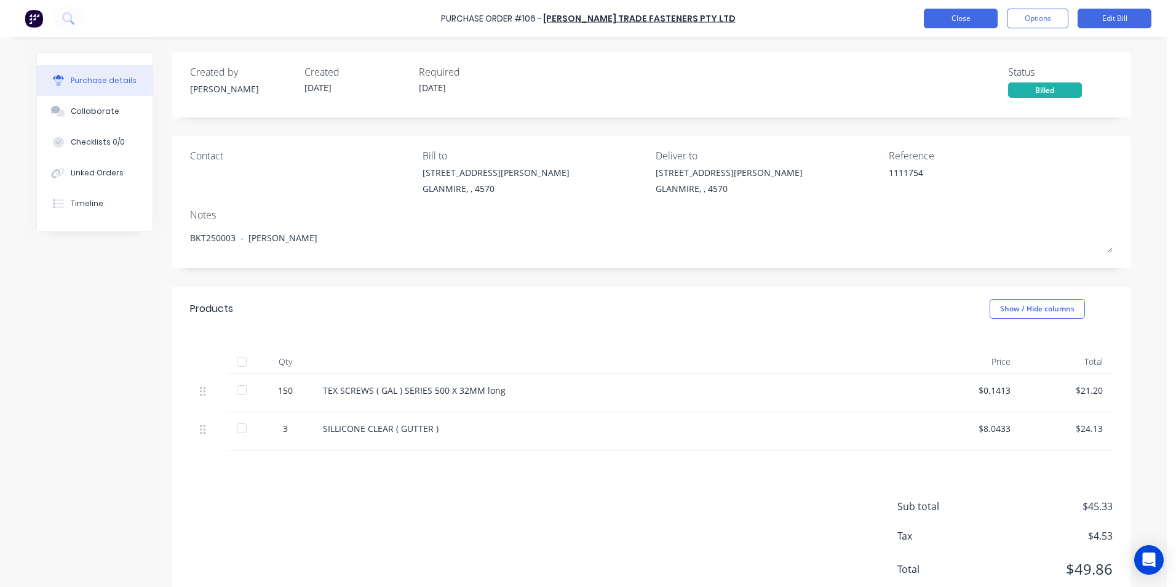
click at [958, 18] on button "Close" at bounding box center [961, 19] width 74 height 20
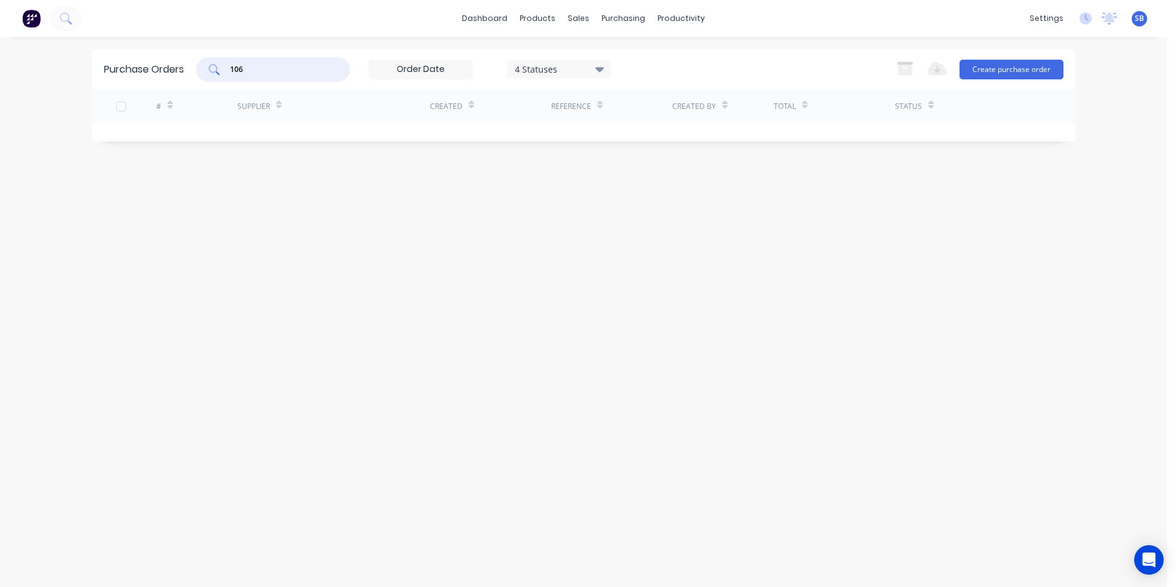
drag, startPoint x: 270, startPoint y: 63, endPoint x: 197, endPoint y: 51, distance: 73.5
click at [197, 51] on div "Purchase Orders 106 4 Statuses 4 Statuses Export to Excel (XLSX) Create purchas…" at bounding box center [584, 69] width 984 height 40
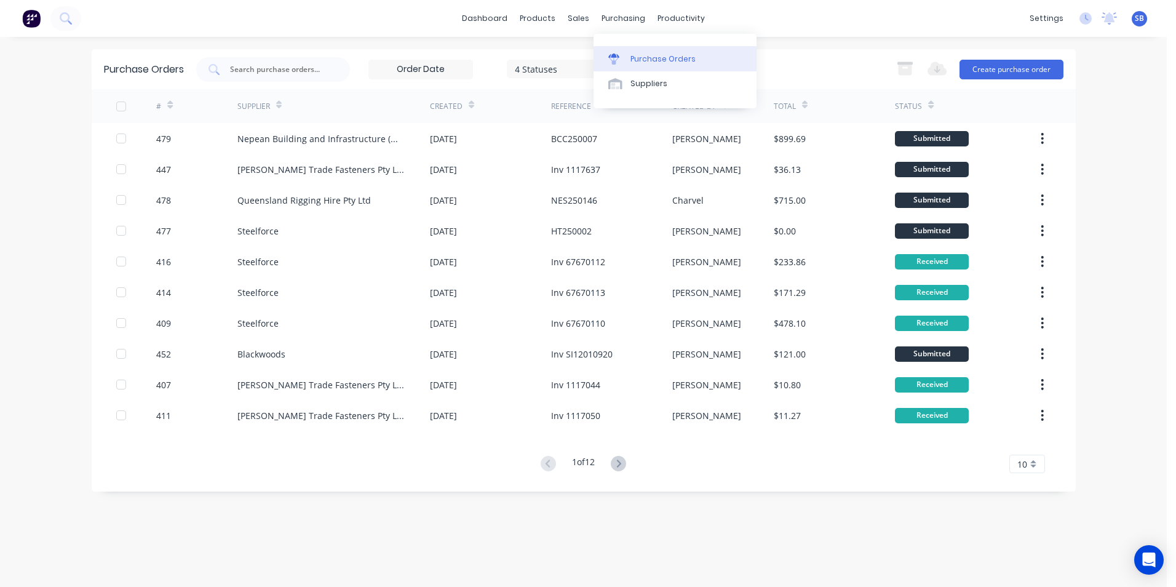
click at [664, 61] on div "Purchase Orders" at bounding box center [663, 59] width 65 height 11
click at [303, 78] on div at bounding box center [273, 69] width 154 height 25
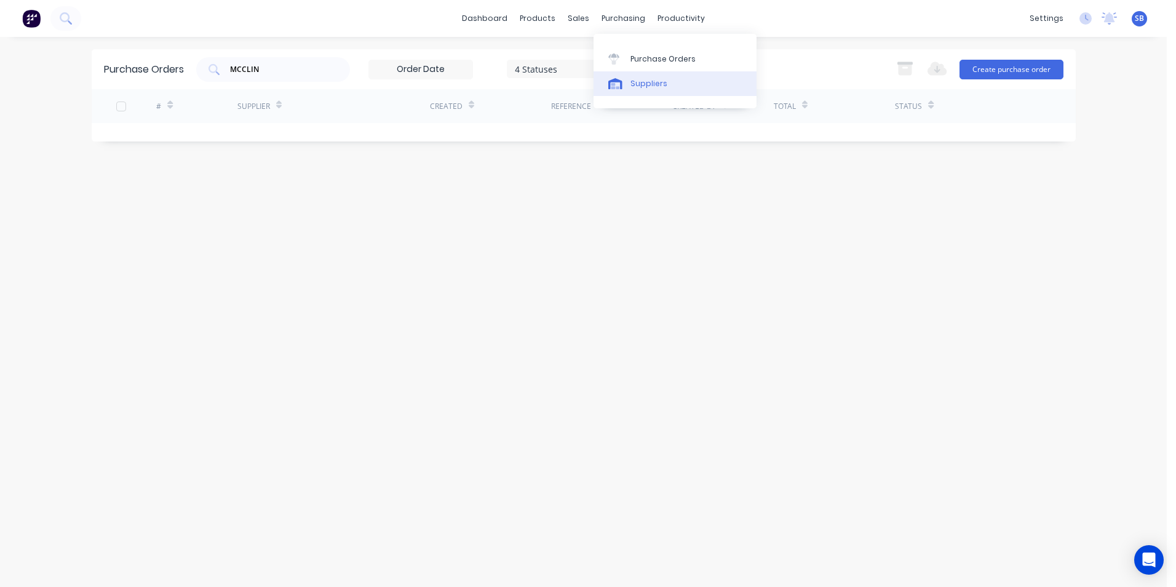
click at [645, 94] on link "Suppliers" at bounding box center [675, 83] width 163 height 25
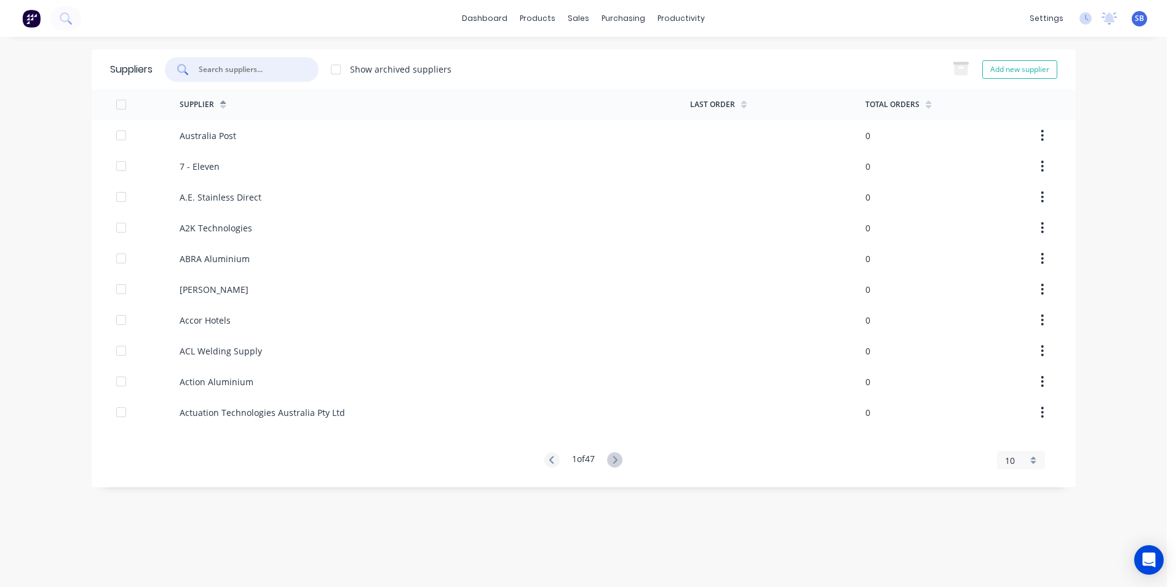
click at [268, 66] on input "text" at bounding box center [249, 69] width 102 height 12
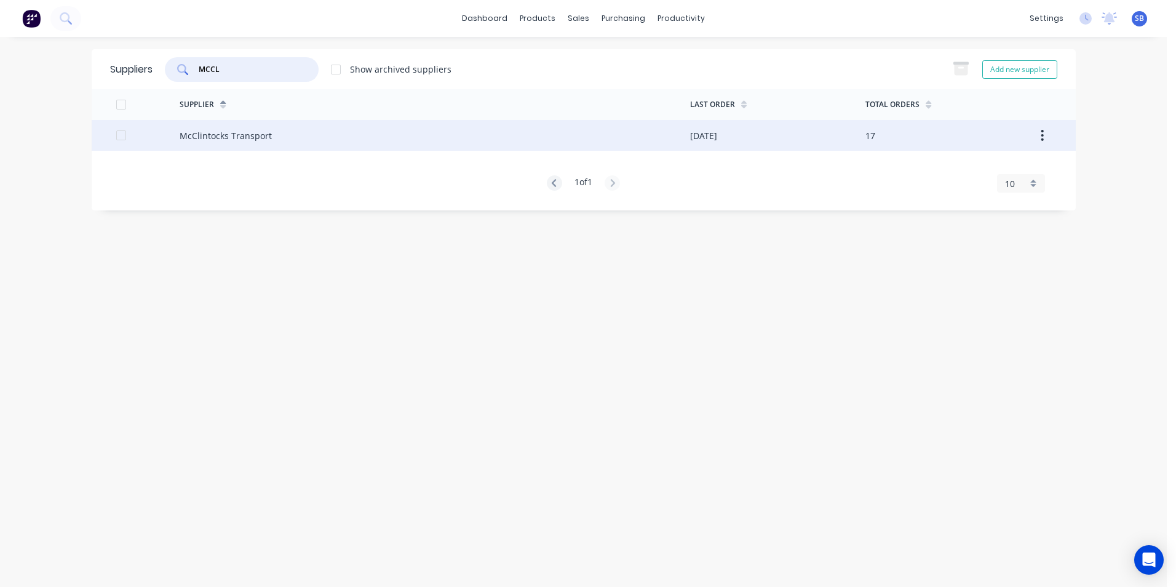
click at [456, 140] on div "McClintocks Transport" at bounding box center [435, 135] width 511 height 31
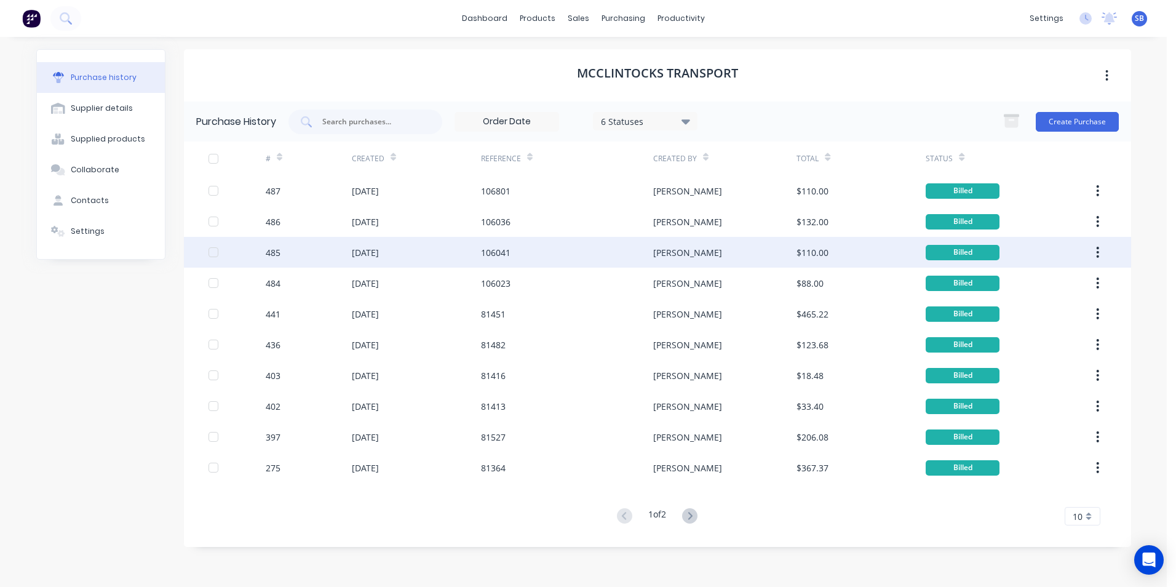
click at [591, 258] on div "106041" at bounding box center [567, 252] width 172 height 31
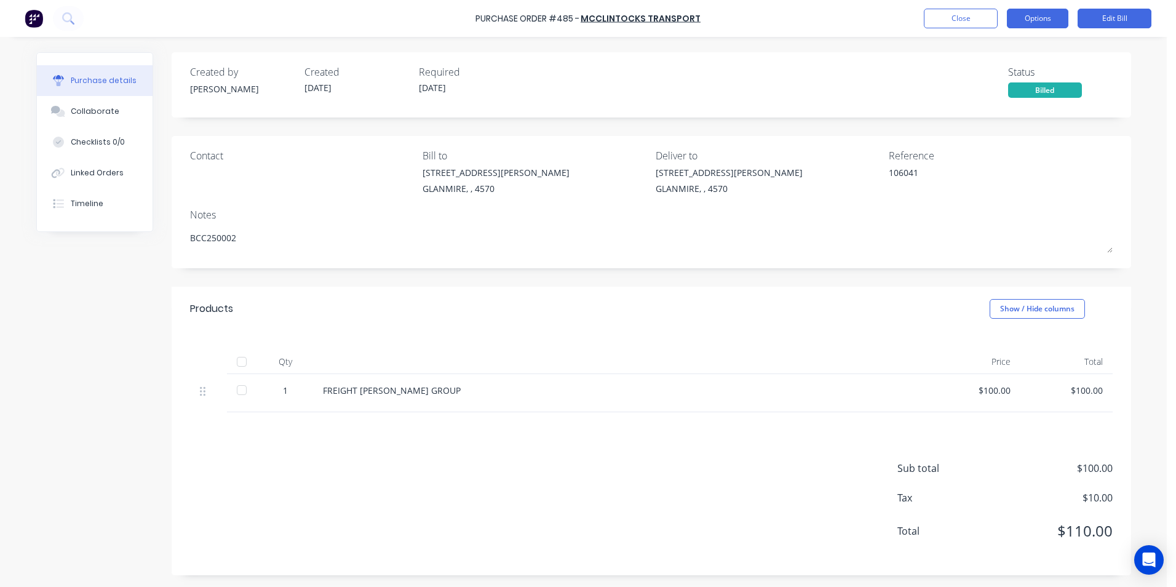
click at [1057, 17] on button "Options" at bounding box center [1038, 19] width 62 height 20
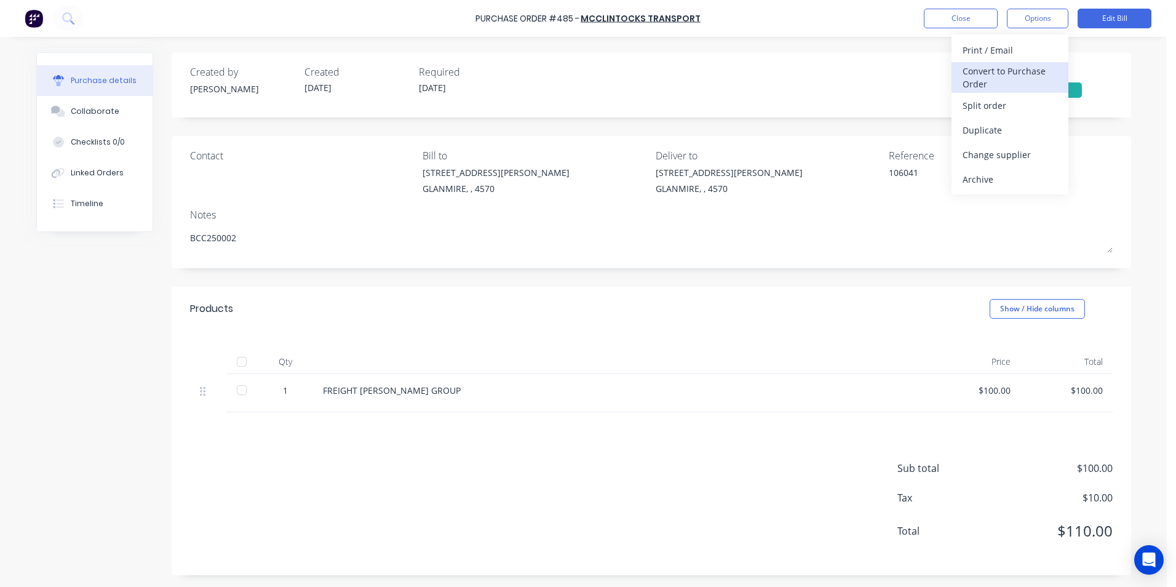
click at [1024, 83] on div "Convert to Purchase Order" at bounding box center [1010, 77] width 95 height 31
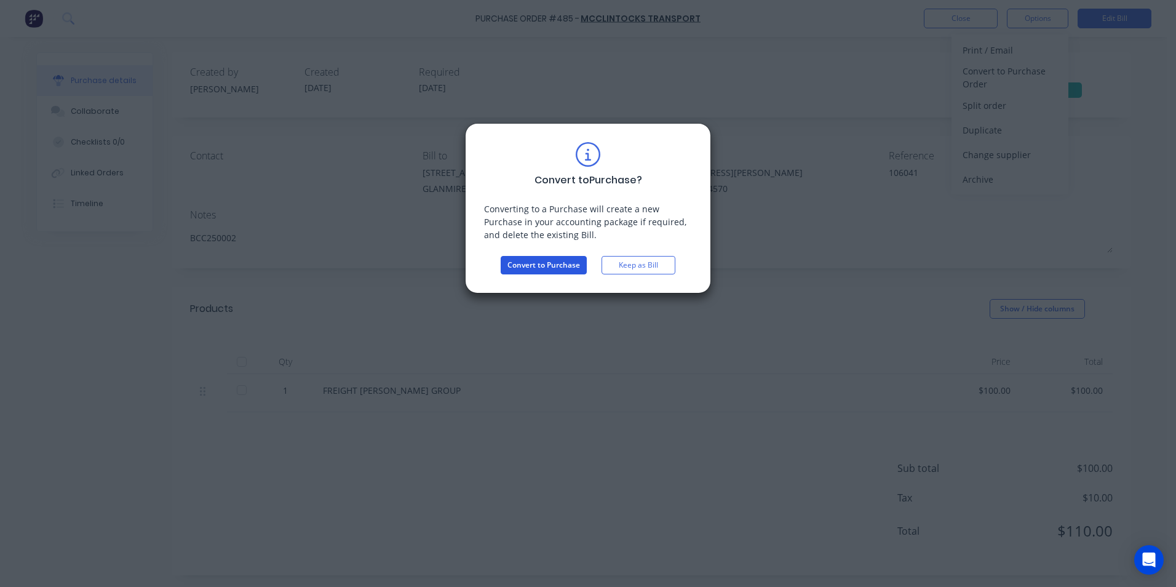
click at [530, 268] on button "Convert to Purchase" at bounding box center [544, 265] width 86 height 18
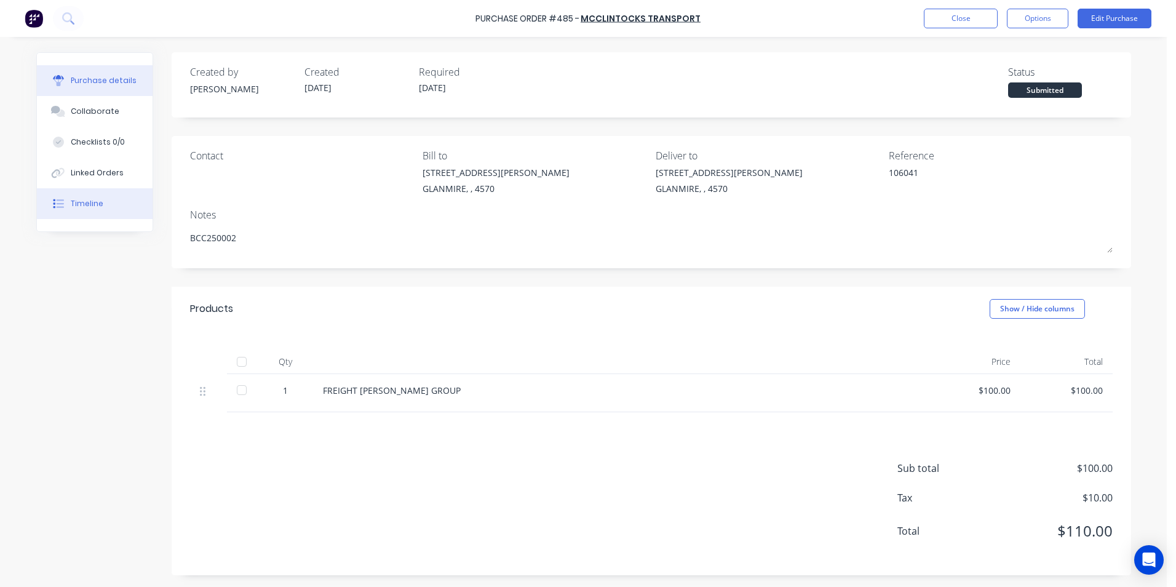
click at [78, 214] on button "Timeline" at bounding box center [95, 203] width 116 height 31
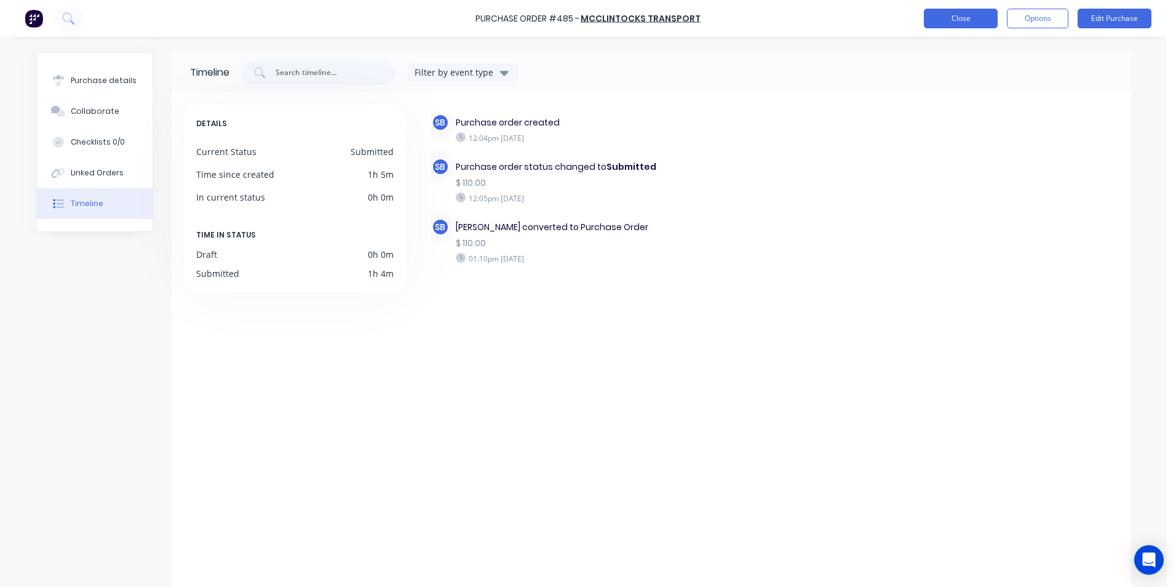
click at [954, 12] on button "Close" at bounding box center [961, 19] width 74 height 20
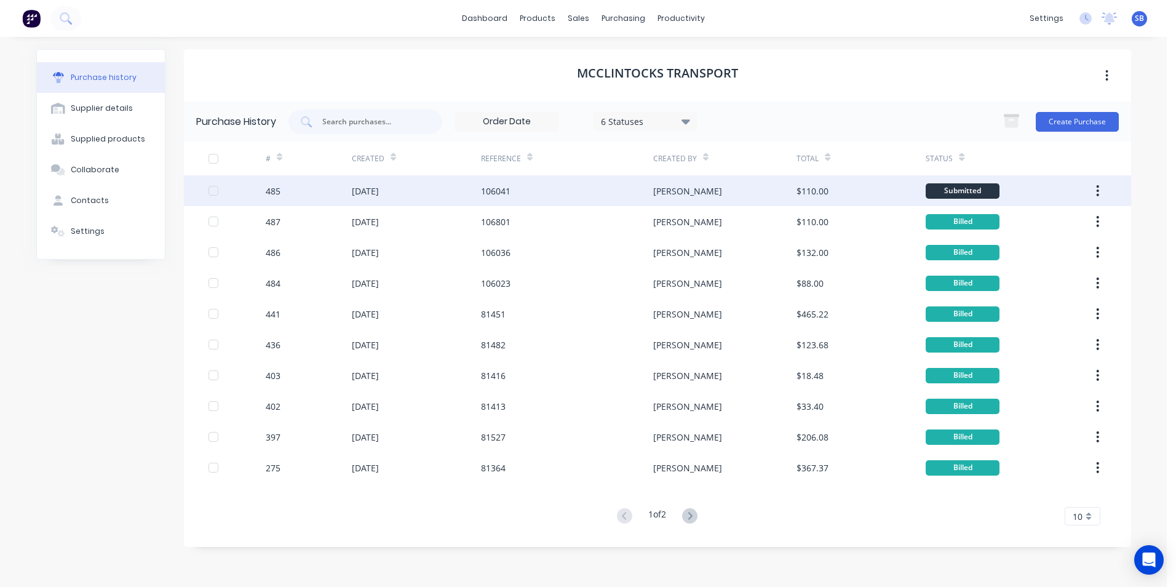
click at [738, 195] on div "[PERSON_NAME]" at bounding box center [724, 190] width 143 height 31
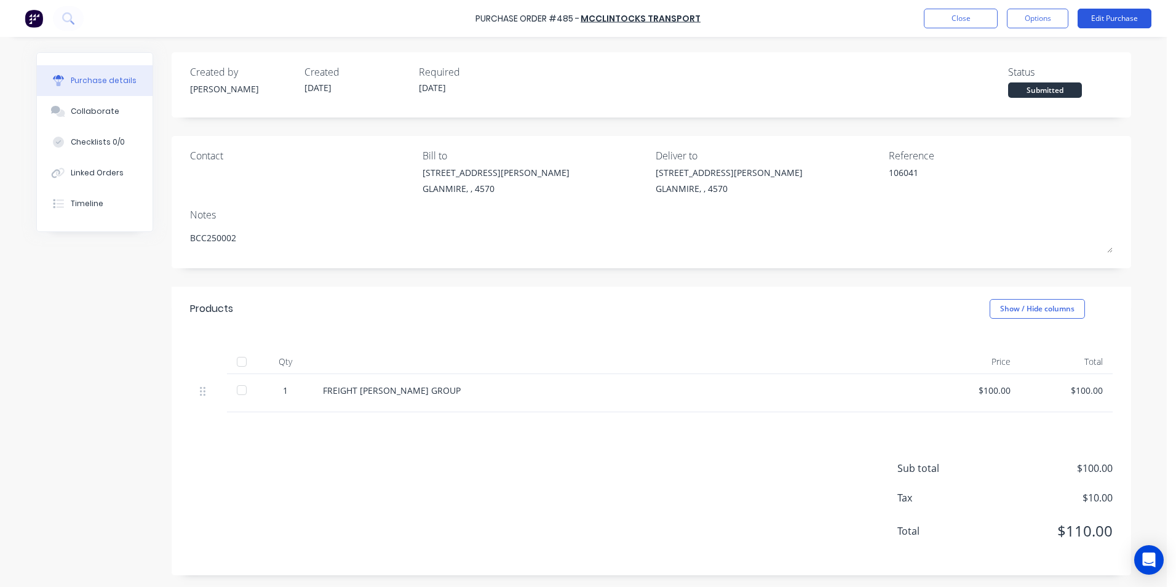
click at [1119, 17] on button "Edit Purchase" at bounding box center [1115, 19] width 74 height 20
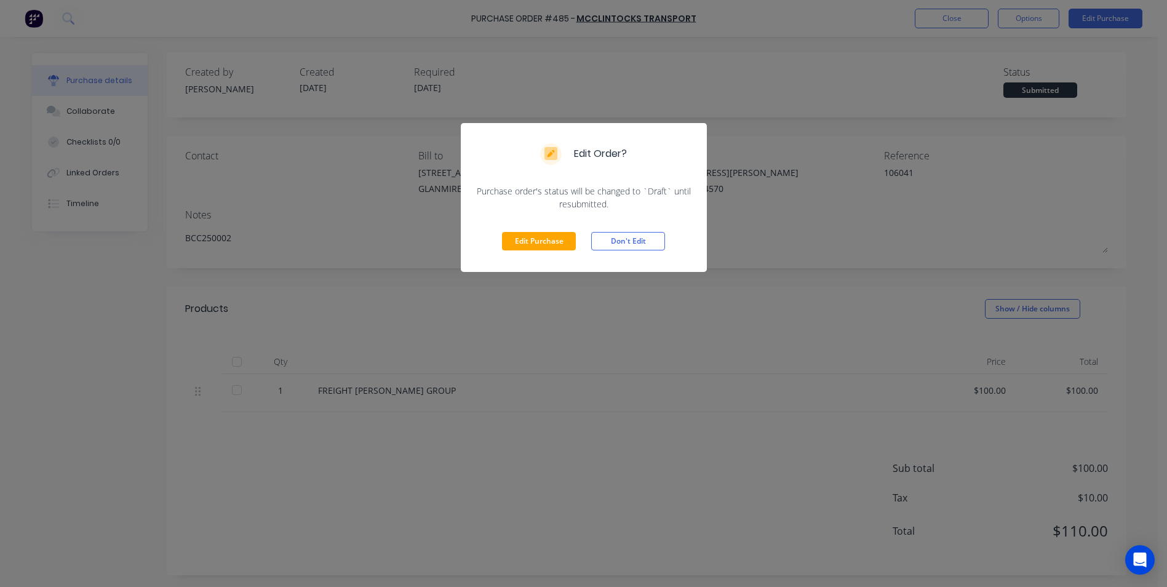
click at [581, 239] on div "Edit Purchase Don't Edit" at bounding box center [584, 241] width 246 height 62
click at [550, 232] on button "Edit Purchase" at bounding box center [539, 241] width 74 height 18
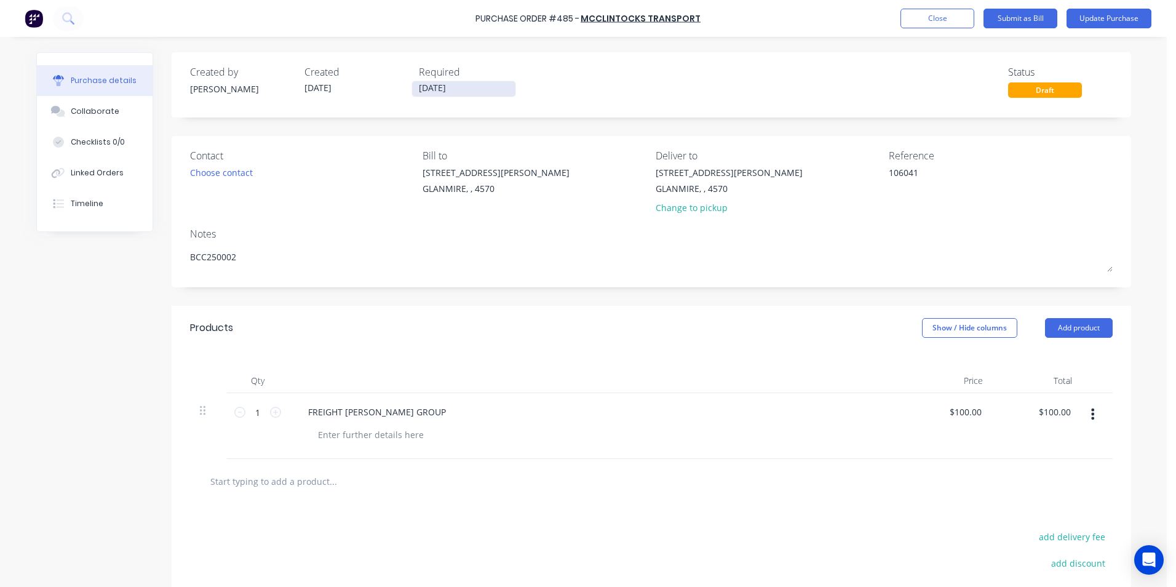
click at [452, 93] on input "18/08/25" at bounding box center [463, 88] width 103 height 15
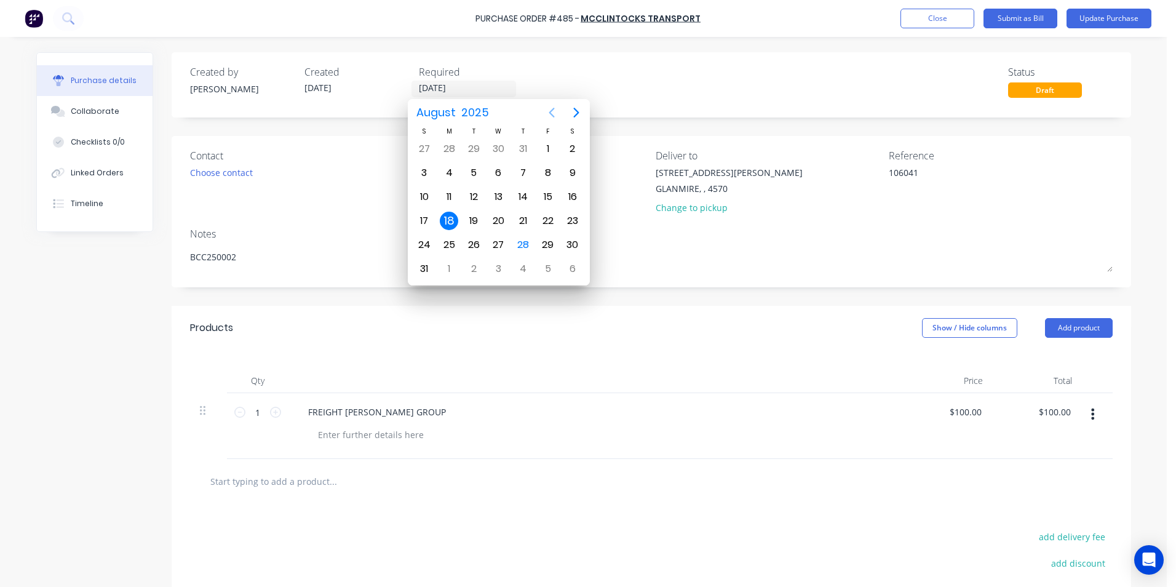
click at [553, 111] on icon "Previous page" at bounding box center [552, 112] width 15 height 15
click at [546, 192] on div "18" at bounding box center [548, 197] width 18 height 18
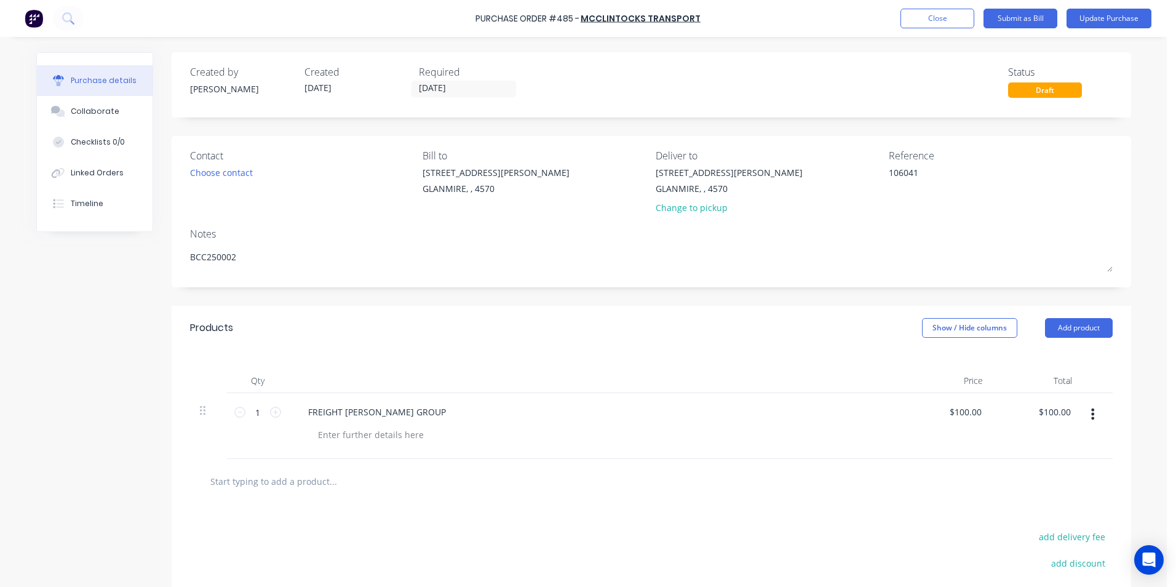
click at [529, 194] on div "9 Dennis Little Drive GLANMIRE, , 4570" at bounding box center [535, 183] width 224 height 35
click at [558, 226] on div "Contact Choose contact Bill to 9 Dennis Little Drive GLANMIRE, , 4570 Deliver t…" at bounding box center [652, 211] width 960 height 151
click at [1026, 17] on button "Submit as Bill" at bounding box center [1021, 19] width 74 height 20
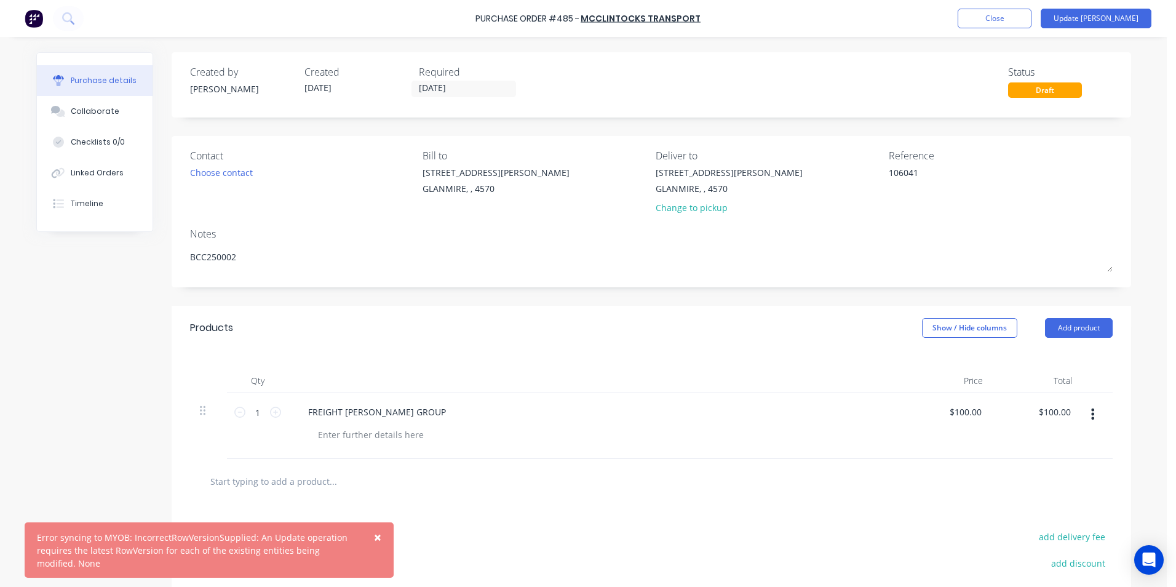
click at [375, 529] on span "×" at bounding box center [377, 537] width 7 height 17
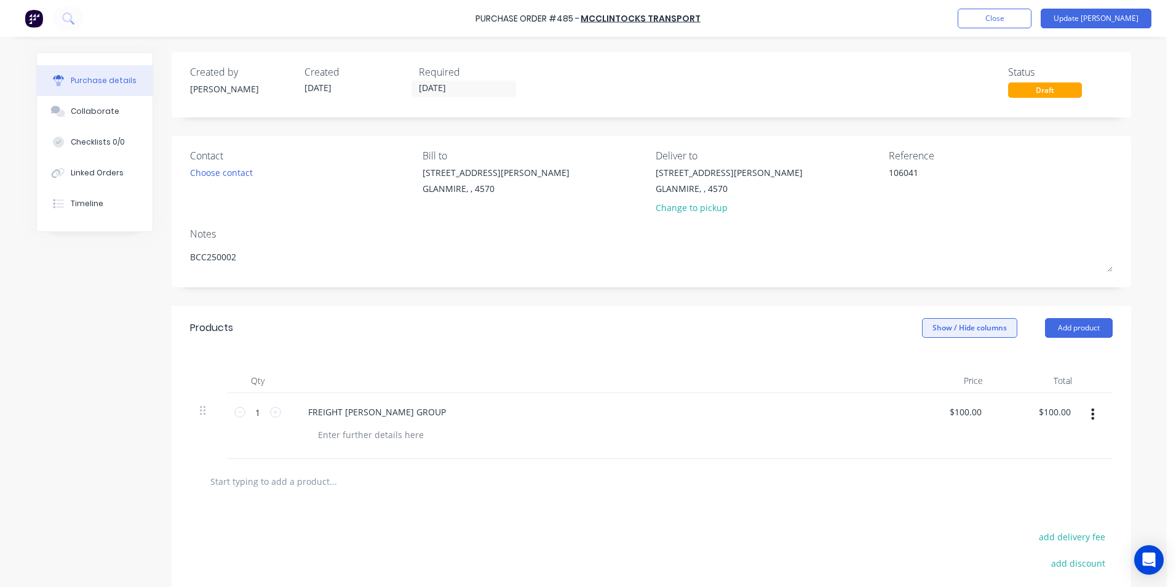
click at [937, 328] on button "Show / Hide columns" at bounding box center [969, 328] width 95 height 20
click at [931, 369] on span at bounding box center [927, 368] width 10 height 10
click at [922, 363] on input "Account" at bounding box center [922, 363] width 0 height 0
click at [775, 386] on div at bounding box center [566, 381] width 554 height 25
click at [1112, 25] on button "Update [PERSON_NAME]" at bounding box center [1096, 19] width 111 height 20
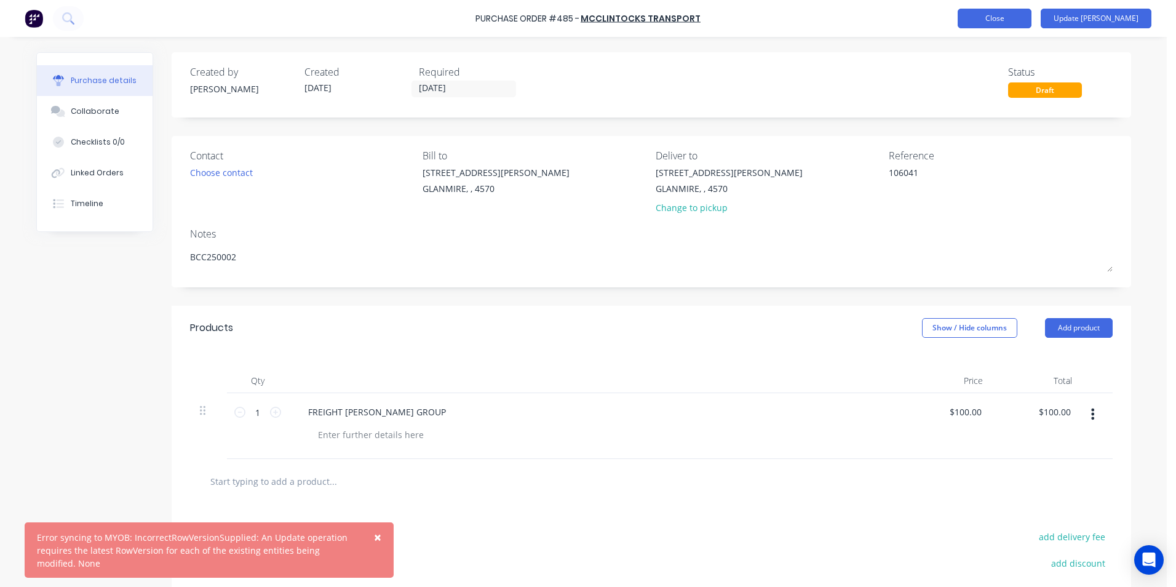
click at [1032, 21] on button "Close" at bounding box center [995, 19] width 74 height 20
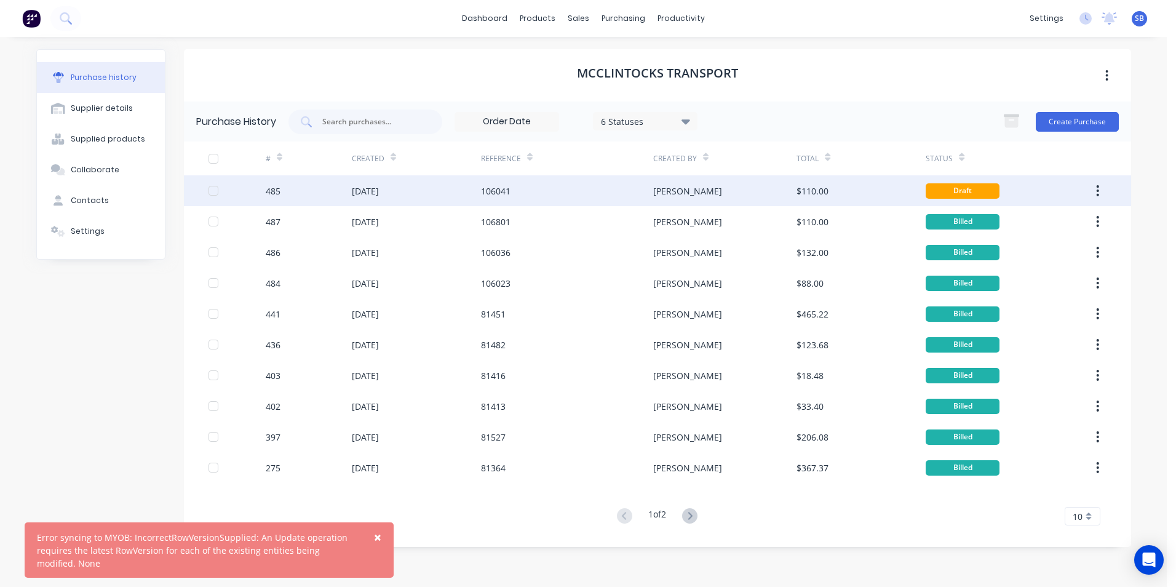
click at [963, 186] on div "Draft" at bounding box center [963, 190] width 74 height 15
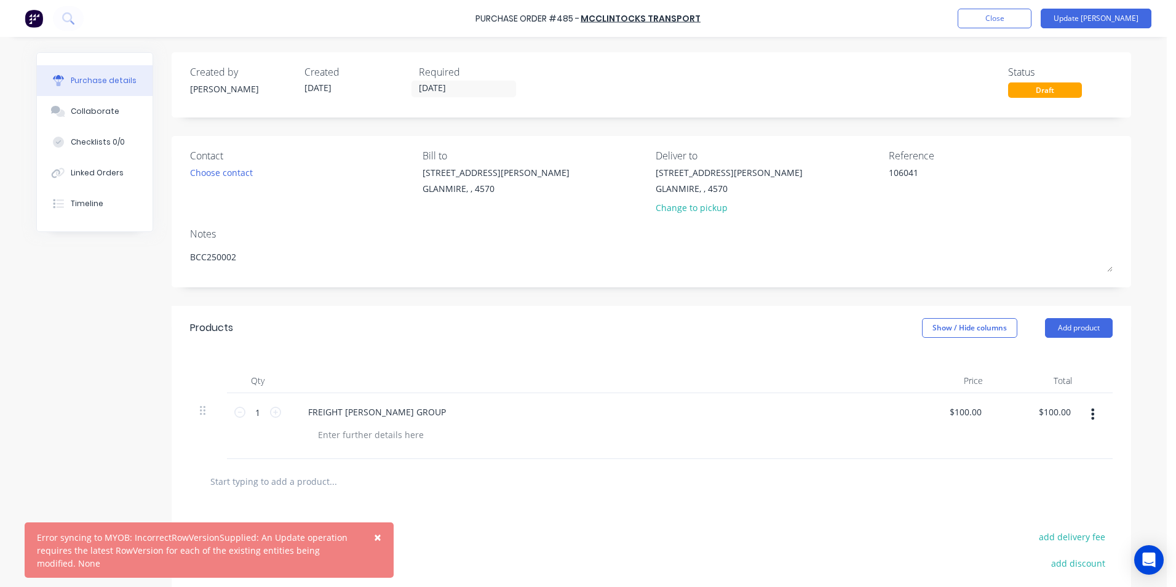
drag, startPoint x: 764, startPoint y: 52, endPoint x: 605, endPoint y: 26, distance: 160.9
click at [763, 52] on div "Created by Shannon Created 28/08/25 Required 18/07/25 Status Draft" at bounding box center [652, 84] width 960 height 65
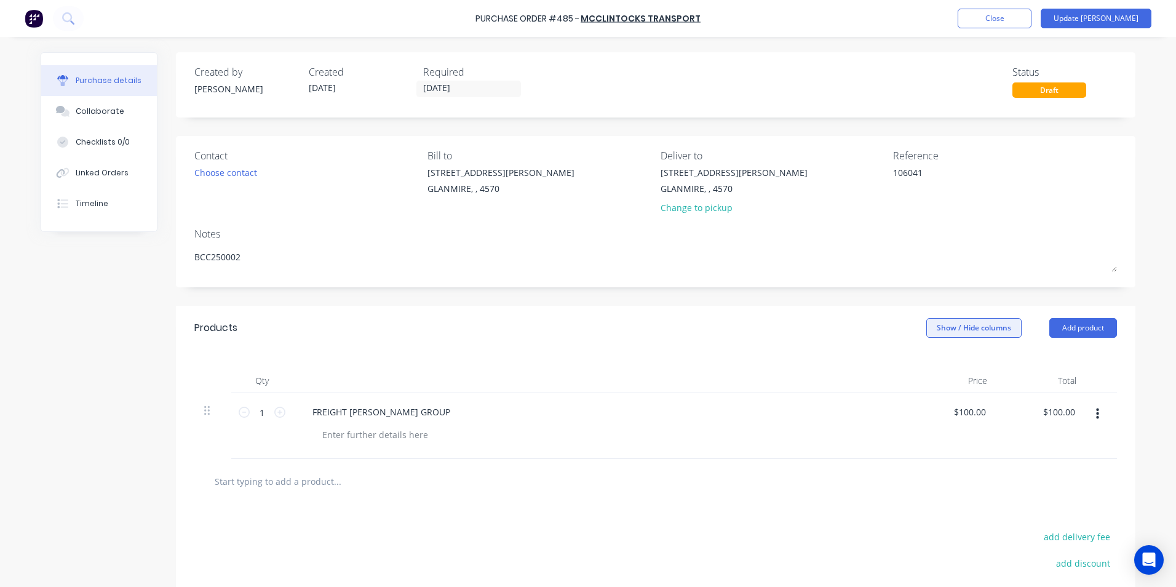
click at [981, 324] on button "Show / Hide columns" at bounding box center [974, 328] width 95 height 20
click at [934, 374] on div "Account Job Discount" at bounding box center [962, 388] width 92 height 71
click at [930, 365] on span at bounding box center [931, 368] width 10 height 10
click at [926, 363] on input "Account" at bounding box center [926, 363] width 0 height 0
click at [698, 433] on div at bounding box center [575, 435] width 524 height 18
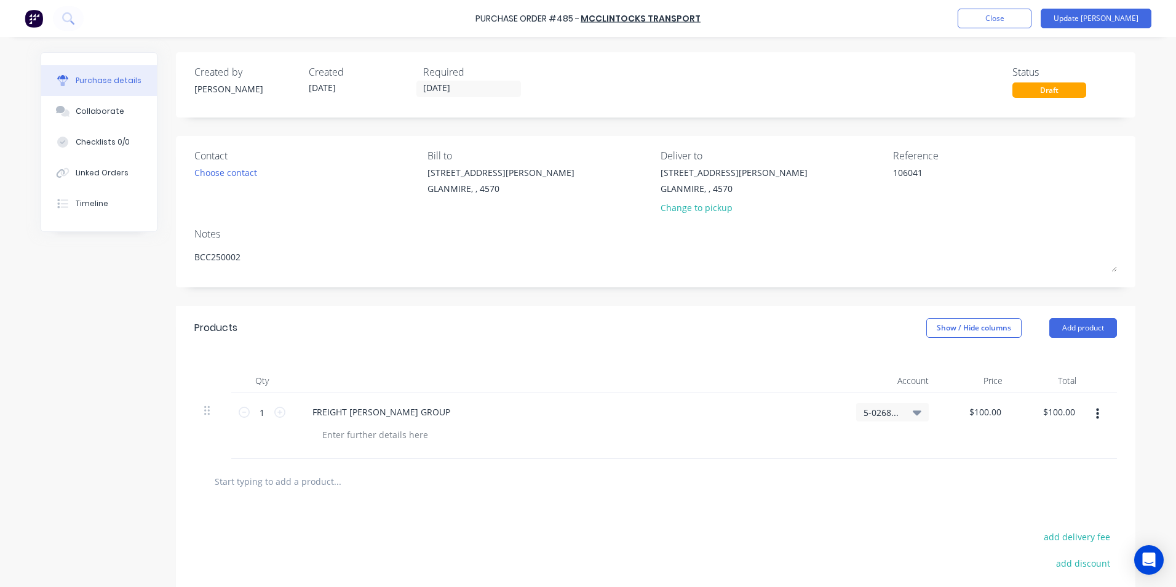
click at [919, 412] on div "5-0268 / Freight & Cartage" at bounding box center [893, 412] width 73 height 18
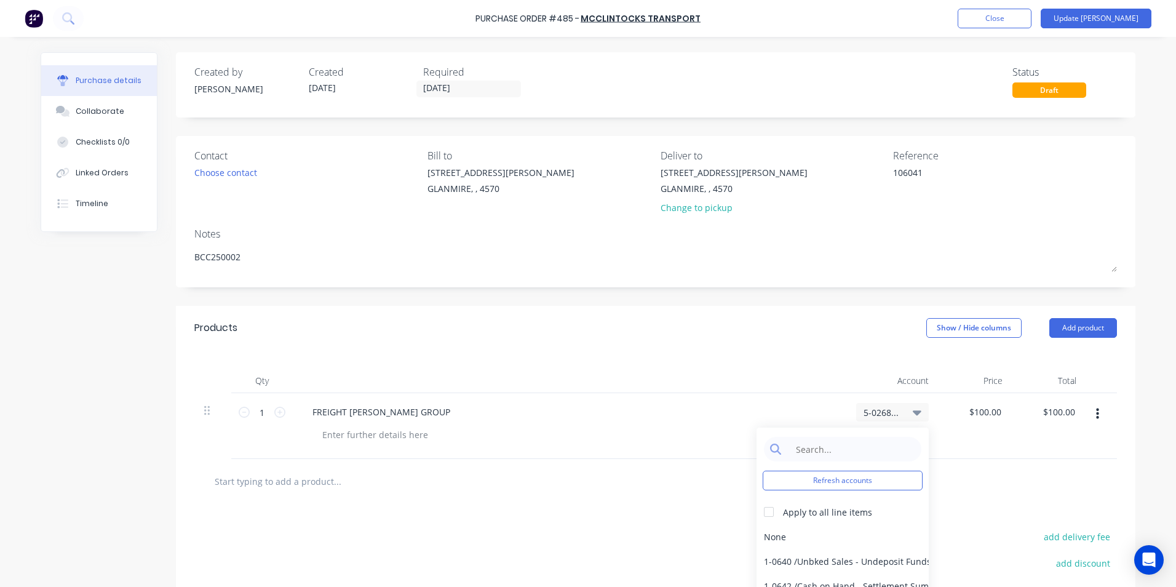
click at [917, 412] on div "5-0268 / Freight & Cartage" at bounding box center [893, 412] width 73 height 18
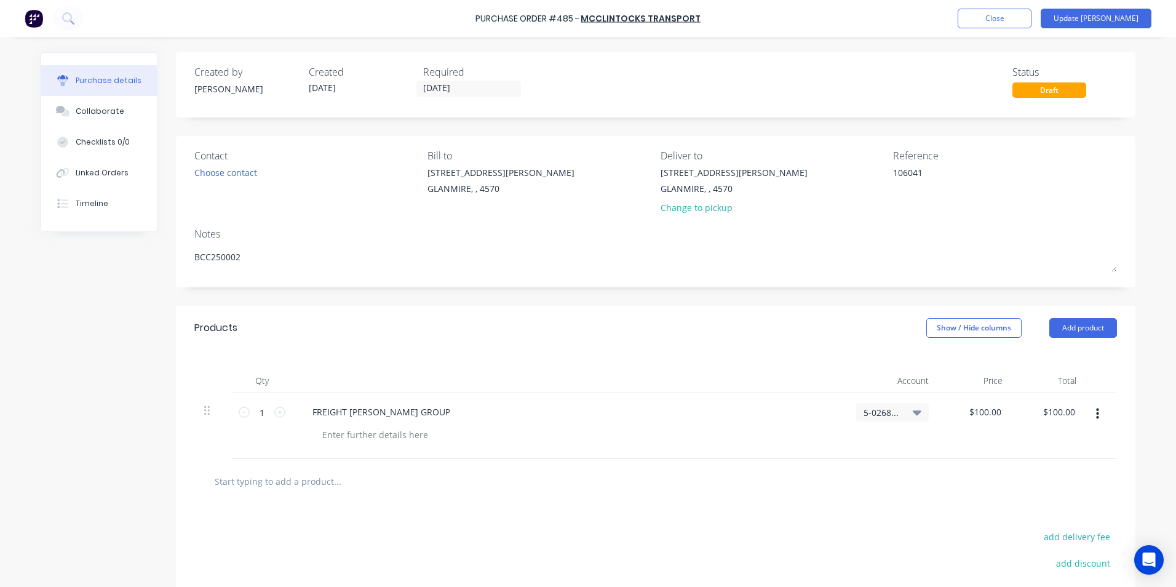
click at [727, 325] on div "Products Show / Hide columns Add product" at bounding box center [656, 328] width 960 height 44
click at [1100, 13] on button "Update [PERSON_NAME]" at bounding box center [1096, 19] width 111 height 20
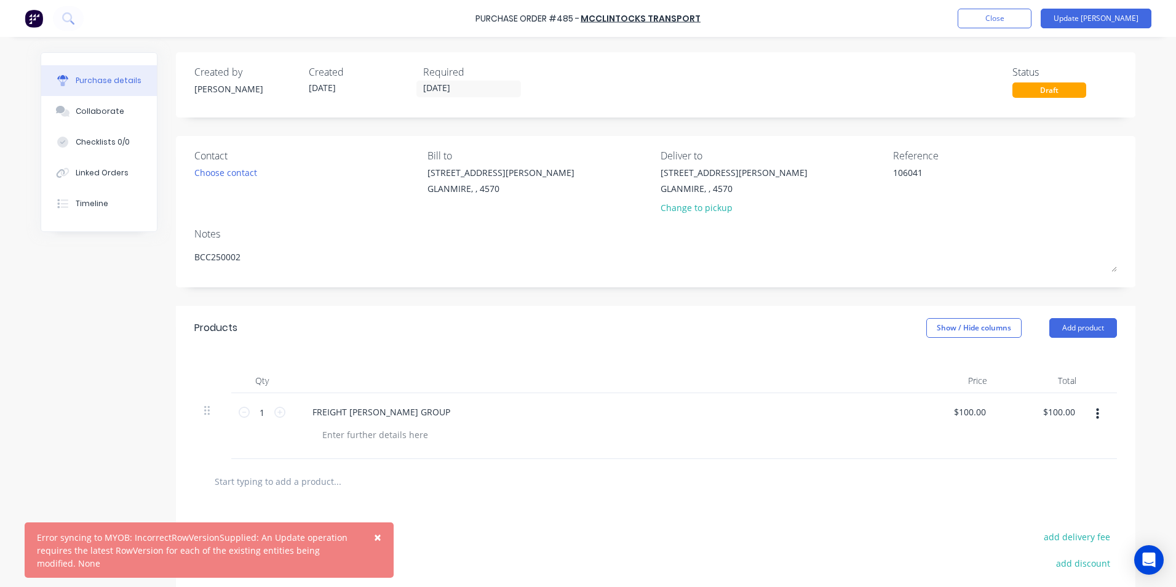
click at [383, 540] on button "×" at bounding box center [378, 537] width 32 height 30
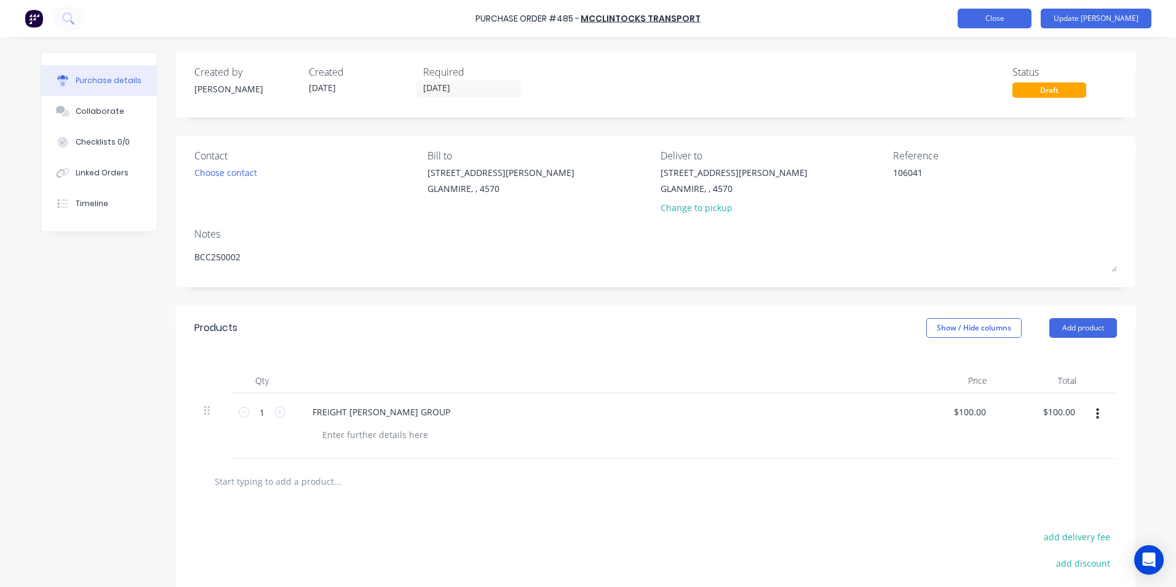
type textarea "x"
click at [1032, 22] on button "Close" at bounding box center [995, 19] width 74 height 20
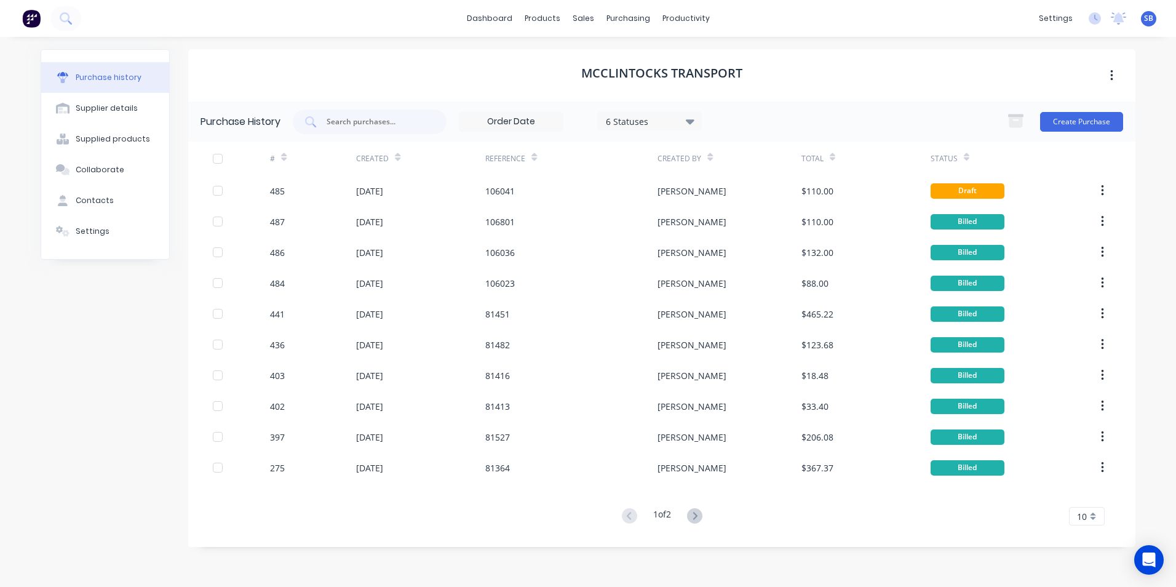
click at [1151, 18] on span "SB" at bounding box center [1148, 18] width 9 height 11
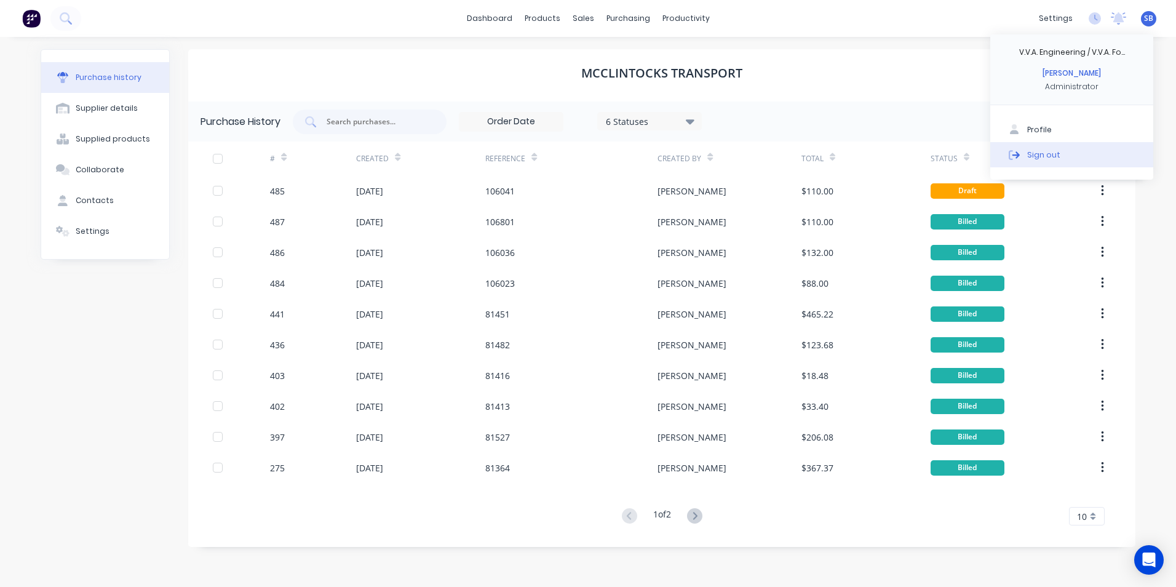
click at [1032, 160] on div "Sign out" at bounding box center [1044, 154] width 33 height 11
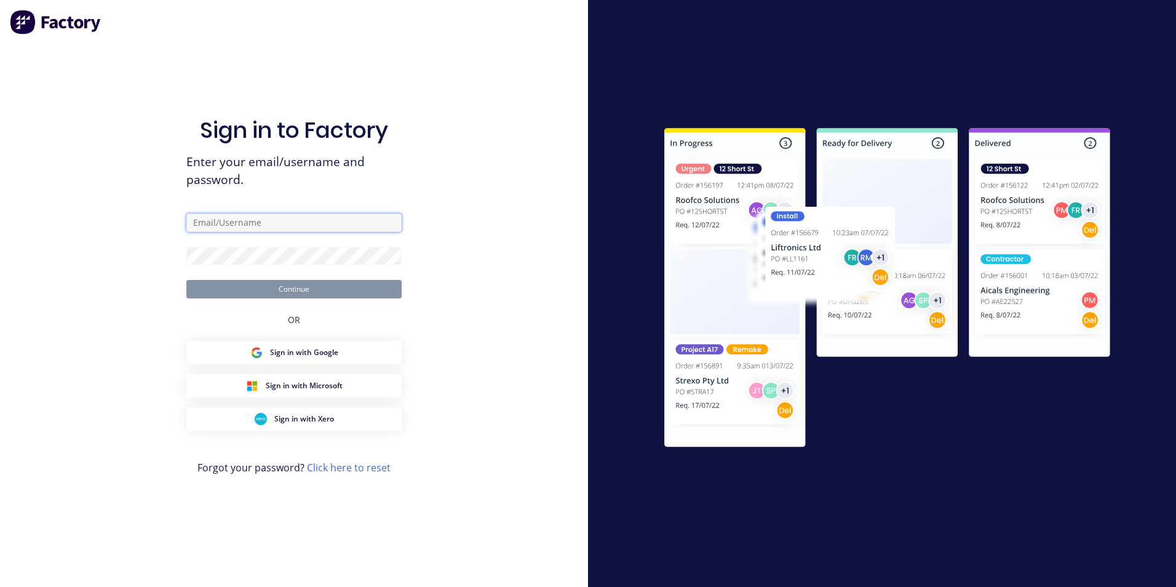
type input "[PERSON_NAME][EMAIL_ADDRESS][DOMAIN_NAME]"
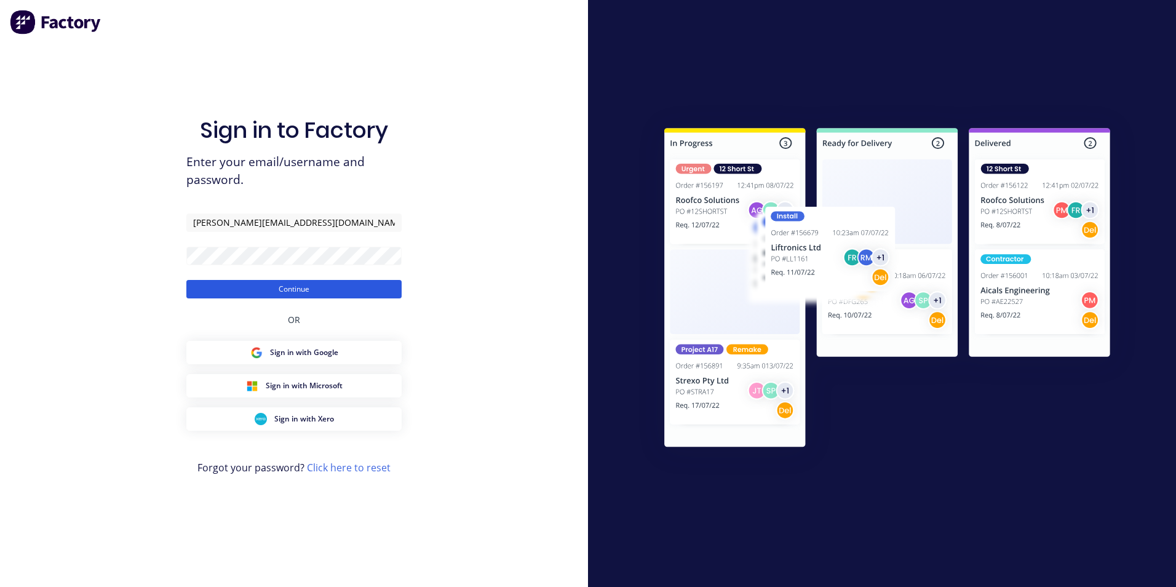
click at [266, 287] on button "Continue" at bounding box center [293, 289] width 215 height 18
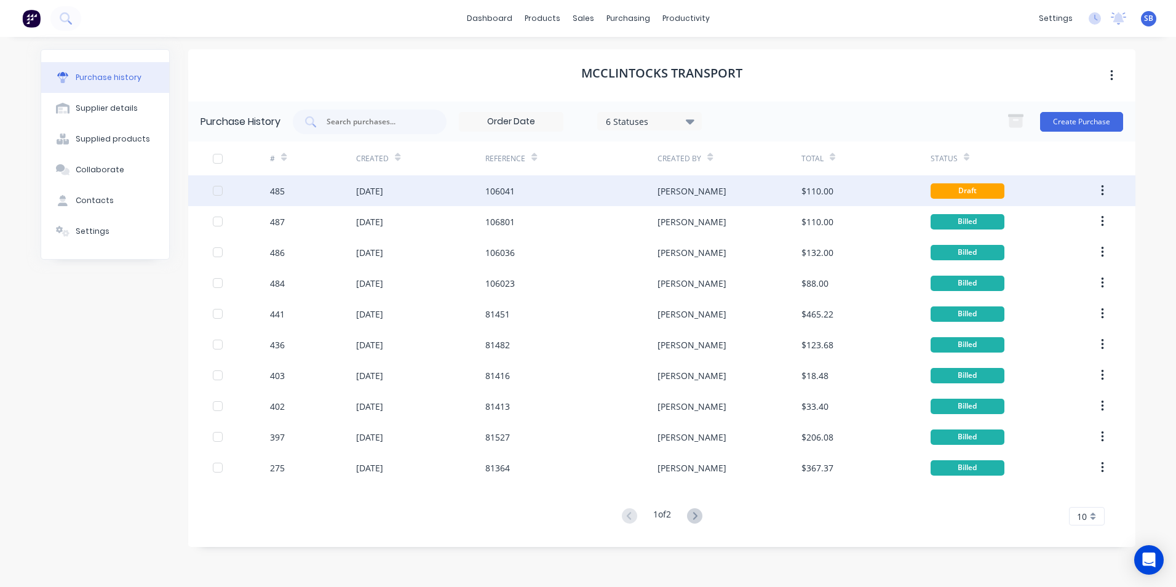
click at [911, 201] on div "$110.00" at bounding box center [866, 190] width 129 height 31
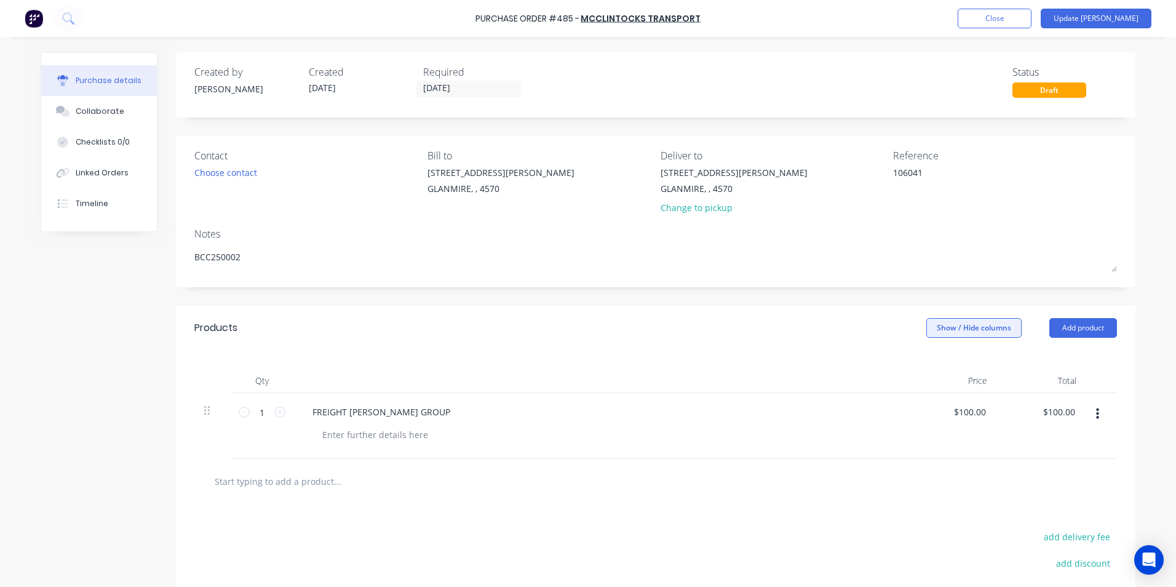
click at [951, 335] on button "Show / Hide columns" at bounding box center [974, 328] width 95 height 20
click at [815, 185] on div "[STREET_ADDRESS][PERSON_NAME] Change to pickup" at bounding box center [773, 193] width 224 height 54
drag, startPoint x: 994, startPoint y: 158, endPoint x: 976, endPoint y: 158, distance: 17.8
click at [992, 158] on div "Reference" at bounding box center [1005, 155] width 224 height 15
click at [946, 159] on div "Reference" at bounding box center [1005, 155] width 224 height 15
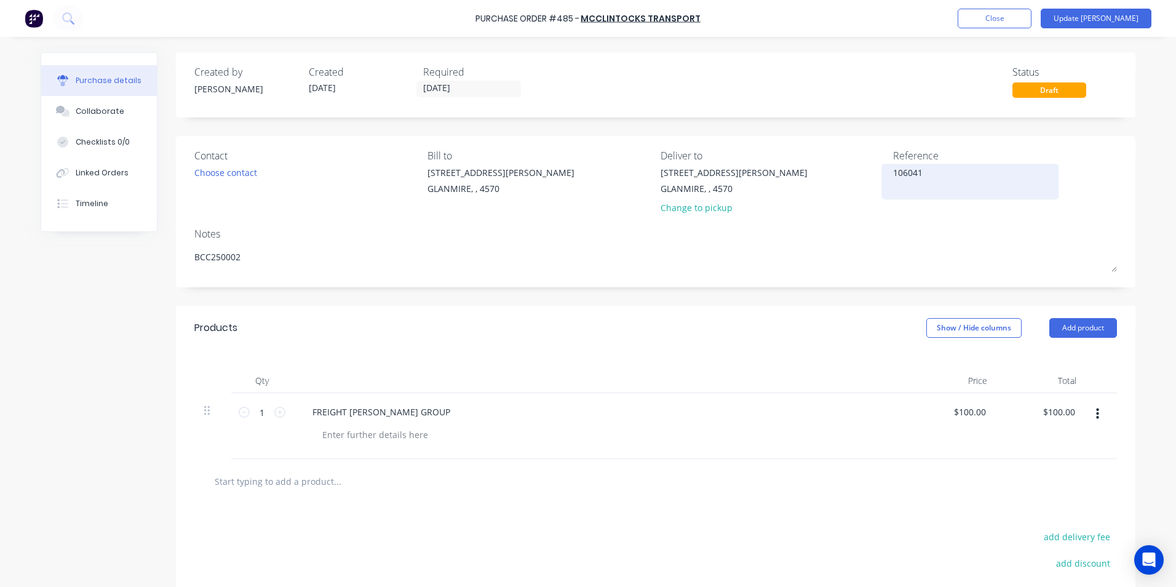
click at [928, 166] on div "106041" at bounding box center [970, 181] width 154 height 31
click at [920, 166] on div "106041" at bounding box center [970, 181] width 154 height 31
click at [919, 171] on textarea "106041" at bounding box center [970, 180] width 154 height 28
type textarea "x"
type textarea "10604"
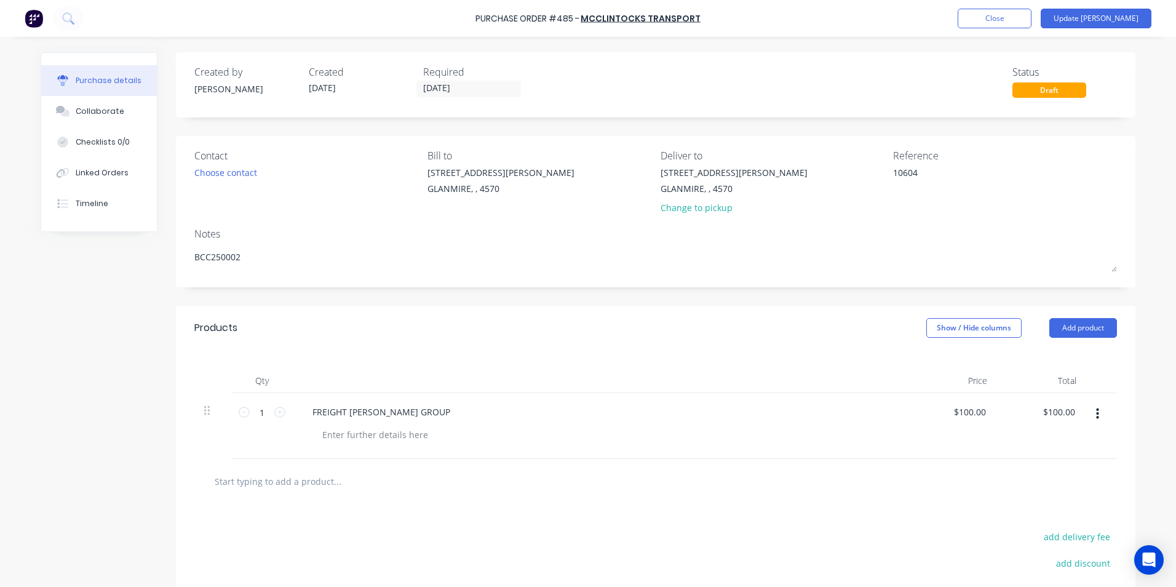
type textarea "x"
type textarea "106041"
type textarea "x"
type textarea "1060411"
type textarea "x"
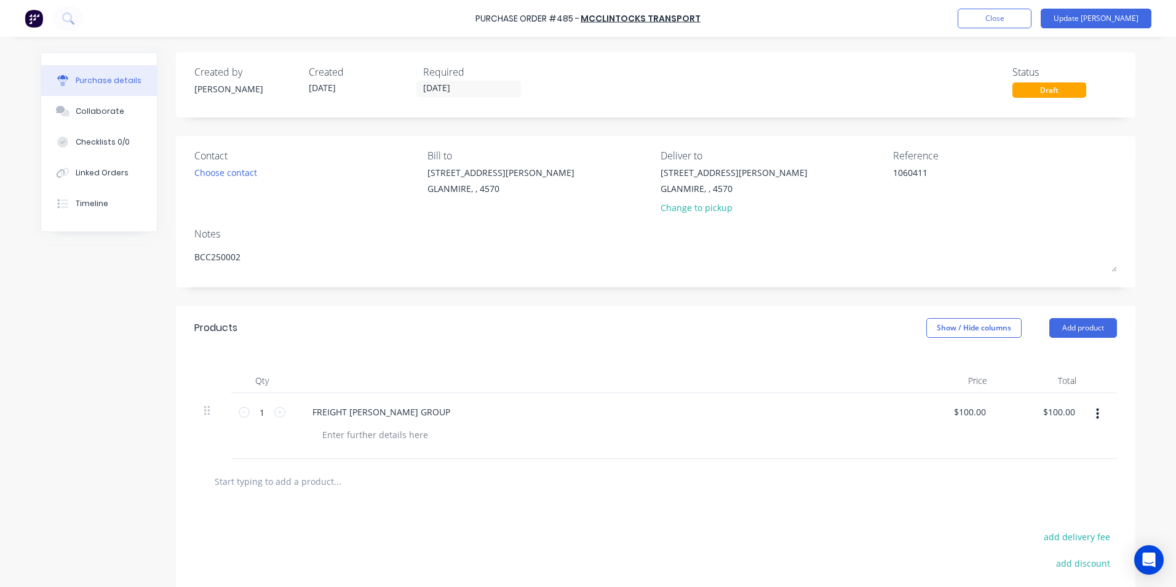
type textarea "10604111"
type textarea "x"
drag, startPoint x: 954, startPoint y: 190, endPoint x: 983, endPoint y: 150, distance: 49.4
click at [954, 191] on textarea "10604111" at bounding box center [970, 180] width 154 height 28
type textarea "10604111"
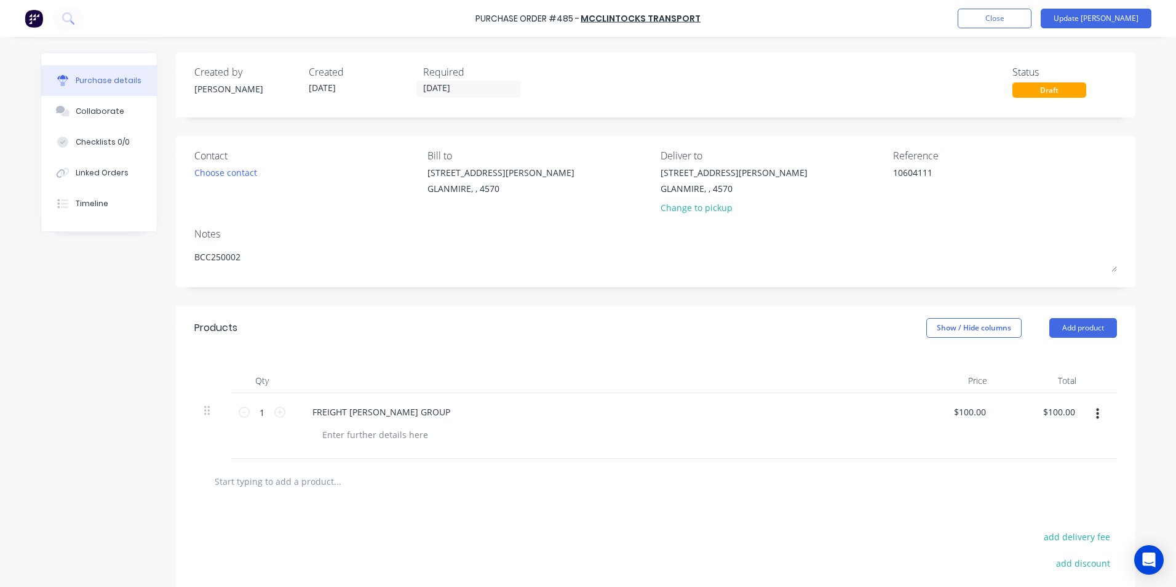
type textarea "x"
type textarea "10604111"
click at [1100, 30] on div "Purchase Order #485 - McClintocks Transport Add product Close Update Bill" at bounding box center [588, 18] width 1176 height 37
click at [1100, 26] on button "Update [PERSON_NAME]" at bounding box center [1096, 19] width 111 height 20
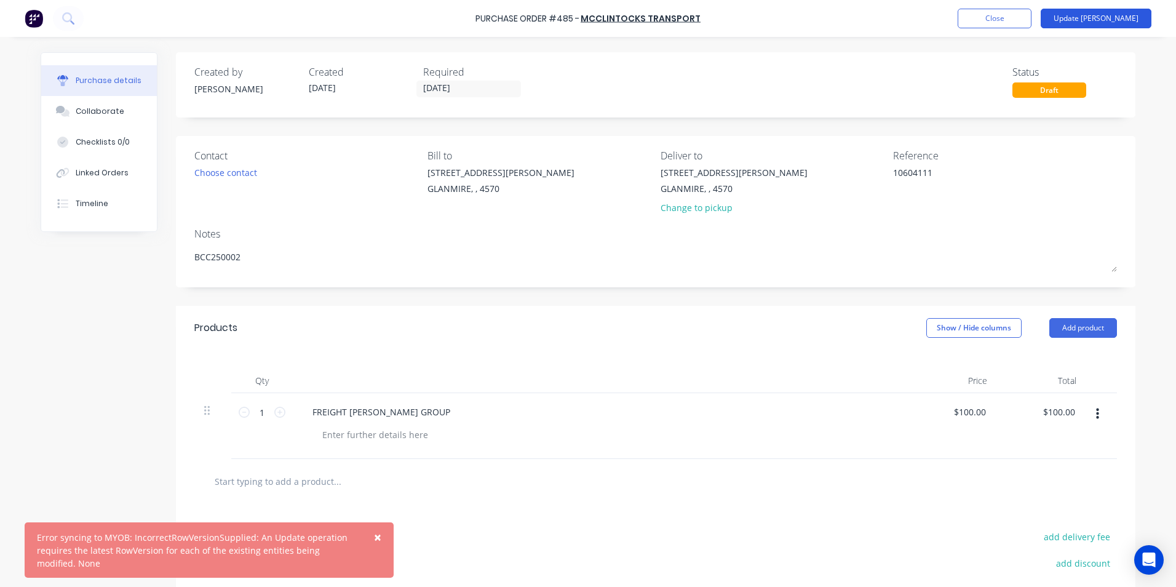
click at [1123, 18] on button "Update [PERSON_NAME]" at bounding box center [1096, 19] width 111 height 20
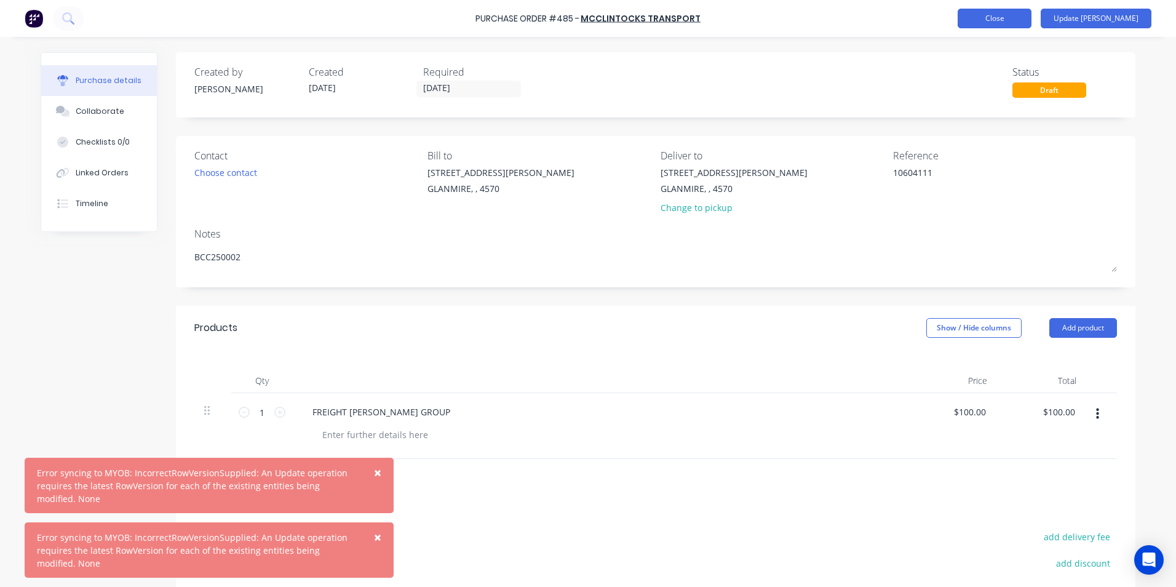
type textarea "x"
click at [1014, 15] on button "Close" at bounding box center [995, 19] width 74 height 20
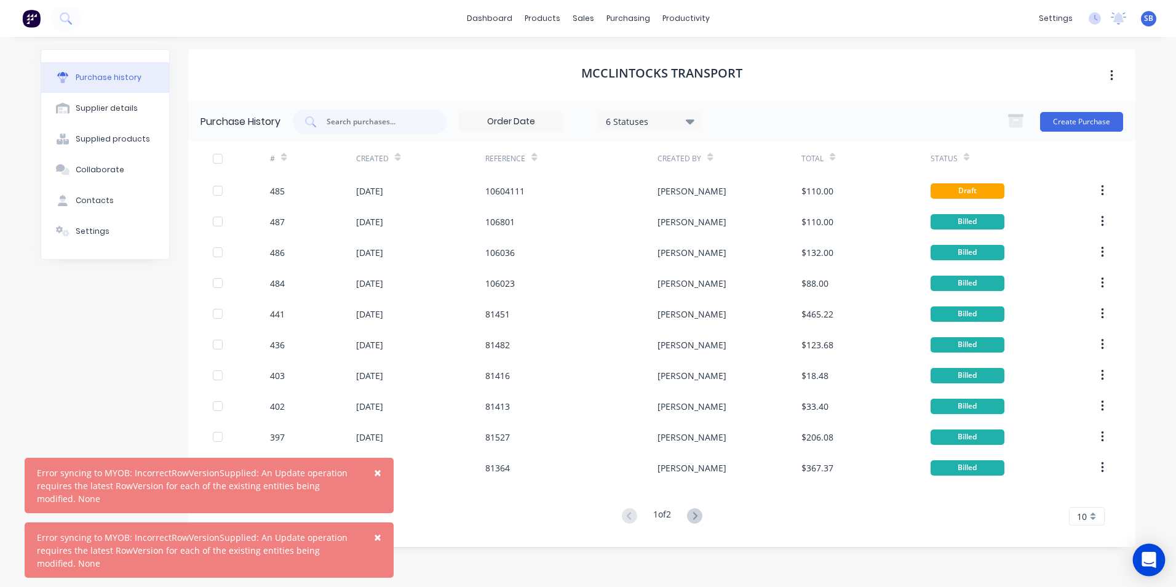
click at [1153, 567] on div "Open Intercom Messenger" at bounding box center [1149, 560] width 33 height 33
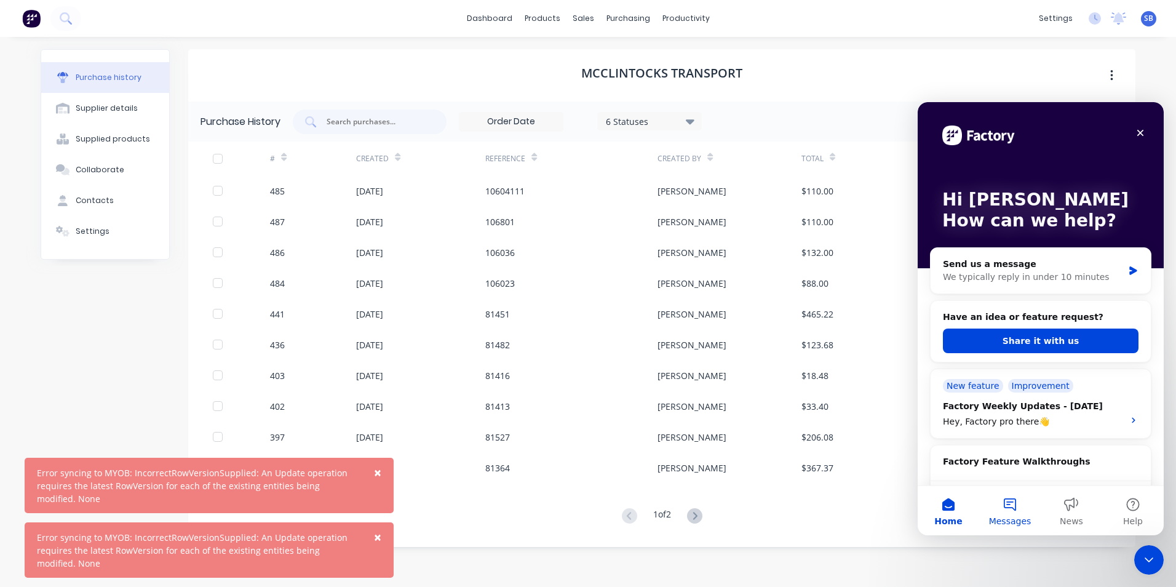
click at [1008, 506] on button "Messages" at bounding box center [1011, 510] width 62 height 49
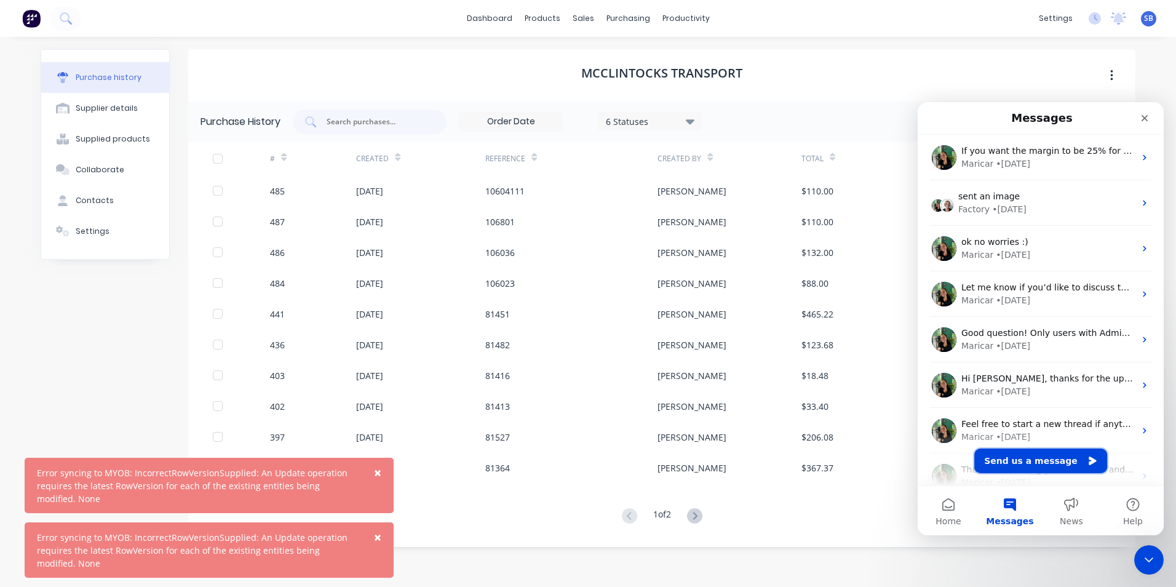
click at [1050, 461] on button "Send us a message" at bounding box center [1041, 461] width 133 height 25
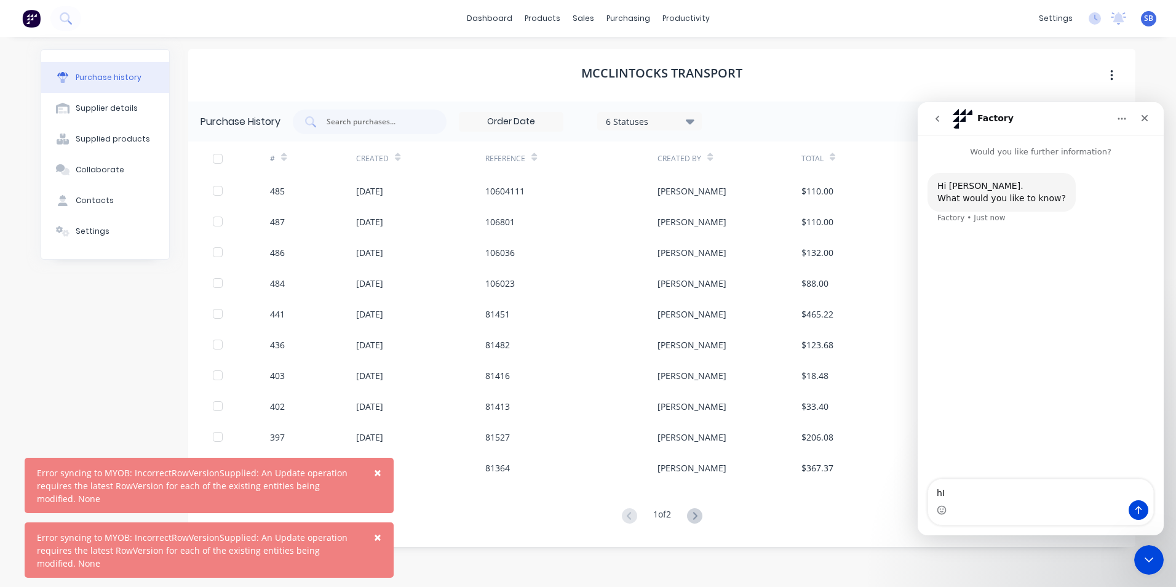
type textarea "h"
type textarea "Hi [PERSON_NAME] I'm getting the below error when trying to re-submit a edited …"
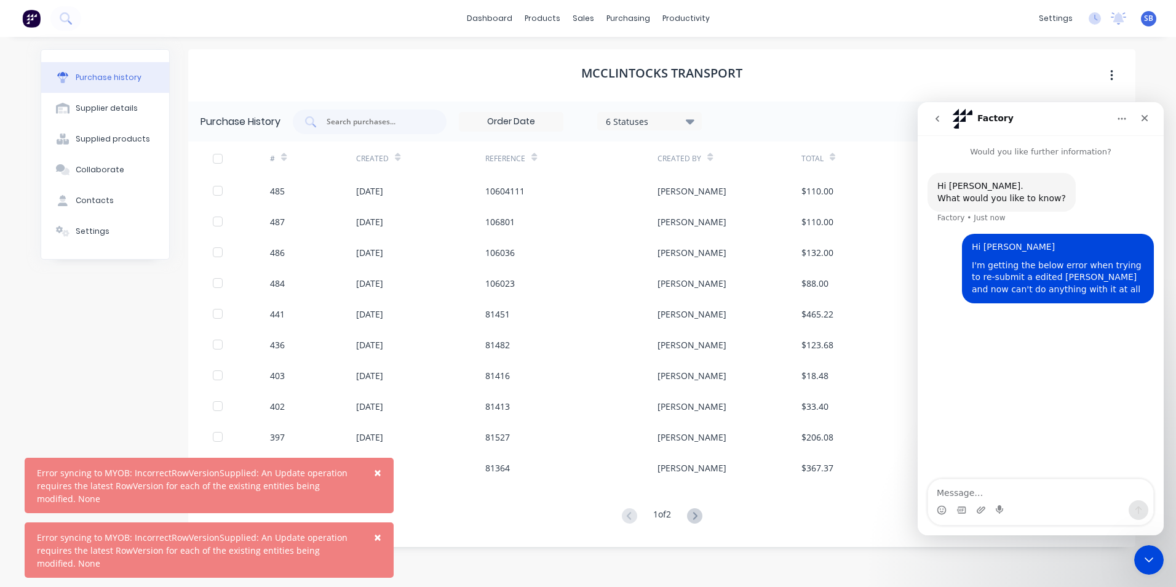
click at [1075, 342] on div "Hi [PERSON_NAME]. What would you like to know? Factory • Just now Hi [PERSON_NA…" at bounding box center [1041, 319] width 246 height 322
click at [1033, 384] on div "Hi [PERSON_NAME]. What would you like to know? Factory • Just now Hi [PERSON_NA…" at bounding box center [1041, 319] width 246 height 322
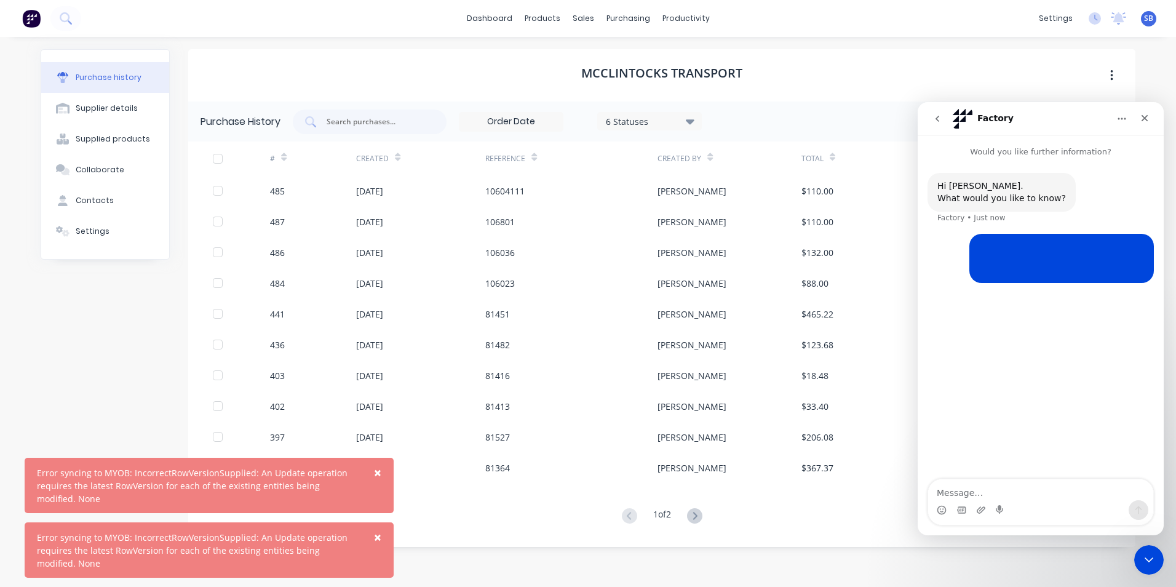
click at [986, 491] on textarea "Message…" at bounding box center [1040, 489] width 225 height 21
click at [1052, 261] on img "Shannon says…" at bounding box center [1062, 258] width 165 height 34
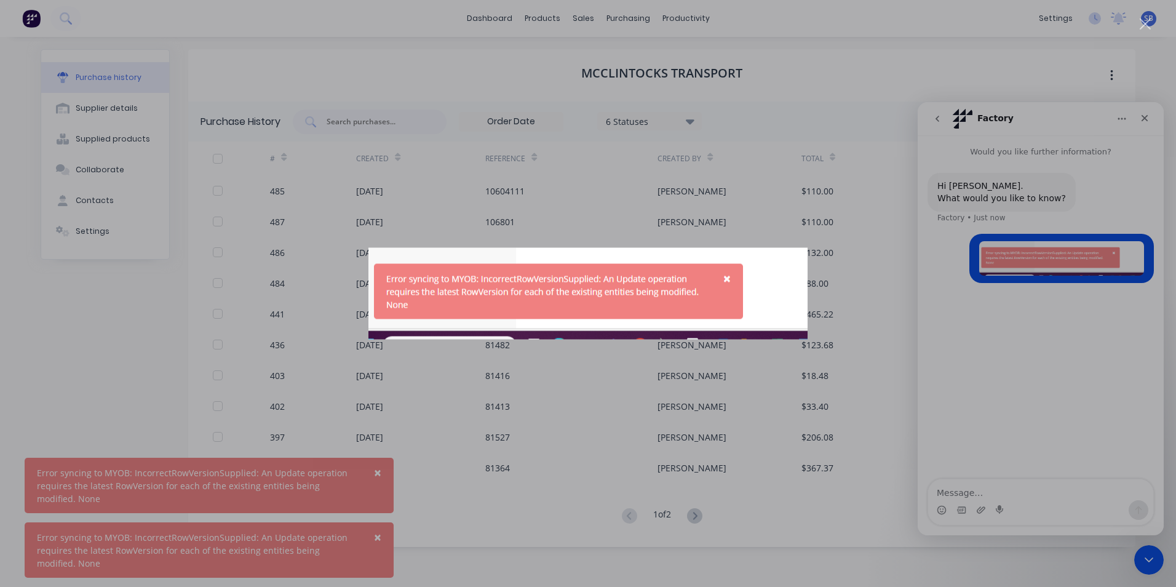
click at [982, 334] on div "Intercom messenger" at bounding box center [588, 293] width 1176 height 587
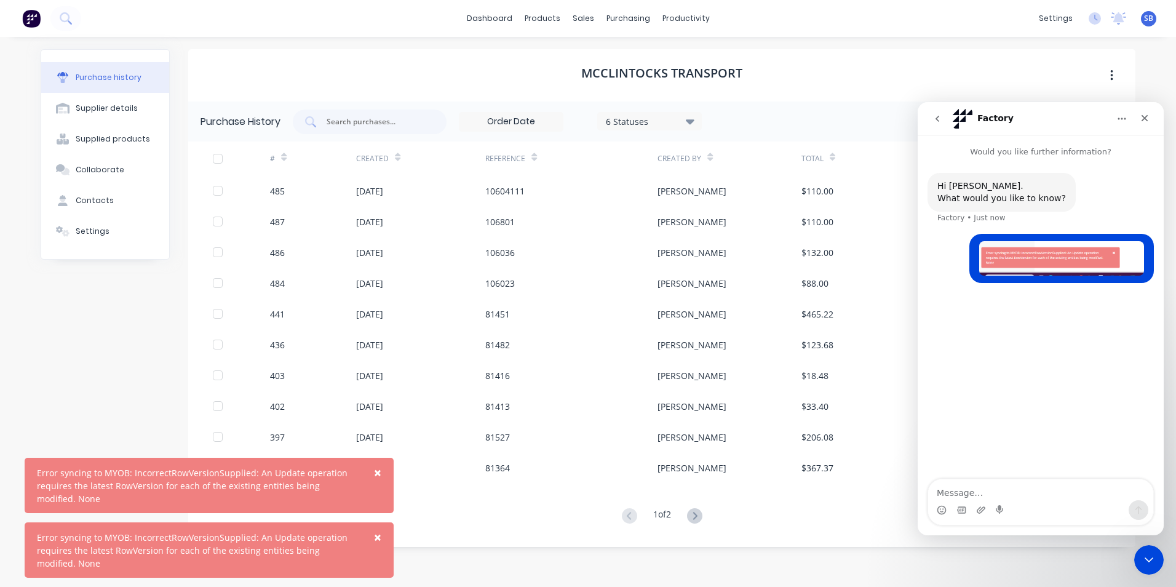
drag, startPoint x: 1170, startPoint y: 352, endPoint x: 243, endPoint y: 249, distance: 932.3
click at [1170, 352] on div "× Error syncing to MYOB: IncorrectRowVersionSupplied: An Update operation requi…" at bounding box center [588, 293] width 1176 height 587
click at [1136, 346] on div "Hi [PERSON_NAME]. What would you like to know? Factory • Just now [GEOGRAPHIC_D…" at bounding box center [1041, 319] width 246 height 322
click at [1132, 345] on div "Hi [PERSON_NAME]. What would you like to know? Factory • Just now [GEOGRAPHIC_D…" at bounding box center [1041, 319] width 246 height 322
click at [974, 278] on div "[PERSON_NAME] • Just now" at bounding box center [1062, 258] width 185 height 49
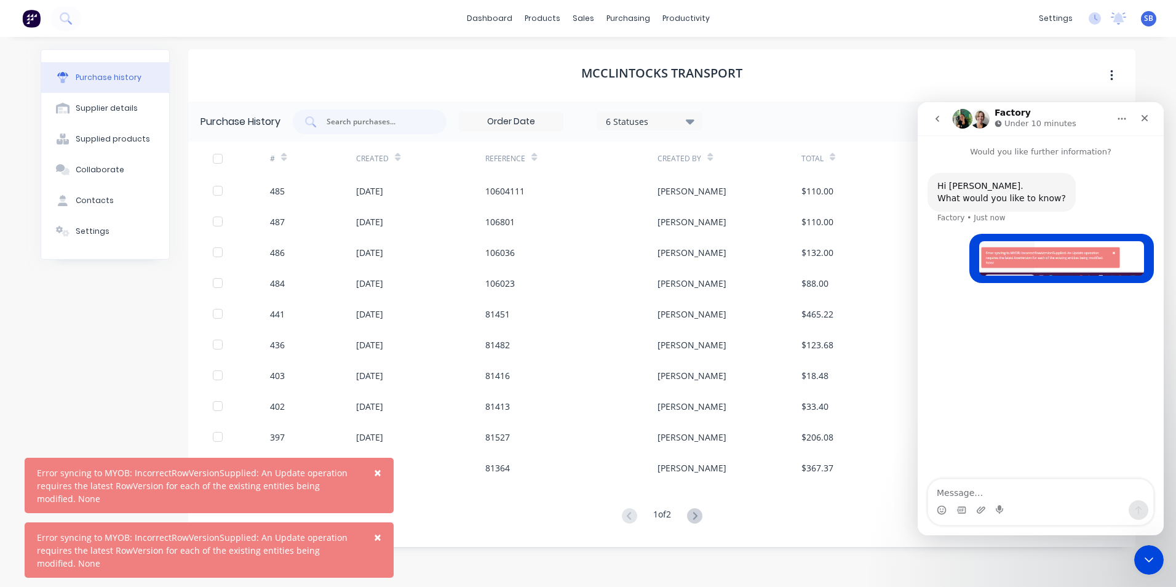
click at [974, 266] on div "[PERSON_NAME] • Just now" at bounding box center [1062, 258] width 185 height 49
click at [932, 119] on button "go back" at bounding box center [937, 118] width 23 height 23
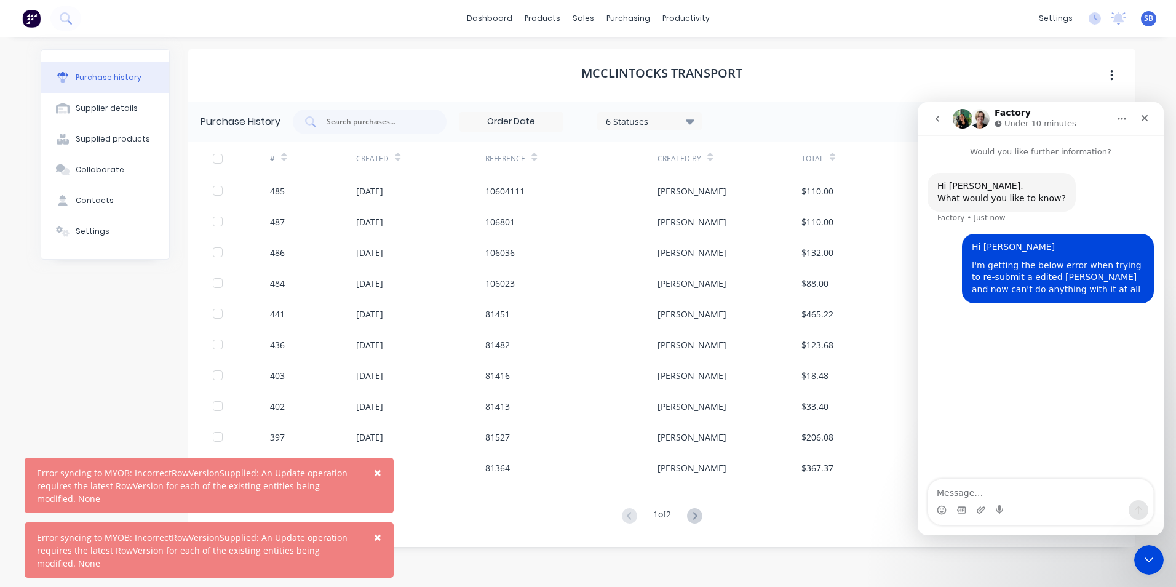
click at [953, 481] on textarea "Message…" at bounding box center [1040, 489] width 225 height 21
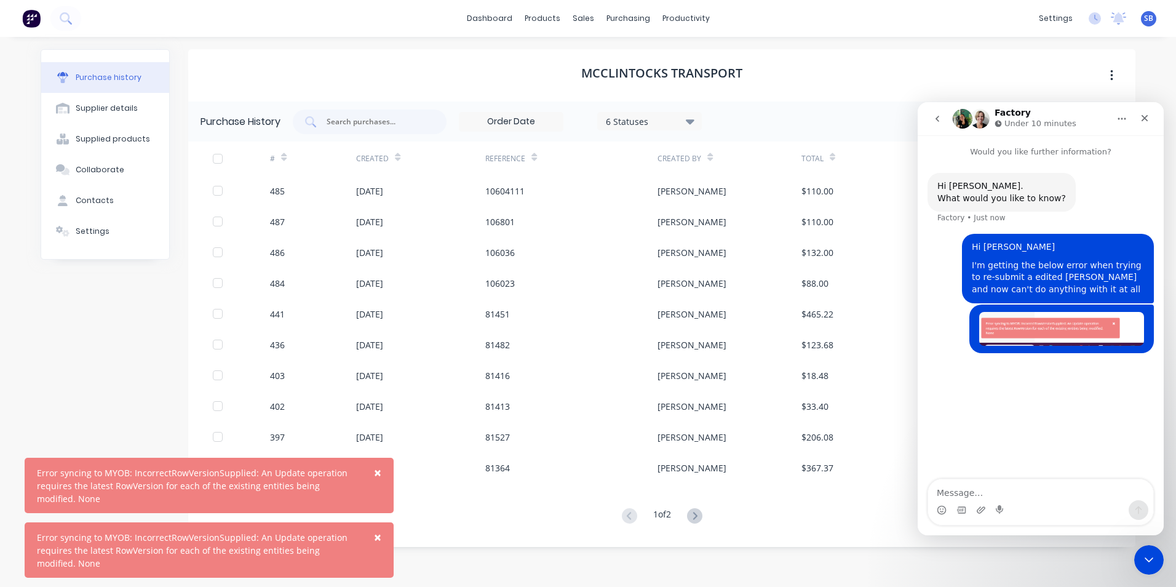
click at [1008, 412] on div "Hi [PERSON_NAME]. What would you like to know? Factory • Just now Hi [PERSON_NA…" at bounding box center [1041, 319] width 246 height 322
click at [1141, 119] on icon "Close" at bounding box center [1145, 118] width 10 height 10
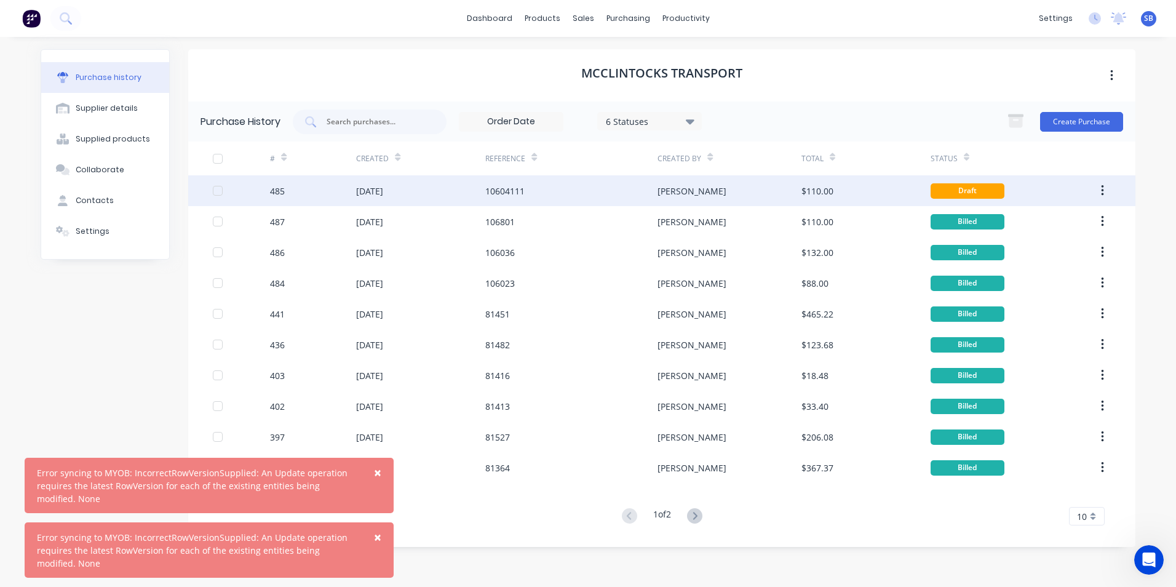
click at [933, 178] on div "Draft" at bounding box center [1010, 190] width 158 height 31
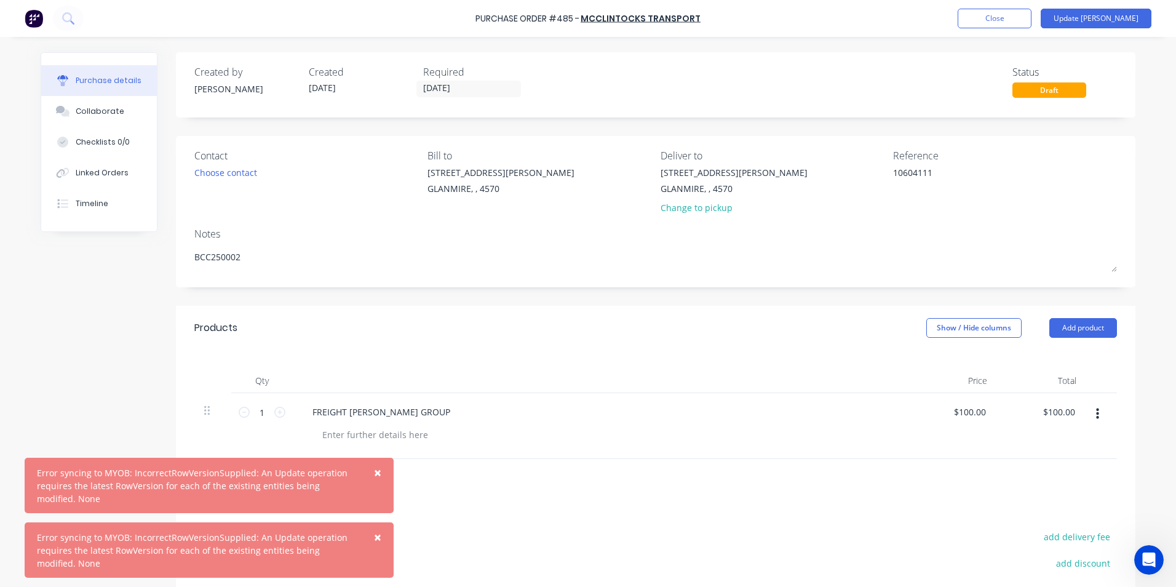
click at [378, 470] on span "×" at bounding box center [377, 472] width 7 height 17
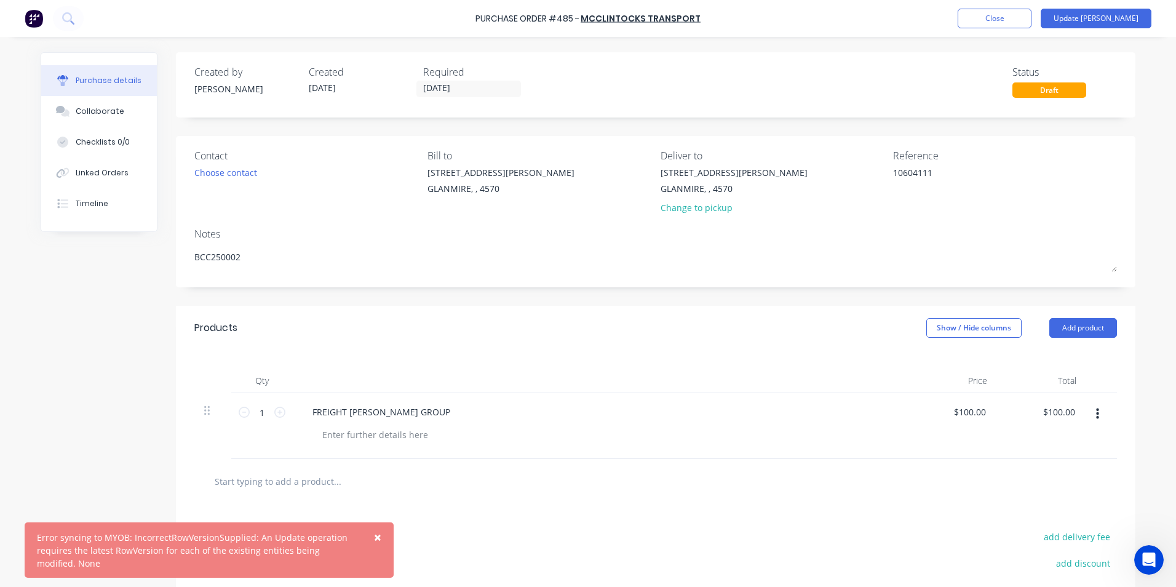
click at [378, 537] on span "×" at bounding box center [377, 537] width 7 height 17
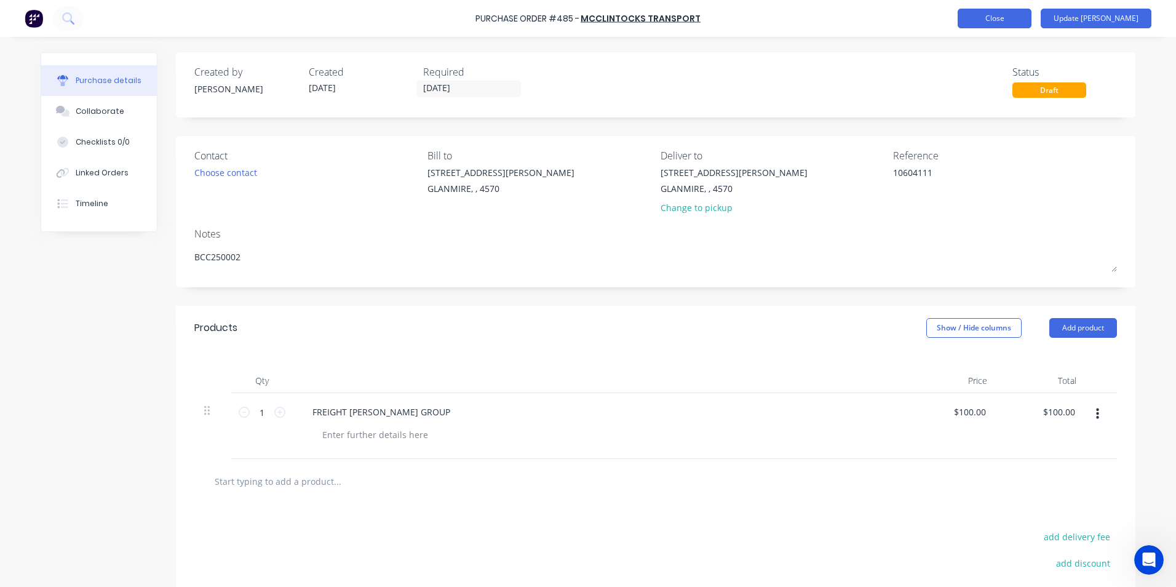
click at [1003, 17] on button "Close" at bounding box center [995, 19] width 74 height 20
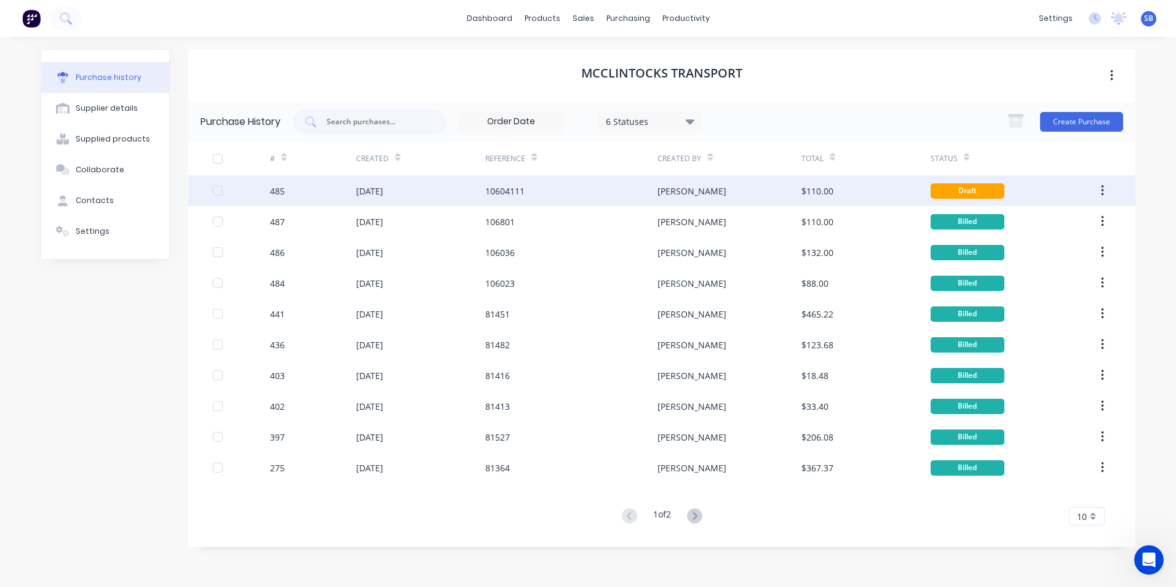
click at [1101, 197] on icon "button" at bounding box center [1102, 191] width 3 height 14
click at [819, 191] on div "$110.00" at bounding box center [818, 191] width 32 height 13
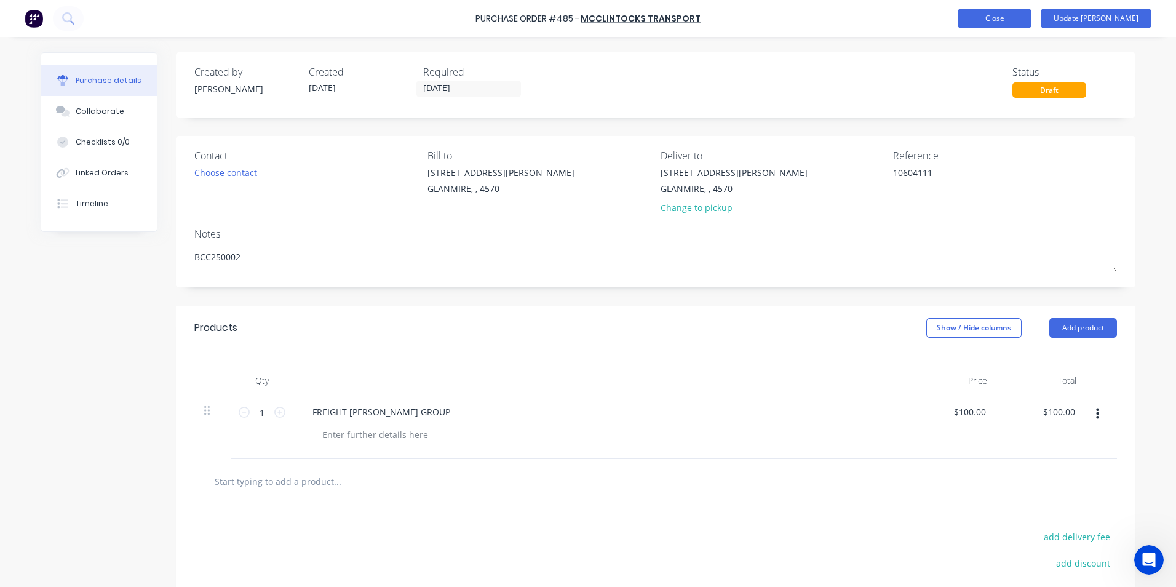
type textarea "x"
click at [1000, 19] on button "Close" at bounding box center [995, 19] width 74 height 20
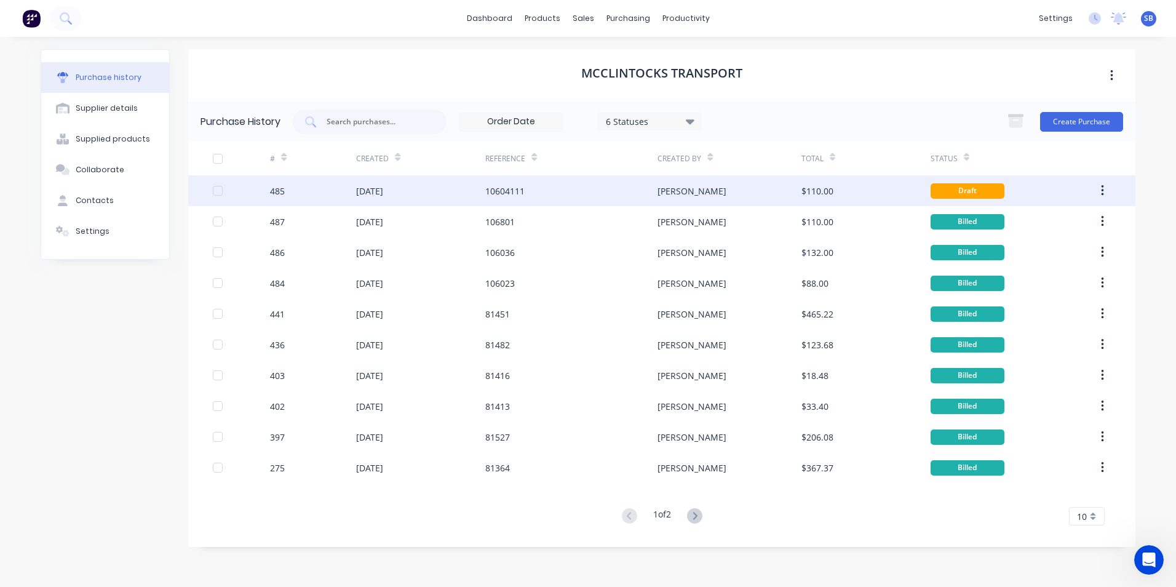
click at [1108, 192] on button "button" at bounding box center [1102, 191] width 29 height 22
click at [1069, 226] on div "Archive" at bounding box center [1059, 223] width 95 height 18
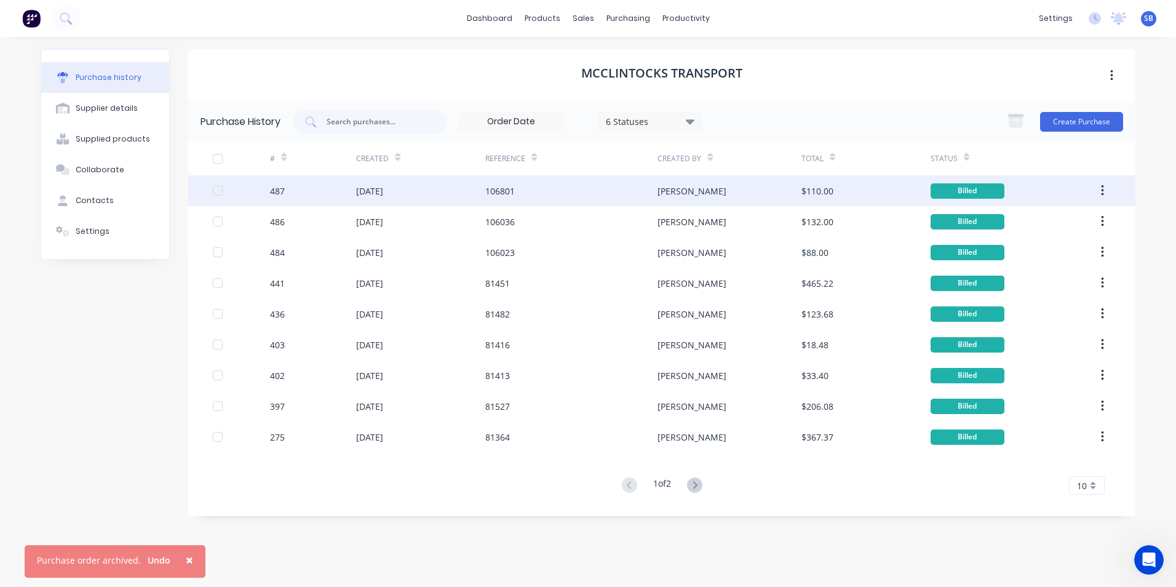
click at [186, 561] on span "×" at bounding box center [189, 559] width 7 height 17
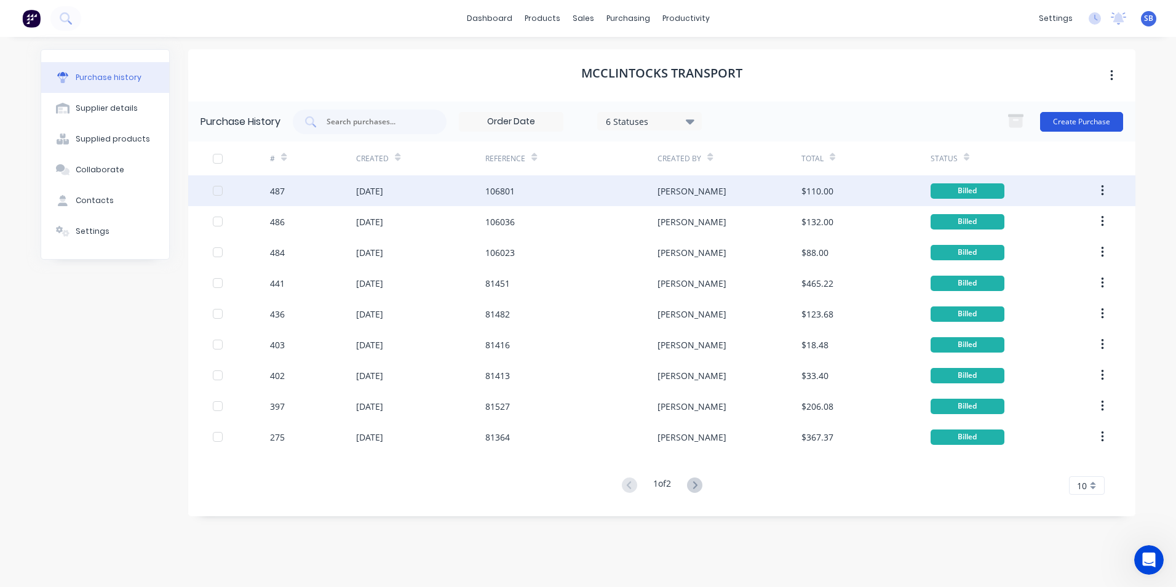
click at [1080, 117] on button "Create Purchase" at bounding box center [1081, 122] width 83 height 20
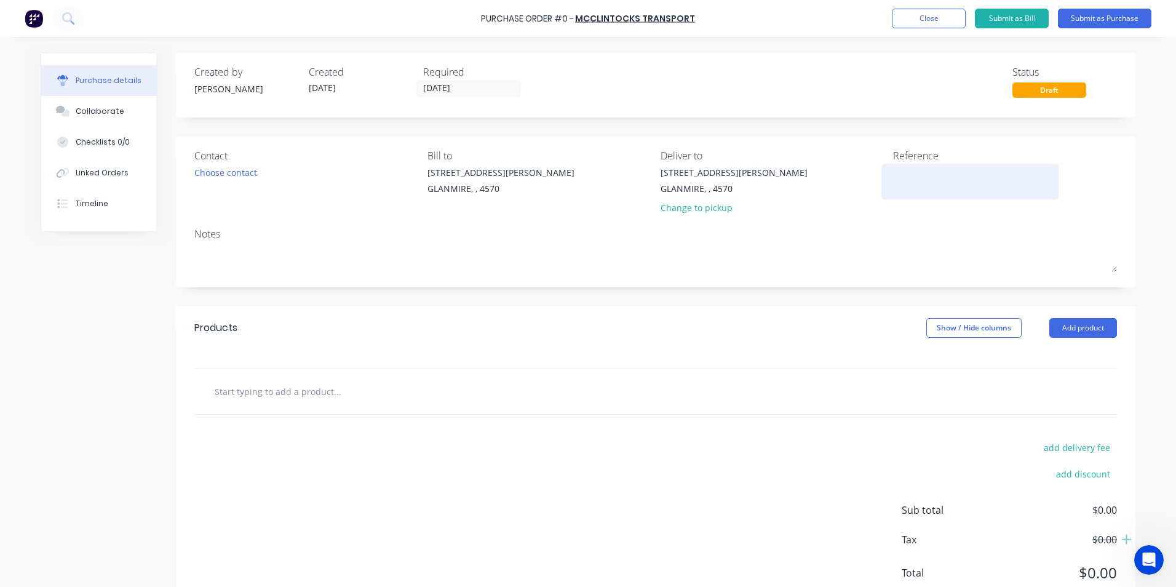
click at [968, 197] on div at bounding box center [970, 181] width 154 height 31
drag, startPoint x: 972, startPoint y: 166, endPoint x: 392, endPoint y: 65, distance: 588.3
click at [950, 166] on textarea at bounding box center [970, 180] width 154 height 28
click at [420, 86] on input "[DATE]" at bounding box center [468, 88] width 103 height 15
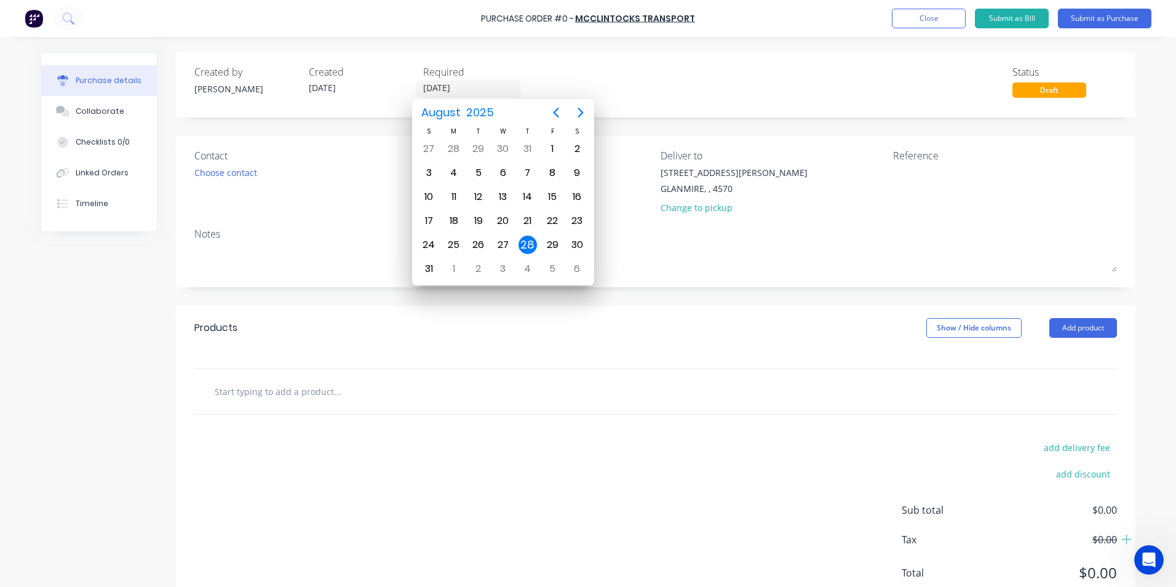
drag, startPoint x: 418, startPoint y: 87, endPoint x: 524, endPoint y: 87, distance: 105.8
click at [524, 87] on div "Created by [PERSON_NAME] Created [DATE] Required [DATE] Status Draft" at bounding box center [655, 81] width 923 height 33
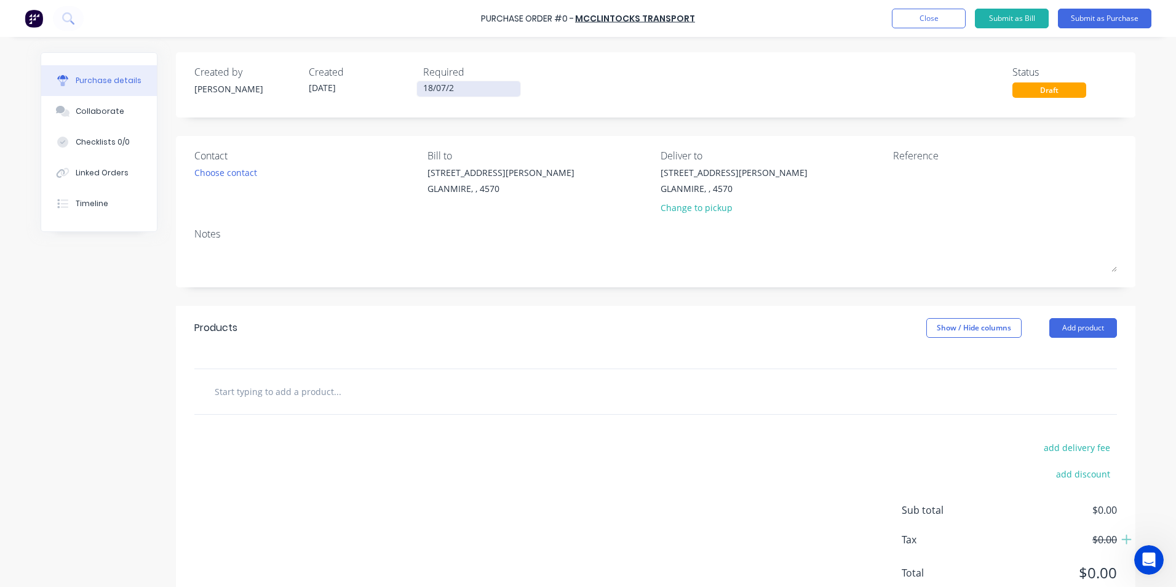
click at [483, 90] on input "18/07/2" at bounding box center [468, 88] width 103 height 15
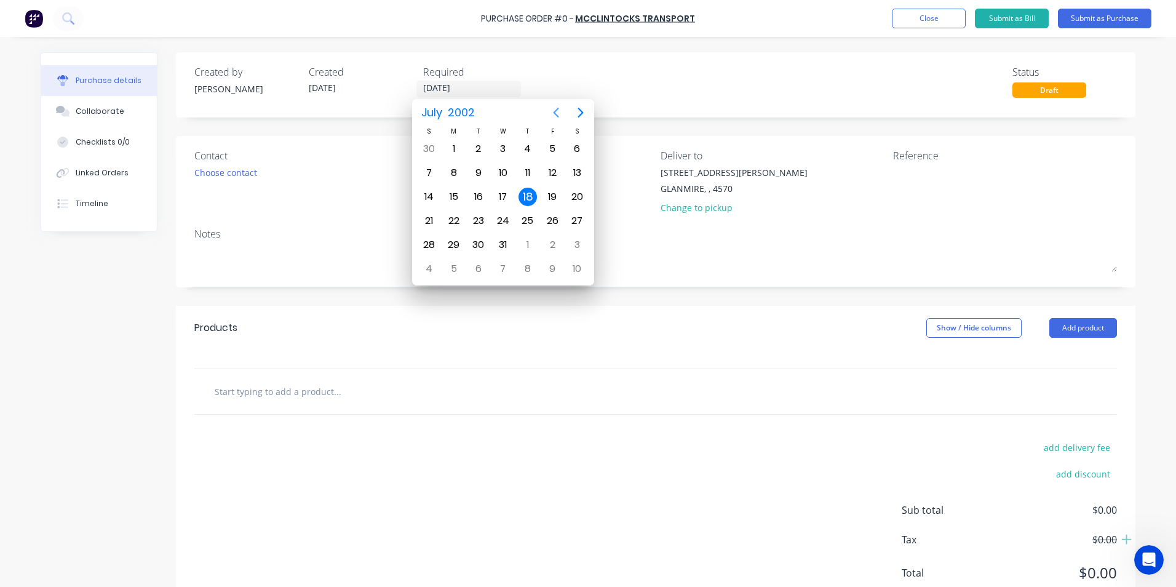
click at [557, 110] on icon "Previous page" at bounding box center [557, 113] width 6 height 10
click at [474, 223] on div "18" at bounding box center [478, 221] width 18 height 18
type input "[DATE]"
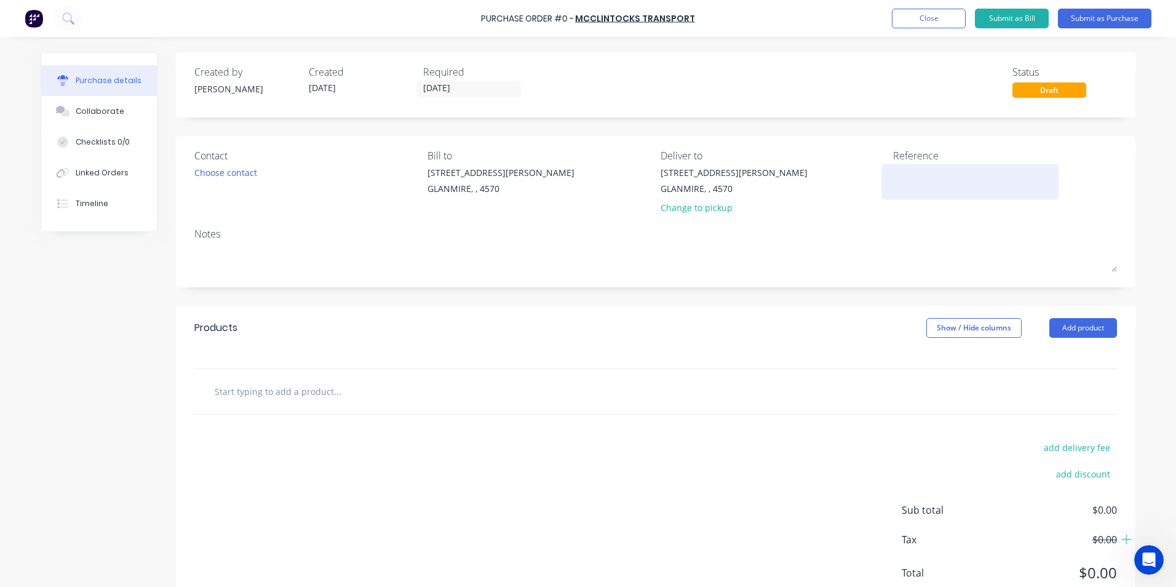
click at [913, 178] on textarea at bounding box center [970, 180] width 154 height 28
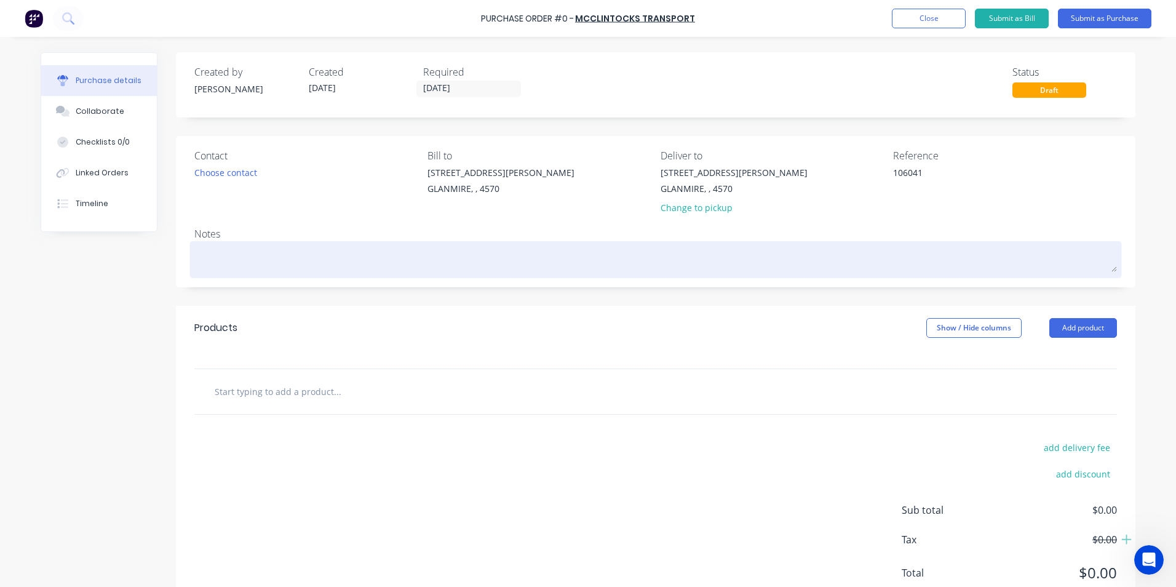
type textarea "106041"
type textarea "x"
type textarea "106041"
click at [218, 257] on textarea at bounding box center [655, 258] width 923 height 28
type textarea "x"
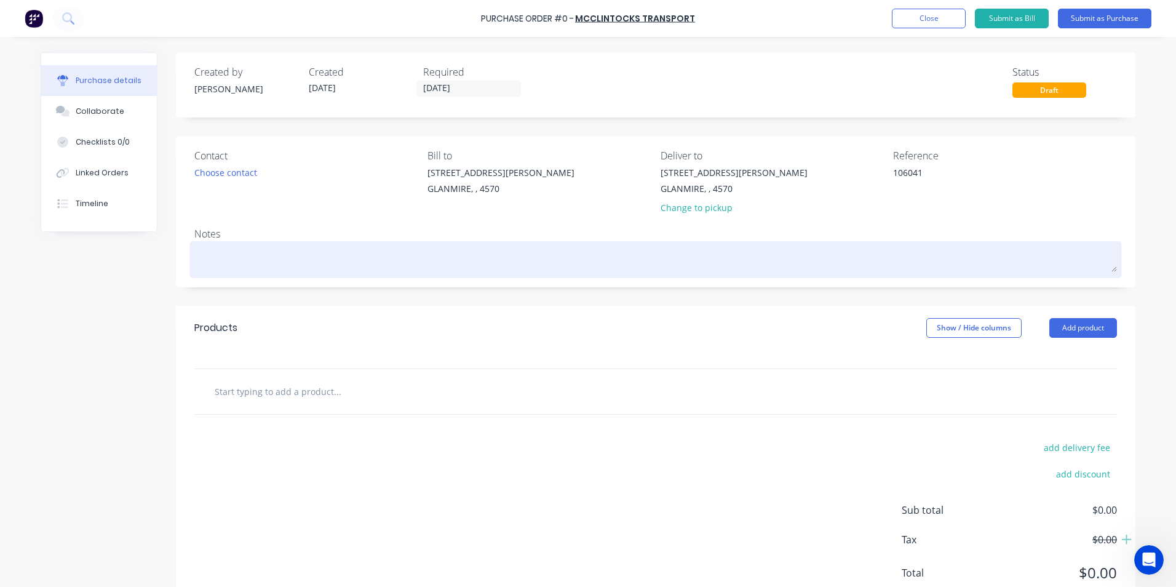
type textarea "b"
type textarea "x"
type textarea "B"
type textarea "x"
type textarea "BC"
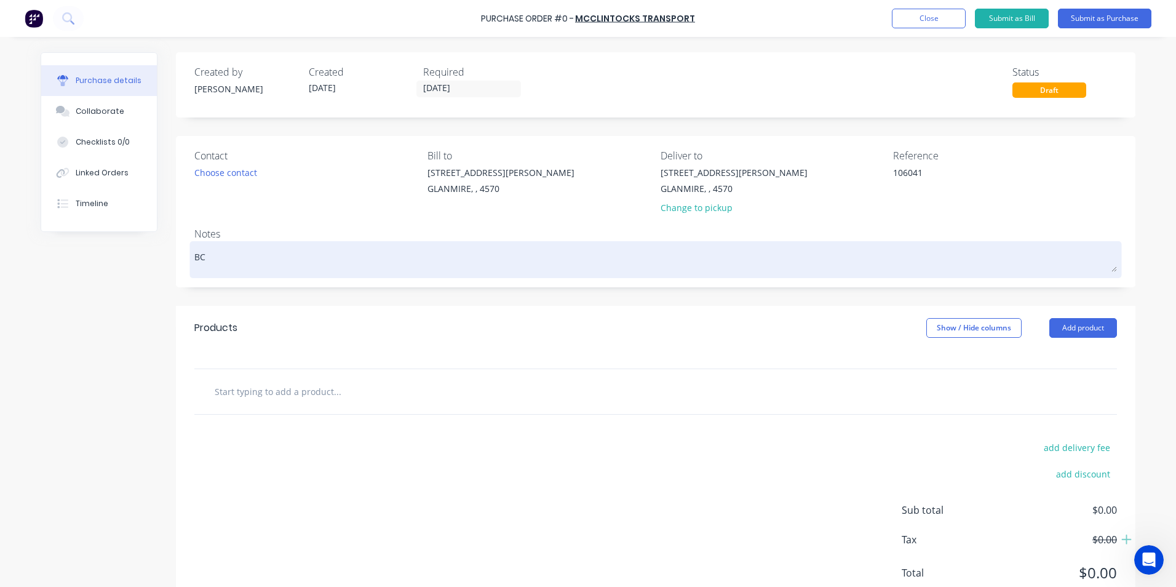
type textarea "x"
type textarea "BCC"
type textarea "x"
type textarea "BCC2"
type textarea "x"
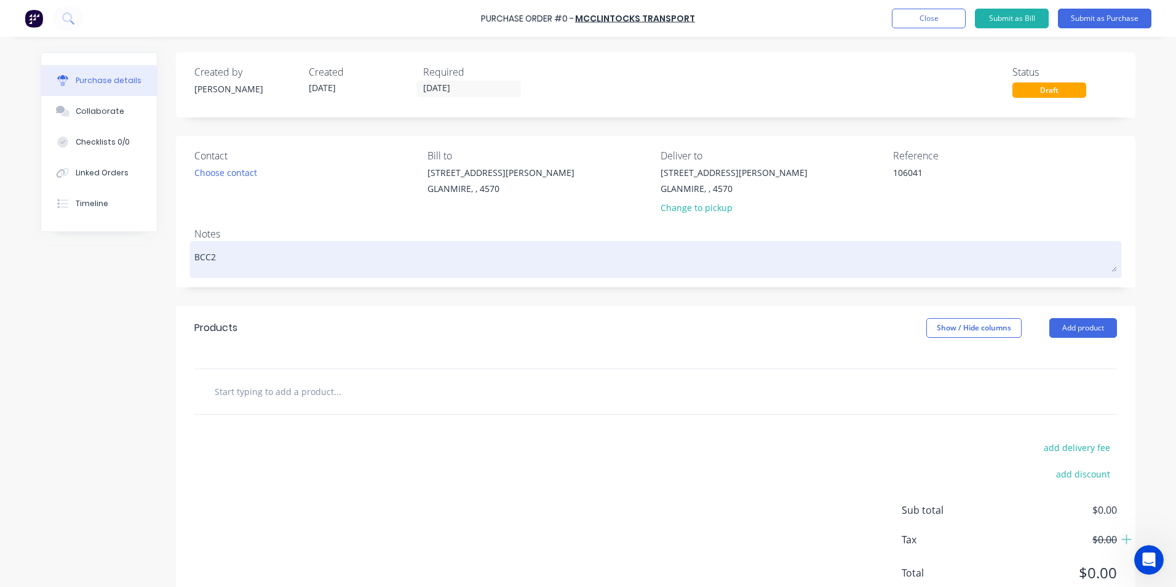
type textarea "BCC25"
type textarea "x"
type textarea "BCC250"
type textarea "x"
type textarea "BCC2500"
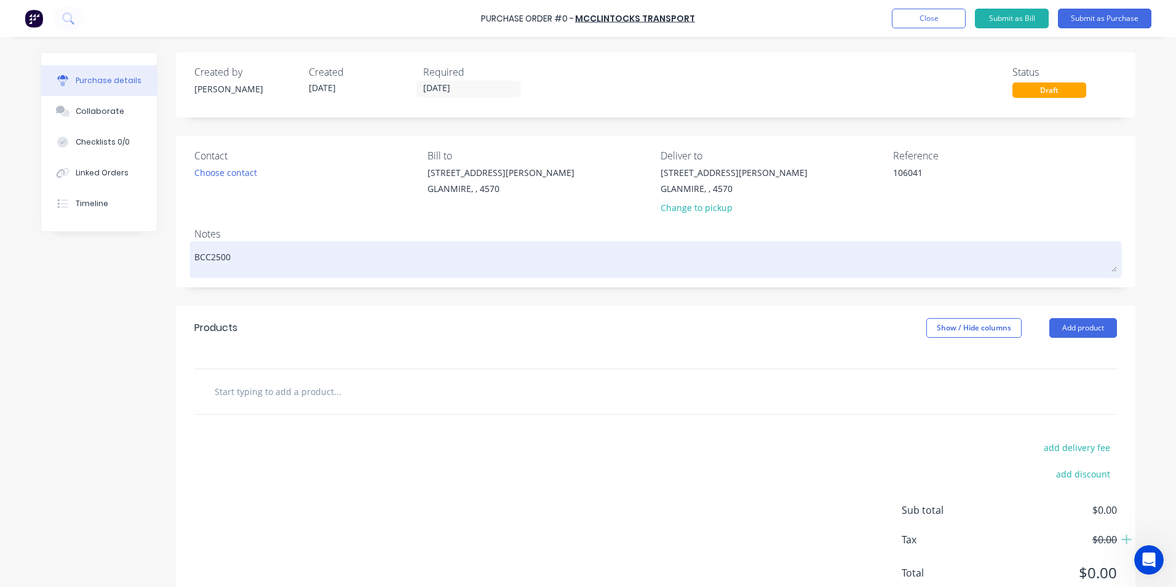
type textarea "x"
type textarea "BCC25000"
type textarea "x"
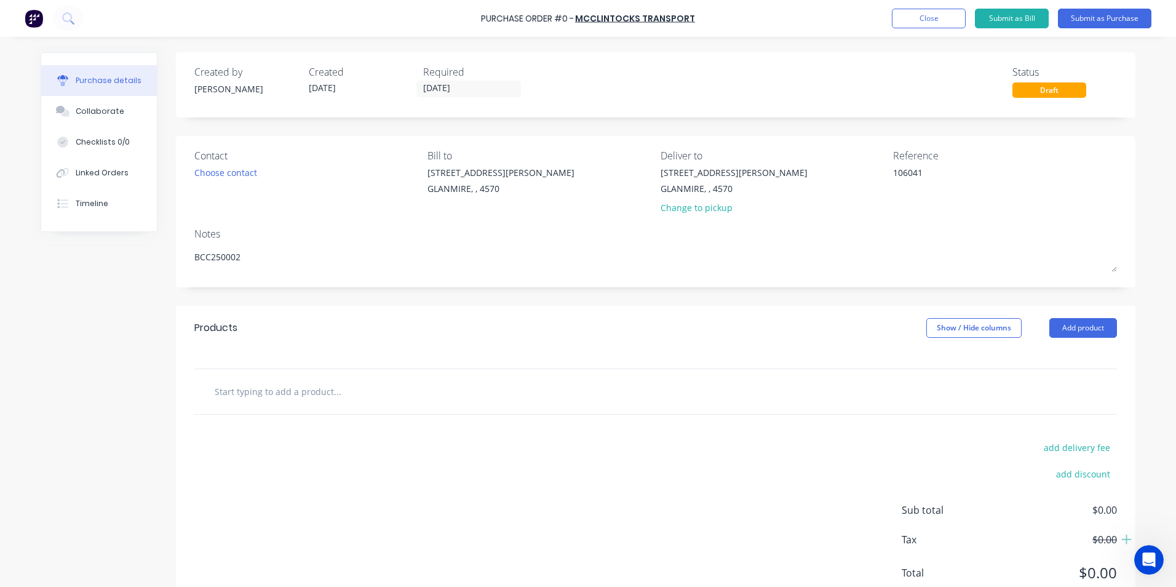
type textarea "BCC250002"
type textarea "x"
type textarea "BCC250002"
click at [228, 373] on div at bounding box center [655, 391] width 923 height 45
click at [236, 391] on input "text" at bounding box center [337, 391] width 246 height 25
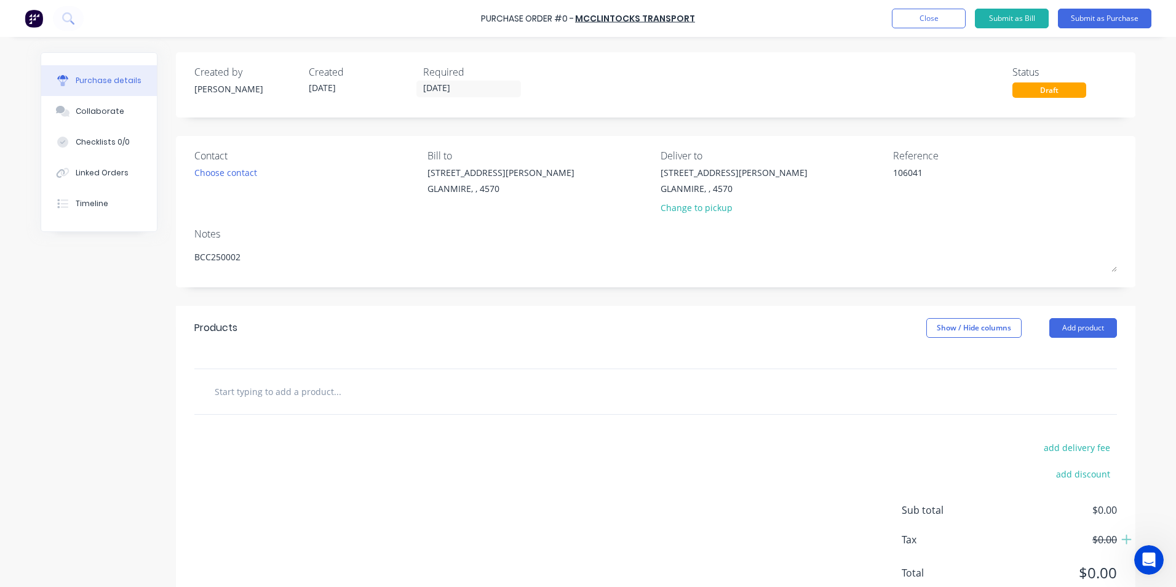
type textarea "x"
type input "F"
type textarea "x"
type input "FR"
type textarea "x"
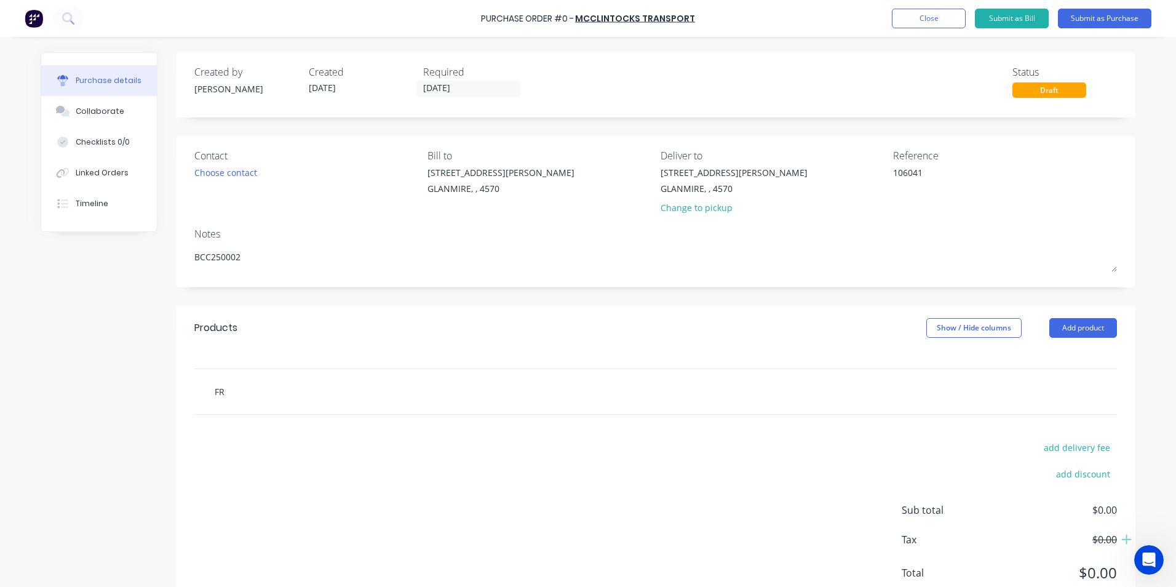
type input "FRE"
type textarea "x"
type input "FREI"
type textarea "x"
type input "FREIG"
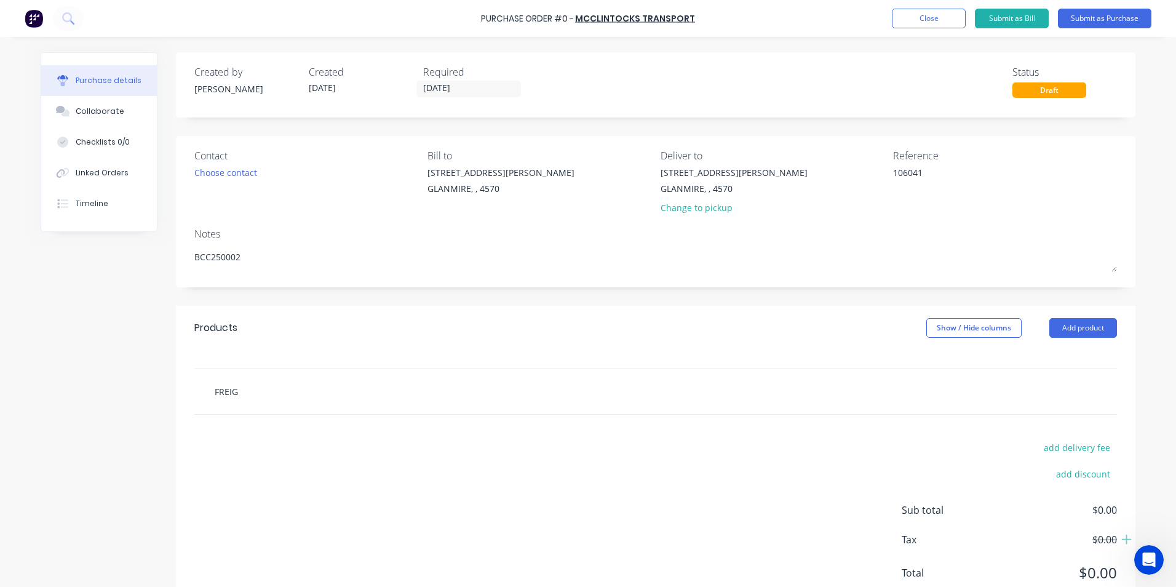
type textarea "x"
type input "FREIGH"
type textarea "x"
type input "FREIGHT"
type textarea "x"
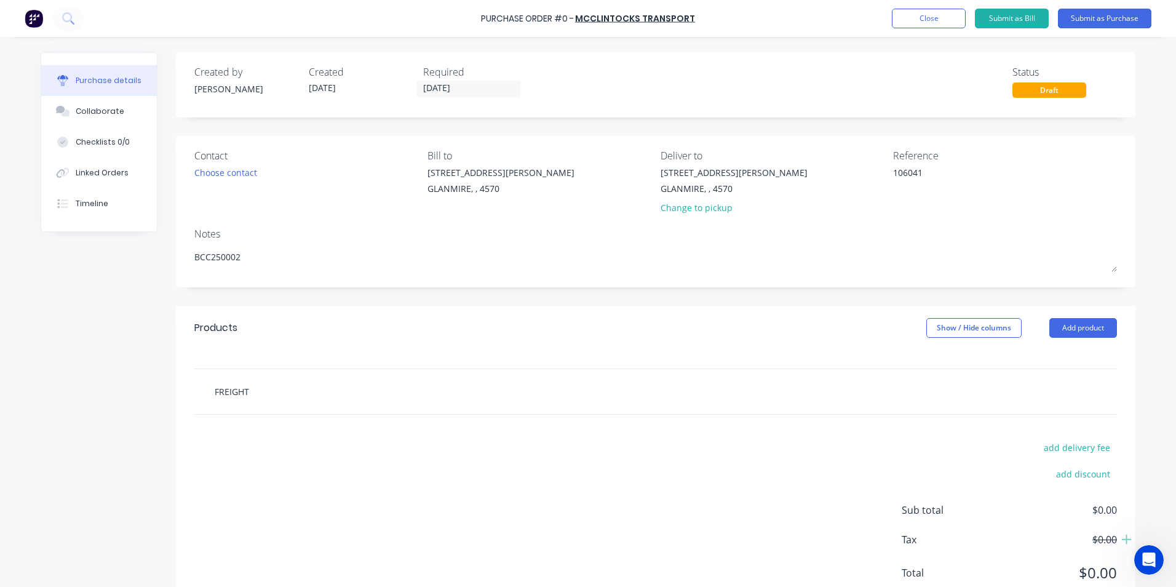
type input "FREIGHT"
type textarea "x"
type input "FREIGHT F"
type textarea "x"
type input "FREIGHT [DEMOGRAPHIC_DATA]"
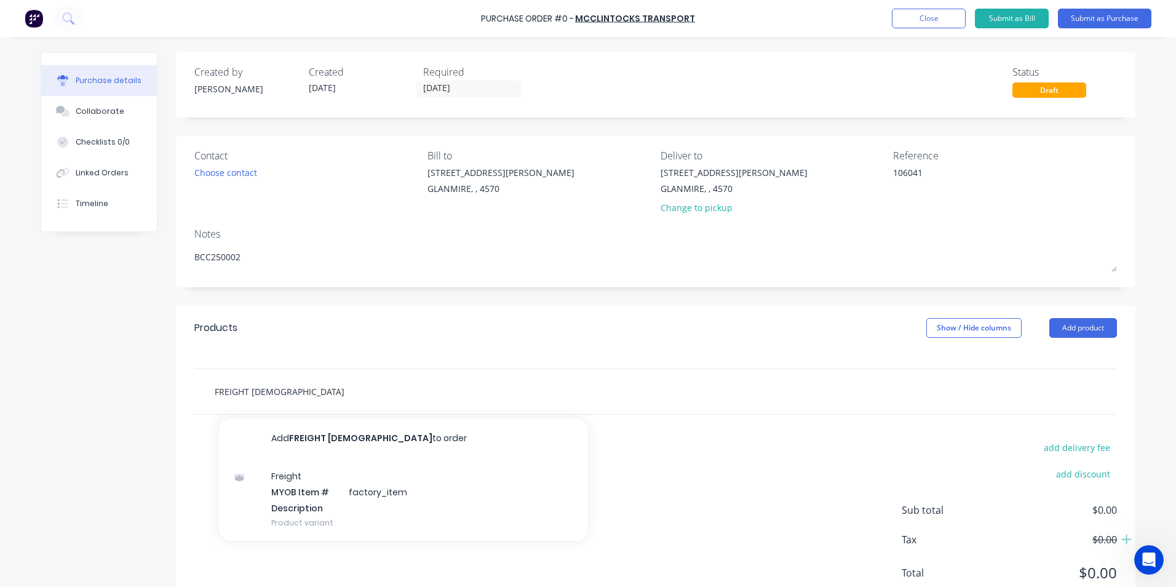
type textarea "x"
type input "FREIGHT FER"
type textarea "x"
type input "FREIGHT [PERSON_NAME]"
type textarea "x"
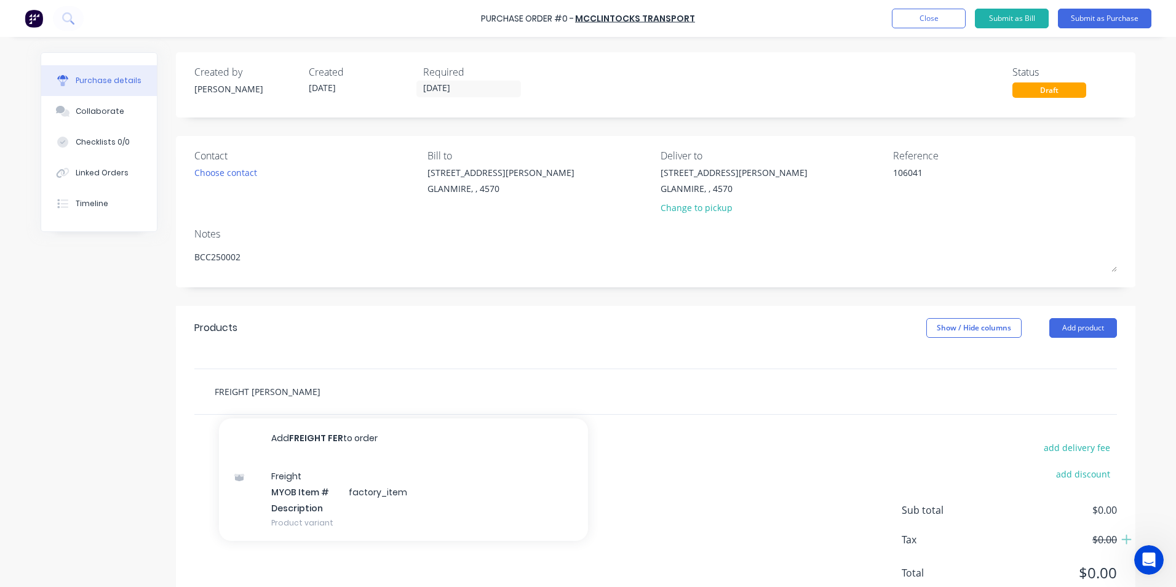
type input "FREIGHT [PERSON_NAME]"
type textarea "x"
type input "FREIGHT [PERSON_NAME] P"
type textarea "x"
type input "FREIGHT [PERSON_NAME]"
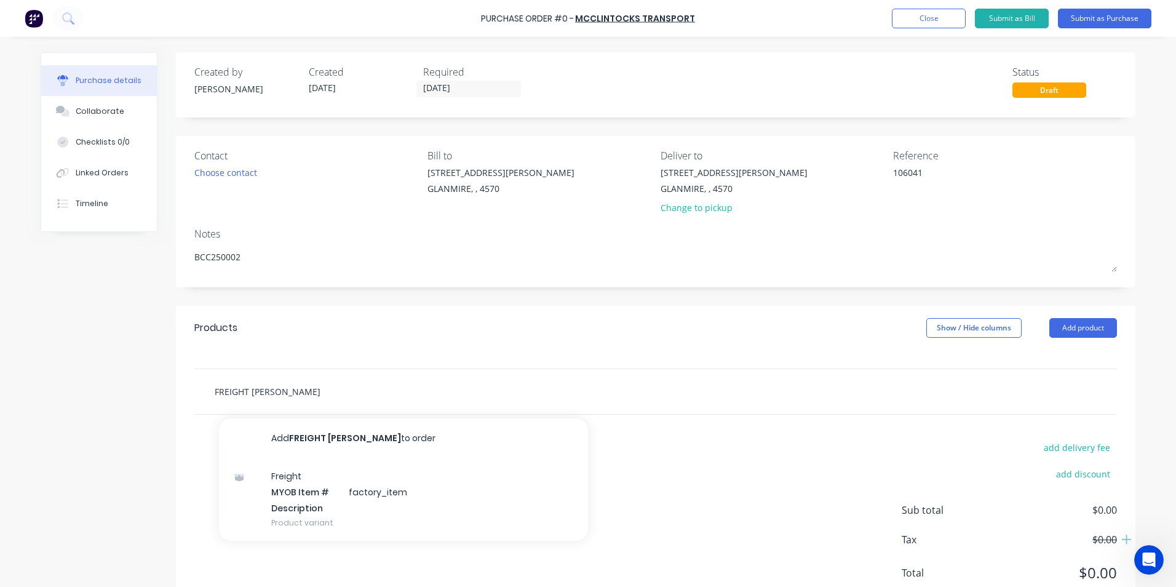
type textarea "x"
type input "FREIGHT [PERSON_NAME] G"
type textarea "x"
type input "FREIGHT [PERSON_NAME]"
type textarea "x"
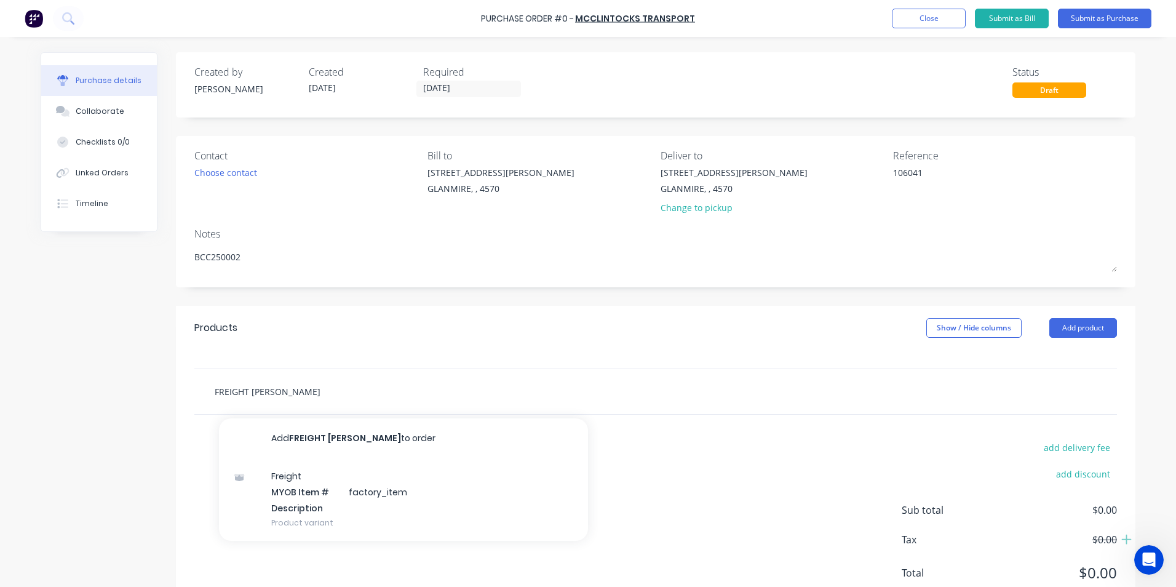
type input "FREIGHT [PERSON_NAME]"
type textarea "x"
type input "FREIGHT [PERSON_NAME] GROU"
type textarea "x"
type input "FREIGHT [PERSON_NAME] GROUP"
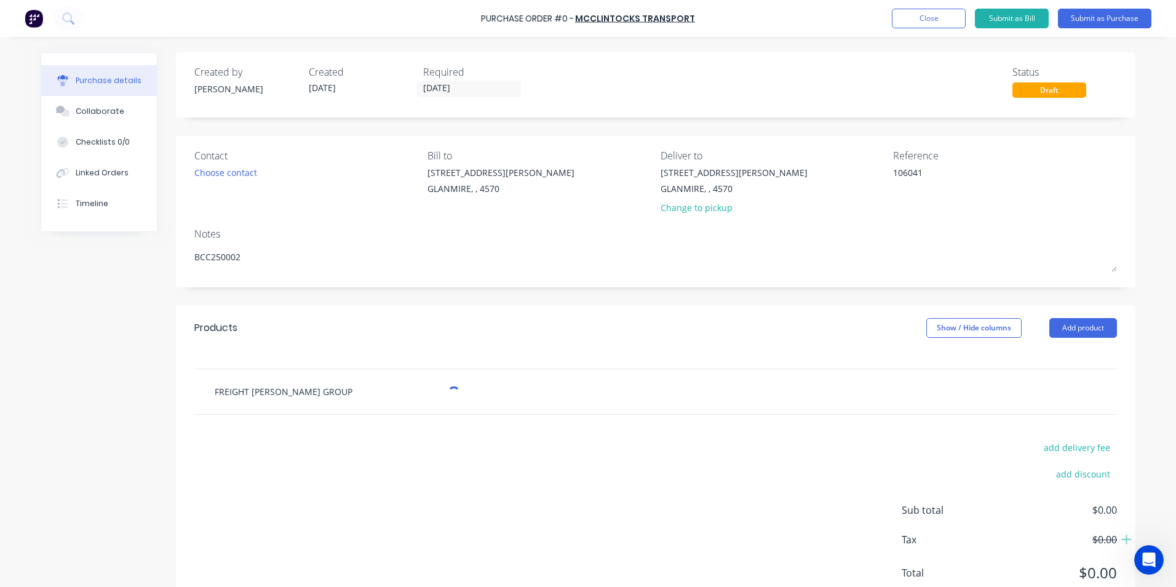
type textarea "x"
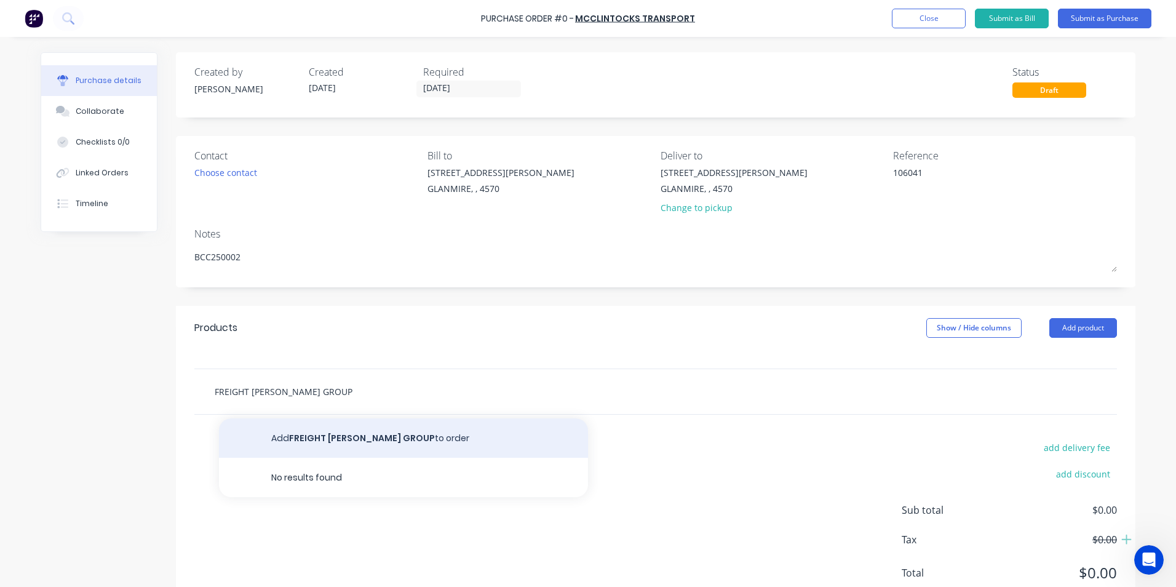
type input "FREIGHT [PERSON_NAME] GROUP"
click at [315, 442] on button "Add FREIGHT [PERSON_NAME] GROUP to order" at bounding box center [403, 437] width 369 height 39
type textarea "x"
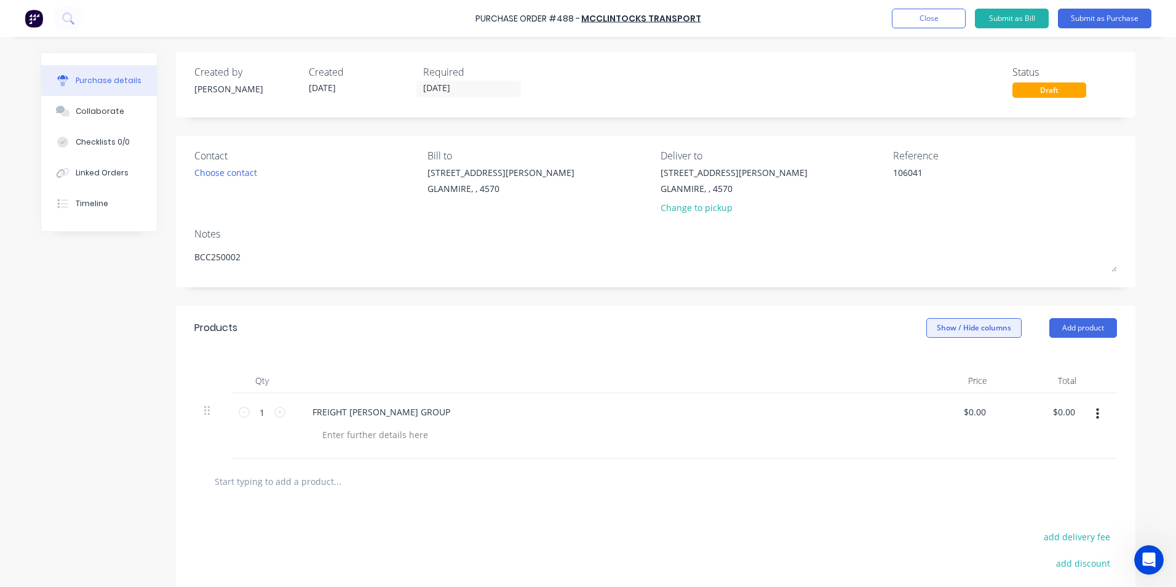
click at [927, 319] on button "Show / Hide columns" at bounding box center [974, 328] width 95 height 20
click at [936, 359] on div "Account Job Discount" at bounding box center [962, 388] width 92 height 71
click at [938, 377] on div "Account Job Discount" at bounding box center [962, 388] width 92 height 71
click at [938, 368] on label "Account" at bounding box center [937, 368] width 22 height 10
click at [926, 363] on input "Account" at bounding box center [926, 363] width 0 height 0
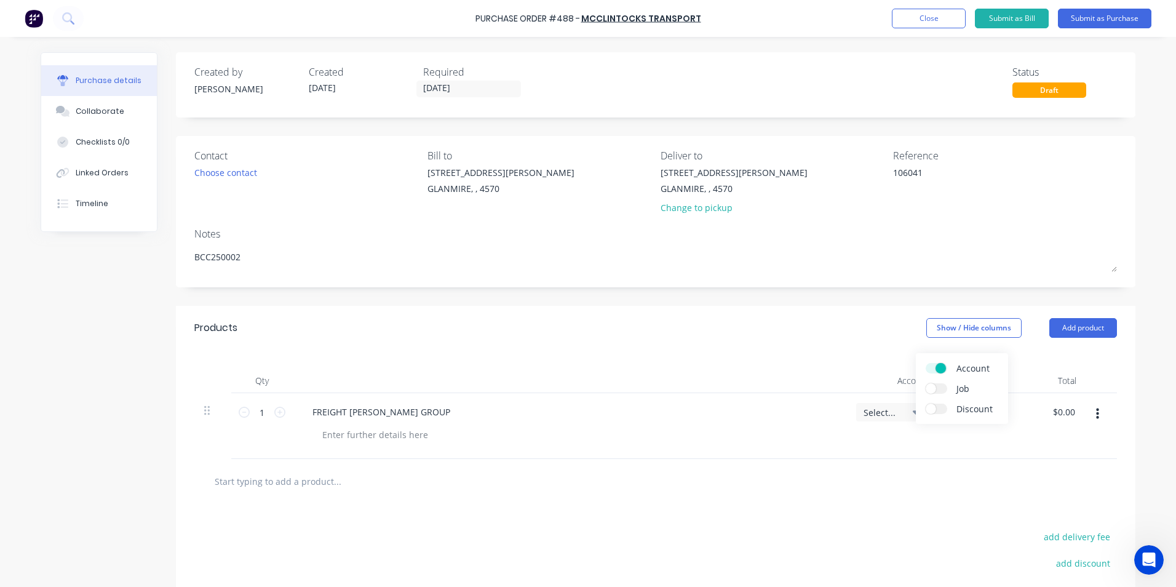
click at [884, 412] on span "Select..." at bounding box center [882, 412] width 37 height 13
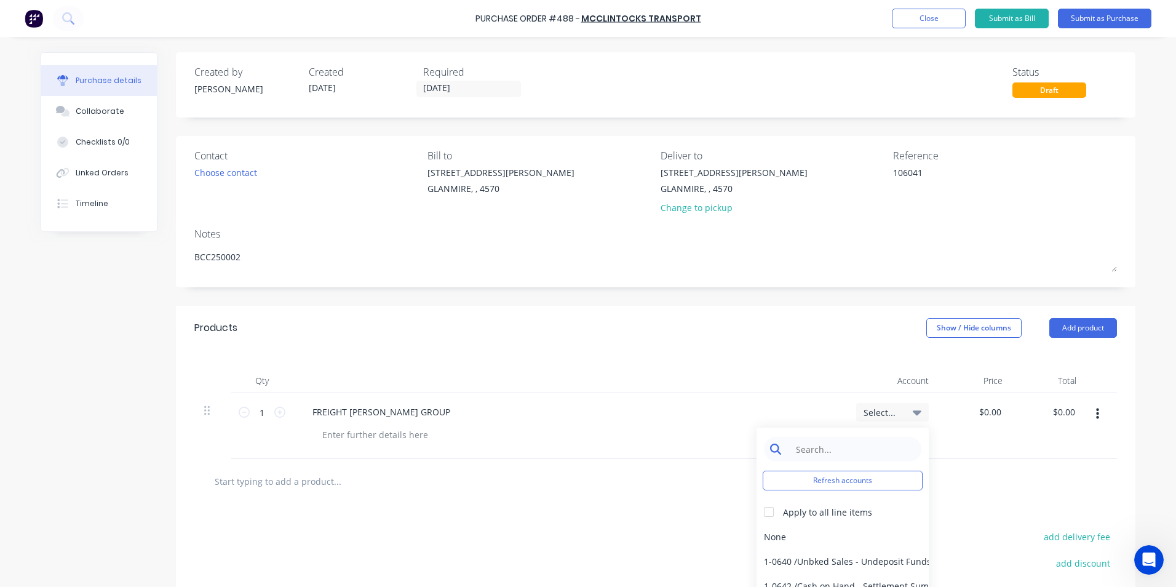
type textarea "x"
click at [820, 453] on input at bounding box center [852, 449] width 126 height 25
type input "FREIGH"
click at [825, 530] on div "5-0268 / Freight & Cartage" at bounding box center [843, 536] width 172 height 25
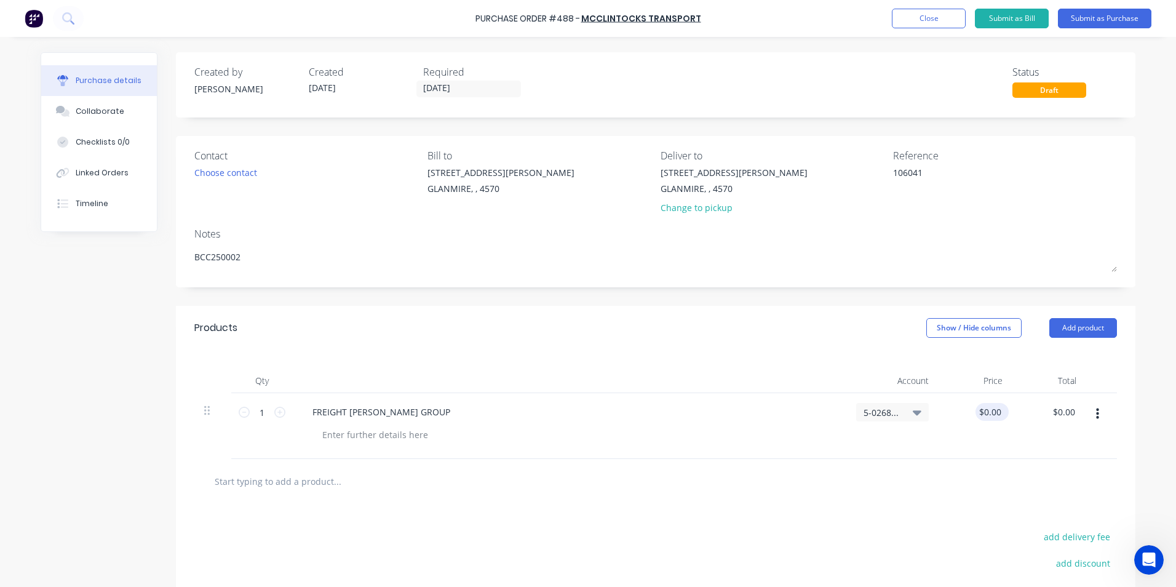
type textarea "x"
type input "0.0000"
click at [983, 407] on input "0.0000" at bounding box center [990, 412] width 28 height 18
type textarea "x"
drag, startPoint x: 967, startPoint y: 412, endPoint x: 1059, endPoint y: 409, distance: 91.7
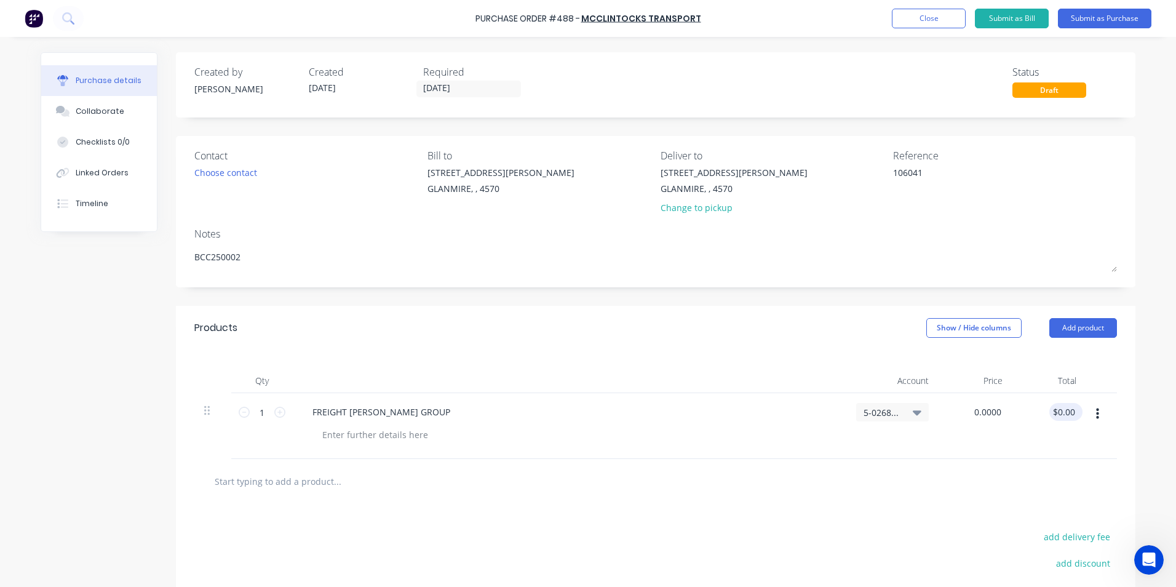
click at [1059, 409] on div "1 1 FREIGHT [PERSON_NAME] GROUP 5-0268 / Freight & Cartage 0.0000 0.0000 $0.00 …" at bounding box center [655, 426] width 923 height 66
type input "100"
type textarea "x"
type input "$100.00"
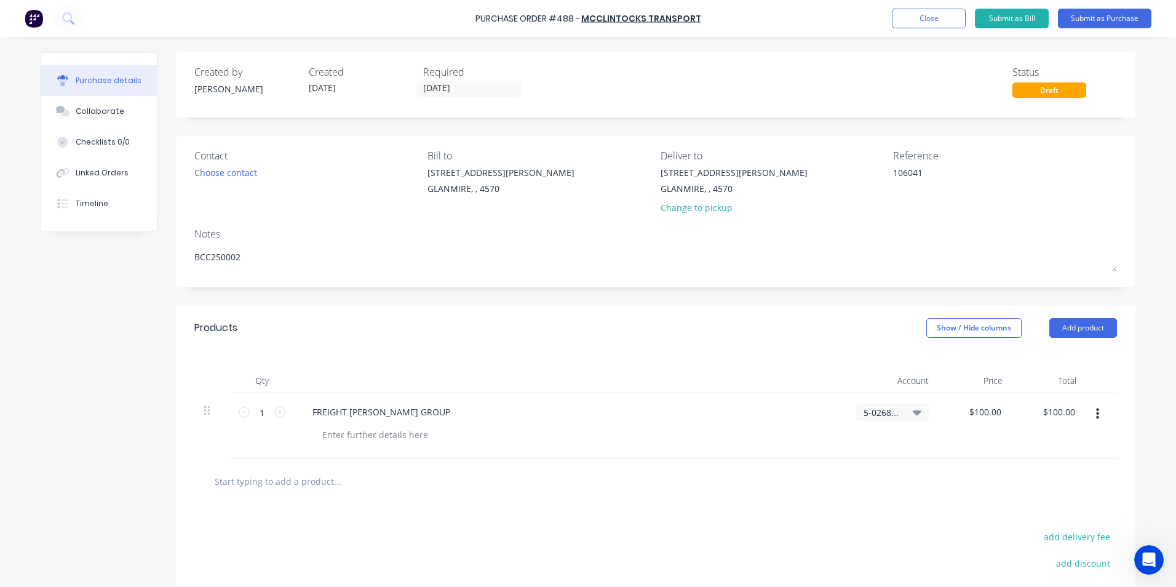
click at [1019, 447] on div "$100.00 $100.00" at bounding box center [1050, 426] width 74 height 66
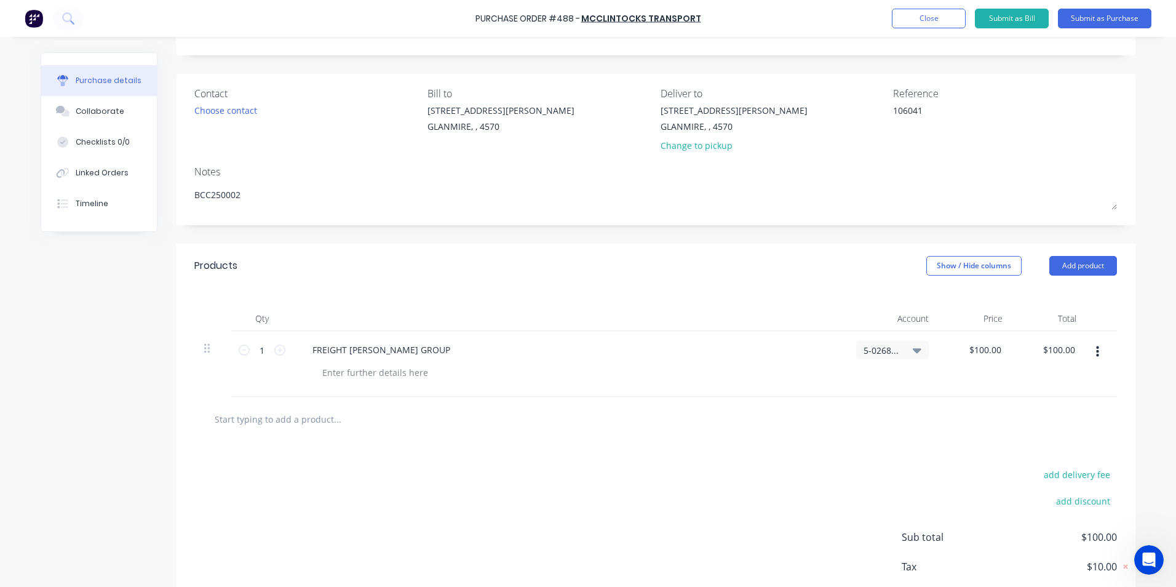
scroll to position [132, 0]
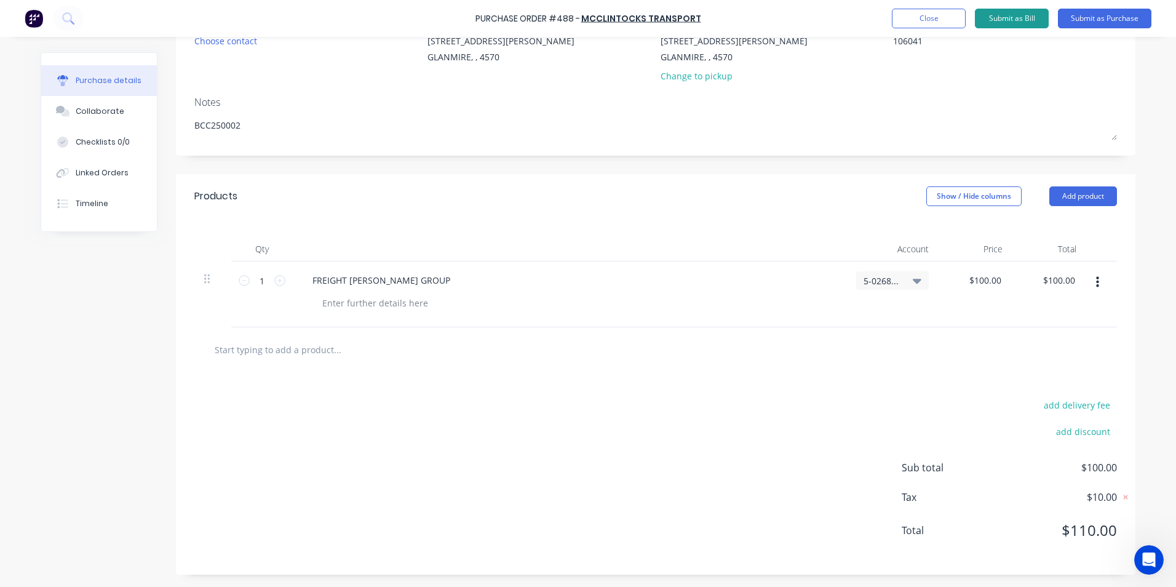
click at [991, 18] on button "Submit as Bill" at bounding box center [1012, 19] width 74 height 20
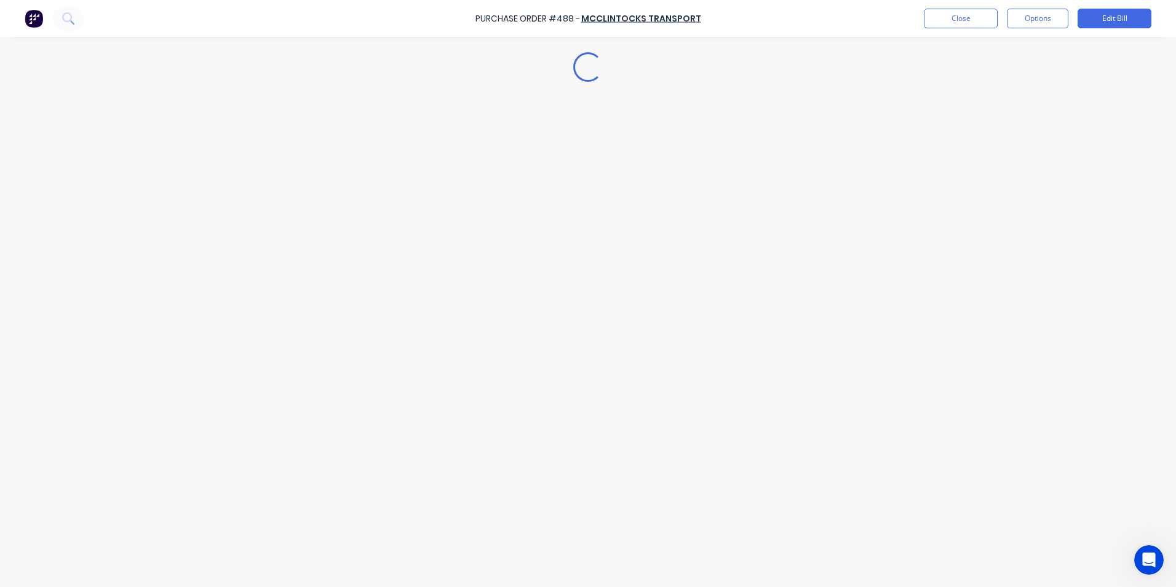
type textarea "x"
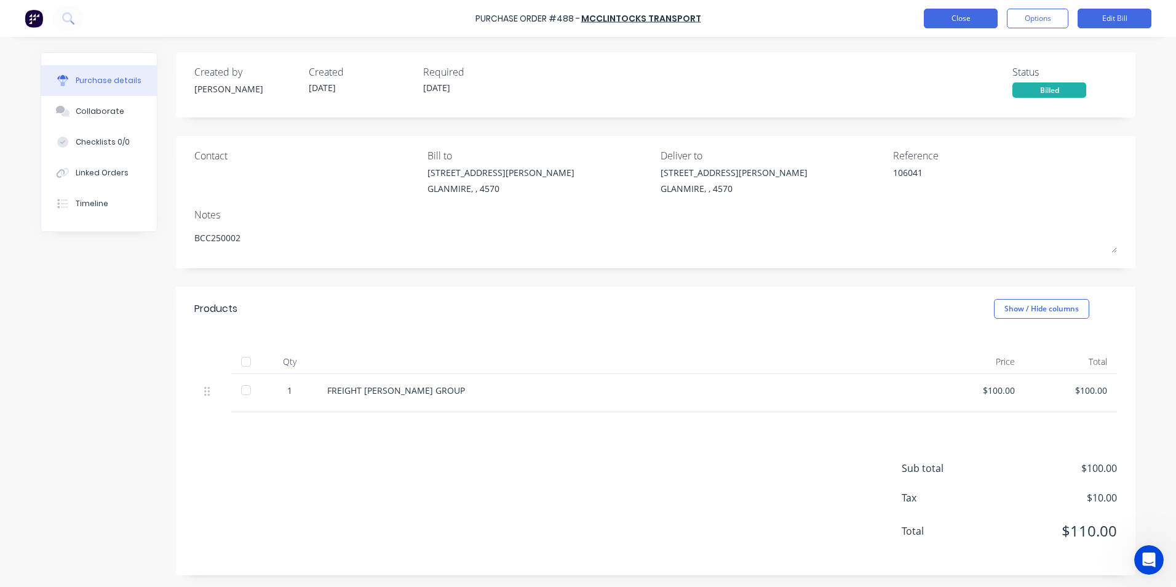
click at [935, 22] on button "Close" at bounding box center [961, 19] width 74 height 20
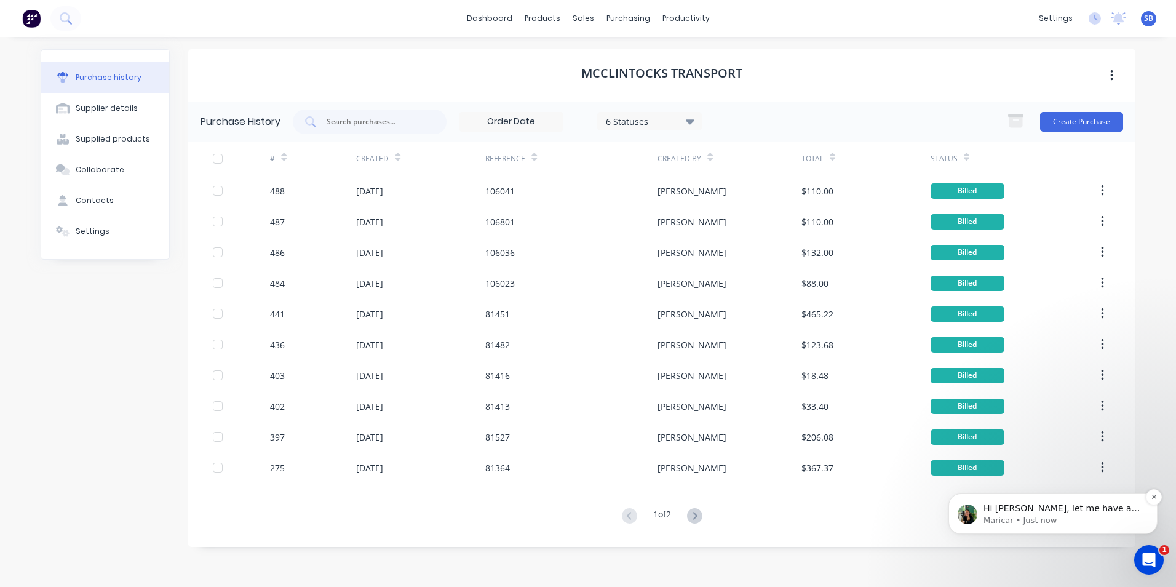
click at [1097, 514] on p "Hi [PERSON_NAME], let me have a look into this bill for you. Could you please l…" at bounding box center [1063, 509] width 159 height 12
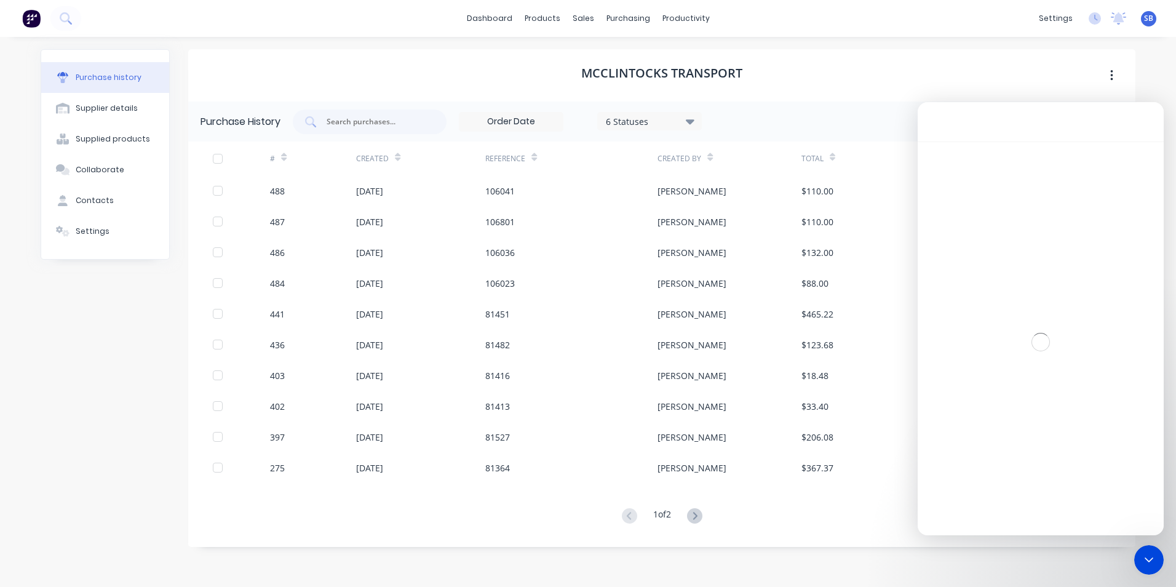
scroll to position [2, 0]
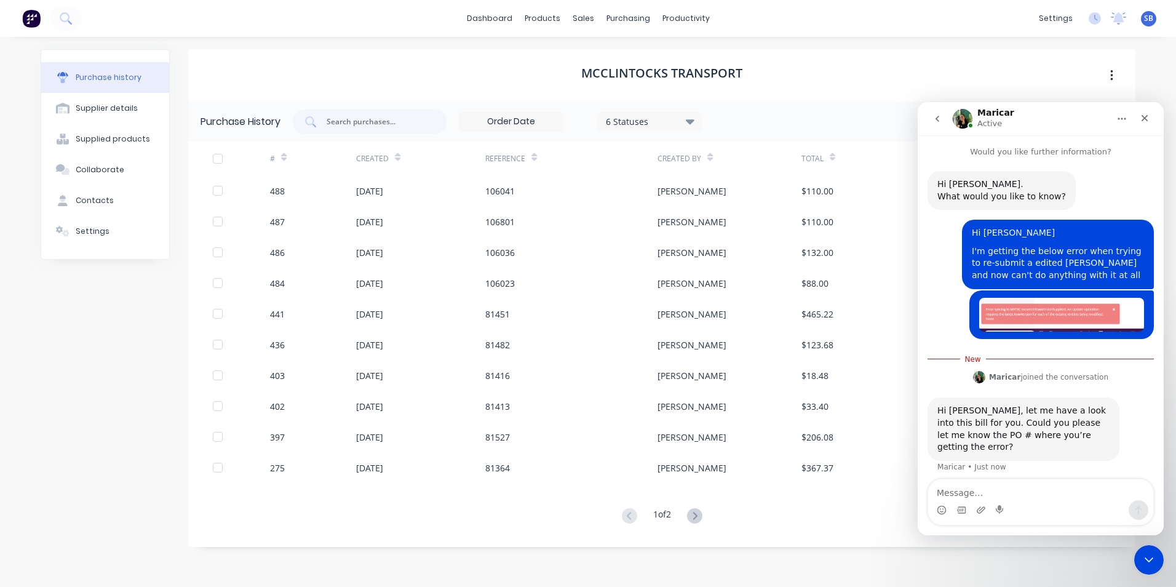
click at [947, 498] on textarea "Message…" at bounding box center [1040, 489] width 225 height 21
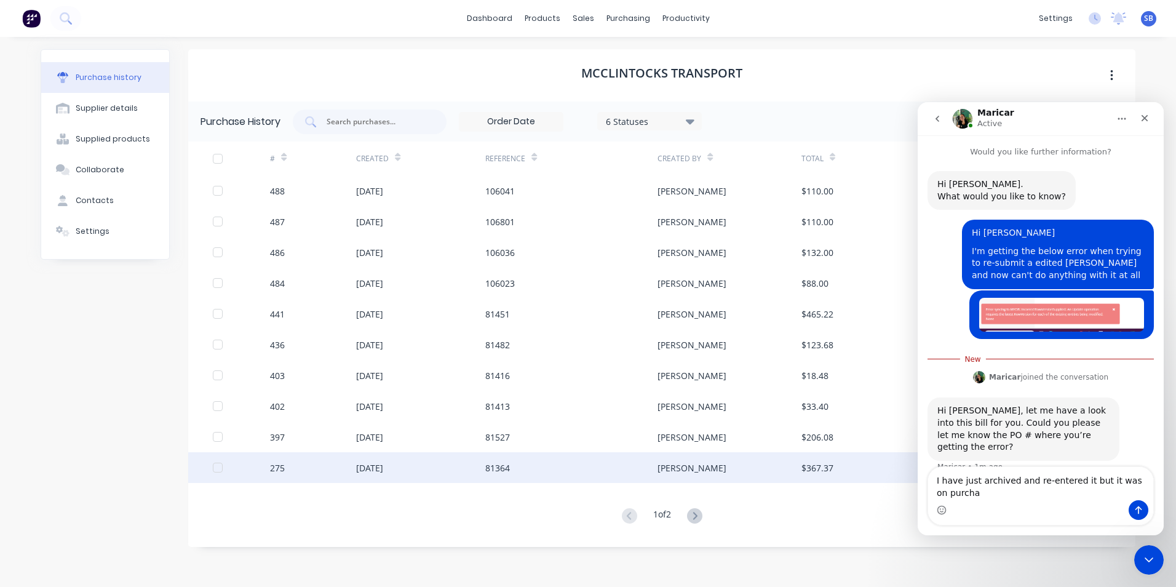
scroll to position [9, 0]
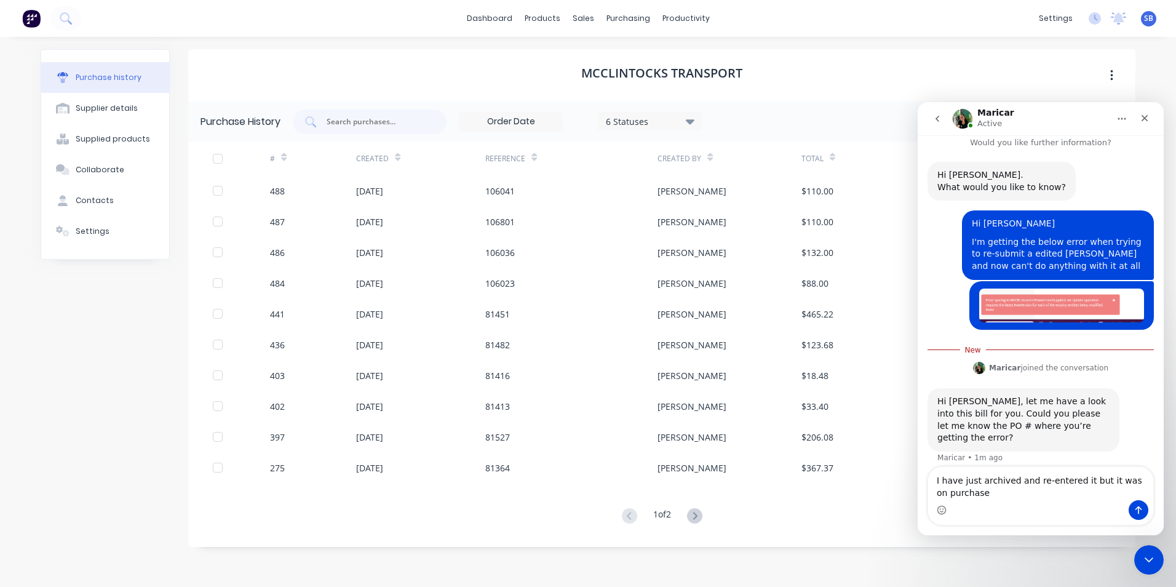
type textarea "I have just archived and re-entered it but it was on purchase"
click at [776, 44] on div "Purchase history Supplier details Supplied products Collaborate Contacts Settin…" at bounding box center [588, 306] width 1120 height 538
click html
click at [1152, 548] on div "Close Intercom Messenger" at bounding box center [1148, 558] width 30 height 30
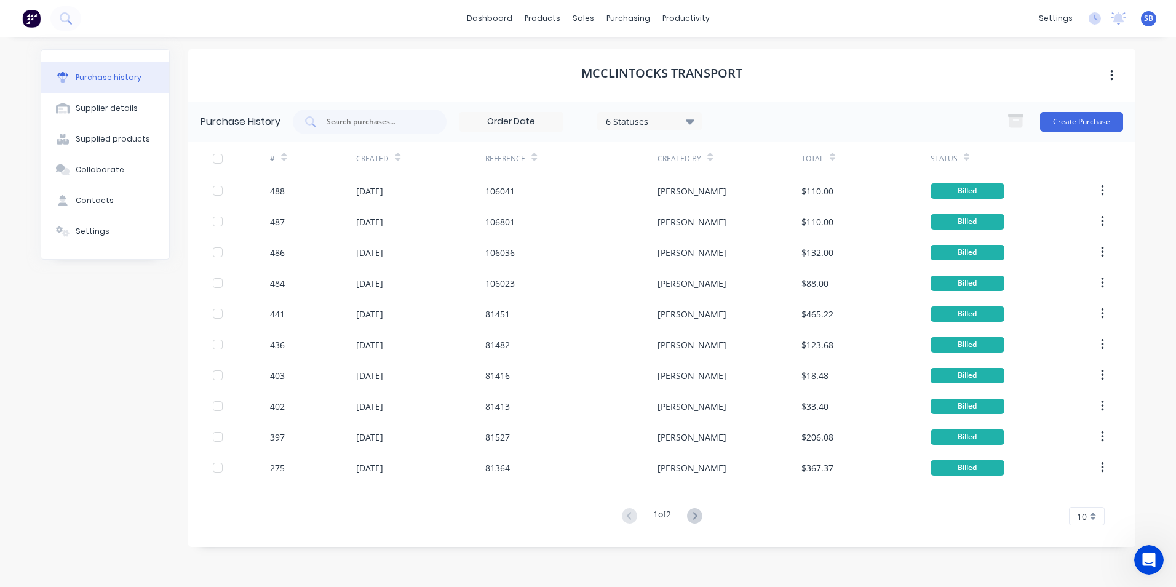
click at [1117, 78] on button "button" at bounding box center [1112, 76] width 29 height 22
drag, startPoint x: 956, startPoint y: 60, endPoint x: 949, endPoint y: 53, distance: 9.6
click at [955, 58] on div "McClintocks Transport Archive" at bounding box center [662, 75] width 948 height 52
click at [864, 96] on div "McClintocks Transport" at bounding box center [662, 75] width 948 height 52
click at [823, 111] on div "6 Statuses 6 Statuses Create Purchase" at bounding box center [708, 122] width 831 height 25
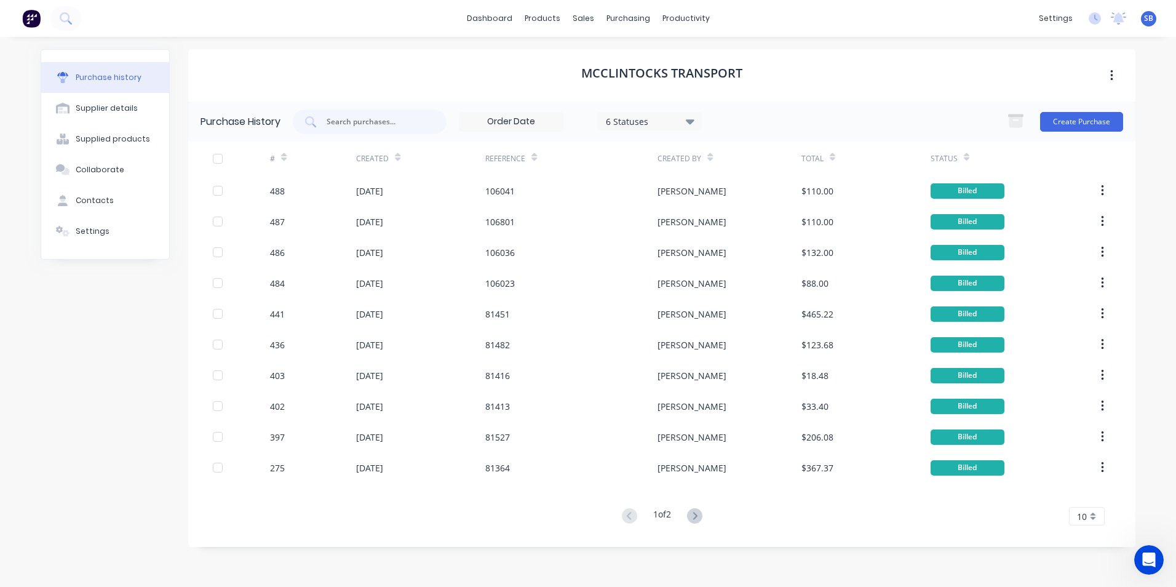
click at [657, 114] on div "6 Statuses" at bounding box center [650, 120] width 88 height 13
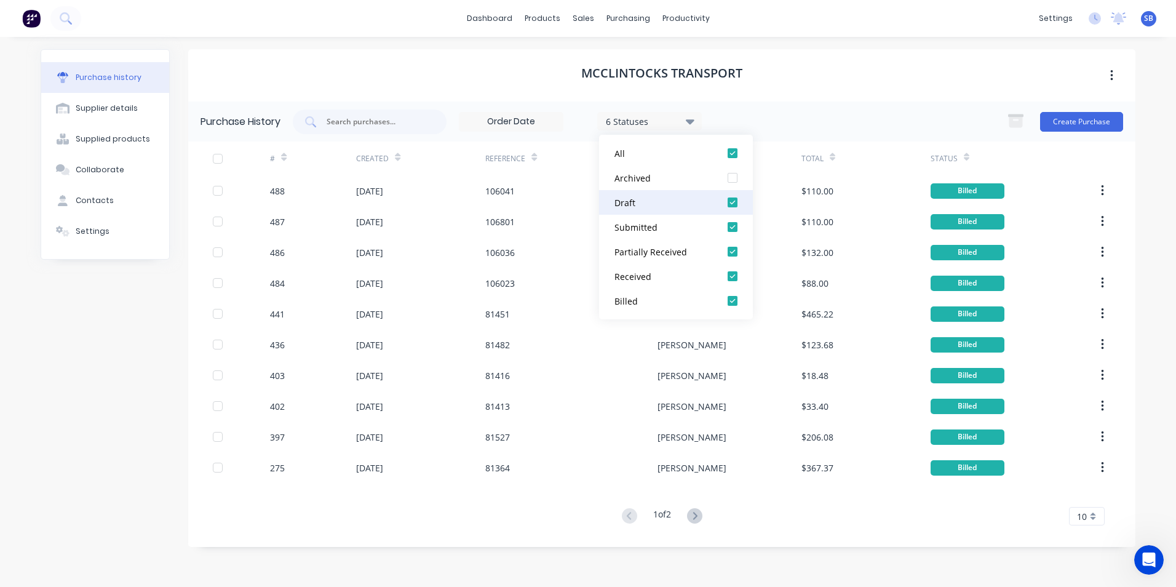
click at [684, 190] on button "Draft" at bounding box center [676, 202] width 154 height 25
click at [692, 210] on button "Draft" at bounding box center [676, 202] width 154 height 25
click at [674, 170] on button "Archived" at bounding box center [676, 178] width 154 height 25
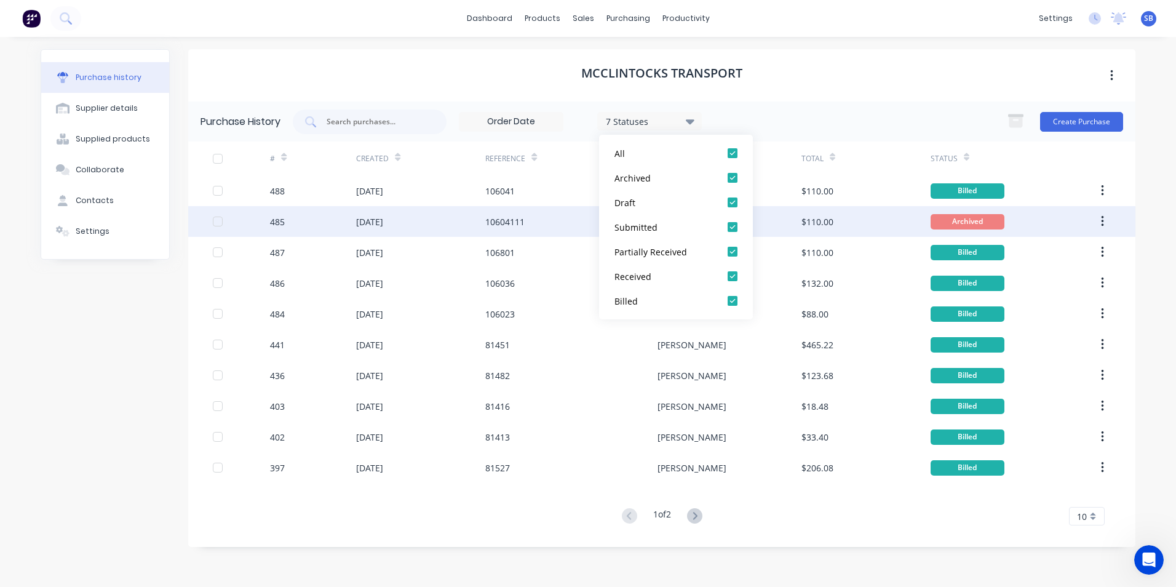
click at [857, 226] on div "$110.00" at bounding box center [866, 221] width 129 height 31
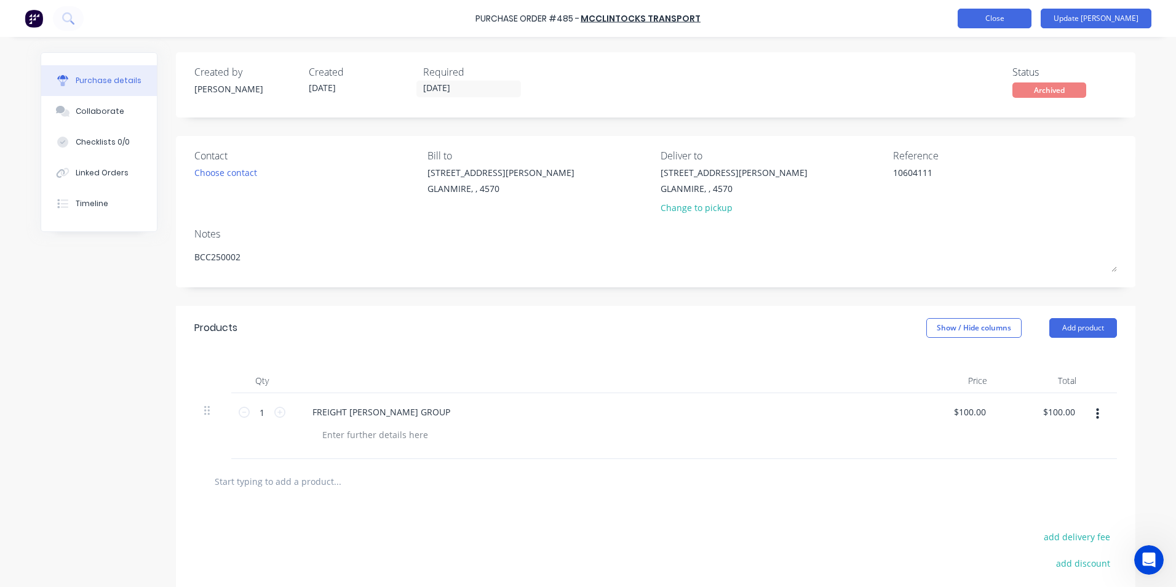
type textarea "x"
click at [1032, 13] on button "Close" at bounding box center [995, 19] width 74 height 20
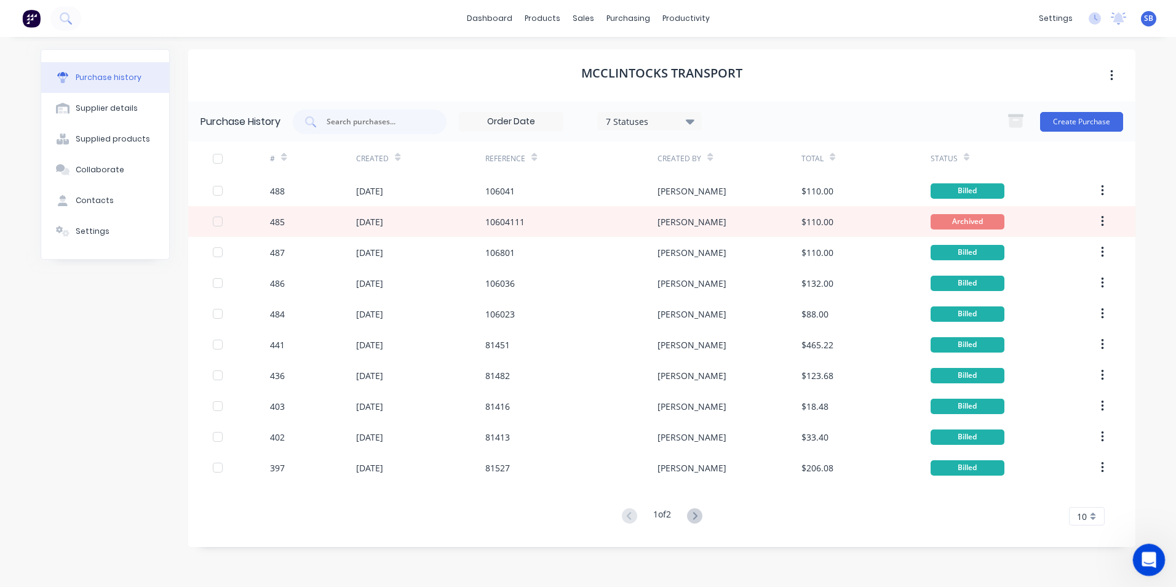
click at [1149, 564] on icon "Open Intercom Messenger" at bounding box center [1148, 558] width 20 height 20
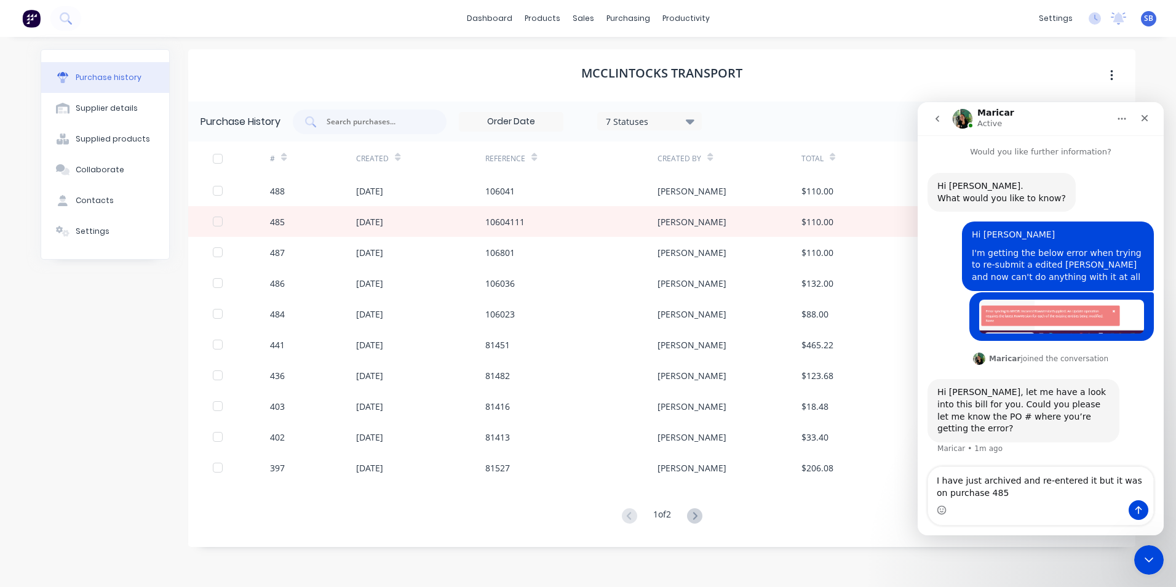
type textarea "I have just archived and re-entered it but it was on purchase 485"
click at [1138, 506] on icon "Send a message…" at bounding box center [1139, 510] width 10 height 10
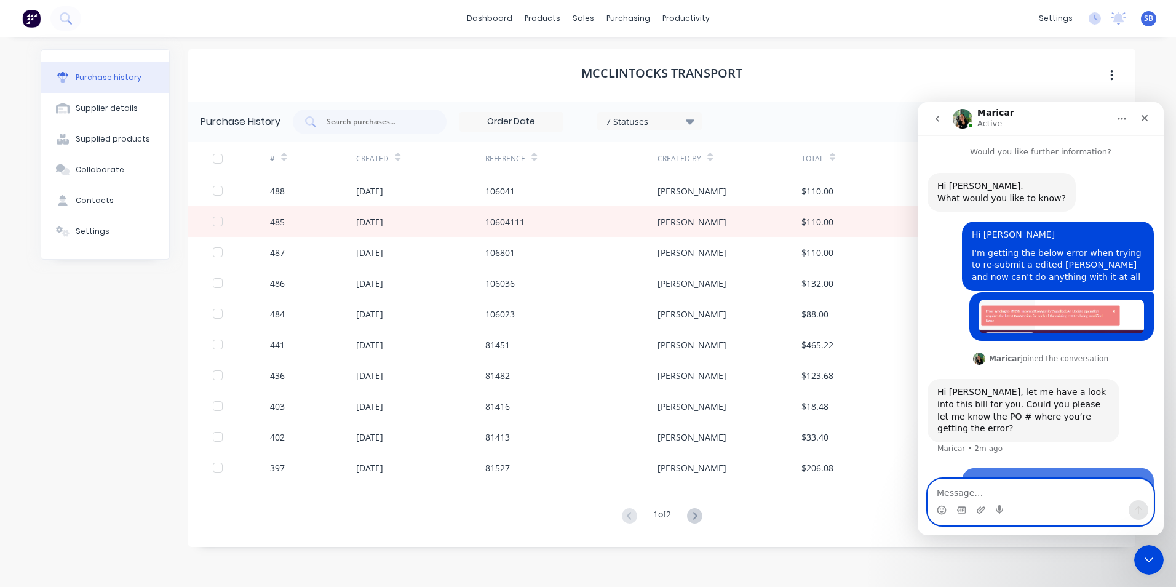
scroll to position [25, 0]
